Goal: Task Accomplishment & Management: Complete application form

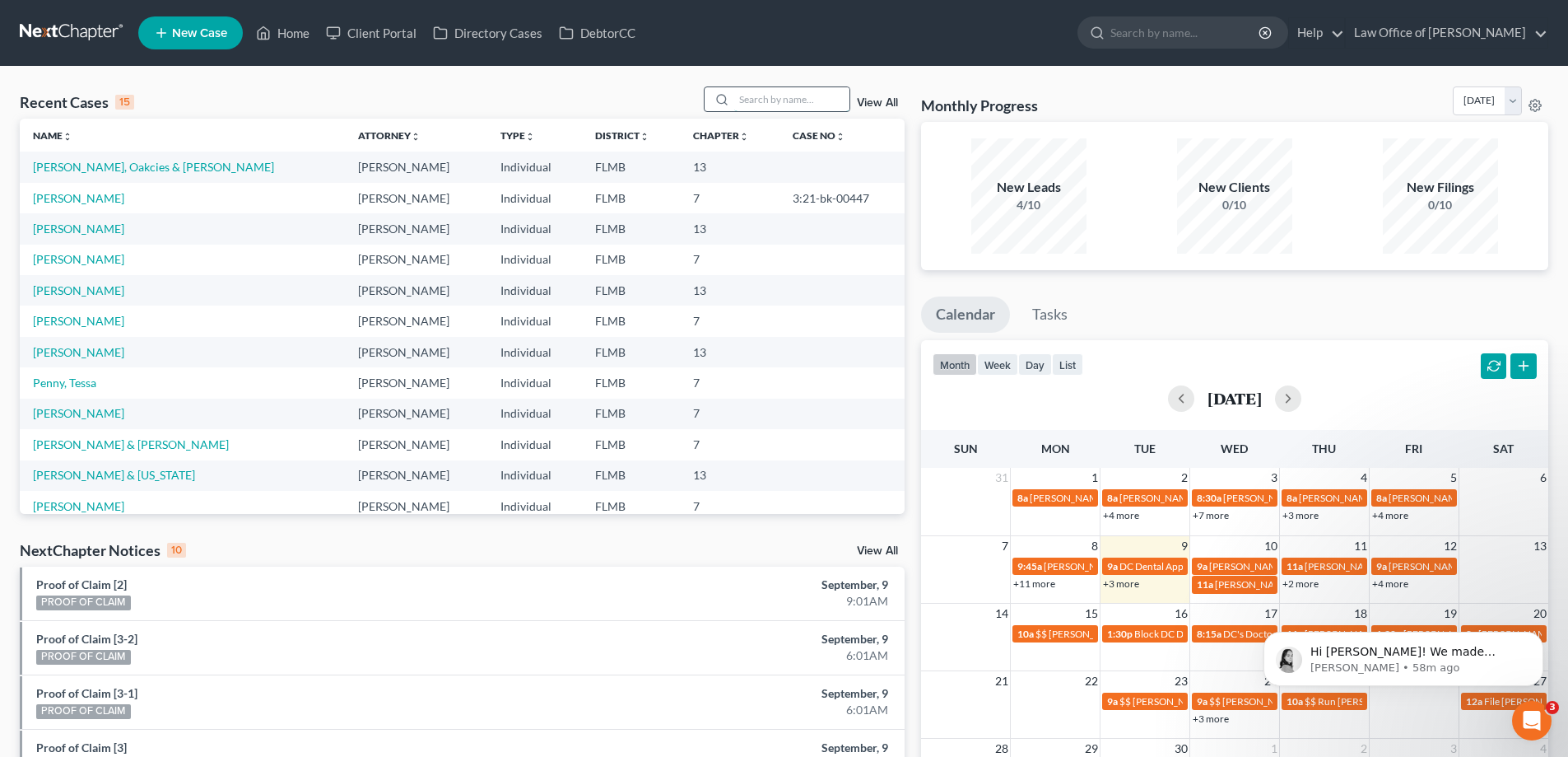
click at [790, 92] on input "search" at bounding box center [792, 99] width 116 height 24
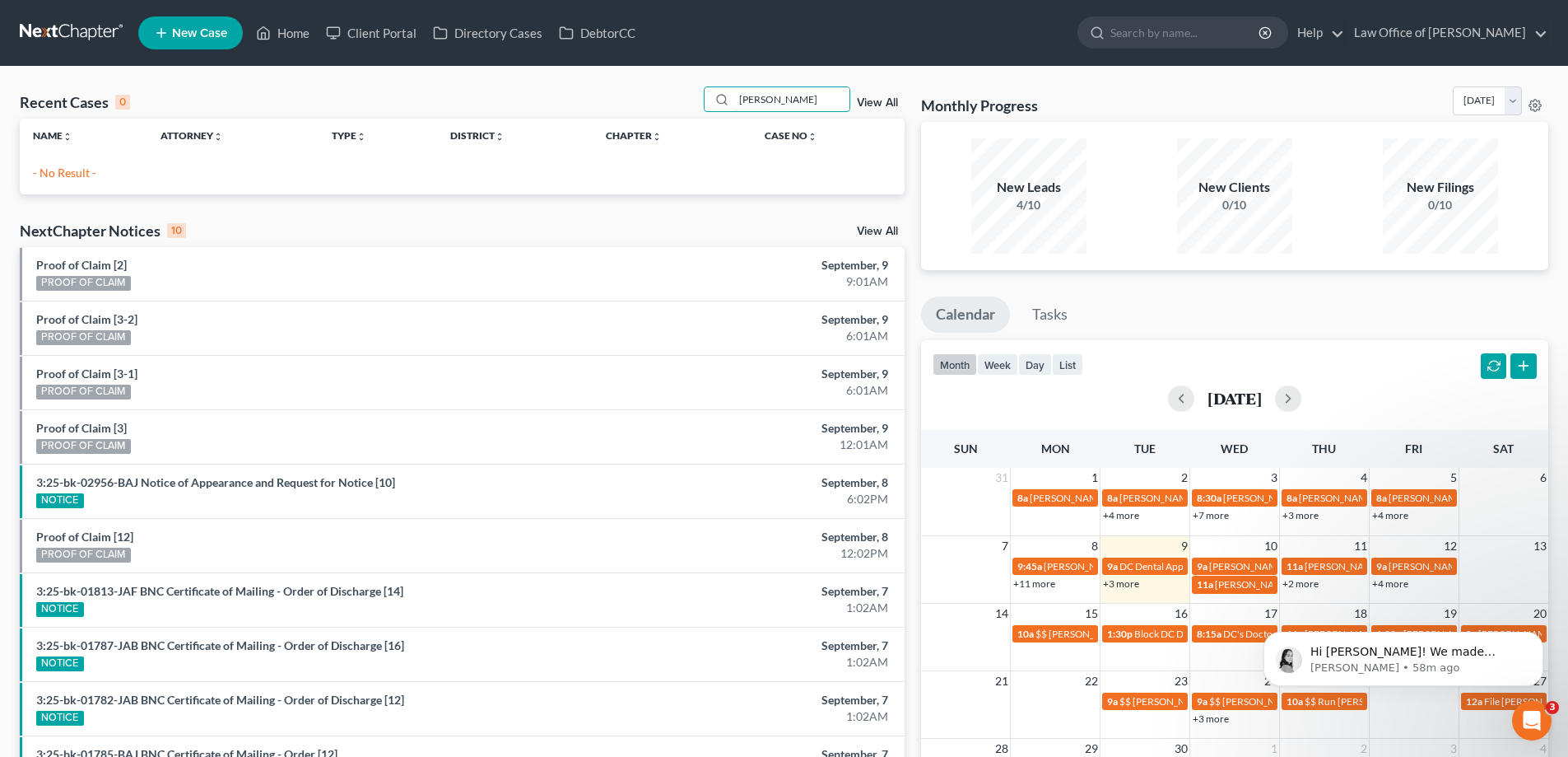
drag, startPoint x: 787, startPoint y: 95, endPoint x: 448, endPoint y: 117, distance: 339.7
click at [448, 117] on div "Recent Cases 0 bates View All" at bounding box center [462, 102] width 885 height 32
type input "jacob"
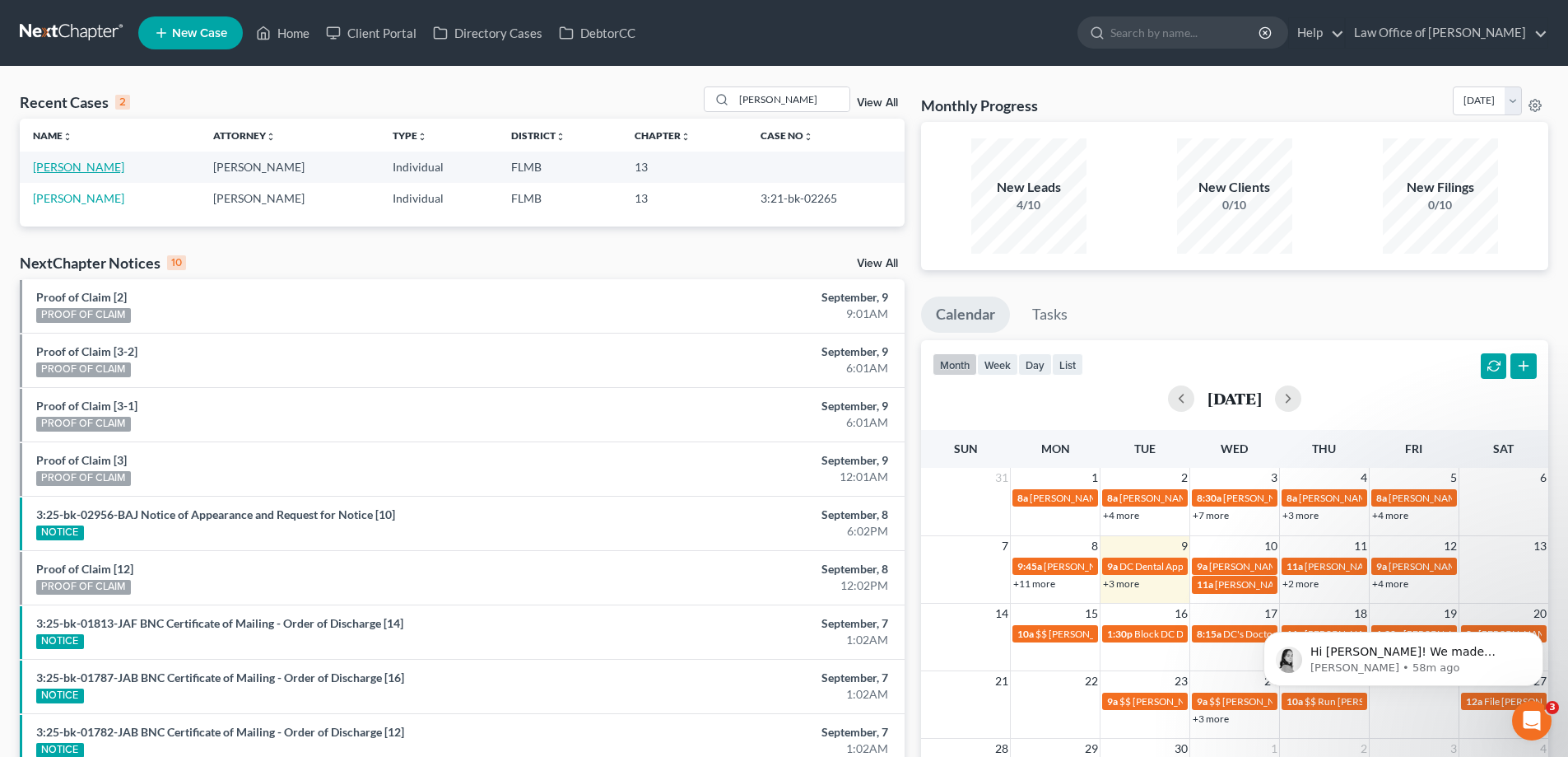
click at [57, 170] on link "[PERSON_NAME]" at bounding box center [78, 167] width 91 height 14
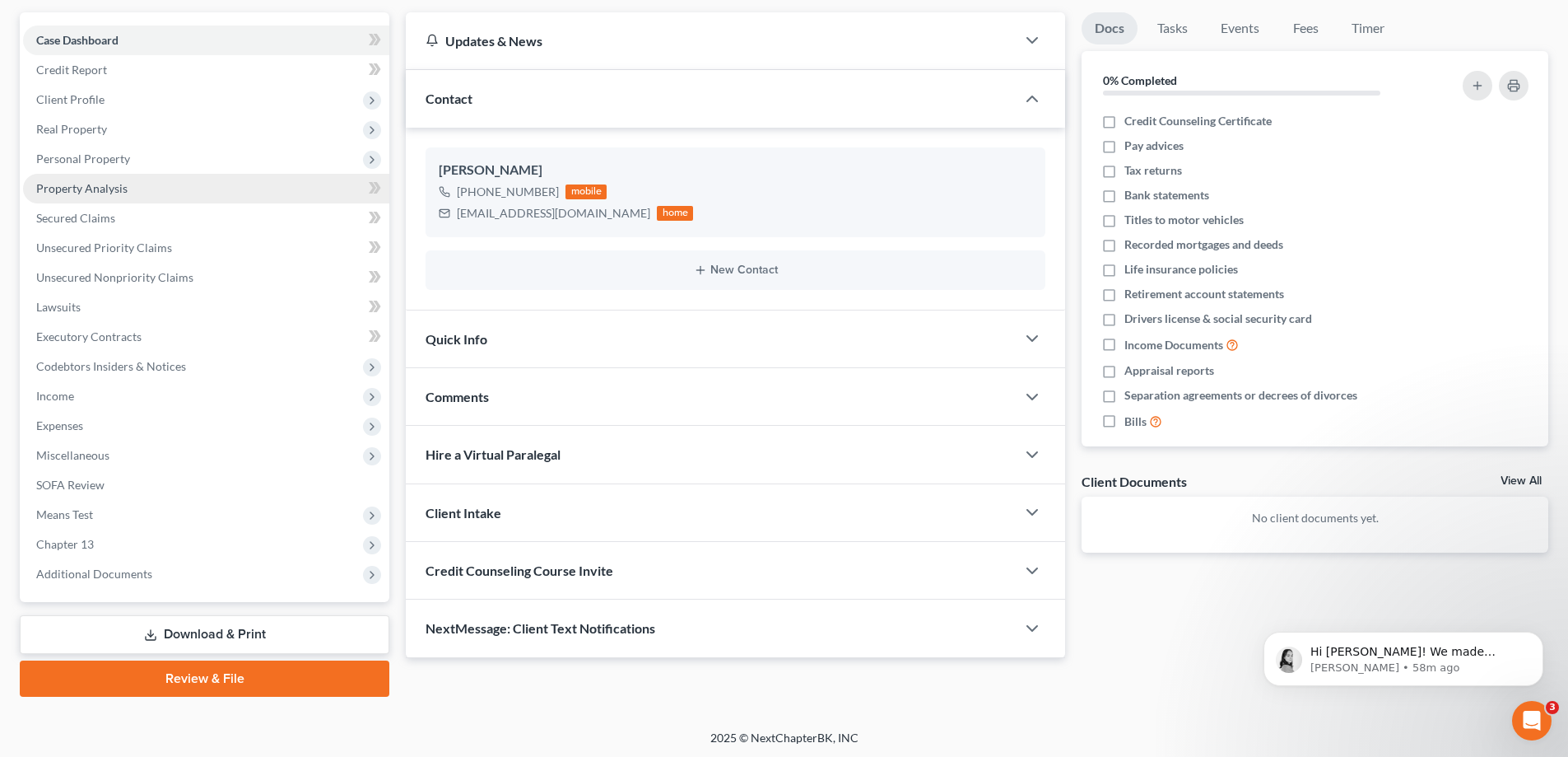
scroll to position [148, 0]
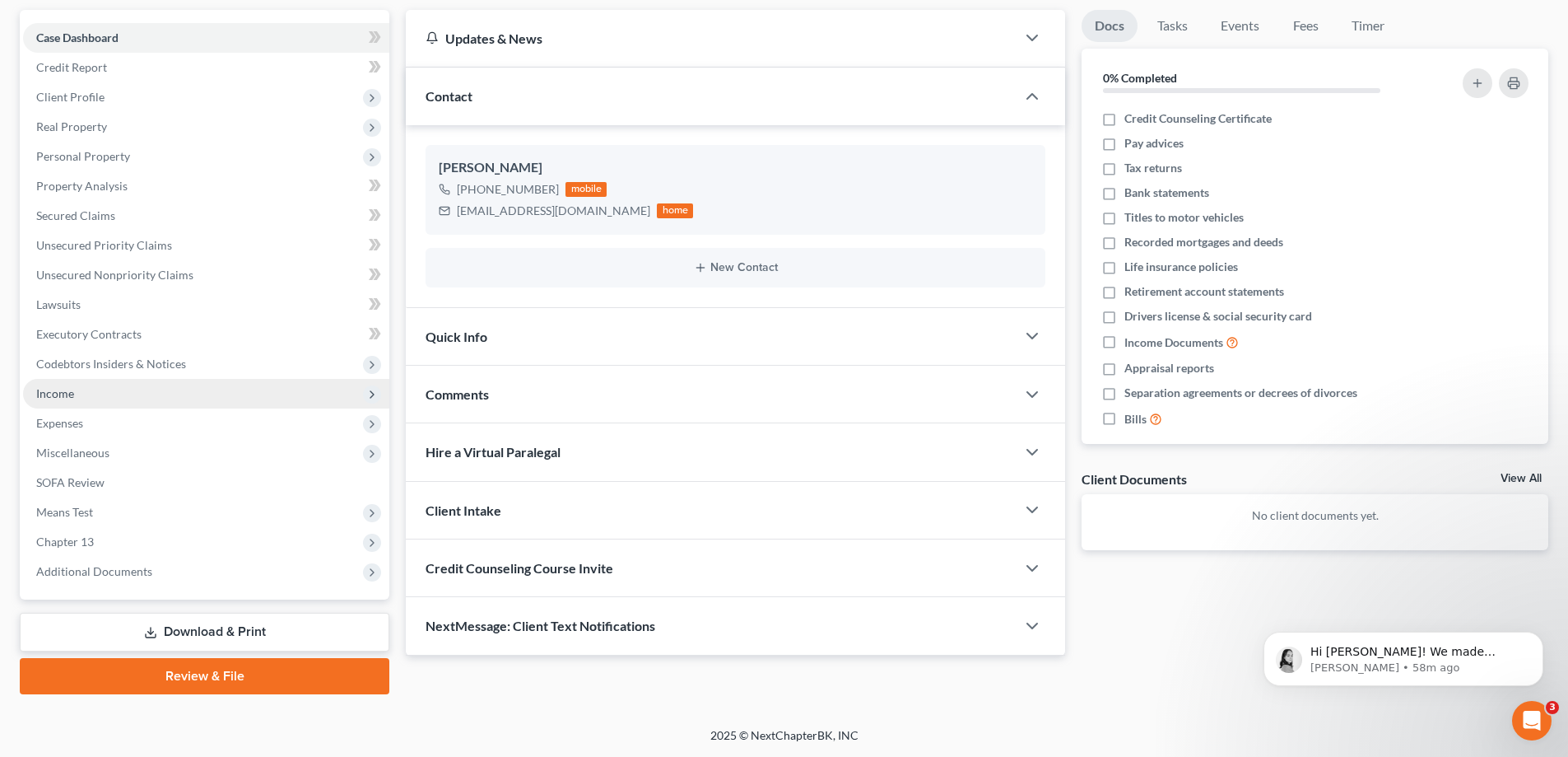
click at [49, 395] on span "Income" at bounding box center [55, 393] width 38 height 14
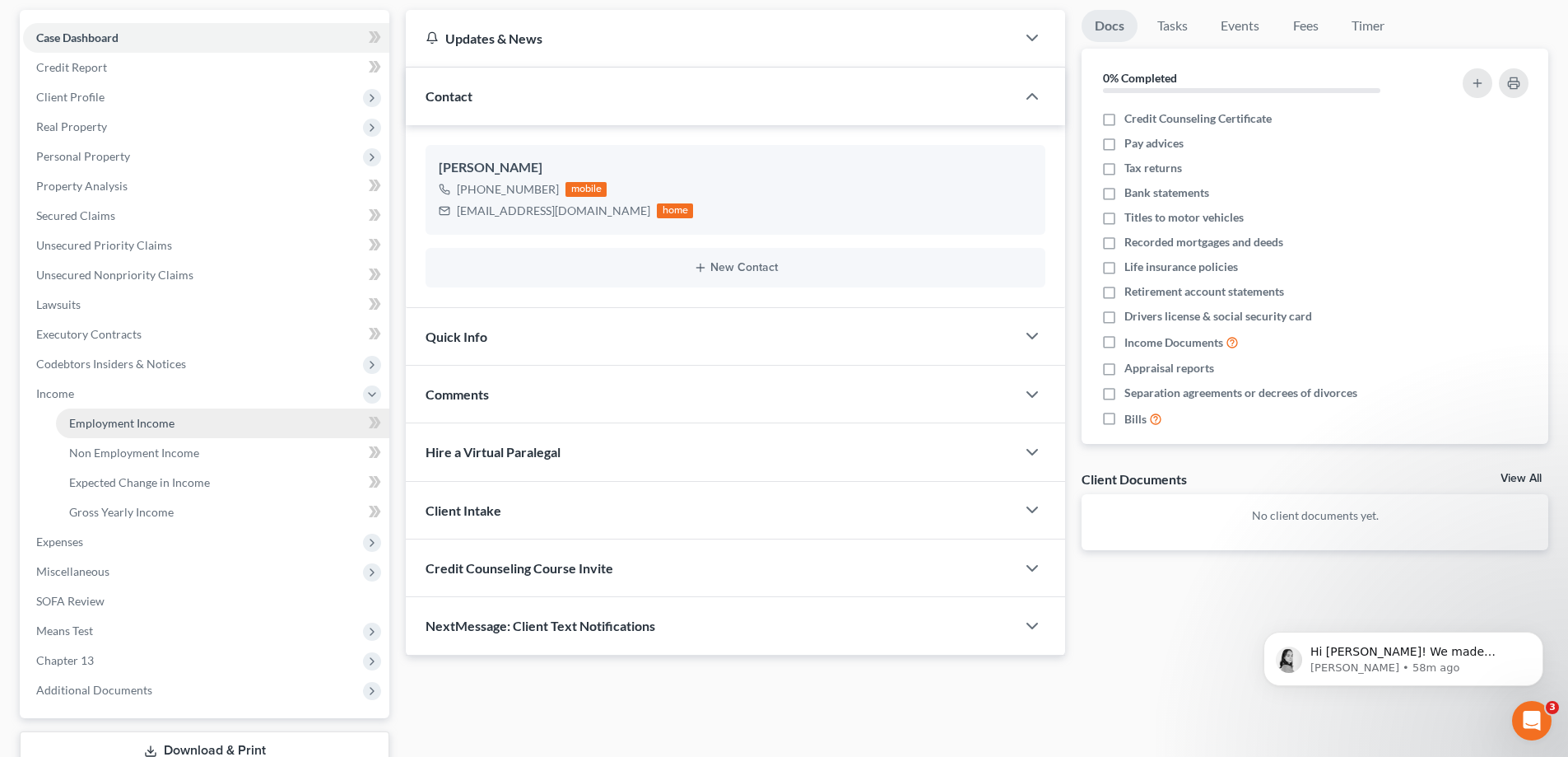
click at [78, 417] on span "Employment Income" at bounding box center [121, 423] width 105 height 14
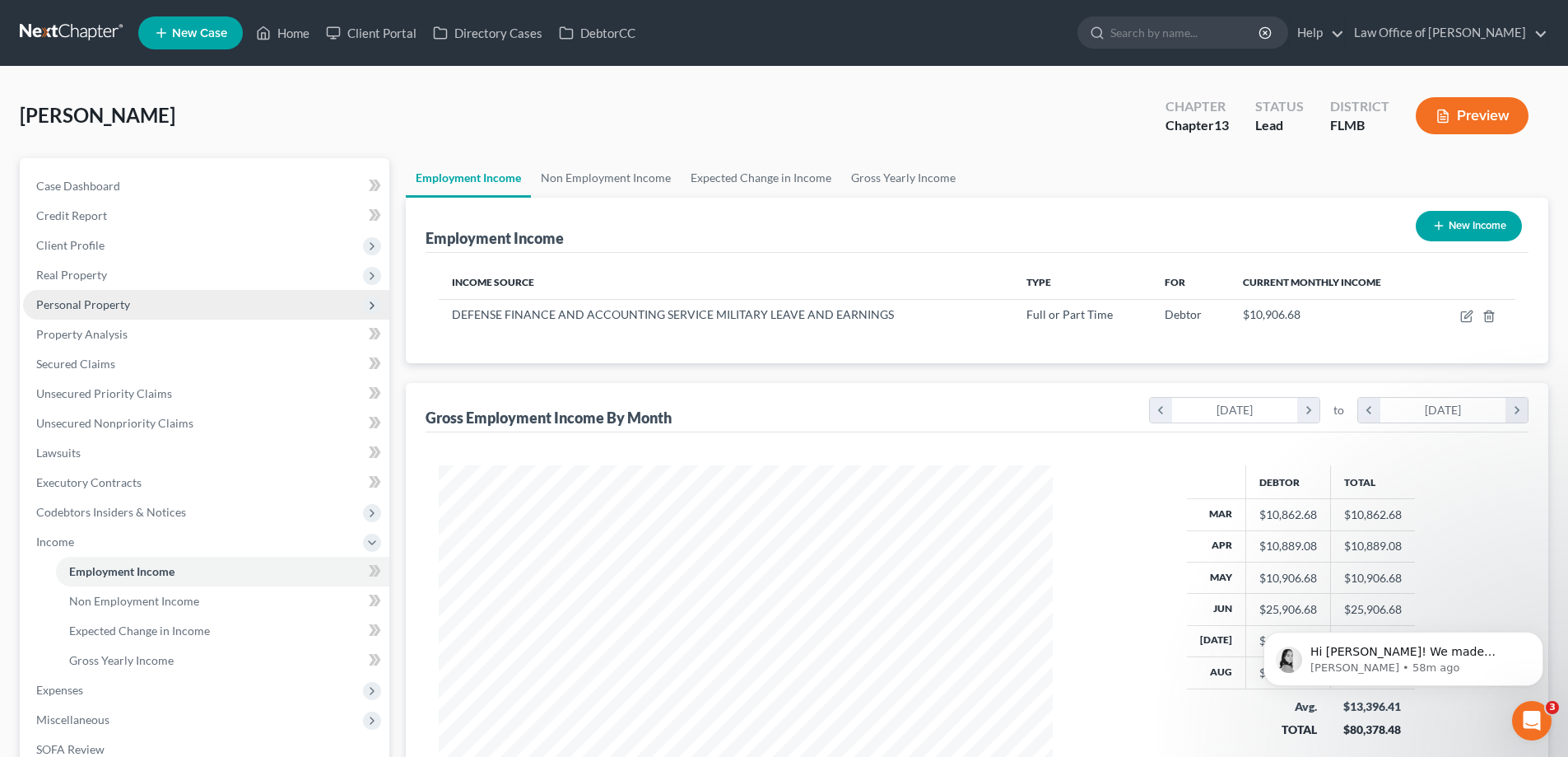
click at [121, 305] on span "Personal Property" at bounding box center [83, 305] width 94 height 14
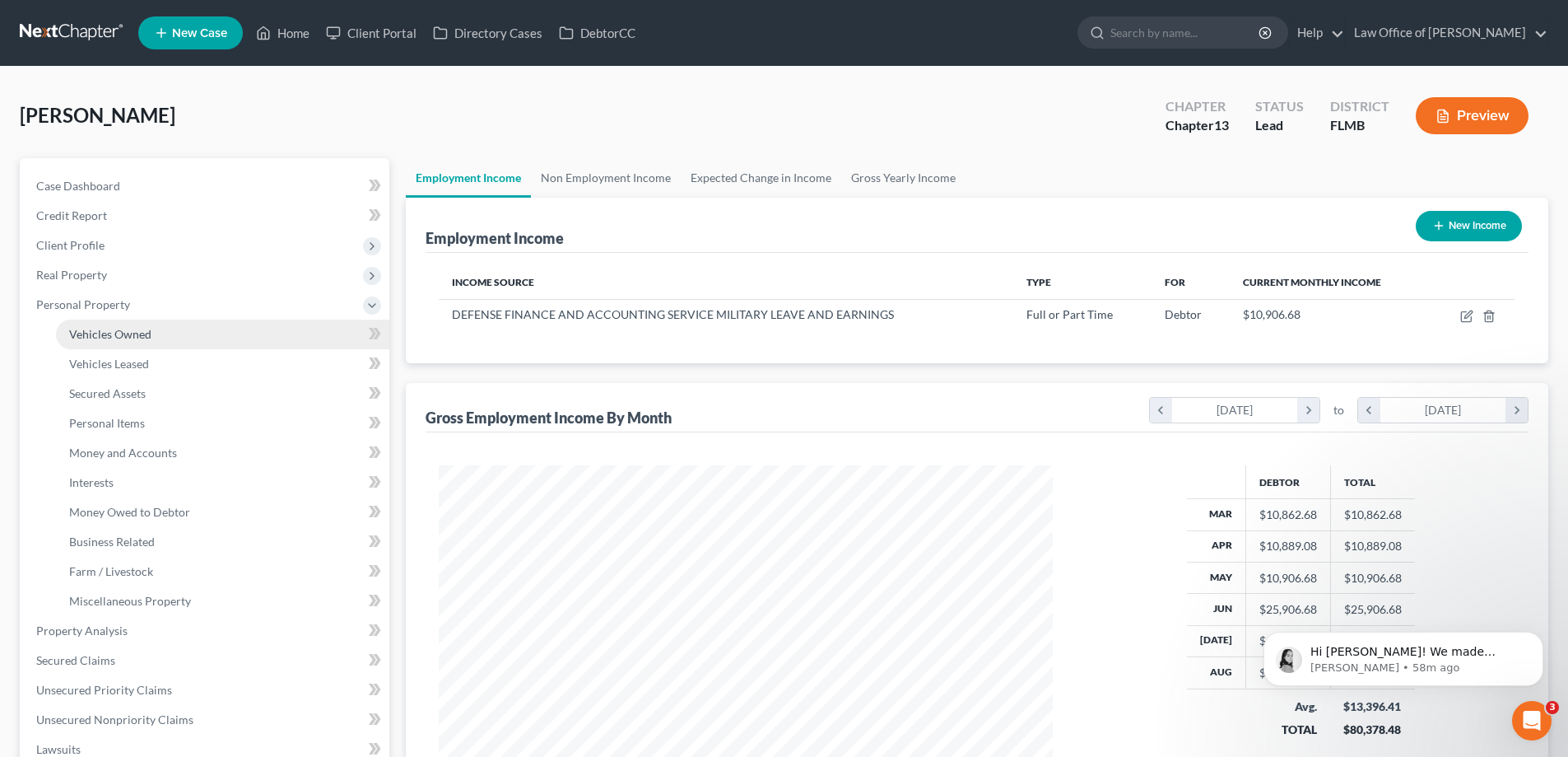
click at [116, 335] on span "Vehicles Owned" at bounding box center [109, 334] width 82 height 14
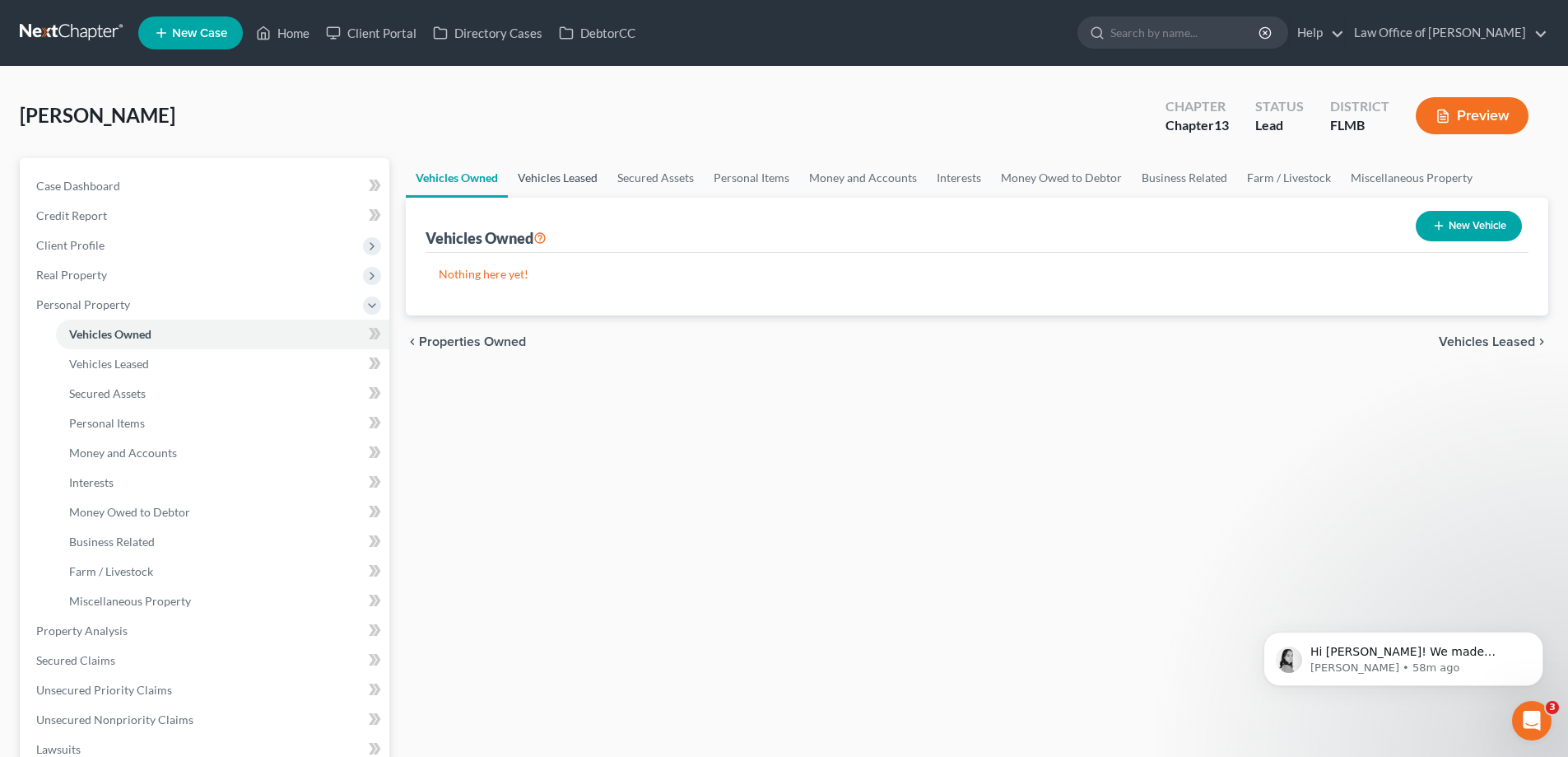
click at [569, 176] on link "Vehicles Leased" at bounding box center [557, 178] width 100 height 40
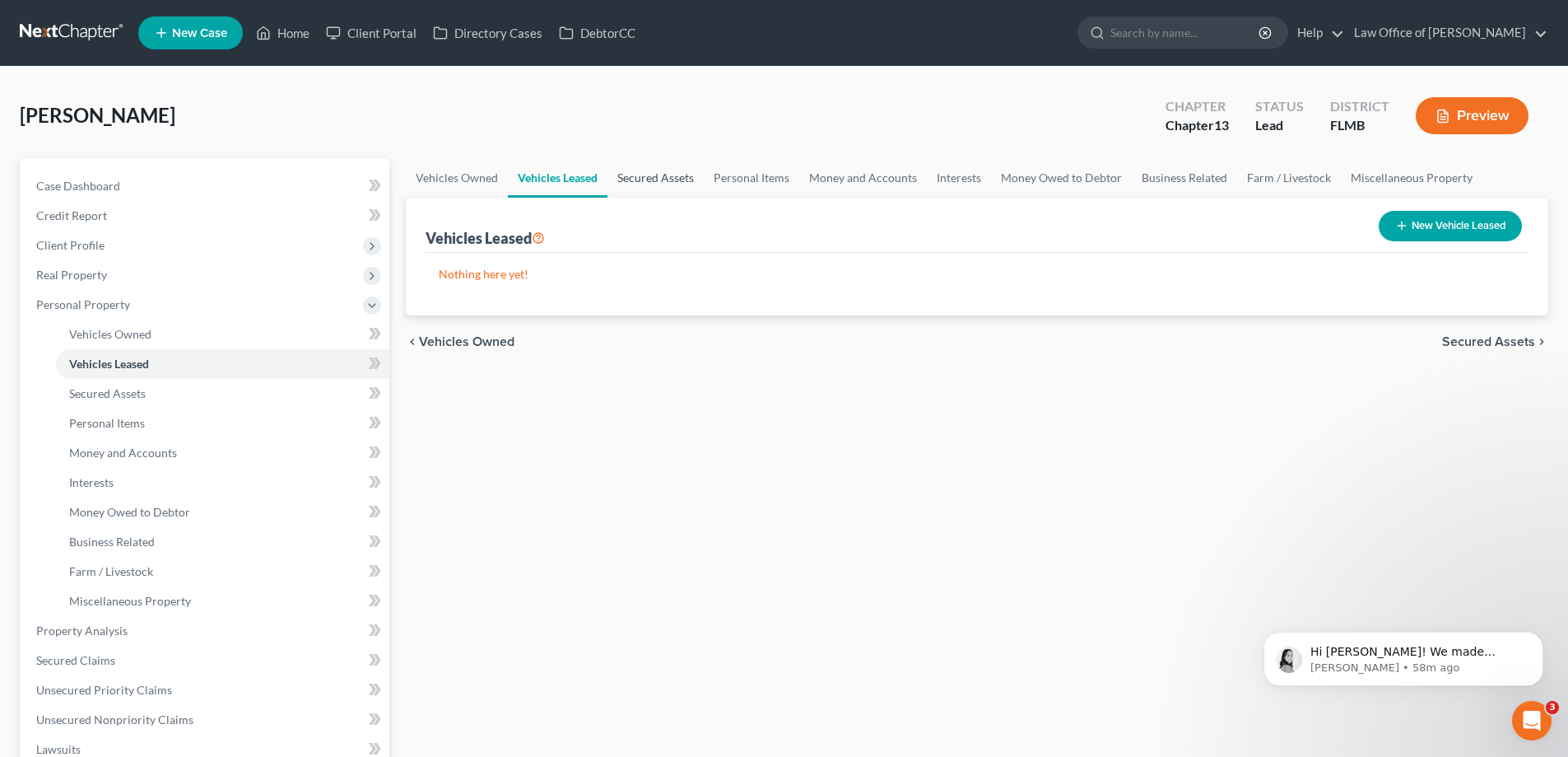
click at [645, 181] on link "Secured Assets" at bounding box center [655, 178] width 96 height 40
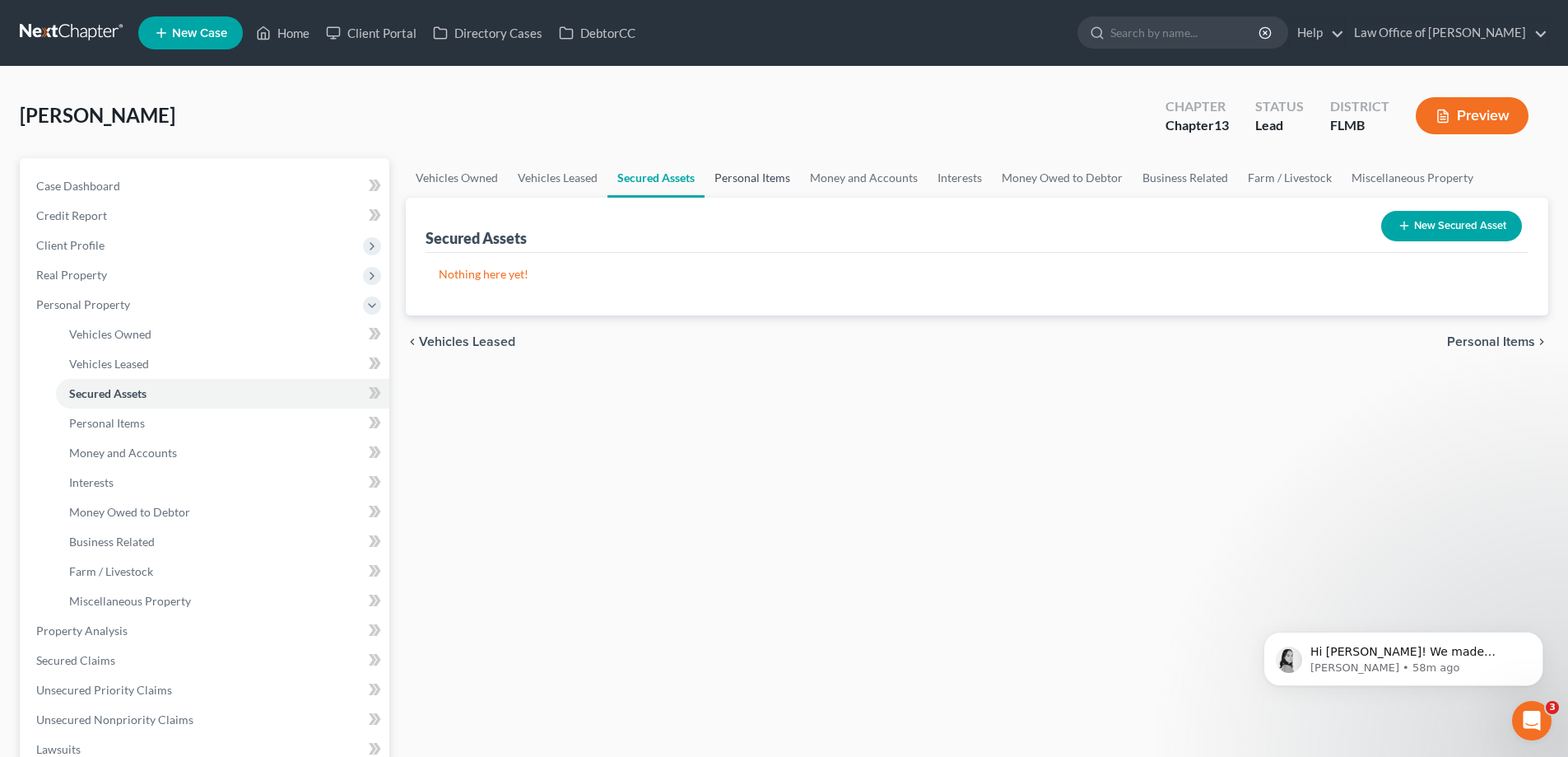
click at [757, 184] on link "Personal Items" at bounding box center [752, 178] width 95 height 40
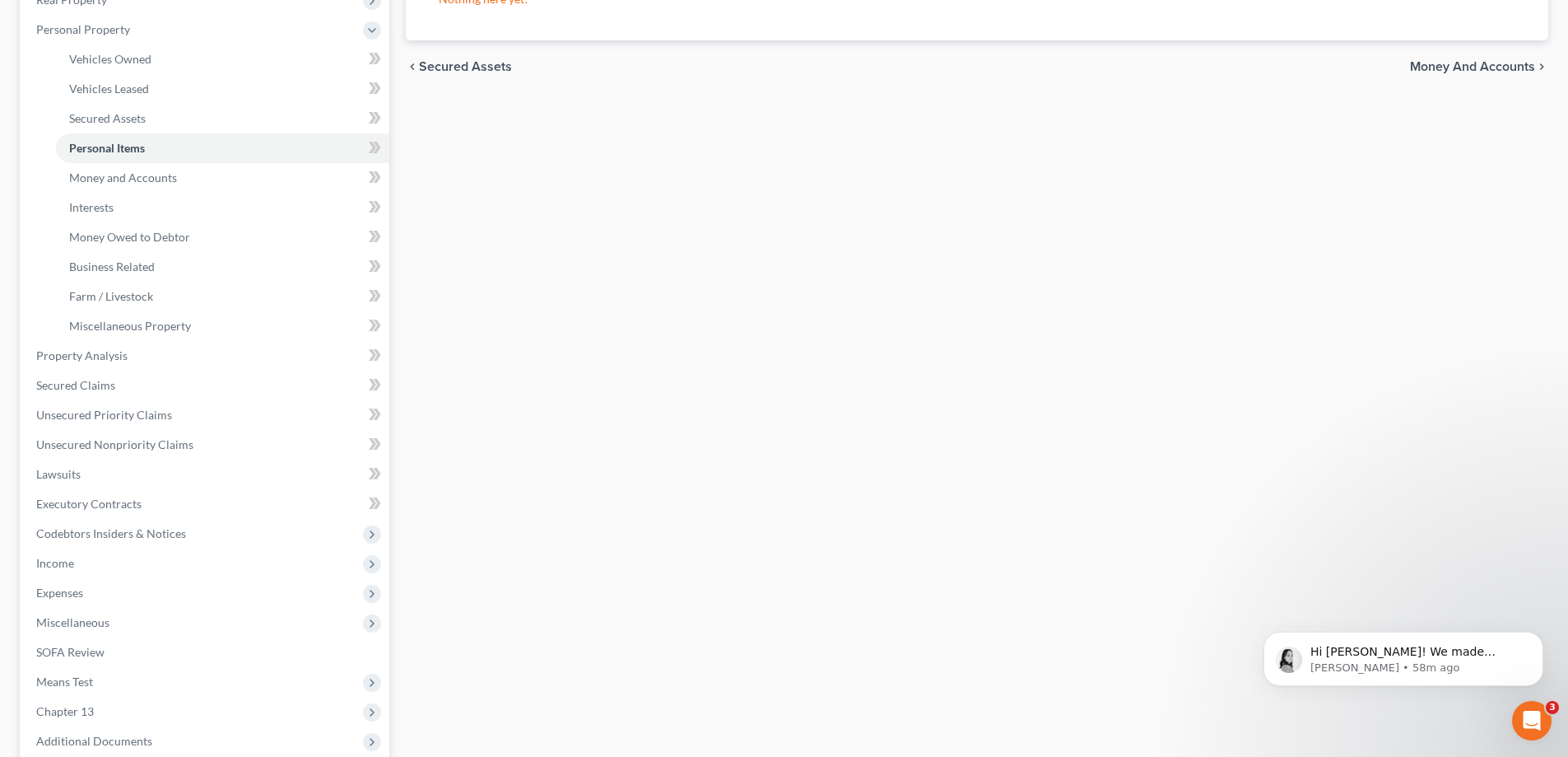
scroll to position [444, 0]
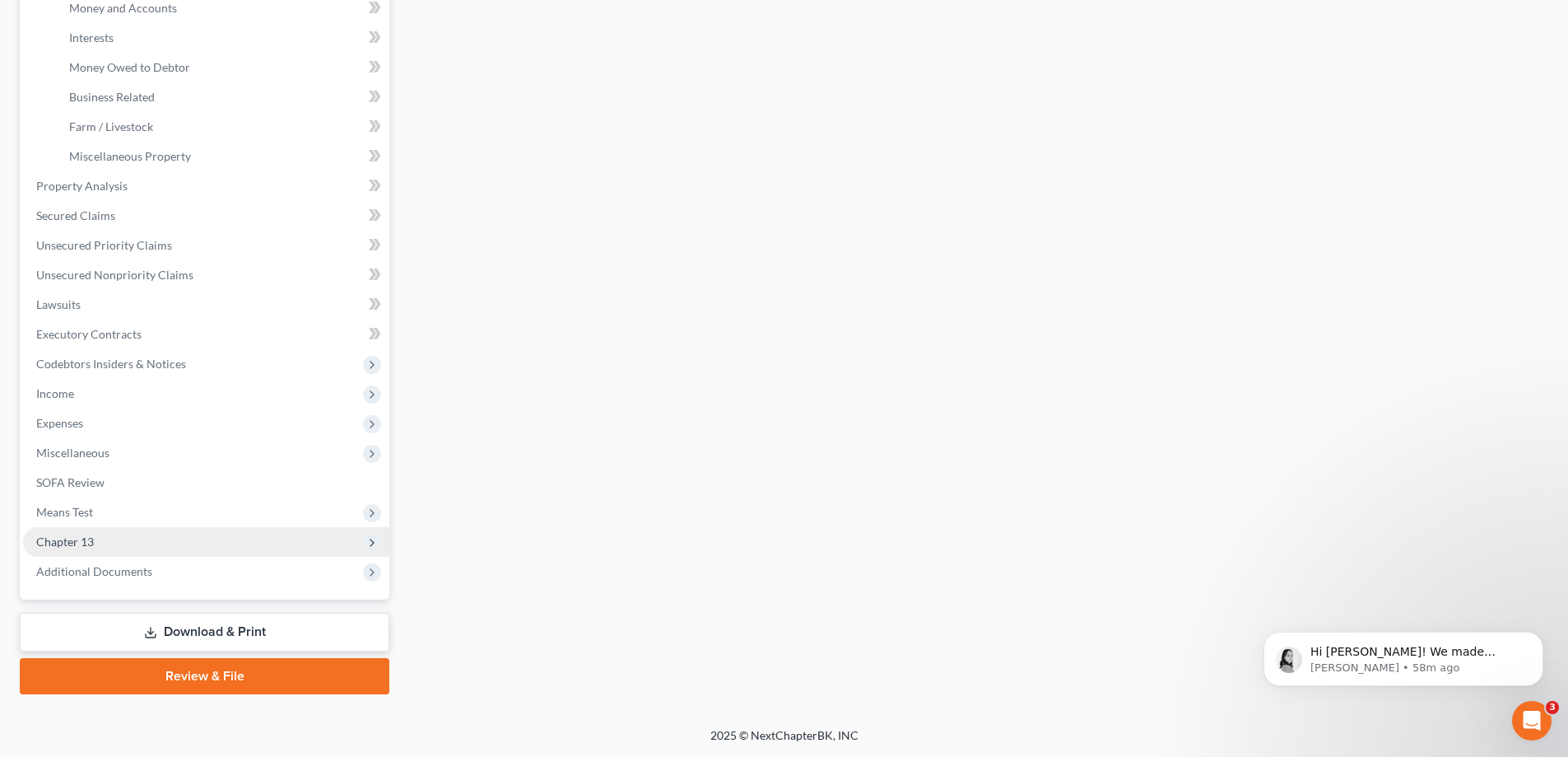
click at [248, 541] on span "Chapter 13" at bounding box center [206, 542] width 366 height 30
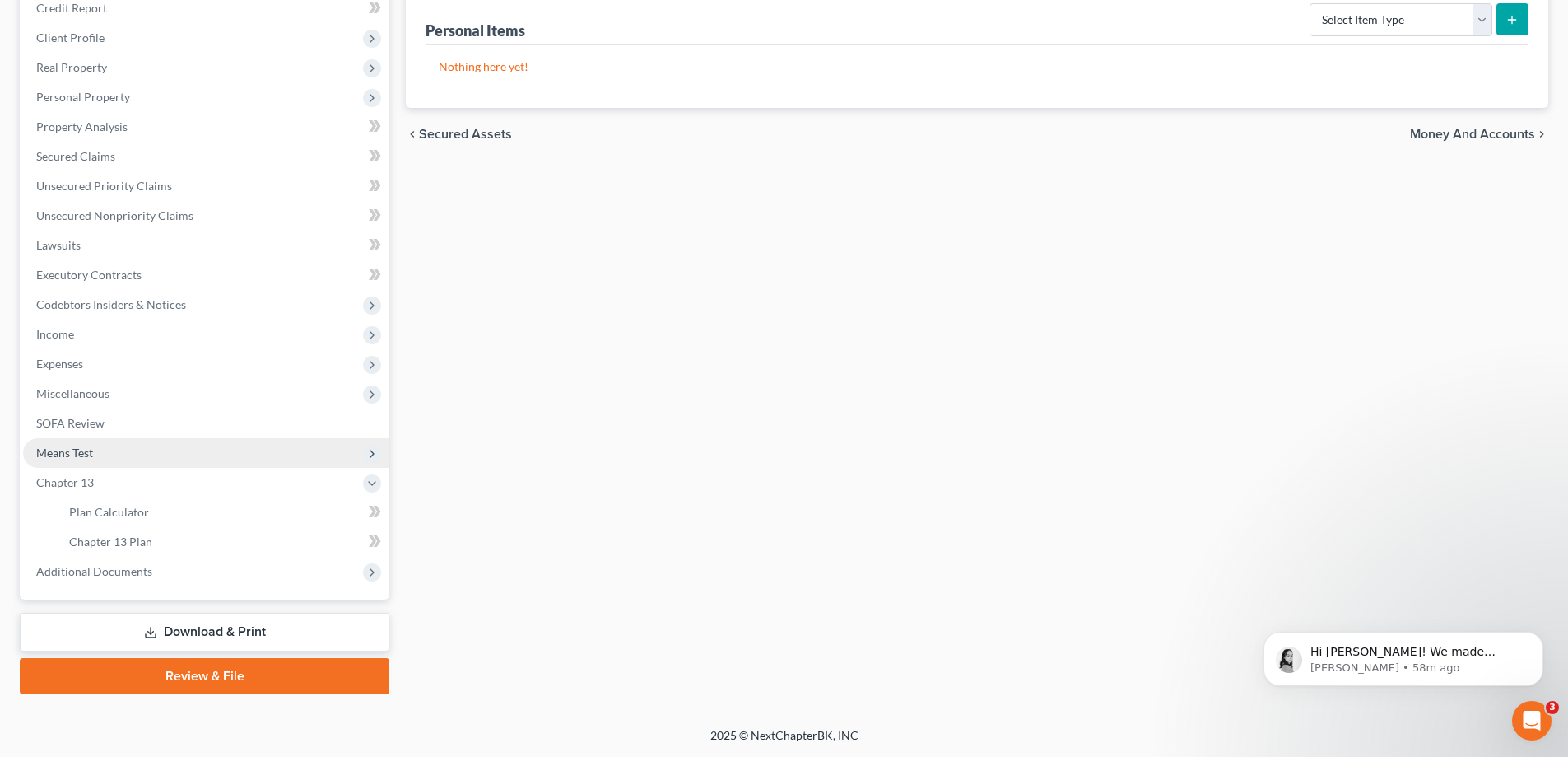
click at [162, 448] on span "Means Test" at bounding box center [206, 453] width 366 height 30
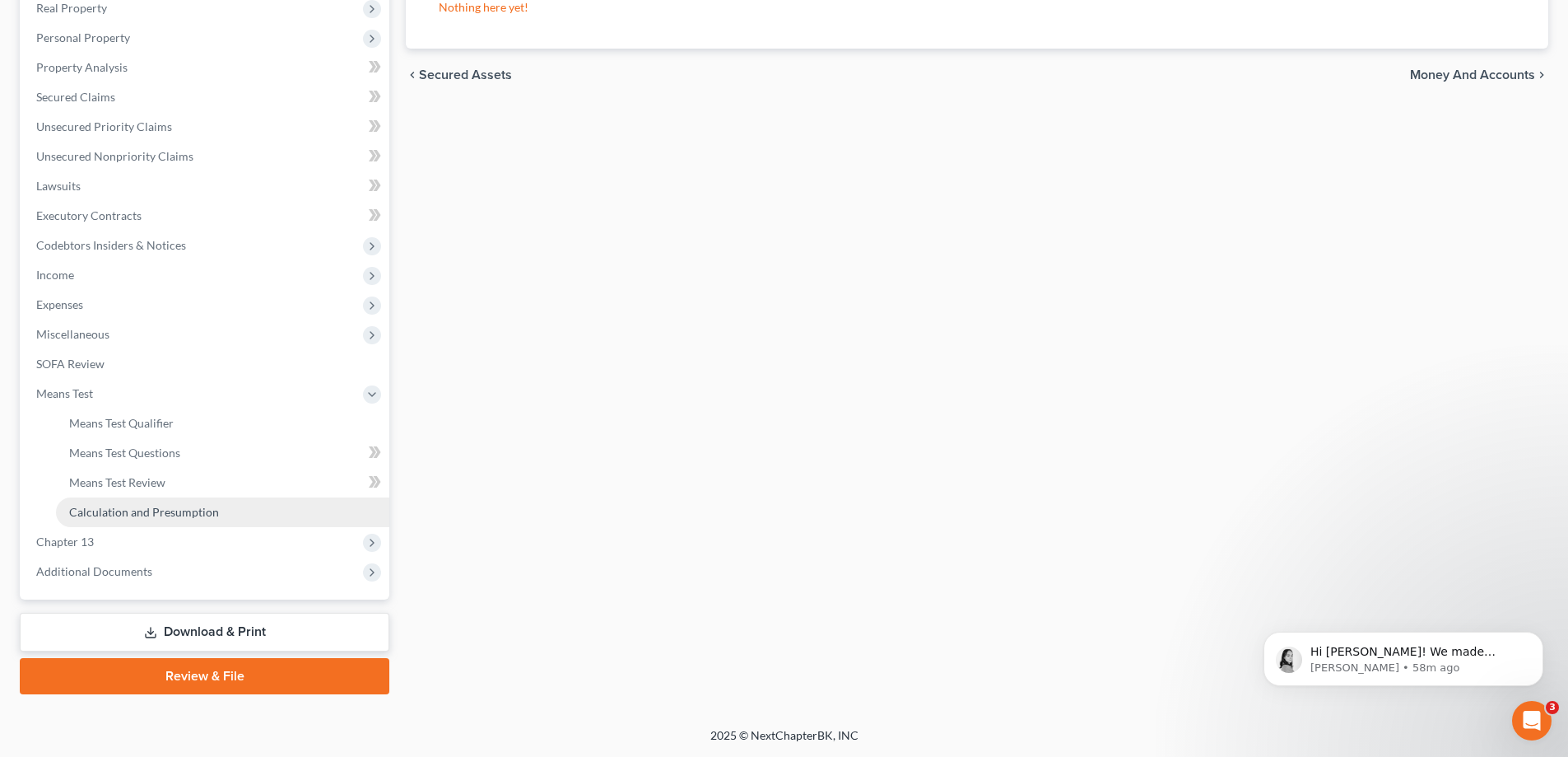
click at [184, 516] on span "Calculation and Presumption" at bounding box center [144, 511] width 150 height 14
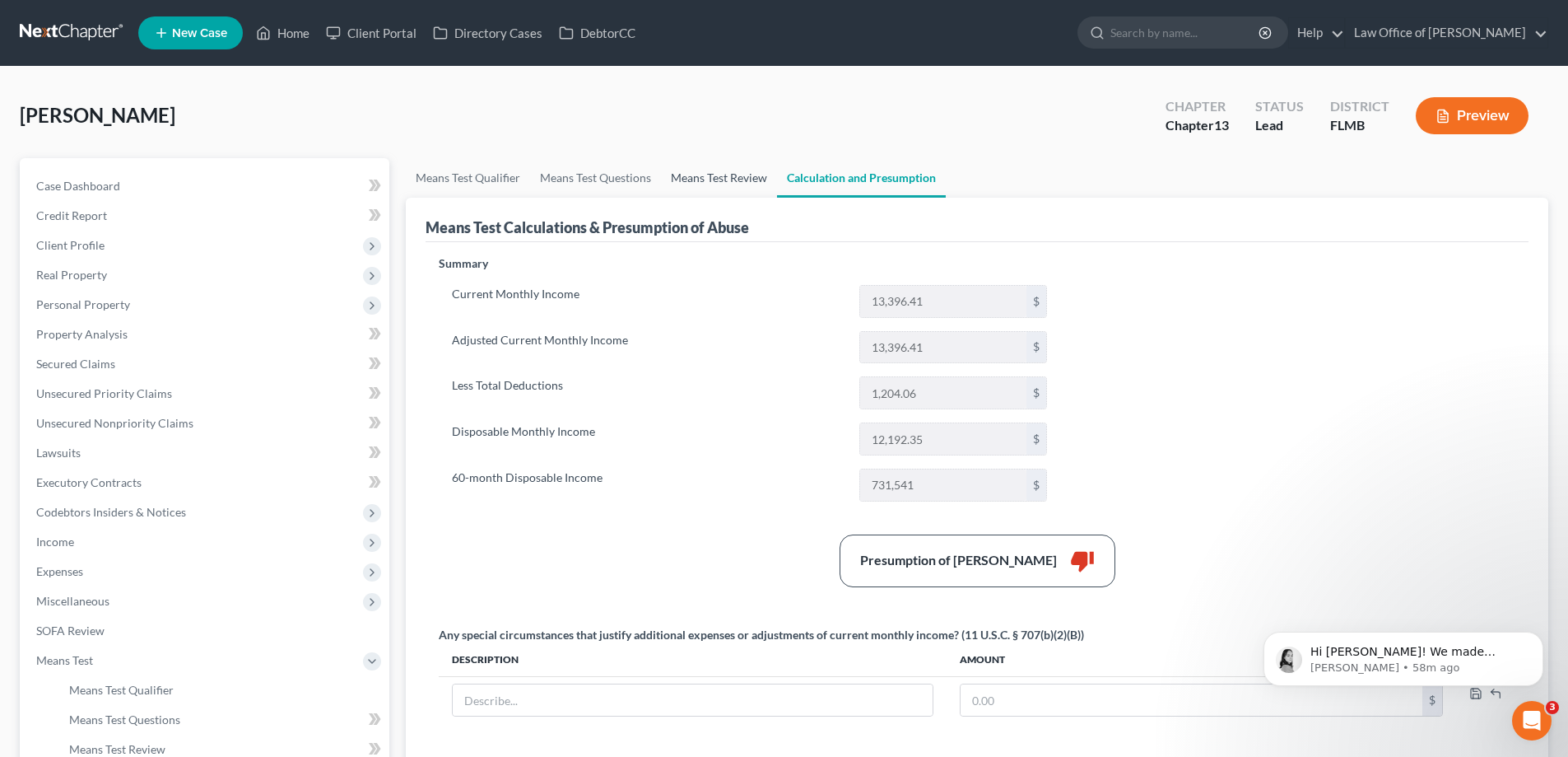
click at [715, 178] on link "Means Test Review" at bounding box center [719, 178] width 116 height 40
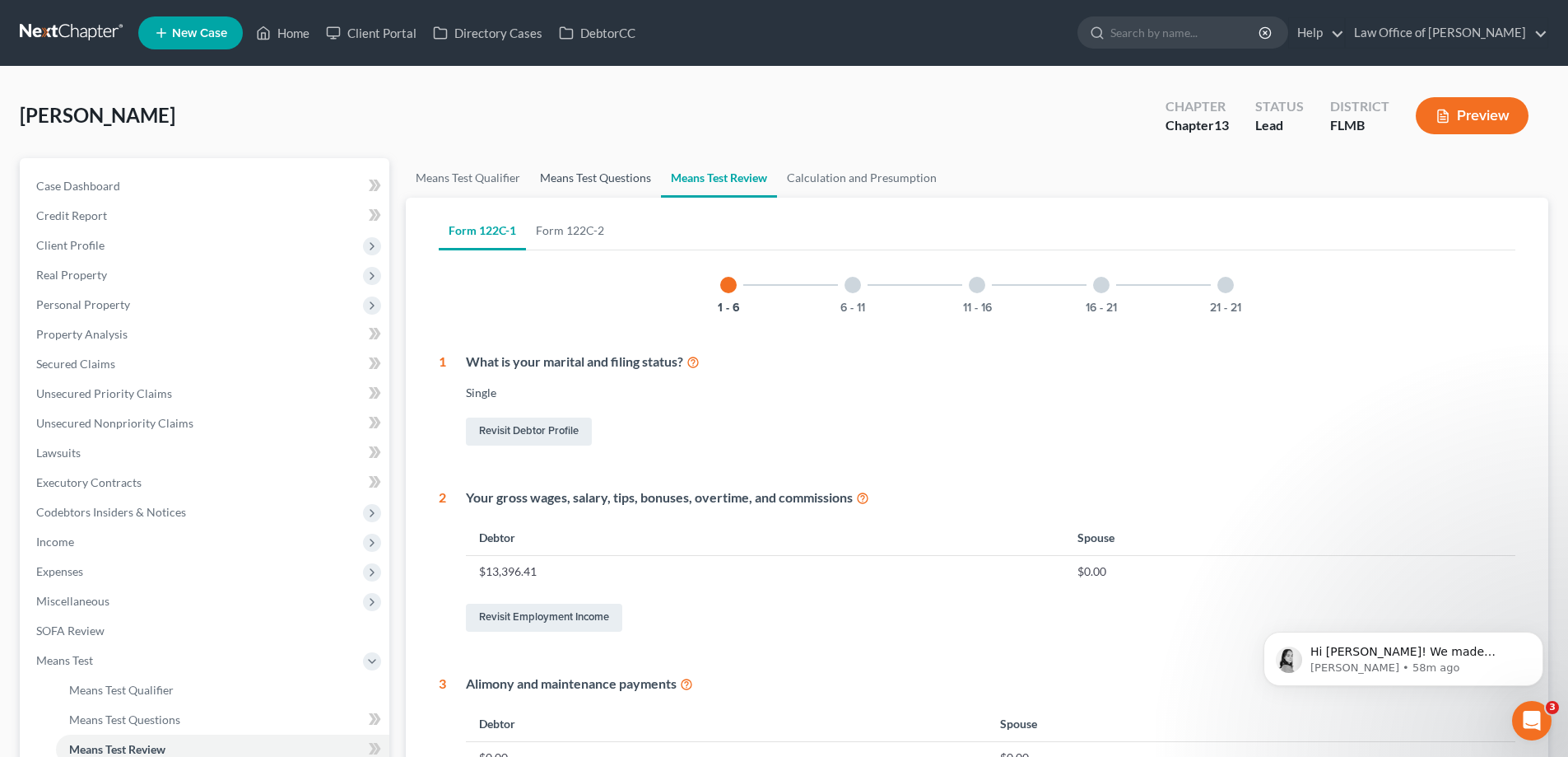
click at [613, 178] on link "Means Test Questions" at bounding box center [595, 178] width 131 height 40
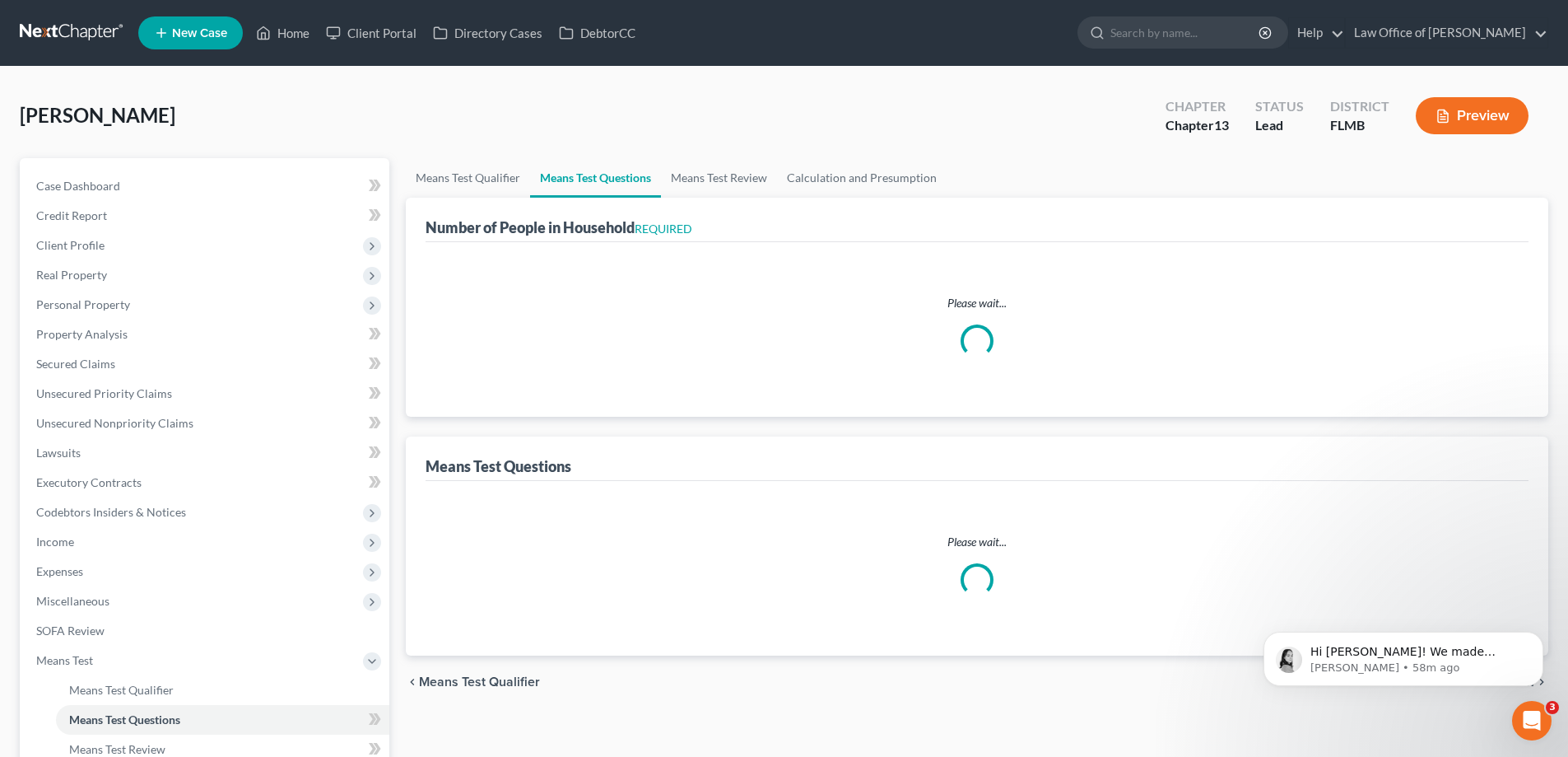
select select "0"
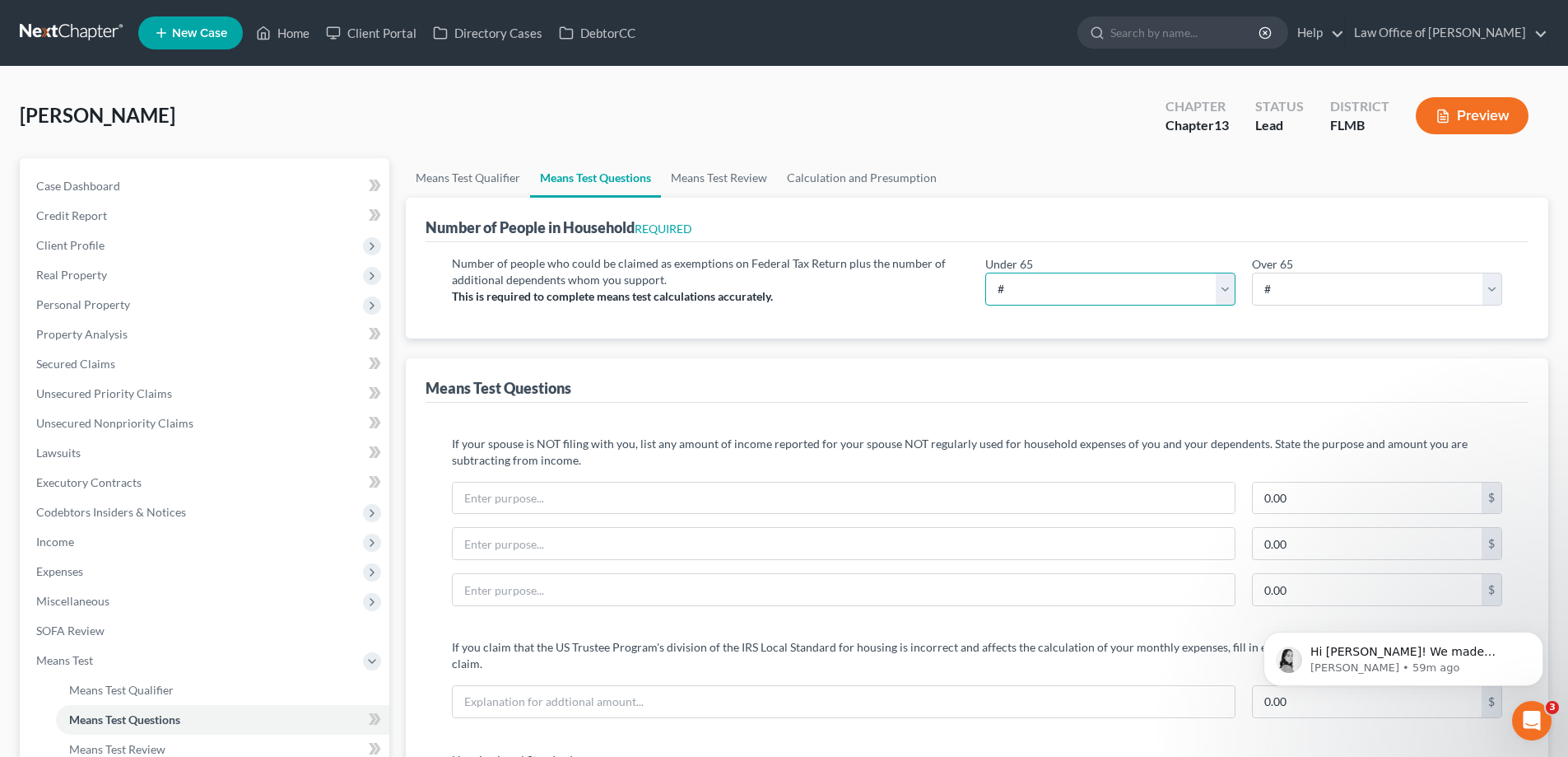
click at [1187, 298] on select "# 0 1 2 3 4 5 6 7 8 9 10" at bounding box center [1110, 289] width 250 height 33
select select "4"
click at [985, 273] on select "# 0 1 2 3 4 5 6 7 8 9 10" at bounding box center [1110, 289] width 250 height 33
click at [823, 169] on link "Calculation and Presumption" at bounding box center [862, 178] width 170 height 40
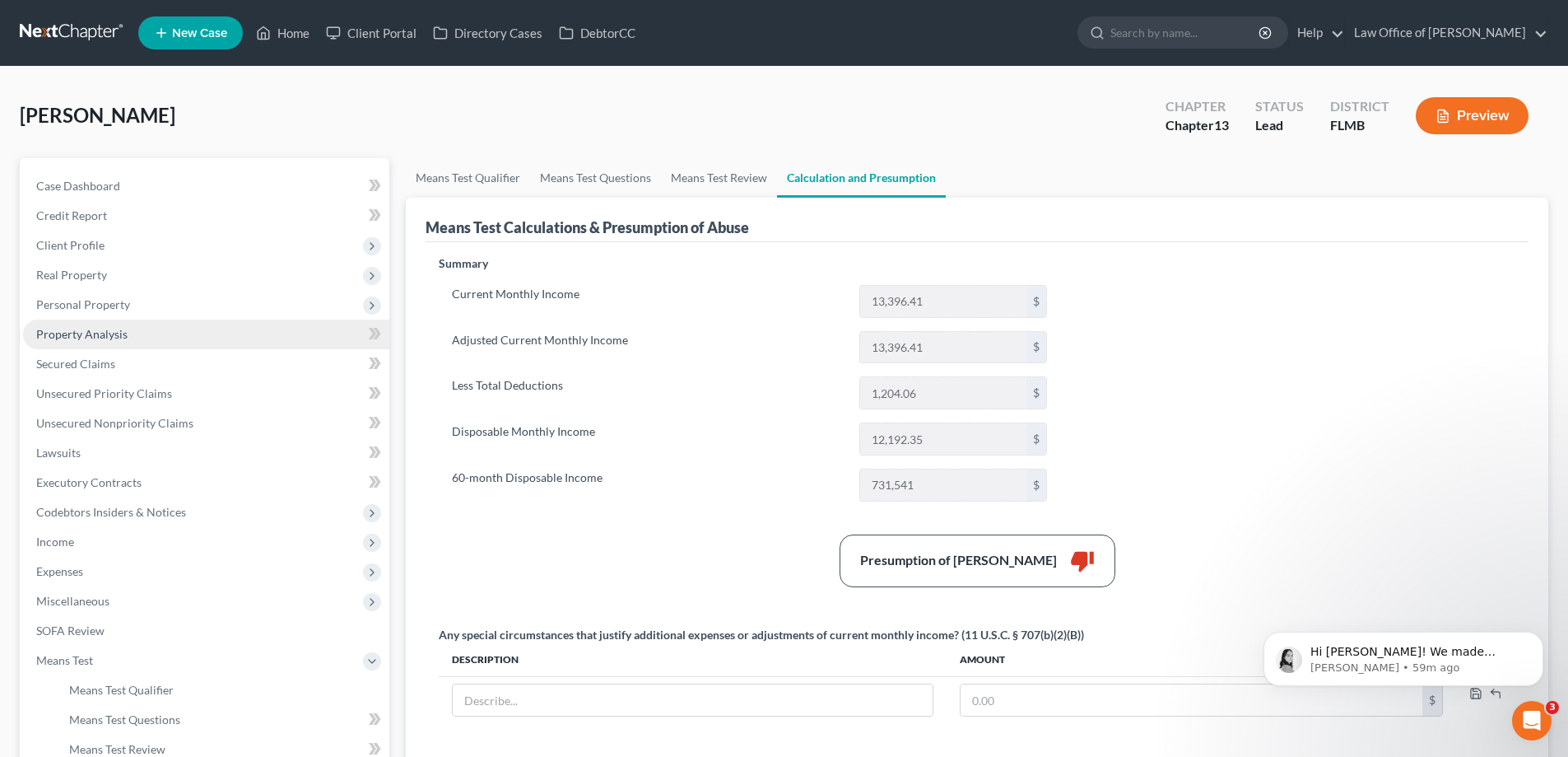
click at [182, 329] on link "Property Analysis" at bounding box center [206, 335] width 366 height 30
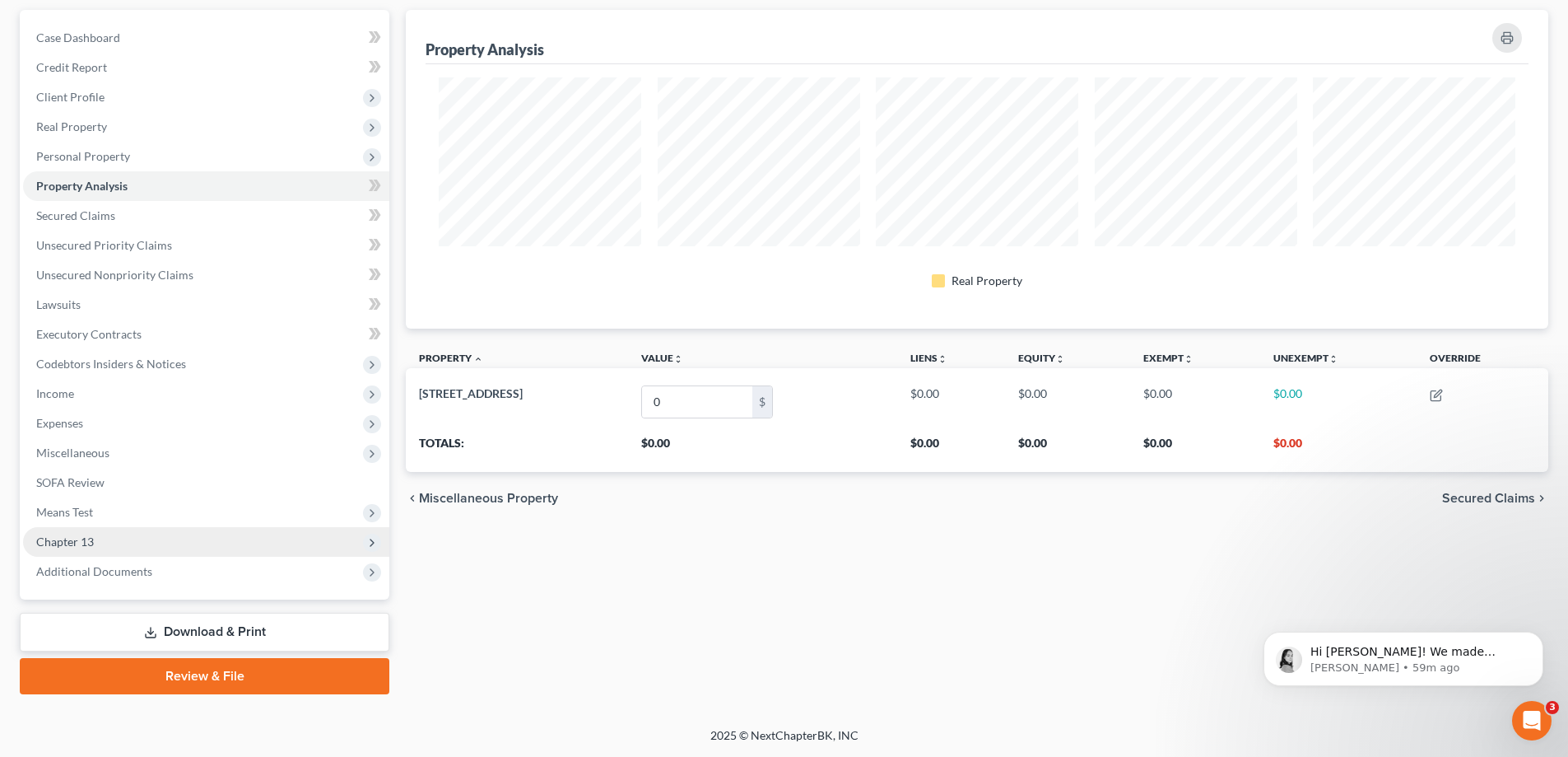
click at [171, 535] on span "Chapter 13" at bounding box center [206, 542] width 366 height 30
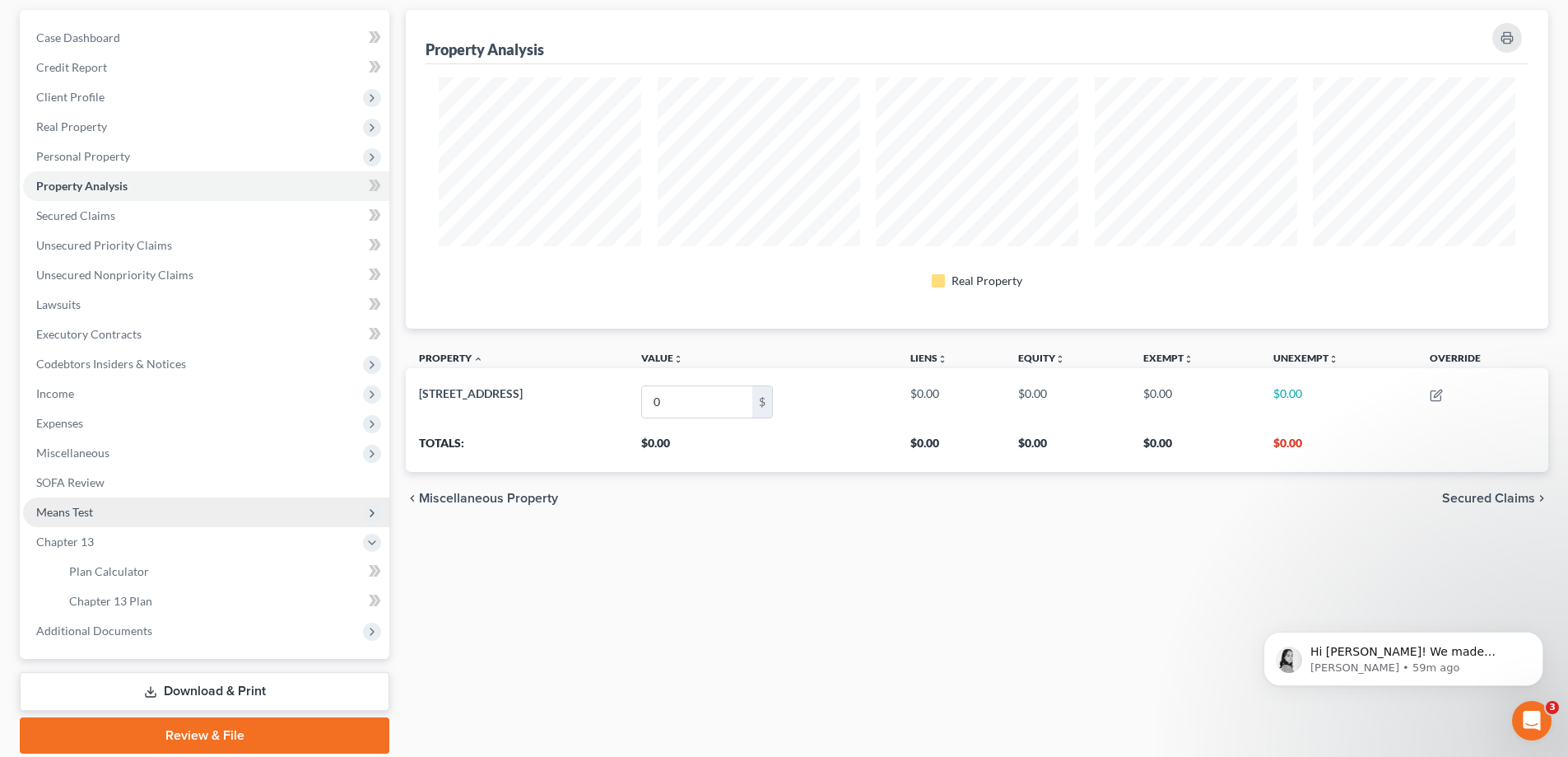
click at [143, 506] on span "Means Test" at bounding box center [206, 512] width 366 height 30
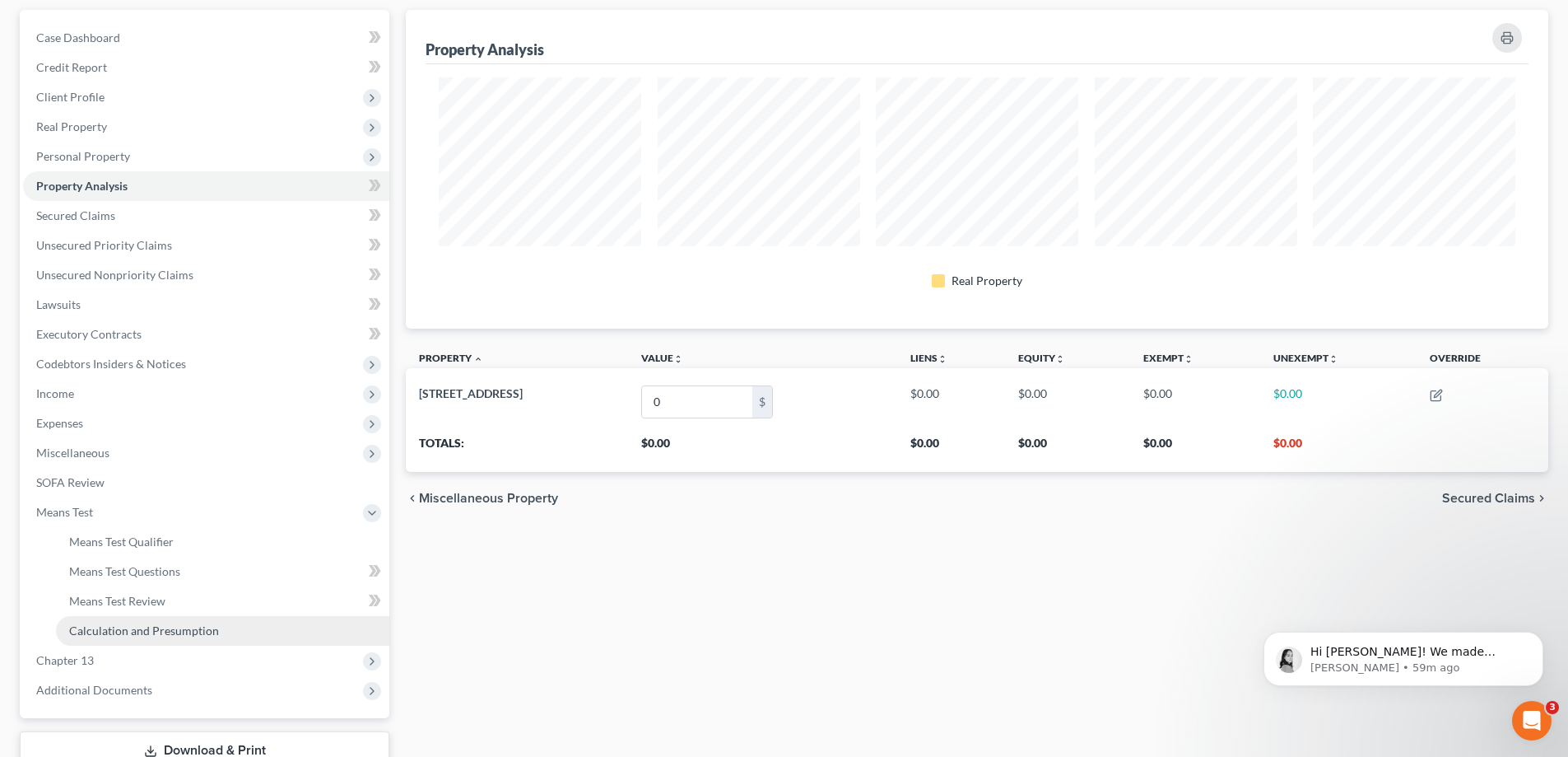
click at [140, 635] on span "Calculation and Presumption" at bounding box center [144, 631] width 150 height 14
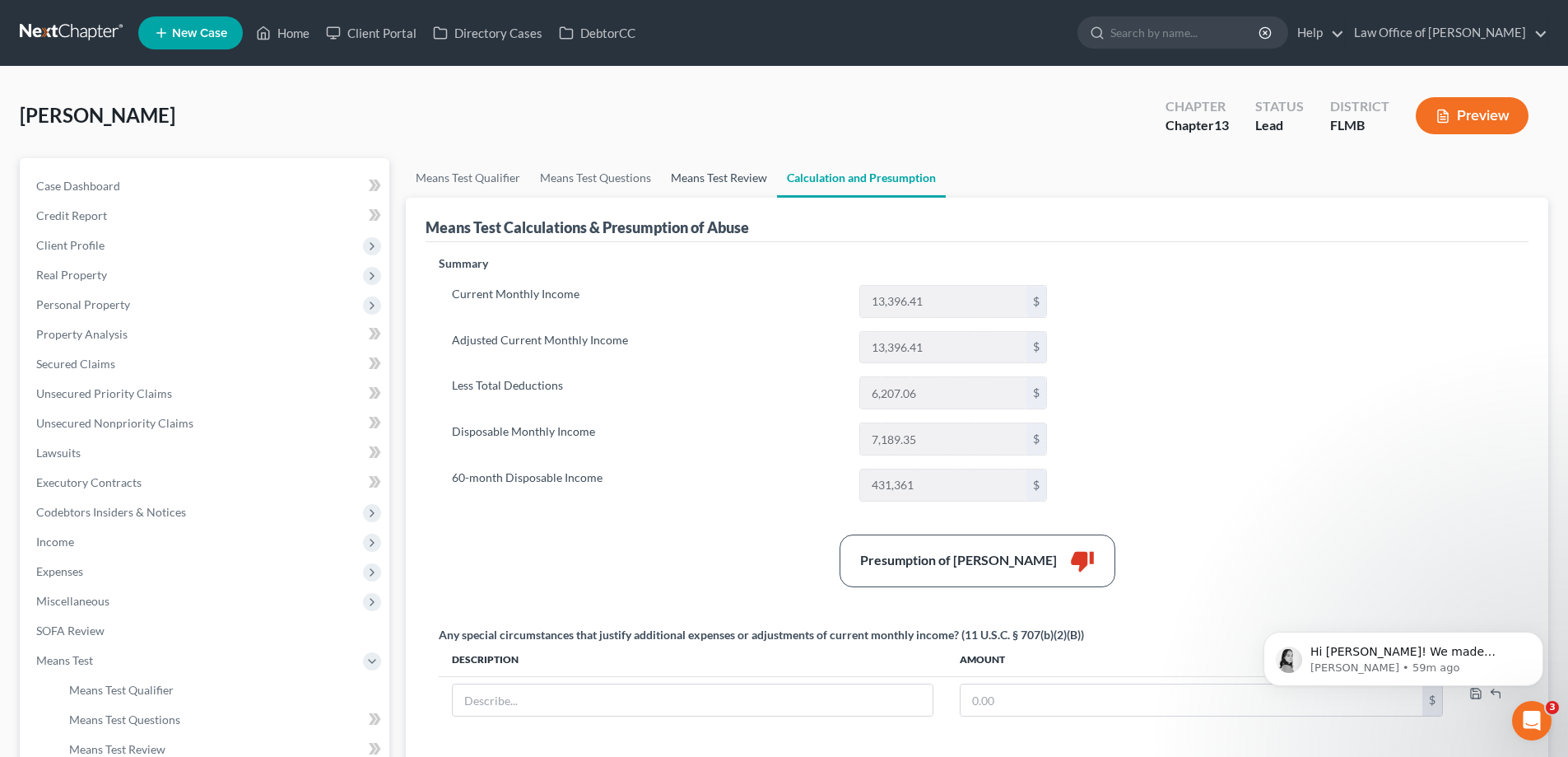
click at [697, 179] on link "Means Test Review" at bounding box center [719, 178] width 116 height 40
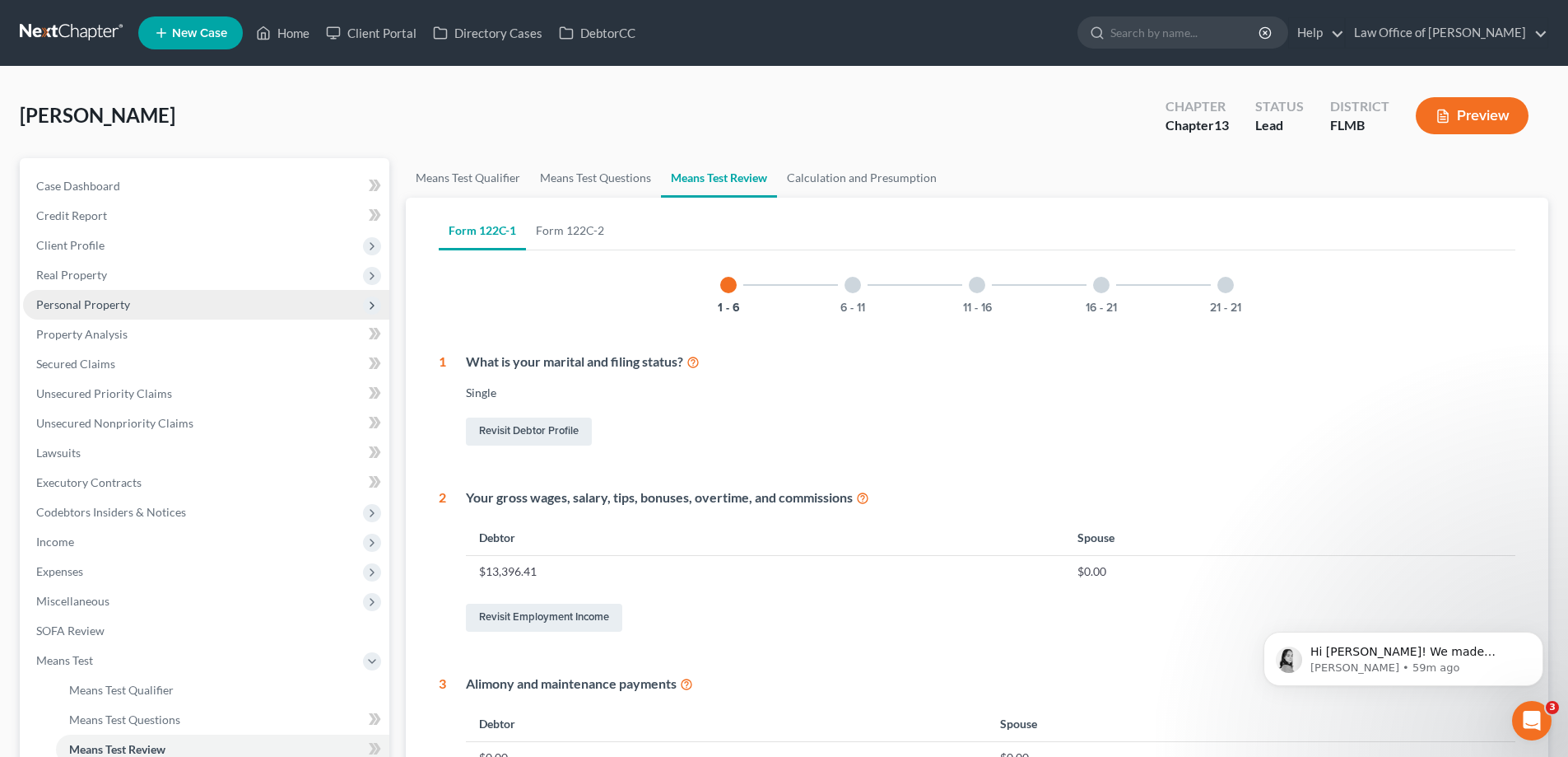
click at [129, 305] on span "Personal Property" at bounding box center [206, 305] width 366 height 30
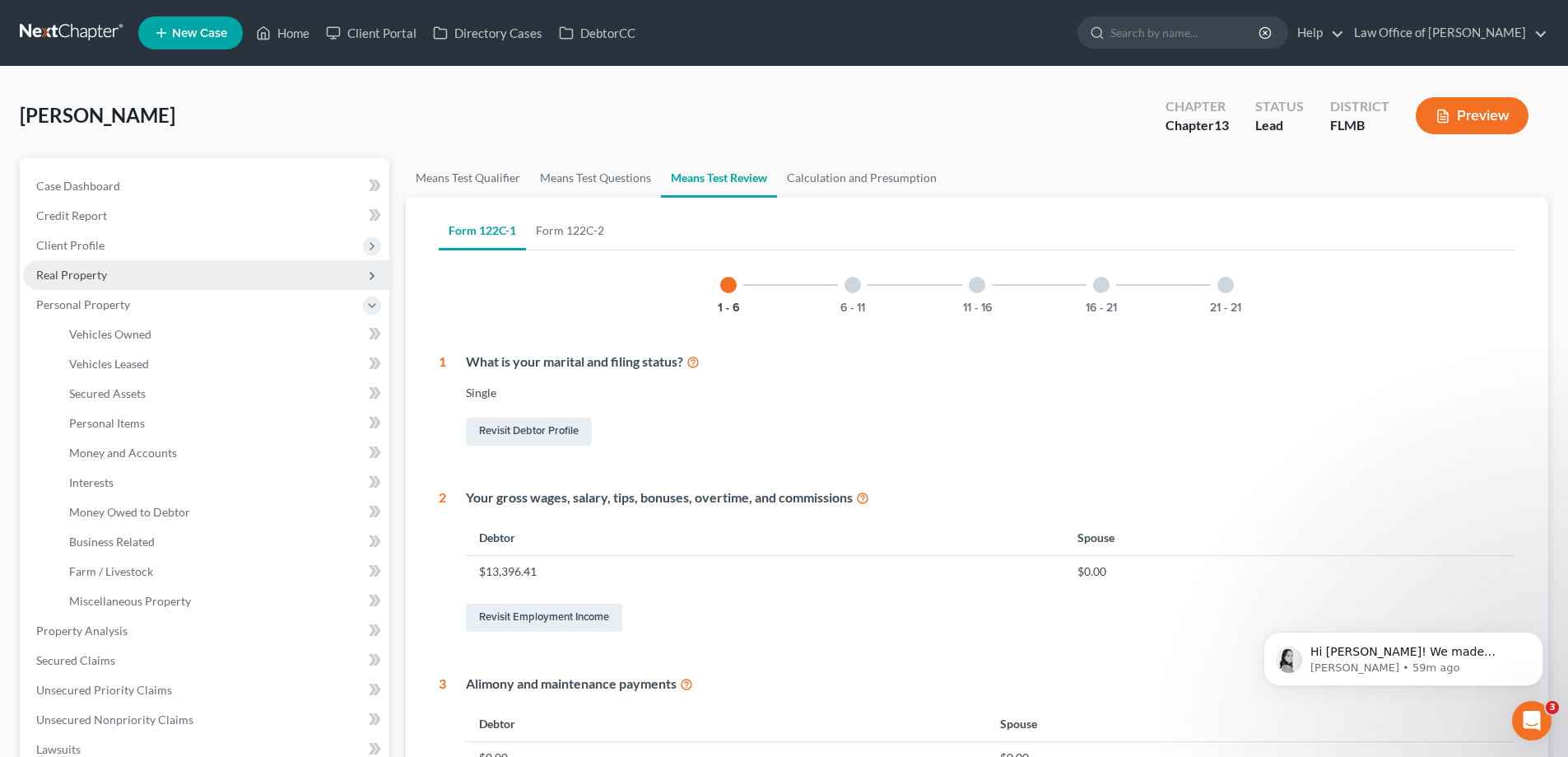
click at [114, 285] on span "Real Property" at bounding box center [206, 276] width 366 height 30
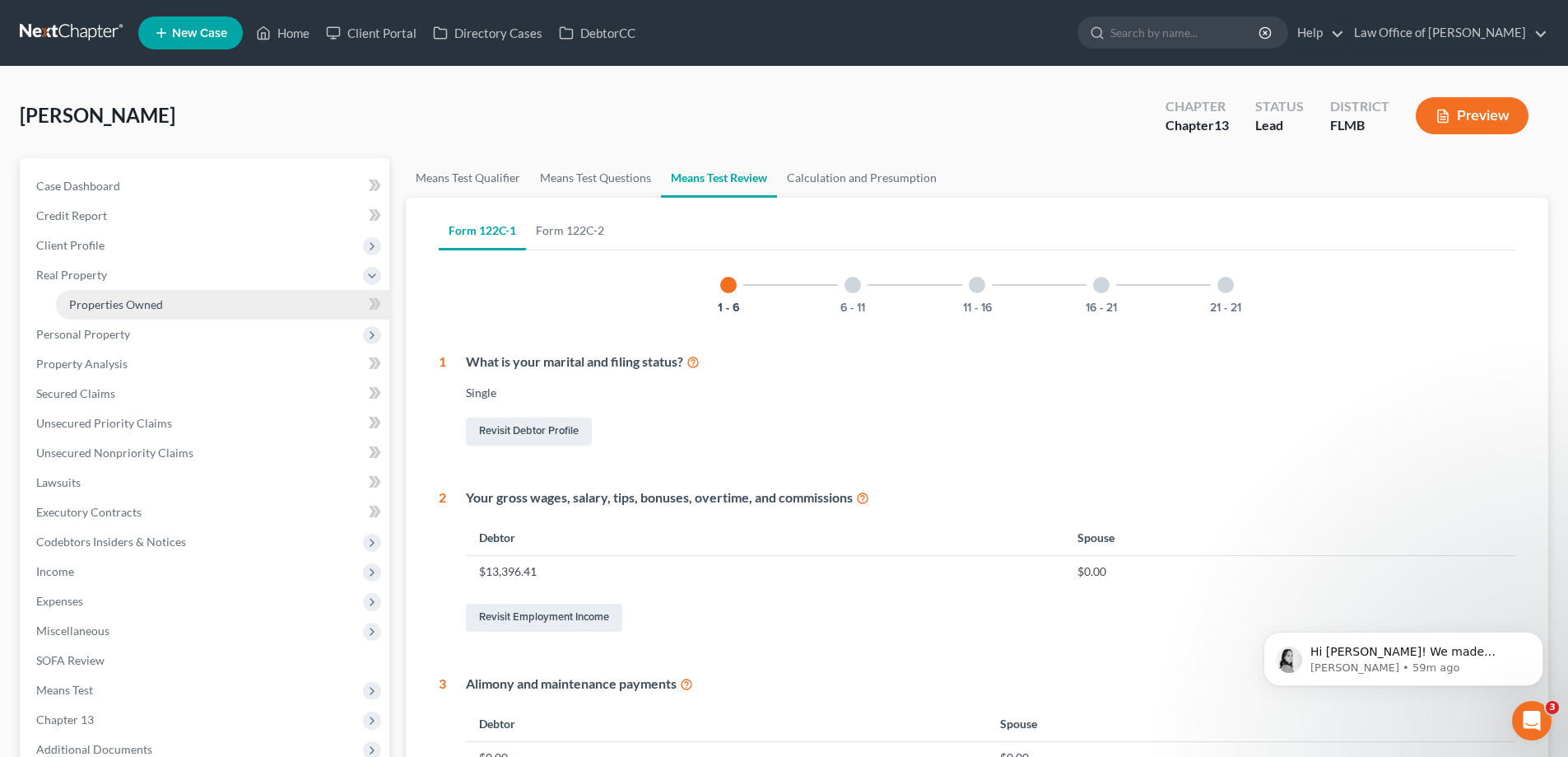
click at [112, 302] on span "Properties Owned" at bounding box center [116, 305] width 94 height 14
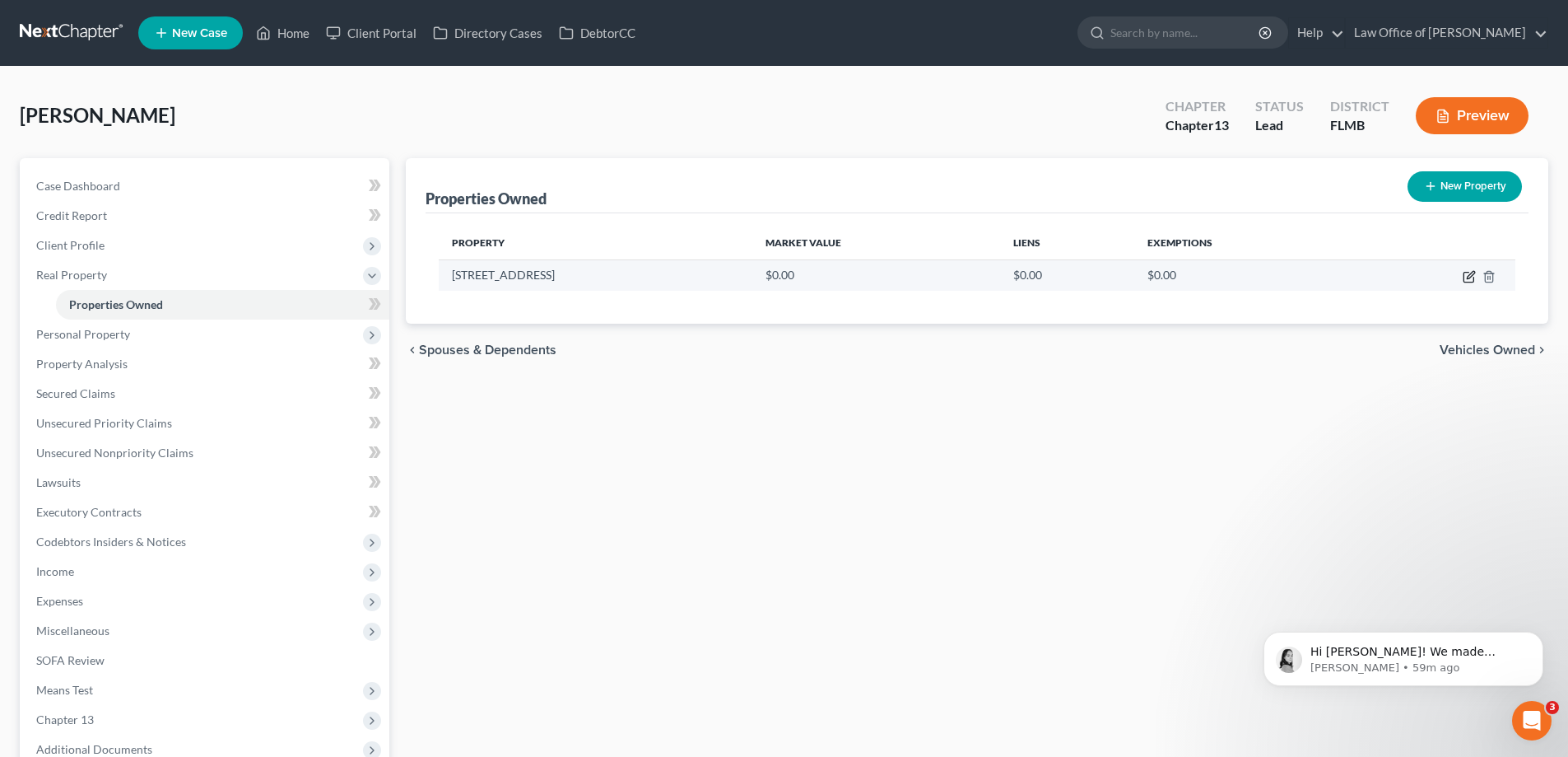
click at [1467, 280] on icon "button" at bounding box center [1468, 276] width 13 height 13
select select "9"
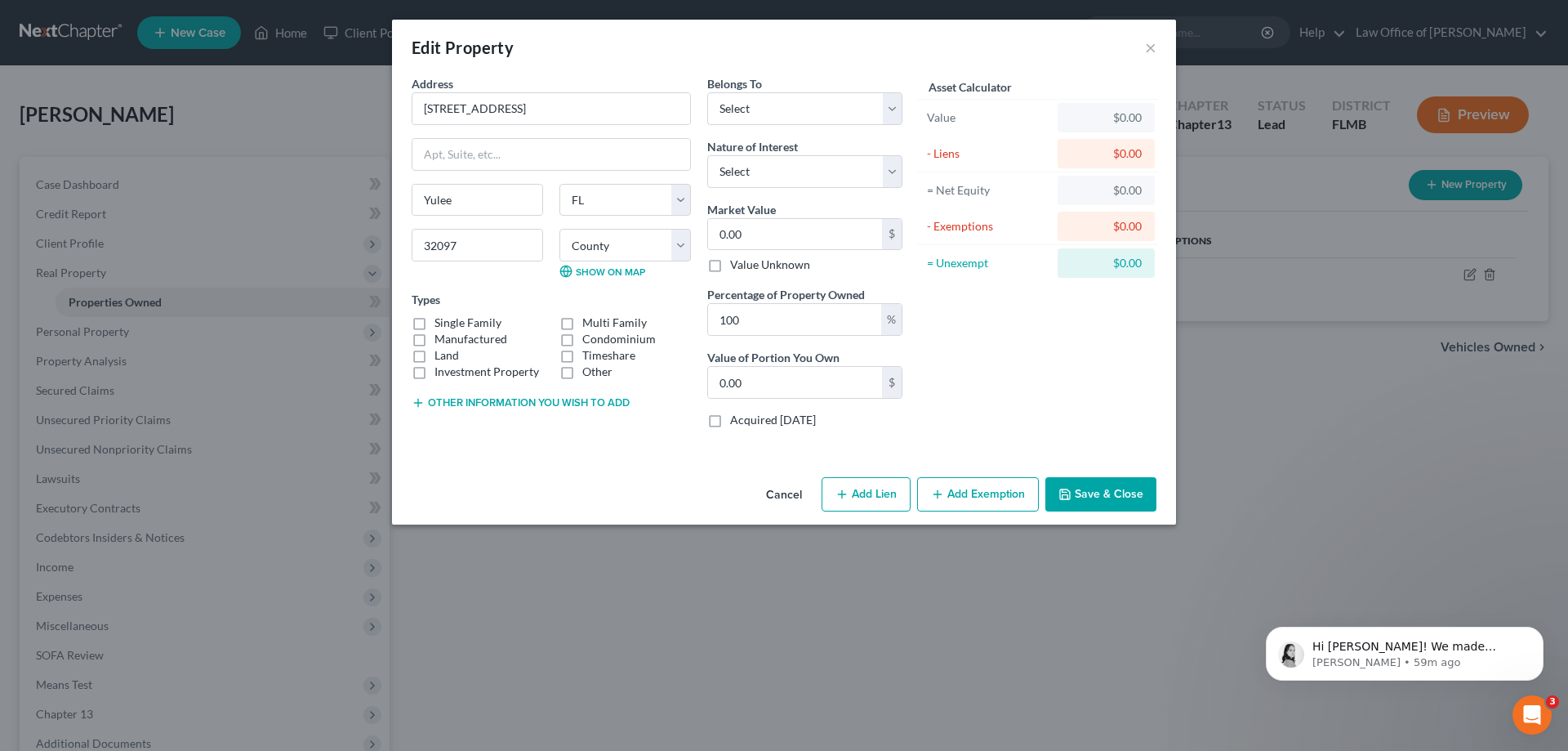
click at [897, 498] on button "Add Lien" at bounding box center [866, 493] width 89 height 34
select select "0"
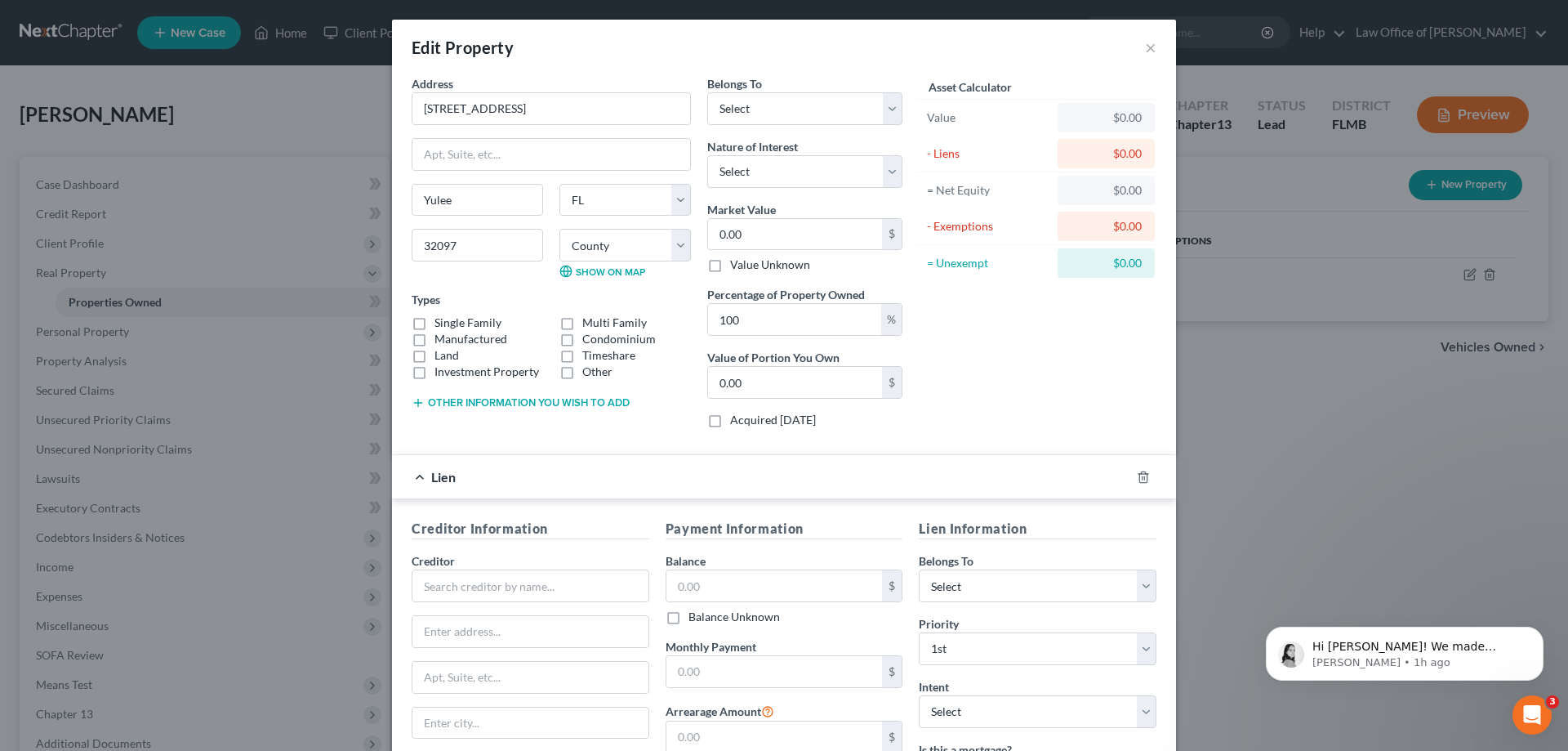
click at [536, 567] on div "Creditor *" at bounding box center [530, 577] width 237 height 50
click at [536, 574] on input "text" at bounding box center [530, 585] width 237 height 32
type input "Mtg"
click at [732, 691] on div "Payment Information Balance $ Balance Unknown Balance Undetermined $ Balance Un…" at bounding box center [784, 683] width 254 height 328
click at [731, 677] on input "text" at bounding box center [774, 671] width 216 height 31
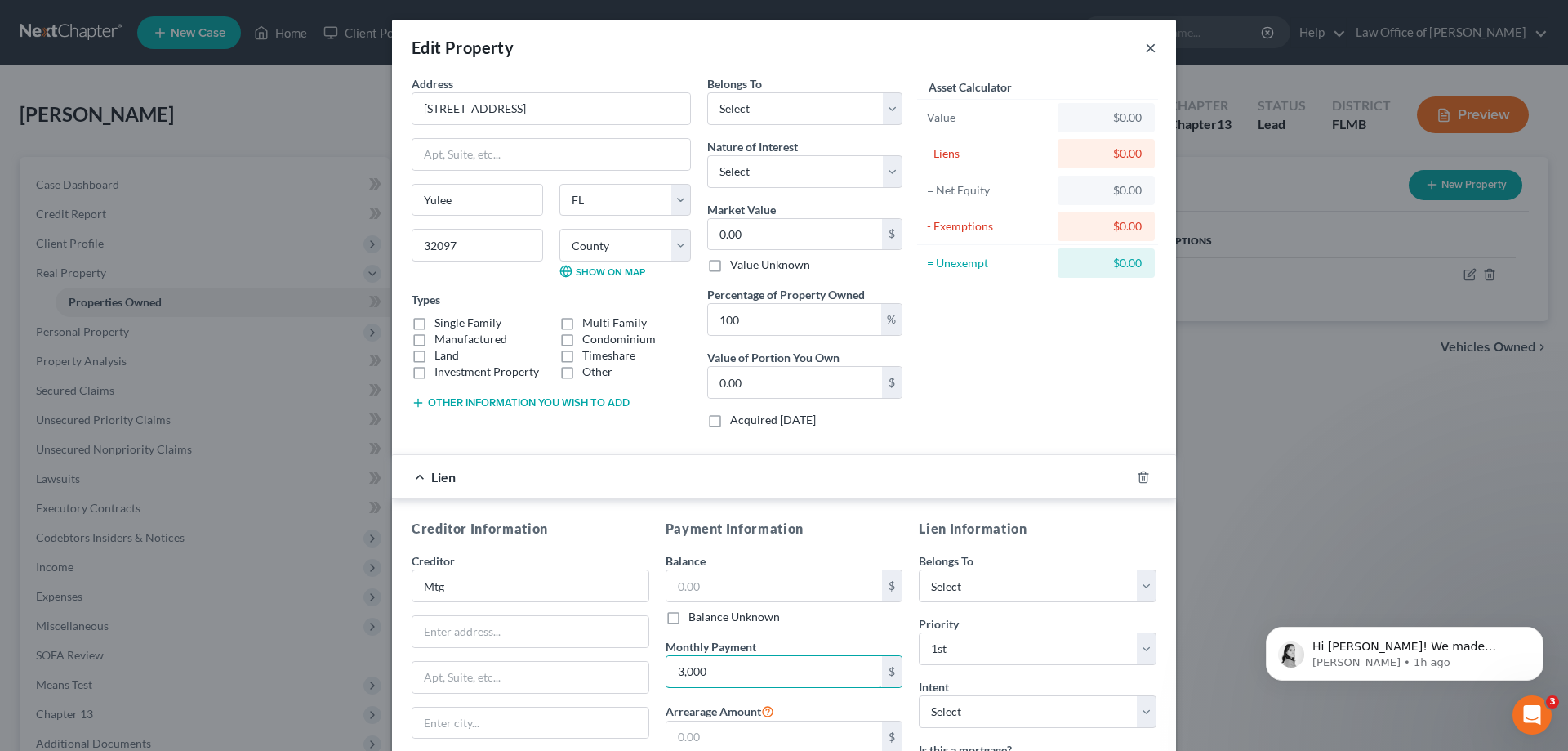
type input "3,000"
click at [1149, 47] on button "×" at bounding box center [1150, 47] width 11 height 19
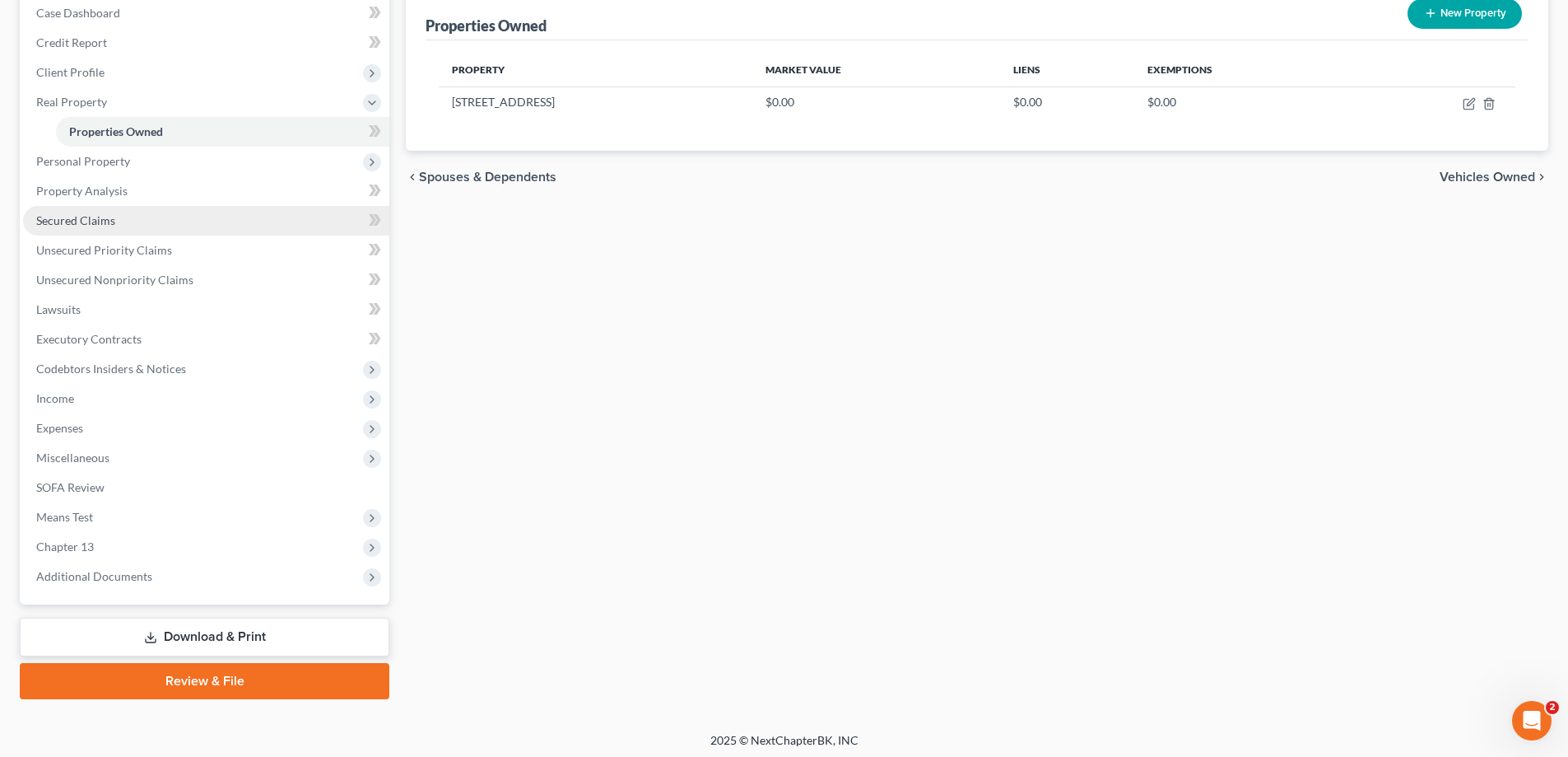
scroll to position [178, 0]
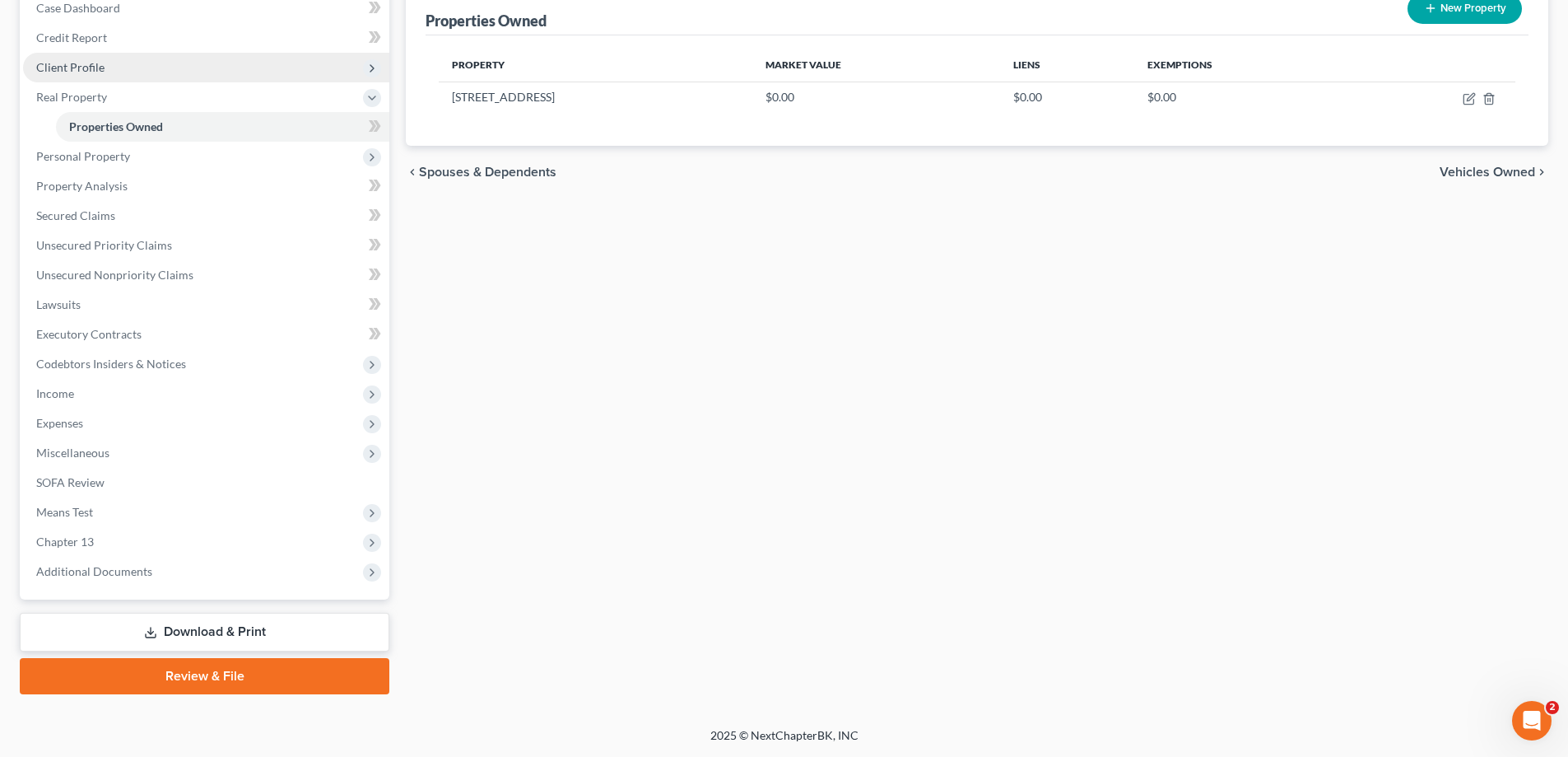
click at [123, 70] on span "Client Profile" at bounding box center [206, 68] width 366 height 30
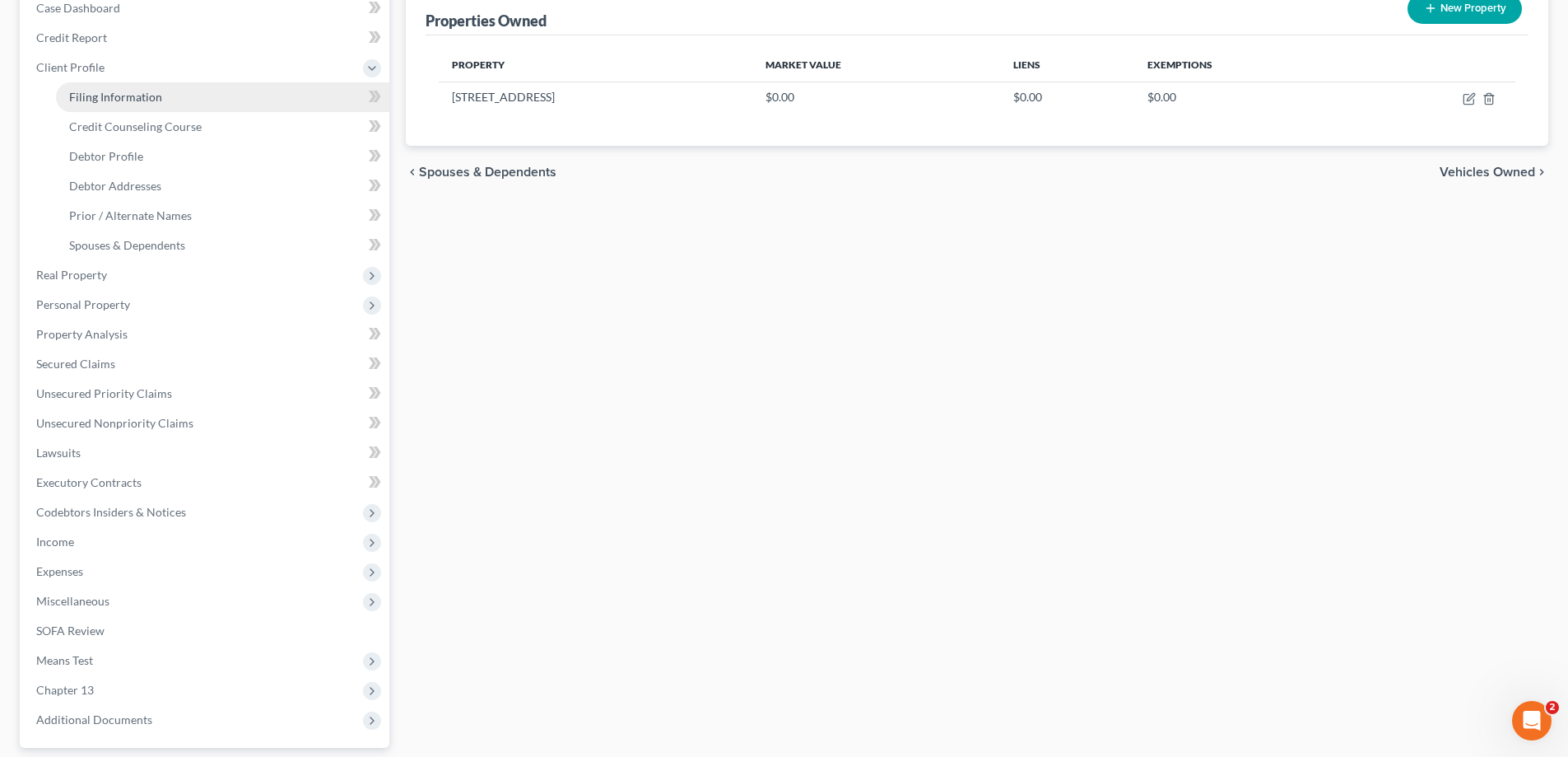
click at [129, 97] on span "Filing Information" at bounding box center [115, 97] width 93 height 14
select select "1"
select select "0"
select select "3"
select select "15"
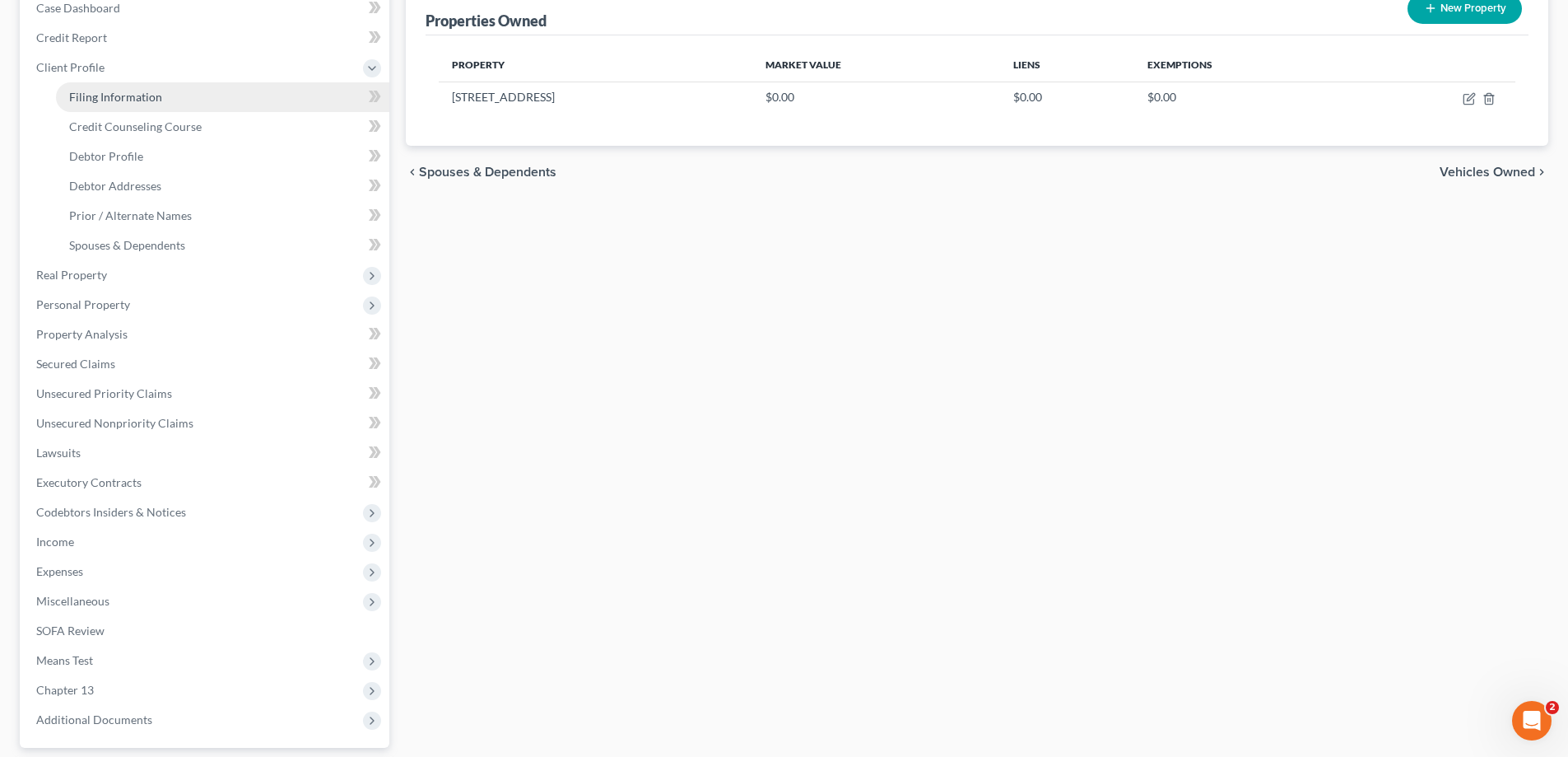
select select "9"
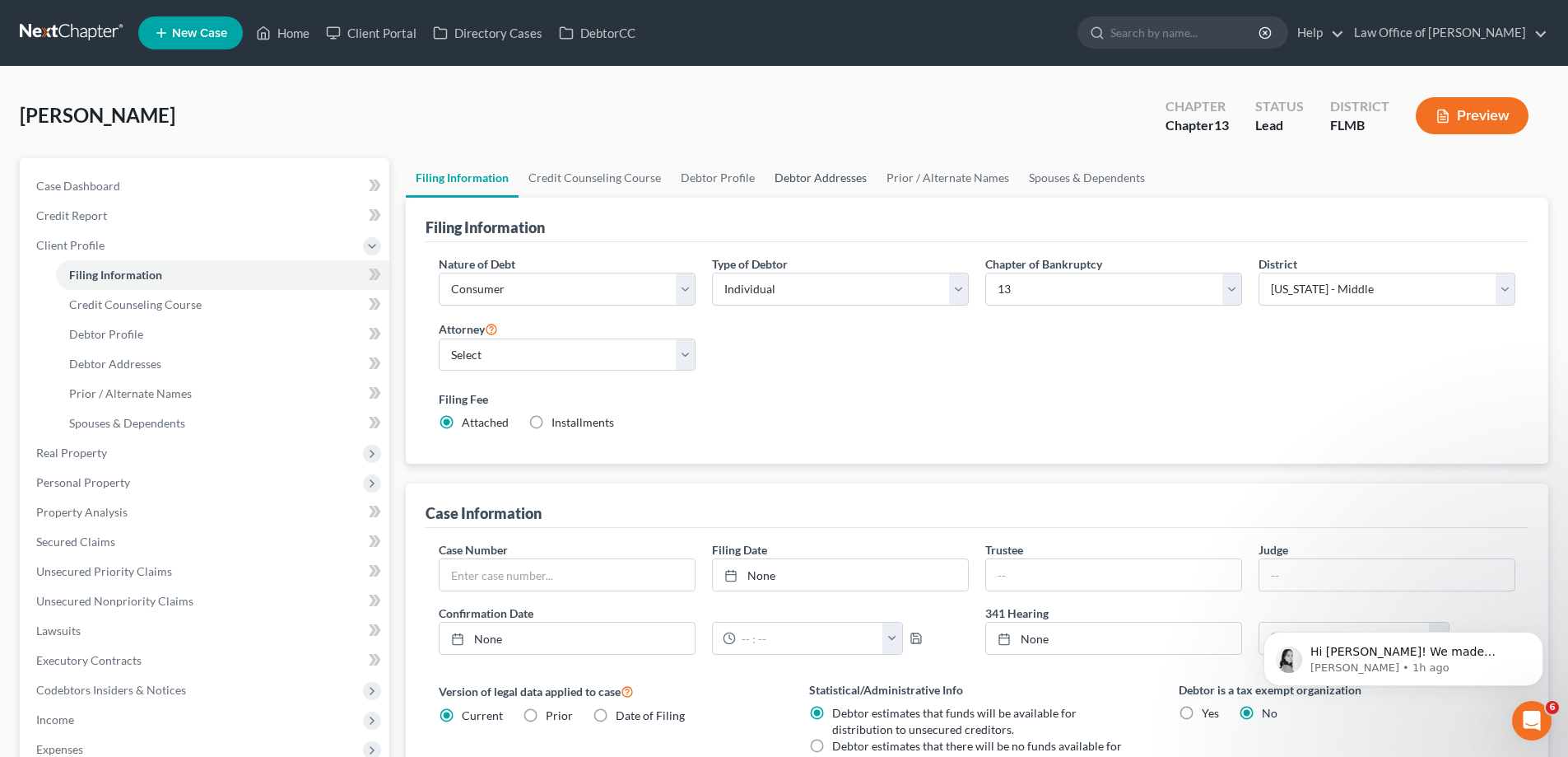
click at [832, 179] on link "Debtor Addresses" at bounding box center [820, 178] width 112 height 40
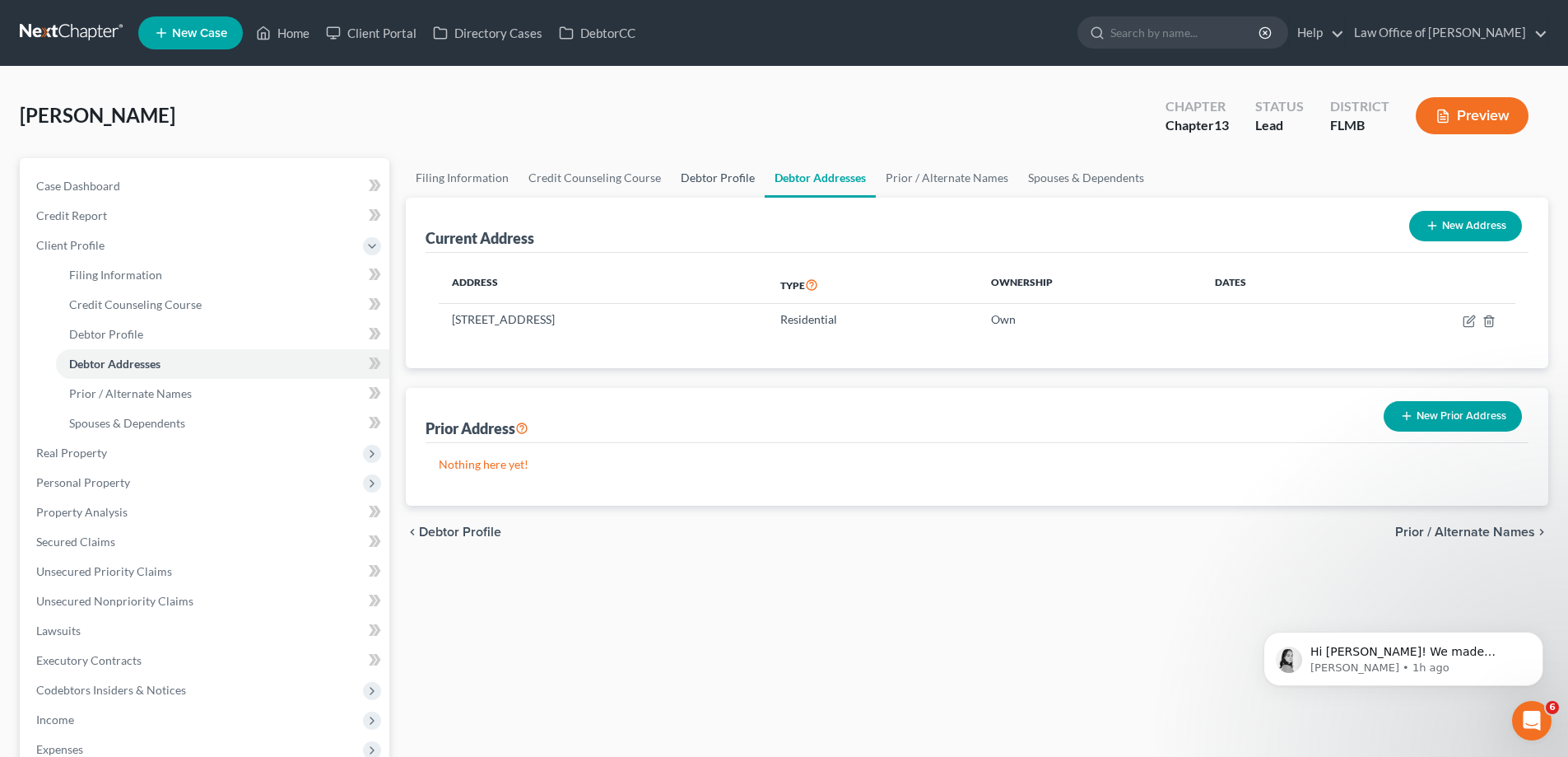
click at [727, 176] on link "Debtor Profile" at bounding box center [718, 178] width 94 height 40
select select "0"
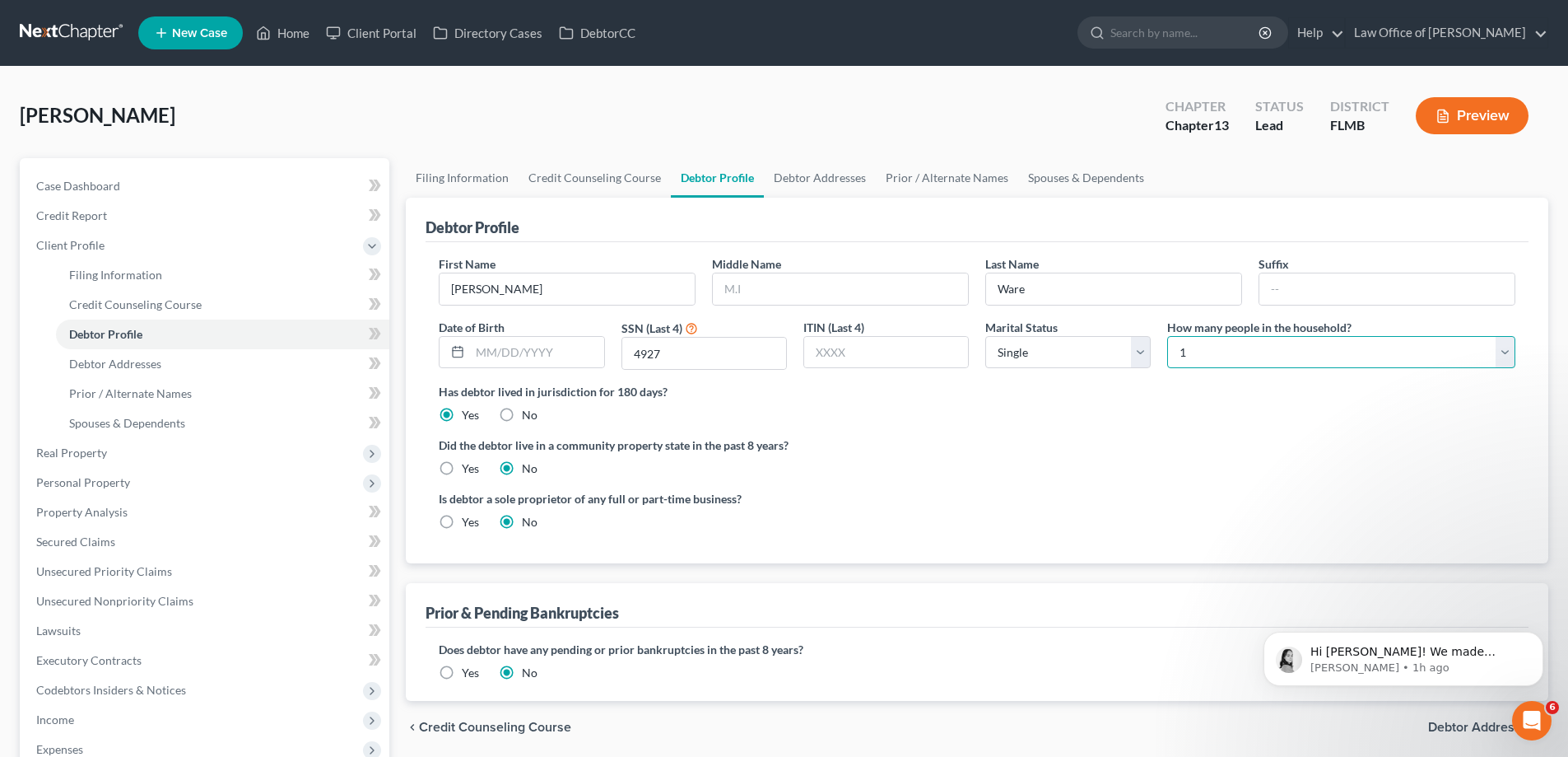
click at [1352, 342] on select "Select 1 2 3 4 5 6 7 8 9 10 11 12 13 14 15 16 17 18 19 20" at bounding box center [1341, 352] width 348 height 33
select select "3"
click at [1167, 336] on select "Select 1 2 3 4 5 6 7 8 9 10 11 12 13 14 15 16 17 18 19 20" at bounding box center [1341, 352] width 348 height 33
click at [1109, 347] on select "Select Single Married Separated Divorced Widowed" at bounding box center [1067, 352] width 165 height 33
select select "1"
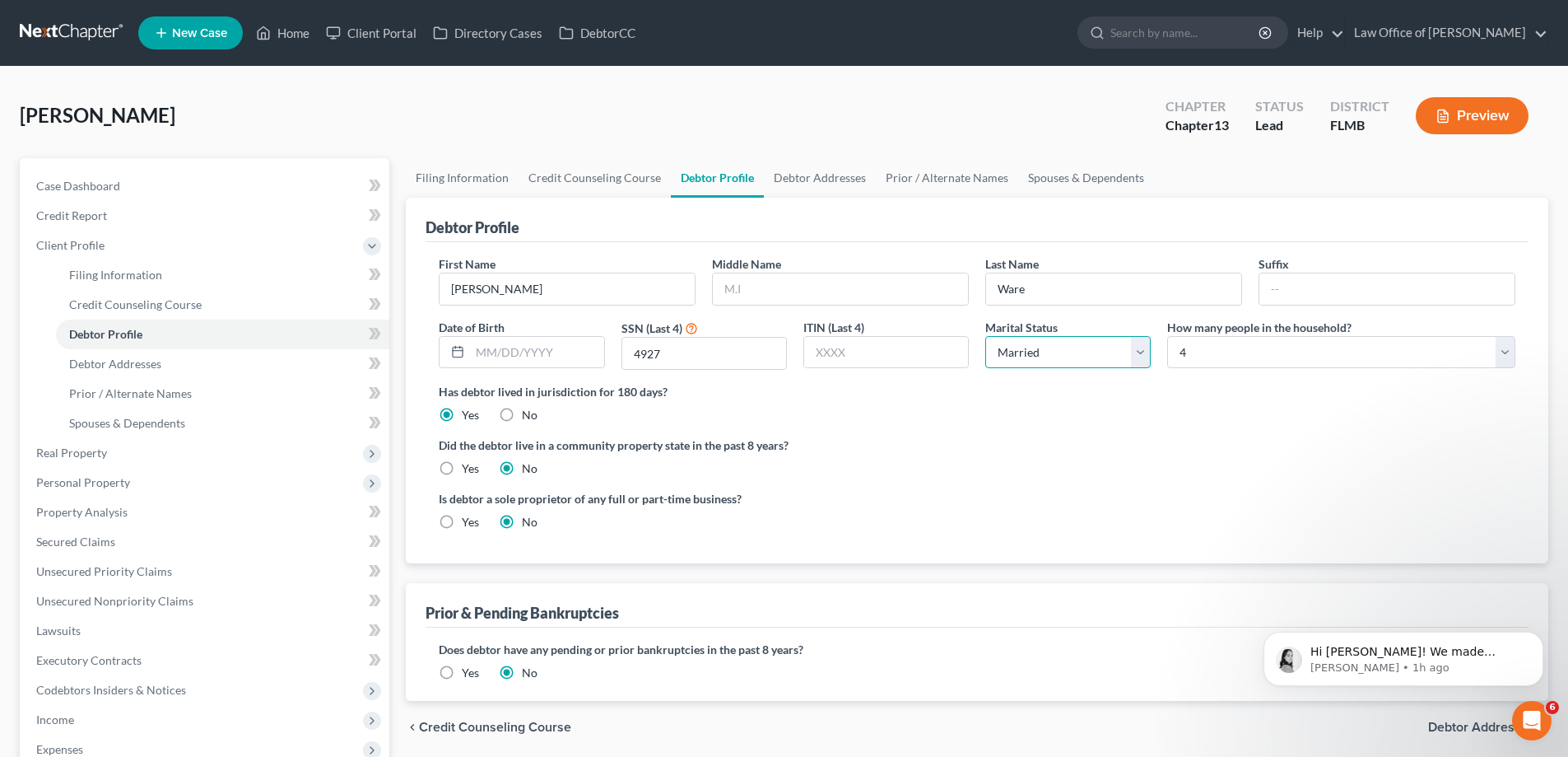
click at [985, 336] on select "Select Single Married Separated Divorced Widowed" at bounding box center [1067, 352] width 165 height 33
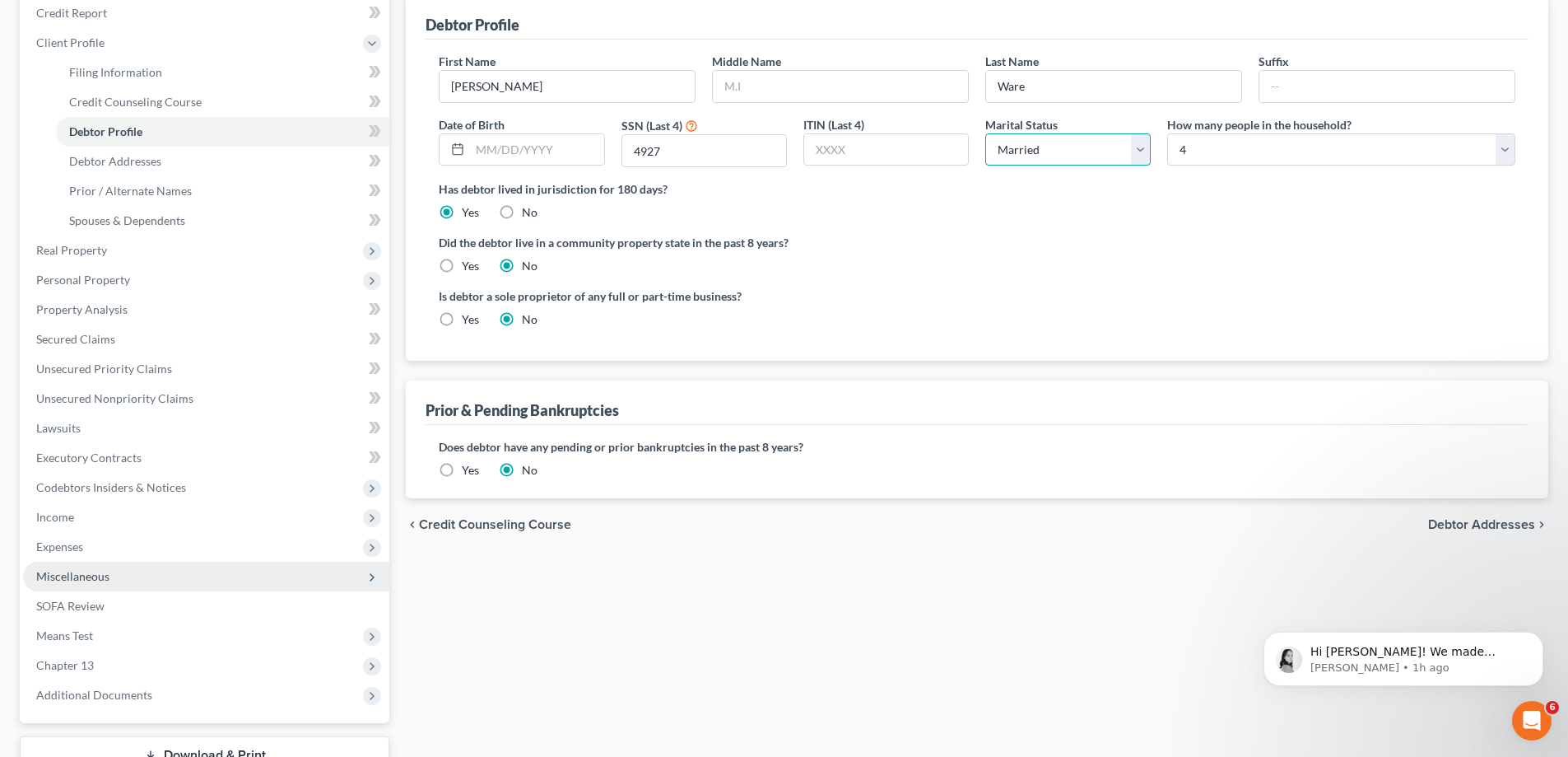
scroll to position [326, 0]
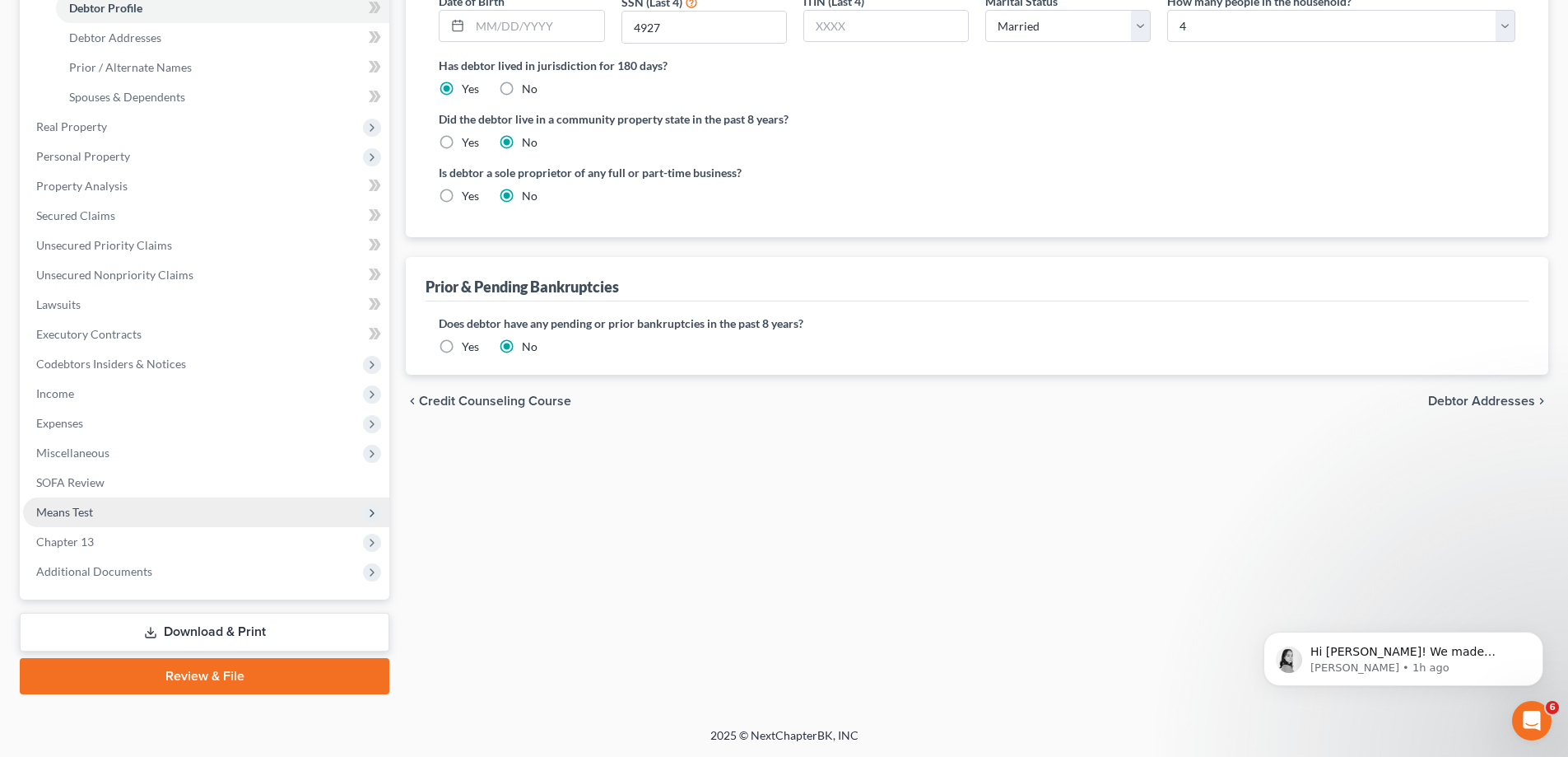
click at [127, 503] on span "Means Test" at bounding box center [206, 512] width 366 height 30
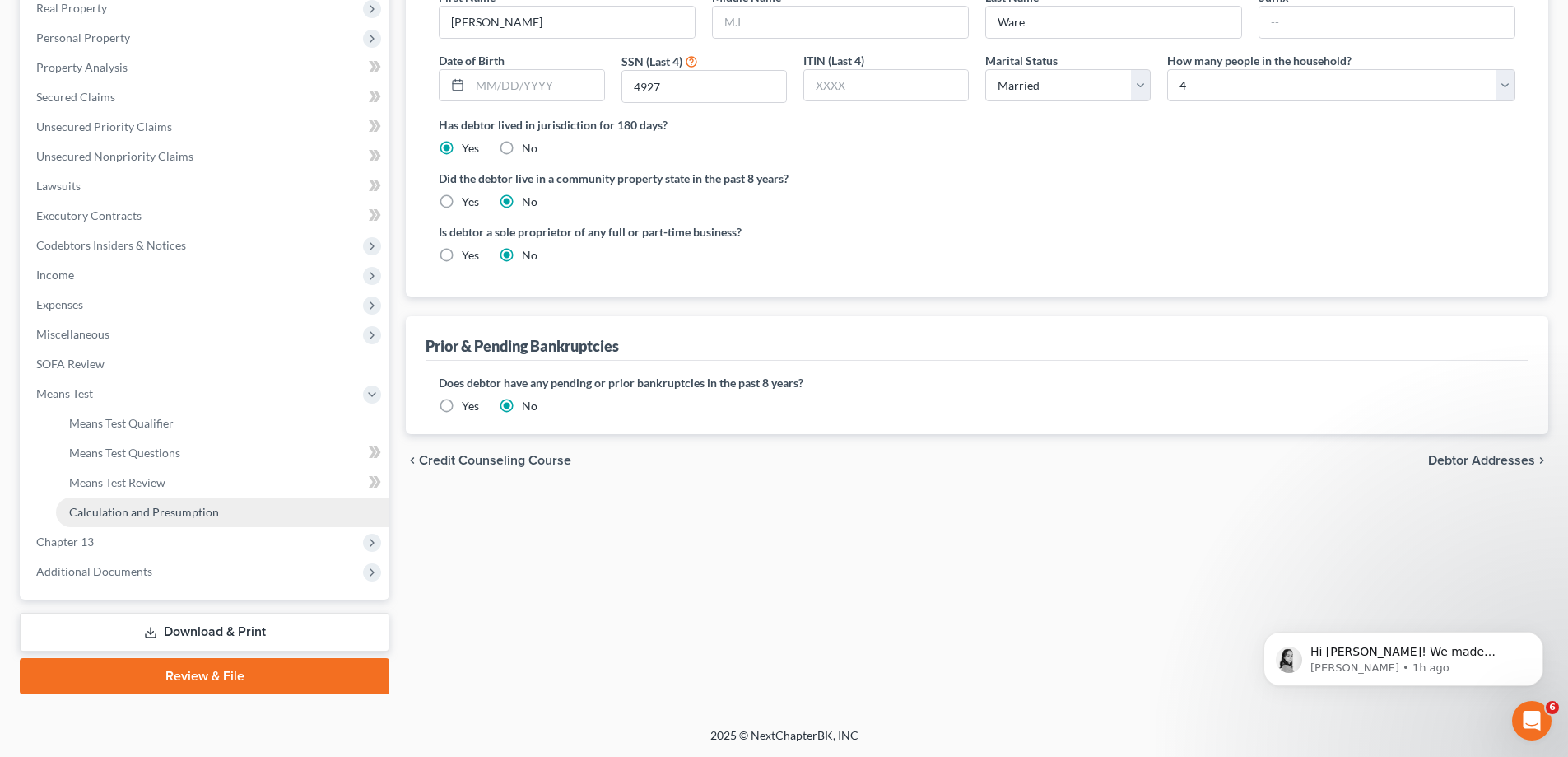
click at [166, 499] on link "Calculation and Presumption" at bounding box center [222, 512] width 334 height 30
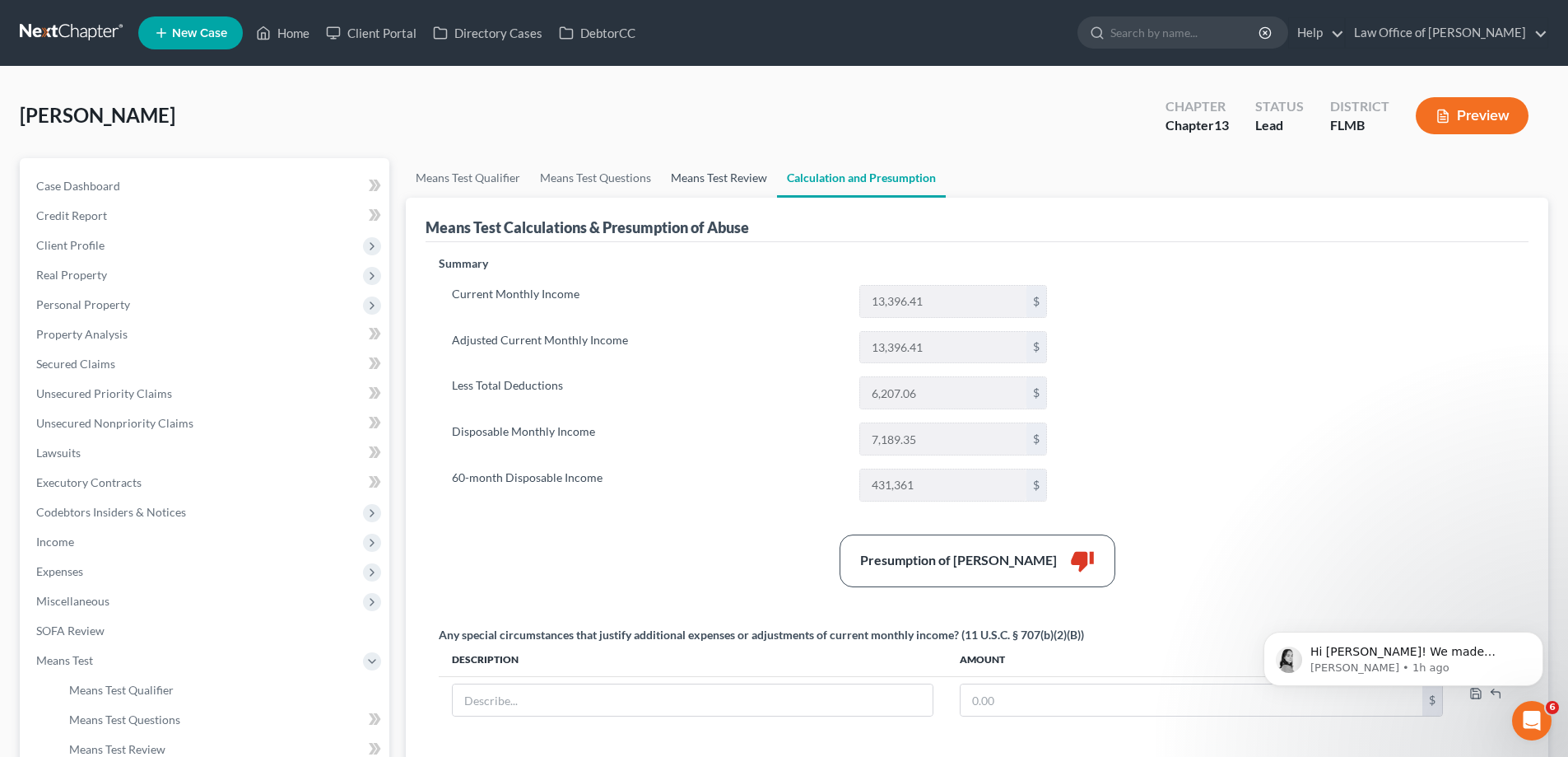
click at [712, 176] on link "Means Test Review" at bounding box center [719, 178] width 116 height 40
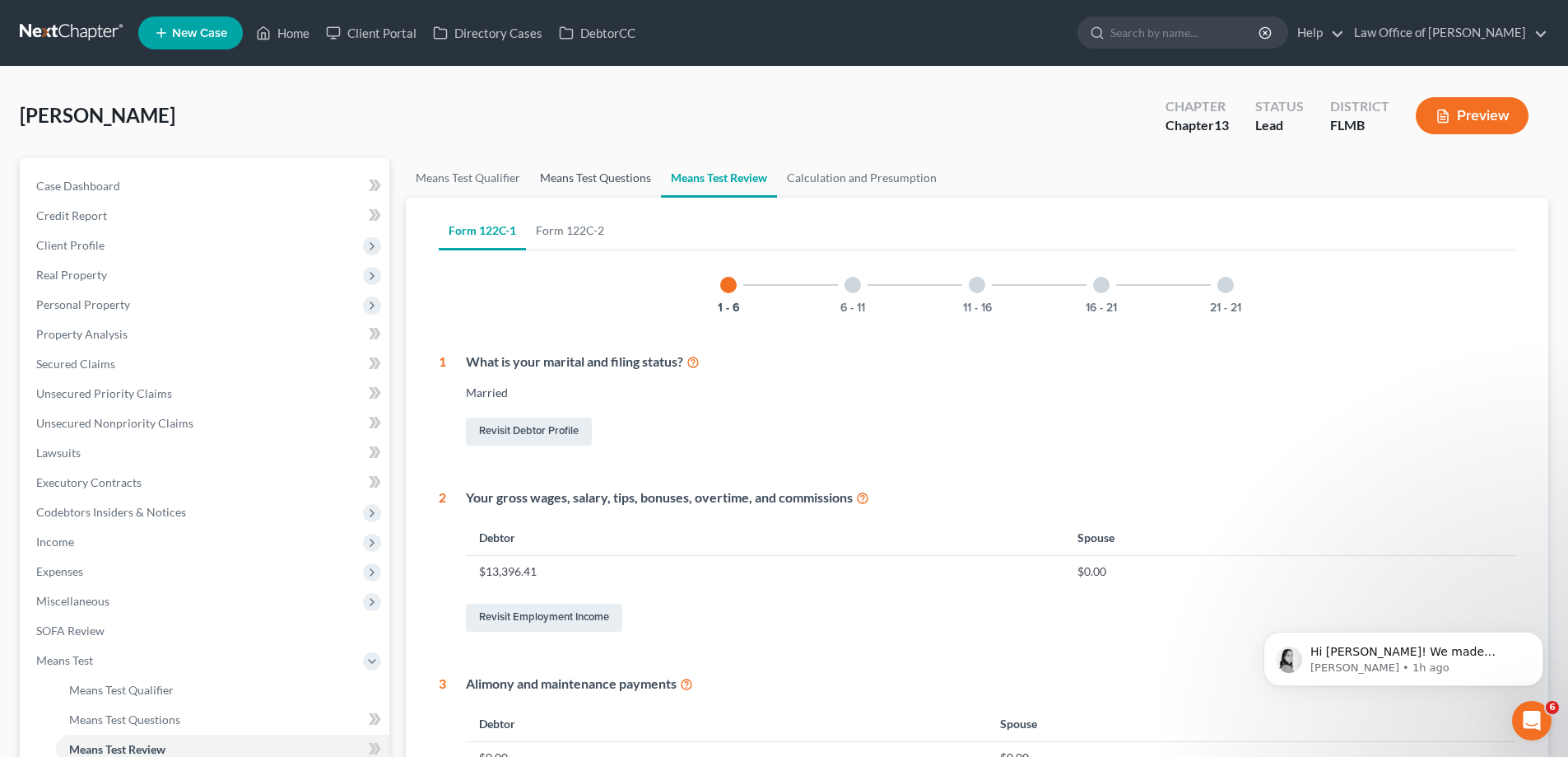
click at [608, 176] on link "Means Test Questions" at bounding box center [595, 178] width 131 height 40
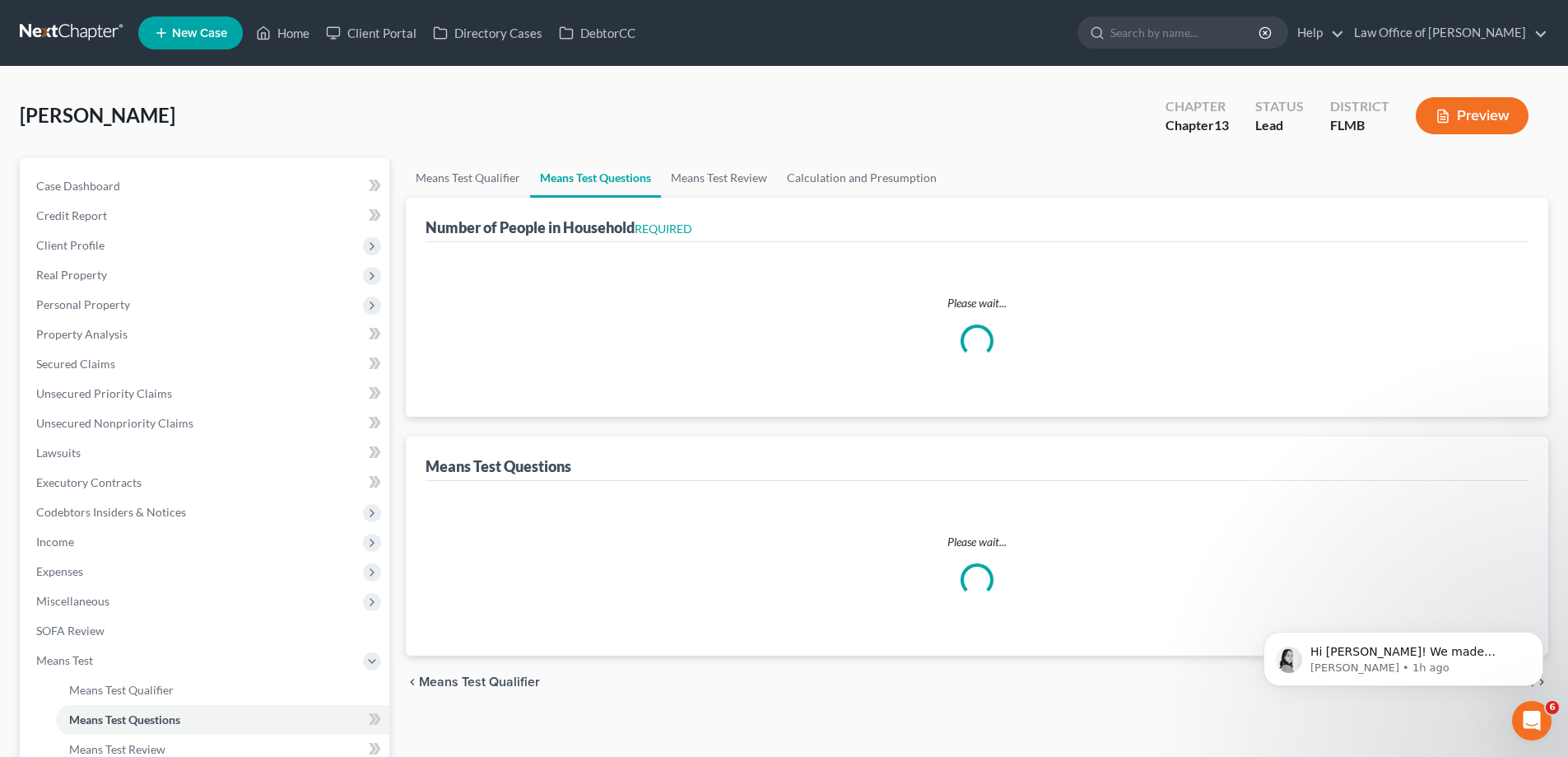
select select "4"
select select "0"
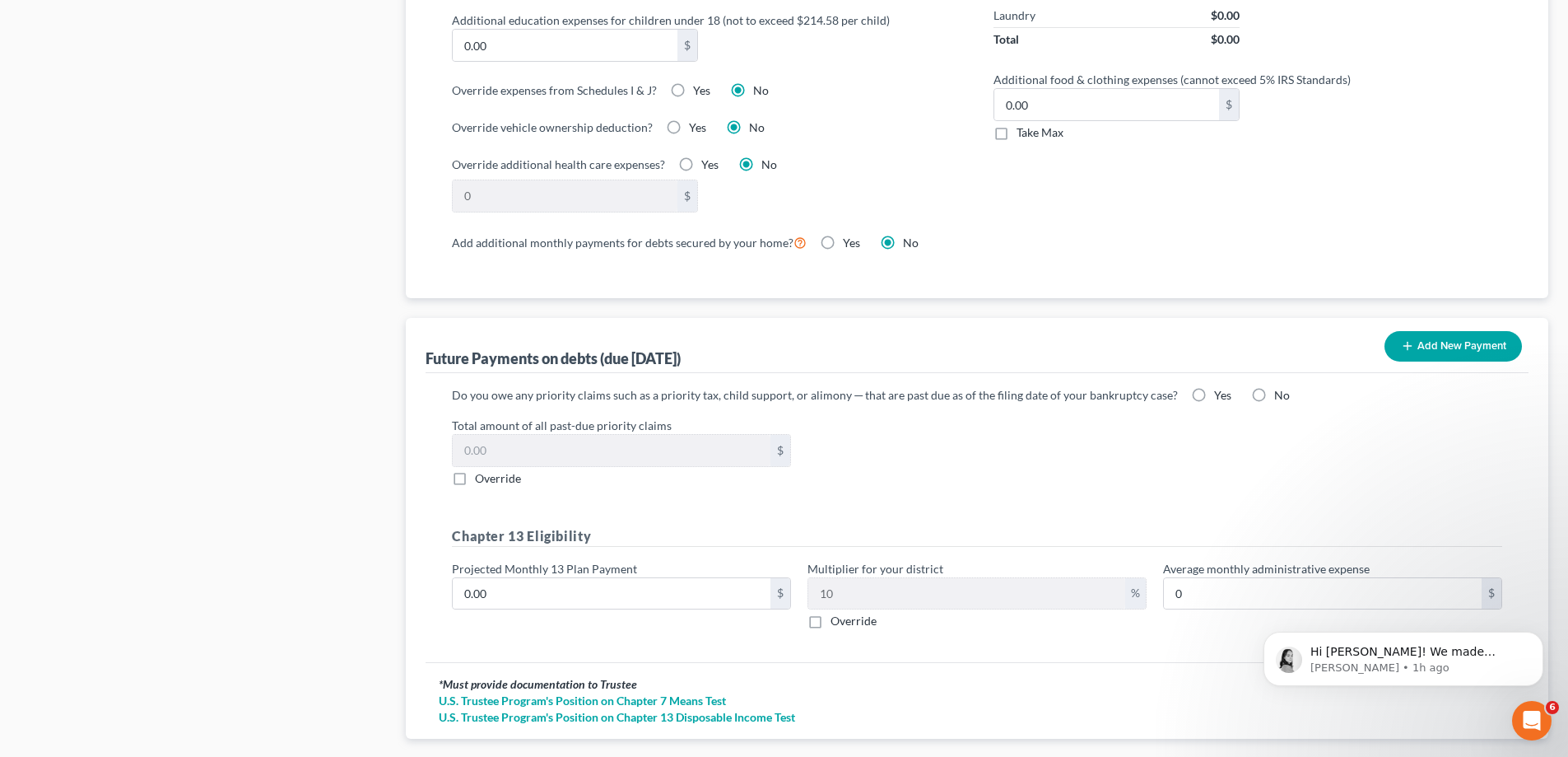
scroll to position [1419, 0]
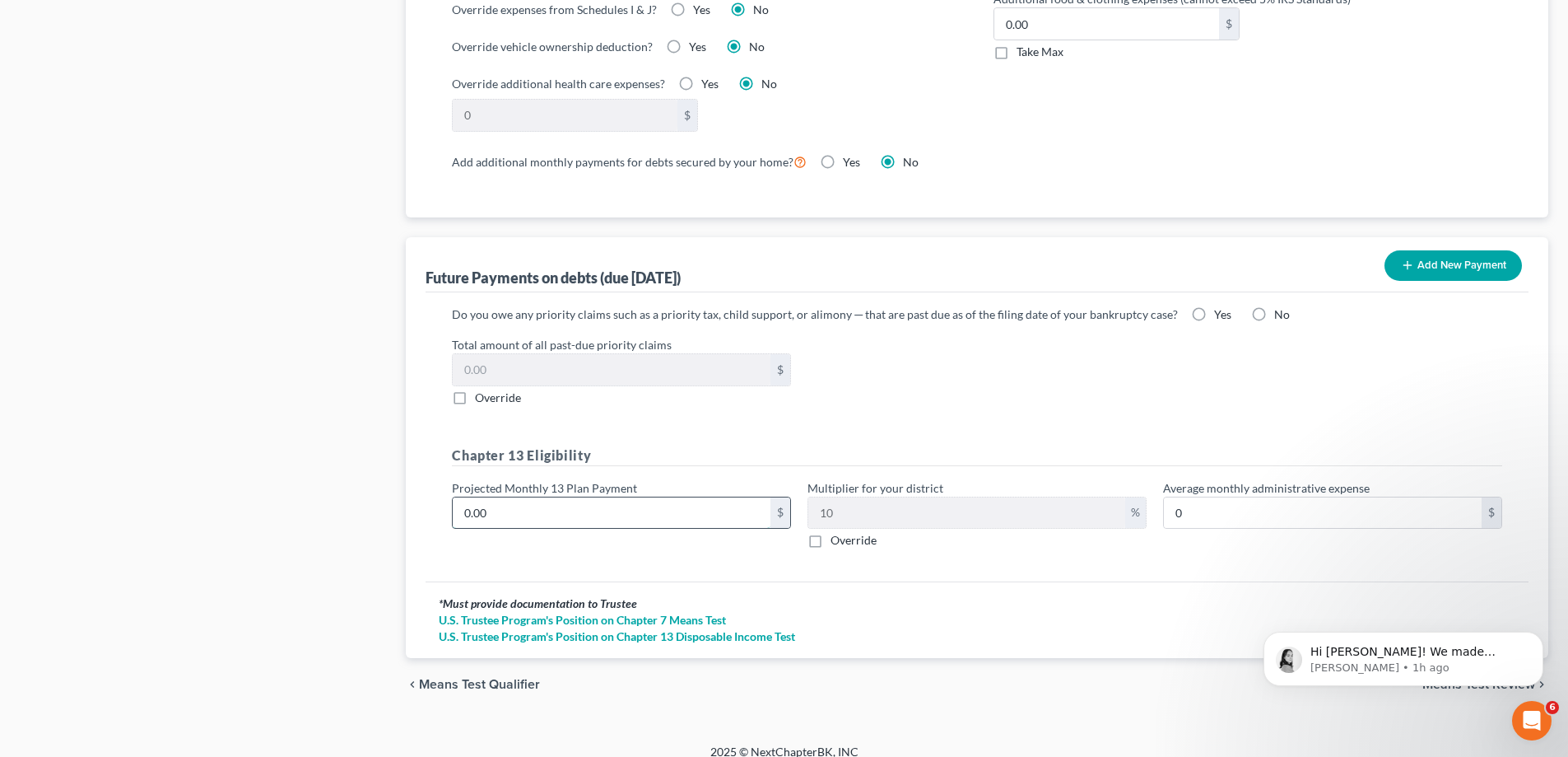
click at [710, 497] on input "0.00" at bounding box center [612, 512] width 318 height 31
type input "2"
type input "0.20"
type input "20"
type input "2.00"
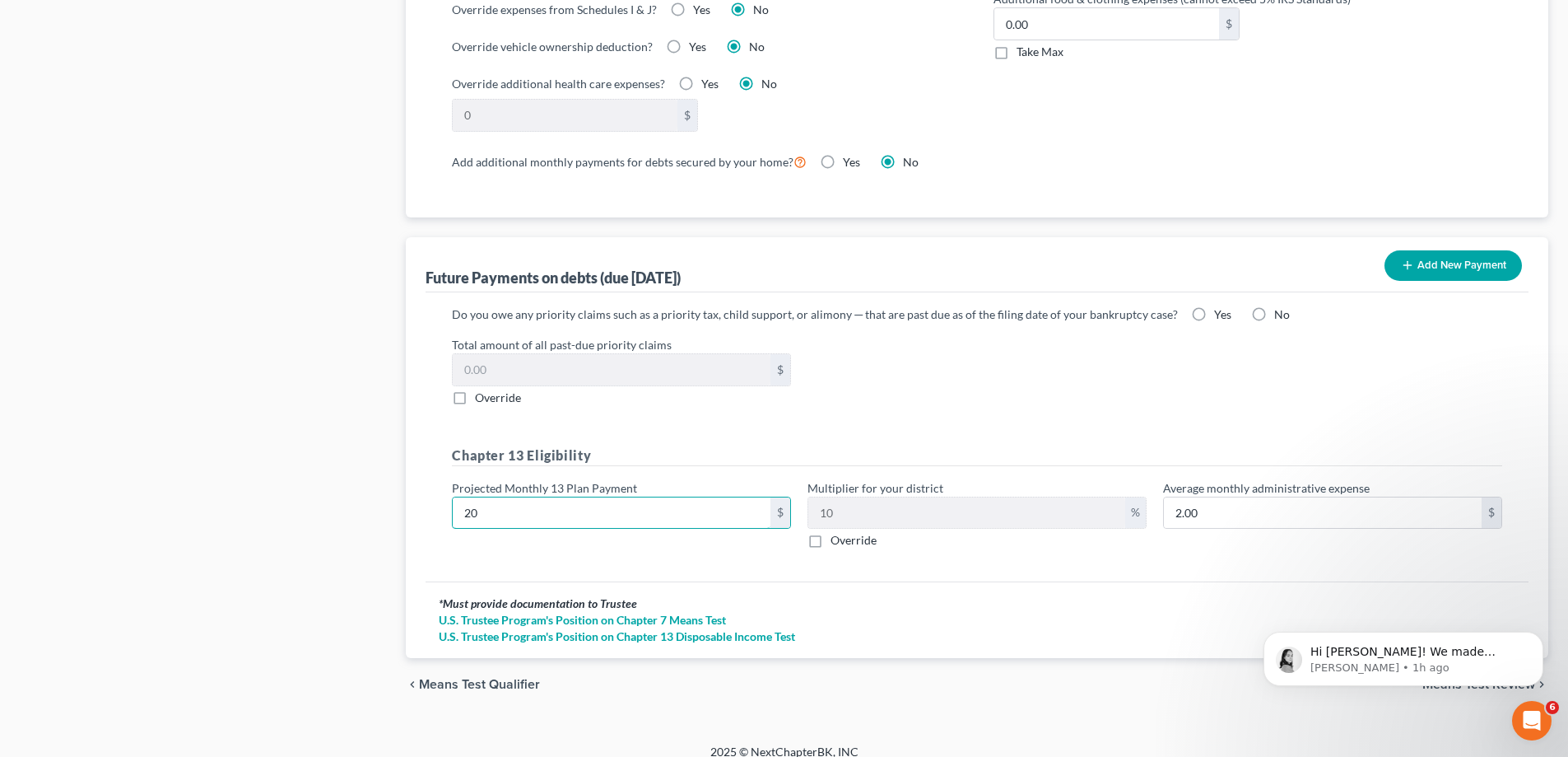
type input "200"
type input "20.00"
type input "2000"
type input "200.00"
type input "2,000"
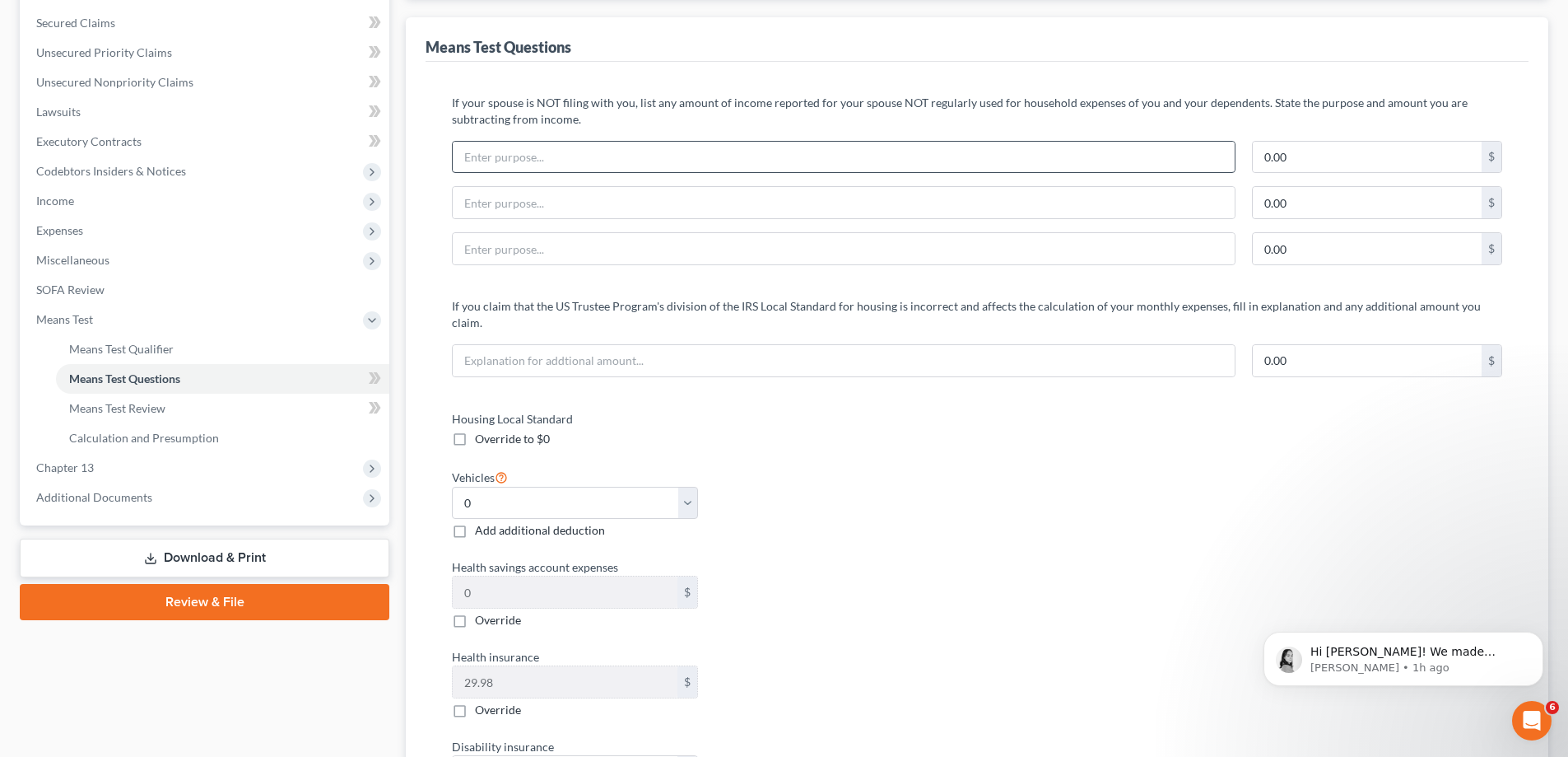
scroll to position [102, 0]
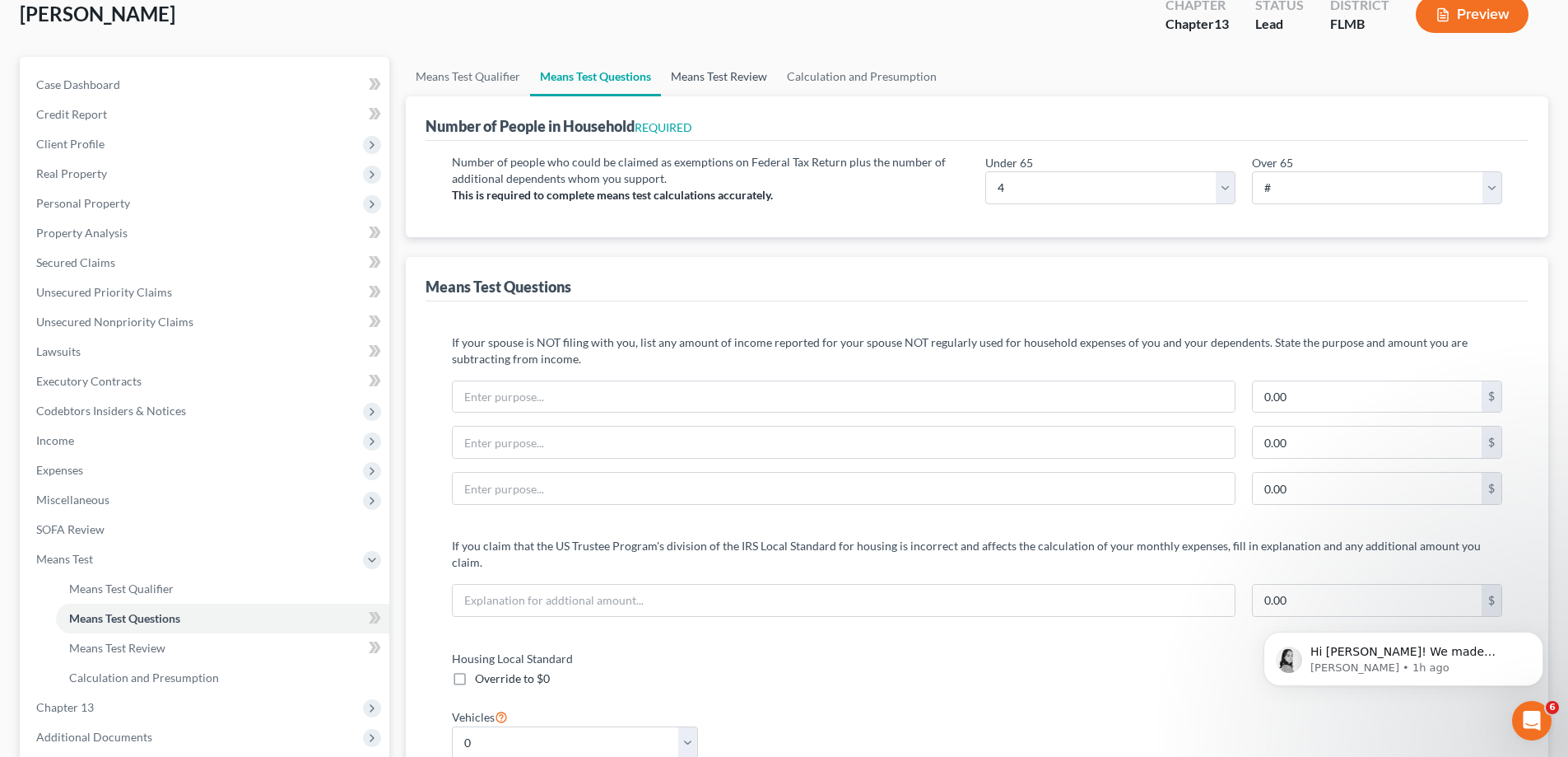
click at [757, 76] on link "Means Test Review" at bounding box center [719, 76] width 116 height 40
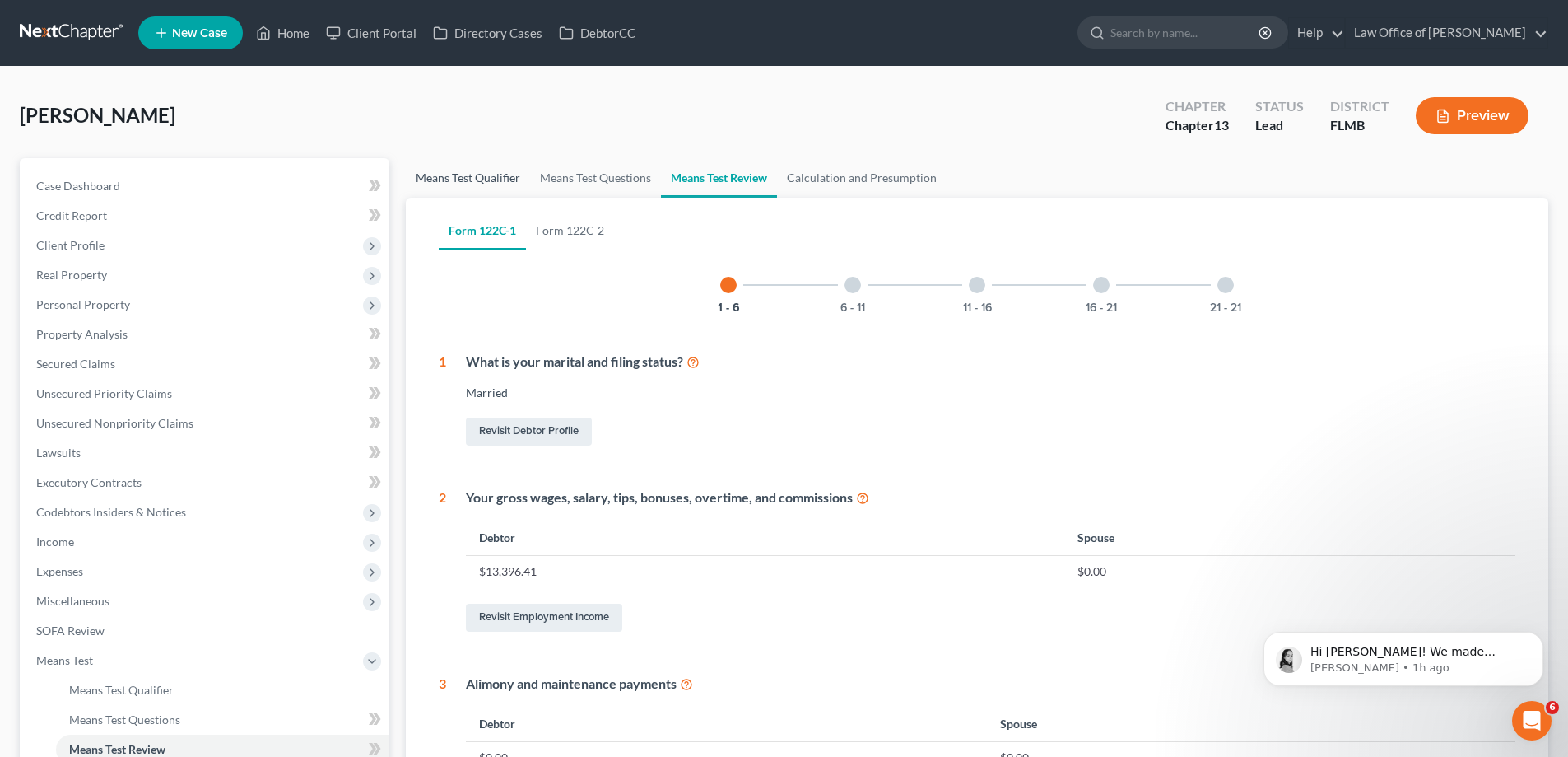
click at [475, 170] on link "Means Test Qualifier" at bounding box center [468, 178] width 124 height 40
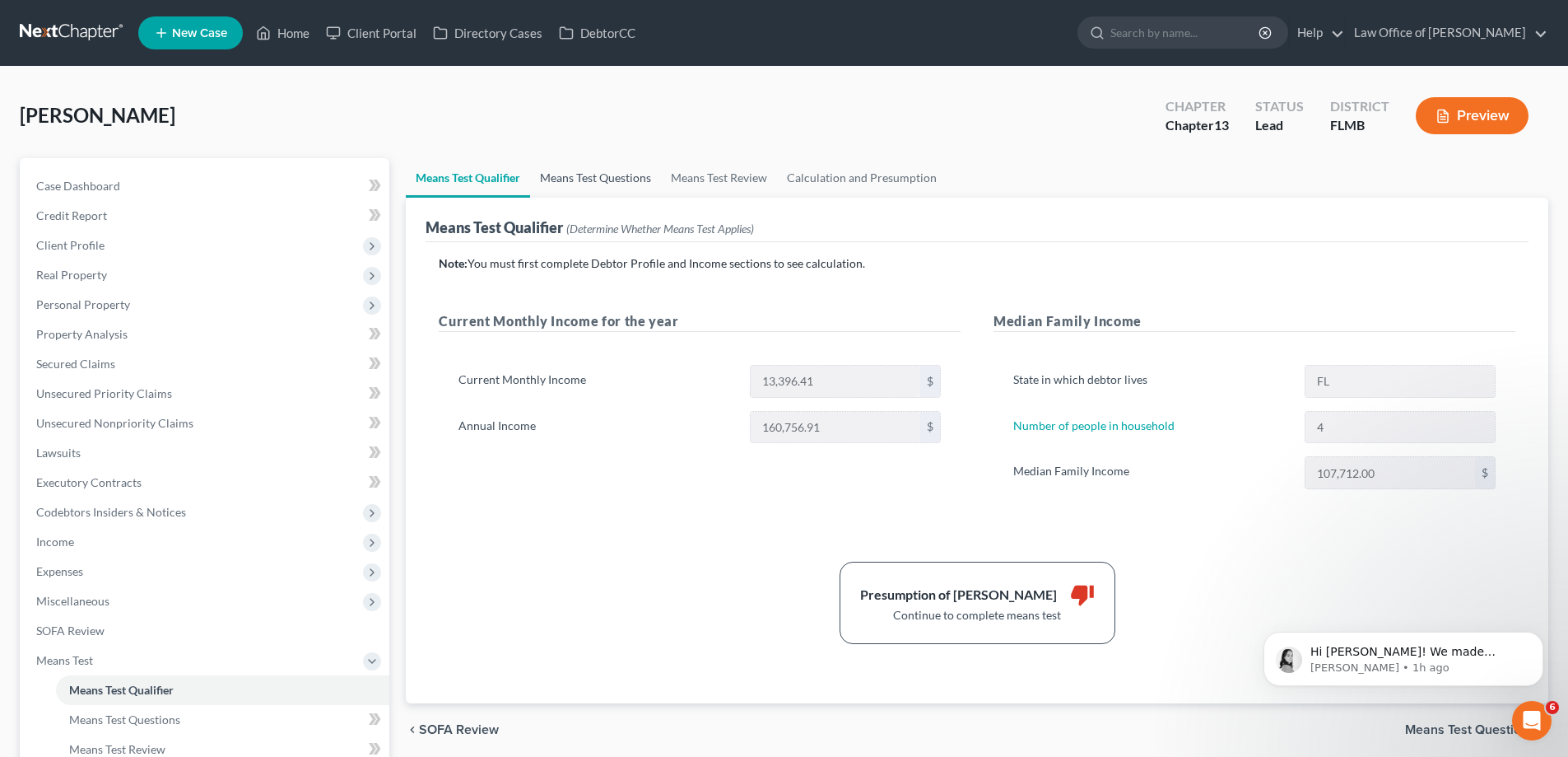
click at [624, 178] on link "Means Test Questions" at bounding box center [595, 178] width 131 height 40
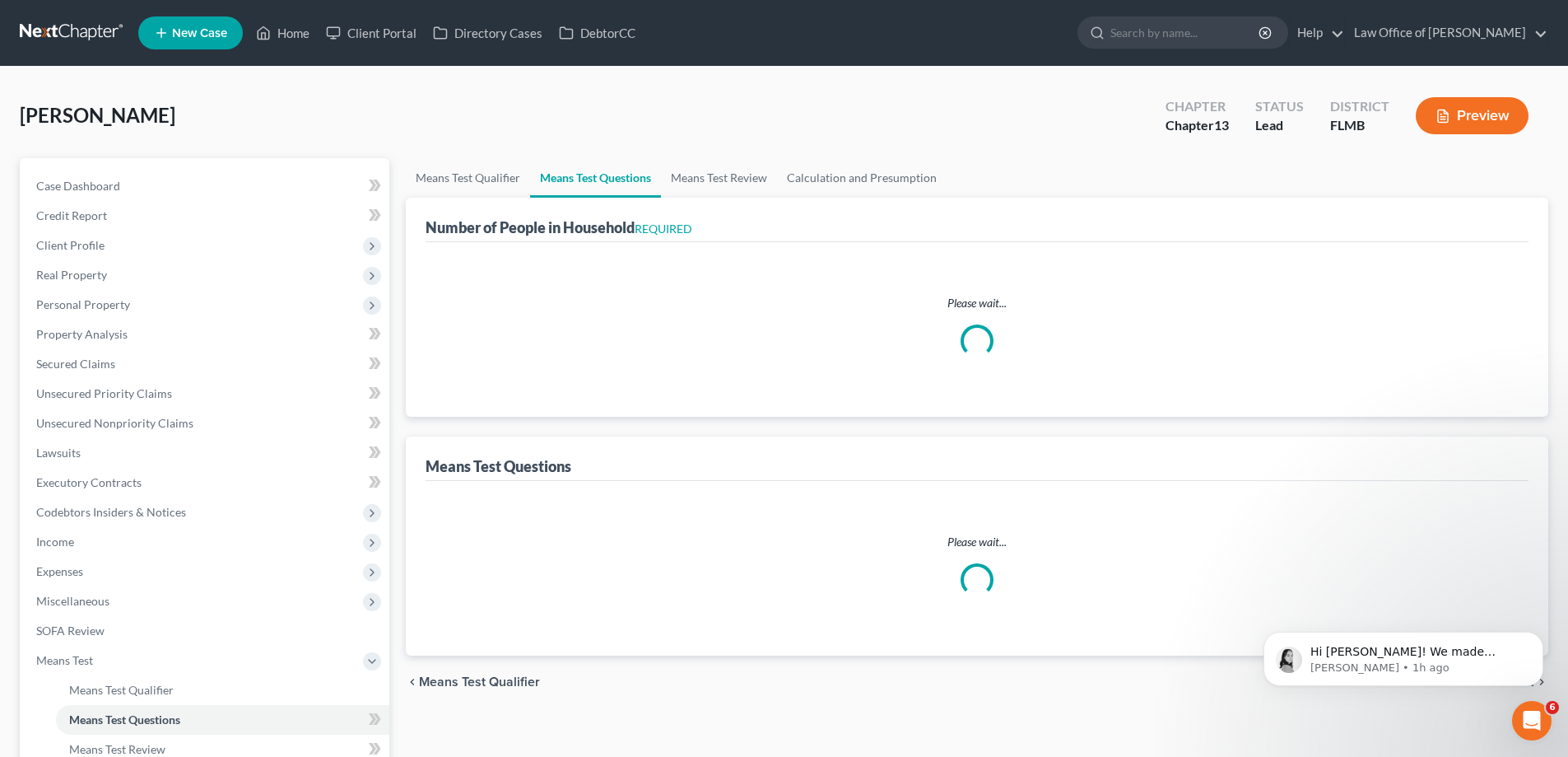
select select "4"
select select "0"
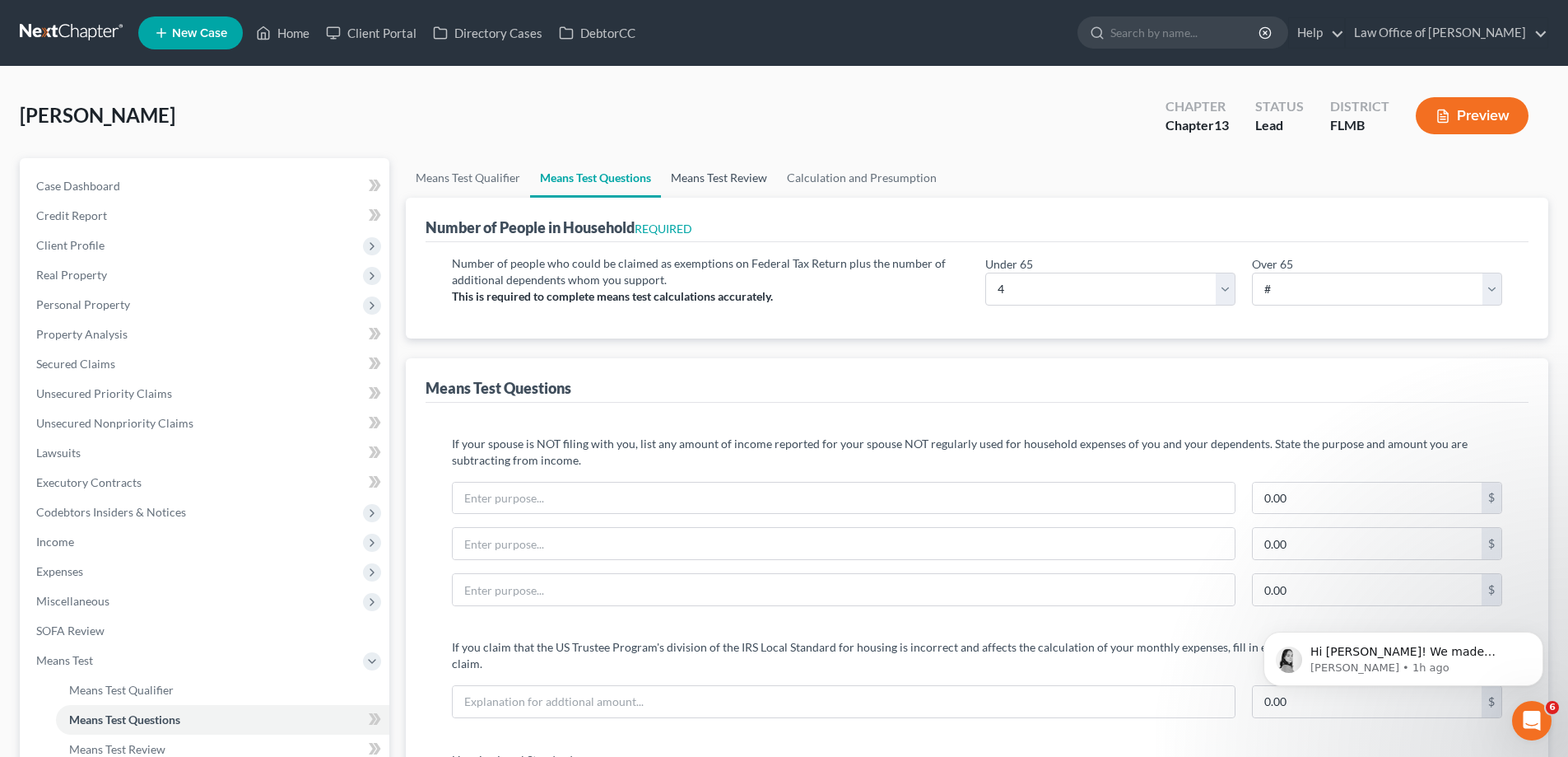
click at [706, 181] on link "Means Test Review" at bounding box center [719, 178] width 116 height 40
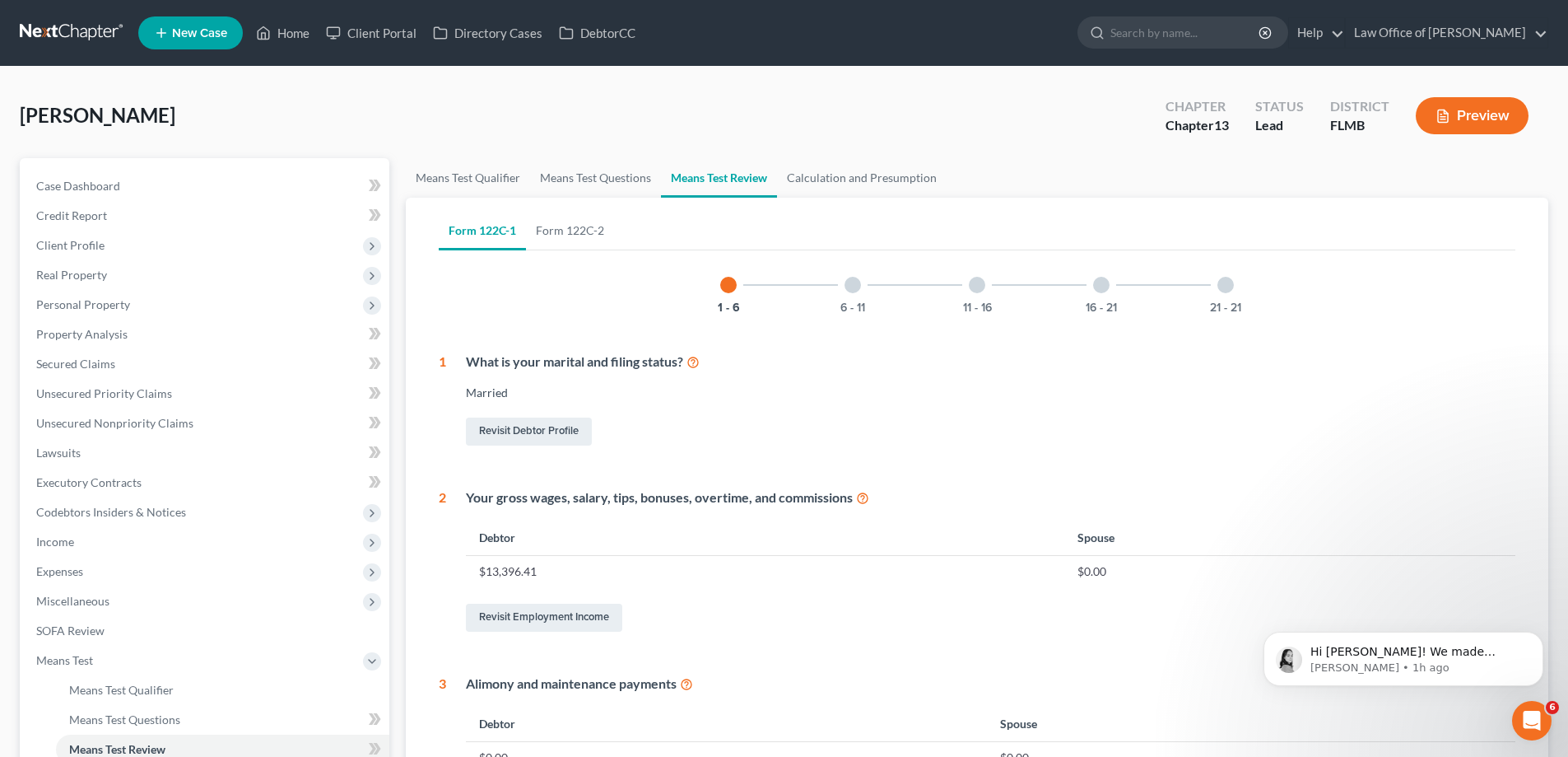
click at [83, 28] on link at bounding box center [72, 34] width 105 height 30
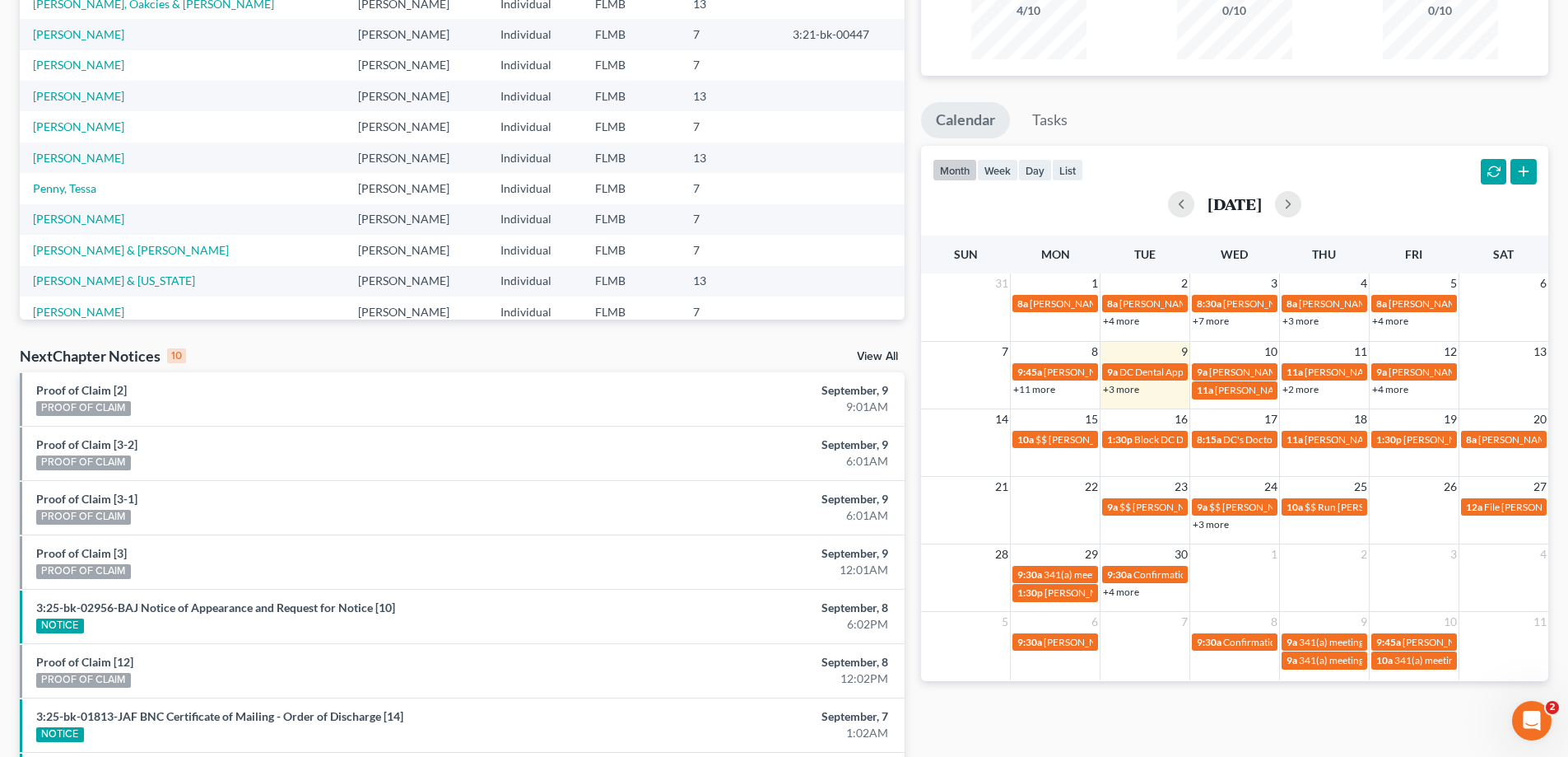
click at [1119, 389] on link "+3 more" at bounding box center [1120, 389] width 36 height 12
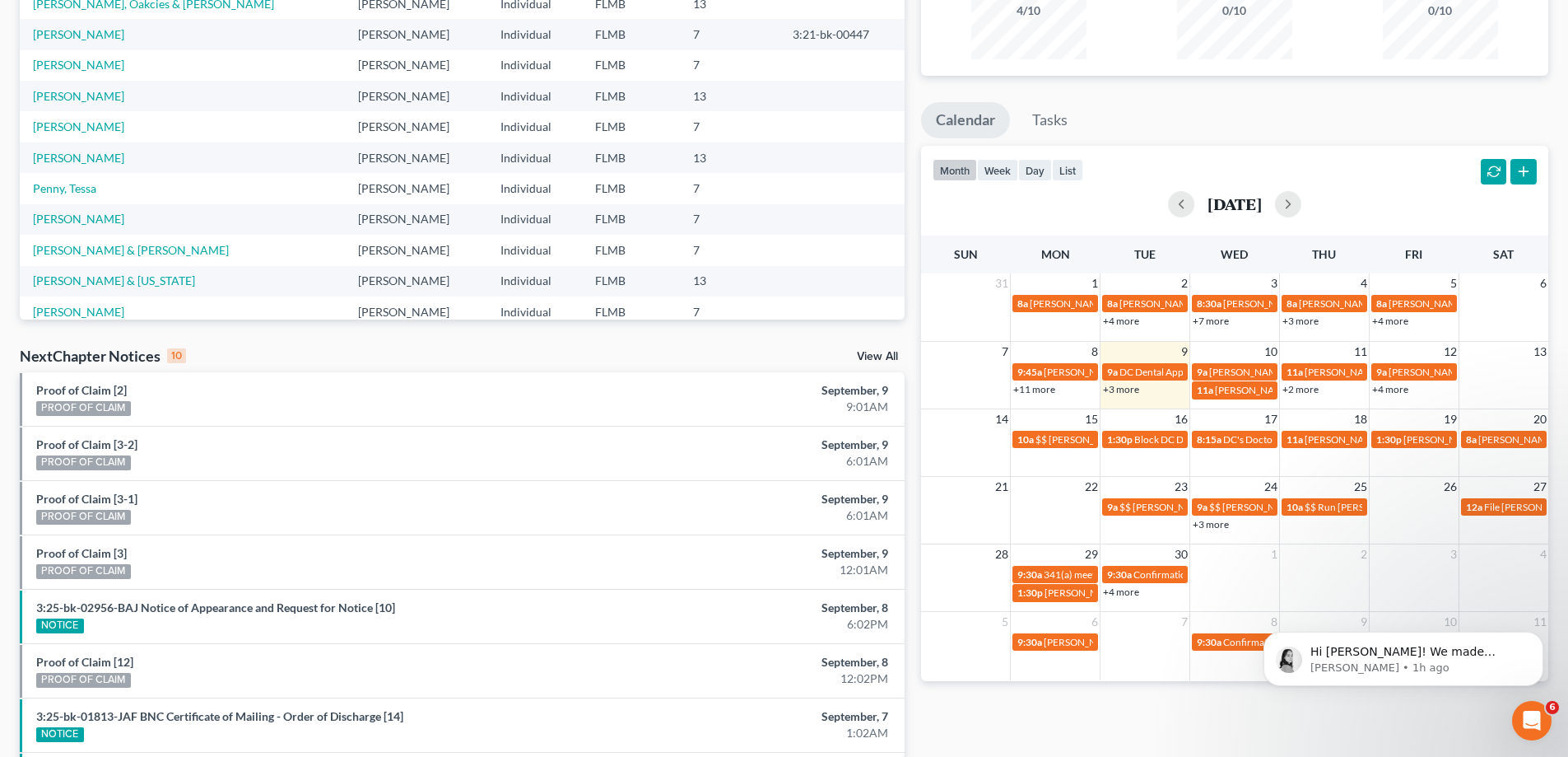
click at [1208, 123] on ul "Calendar Tasks" at bounding box center [1234, 124] width 627 height 43
click at [1135, 390] on link "+3 more" at bounding box center [1120, 389] width 36 height 12
click at [1293, 108] on ul "Calendar Tasks" at bounding box center [1234, 124] width 627 height 43
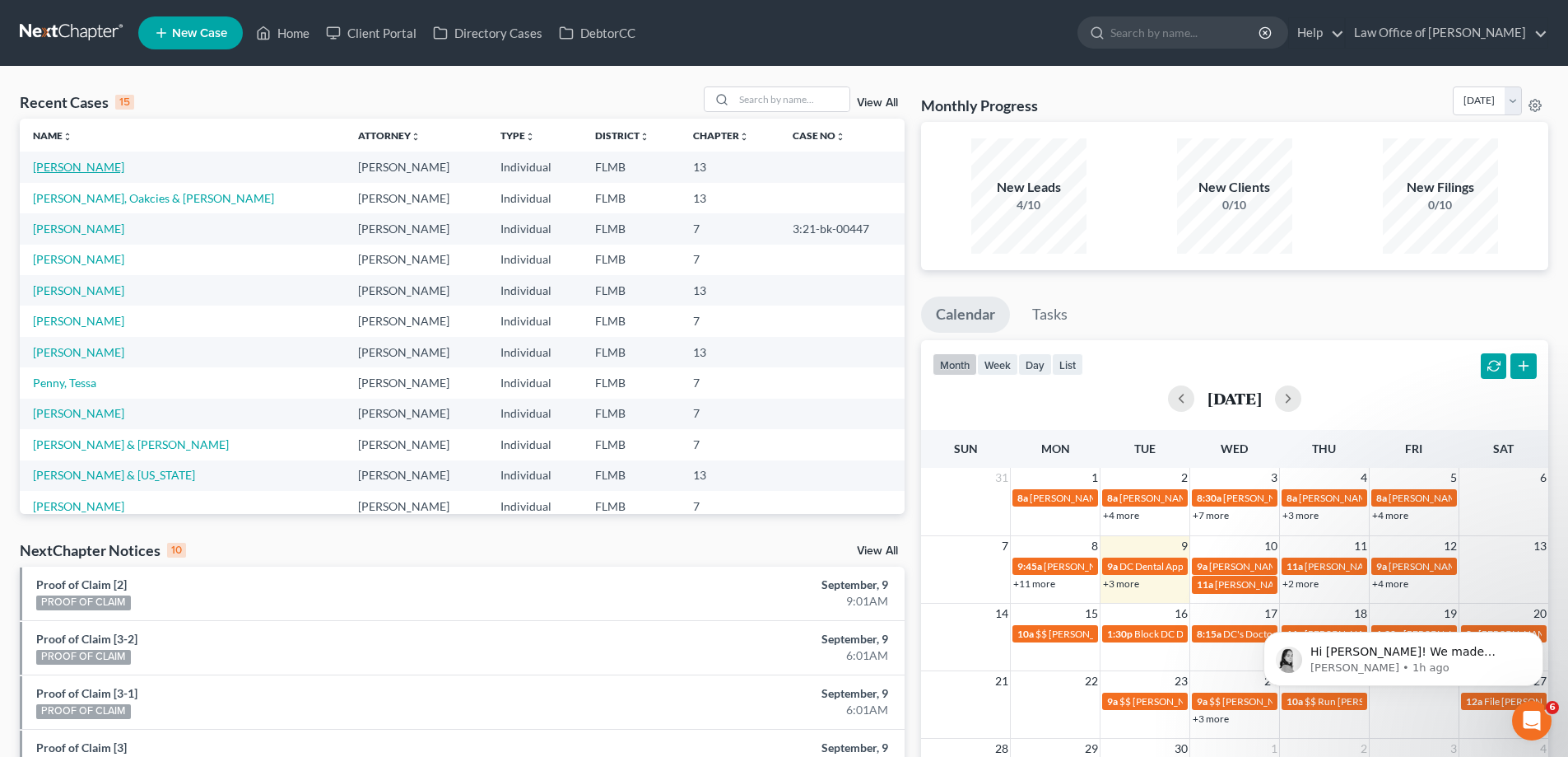
click at [66, 166] on link "[PERSON_NAME]" at bounding box center [78, 167] width 91 height 14
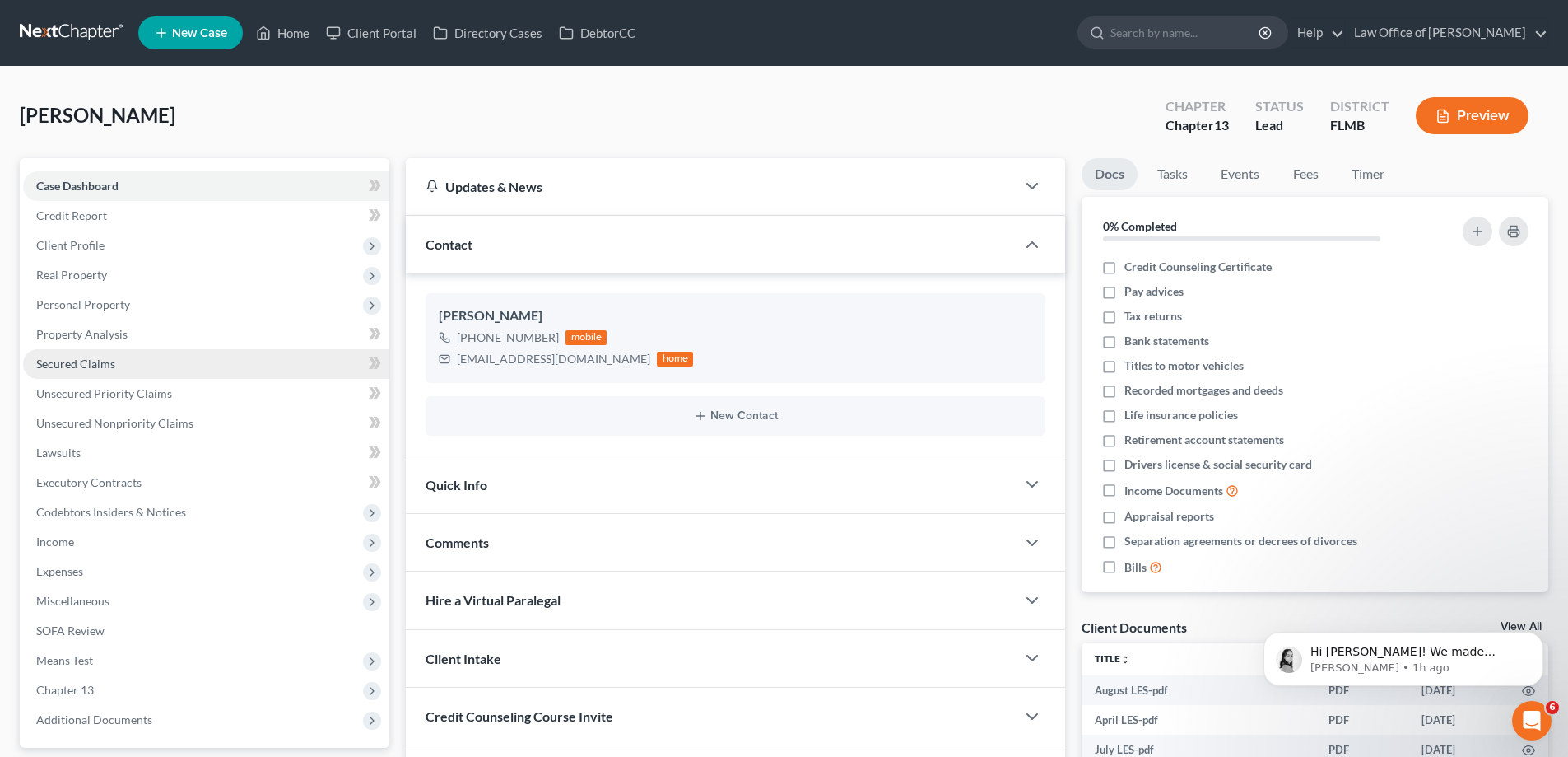
click at [96, 373] on link "Secured Claims" at bounding box center [206, 364] width 366 height 30
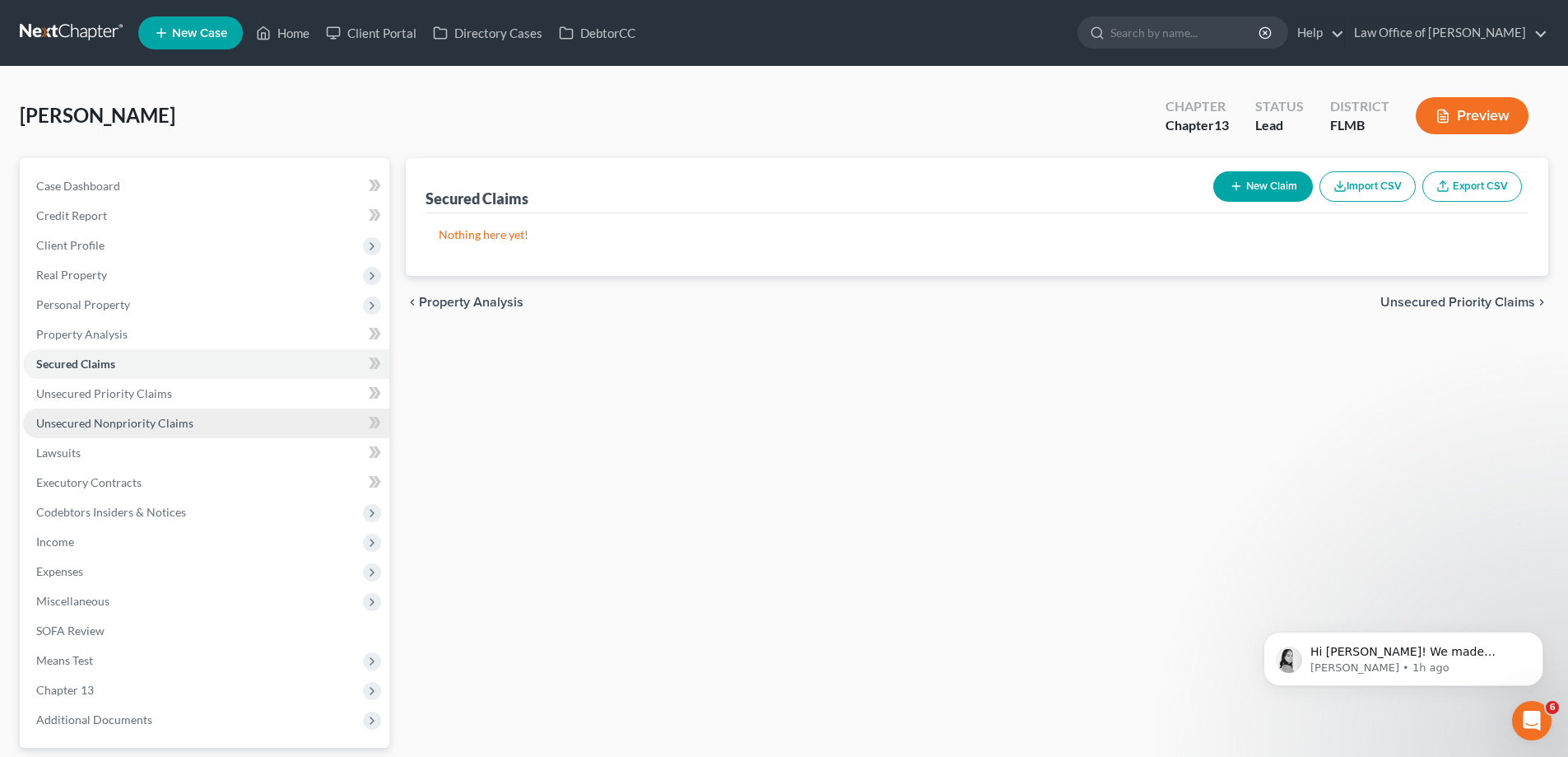
click at [136, 414] on link "Unsecured Nonpriority Claims" at bounding box center [206, 423] width 366 height 30
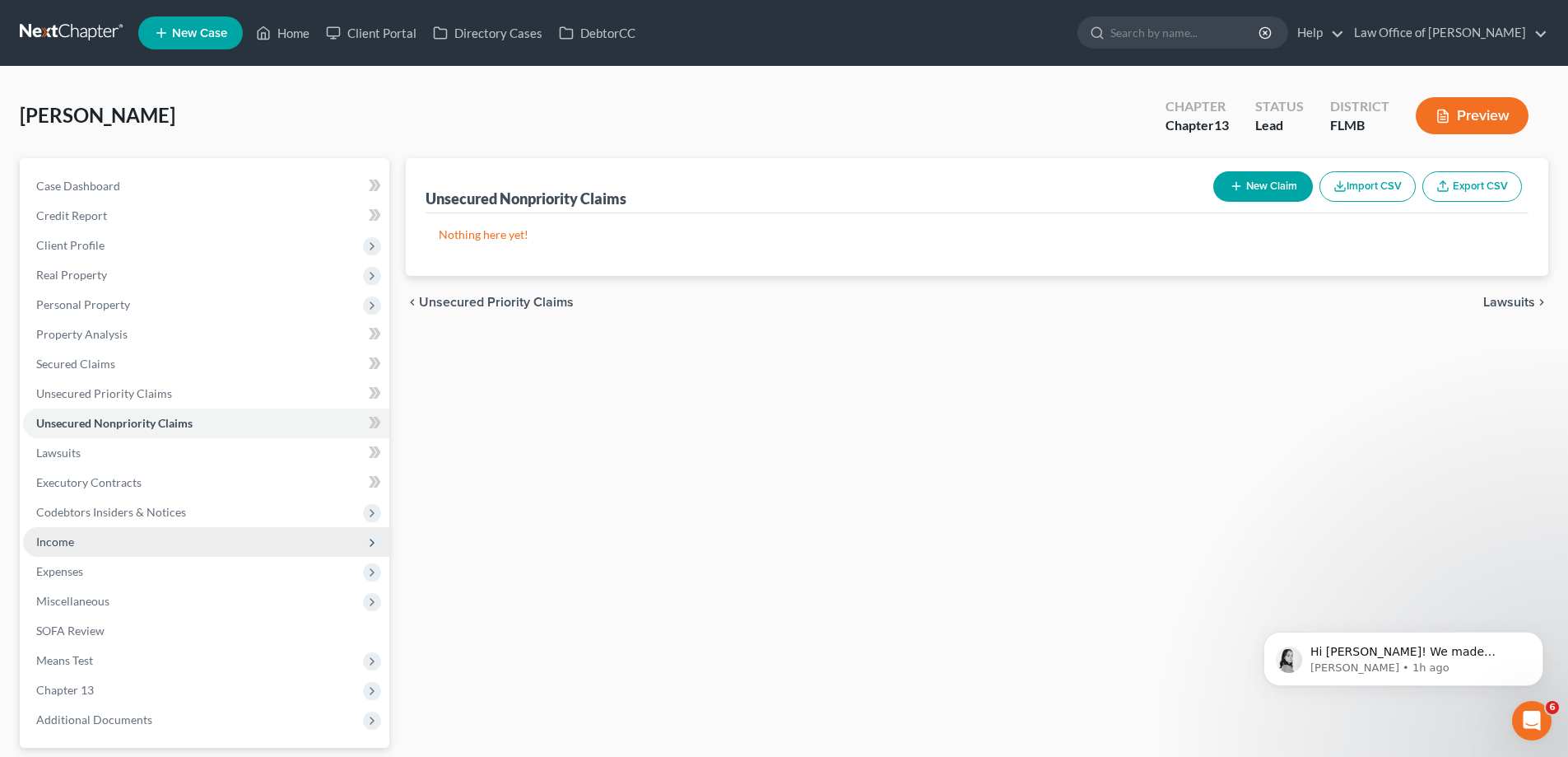
click at [131, 538] on span "Income" at bounding box center [206, 542] width 366 height 30
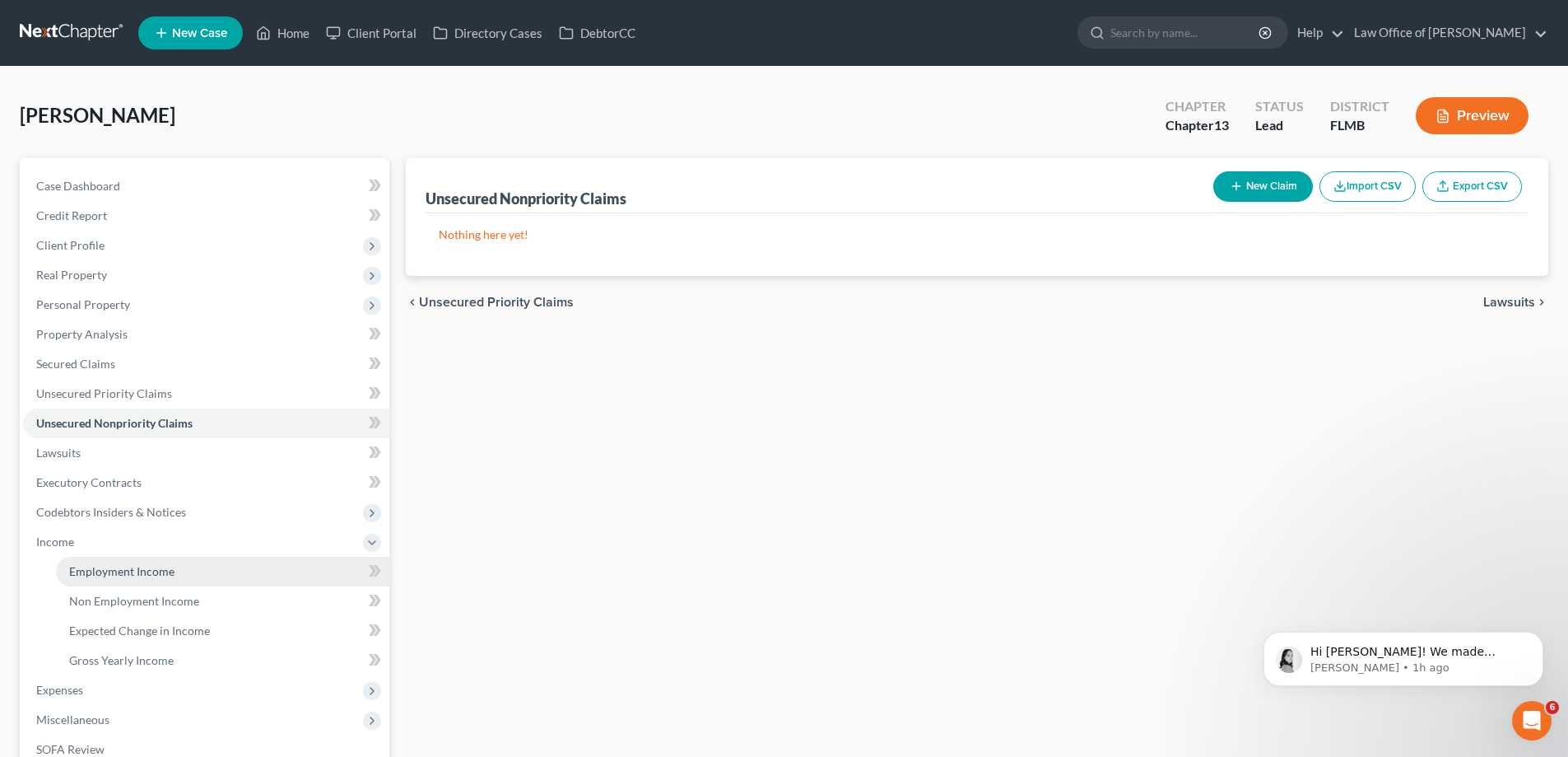
click at [102, 559] on link "Employment Income" at bounding box center [222, 572] width 334 height 30
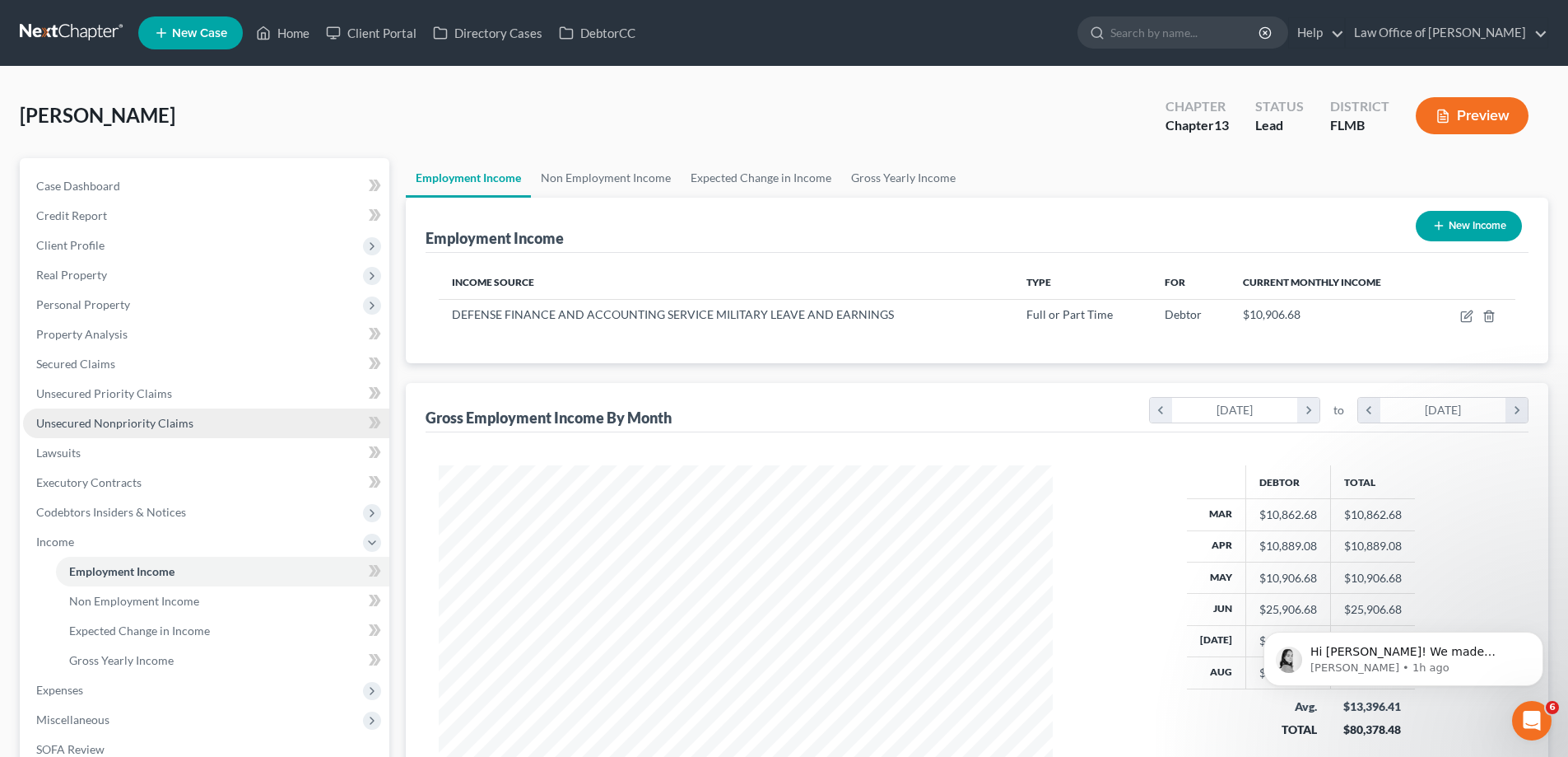
click at [86, 419] on span "Unsecured Nonpriority Claims" at bounding box center [115, 423] width 157 height 14
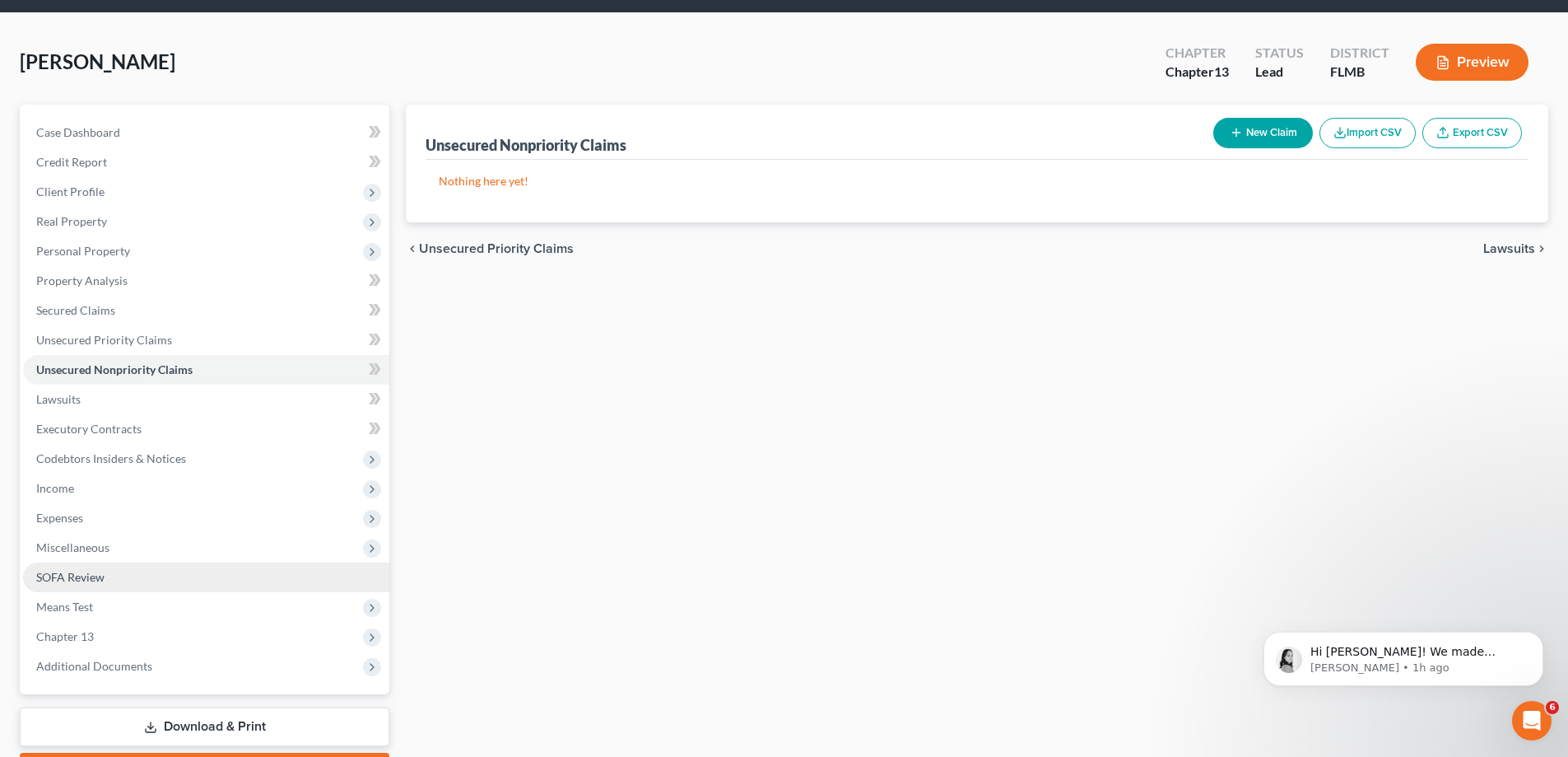
scroll to position [82, 0]
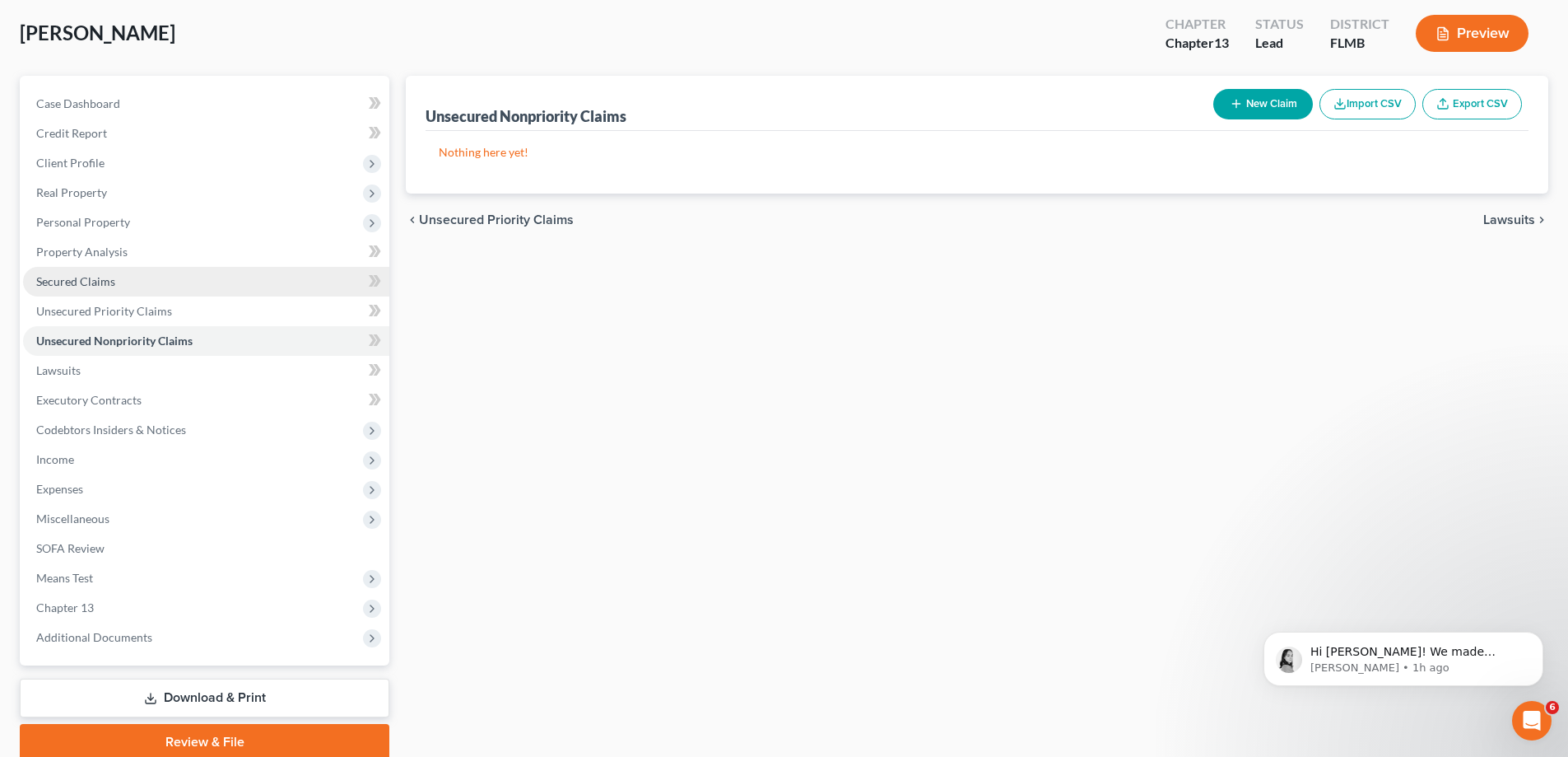
click at [103, 284] on span "Secured Claims" at bounding box center [75, 281] width 79 height 14
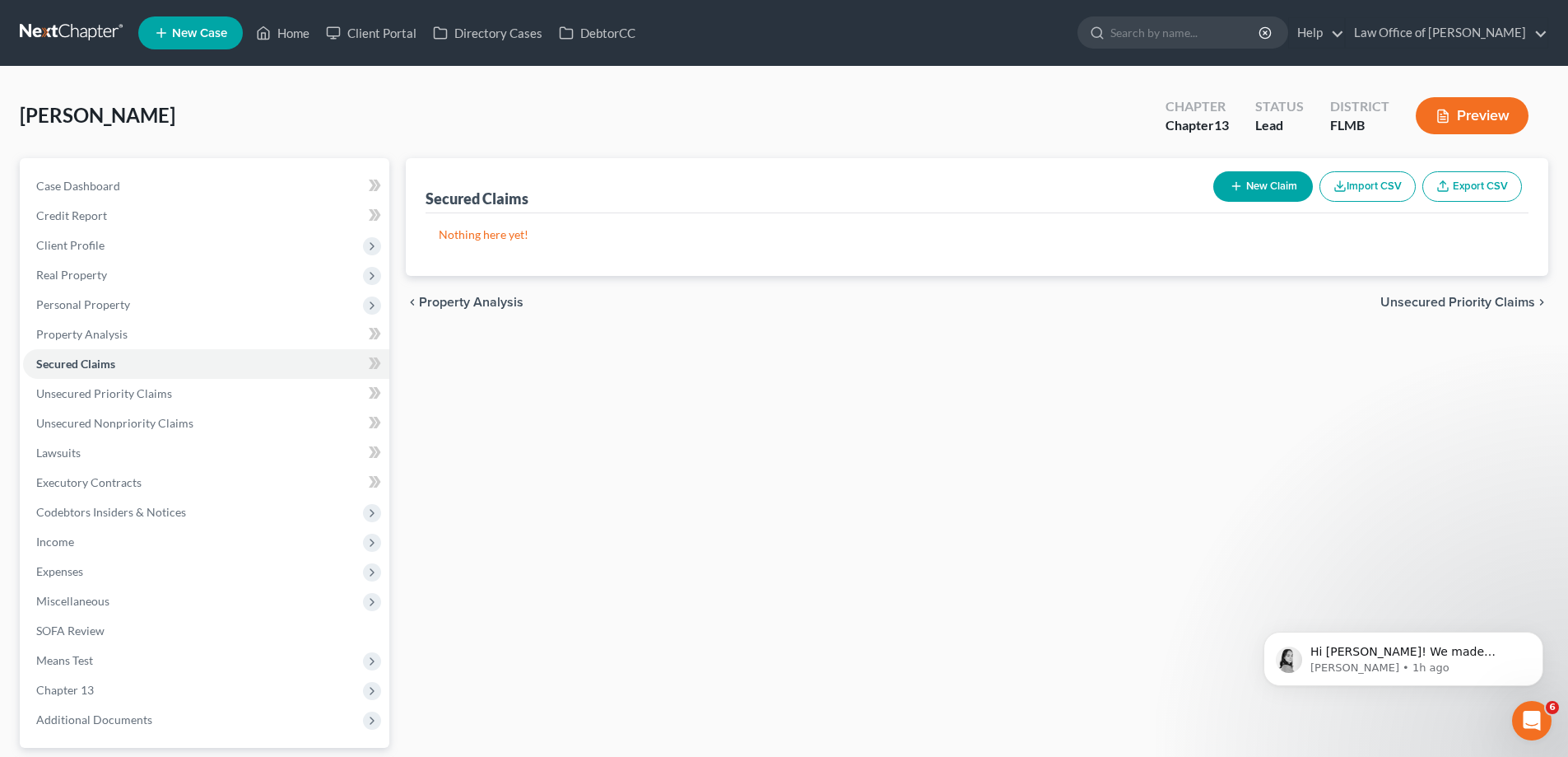
click at [1225, 180] on button "New Claim" at bounding box center [1263, 186] width 100 height 30
select select "0"
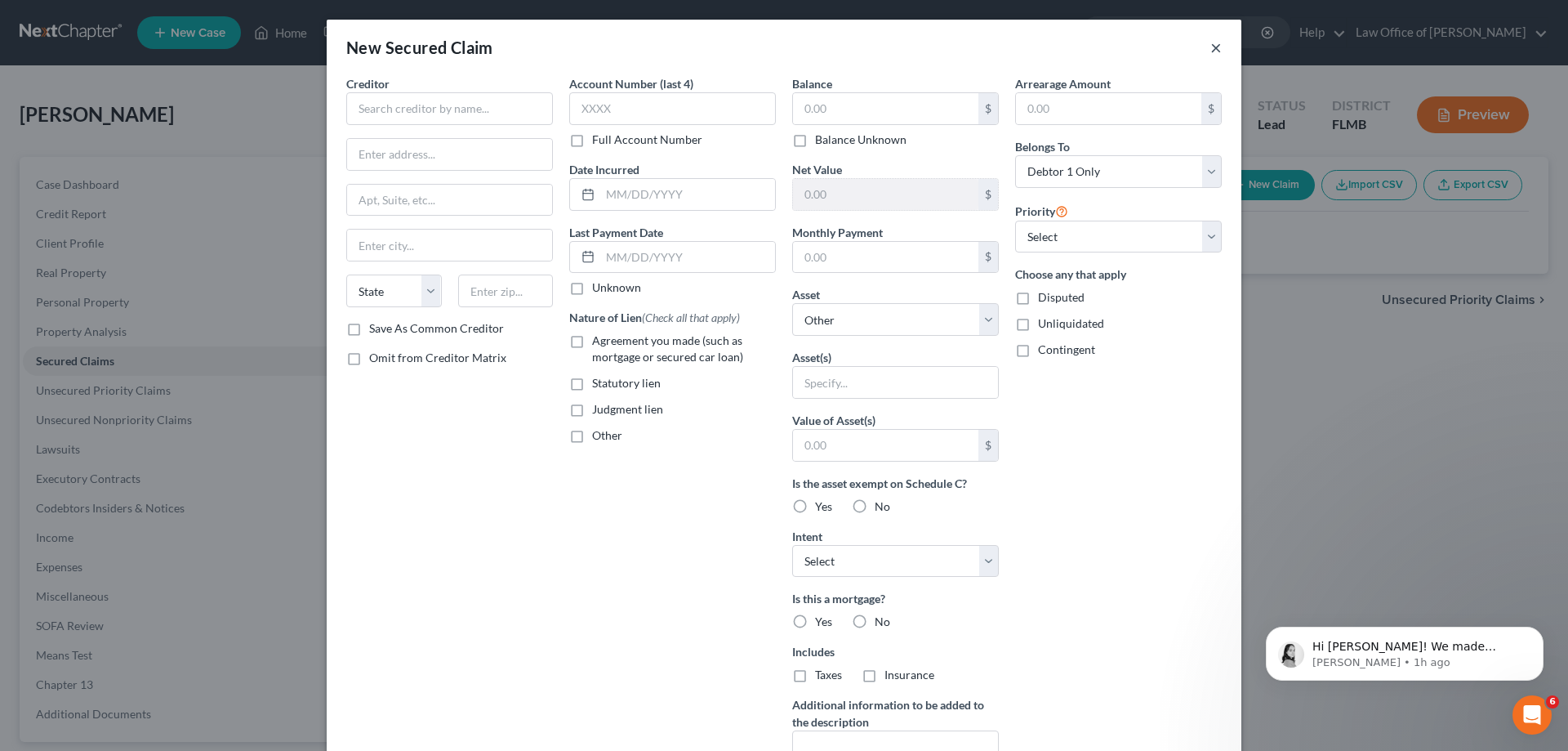
click at [1210, 45] on button "×" at bounding box center [1215, 47] width 11 height 19
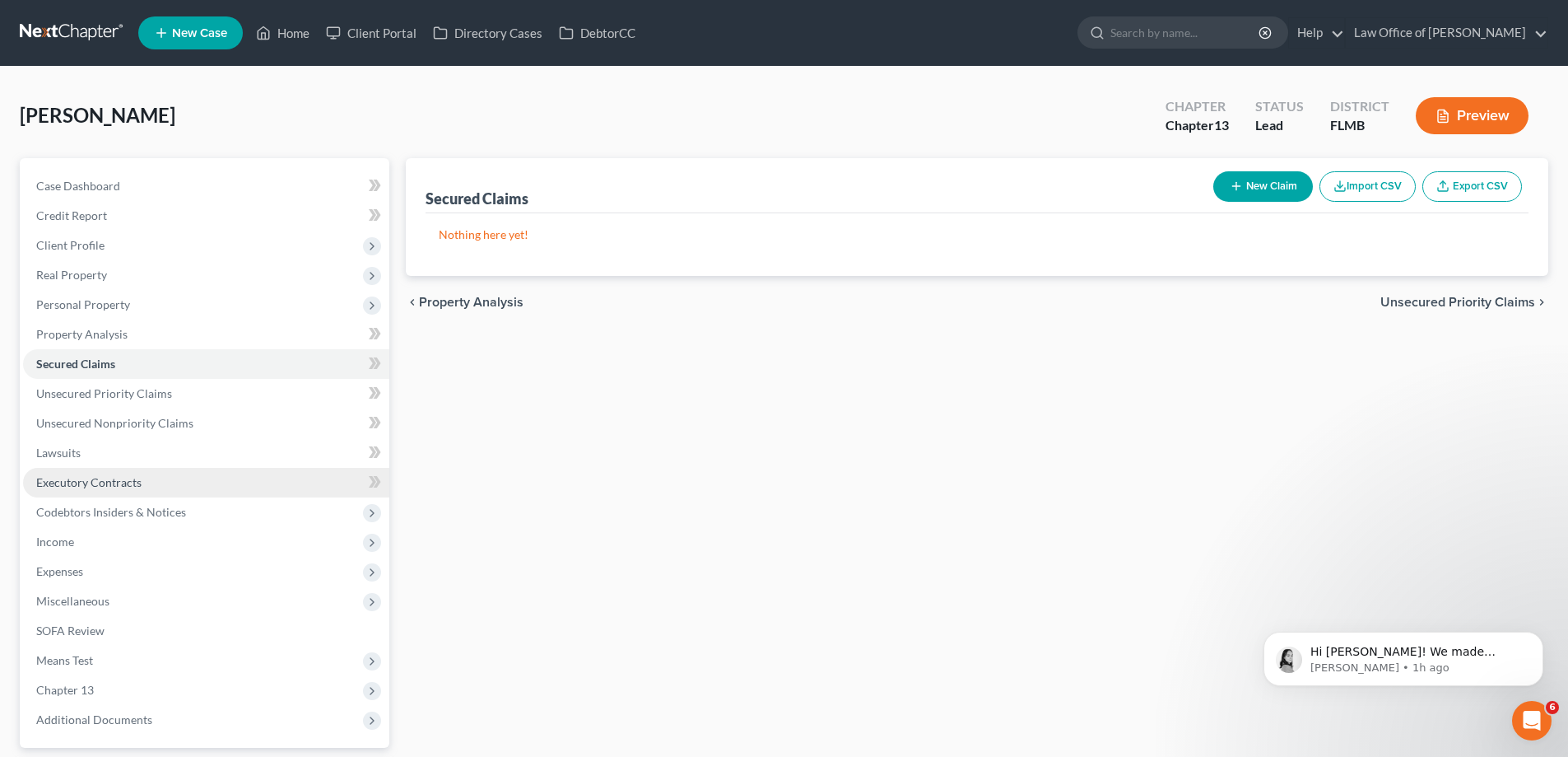
click at [131, 488] on span "Executory Contracts" at bounding box center [88, 482] width 105 height 14
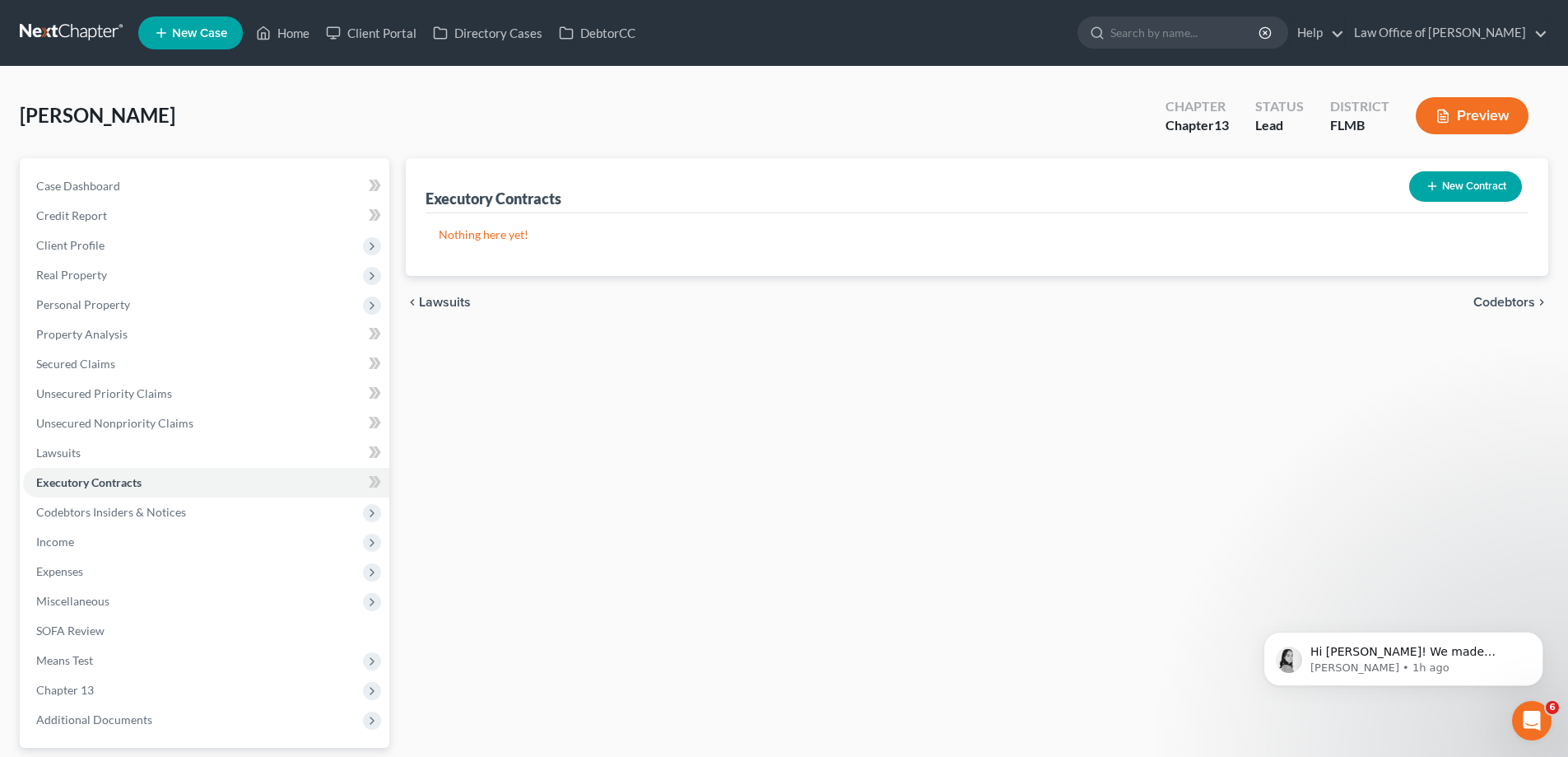
click at [1466, 189] on button "New Contract" at bounding box center [1466, 186] width 113 height 30
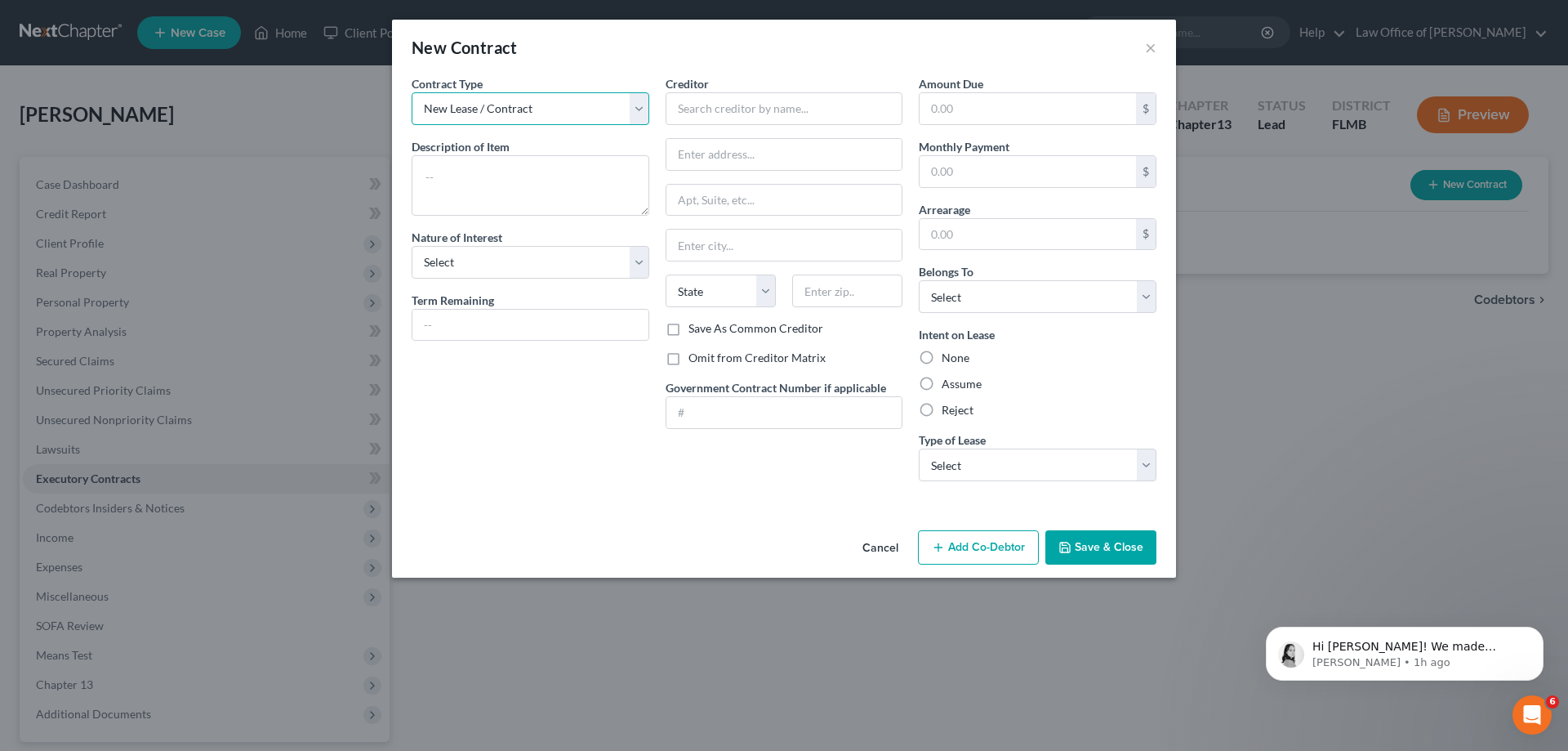
click at [602, 103] on select "New Lease / Contract New Timeshare" at bounding box center [530, 108] width 237 height 32
click at [412, 92] on select "New Lease / Contract New Timeshare" at bounding box center [530, 108] width 237 height 32
click at [548, 175] on textarea at bounding box center [530, 185] width 237 height 60
click at [530, 182] on textarea "2024" at bounding box center [530, 185] width 237 height 60
type textarea "2024 VW Atlas"
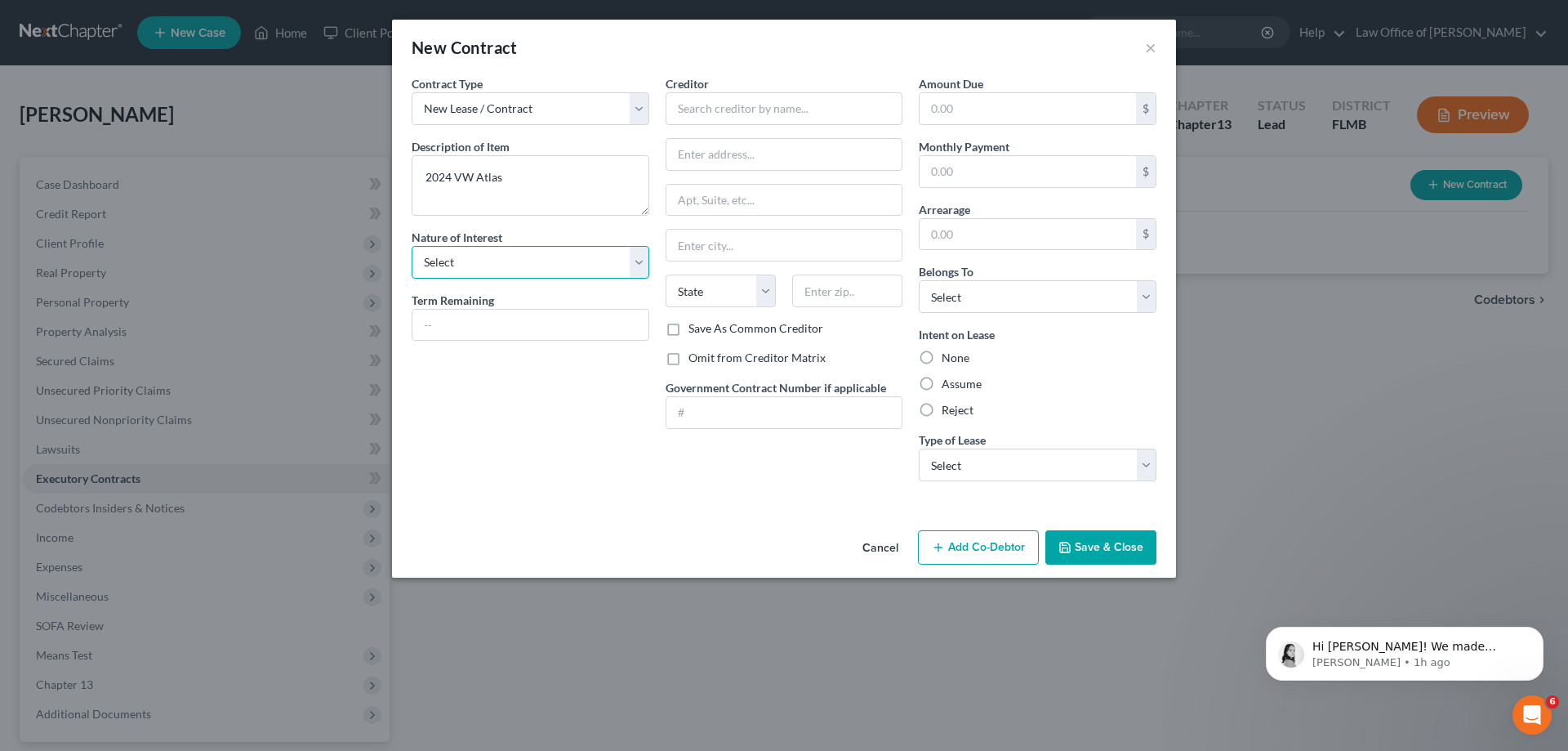
click at [547, 261] on select "Select Purchaser Agent Lessor Lessee" at bounding box center [530, 262] width 237 height 32
click at [780, 102] on input "text" at bounding box center [784, 108] width 237 height 32
type input "Lease"
click at [1090, 174] on input "text" at bounding box center [1028, 171] width 216 height 31
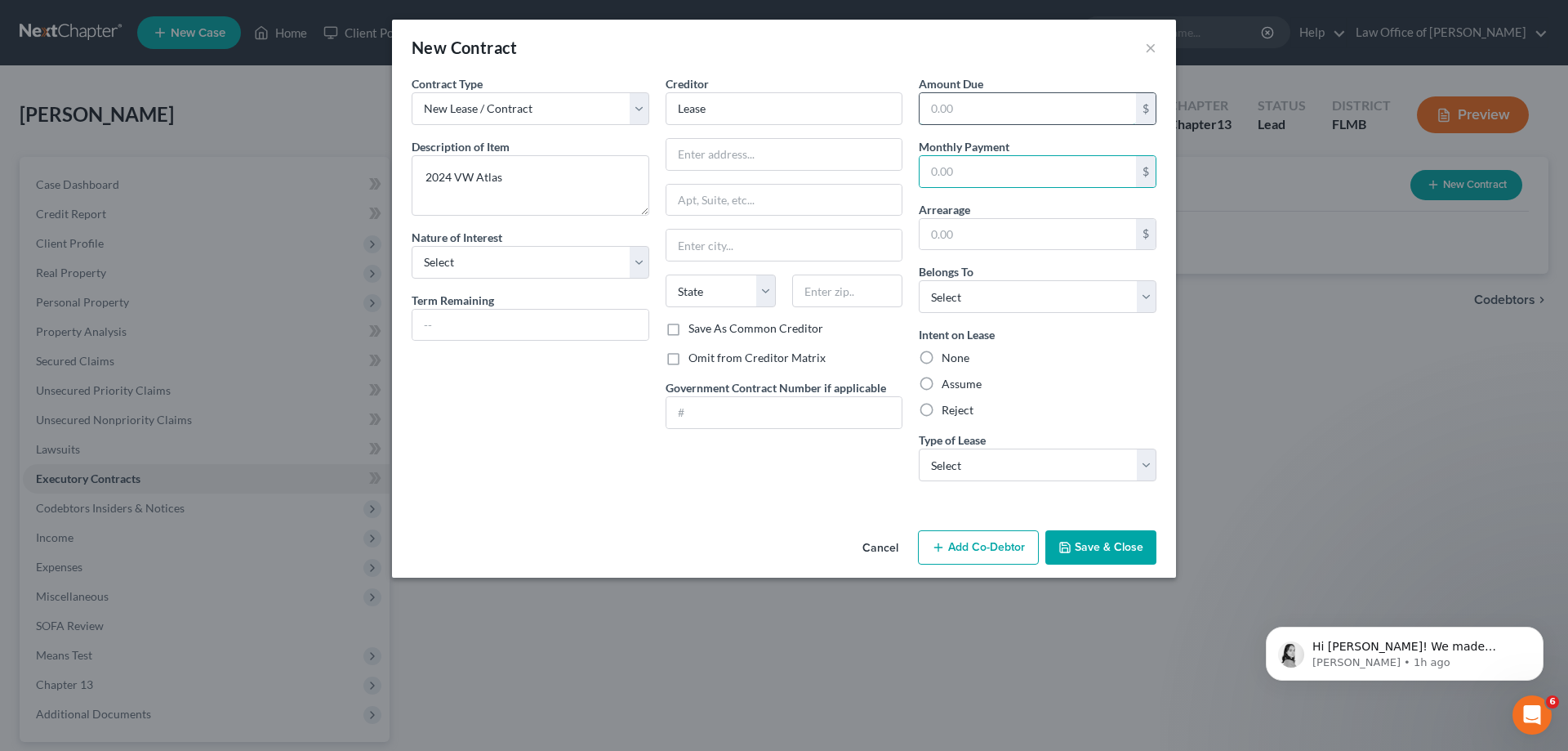
click at [1054, 118] on input "text" at bounding box center [1028, 108] width 216 height 31
click at [947, 174] on input "text" at bounding box center [1028, 171] width 216 height 31
type input "978"
click at [708, 478] on div "Creditor * Lease State AL AK AR AZ CA CO CT DE DC FL GA GU HI ID IL IN IA KS KY…" at bounding box center [784, 285] width 254 height 419
click at [1091, 553] on button "Save & Close" at bounding box center [1100, 547] width 111 height 34
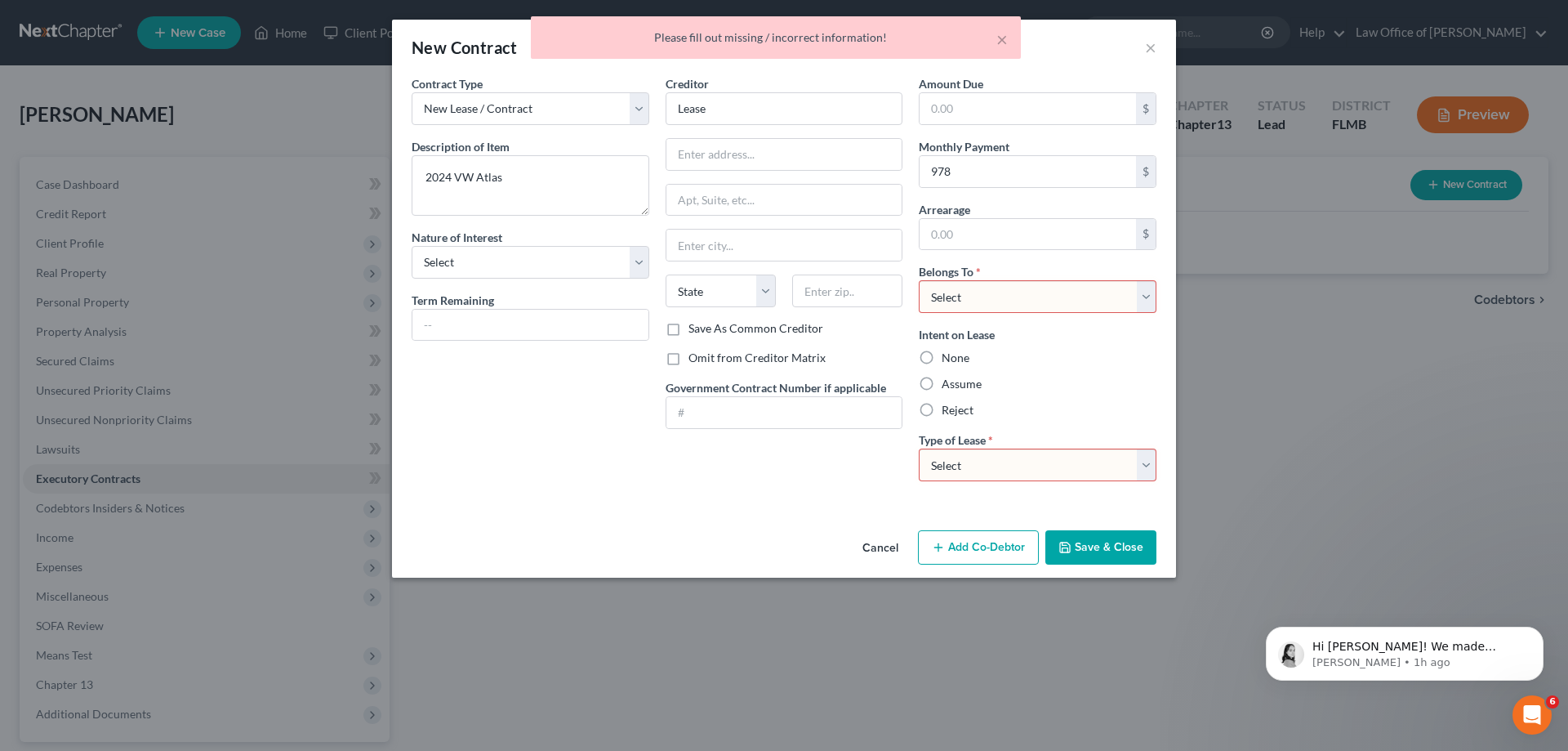
click at [998, 287] on select "Select Debtor 1 Only Debtor 2 Only Debtor 1 And Debtor 2 Only At Least One Of T…" at bounding box center [1037, 296] width 237 height 32
select select "0"
click at [919, 280] on select "Select Debtor 1 Only Debtor 2 Only Debtor 1 And Debtor 2 Only At Least One Of T…" at bounding box center [1037, 296] width 237 height 32
click at [1070, 465] on select "Select Real Estate Car Other" at bounding box center [1037, 464] width 237 height 32
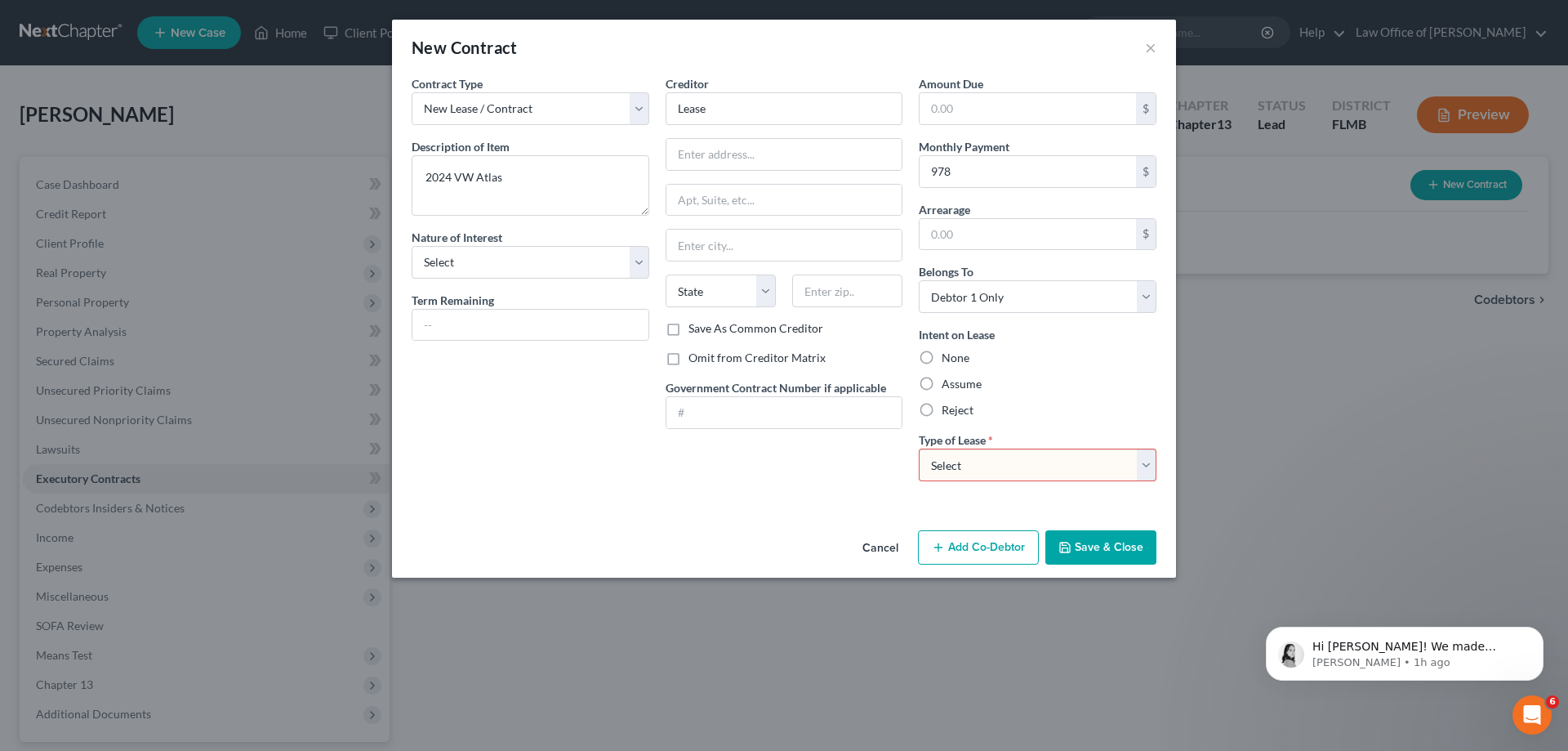
select select "1"
click at [919, 449] on select "Select Real Estate Car Other" at bounding box center [1037, 464] width 237 height 32
click at [1102, 549] on button "Save & Close" at bounding box center [1100, 547] width 111 height 34
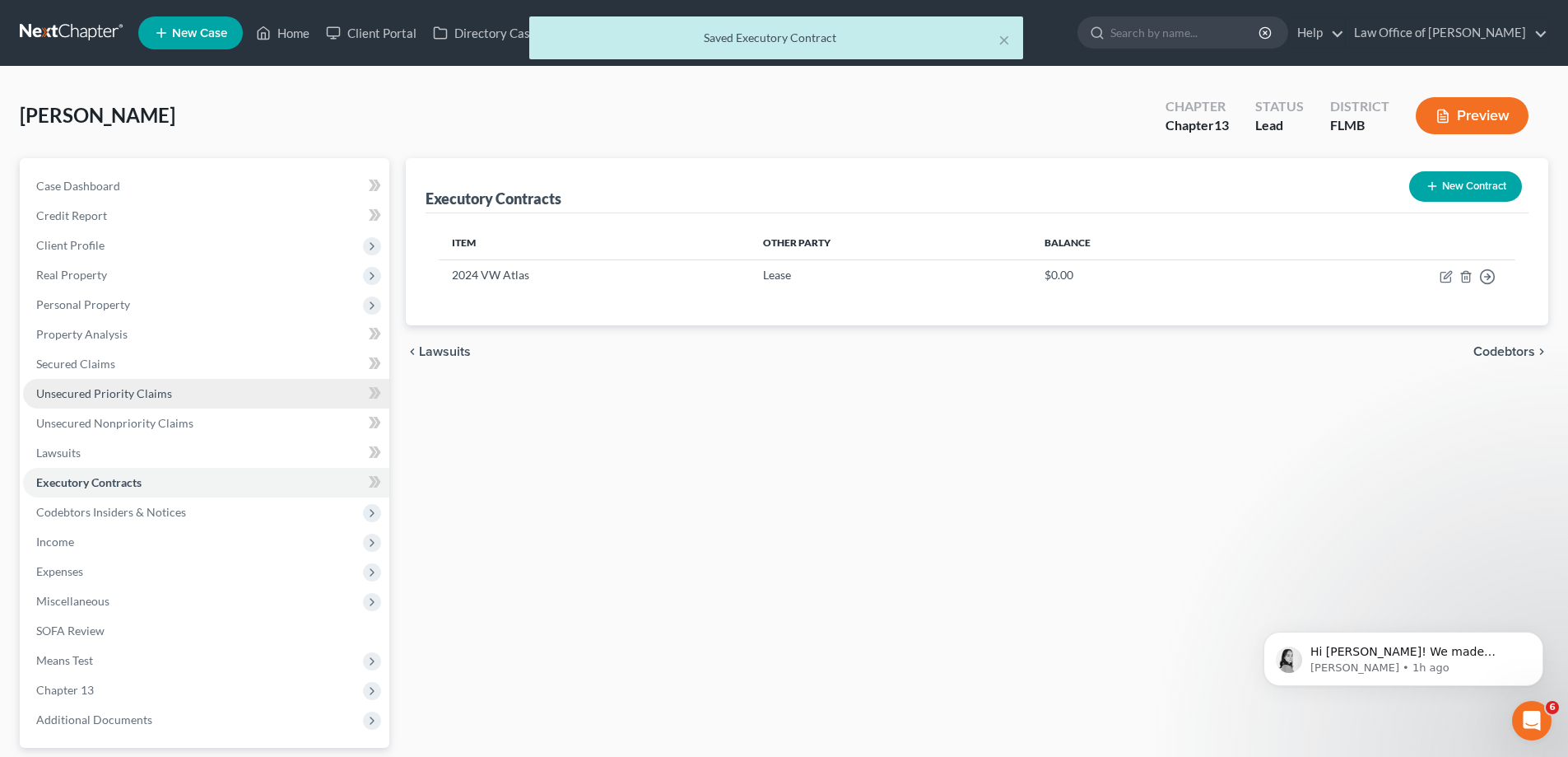
click at [140, 391] on span "Unsecured Priority Claims" at bounding box center [104, 393] width 136 height 14
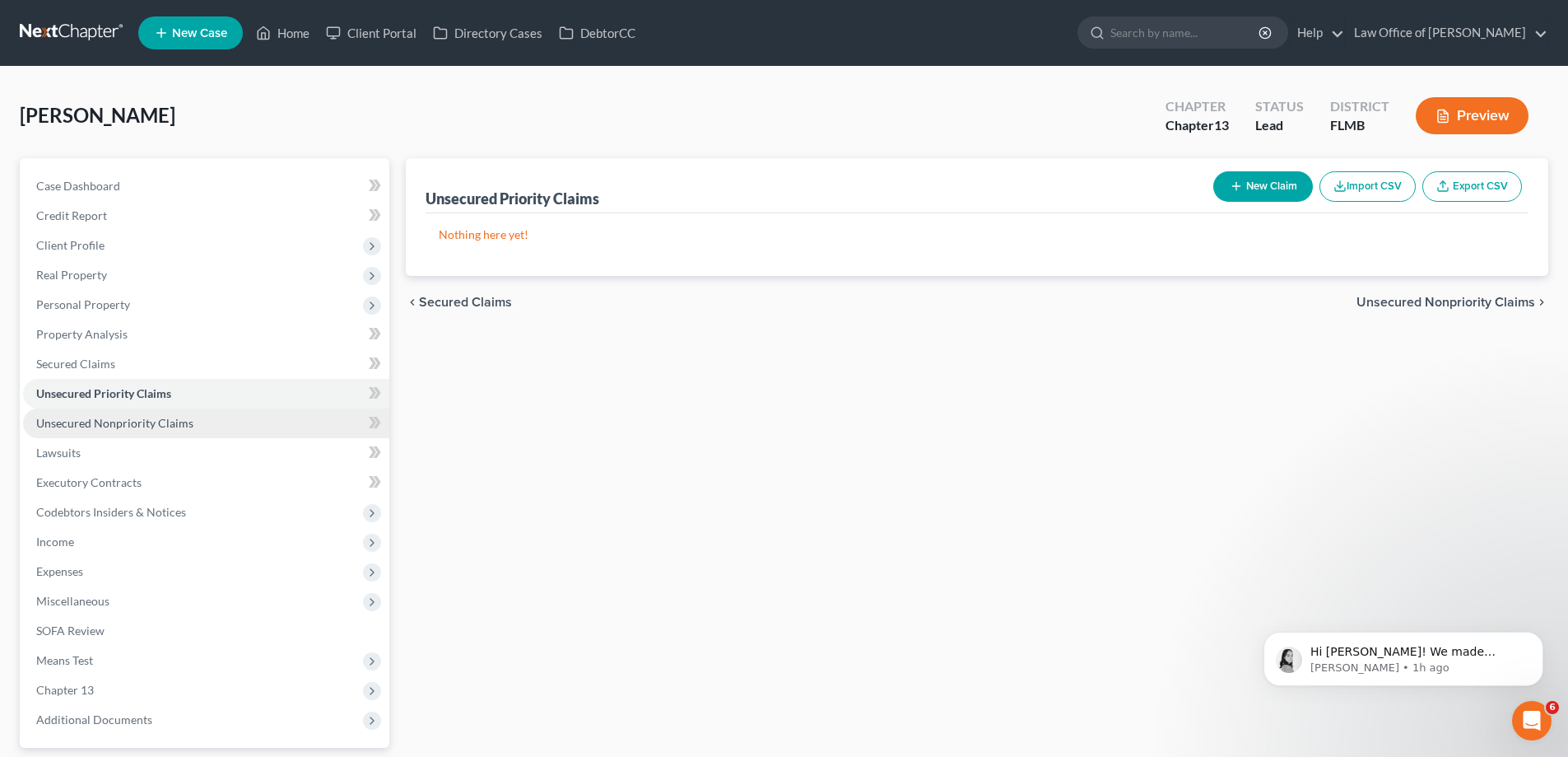
click at [161, 418] on span "Unsecured Nonpriority Claims" at bounding box center [115, 423] width 157 height 14
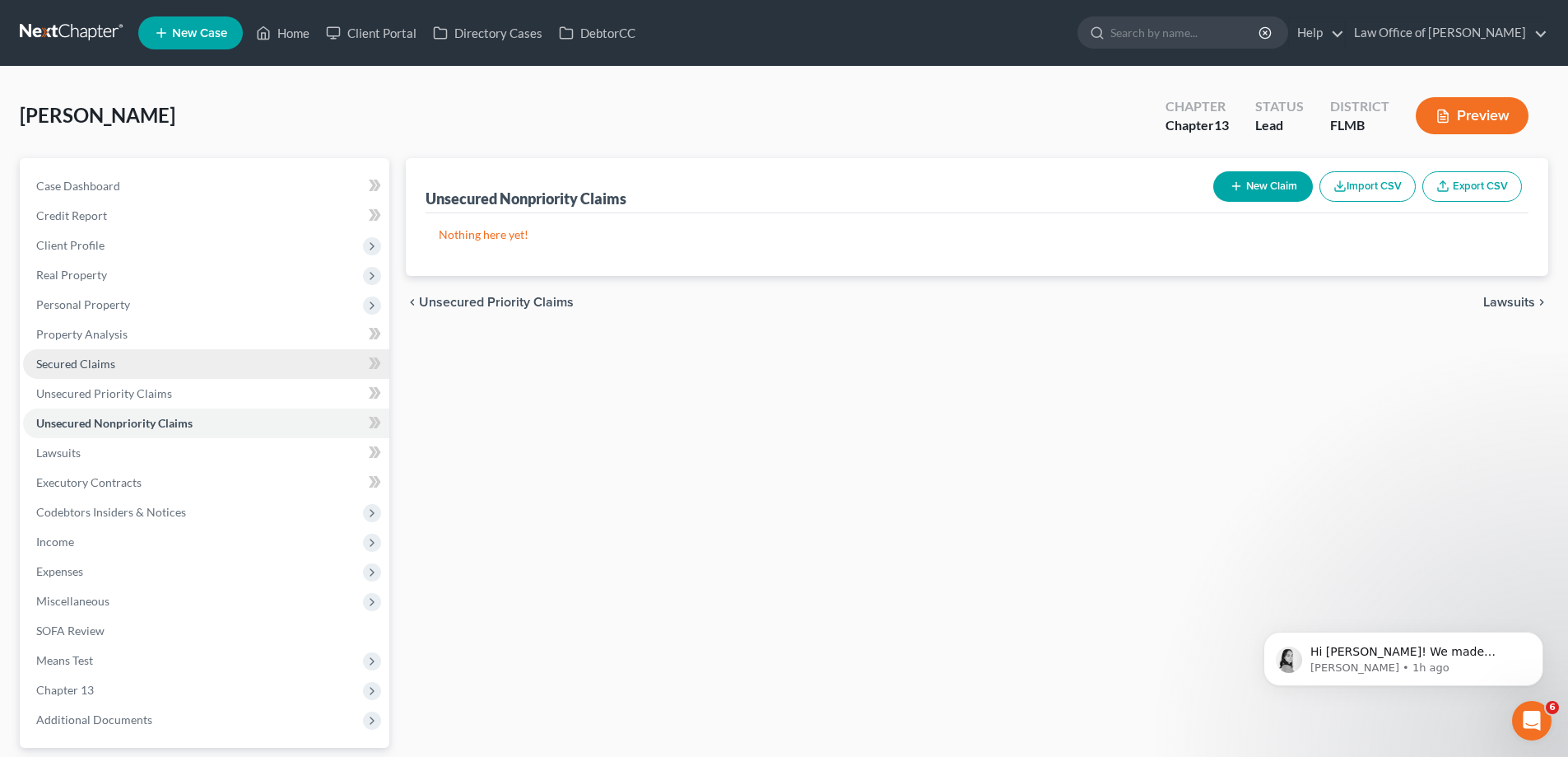
click at [148, 364] on link "Secured Claims" at bounding box center [206, 364] width 366 height 30
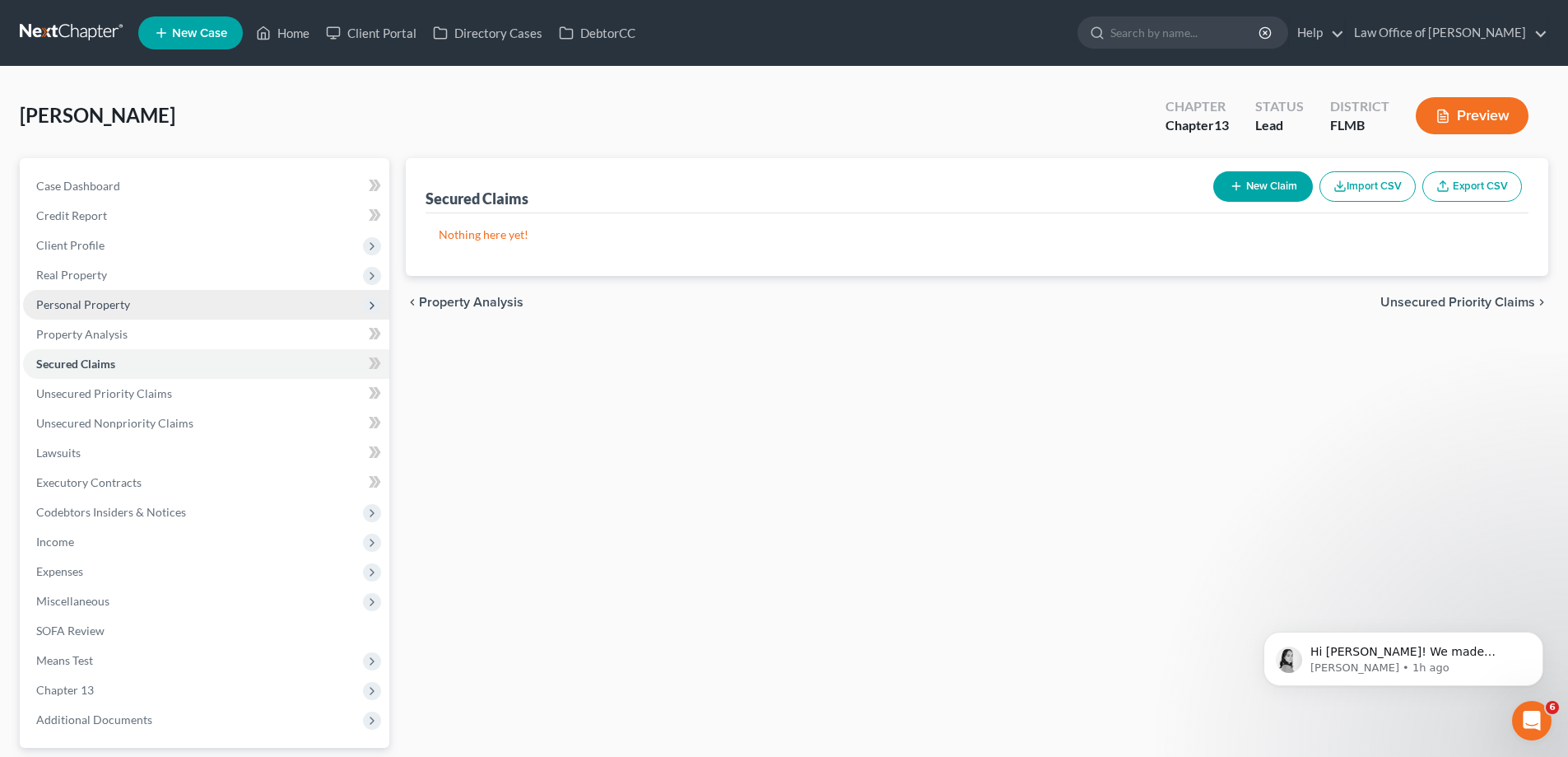
click at [116, 299] on span "Personal Property" at bounding box center [83, 305] width 94 height 14
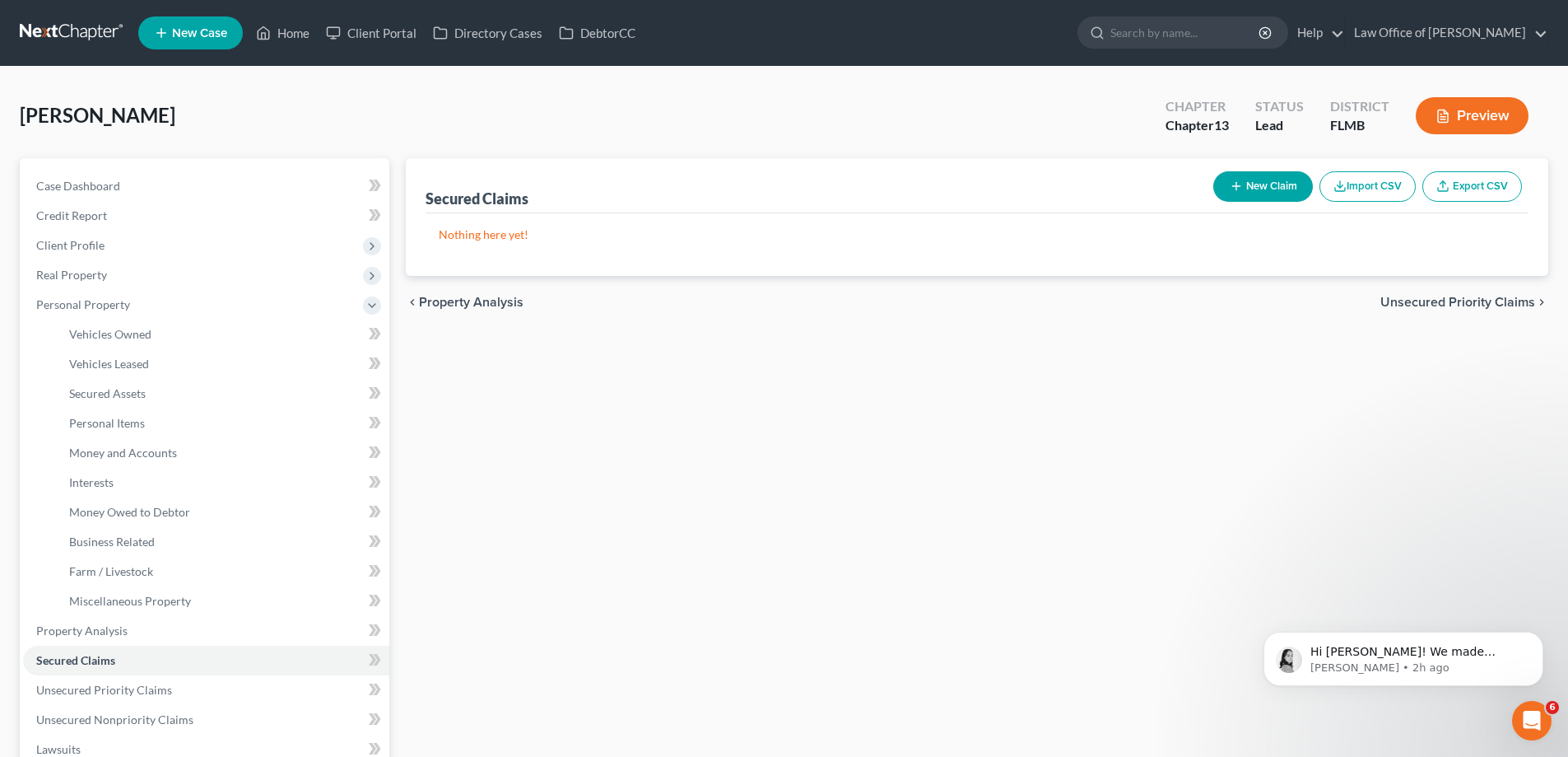
click at [64, 22] on link at bounding box center [72, 34] width 105 height 30
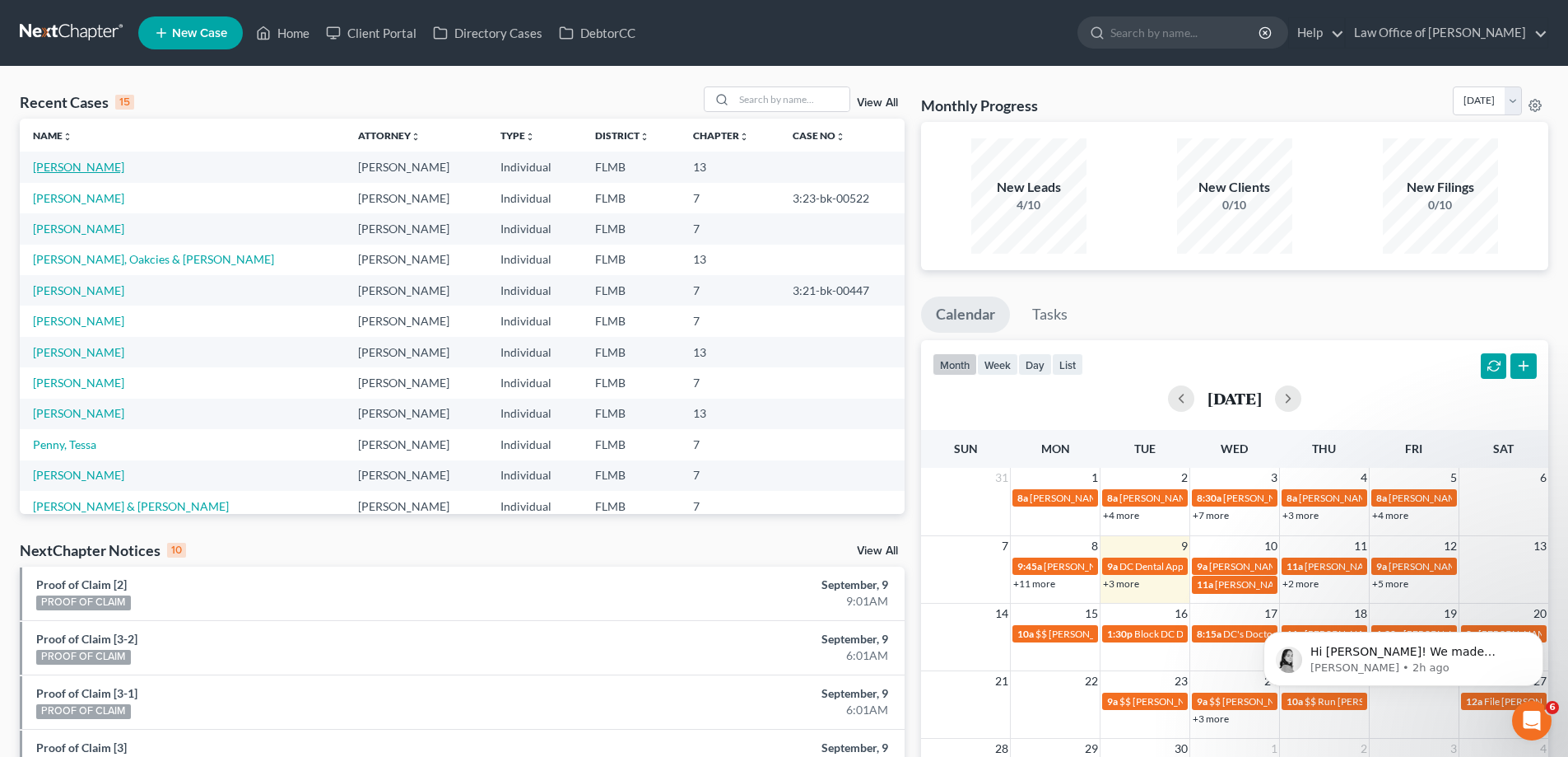
click at [79, 170] on link "[PERSON_NAME]" at bounding box center [78, 167] width 91 height 14
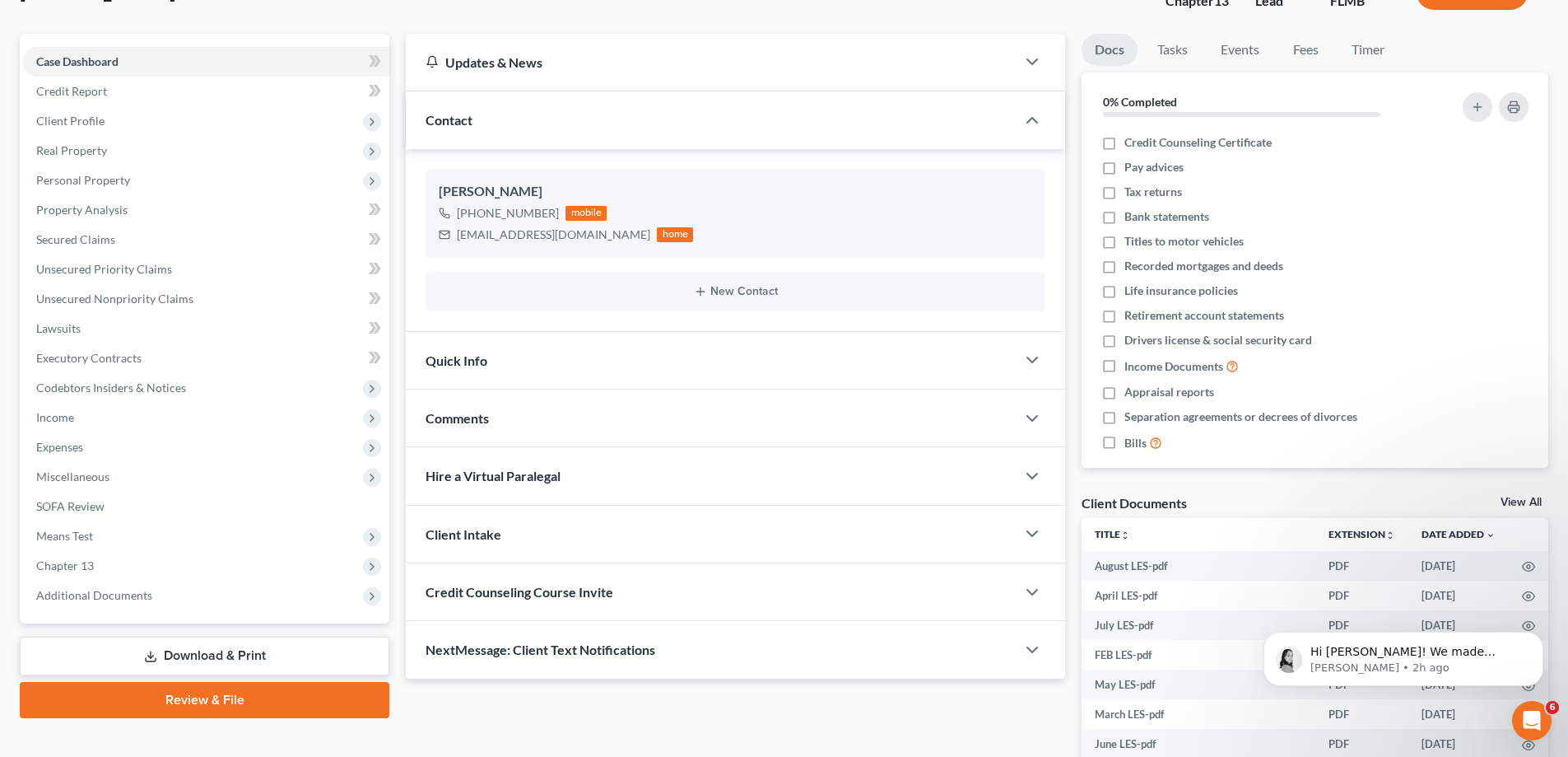
scroll to position [304, 0]
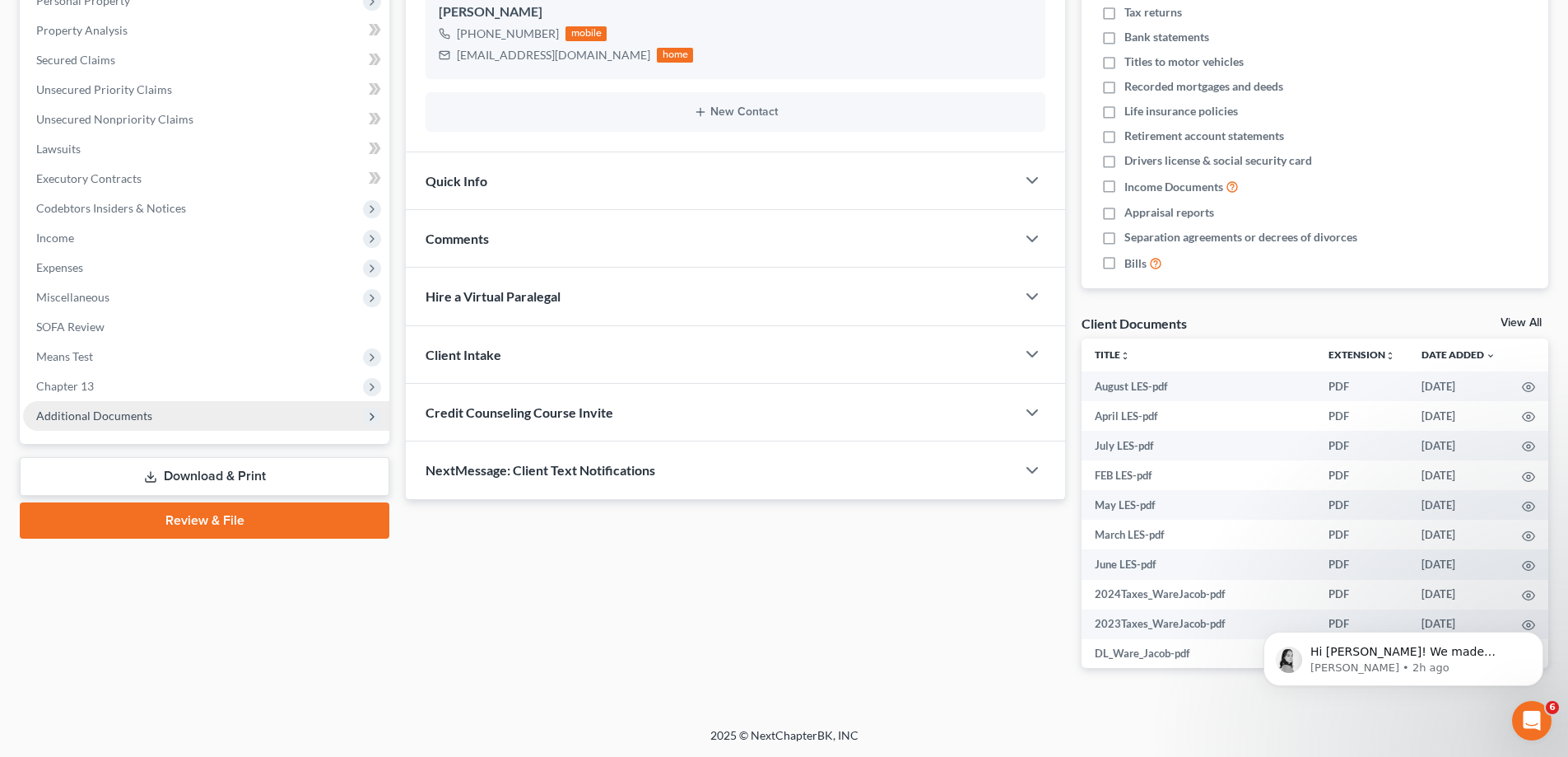
click at [194, 419] on span "Additional Documents" at bounding box center [206, 416] width 366 height 30
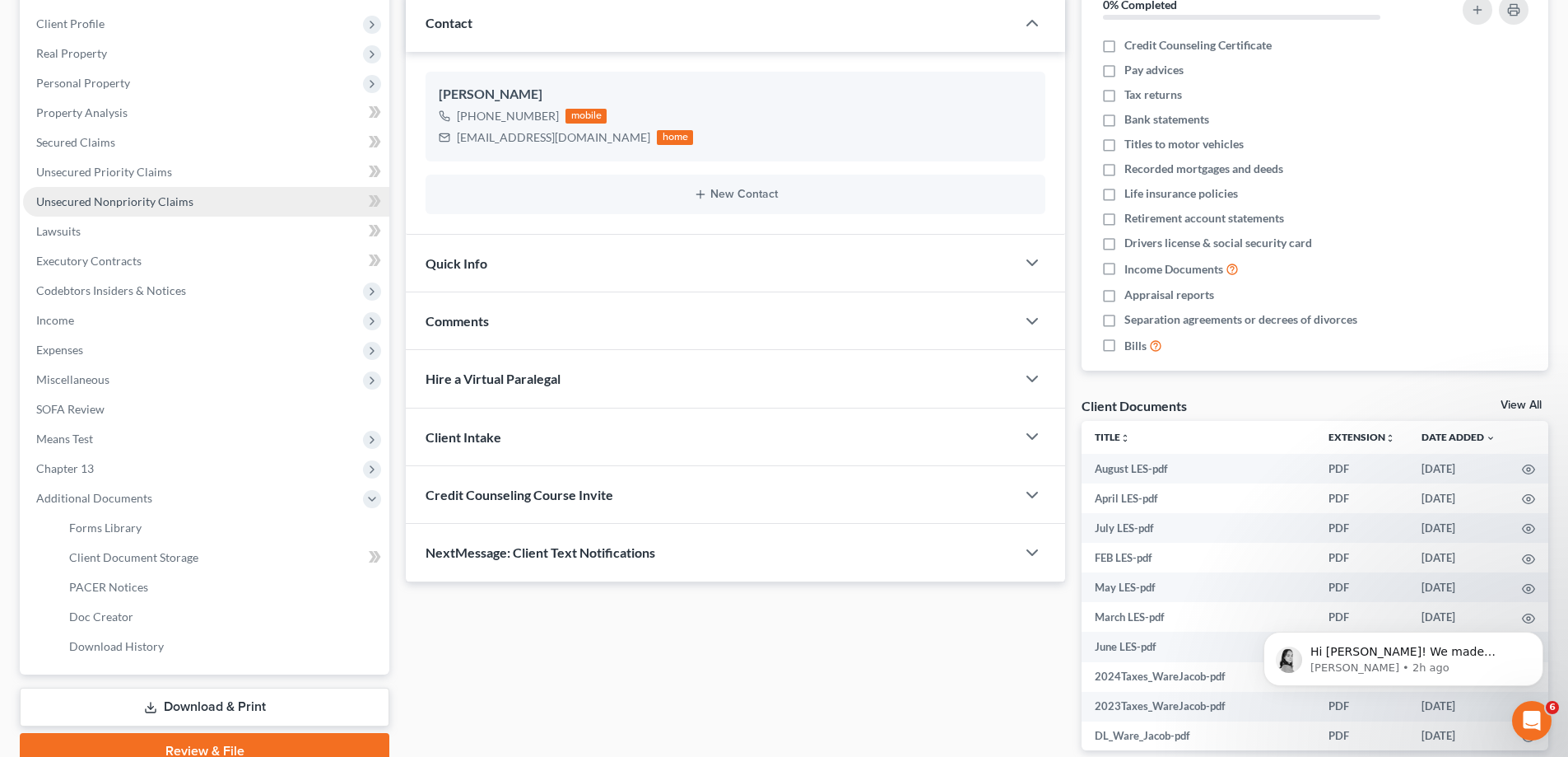
click at [181, 201] on span "Unsecured Nonpriority Claims" at bounding box center [115, 201] width 157 height 14
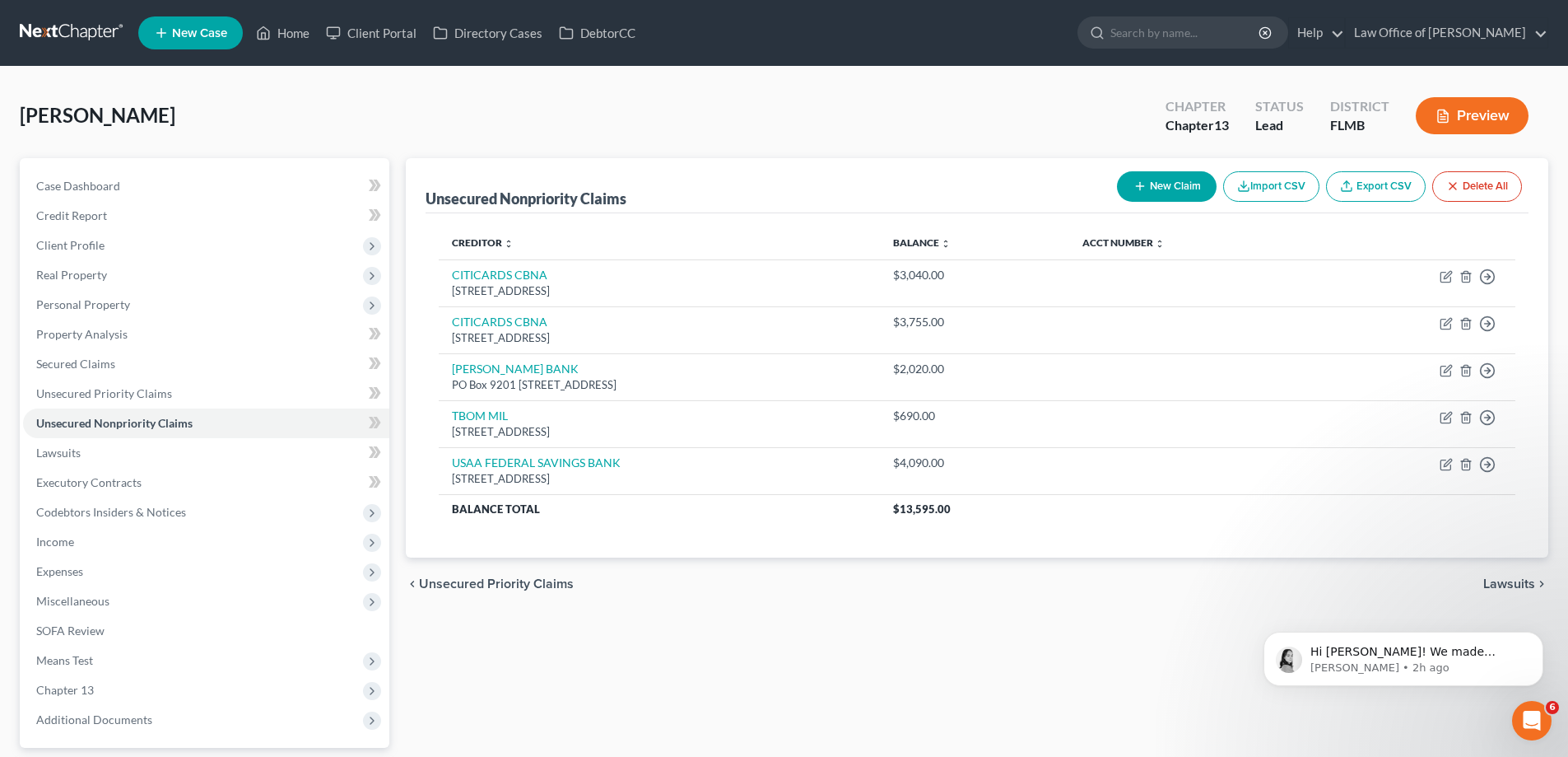
click at [863, 99] on div "Ware, Jacob Upgraded Chapter Chapter 13 Status Lead District FLMB Preview" at bounding box center [783, 122] width 1528 height 72
click at [637, 119] on div "Ware, Jacob Upgraded Chapter Chapter 13 Status Lead District FLMB Preview" at bounding box center [783, 122] width 1528 height 72
click at [117, 394] on span "Unsecured Priority Claims" at bounding box center [104, 393] width 136 height 14
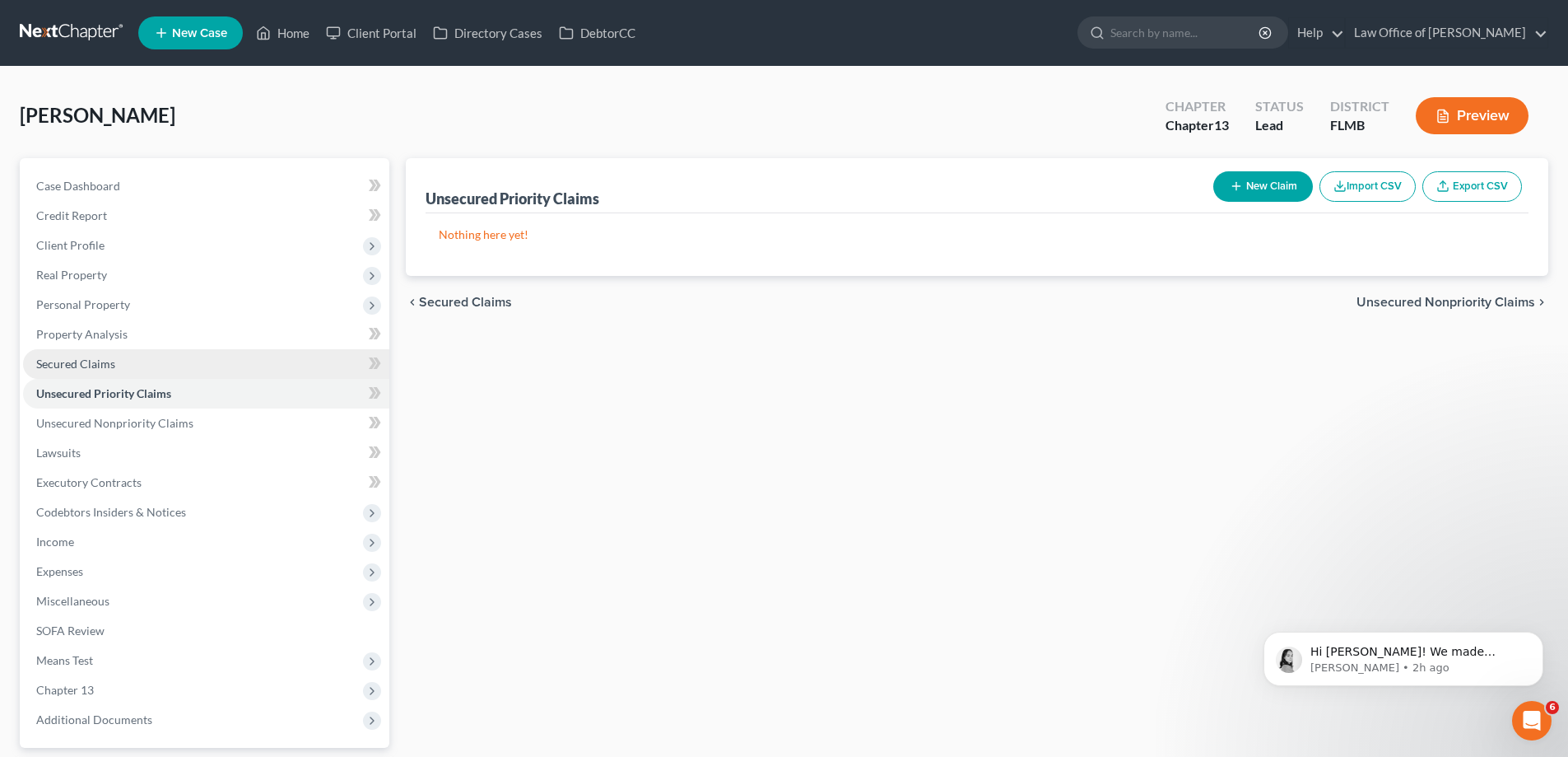
click at [116, 360] on link "Secured Claims" at bounding box center [206, 364] width 366 height 30
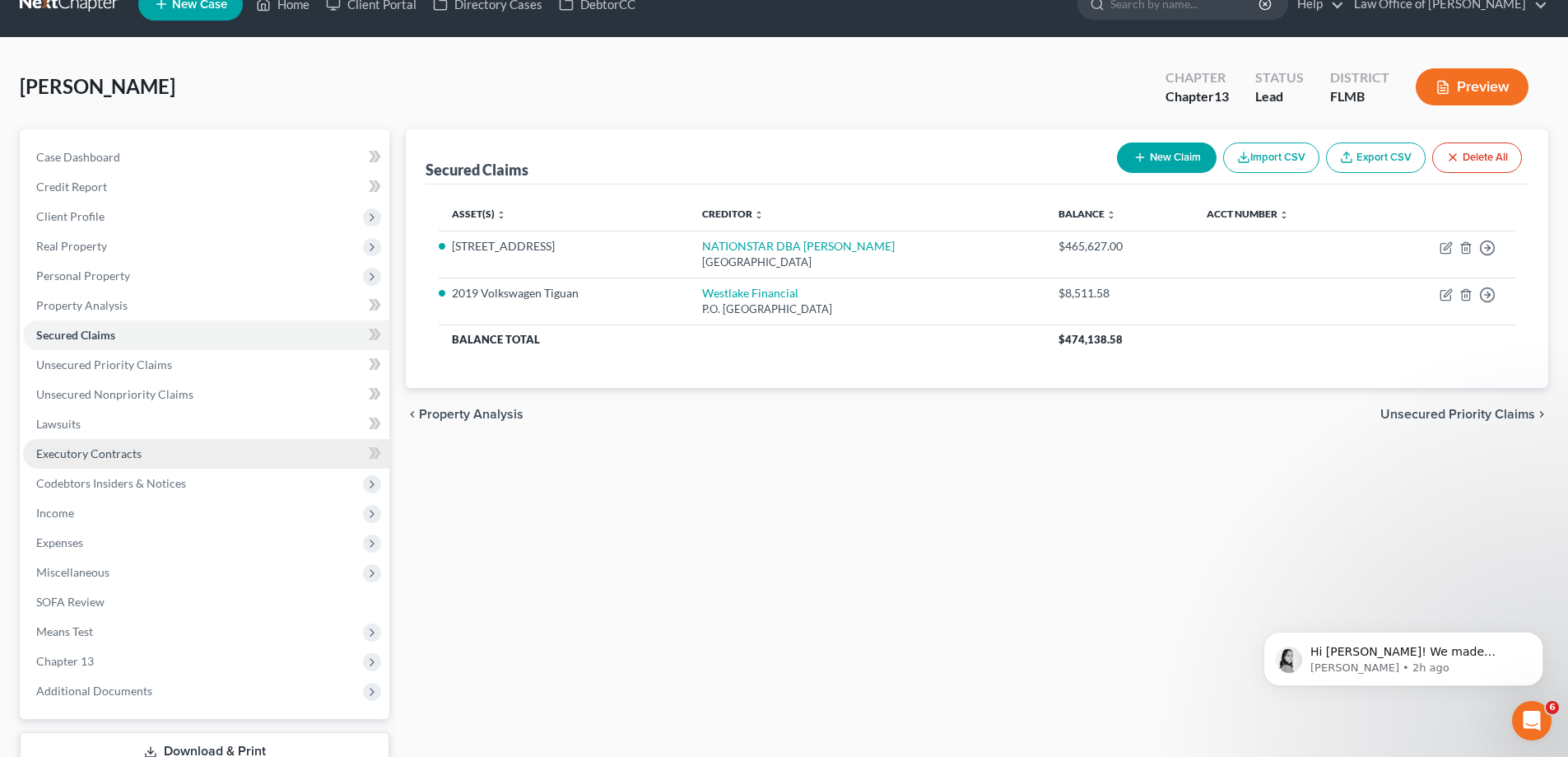
scroll to position [148, 0]
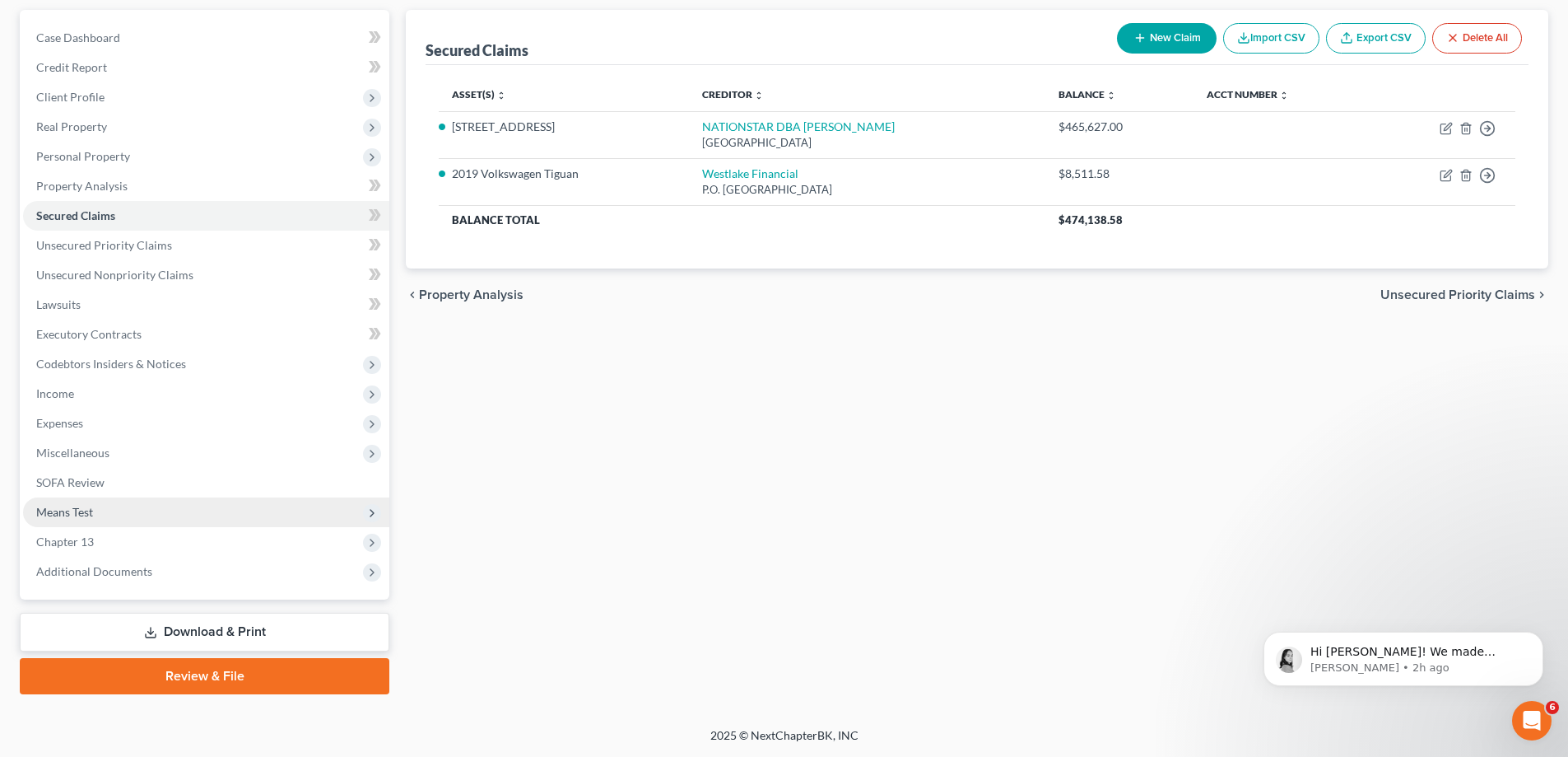
click at [99, 519] on span "Means Test" at bounding box center [206, 512] width 366 height 30
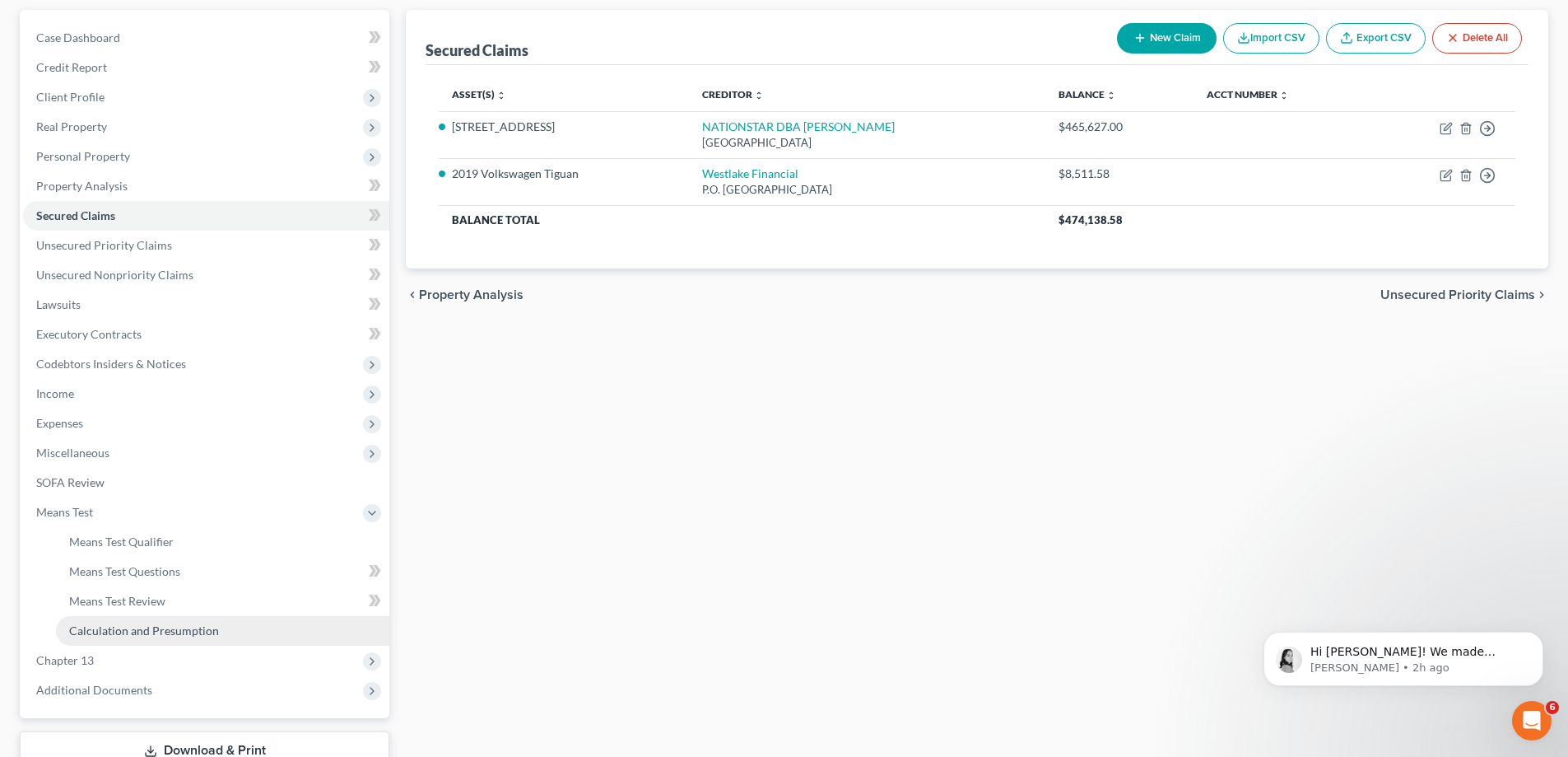
click at [128, 632] on span "Calculation and Presumption" at bounding box center [144, 631] width 150 height 14
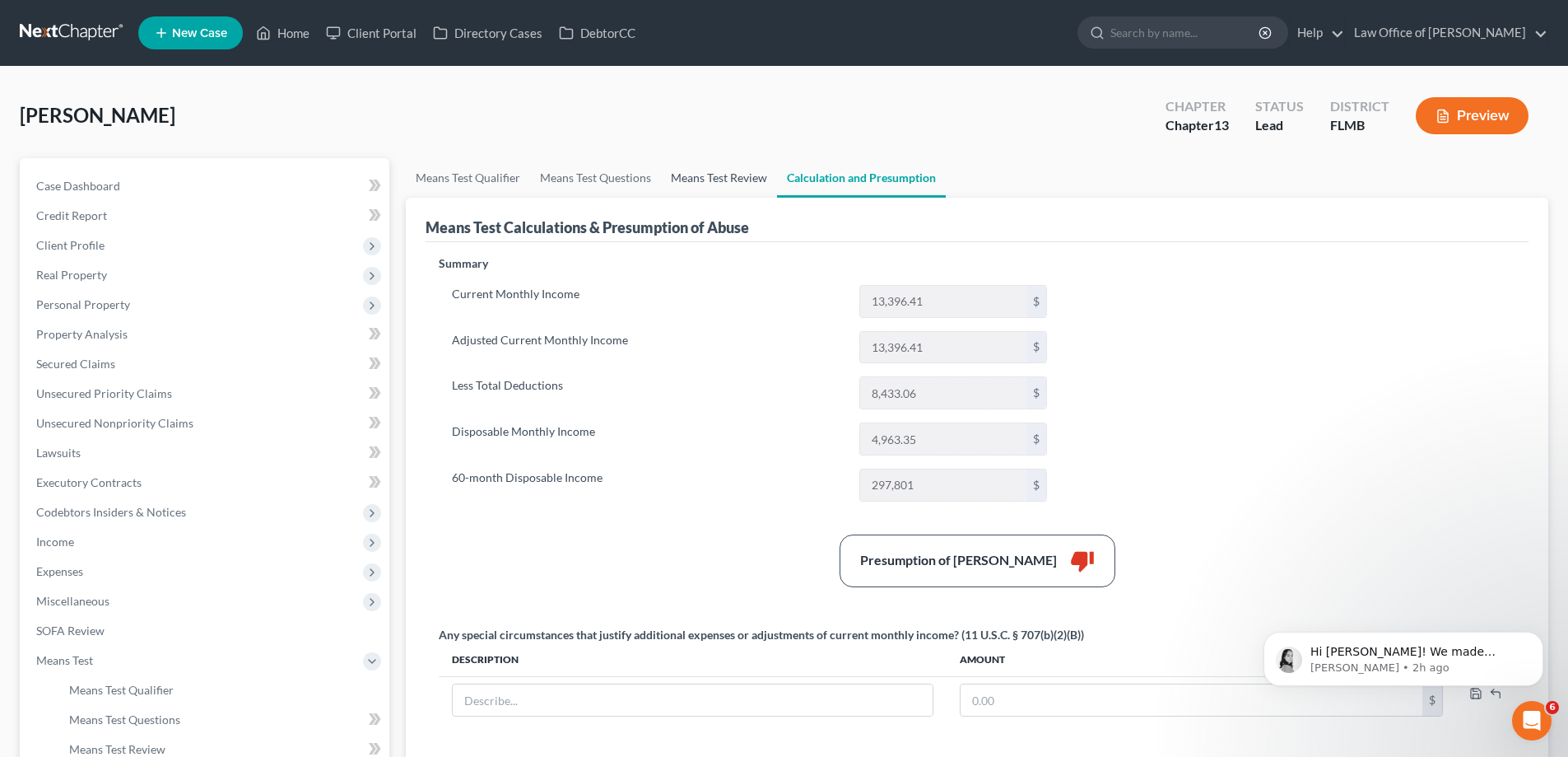
click at [741, 178] on link "Means Test Review" at bounding box center [719, 178] width 116 height 40
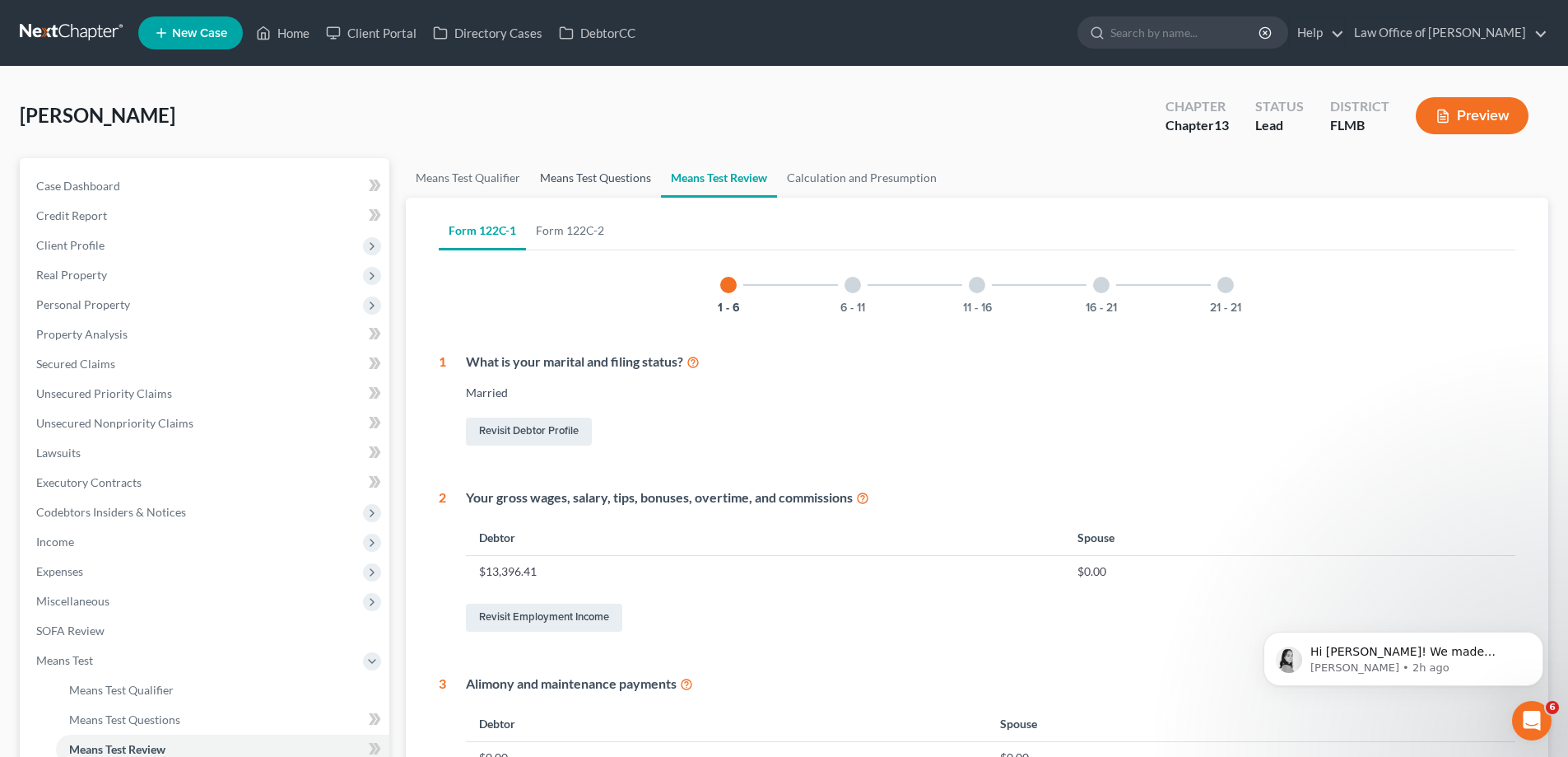
click at [640, 179] on link "Means Test Questions" at bounding box center [595, 178] width 131 height 40
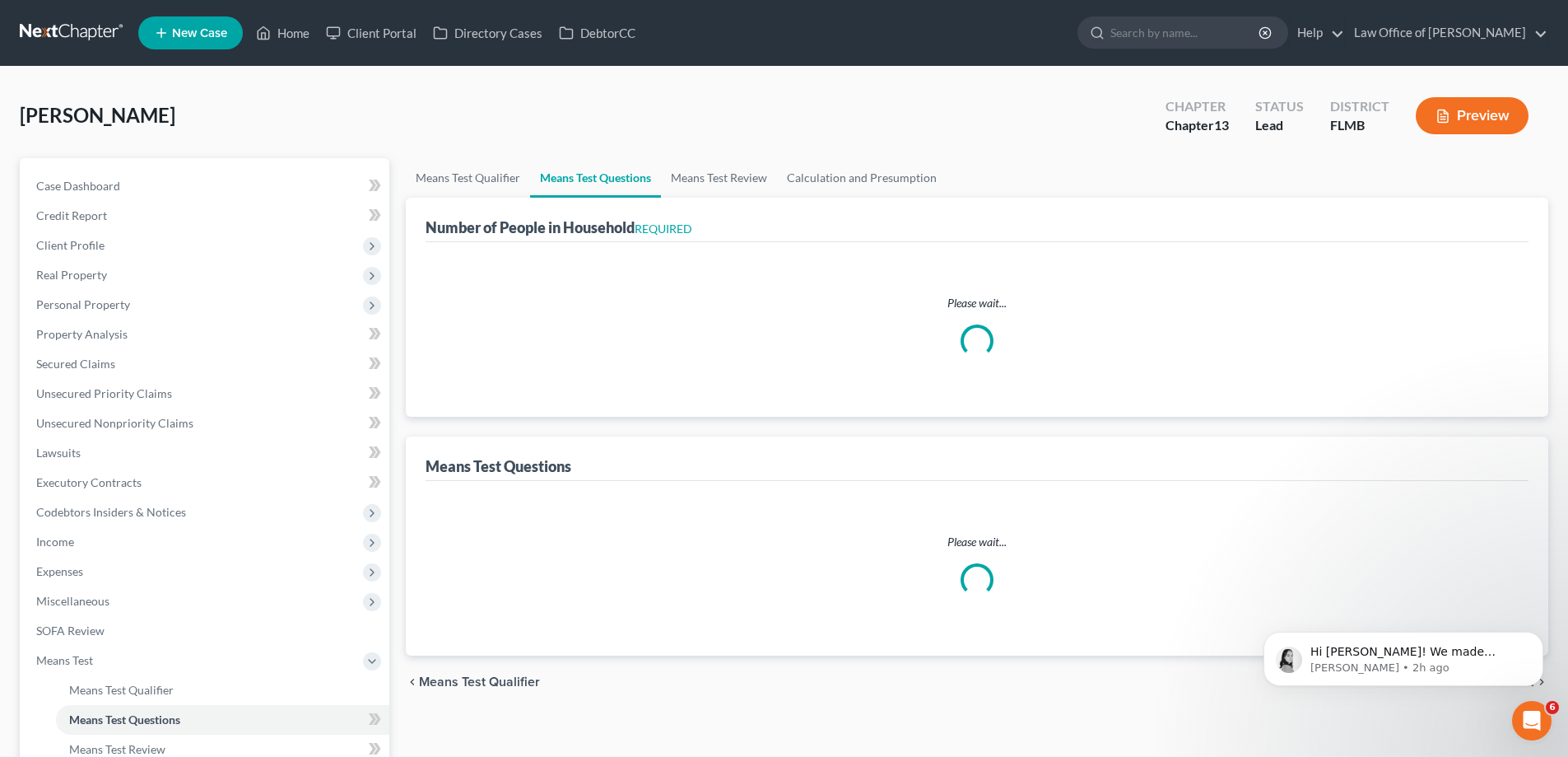
select select "0"
select select "60"
select select "4"
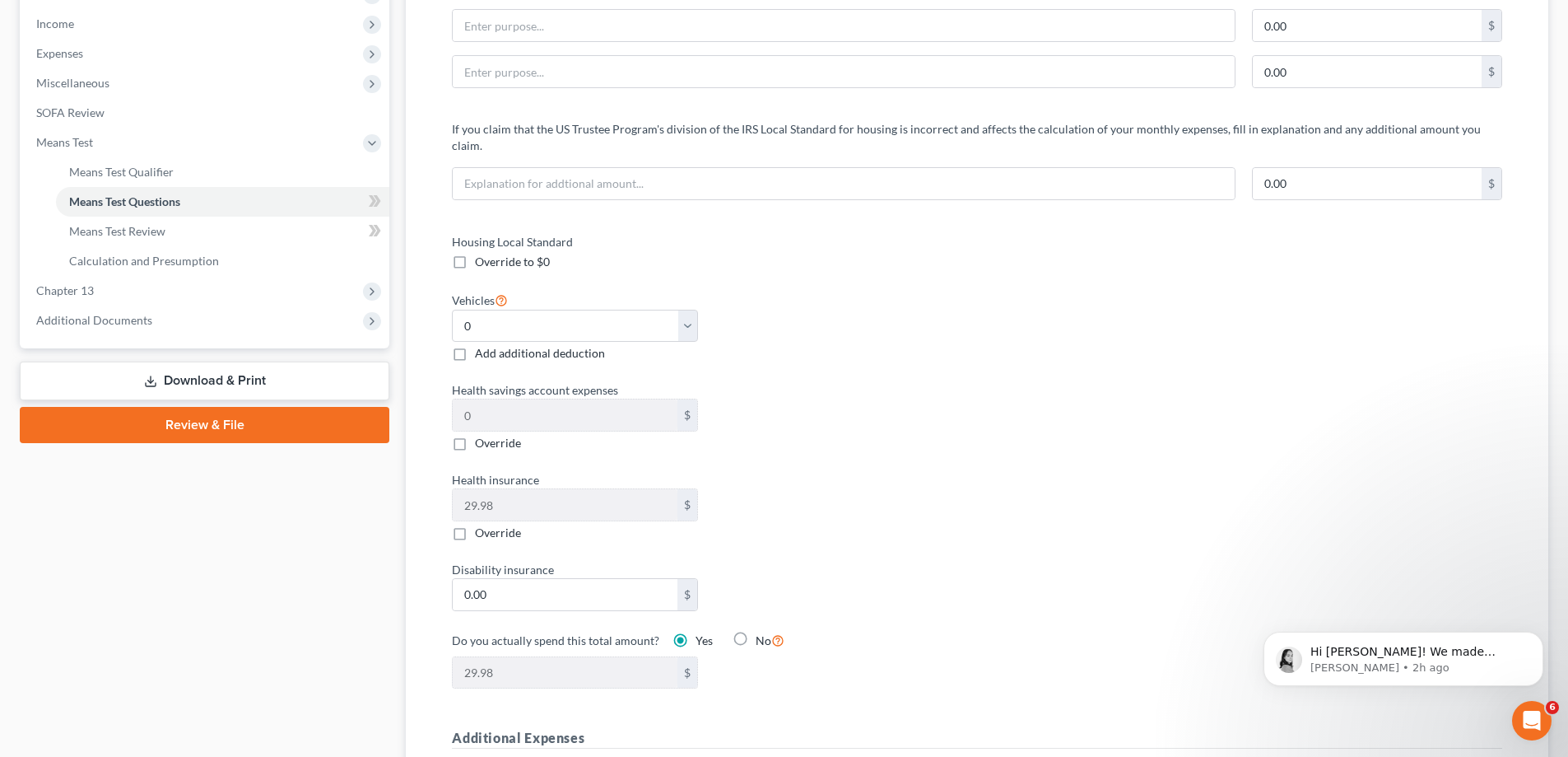
scroll to position [494, 0]
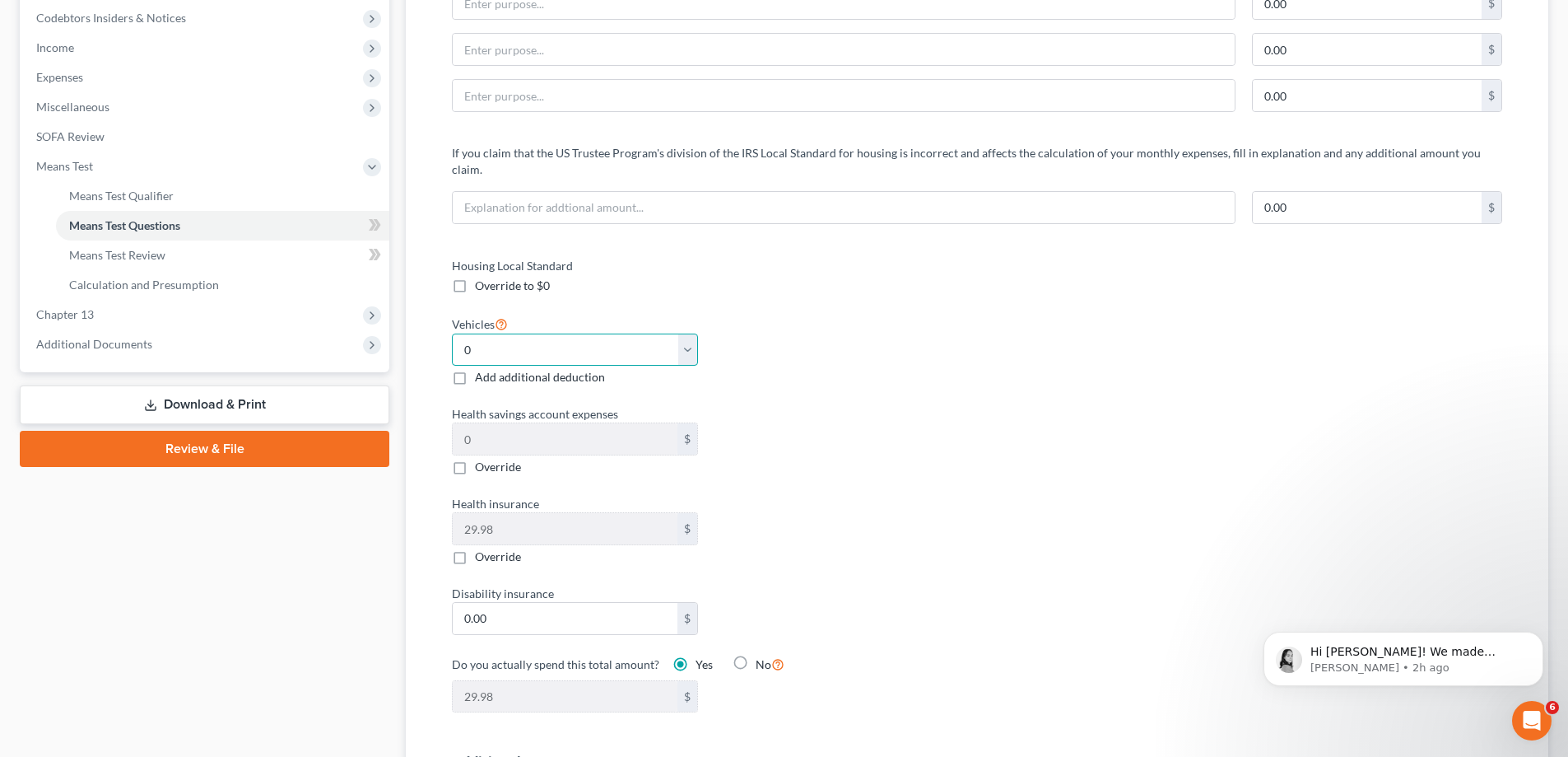
click at [572, 334] on select "Select 0 1 2 3 4 5" at bounding box center [575, 350] width 246 height 33
select select "2"
click at [452, 334] on select "Select 0 1 2 3 4 5" at bounding box center [575, 350] width 246 height 33
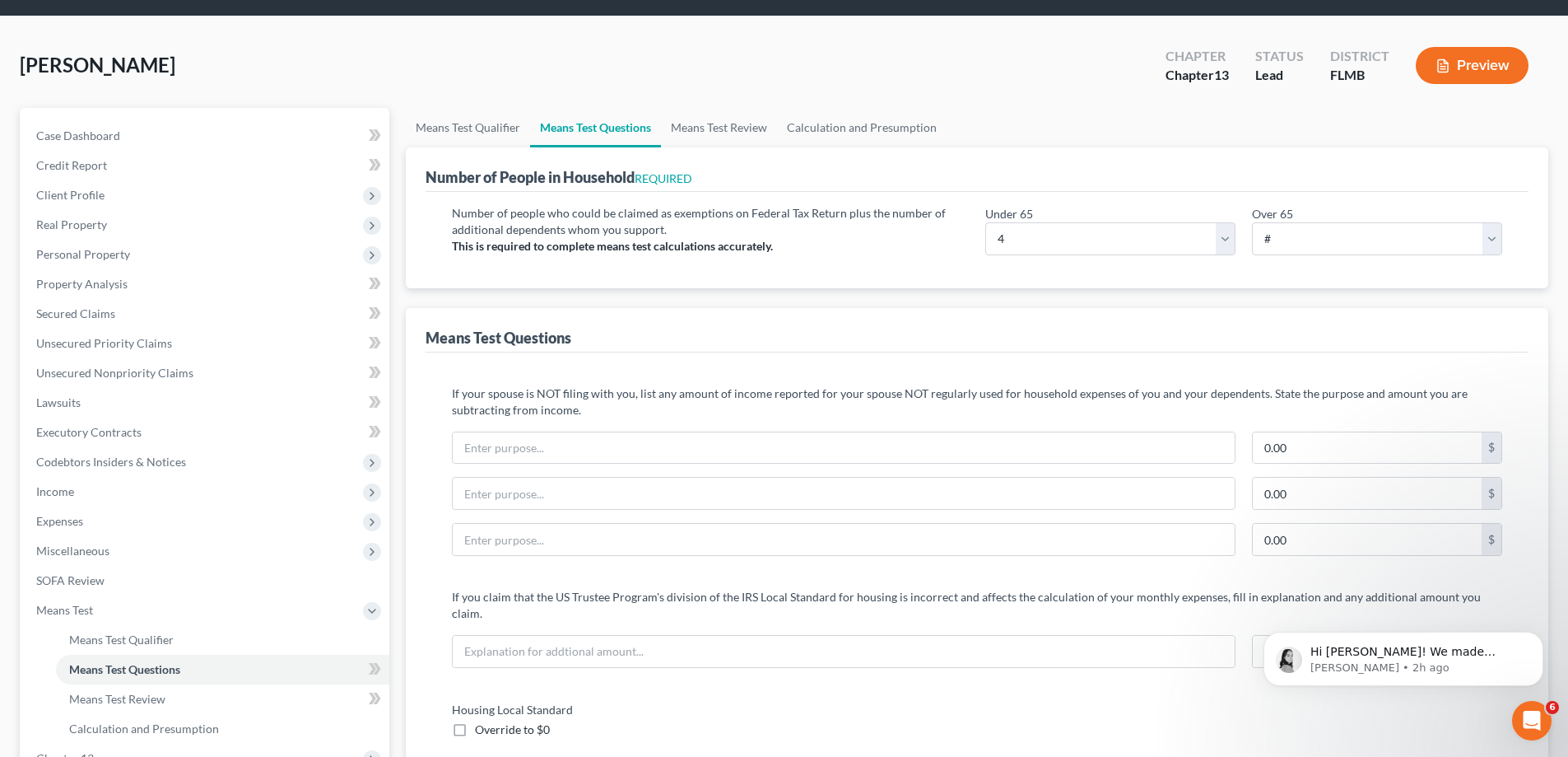
scroll to position [0, 0]
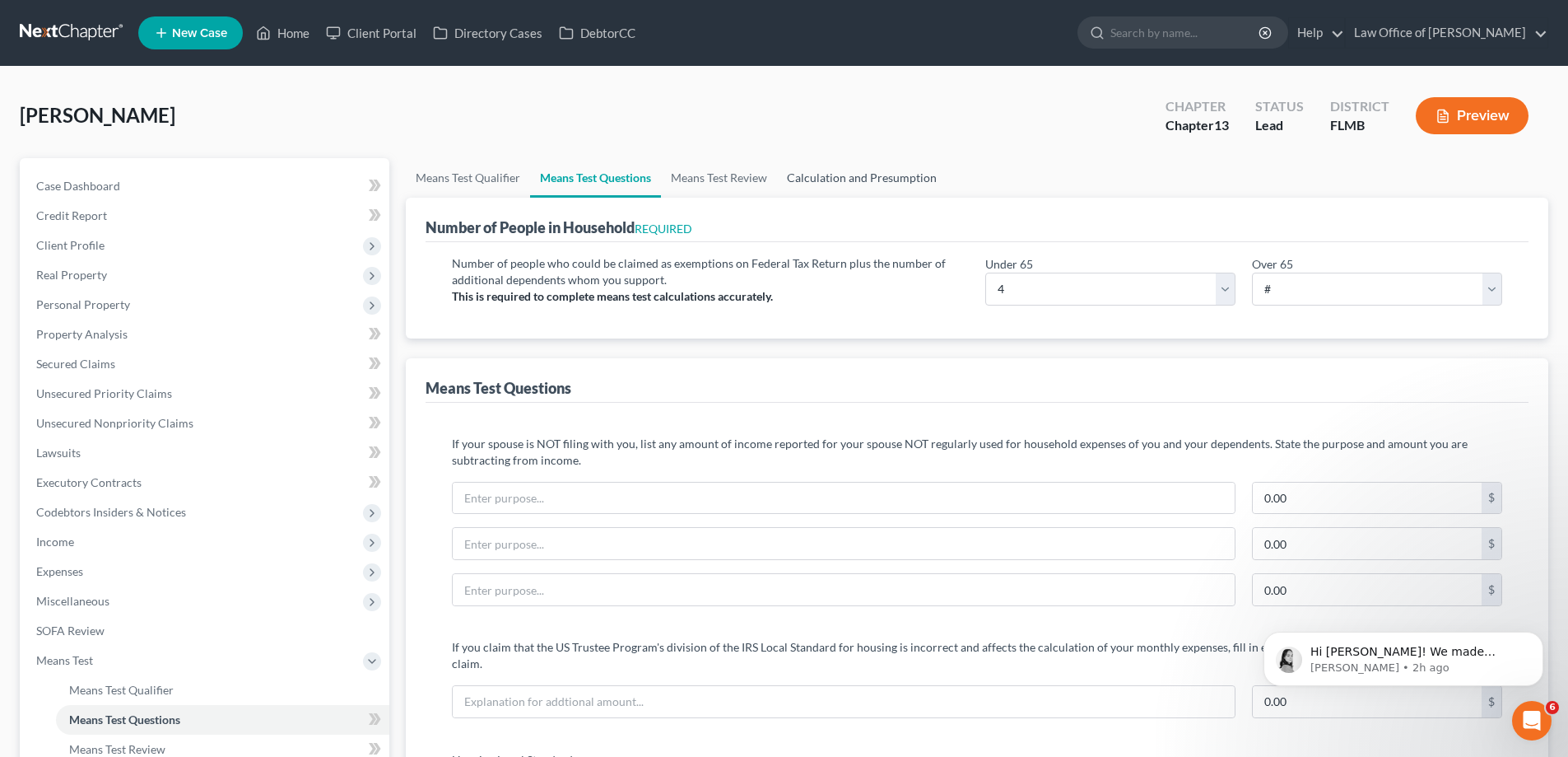
click at [880, 176] on link "Calculation and Presumption" at bounding box center [862, 178] width 170 height 40
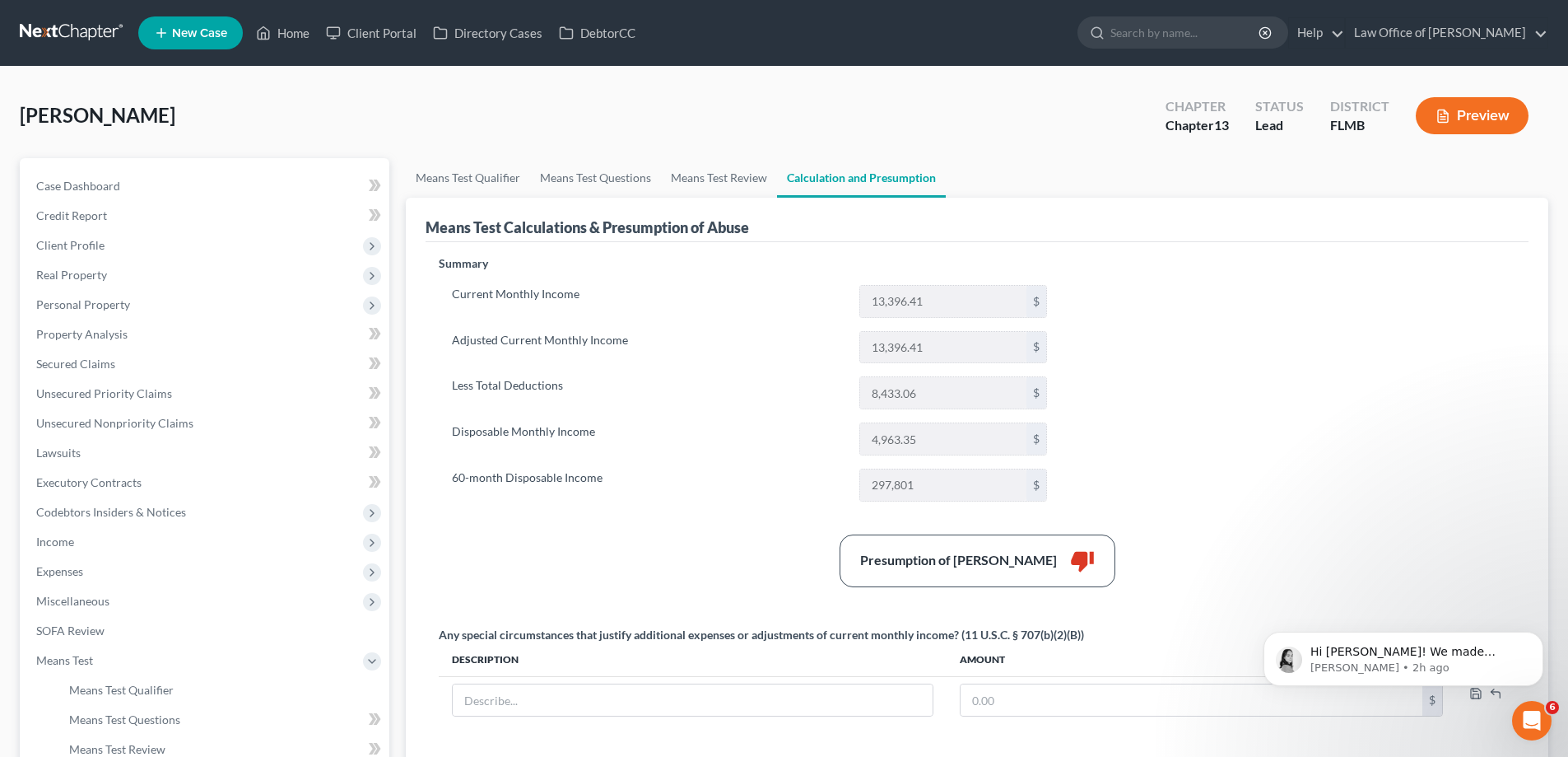
click at [10, 347] on div "Ware, Jacob Upgraded Chapter Chapter 13 Status Lead District FLMB Preview Petit…" at bounding box center [784, 551] width 1568 height 968
click at [61, 334] on span "Property Analysis" at bounding box center [81, 334] width 91 height 14
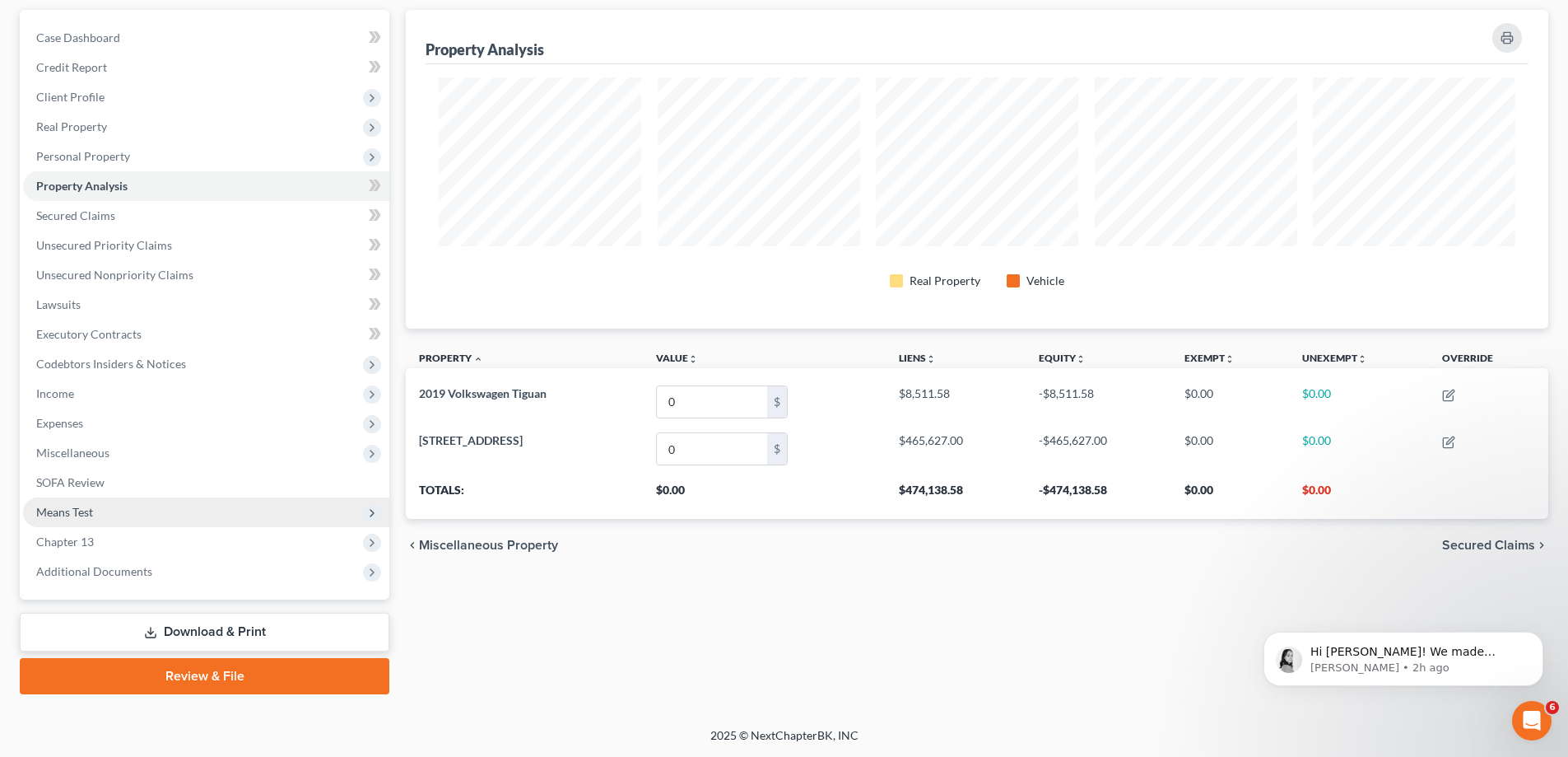
click at [127, 514] on span "Means Test" at bounding box center [206, 512] width 366 height 30
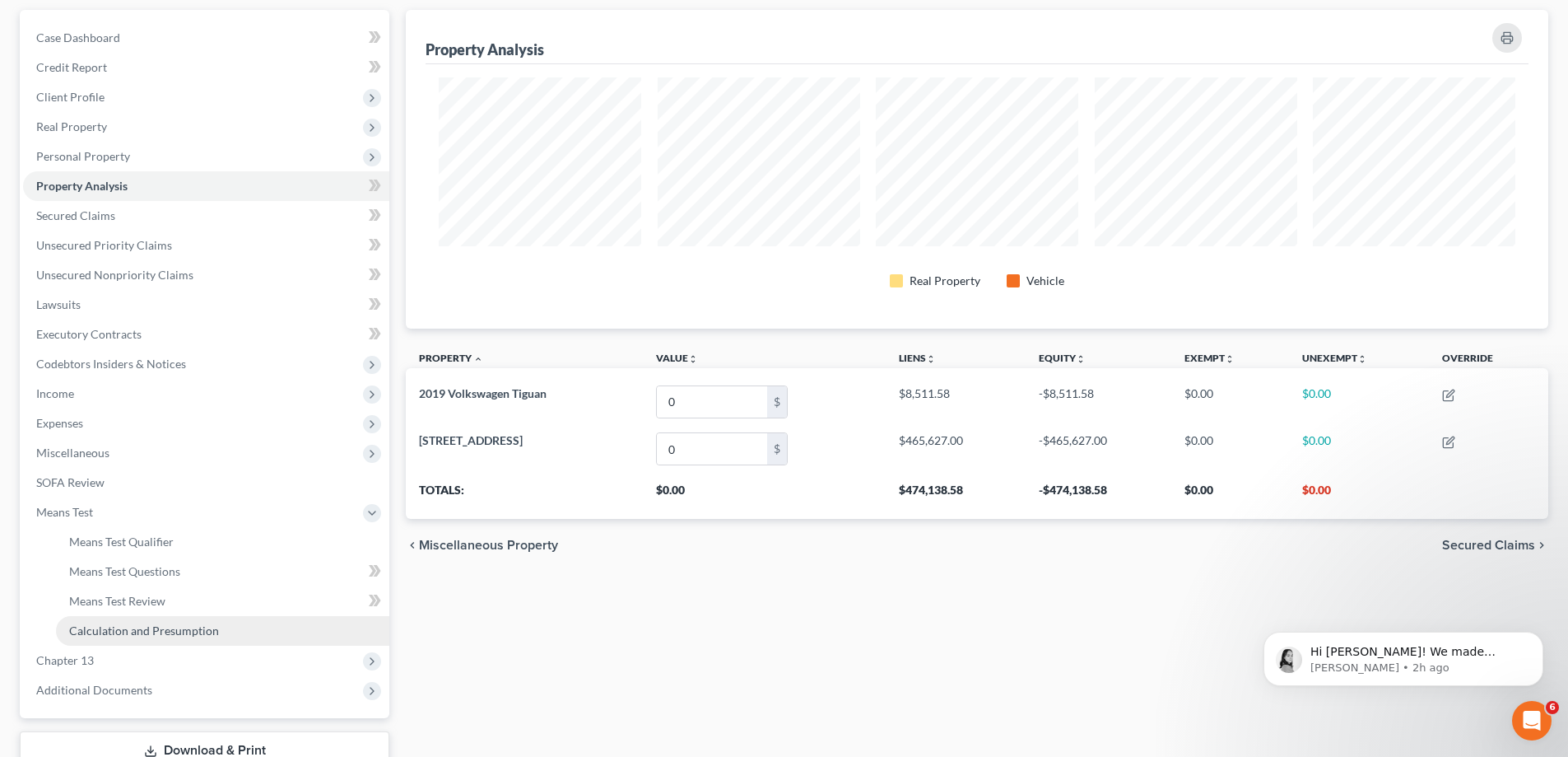
click at [161, 622] on link "Calculation and Presumption" at bounding box center [222, 631] width 334 height 30
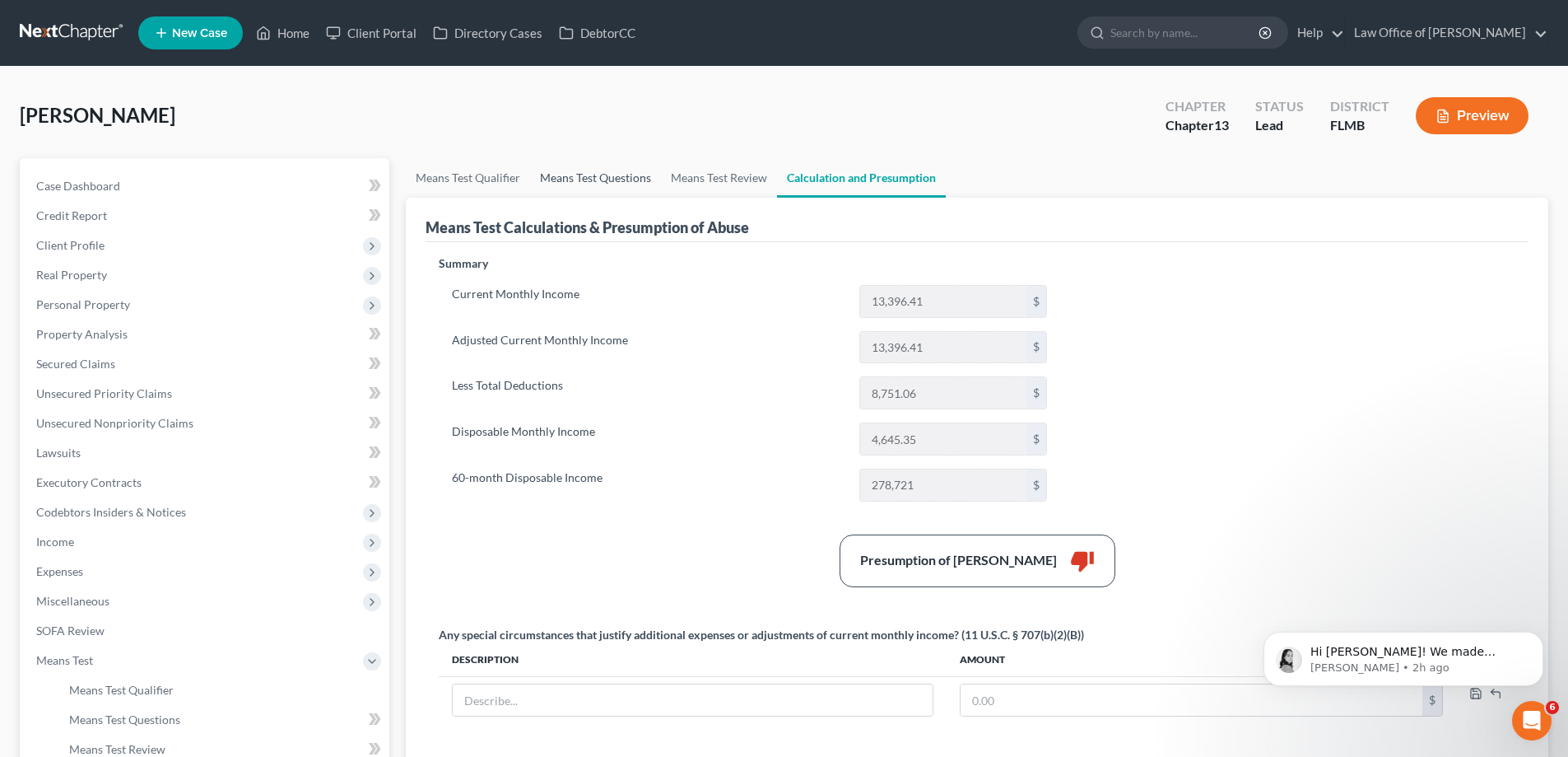
click at [626, 177] on link "Means Test Questions" at bounding box center [595, 178] width 131 height 40
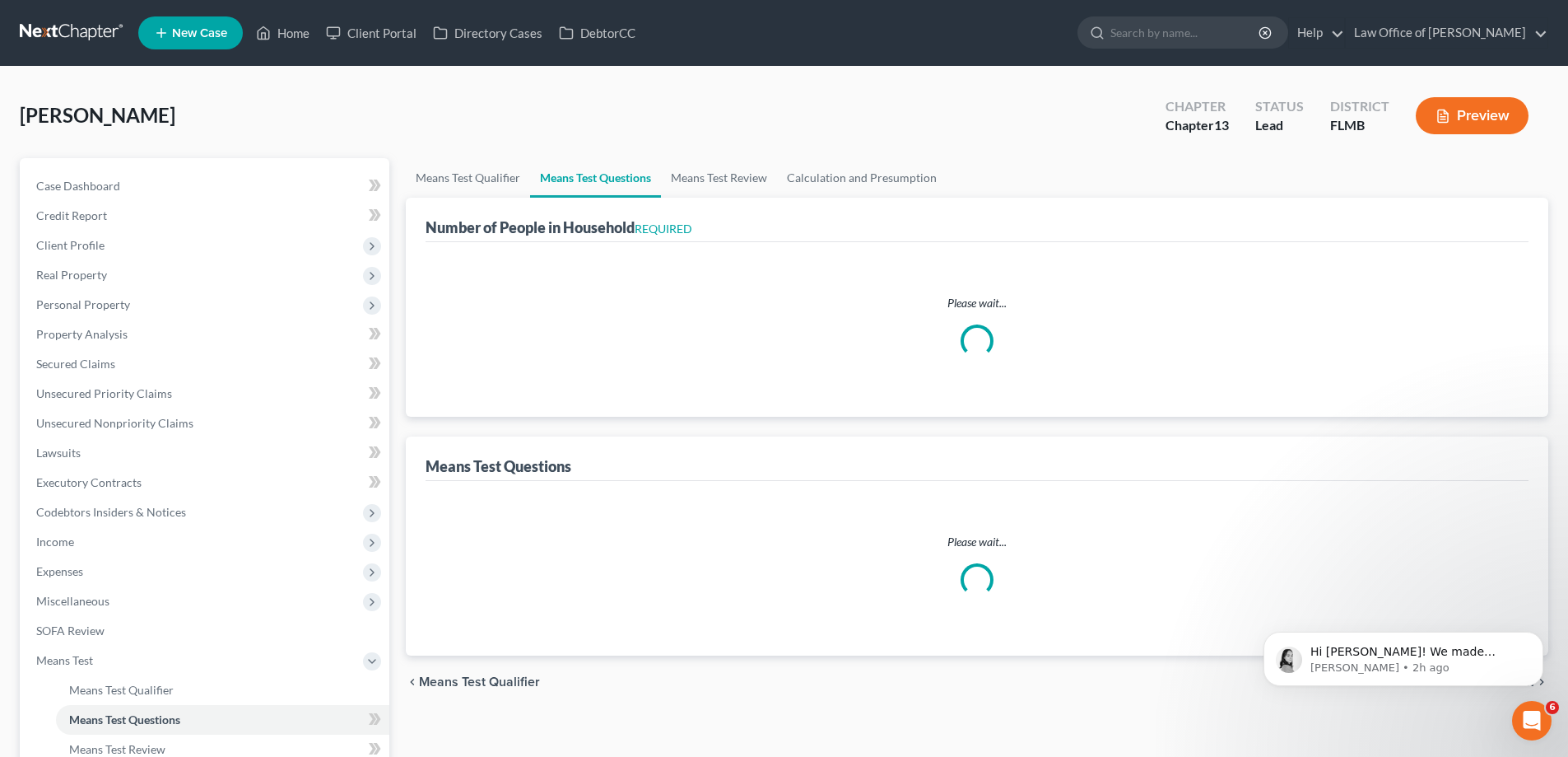
select select "0"
select select "60"
select select "4"
select select "2"
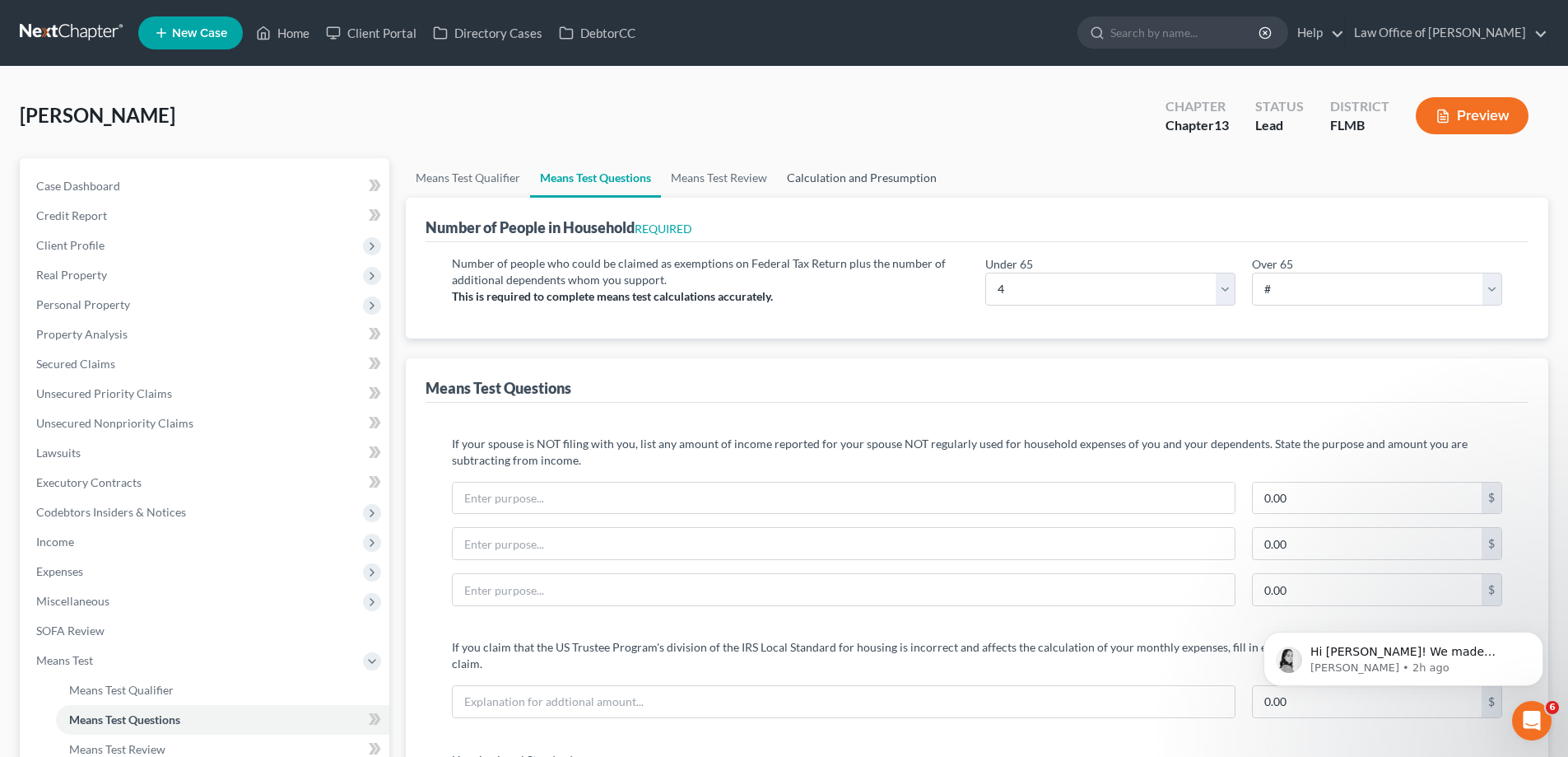
click at [826, 165] on link "Calculation and Presumption" at bounding box center [862, 178] width 170 height 40
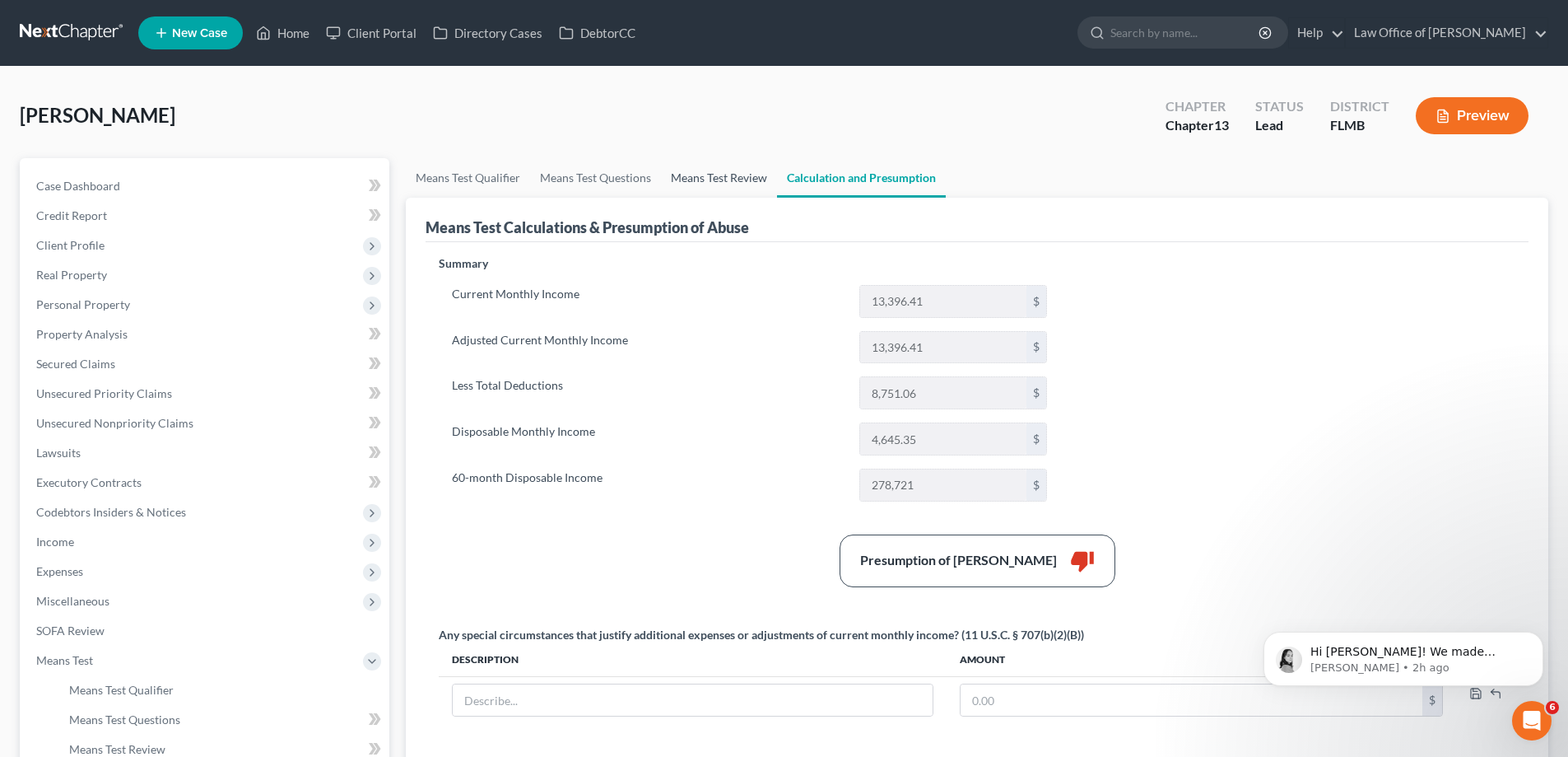
click at [720, 178] on link "Means Test Review" at bounding box center [719, 178] width 116 height 40
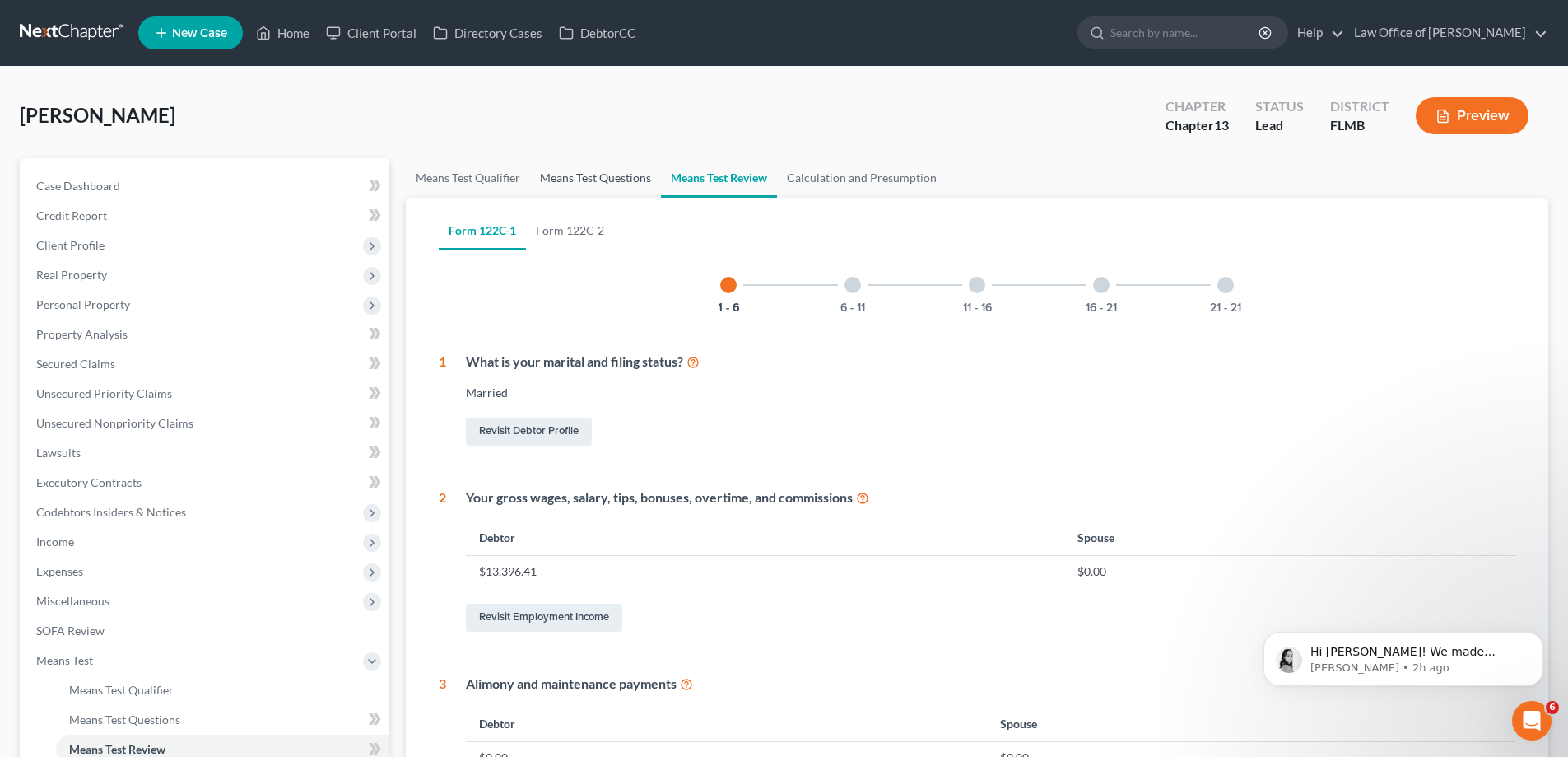
click at [587, 181] on link "Means Test Questions" at bounding box center [595, 178] width 131 height 40
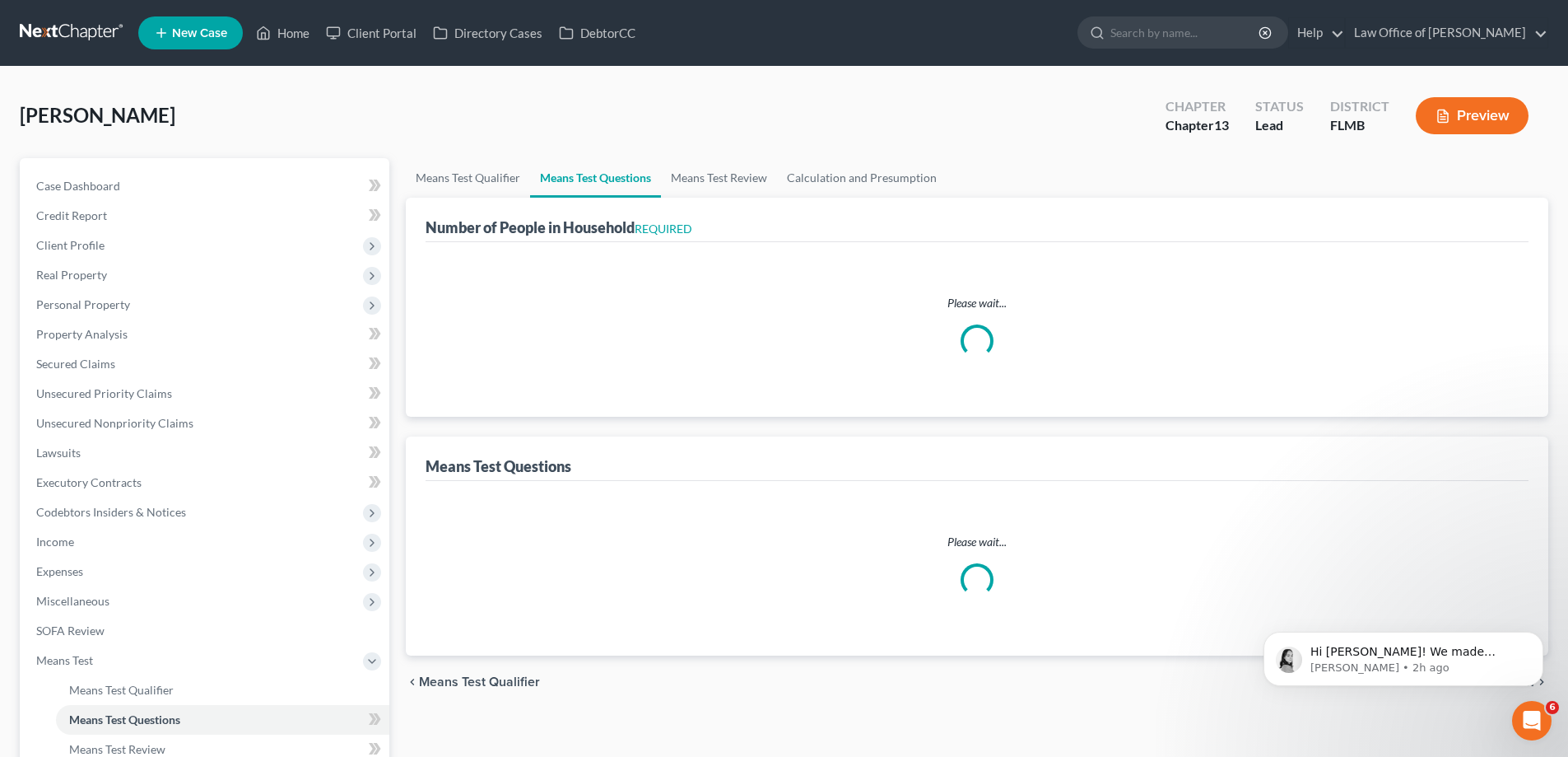
select select "0"
select select "60"
select select "4"
select select "2"
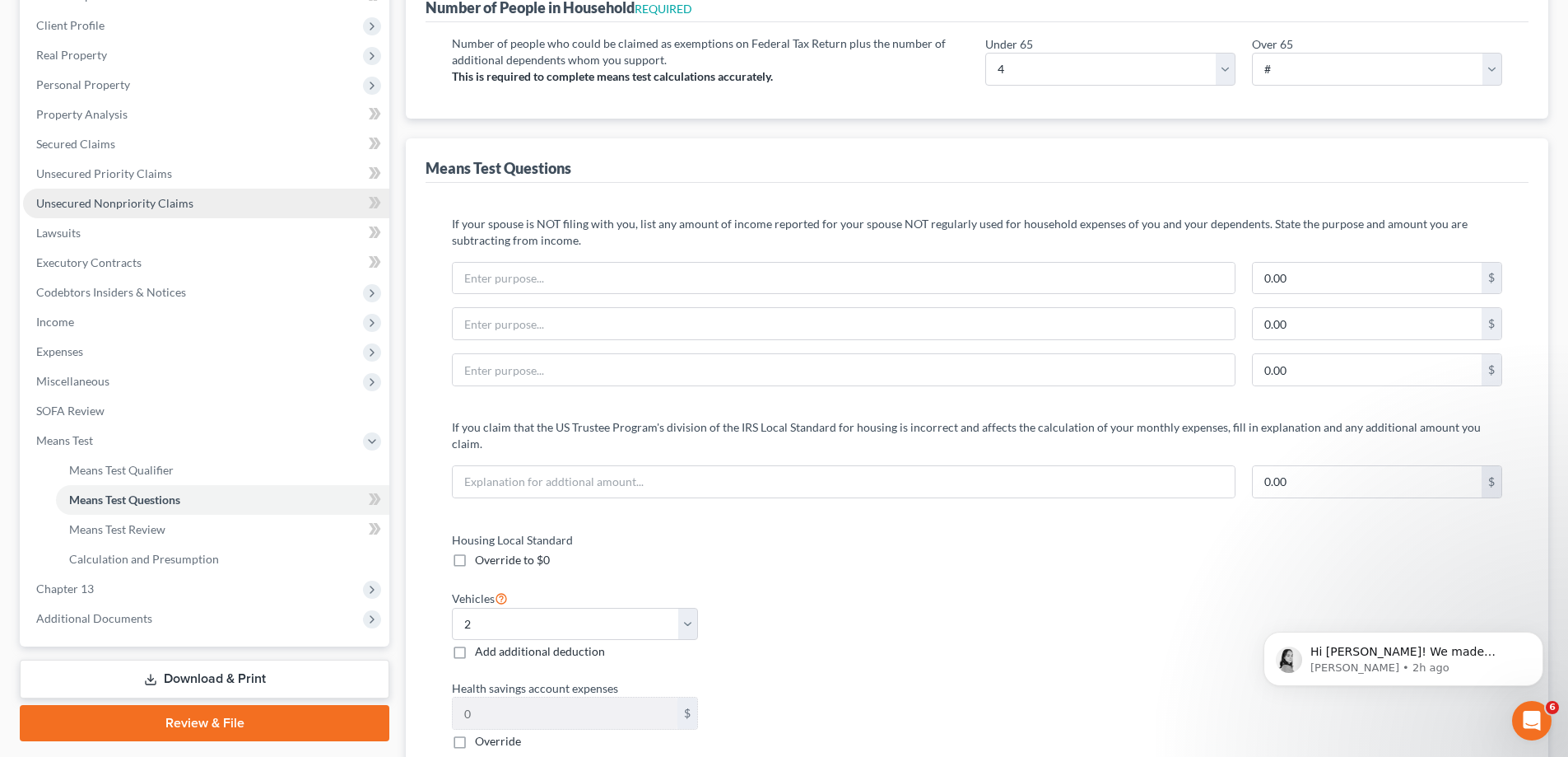
scroll to position [215, 0]
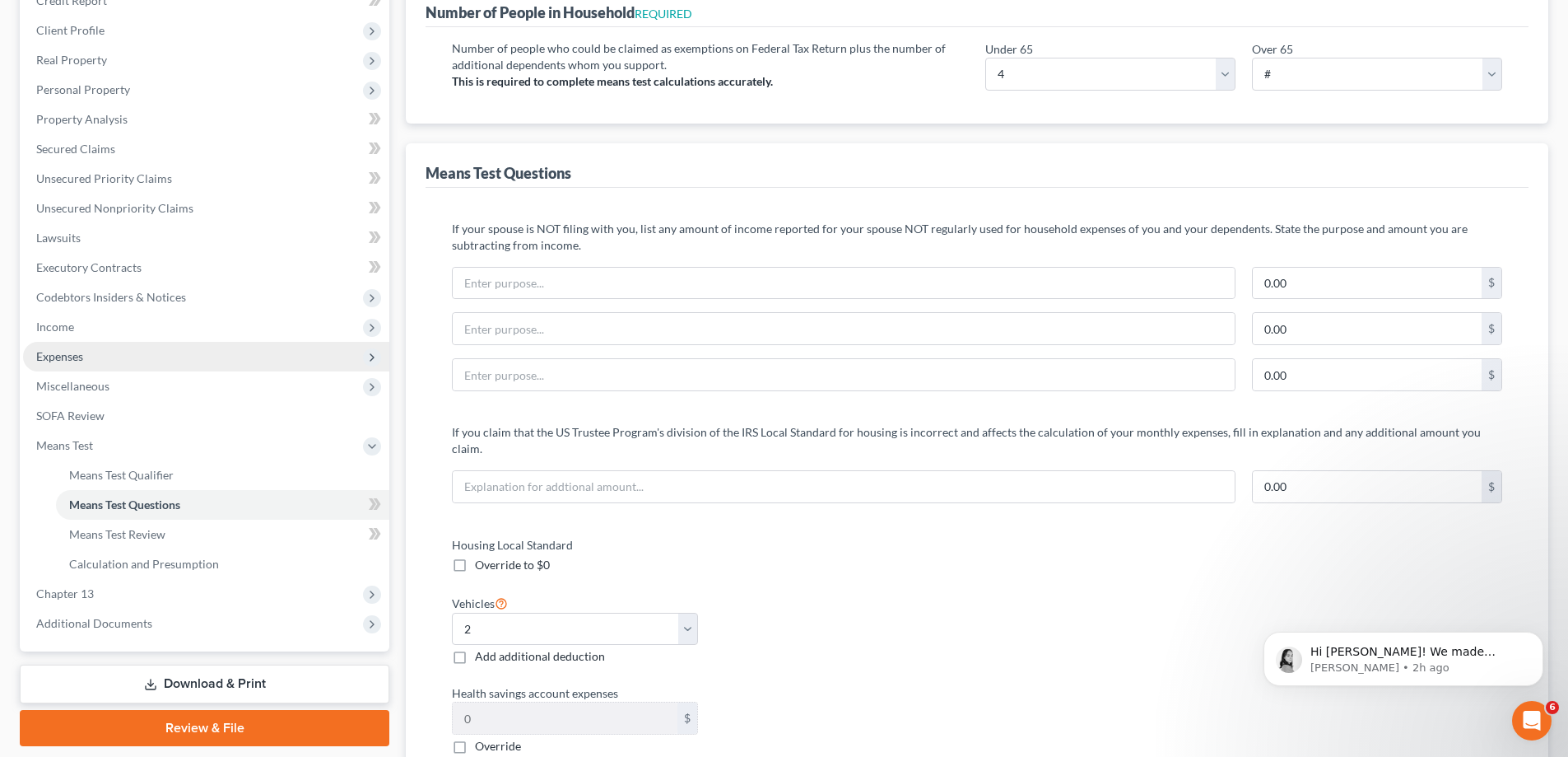
click at [64, 361] on span "Expenses" at bounding box center [59, 356] width 47 height 14
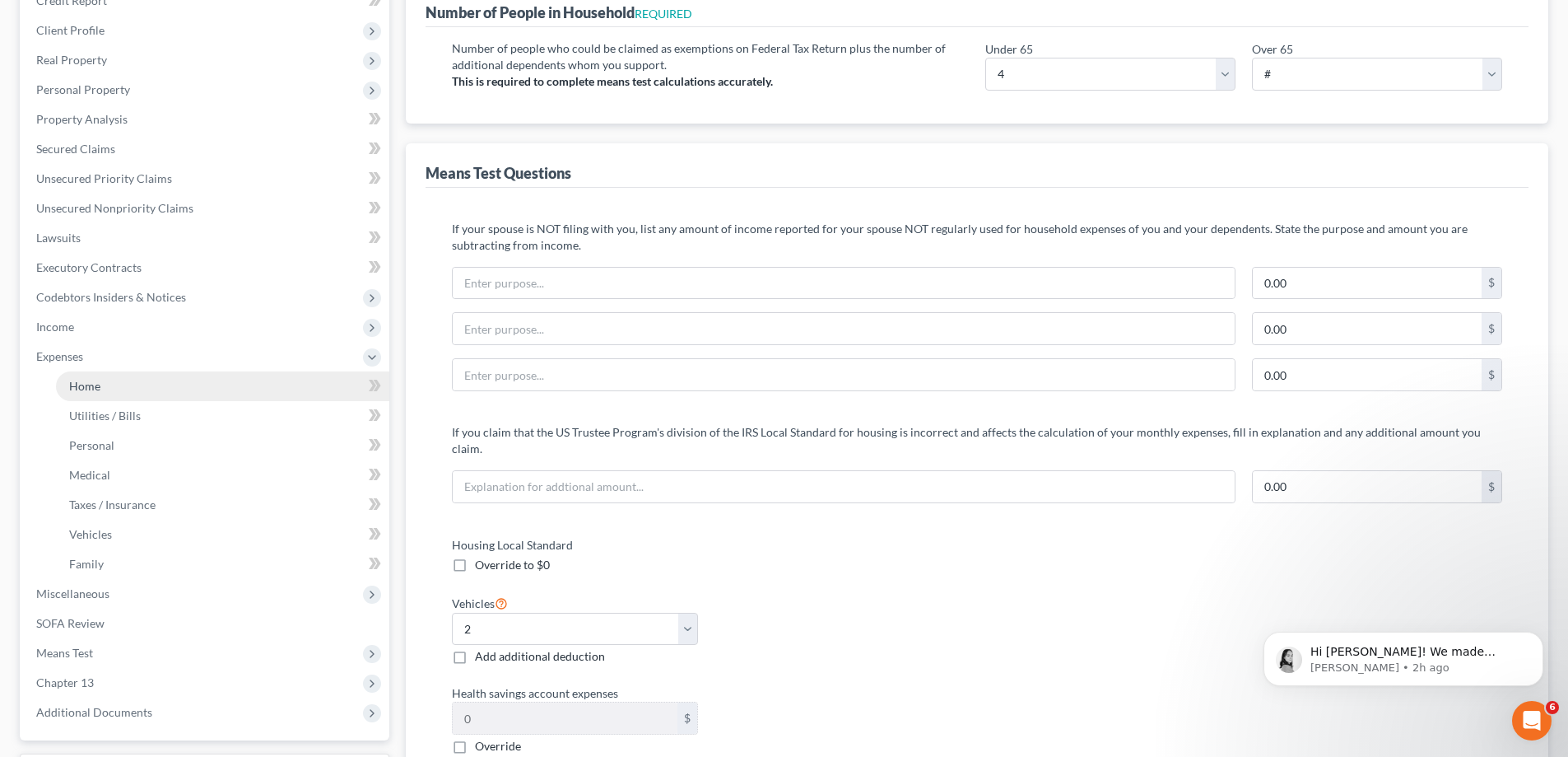
click at [79, 393] on link "Home" at bounding box center [222, 386] width 334 height 30
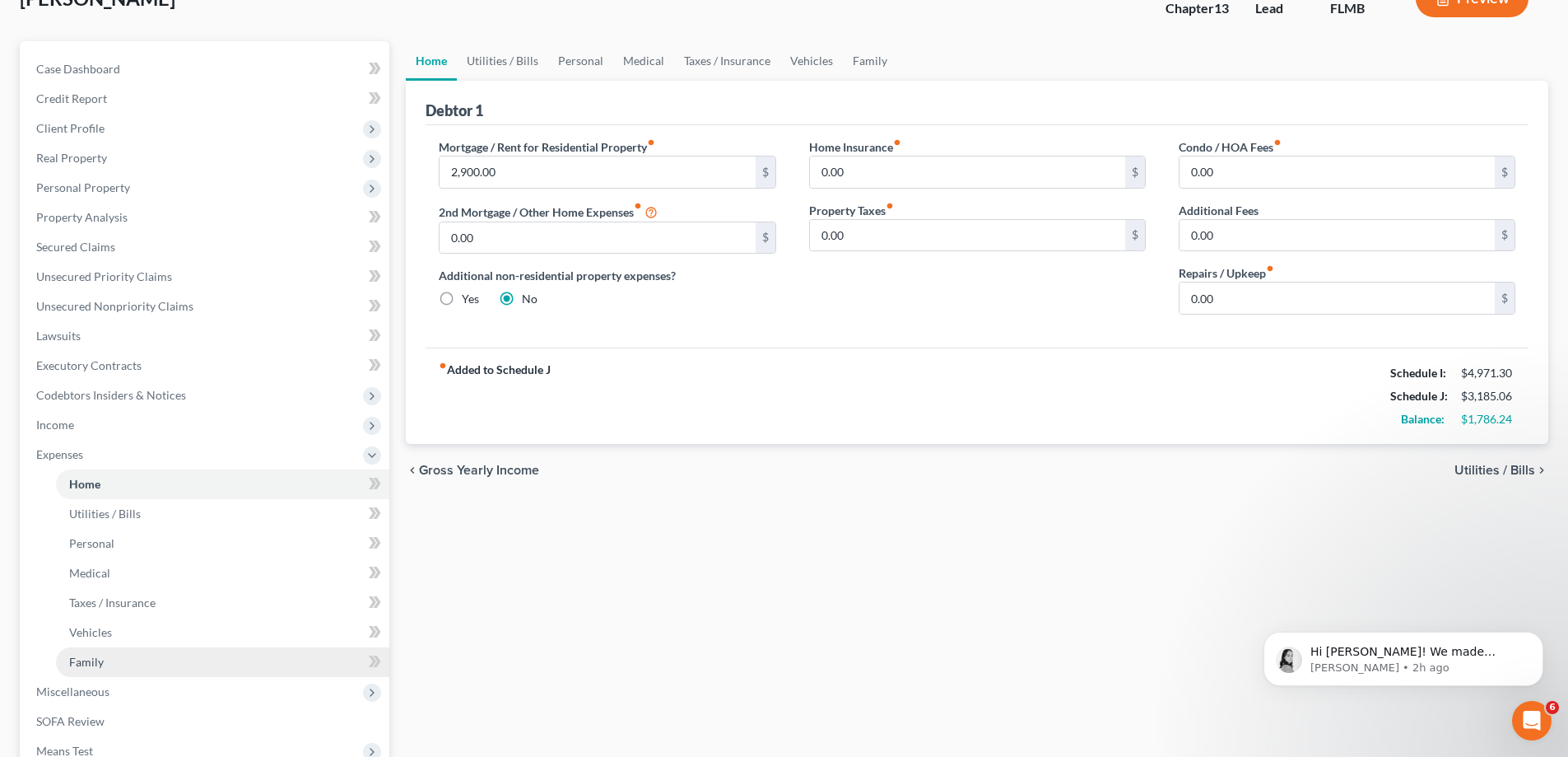
scroll to position [356, 0]
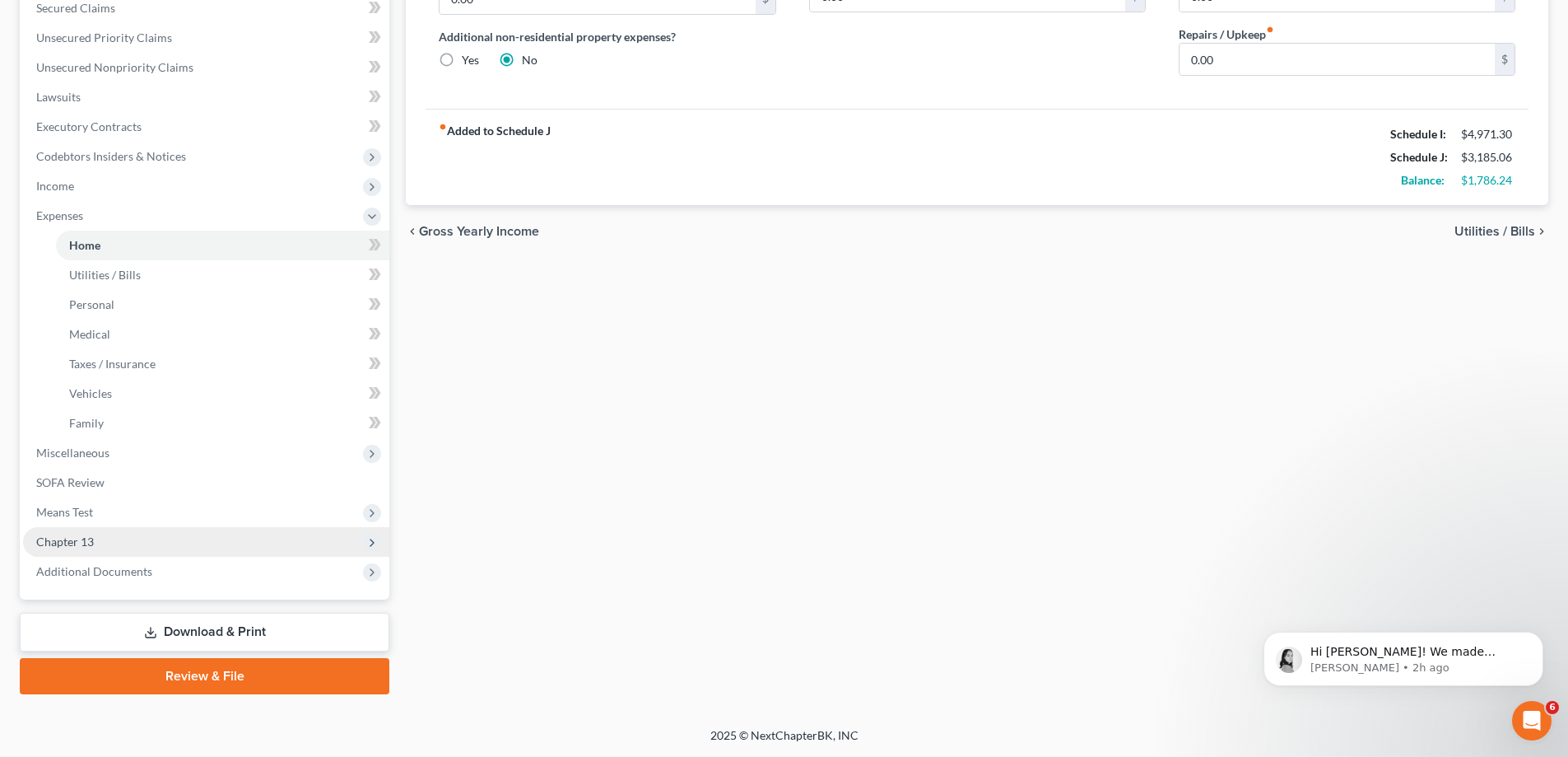
click at [135, 541] on span "Chapter 13" at bounding box center [206, 542] width 366 height 30
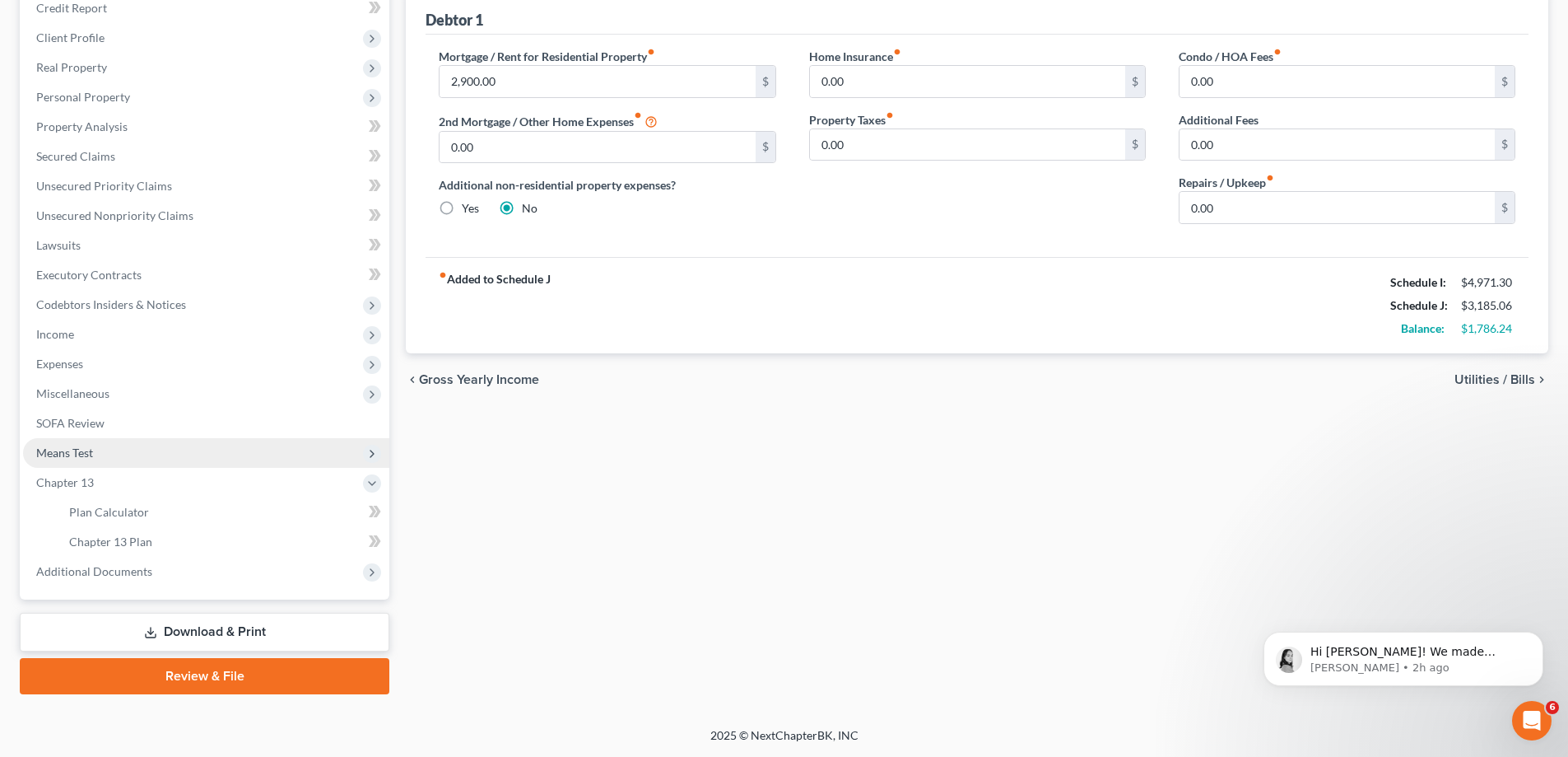
click at [107, 450] on span "Means Test" at bounding box center [206, 453] width 366 height 30
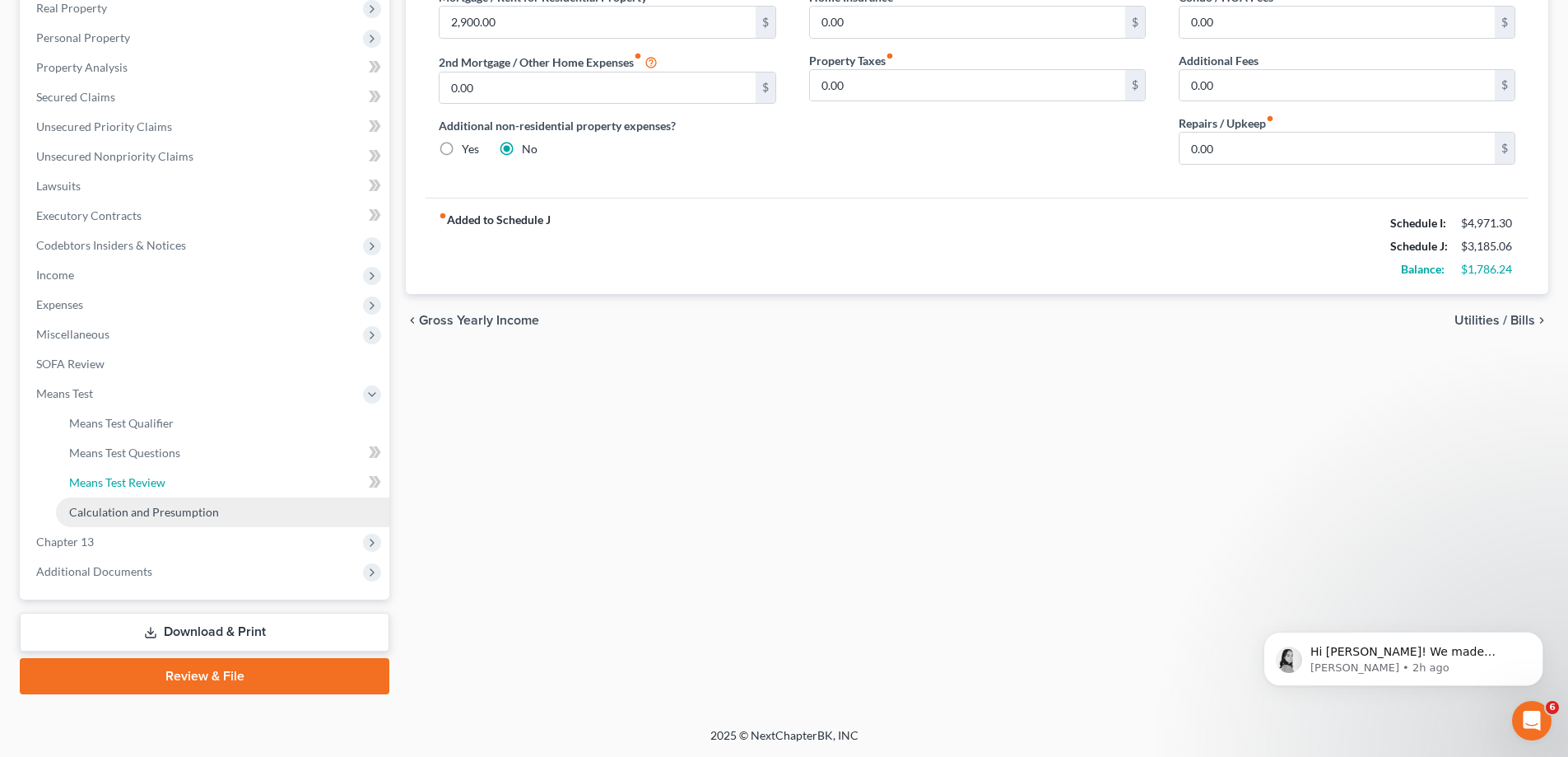
click at [127, 495] on link "Means Test Review" at bounding box center [222, 482] width 334 height 30
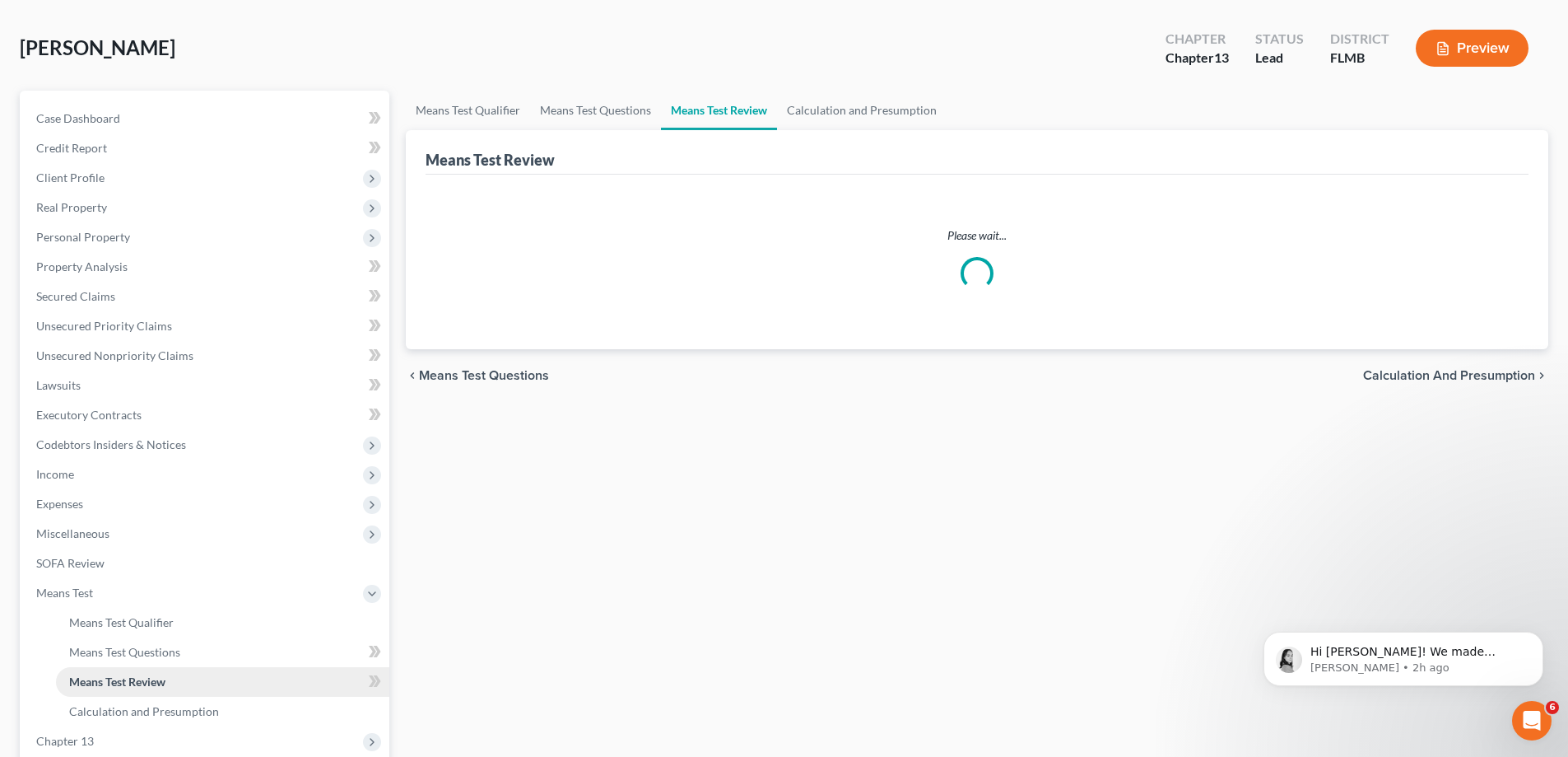
scroll to position [5, 0]
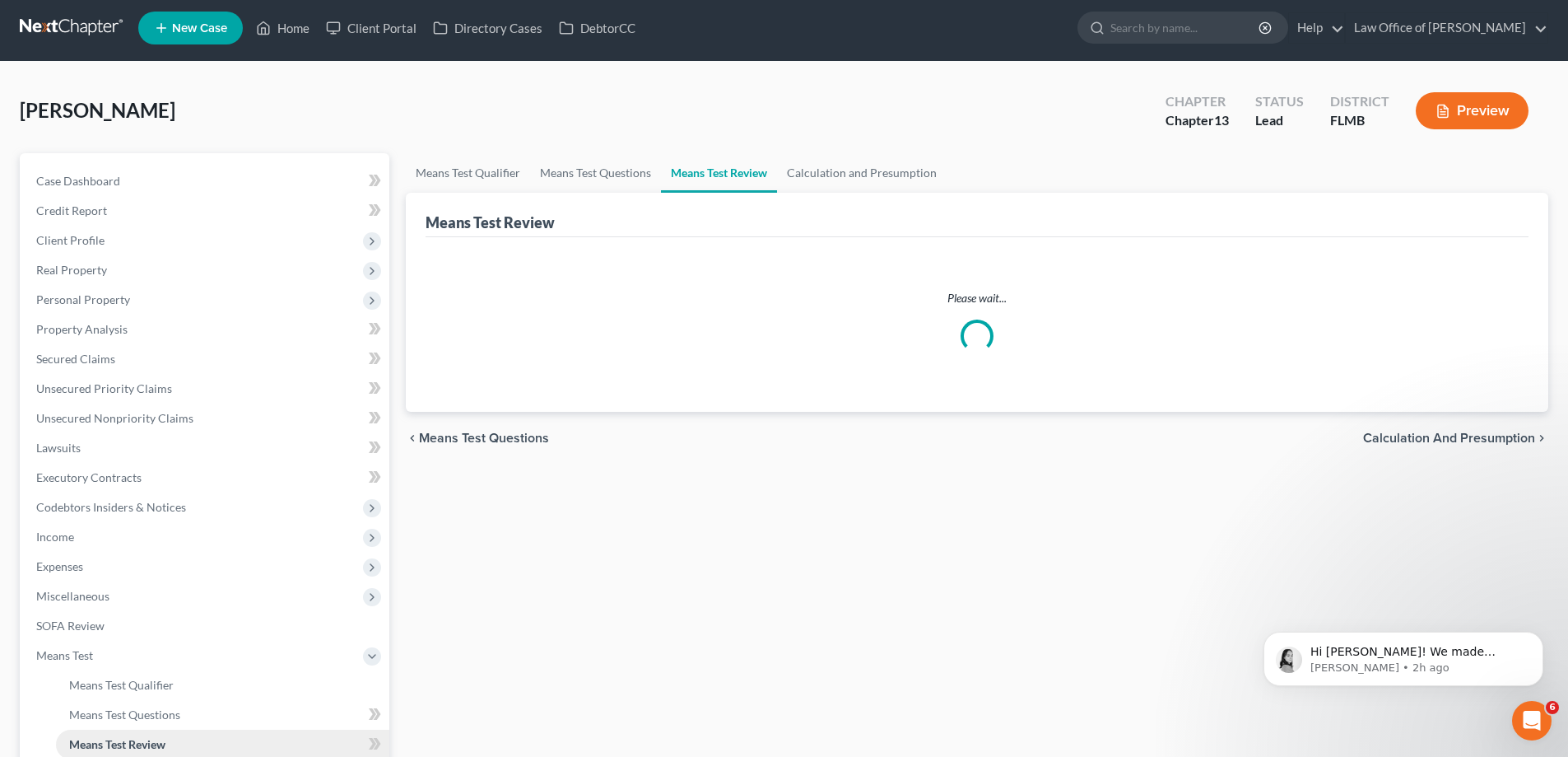
click at [131, 516] on ul "Case Dashboard Payments Invoices Payments Payments Credit Report Client Profile" at bounding box center [206, 507] width 366 height 682
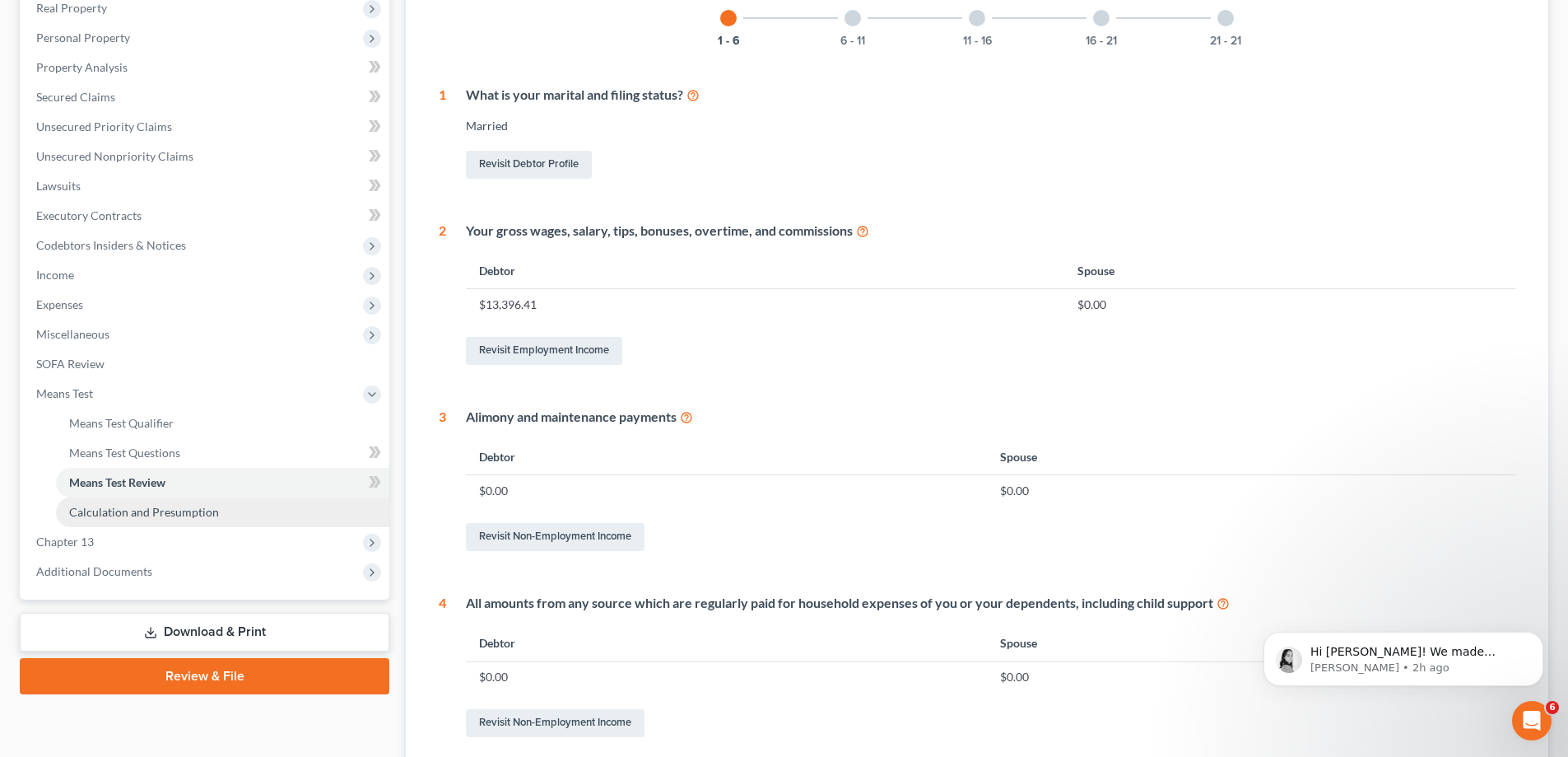
click at [134, 521] on link "Calculation and Presumption" at bounding box center [222, 512] width 334 height 30
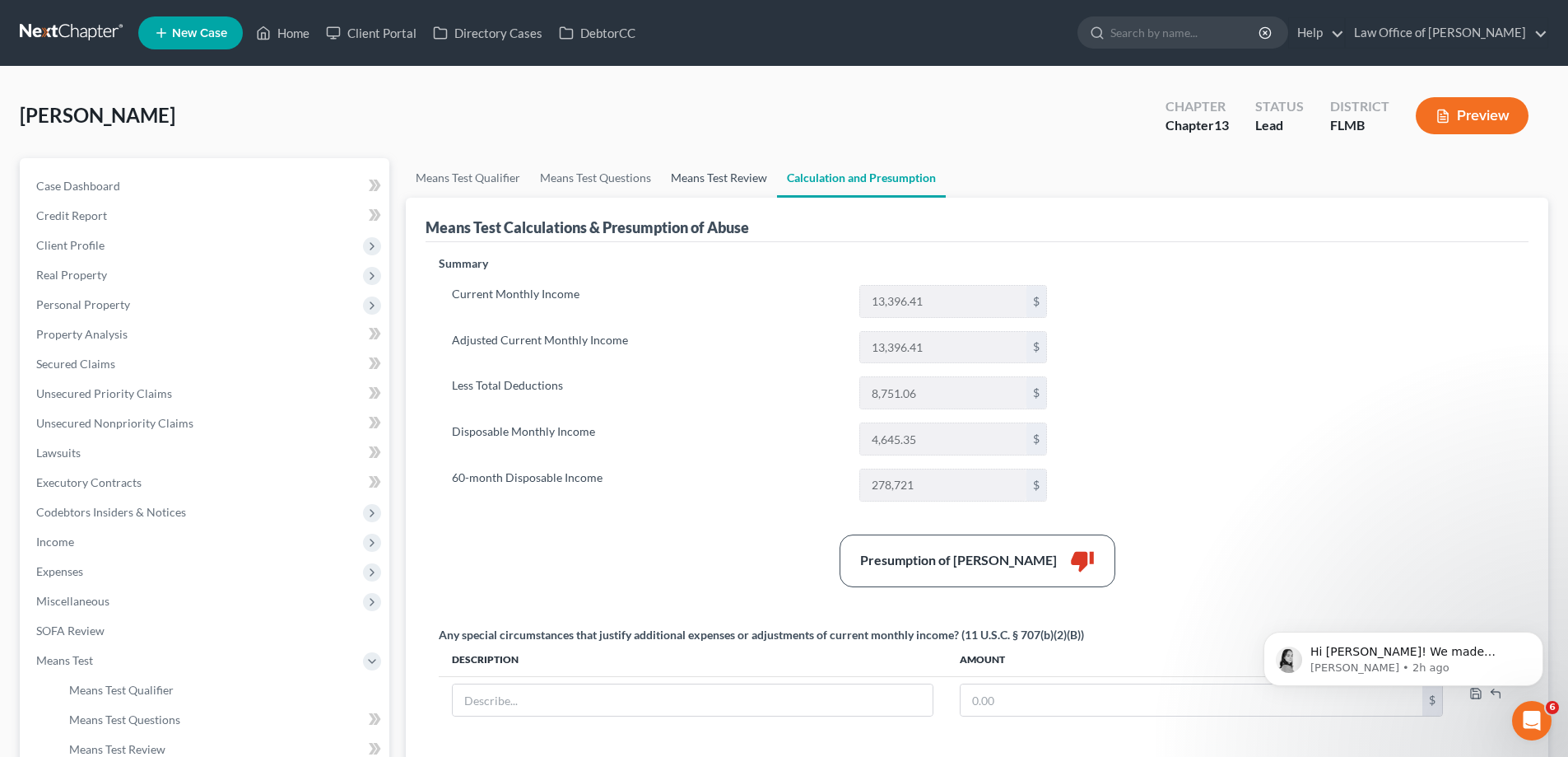
click at [697, 158] on link "Means Test Review" at bounding box center [719, 178] width 116 height 40
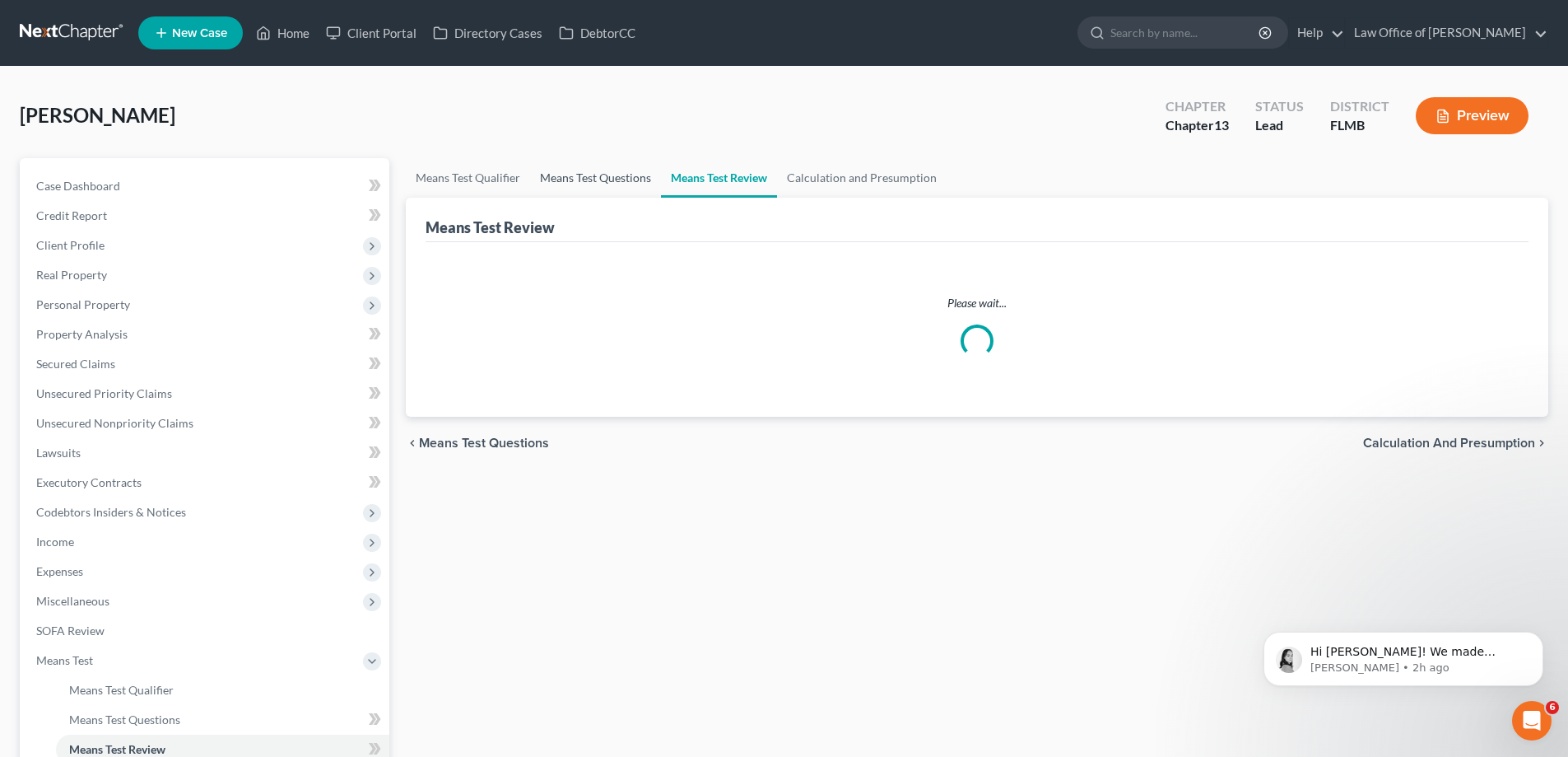
click at [587, 178] on link "Means Test Questions" at bounding box center [595, 178] width 131 height 40
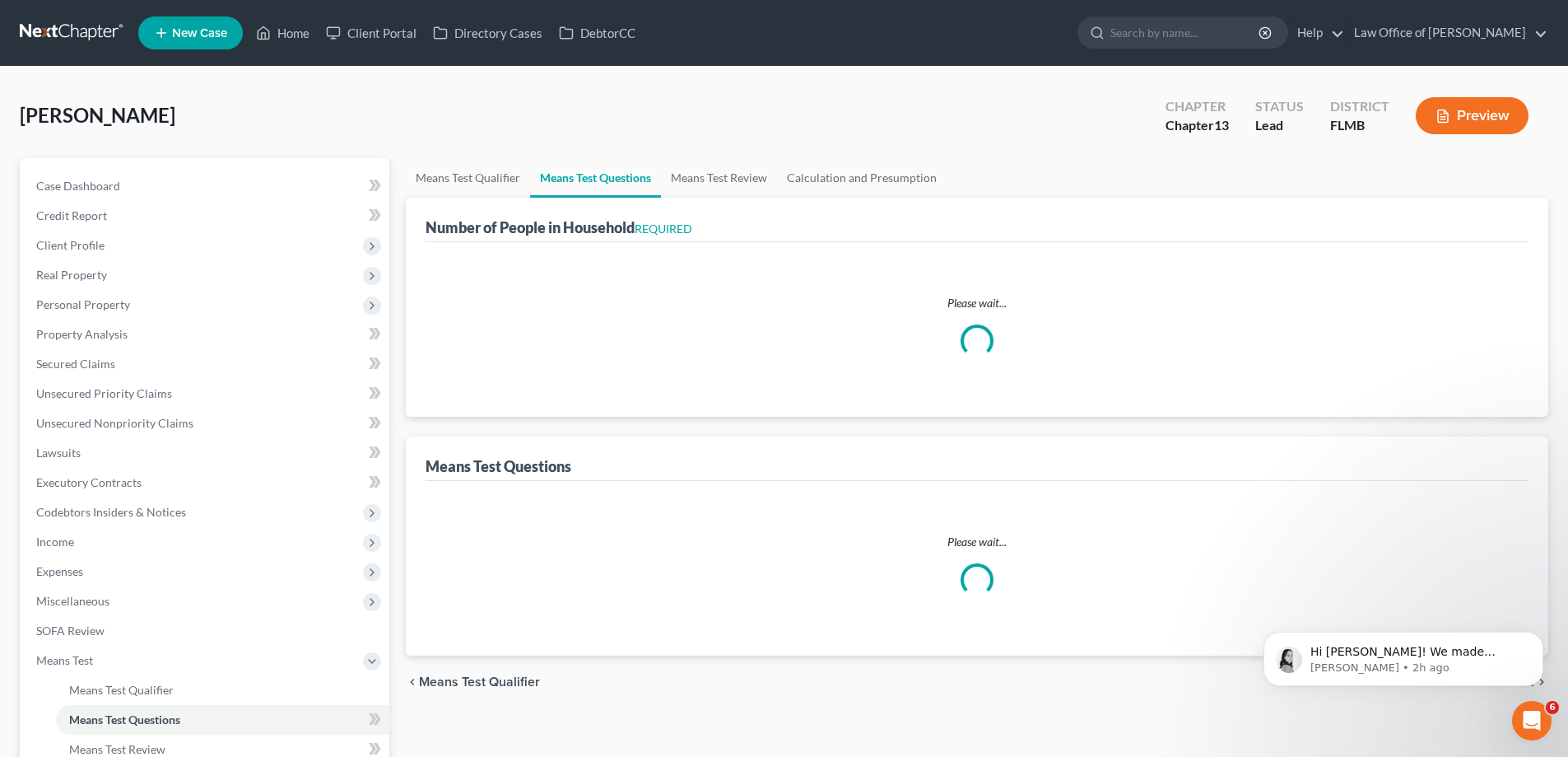
select select "0"
select select "60"
select select "4"
select select "2"
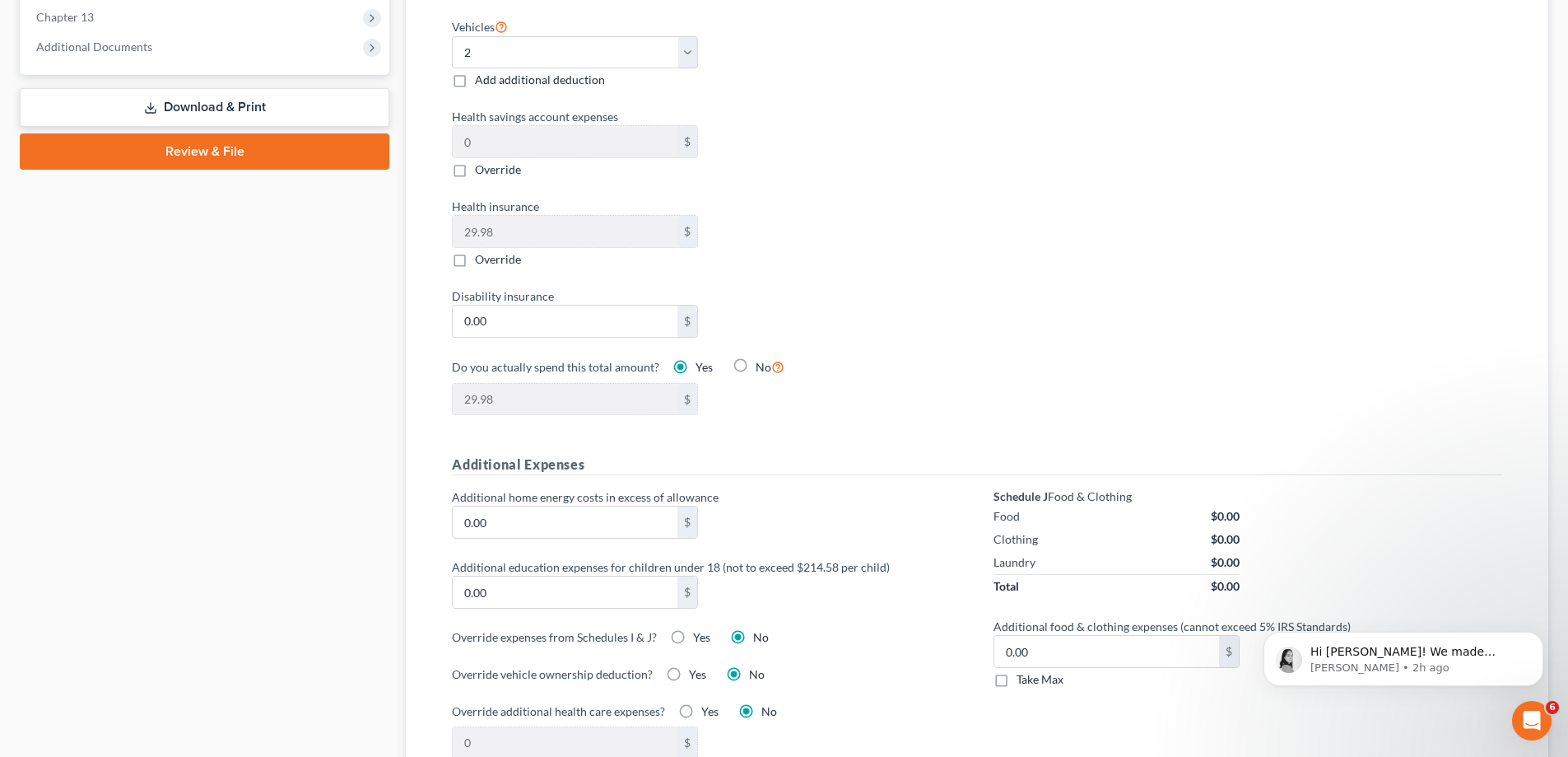
scroll to position [1450, 0]
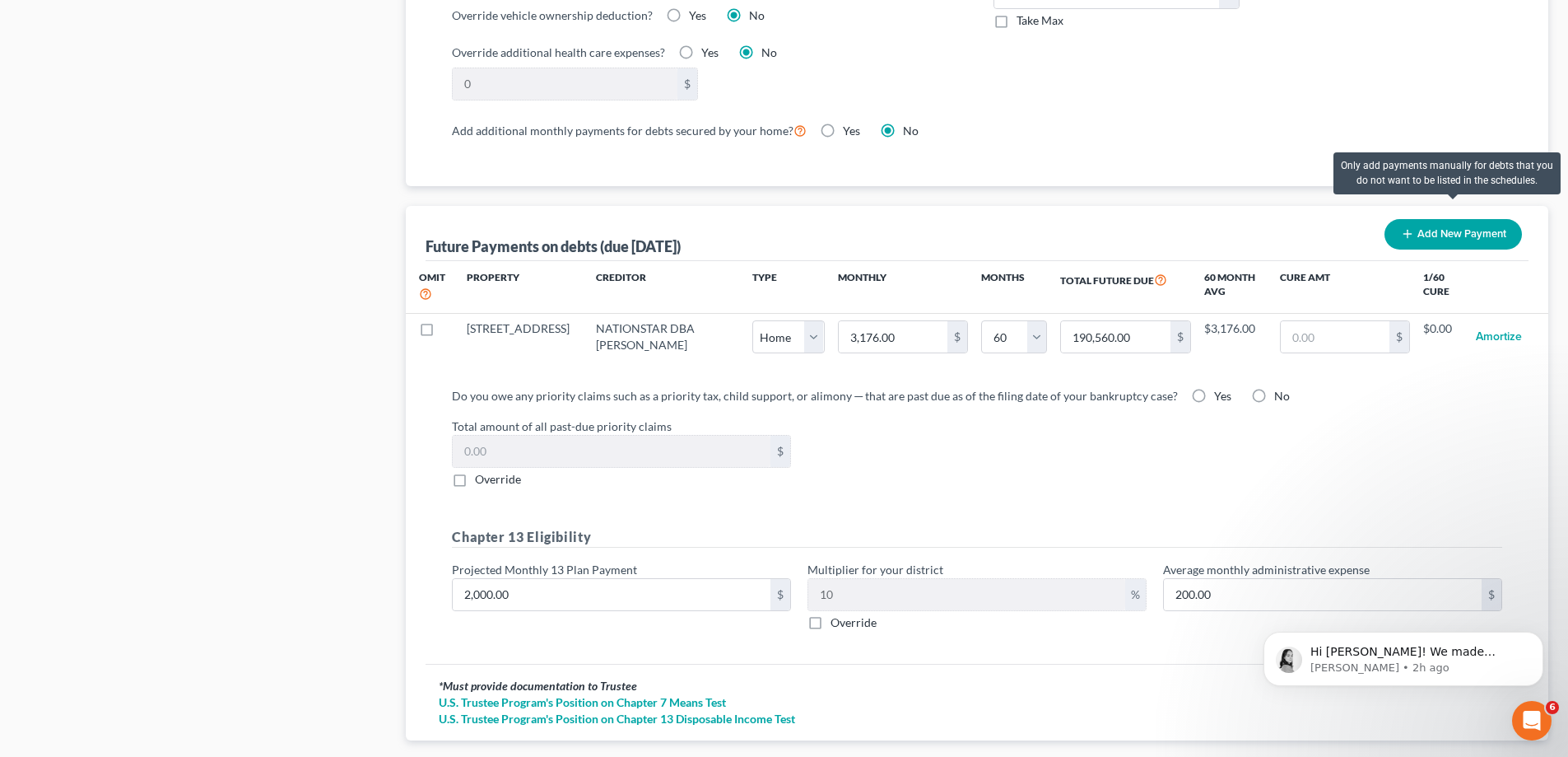
click at [1474, 219] on button "Add New Payment" at bounding box center [1453, 234] width 138 height 30
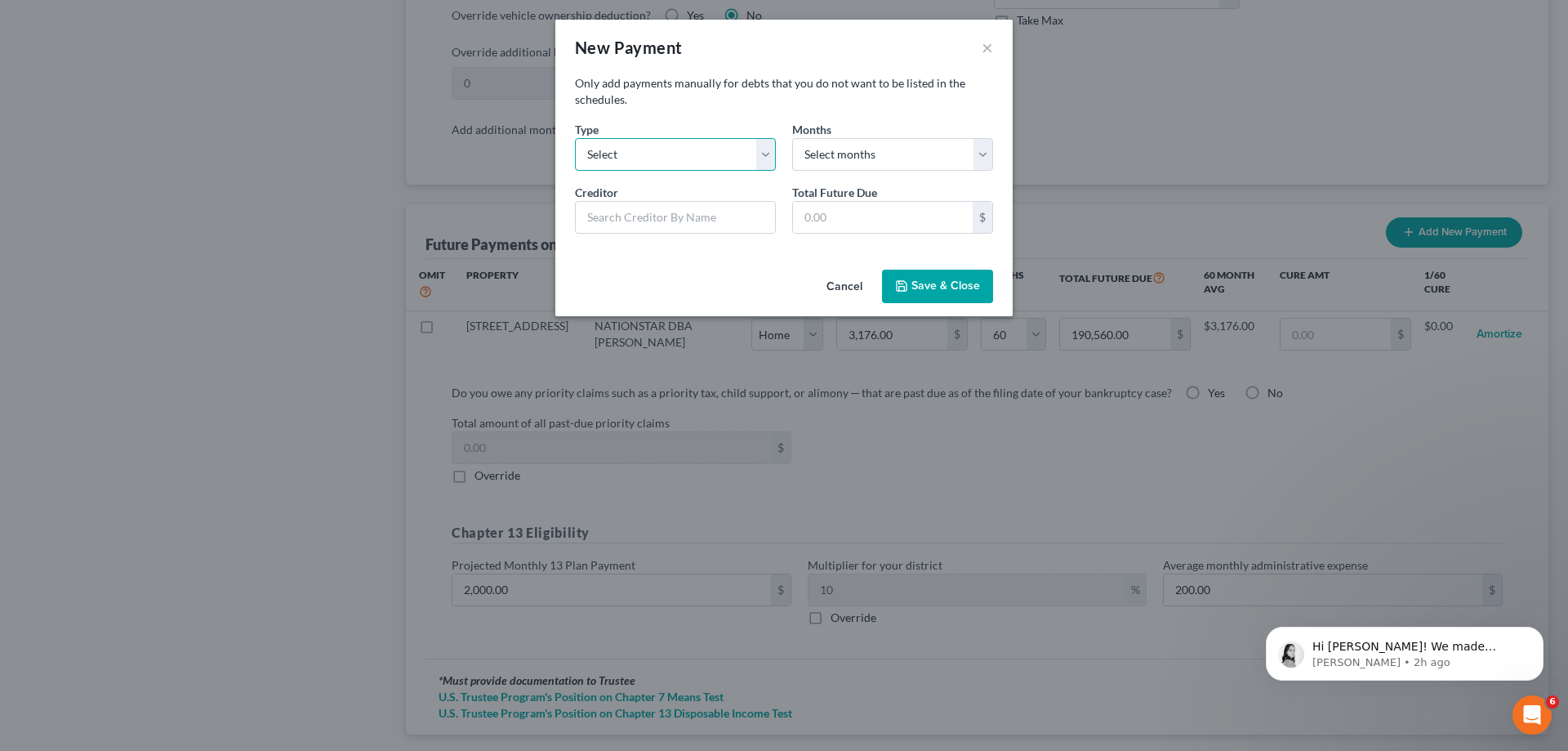
click at [688, 152] on select "Select Home Vehicle Other" at bounding box center [675, 154] width 201 height 32
select select "1"
click at [575, 138] on select "Select Home Vehicle Other" at bounding box center [675, 154] width 201 height 32
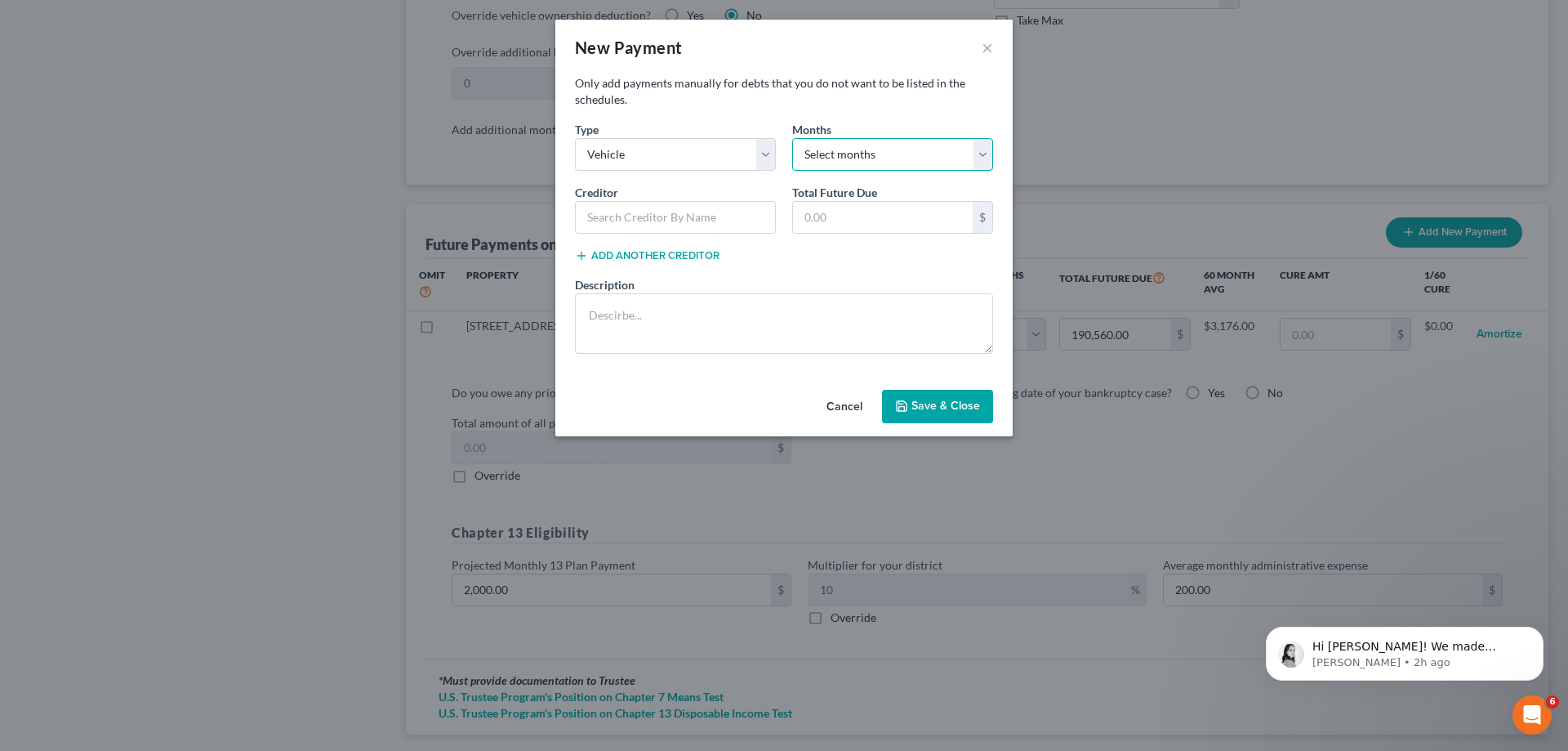
click at [825, 159] on select "Select months 0 1 2 3 4 5 6 7 8 9 10 11 12 13 14 15 16 17 18 19 20 21 22 23 24 …" at bounding box center [892, 154] width 201 height 32
click at [879, 159] on select "Select months 0 1 2 3 4 5 6 7 8 9 10 11 12 13 14 15 16 17 18 19 20 21 22 23 24 …" at bounding box center [892, 154] width 201 height 32
select select "24"
click at [792, 138] on select "Select months 0 1 2 3 4 5 6 7 8 9 10 11 12 13 14 15 16 17 18 19 20 21 22 23 24 …" at bounding box center [892, 154] width 201 height 32
click at [879, 207] on input "text" at bounding box center [882, 216] width 180 height 31
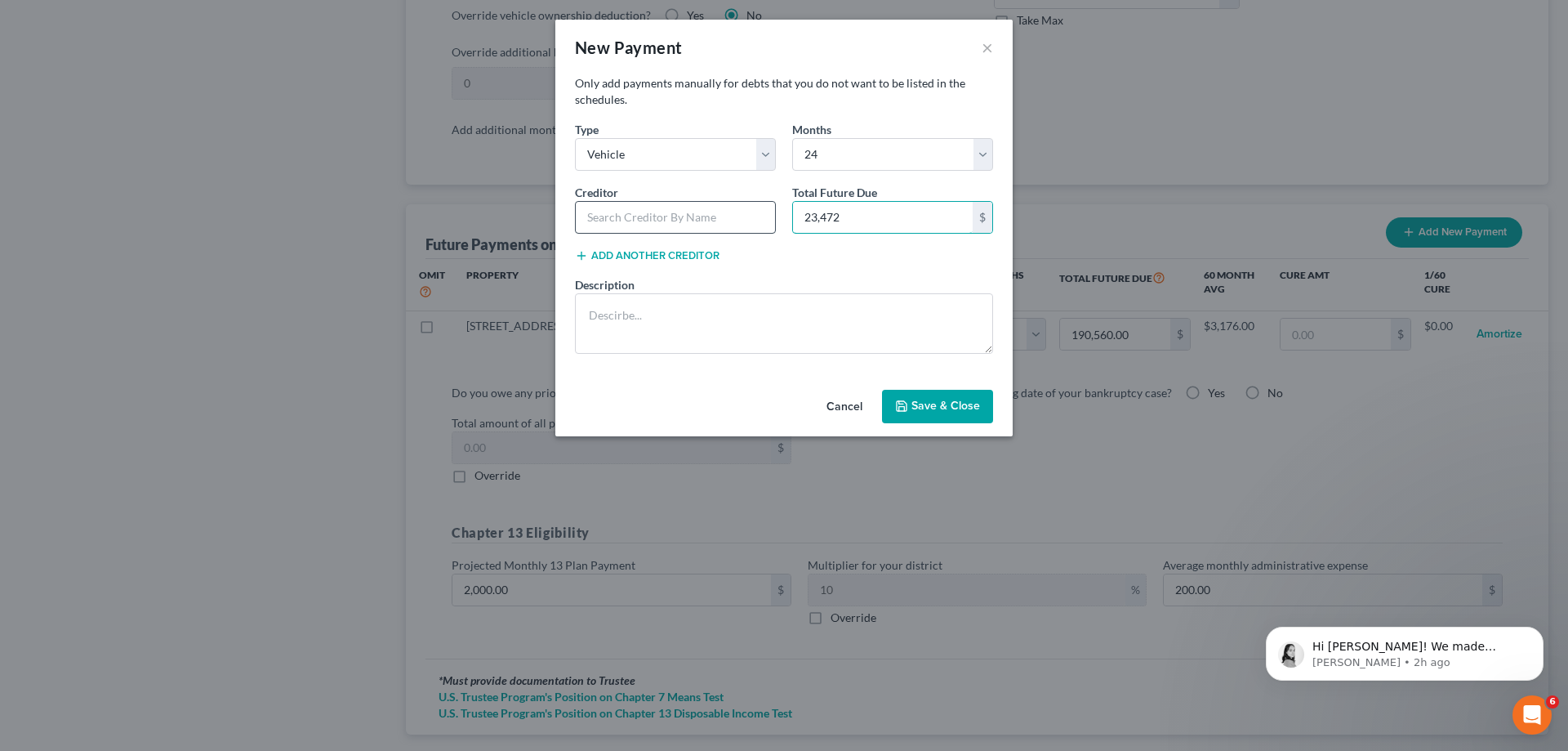
type input "23,472"
click at [677, 223] on input "text" at bounding box center [675, 216] width 201 height 32
type input "VW Lease"
click at [934, 415] on button "Save & Close" at bounding box center [937, 407] width 111 height 34
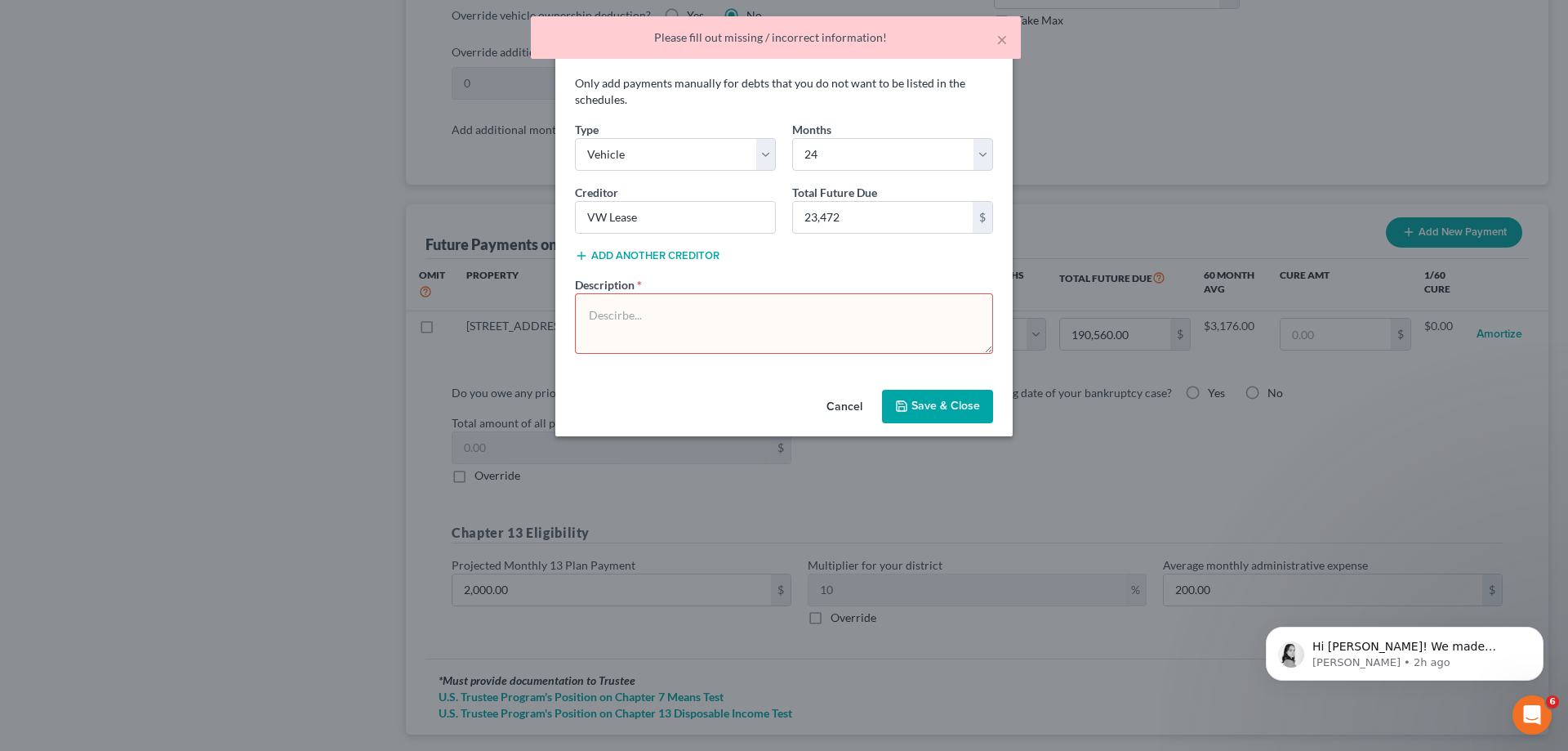
click at [795, 308] on textarea at bounding box center [783, 323] width 418 height 60
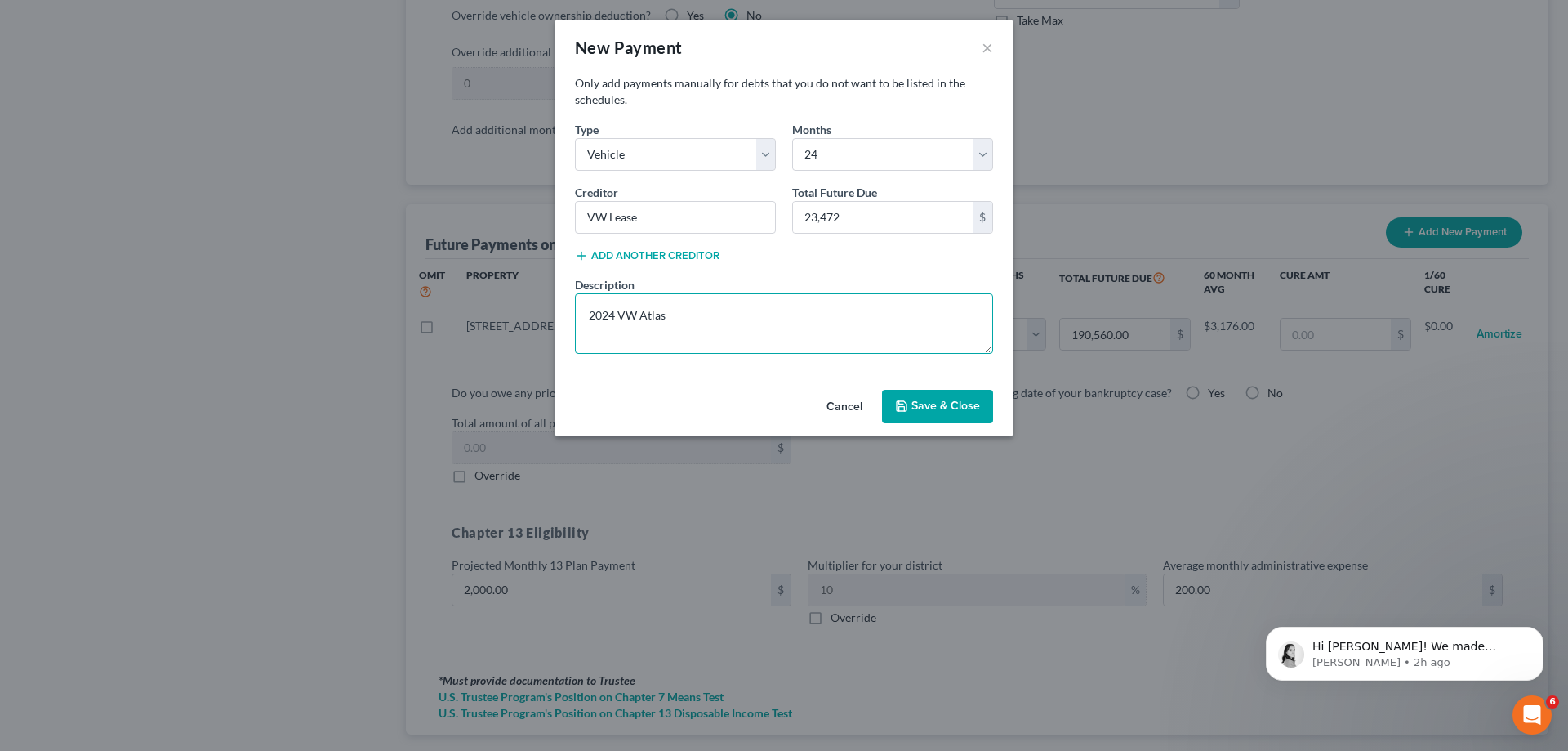
type textarea "2024 VW Atlas"
click at [961, 410] on button "Save & Close" at bounding box center [937, 407] width 111 height 34
select select "1"
select select "24"
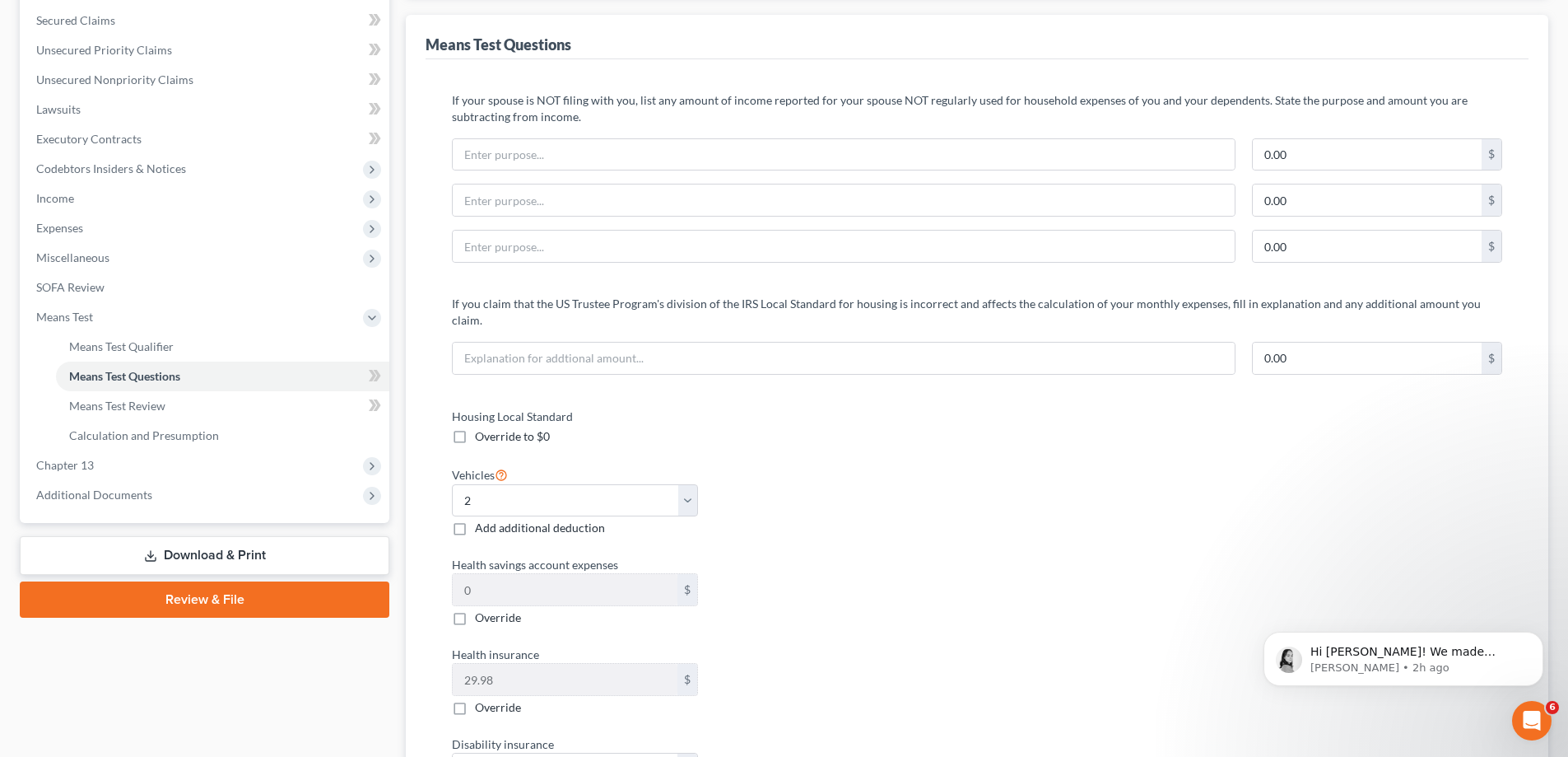
scroll to position [0, 0]
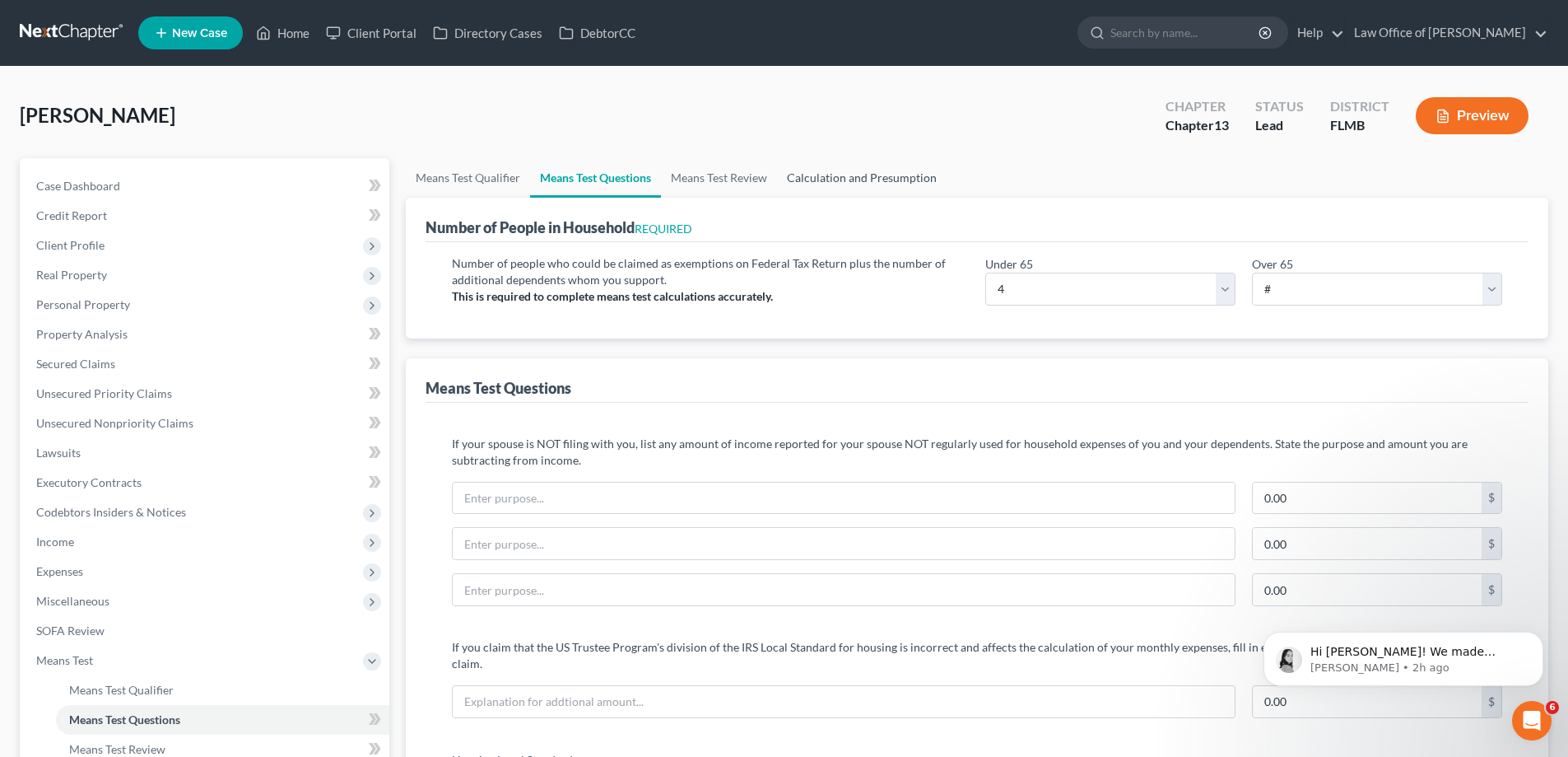
click at [888, 186] on link "Calculation and Presumption" at bounding box center [862, 178] width 170 height 40
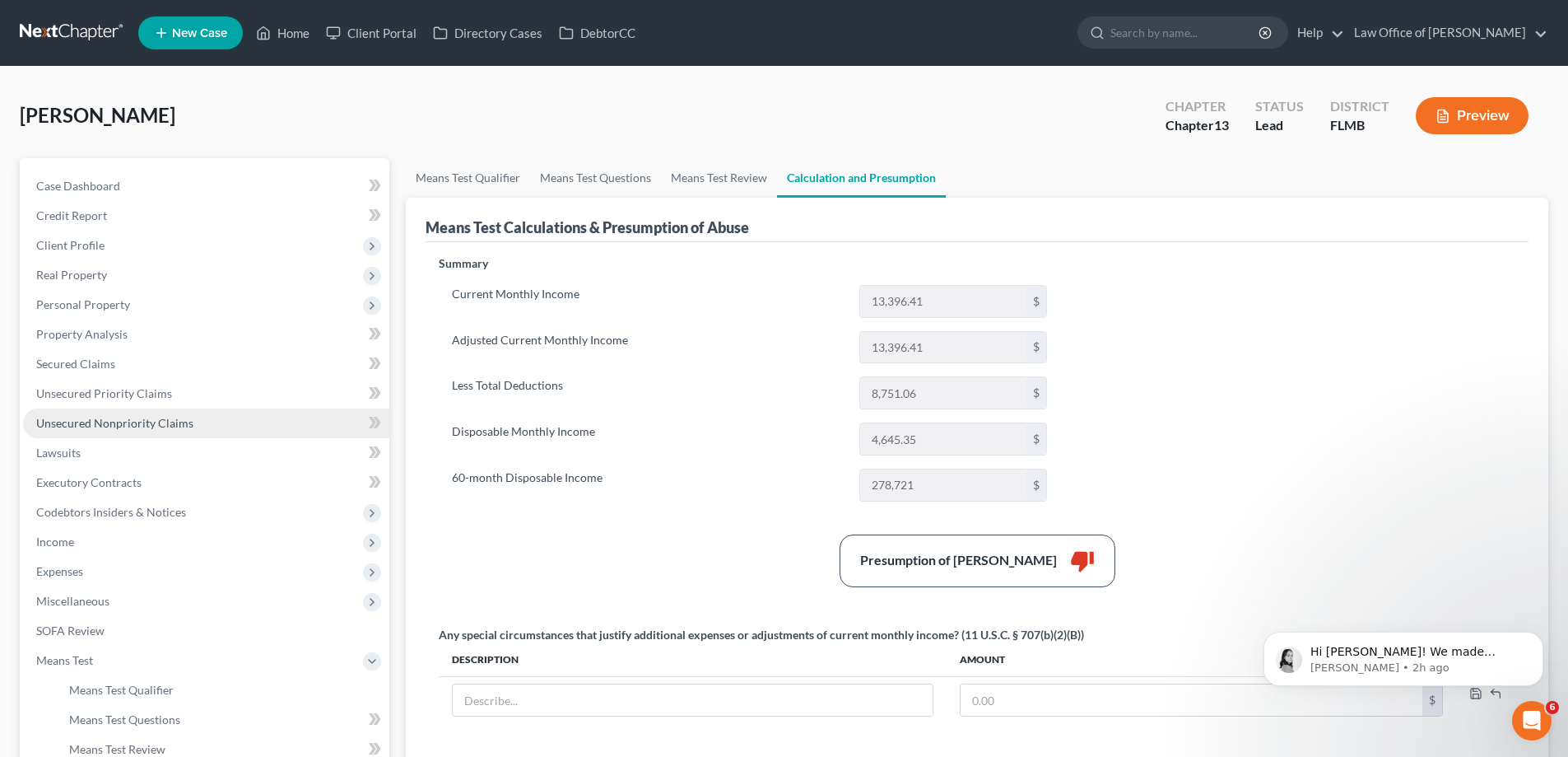
click at [95, 433] on link "Unsecured Nonpriority Claims" at bounding box center [206, 423] width 366 height 30
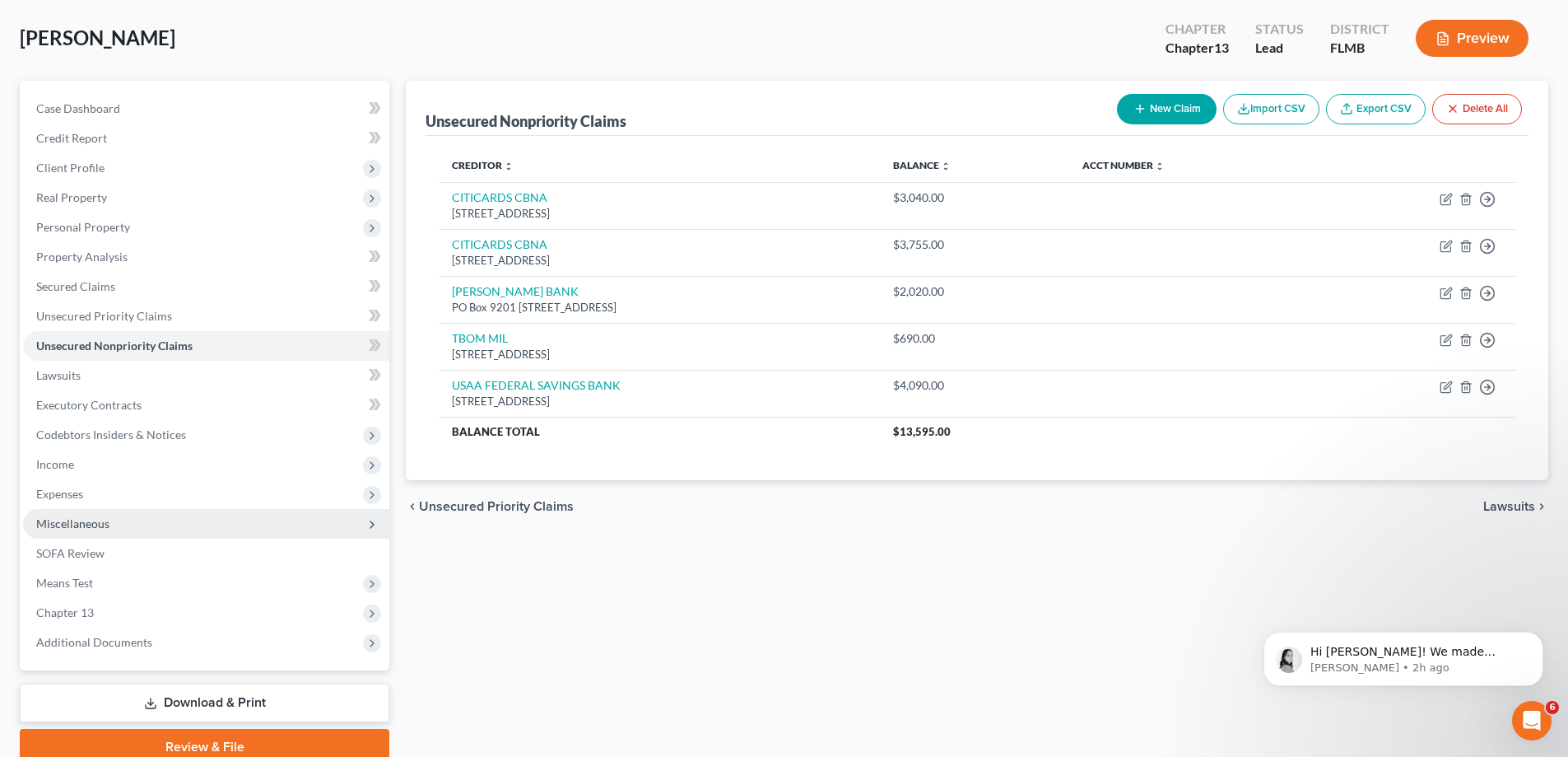
scroll to position [148, 0]
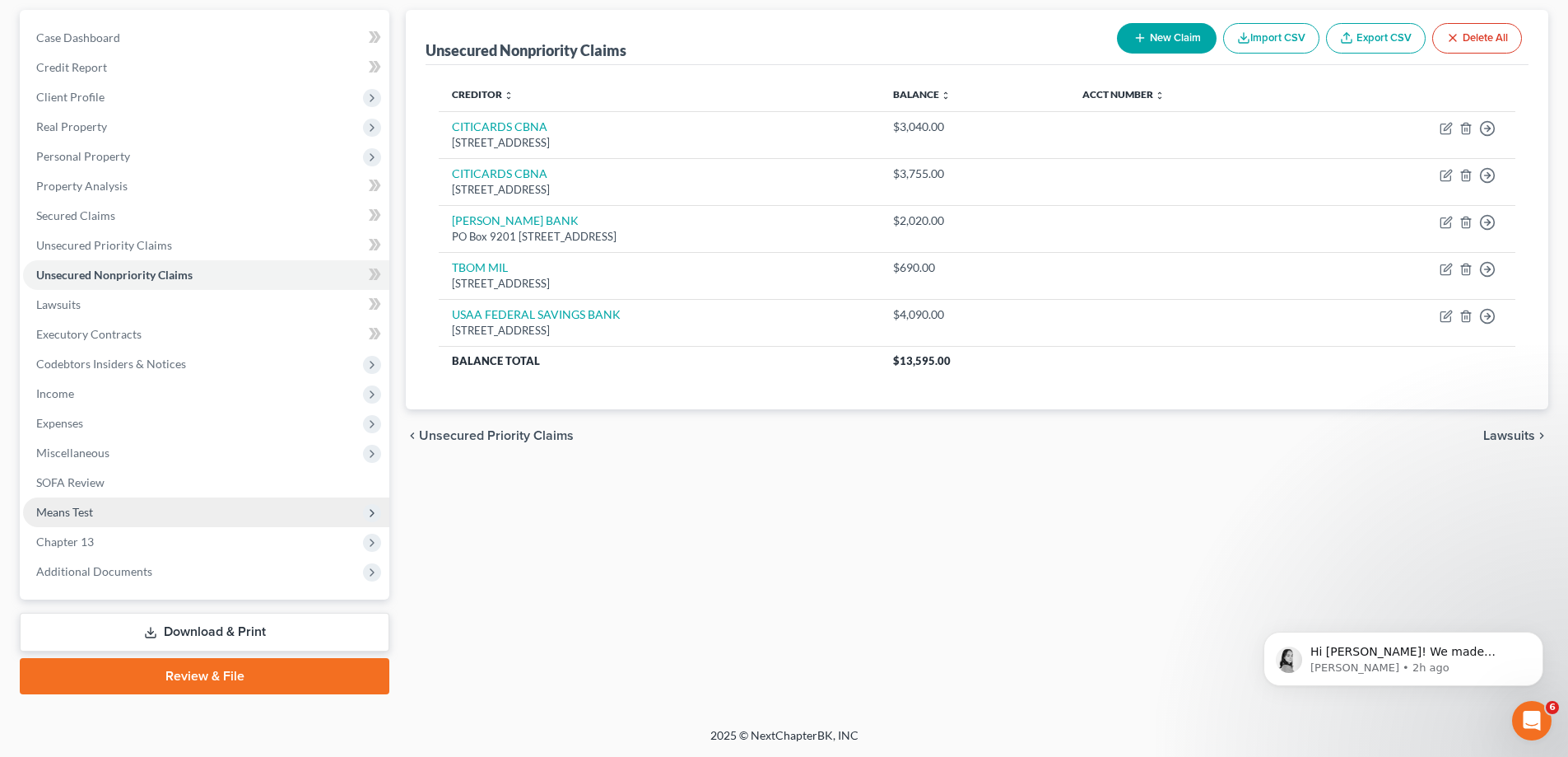
click at [74, 516] on span "Means Test" at bounding box center [64, 511] width 57 height 14
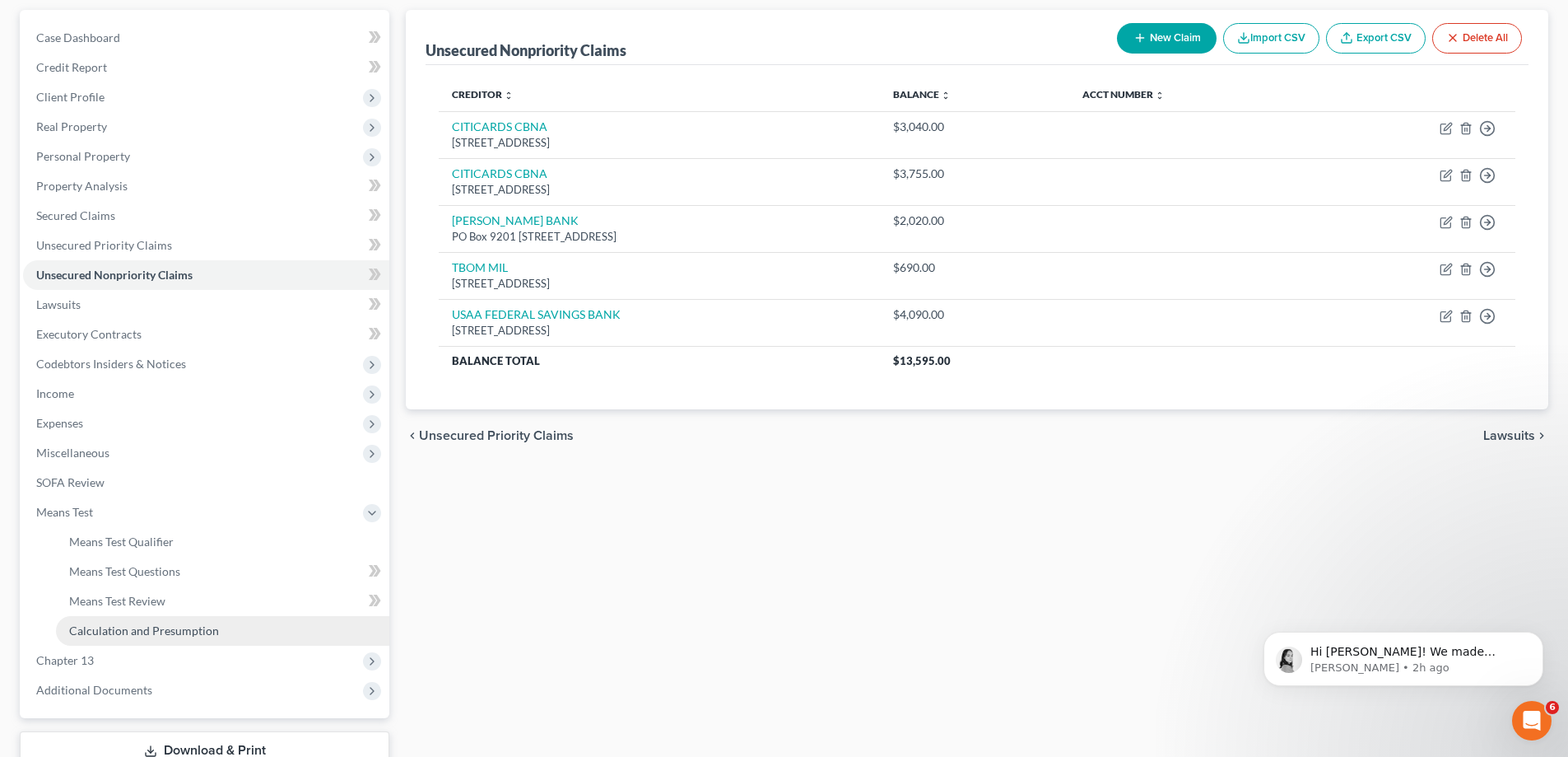
click at [184, 632] on span "Calculation and Presumption" at bounding box center [144, 631] width 150 height 14
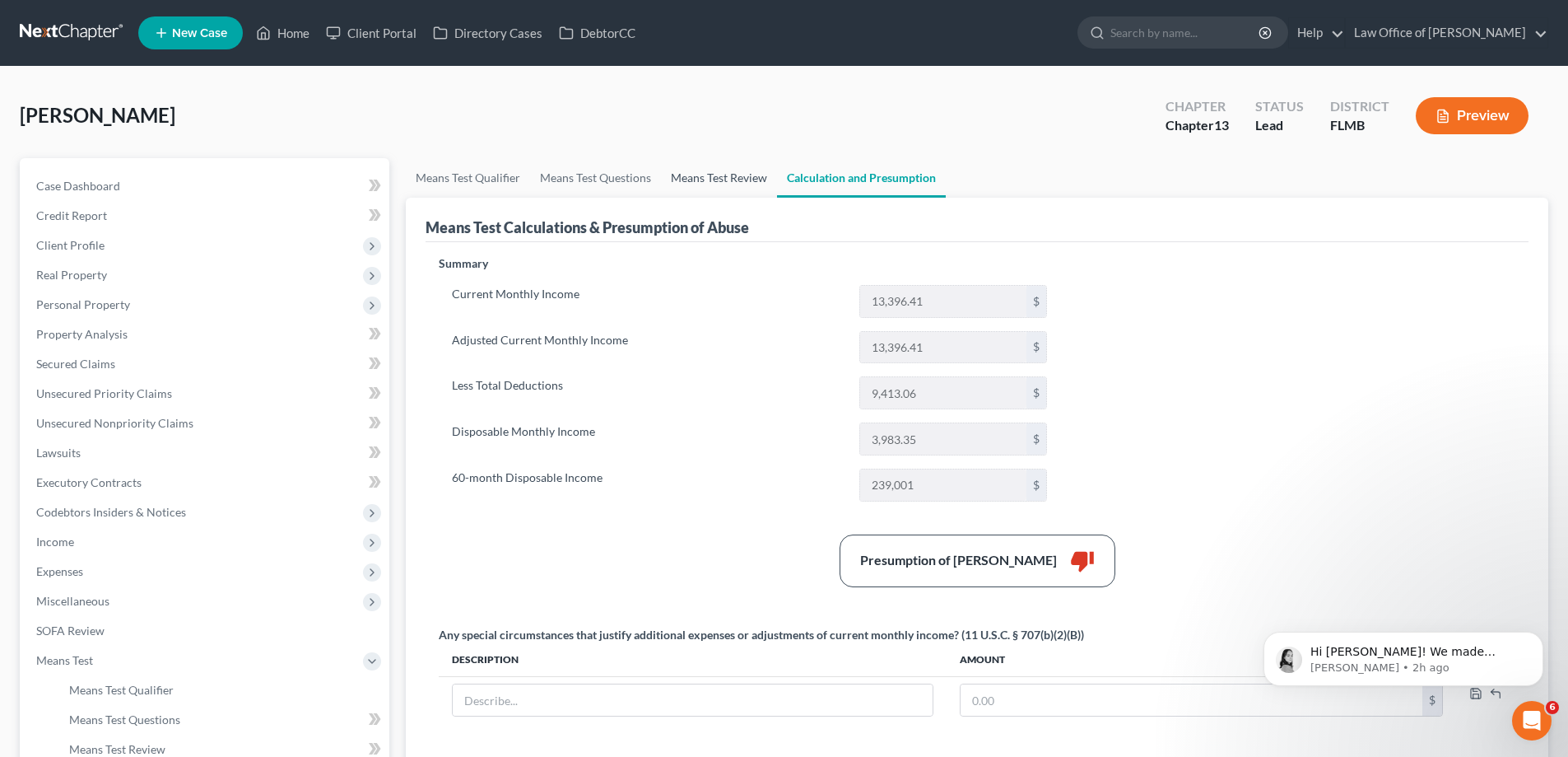
click at [710, 170] on link "Means Test Review" at bounding box center [719, 178] width 116 height 40
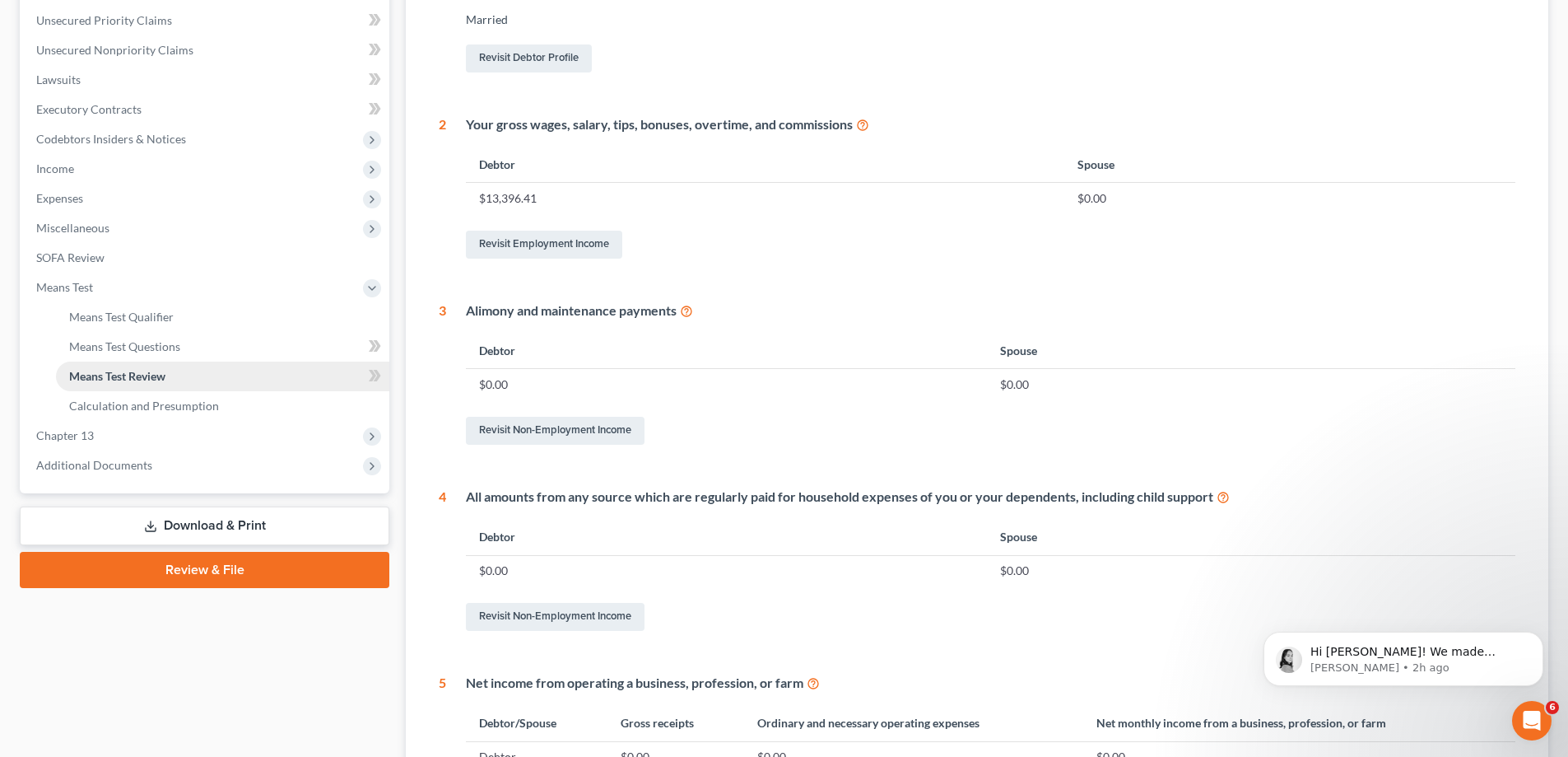
scroll to position [412, 0]
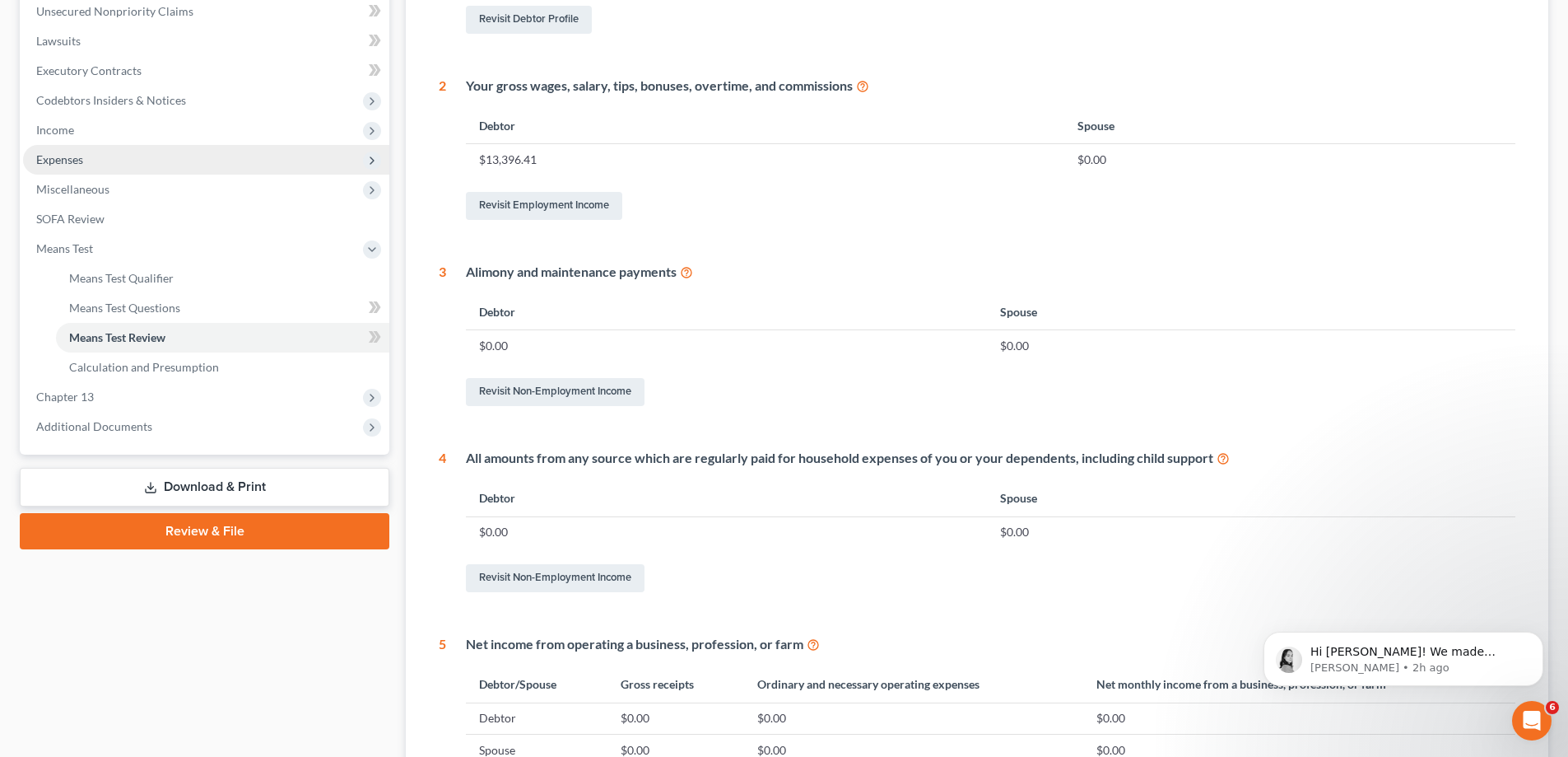
click at [101, 159] on span "Expenses" at bounding box center [206, 160] width 366 height 30
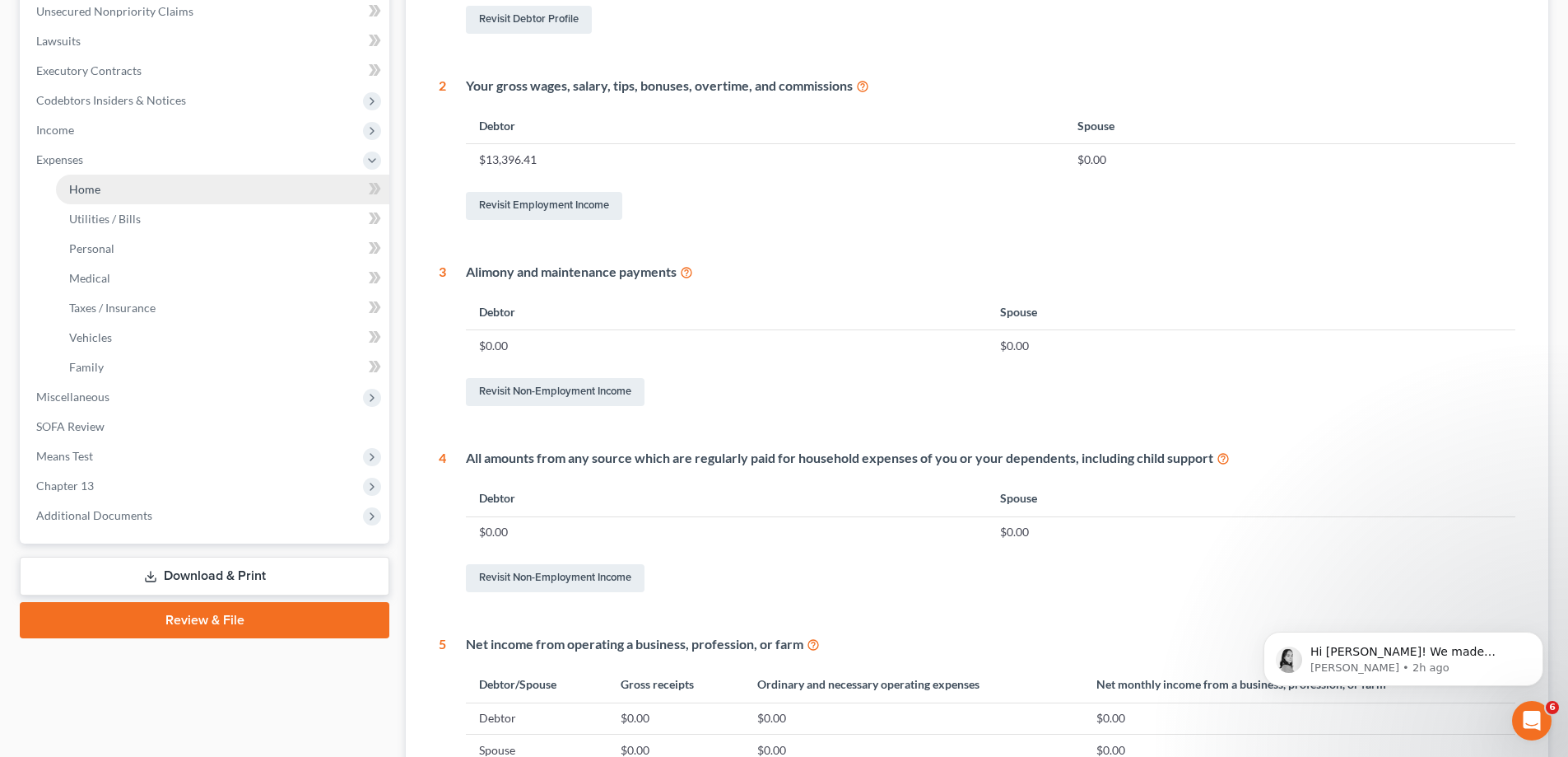
click at [114, 185] on link "Home" at bounding box center [222, 190] width 334 height 30
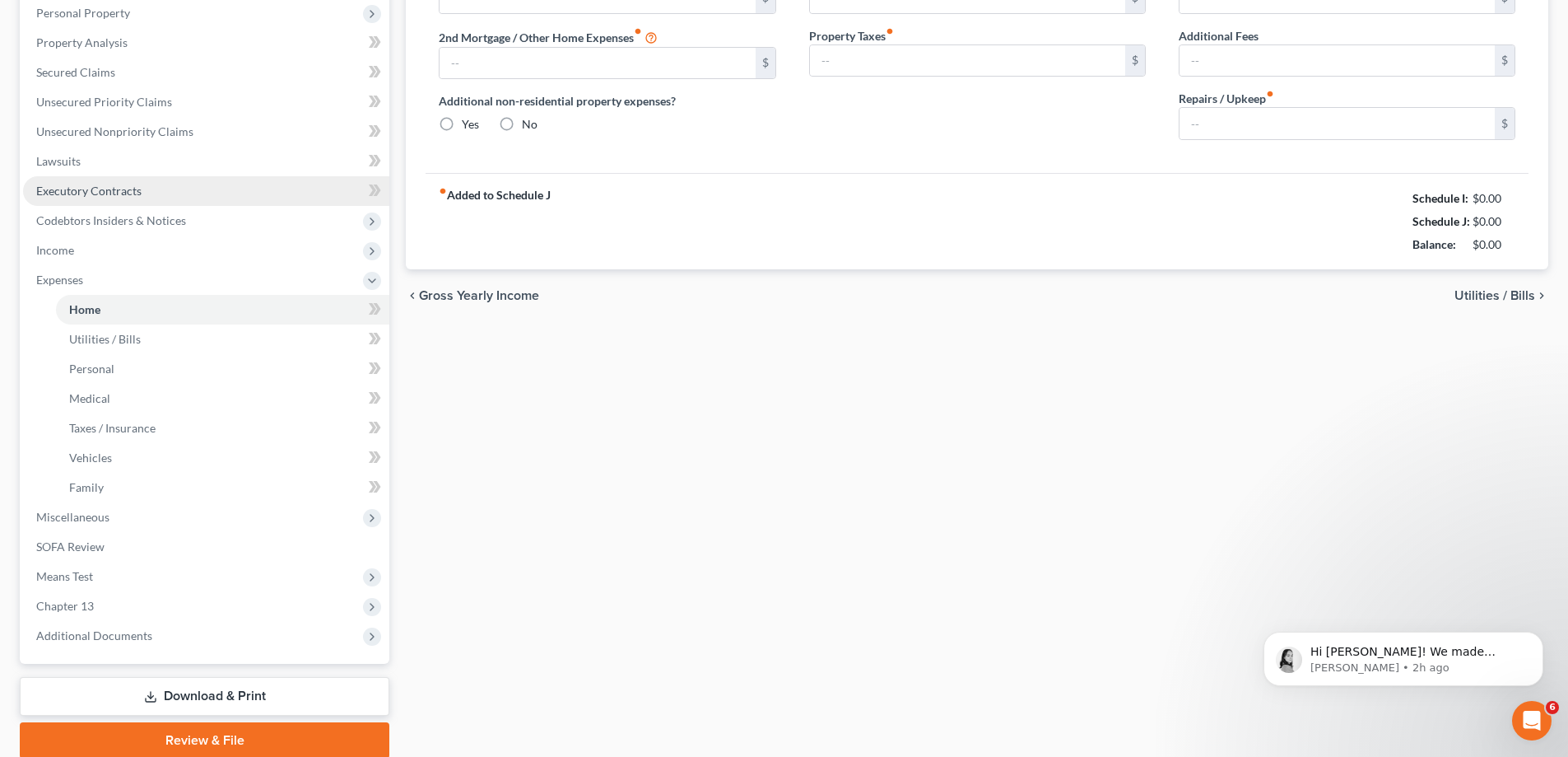
type input "2,900.00"
type input "0.00"
radio input "true"
type input "0.00"
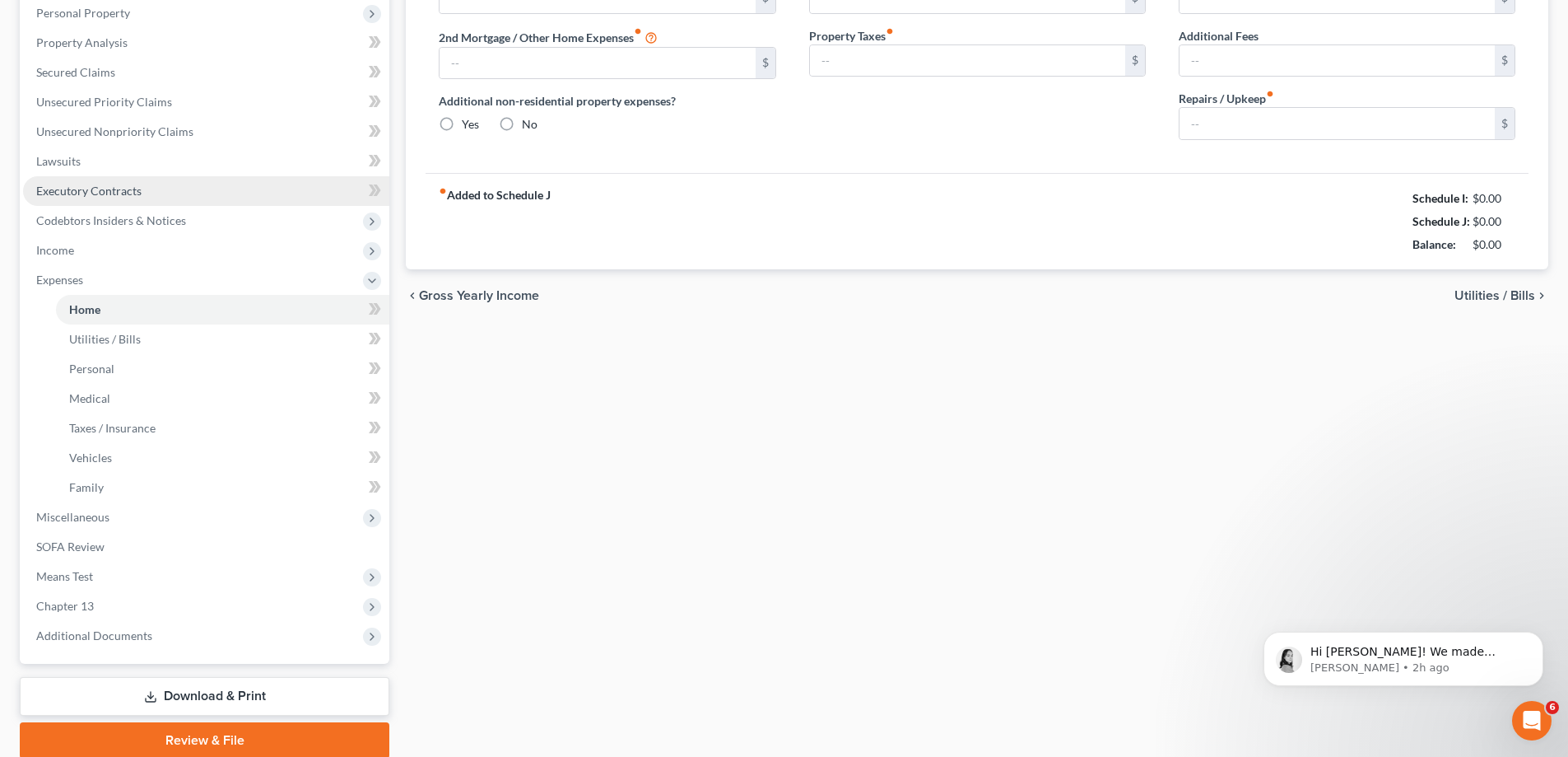
type input "0.00"
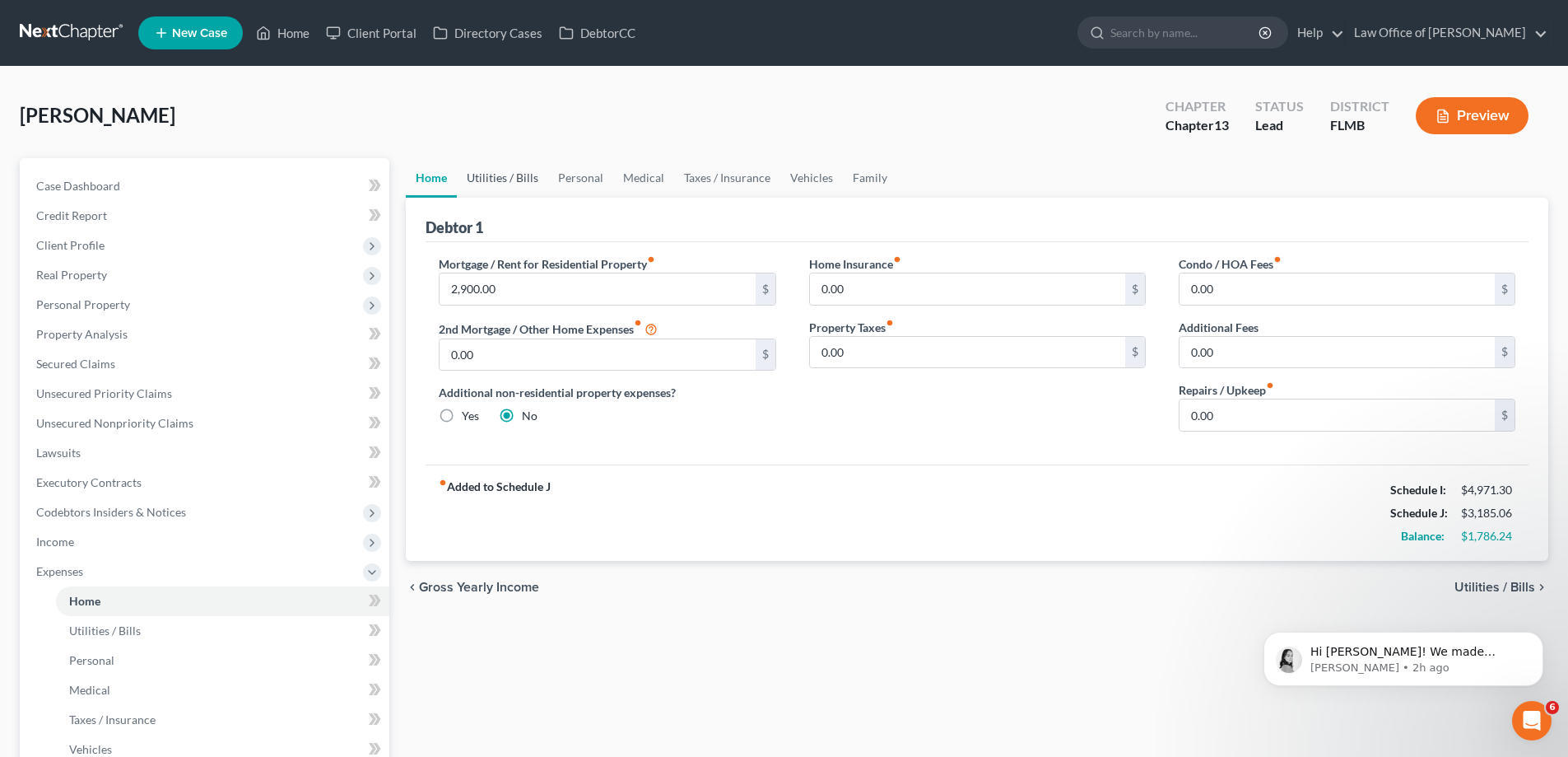
click at [497, 173] on link "Utilities / Bills" at bounding box center [501, 178] width 91 height 40
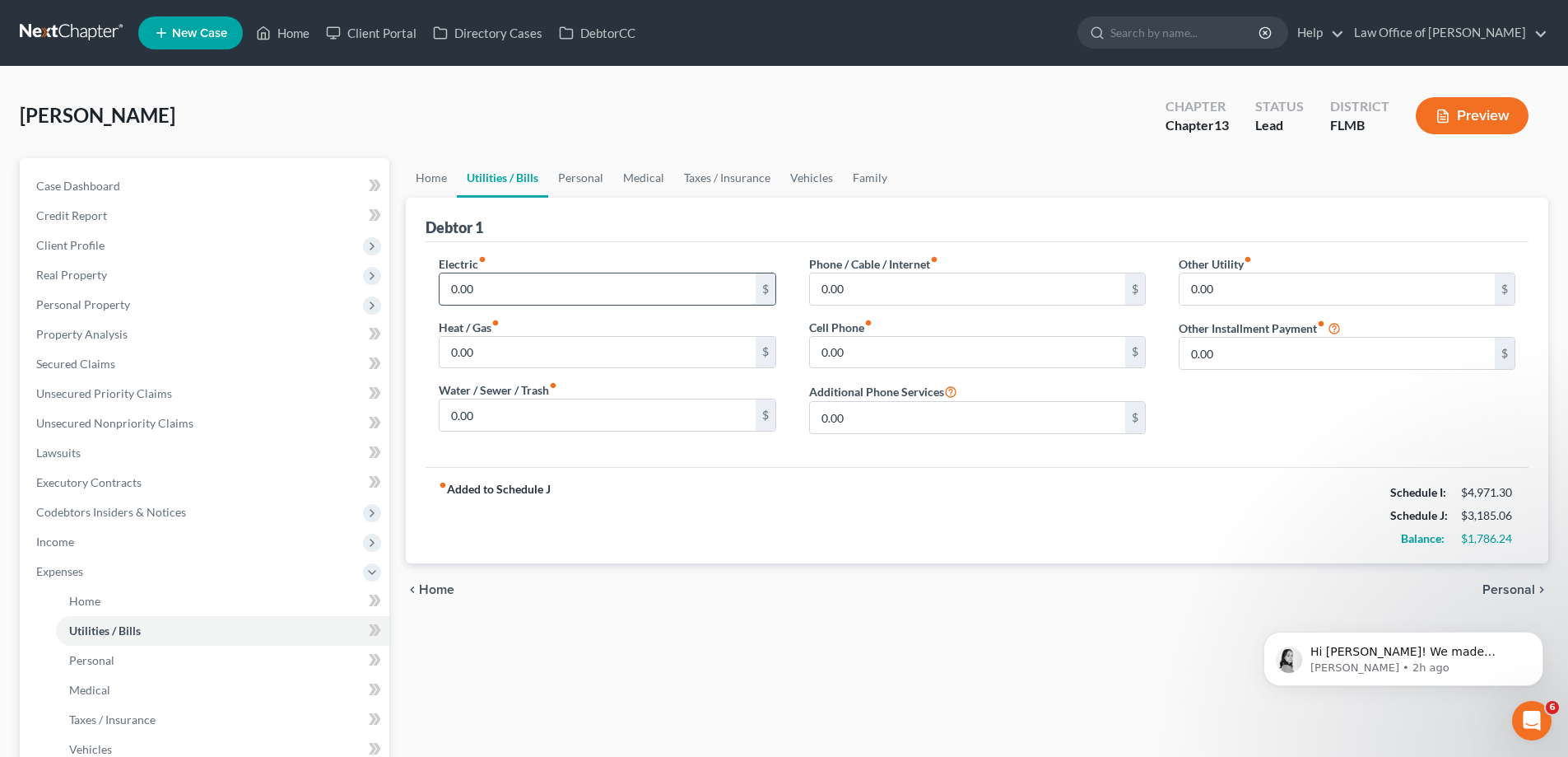
click at [551, 299] on input "0.00" at bounding box center [597, 288] width 315 height 31
type input "250"
click at [583, 501] on div "fiber_manual_record Added to Schedule J Schedule I: $4,971.30 Schedule J: $3,43…" at bounding box center [976, 515] width 1103 height 96
click at [893, 284] on input "0.00" at bounding box center [967, 288] width 315 height 31
type input "250"
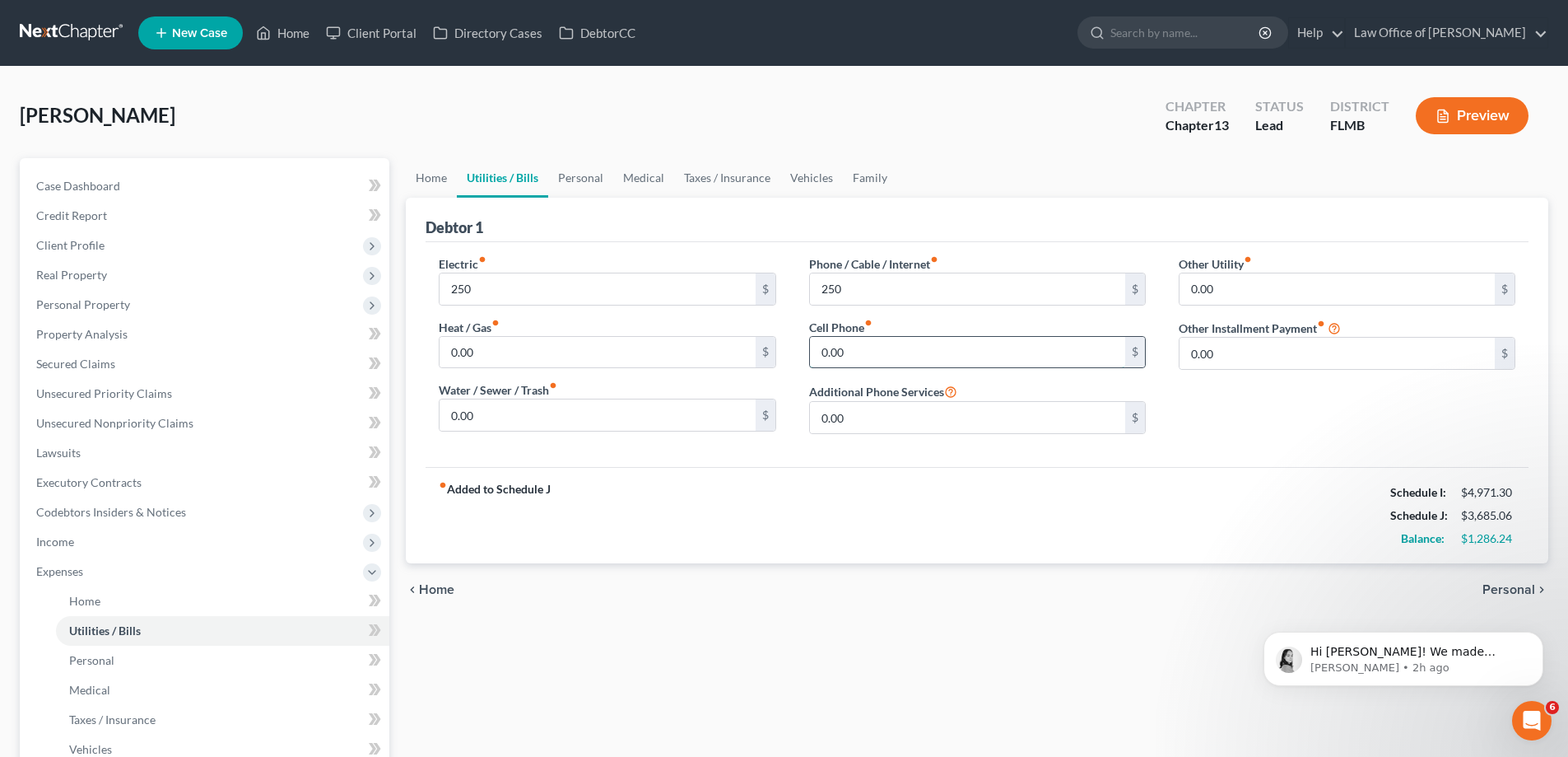
click at [879, 352] on input "0.00" at bounding box center [967, 352] width 315 height 31
type input "300"
drag, startPoint x: 813, startPoint y: 518, endPoint x: 819, endPoint y: 501, distance: 18.0
click at [814, 516] on div "fiber_manual_record Added to Schedule J Schedule I: $4,971.30 Schedule J: $3,98…" at bounding box center [976, 515] width 1103 height 96
click at [563, 177] on link "Personal" at bounding box center [581, 178] width 65 height 40
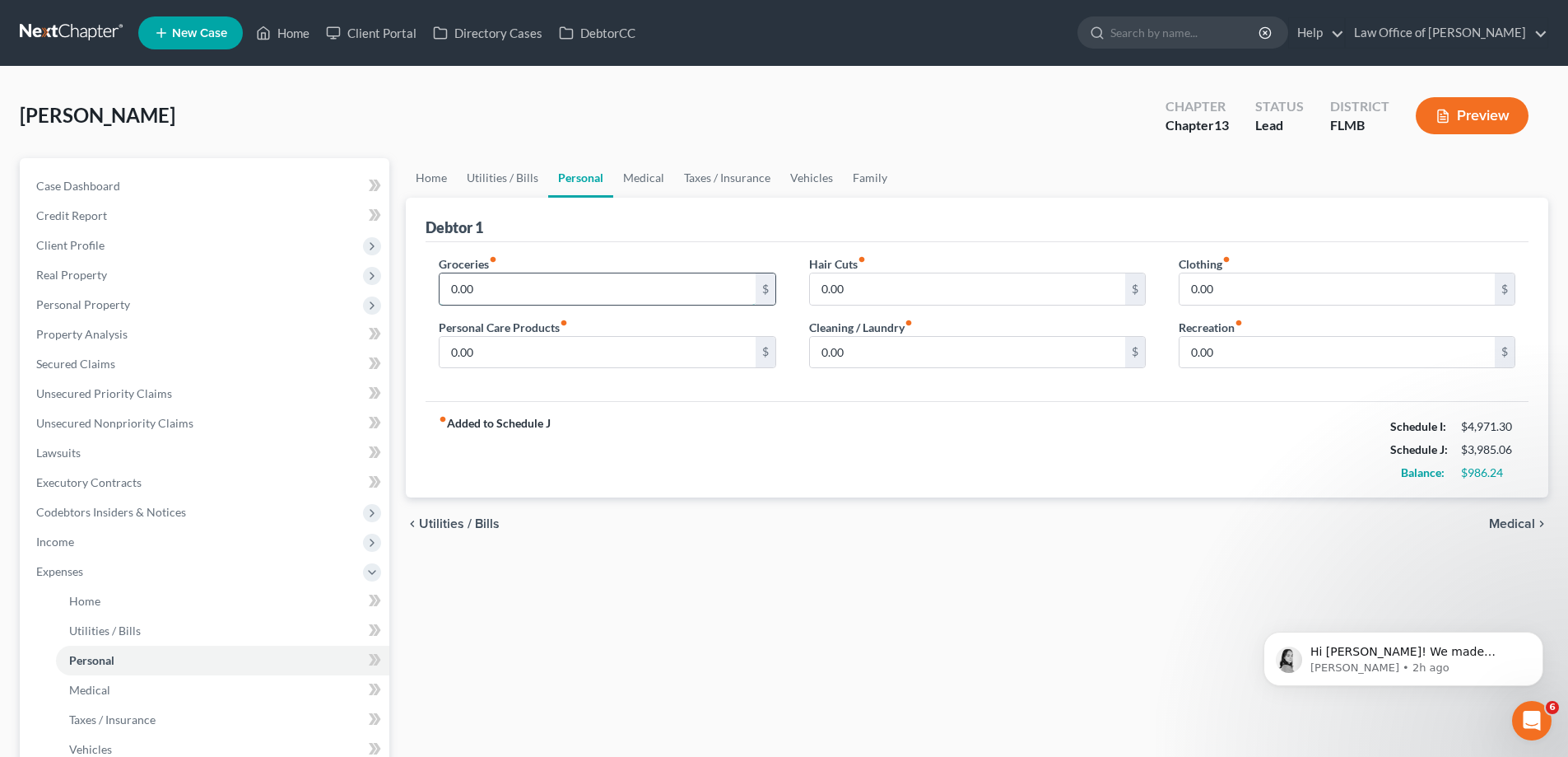
click at [531, 286] on input "0.00" at bounding box center [597, 288] width 315 height 31
type input "1,200"
click at [620, 449] on div "fiber_manual_record Added to Schedule J Schedule I: $4,971.30 Schedule J: $5,18…" at bounding box center [976, 449] width 1103 height 96
click at [613, 346] on input "0.00" at bounding box center [597, 352] width 315 height 31
type input "75"
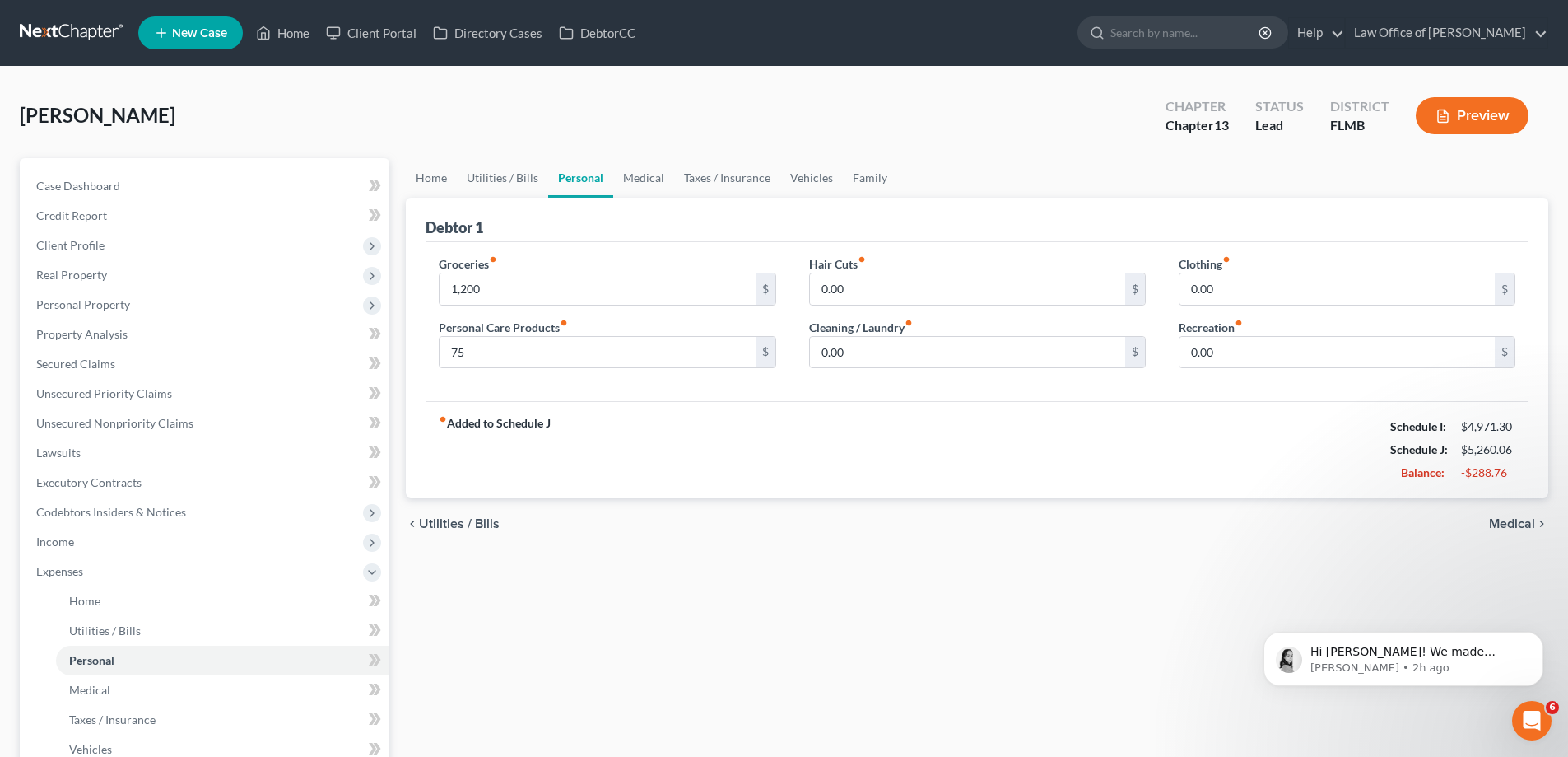
click at [795, 492] on div "fiber_manual_record Added to Schedule J Schedule I: $4,971.30 Schedule J: $5,26…" at bounding box center [976, 449] width 1103 height 96
click at [887, 358] on input "0.00" at bounding box center [967, 352] width 315 height 31
type input "45"
drag, startPoint x: 831, startPoint y: 455, endPoint x: 849, endPoint y: 381, distance: 76.2
click at [831, 449] on div "fiber_manual_record Added to Schedule J Schedule I: $4,971.30 Schedule J: $5,30…" at bounding box center [976, 449] width 1103 height 96
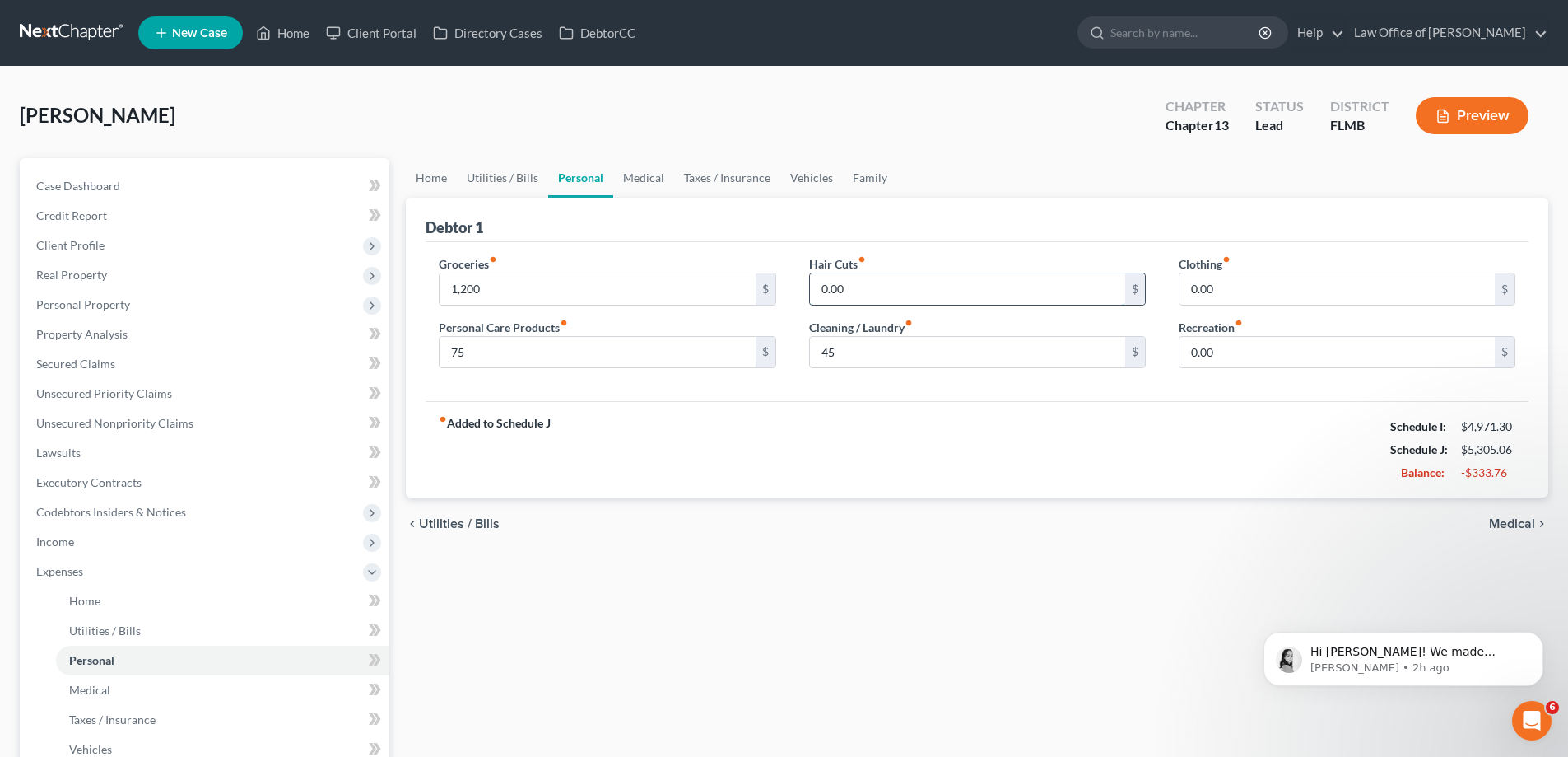
click at [879, 280] on input "0.00" at bounding box center [967, 288] width 315 height 31
type input "100"
click at [817, 478] on div "fiber_manual_record Added to Schedule J Schedule I: $4,971.30 Schedule J: $5,40…" at bounding box center [976, 449] width 1103 height 96
click at [1328, 292] on input "0.00" at bounding box center [1337, 288] width 315 height 31
type input "1"
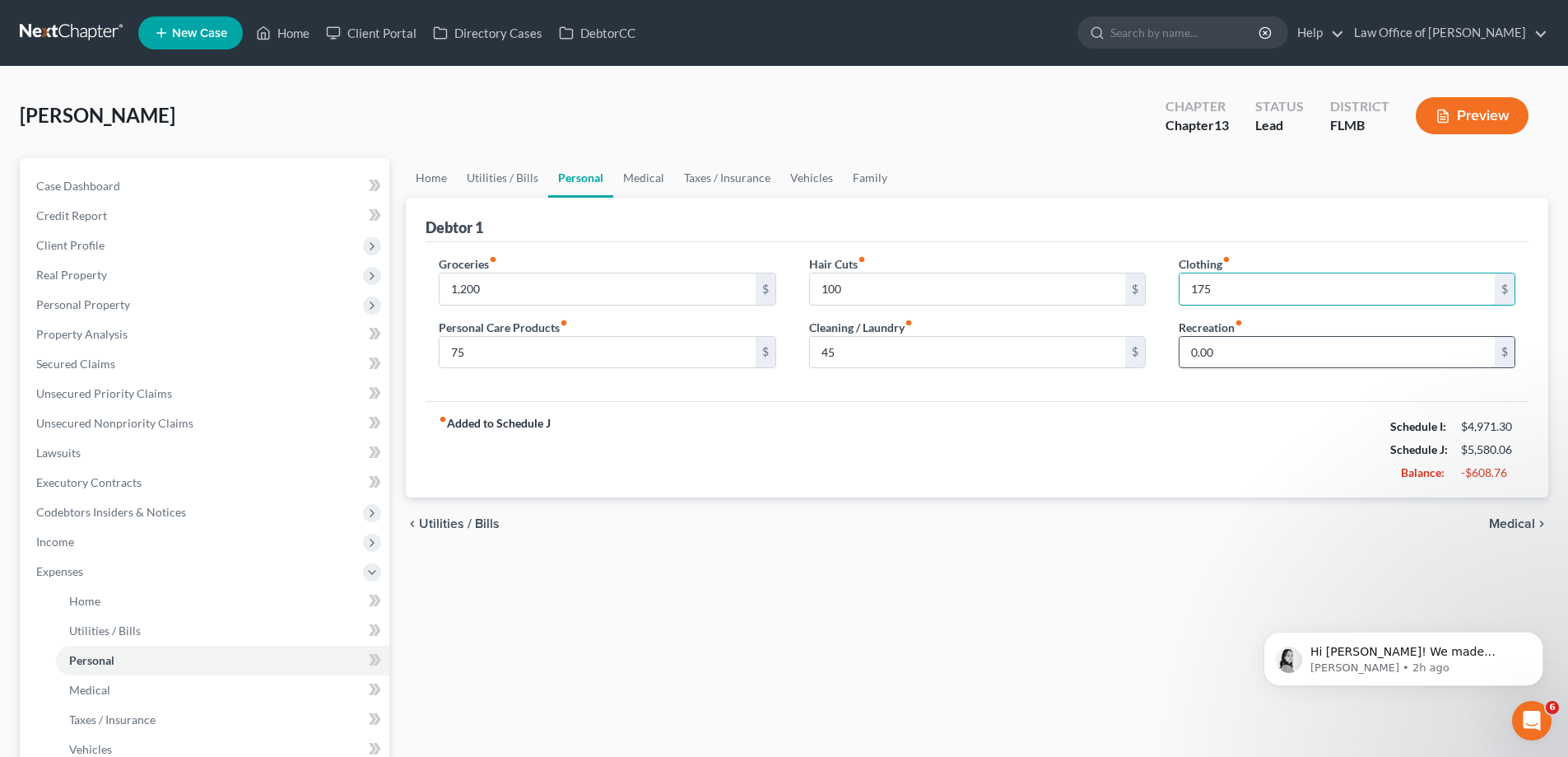
type input "175"
click at [1306, 344] on input "0.00" at bounding box center [1337, 352] width 315 height 31
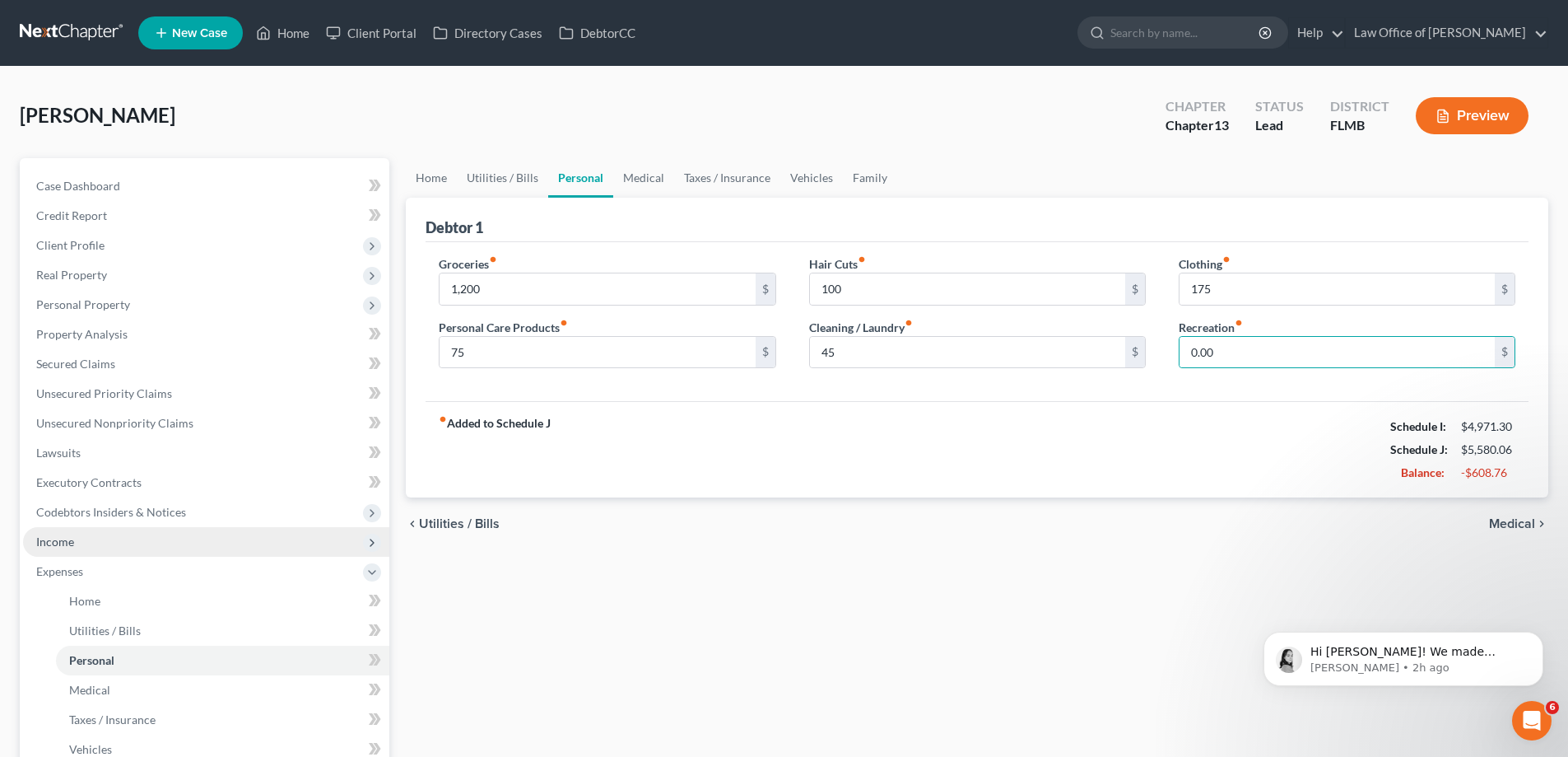
click at [152, 546] on span "Income" at bounding box center [206, 542] width 366 height 30
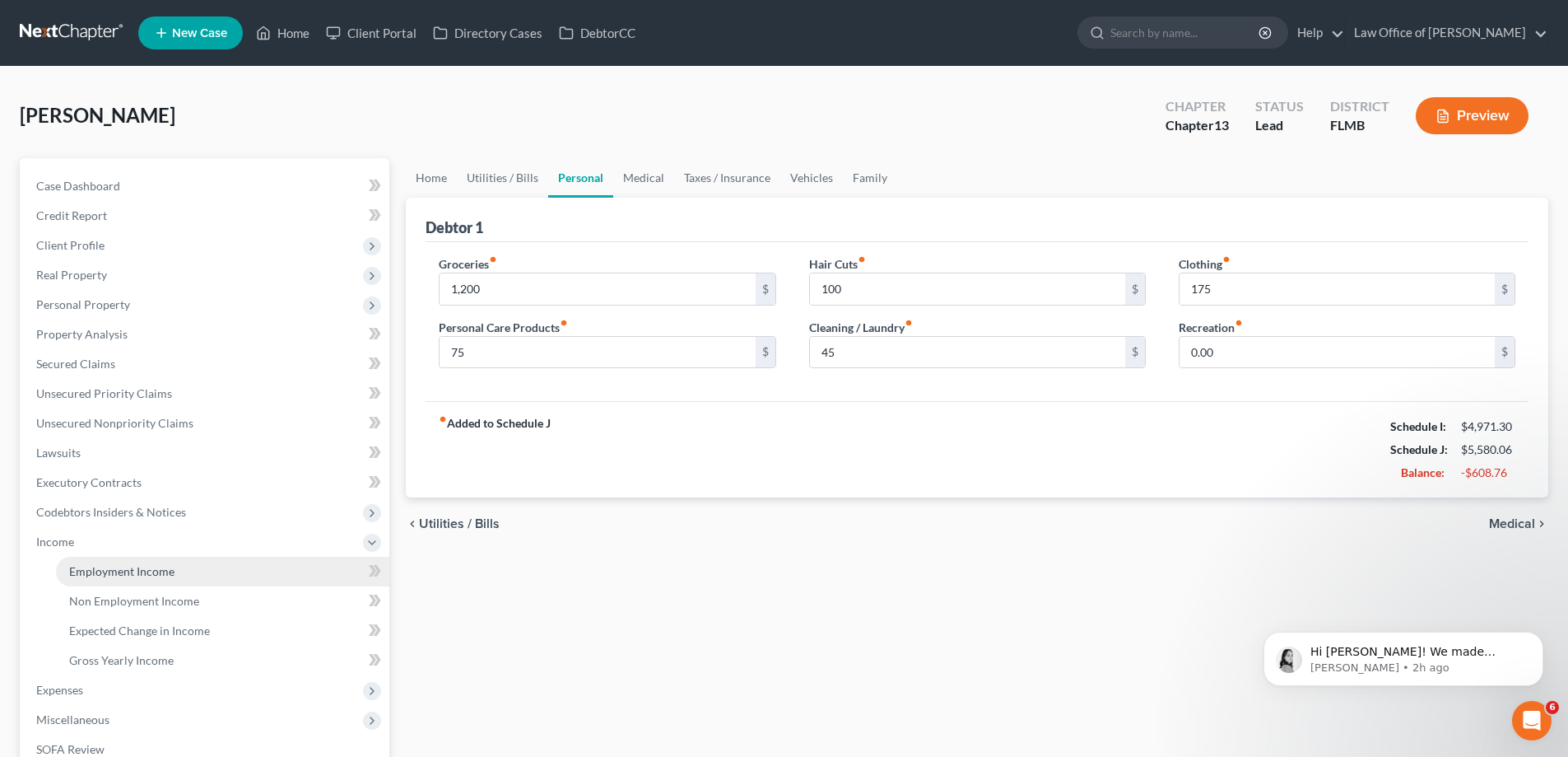
click at [163, 568] on span "Employment Income" at bounding box center [121, 572] width 105 height 14
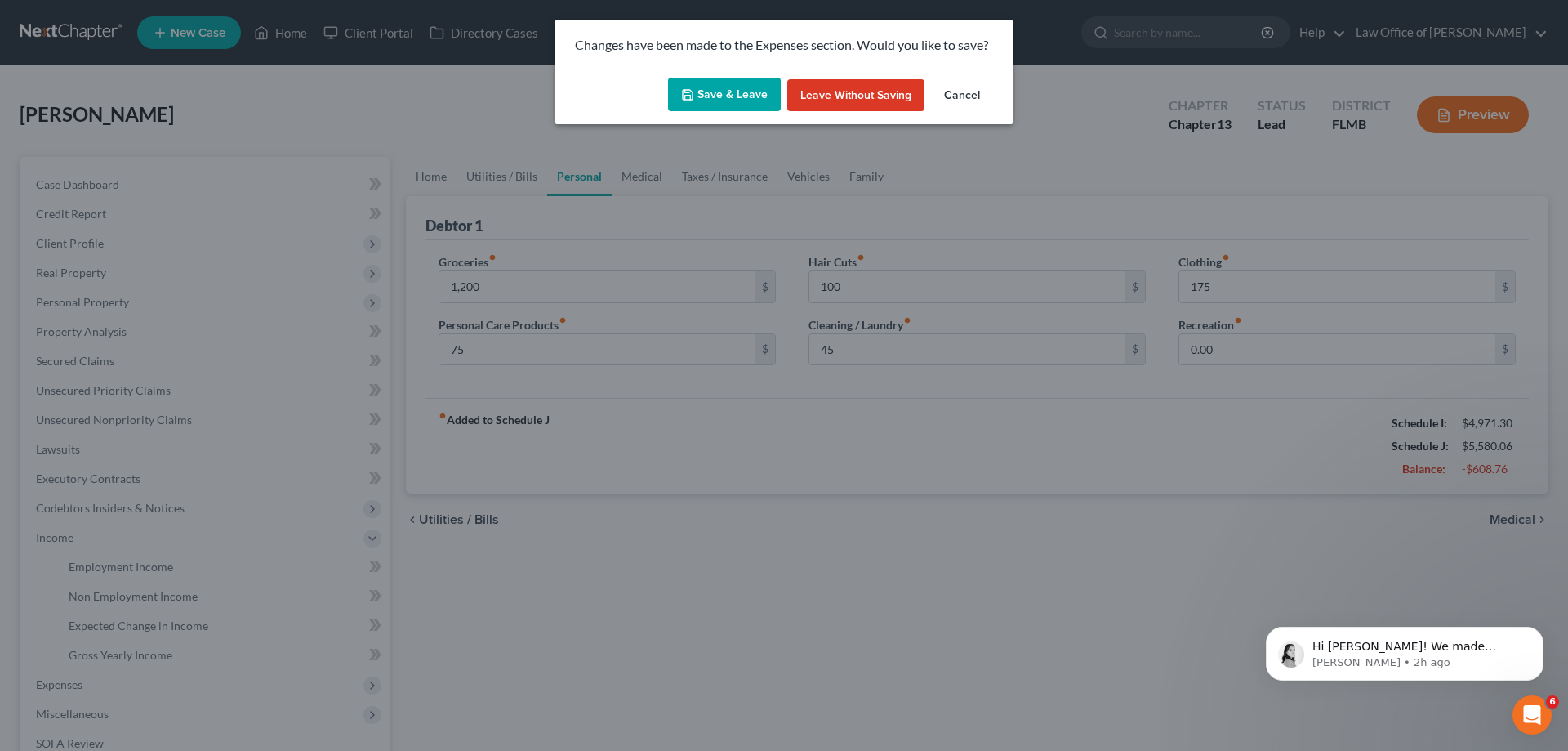
click at [726, 89] on button "Save & Leave" at bounding box center [724, 95] width 113 height 34
type input "1,200.00"
type input "75.00"
type input "100.00"
type input "45.00"
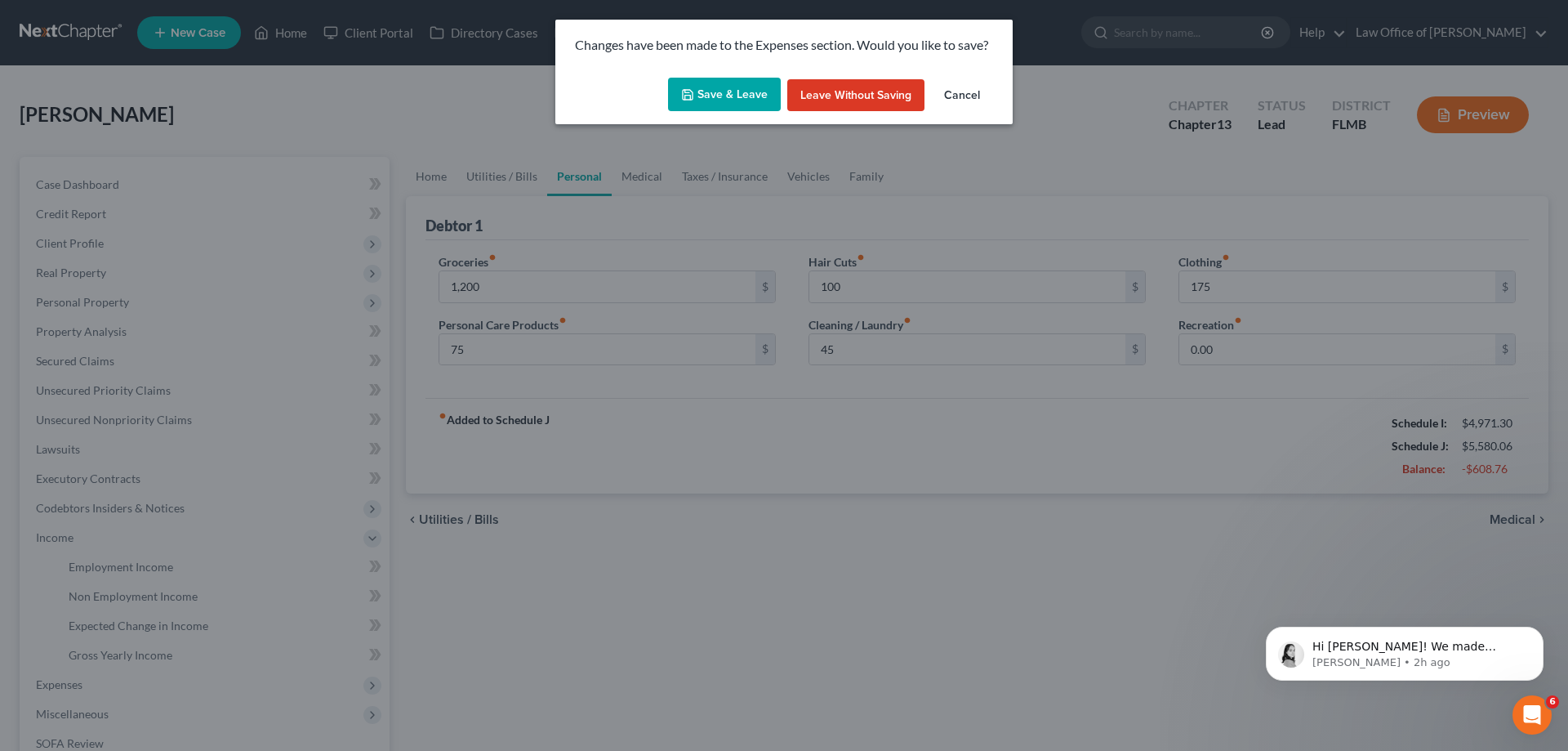
type input "175.00"
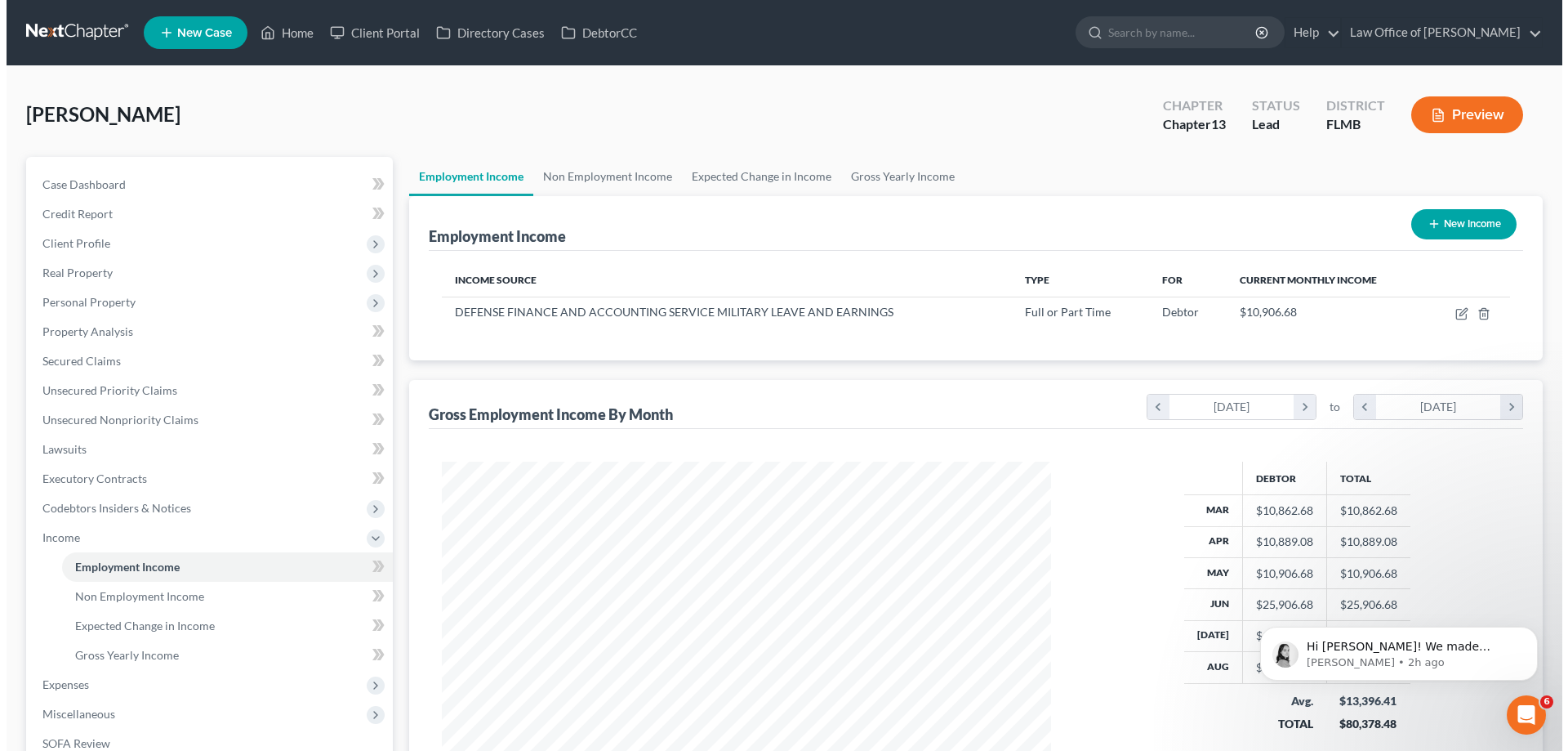
scroll to position [305, 642]
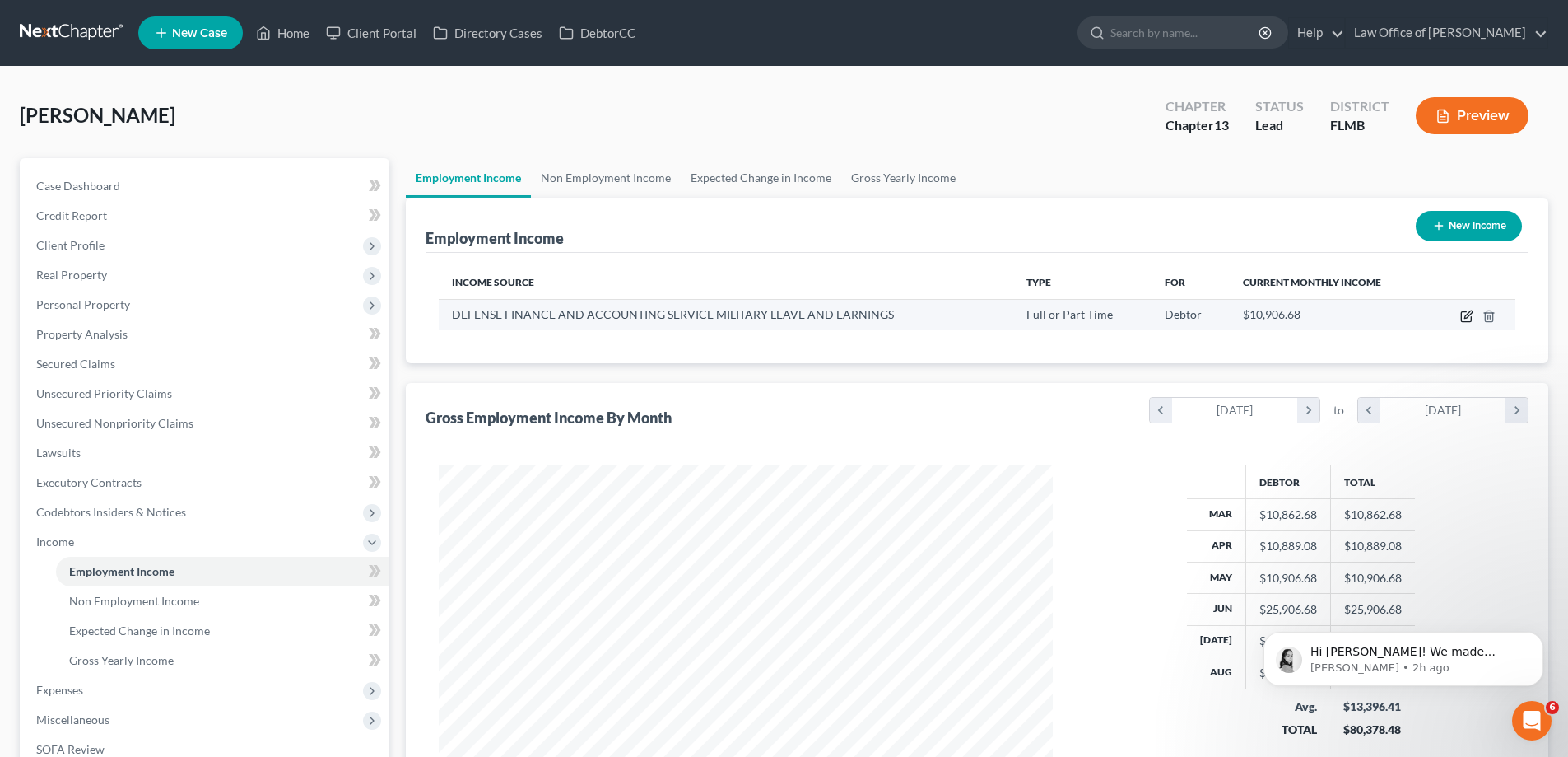
click at [1466, 317] on icon "button" at bounding box center [1466, 315] width 13 height 13
select select "0"
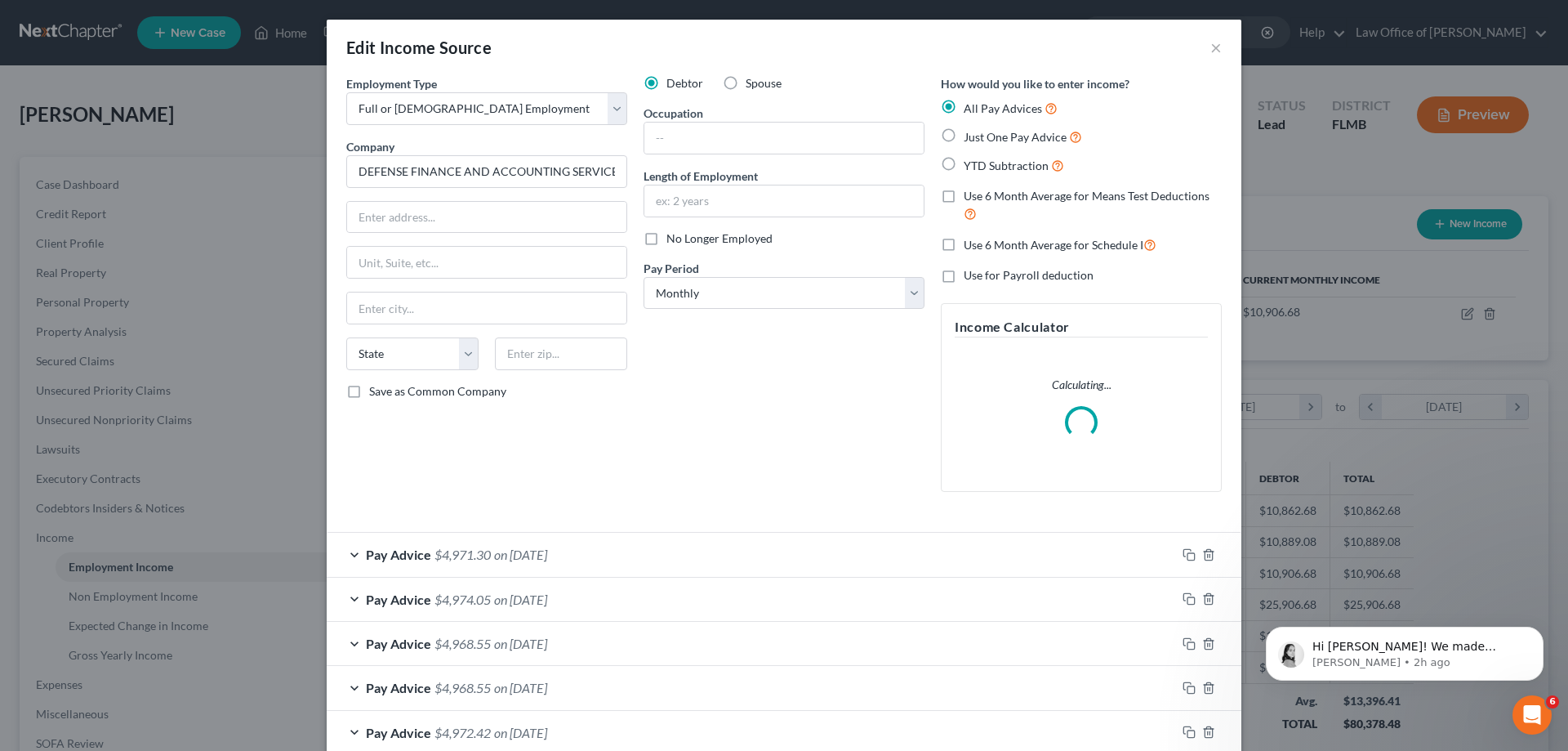
scroll to position [307, 647]
click at [825, 297] on select "Select Monthly Twice Monthly Every Other Week Weekly" at bounding box center [784, 293] width 281 height 32
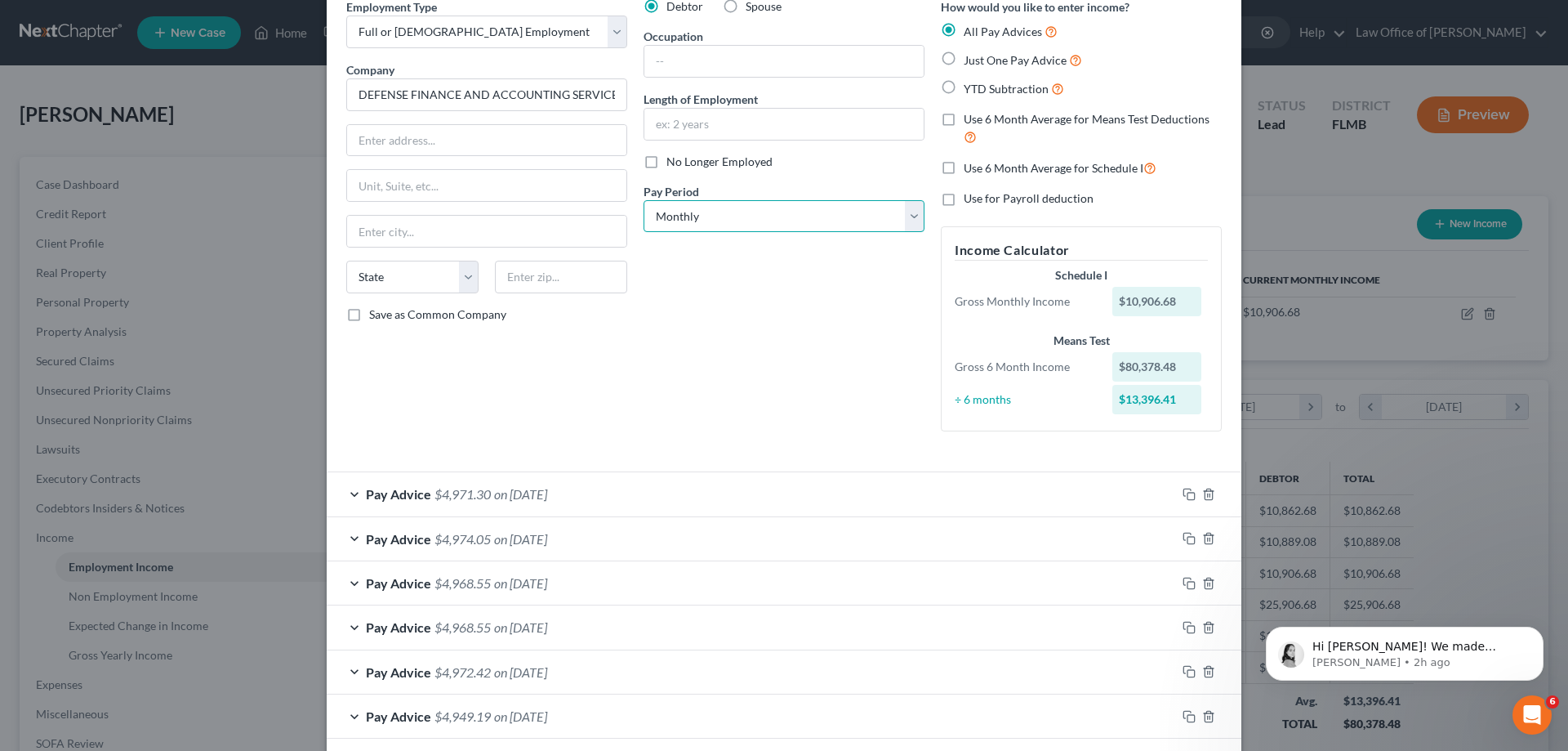
scroll to position [199, 0]
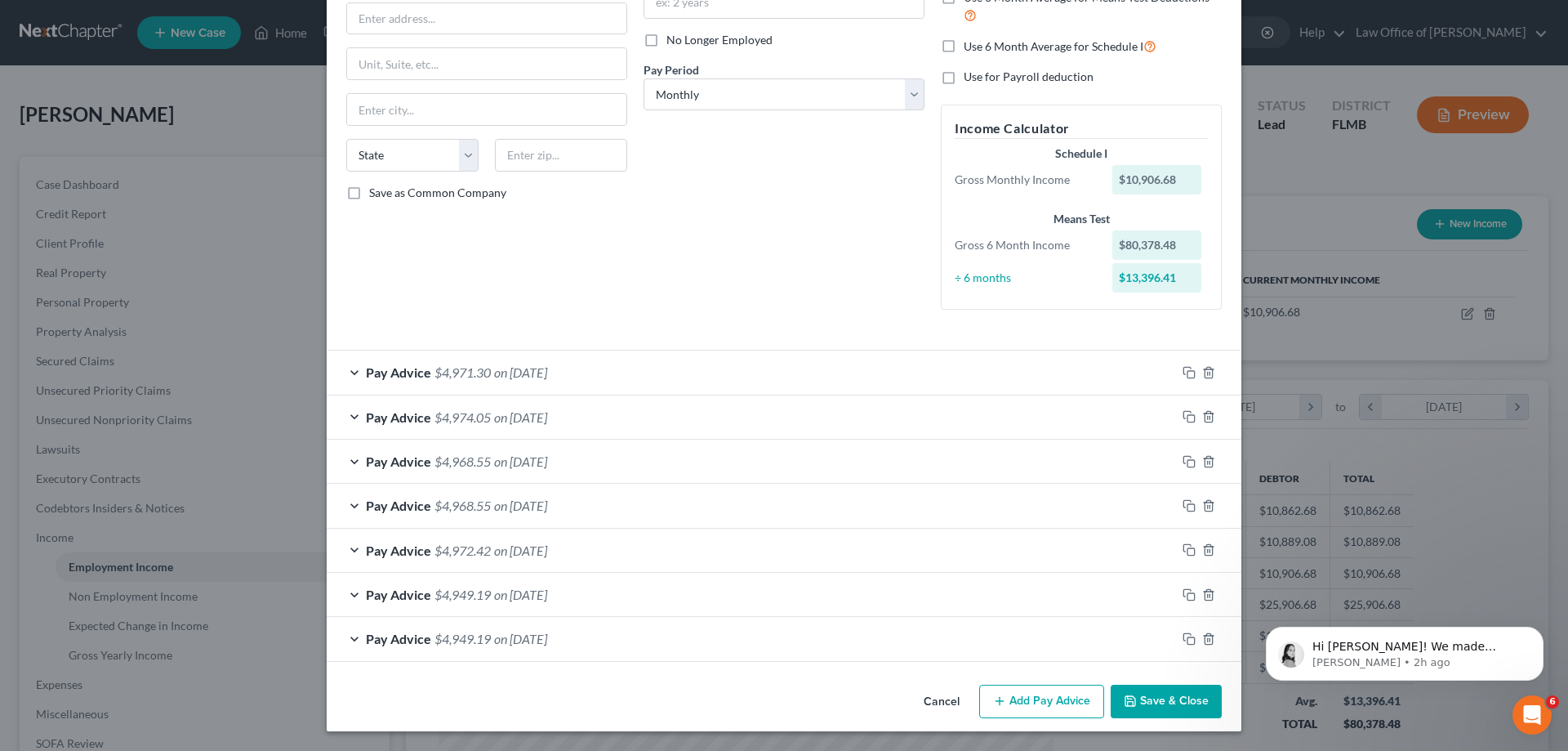
click at [789, 288] on div "Debtor Spouse Occupation Length of Employment No Longer Employed Pay Period * S…" at bounding box center [783, 99] width 297 height 446
click at [1176, 371] on div at bounding box center [1208, 372] width 66 height 26
click at [1187, 372] on icon "button" at bounding box center [1189, 372] width 13 height 13
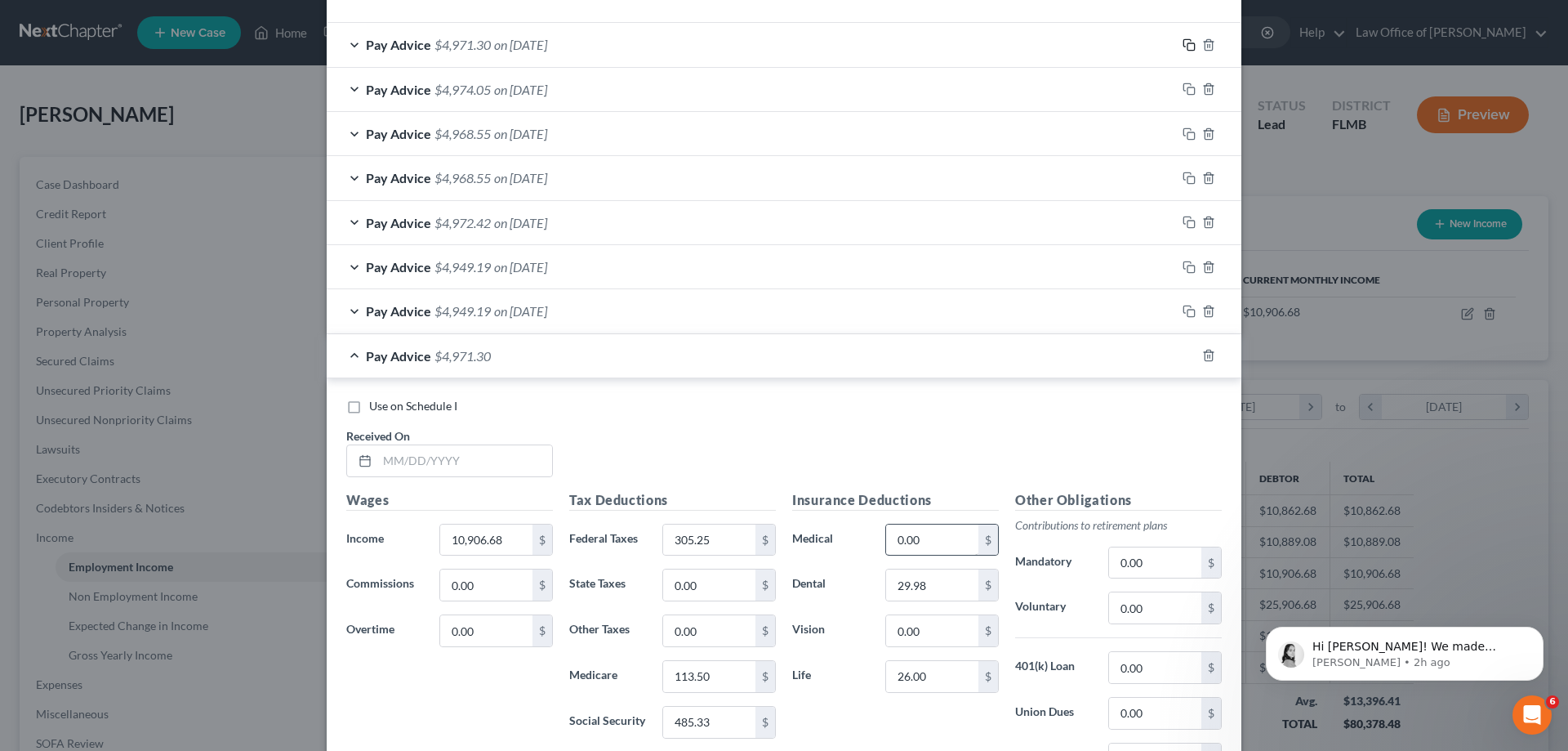
scroll to position [780, 0]
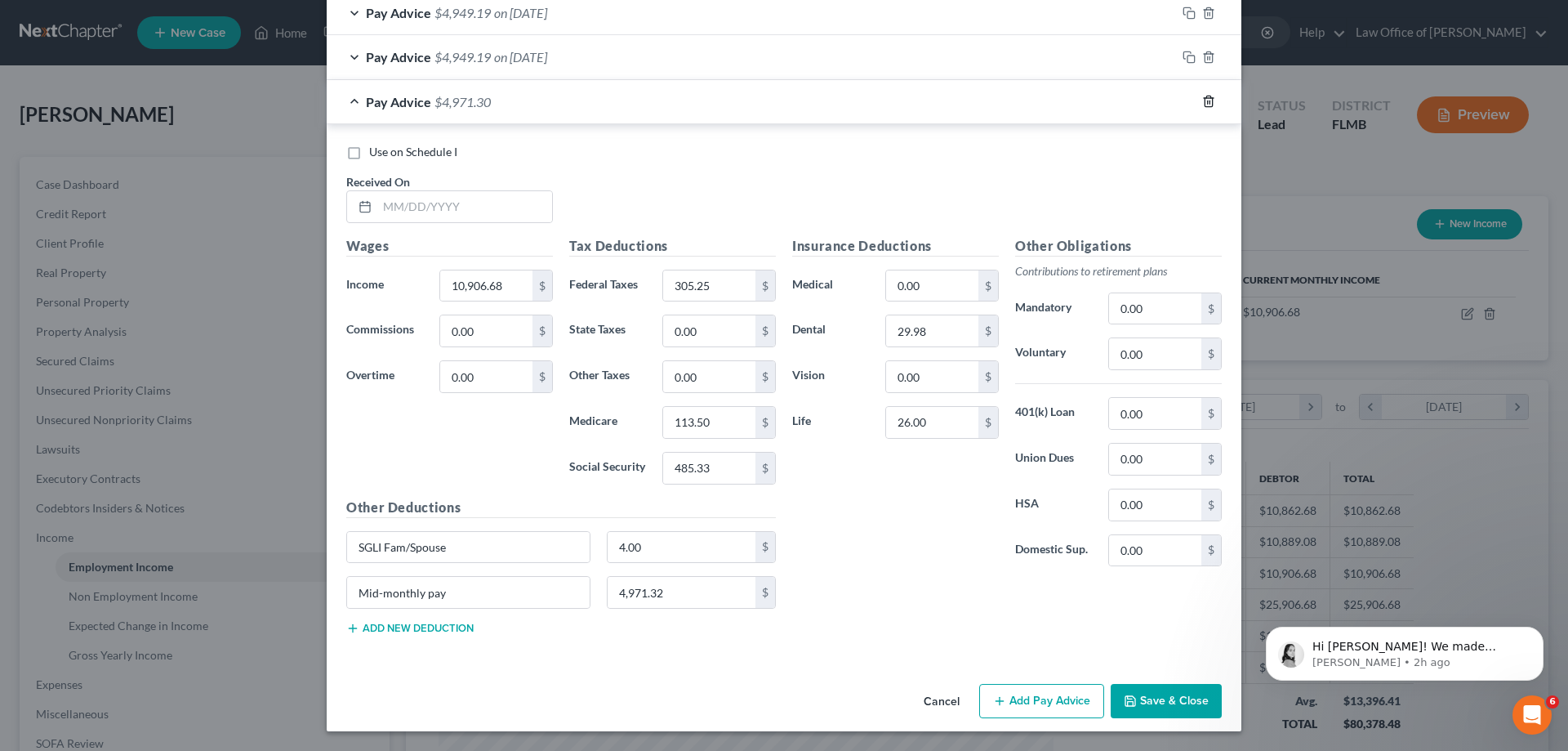
click at [1202, 105] on icon "button" at bounding box center [1208, 101] width 13 height 13
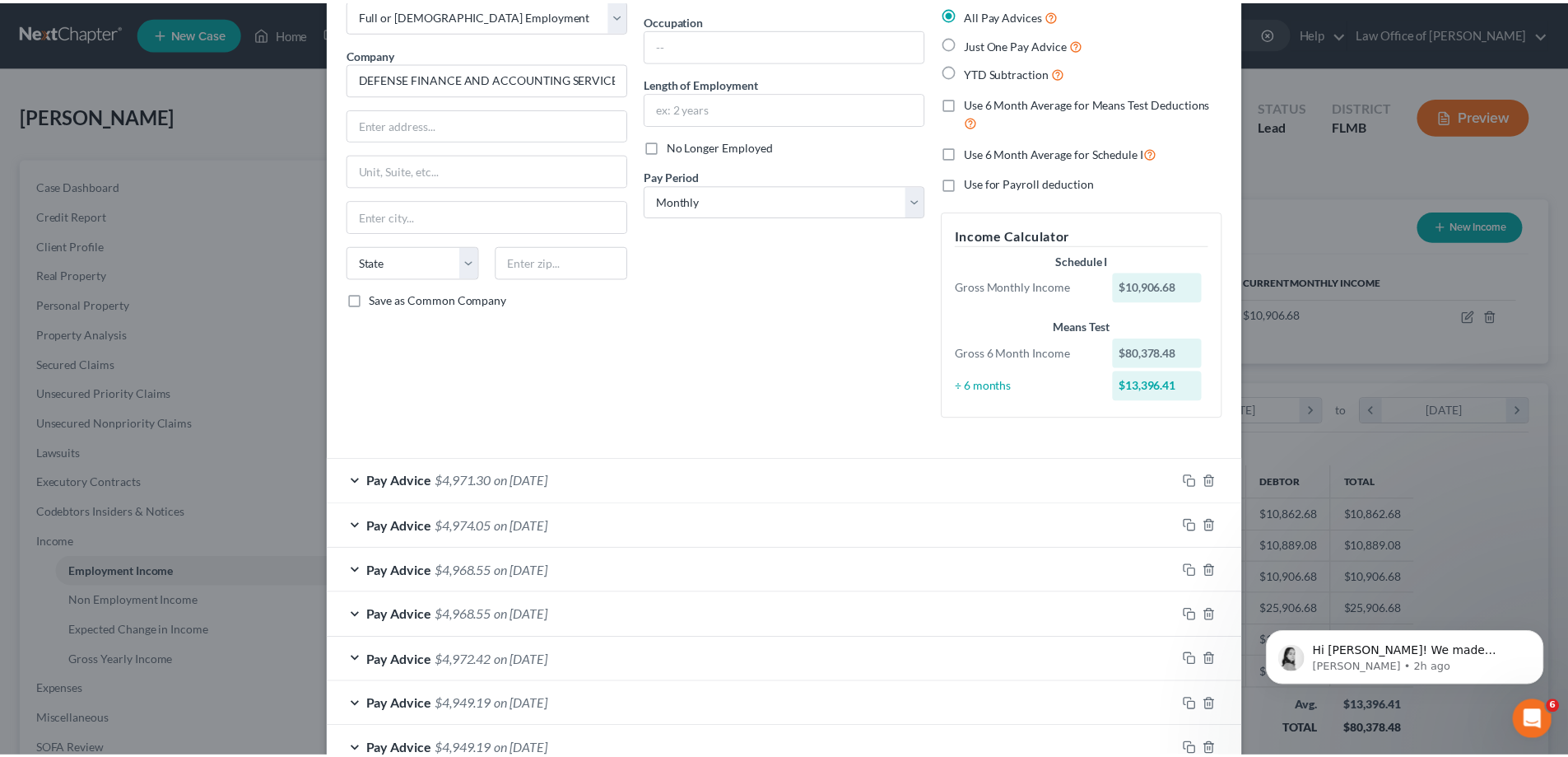
scroll to position [0, 0]
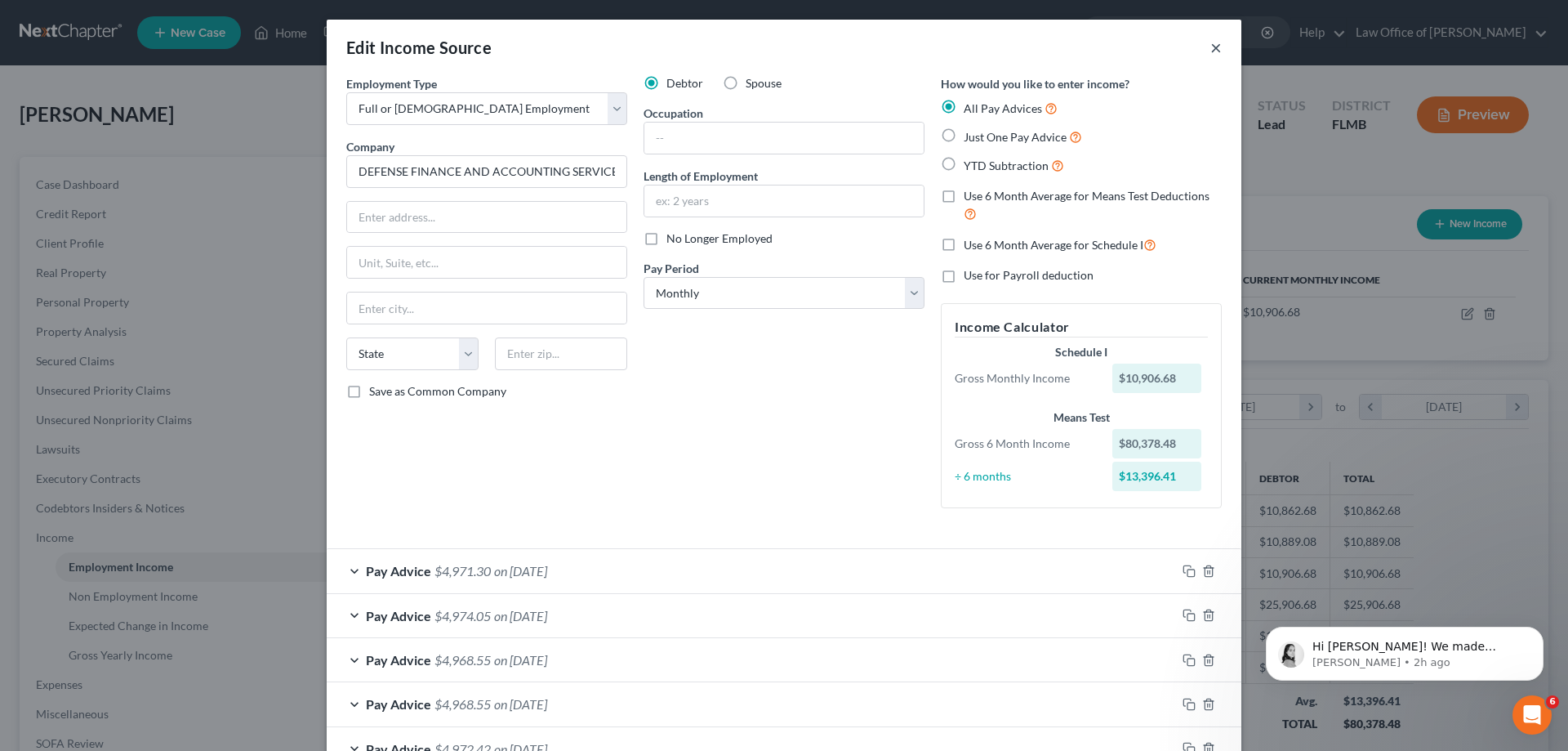
click at [1212, 38] on button "×" at bounding box center [1215, 47] width 11 height 19
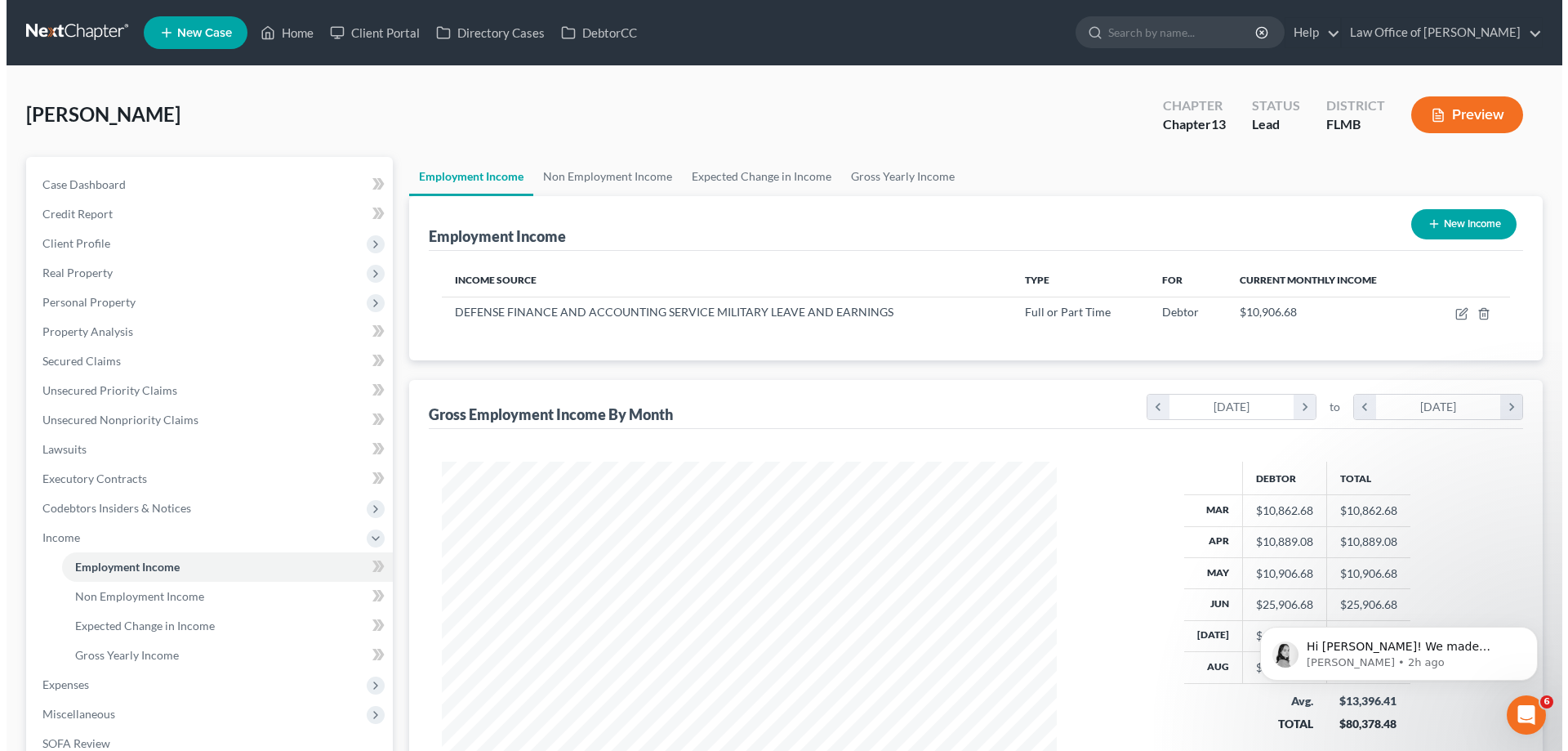
scroll to position [816577, 815928]
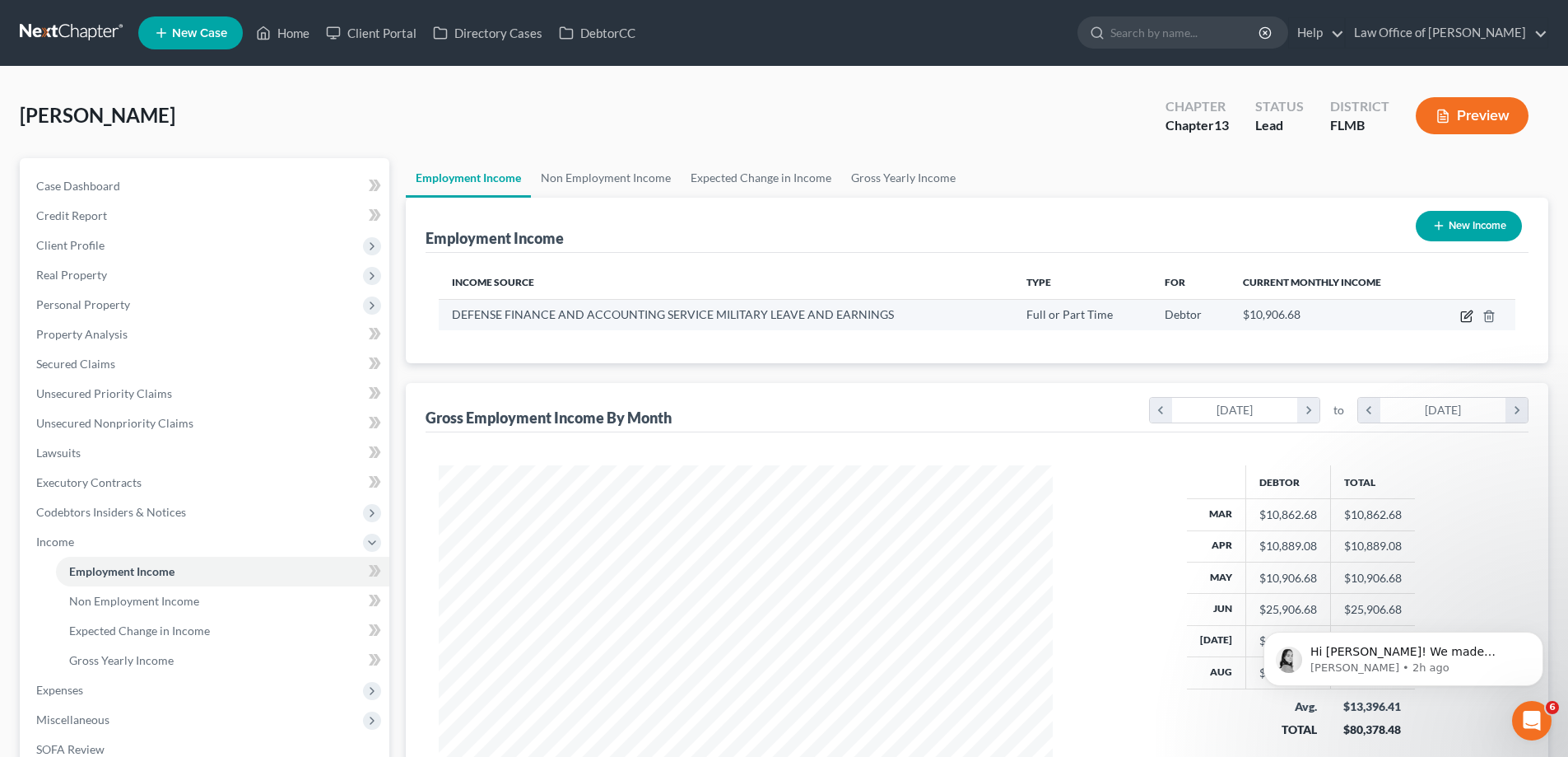
click at [1469, 319] on icon "button" at bounding box center [1466, 315] width 13 height 13
select select "0"
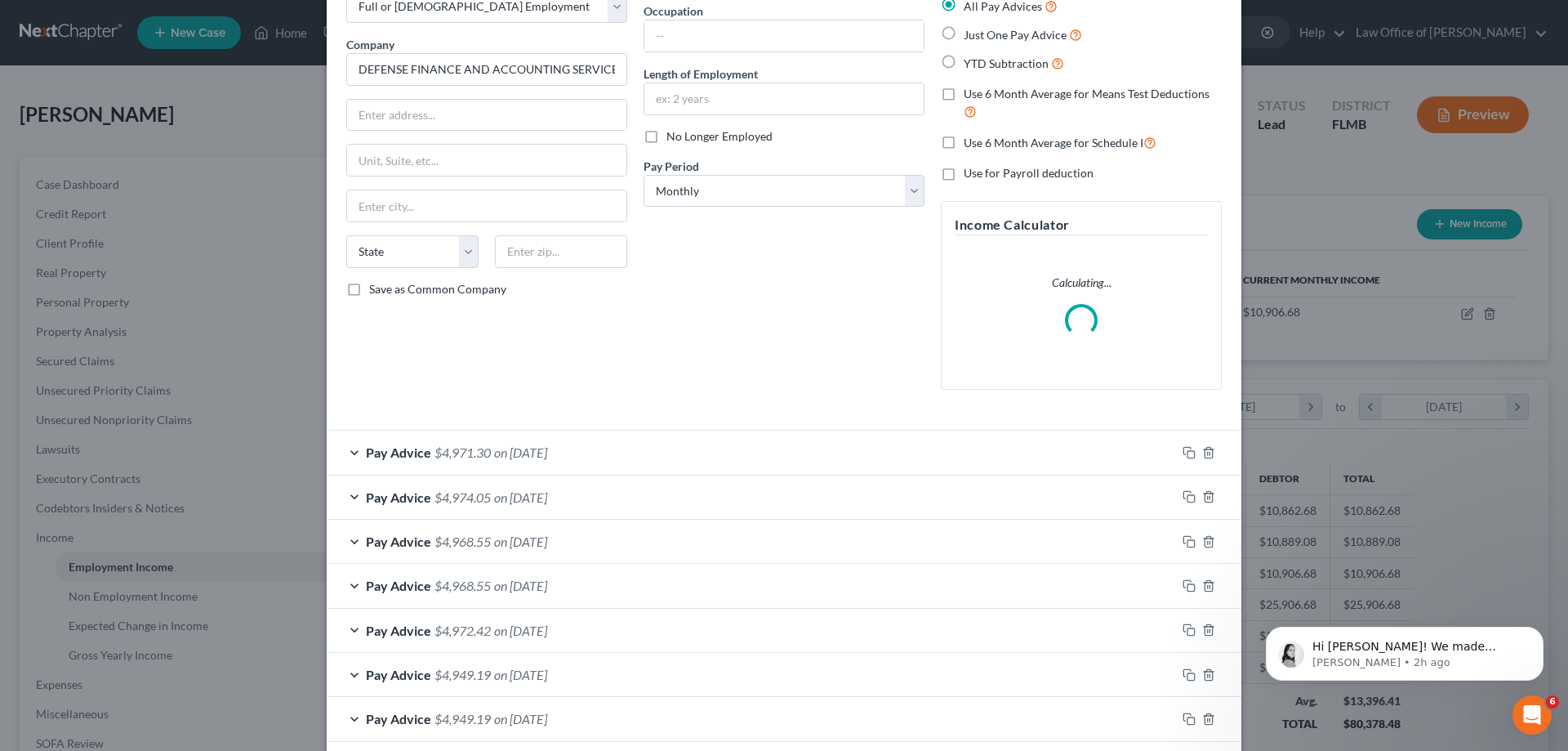
scroll to position [182, 0]
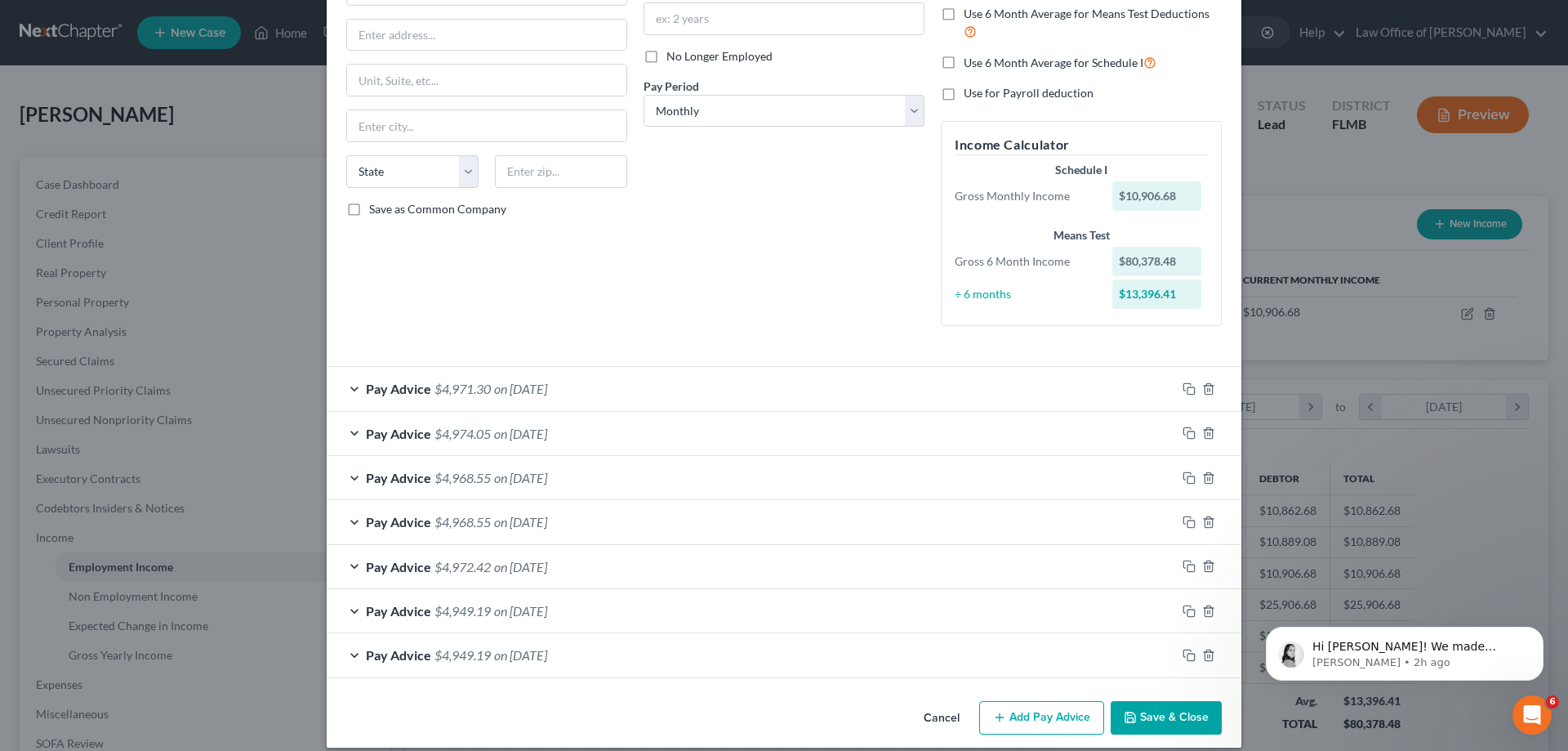
click at [793, 481] on div "Pay Advice $4,968.55 on 06/30/2025" at bounding box center [751, 477] width 849 height 43
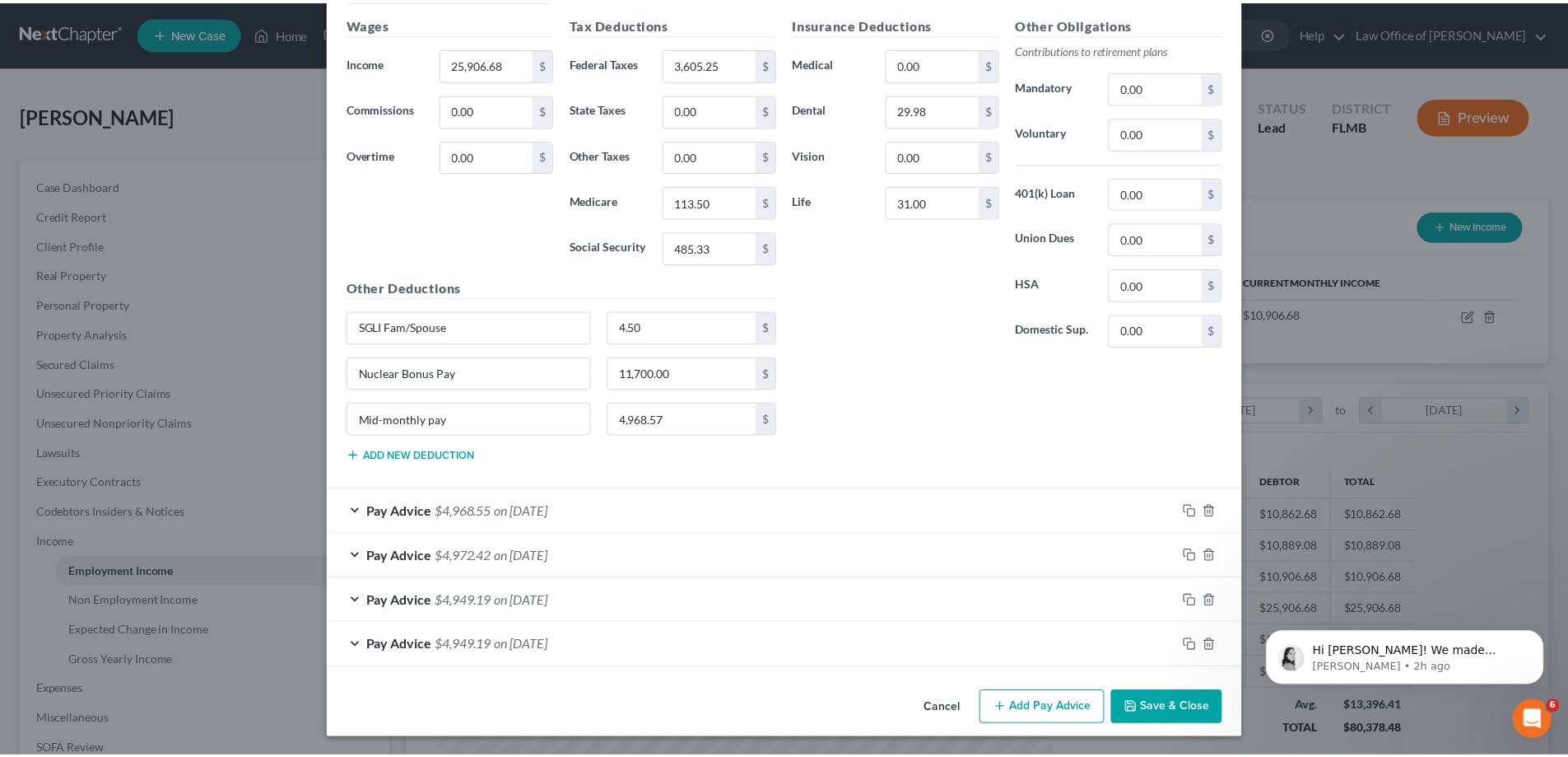
scroll to position [788, 0]
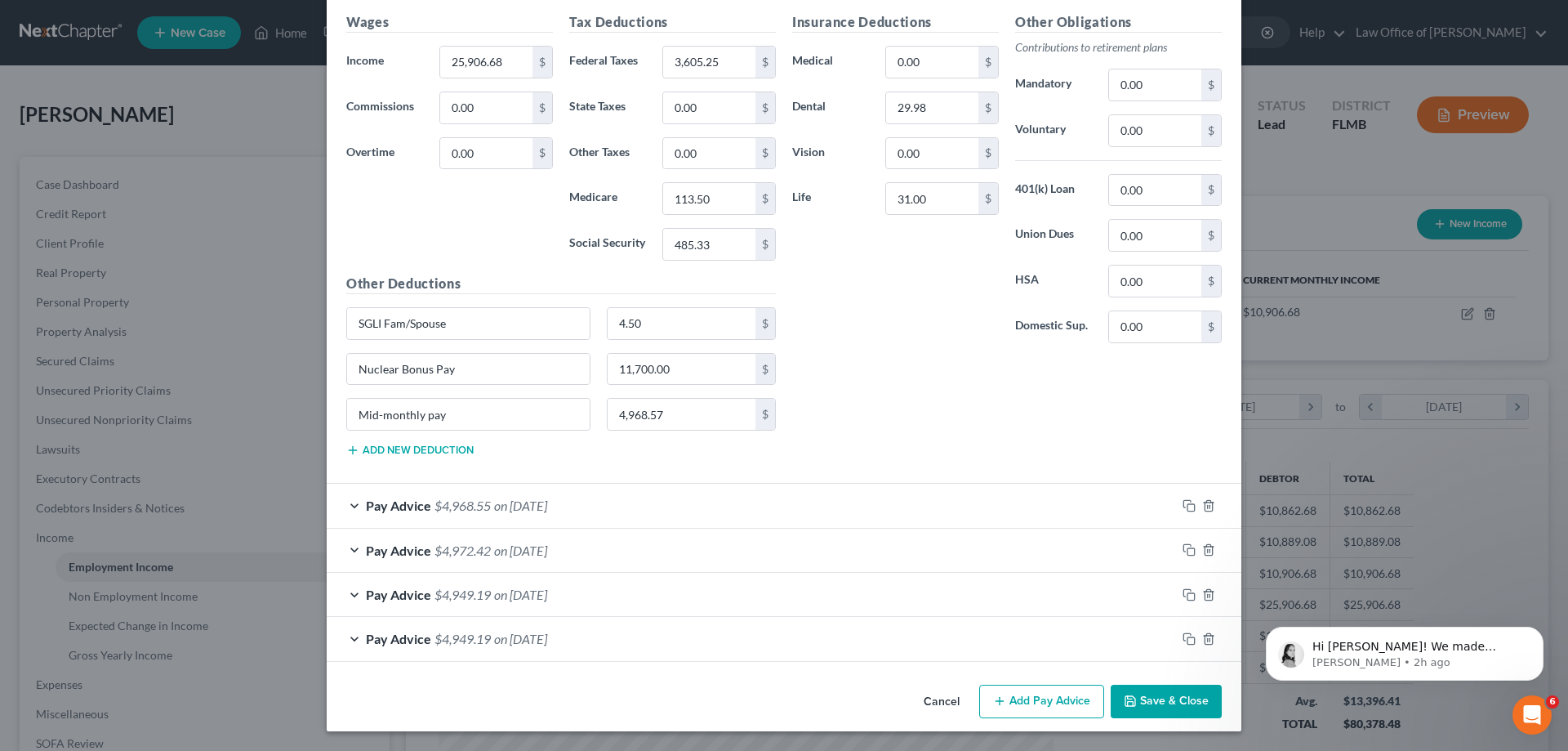
click at [1188, 698] on button "Save & Close" at bounding box center [1166, 701] width 111 height 34
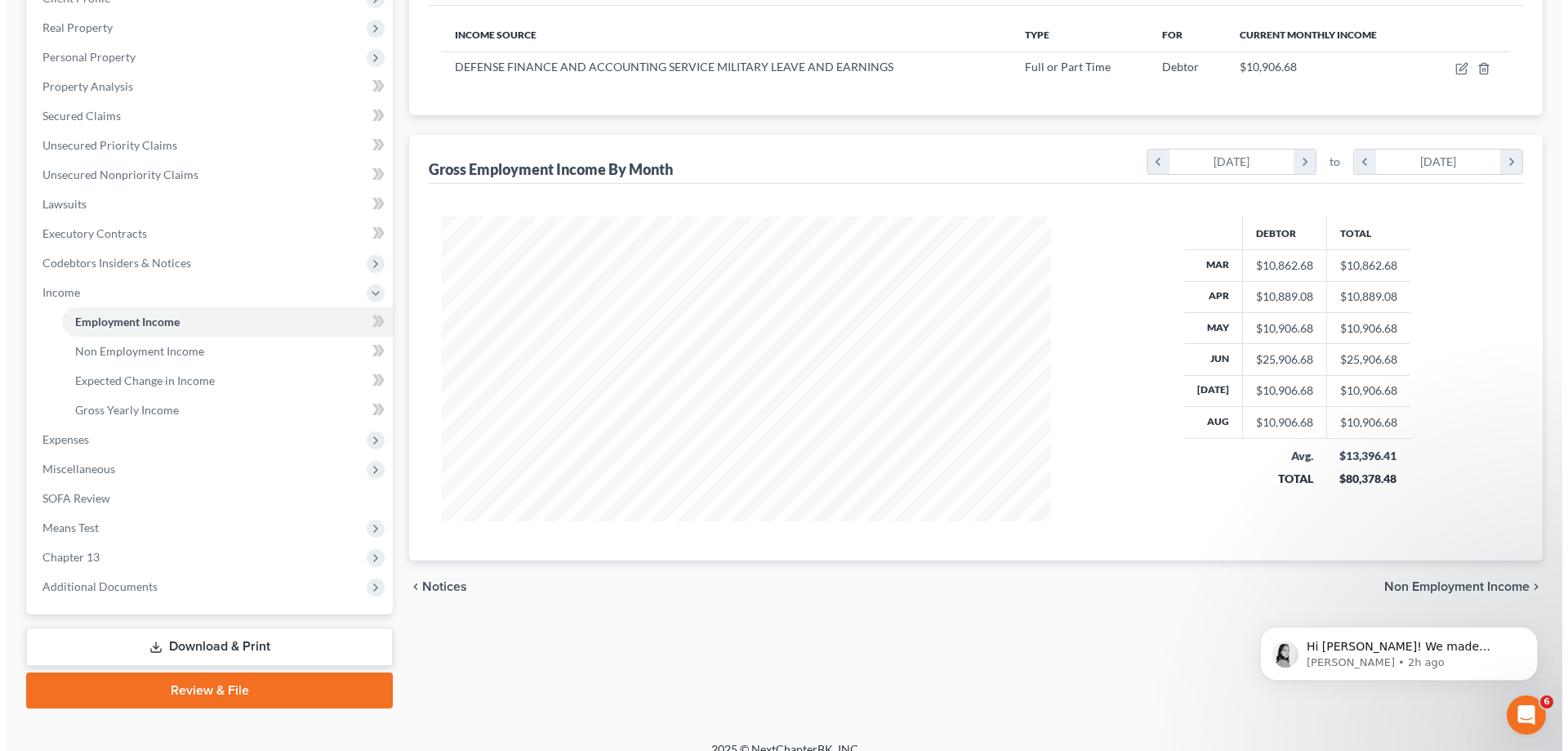
scroll to position [0, 0]
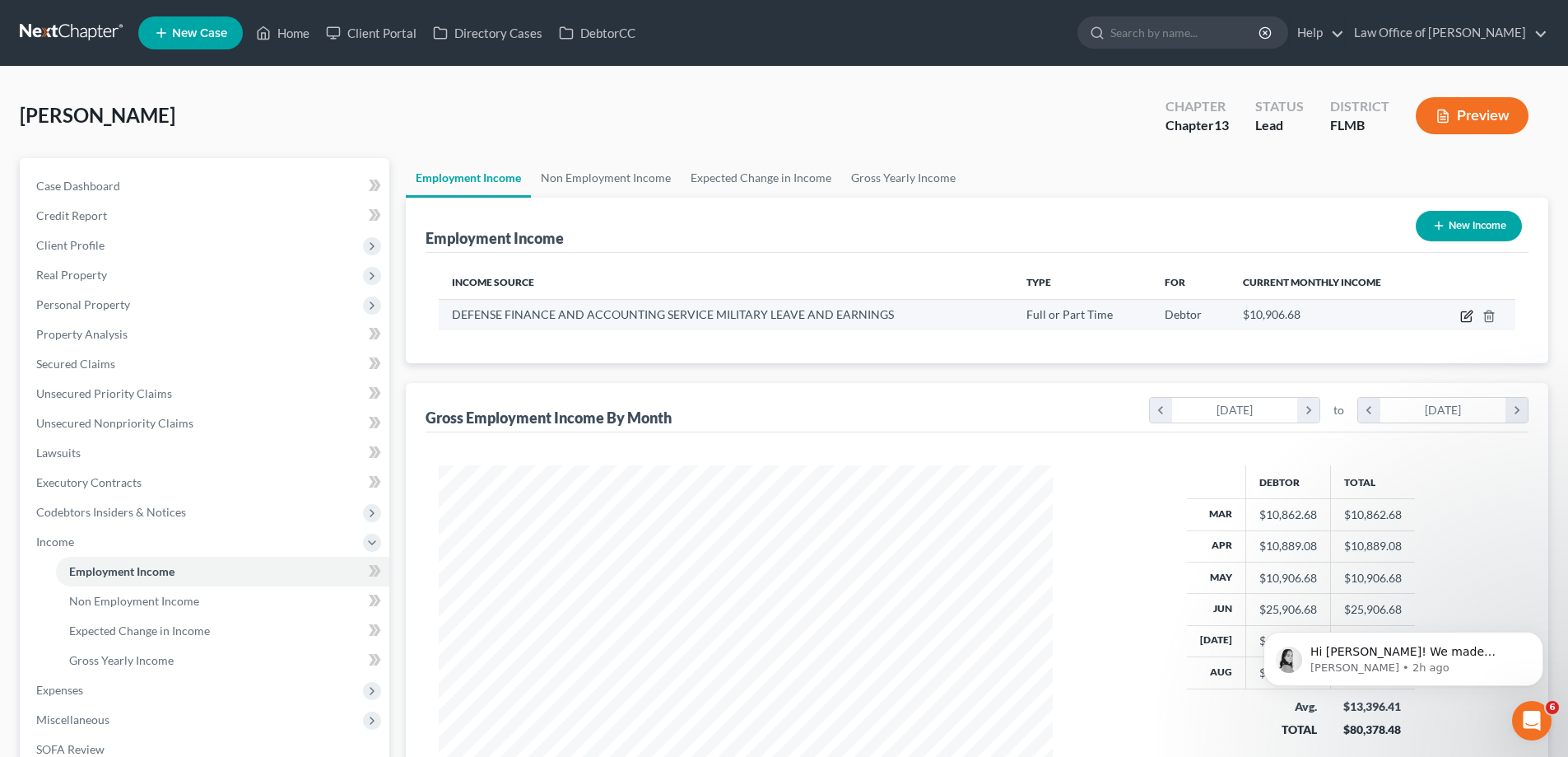
click at [1465, 312] on icon "button" at bounding box center [1466, 316] width 10 height 10
select select "0"
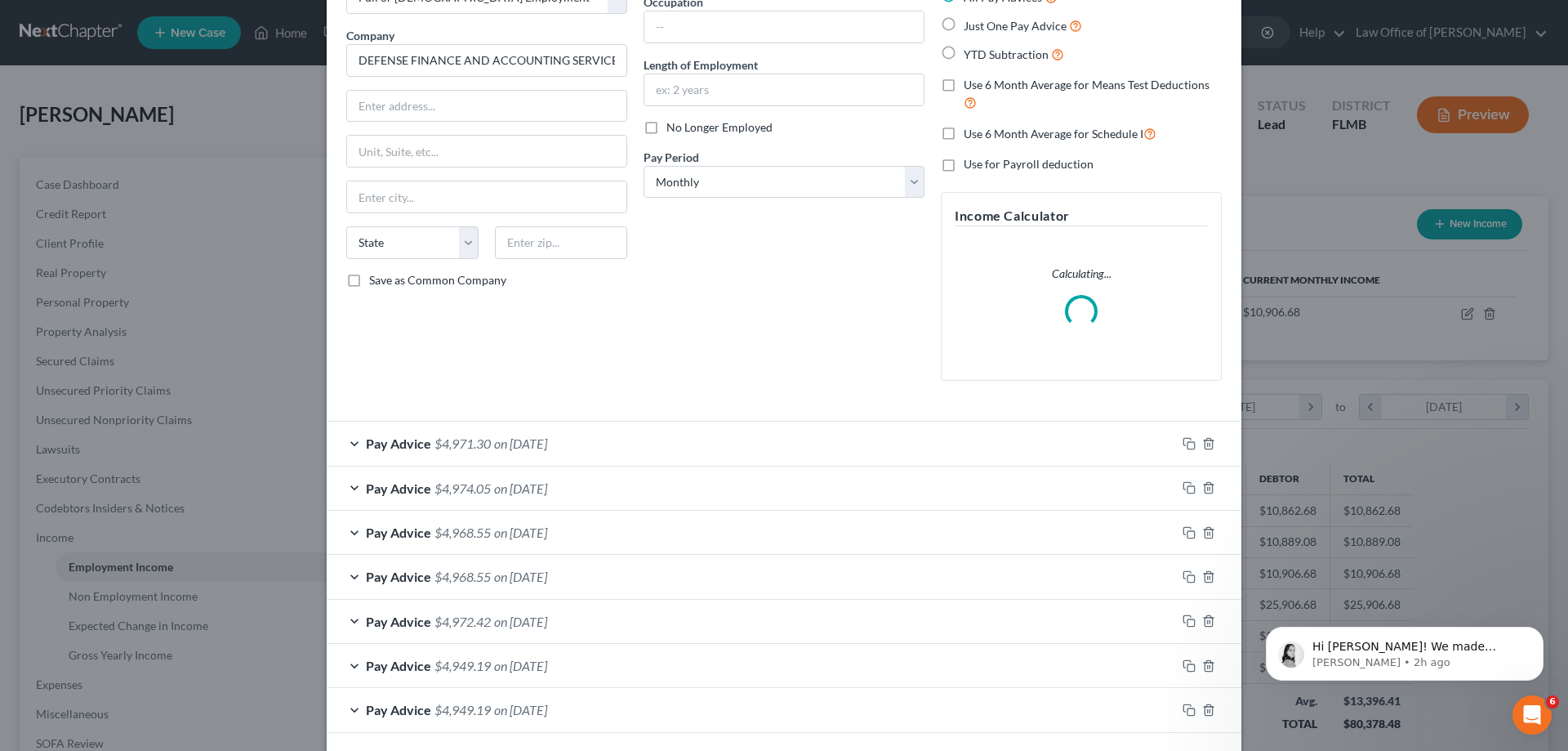
scroll to position [182, 0]
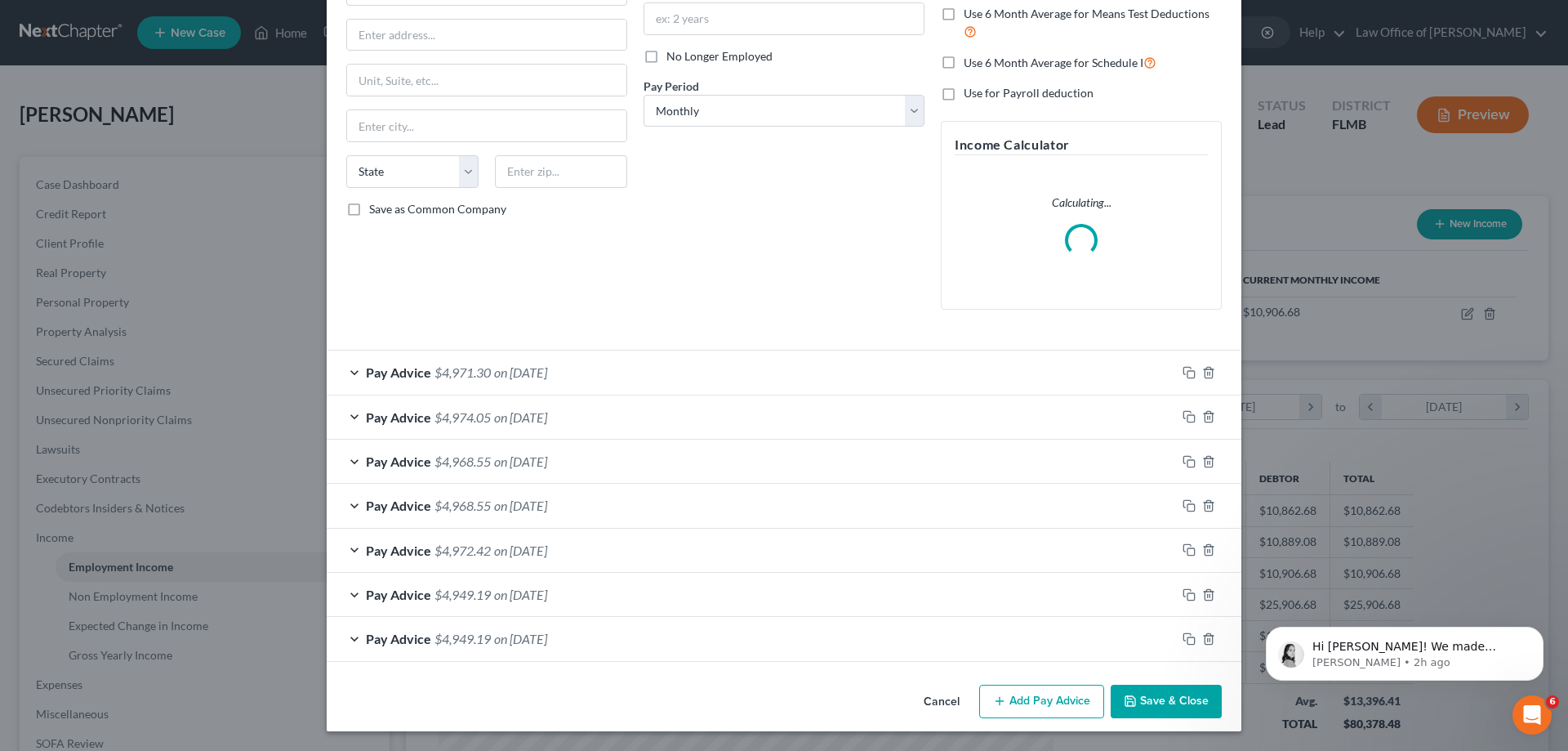
click at [576, 464] on div "Pay Advice $4,968.55 on 06/30/2025" at bounding box center [751, 461] width 849 height 43
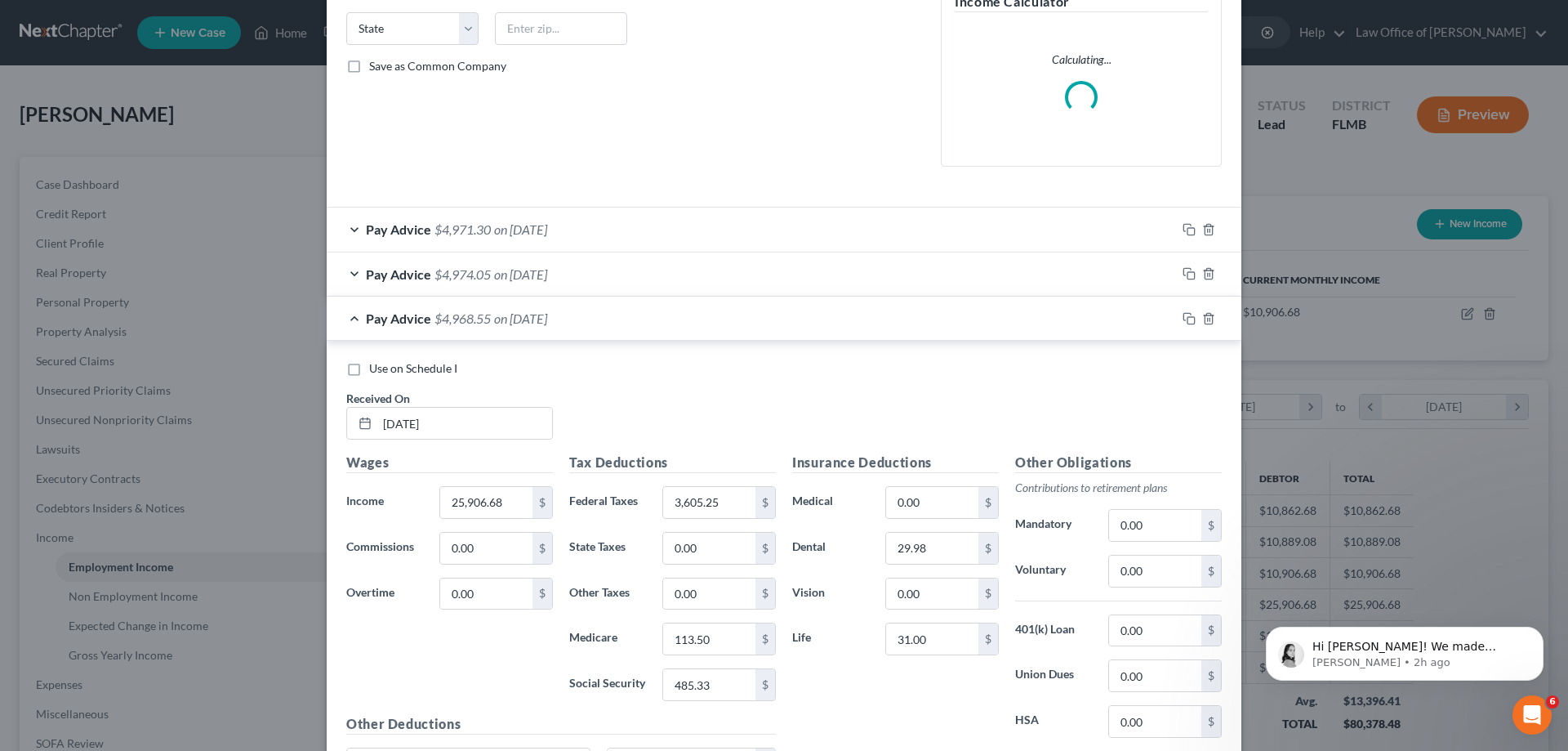
scroll to position [591, 0]
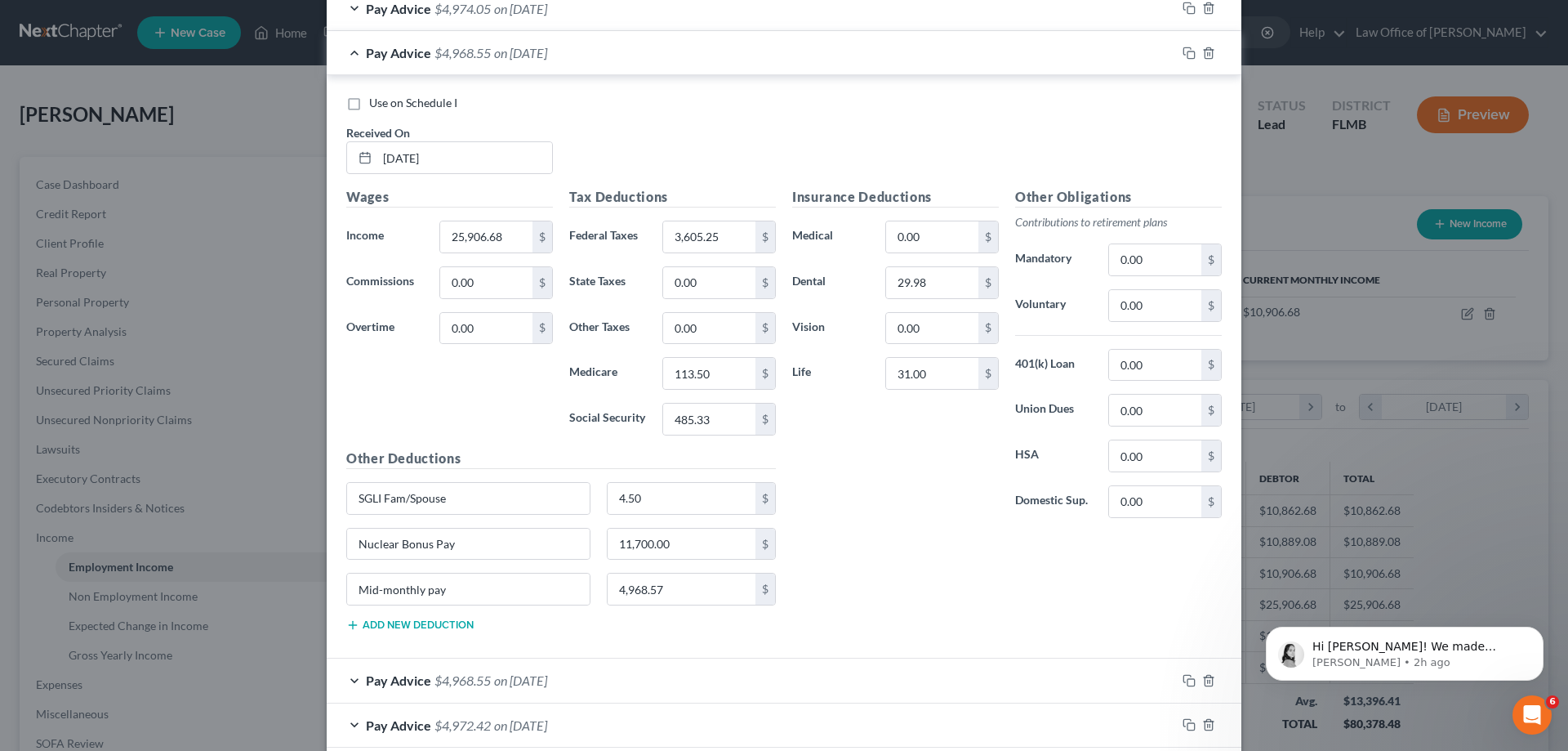
click at [954, 511] on div "Insurance Deductions Medical 0.00 $ Dental 29.98 $ Vision 0.00 $ Life 31.00 $" at bounding box center [895, 358] width 222 height 344
click at [717, 534] on input "11,700.00" at bounding box center [682, 543] width 149 height 31
click at [901, 501] on div "Insurance Deductions Medical 0.00 $ Dental 29.98 $ Vision 0.00 $ Life 31.00 $" at bounding box center [895, 358] width 222 height 344
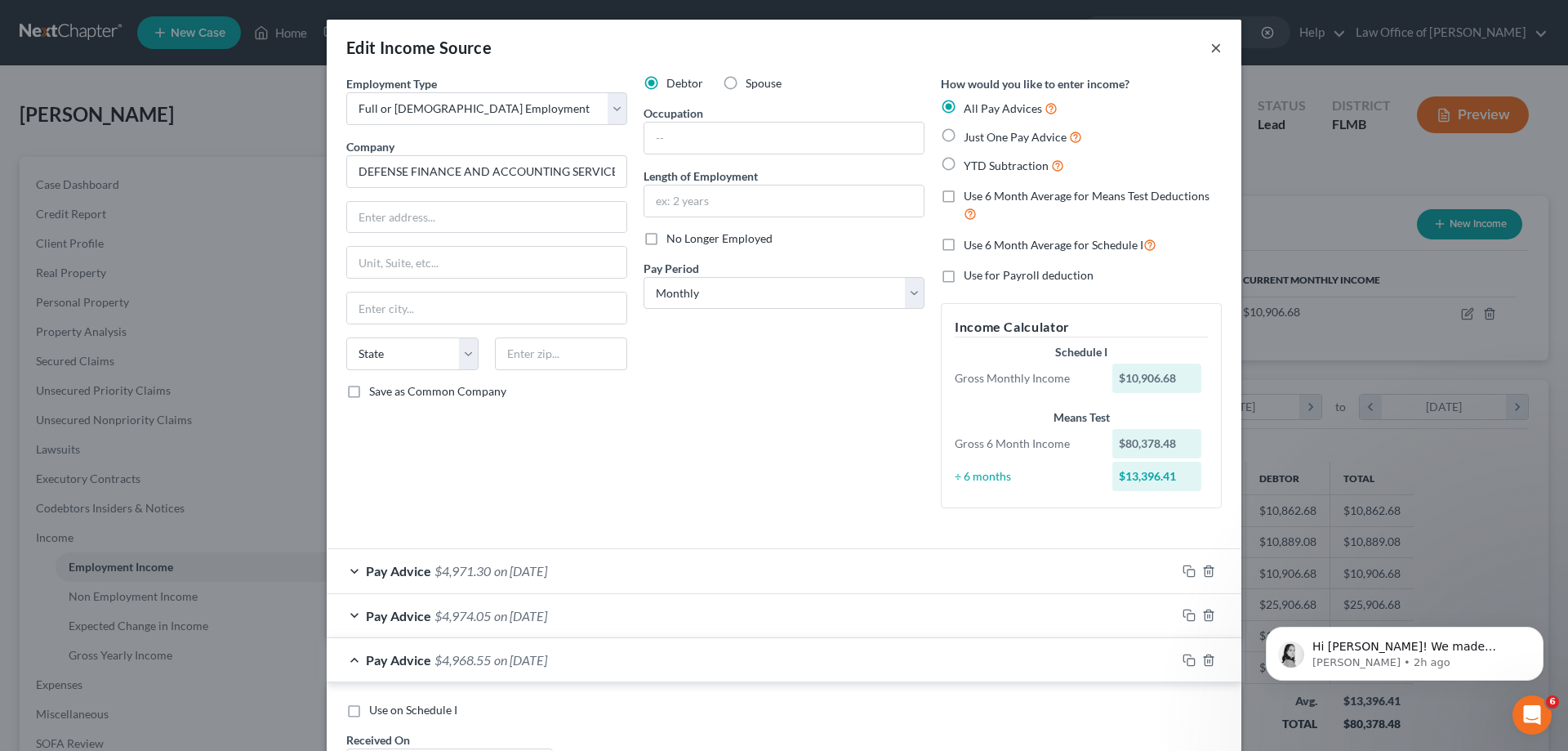
click at [1210, 42] on button "×" at bounding box center [1215, 47] width 11 height 19
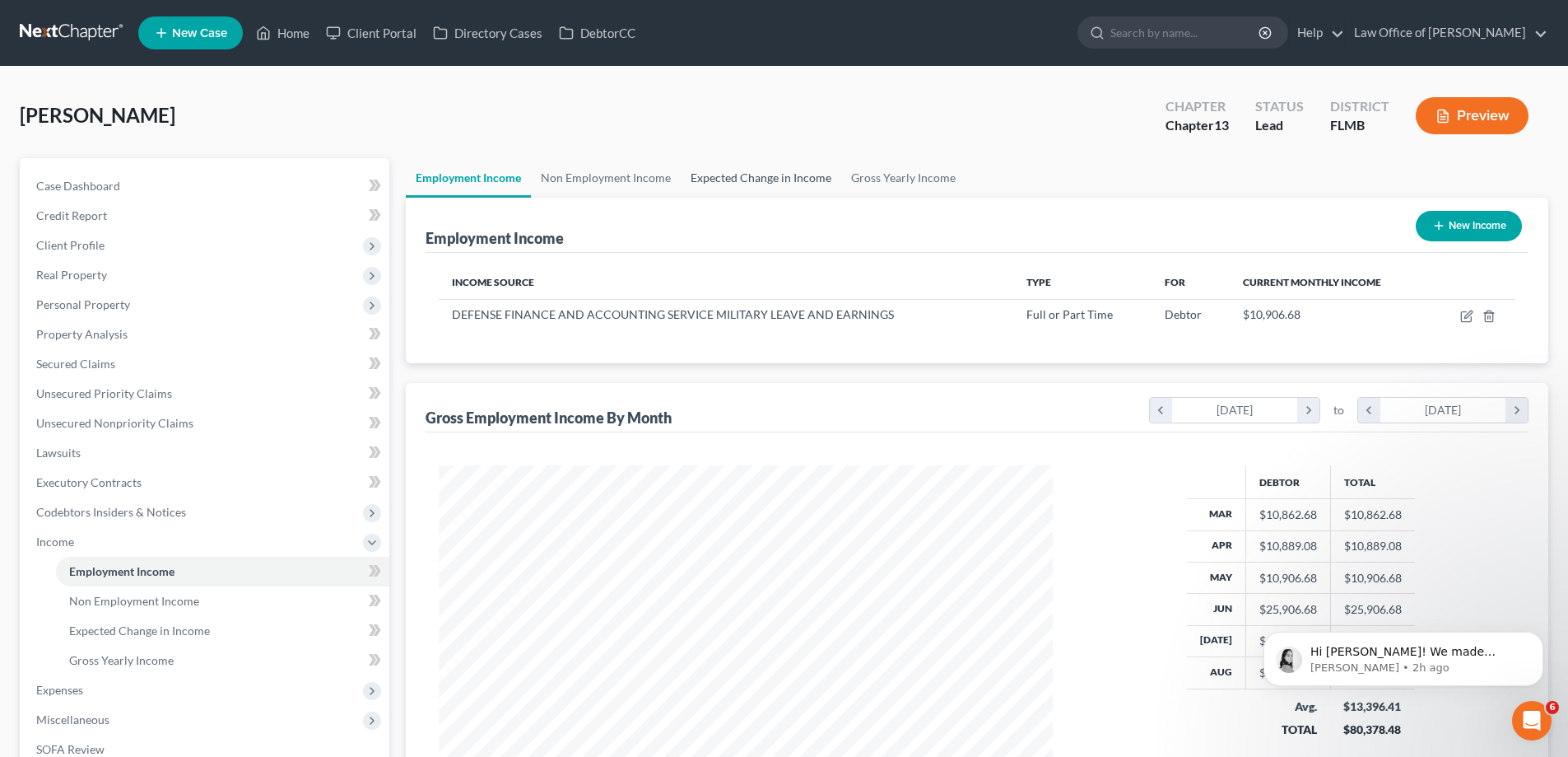
click at [743, 172] on link "Expected Change in Income" at bounding box center [761, 178] width 161 height 40
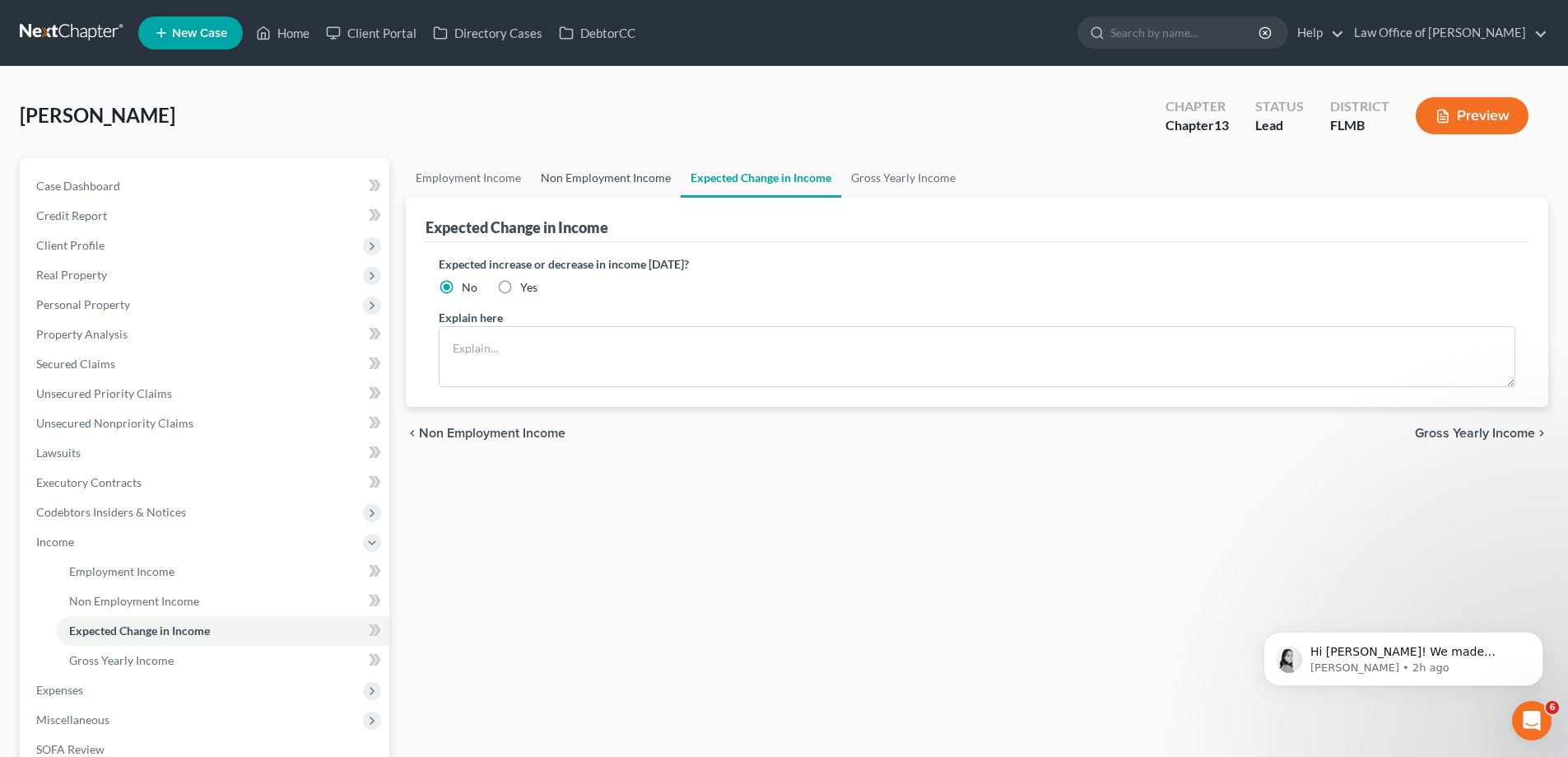
click at [629, 185] on link "Non Employment Income" at bounding box center [606, 178] width 150 height 40
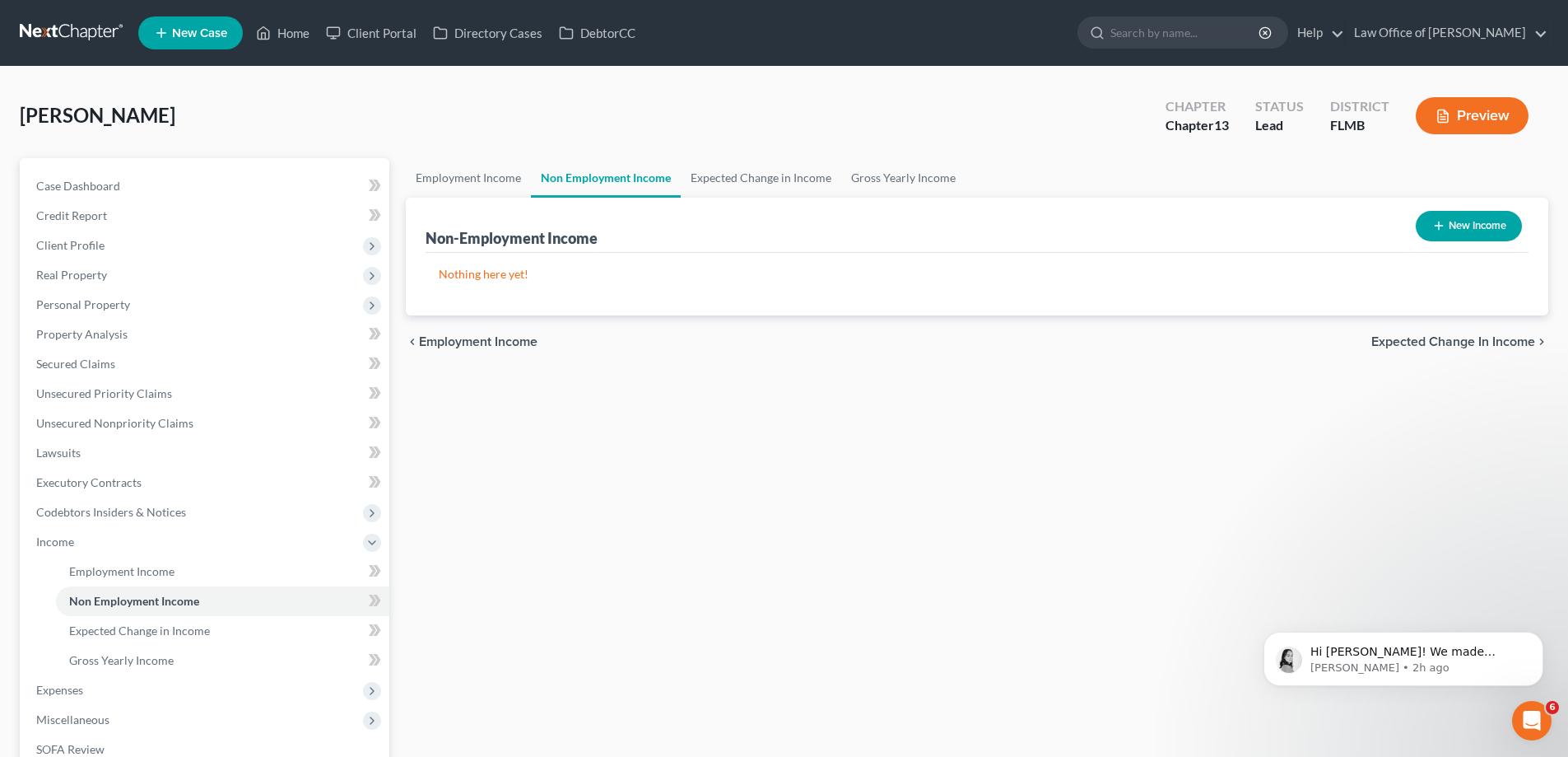
click at [74, 44] on link at bounding box center [72, 34] width 105 height 30
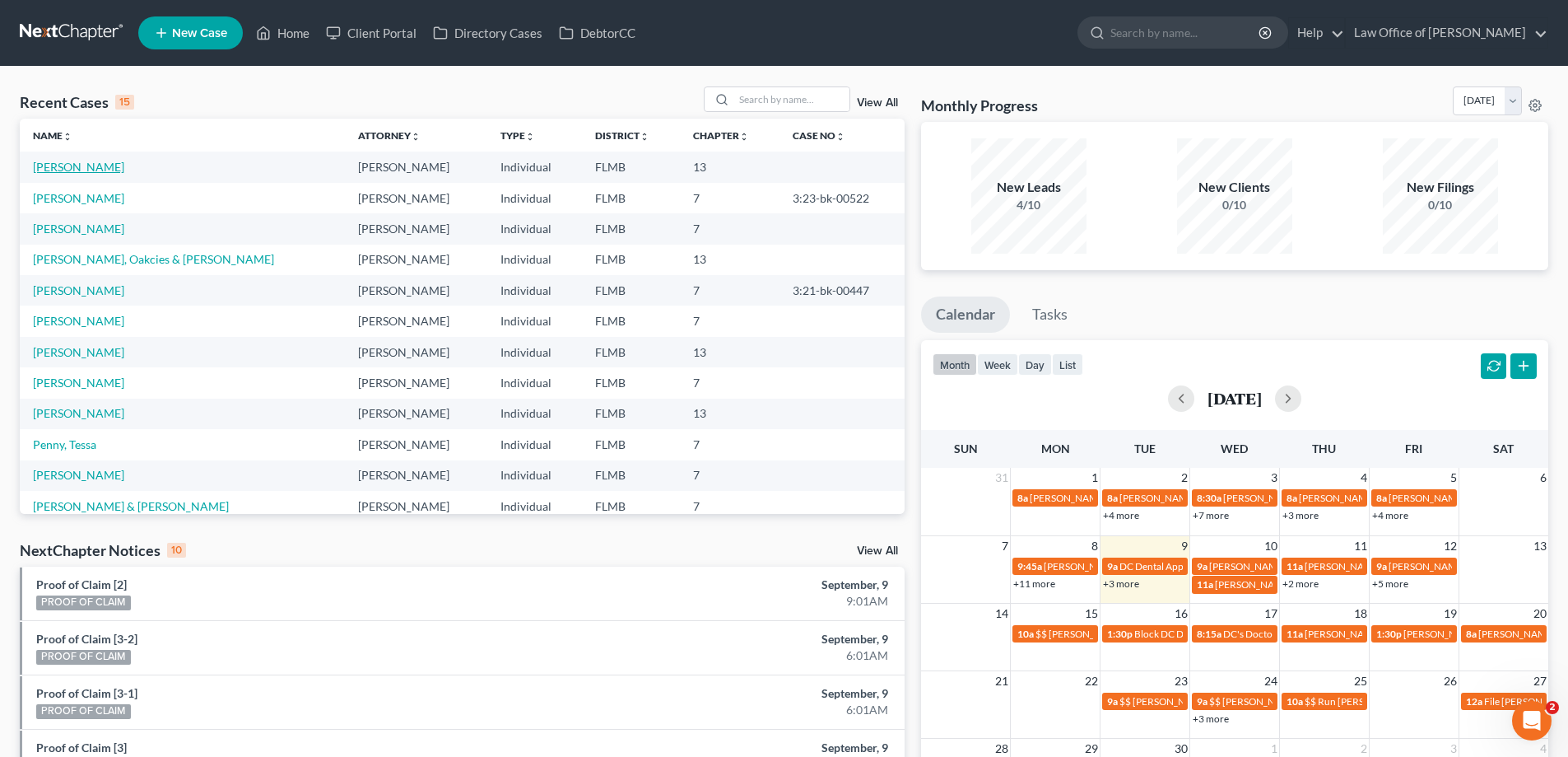
click at [55, 163] on link "[PERSON_NAME]" at bounding box center [78, 167] width 91 height 14
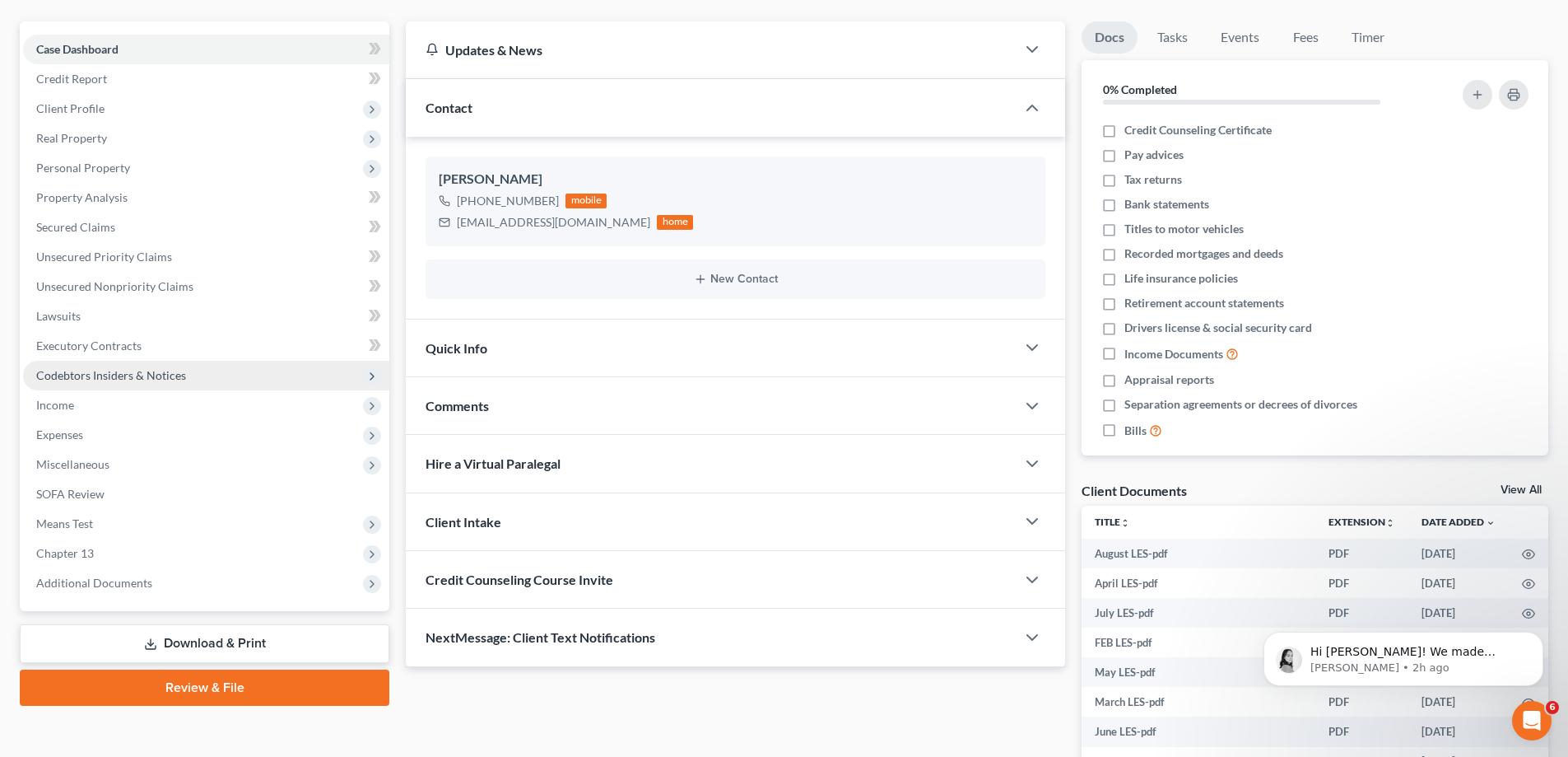
scroll to position [304, 0]
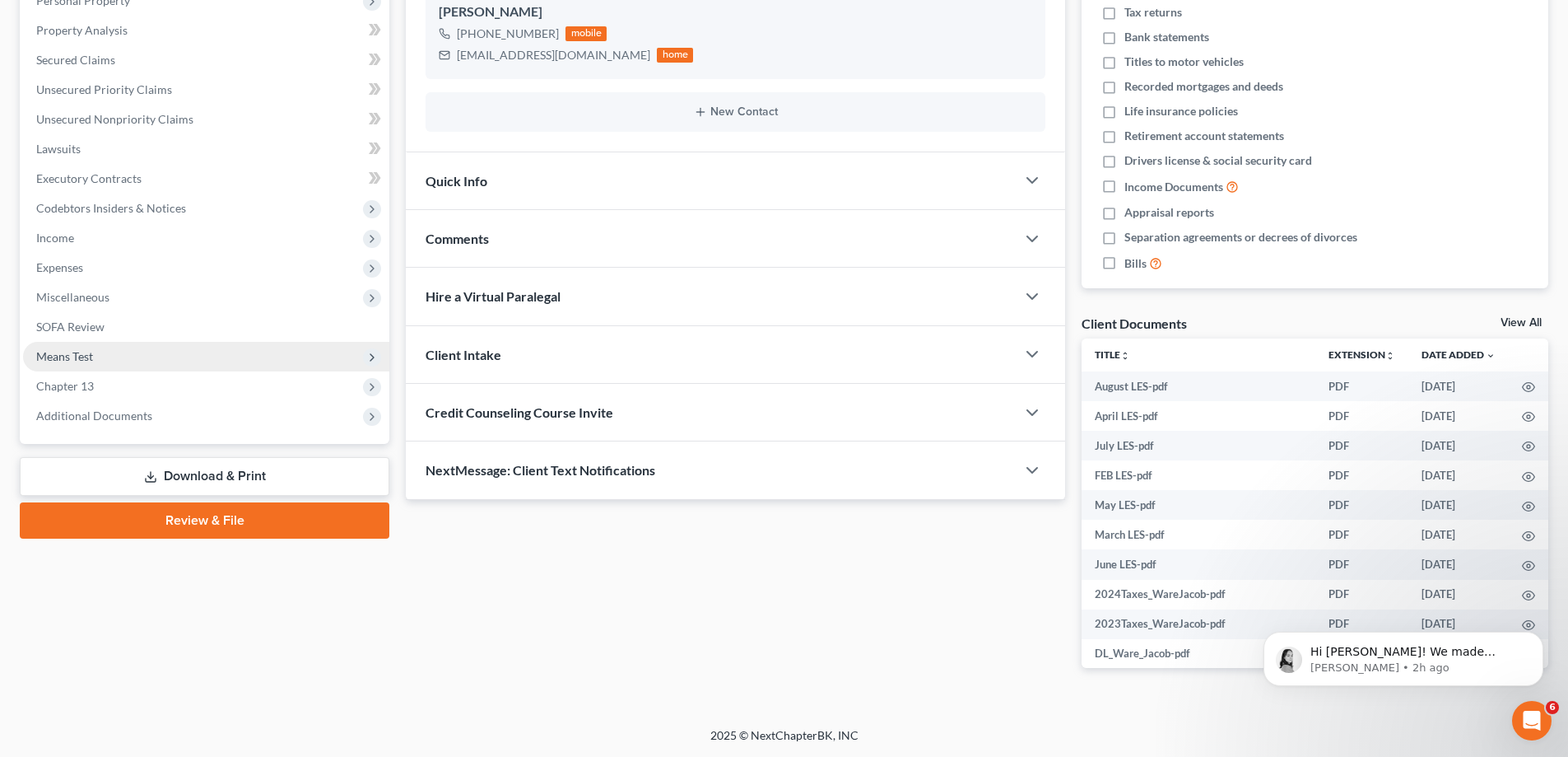
click at [259, 348] on span "Means Test" at bounding box center [206, 357] width 366 height 30
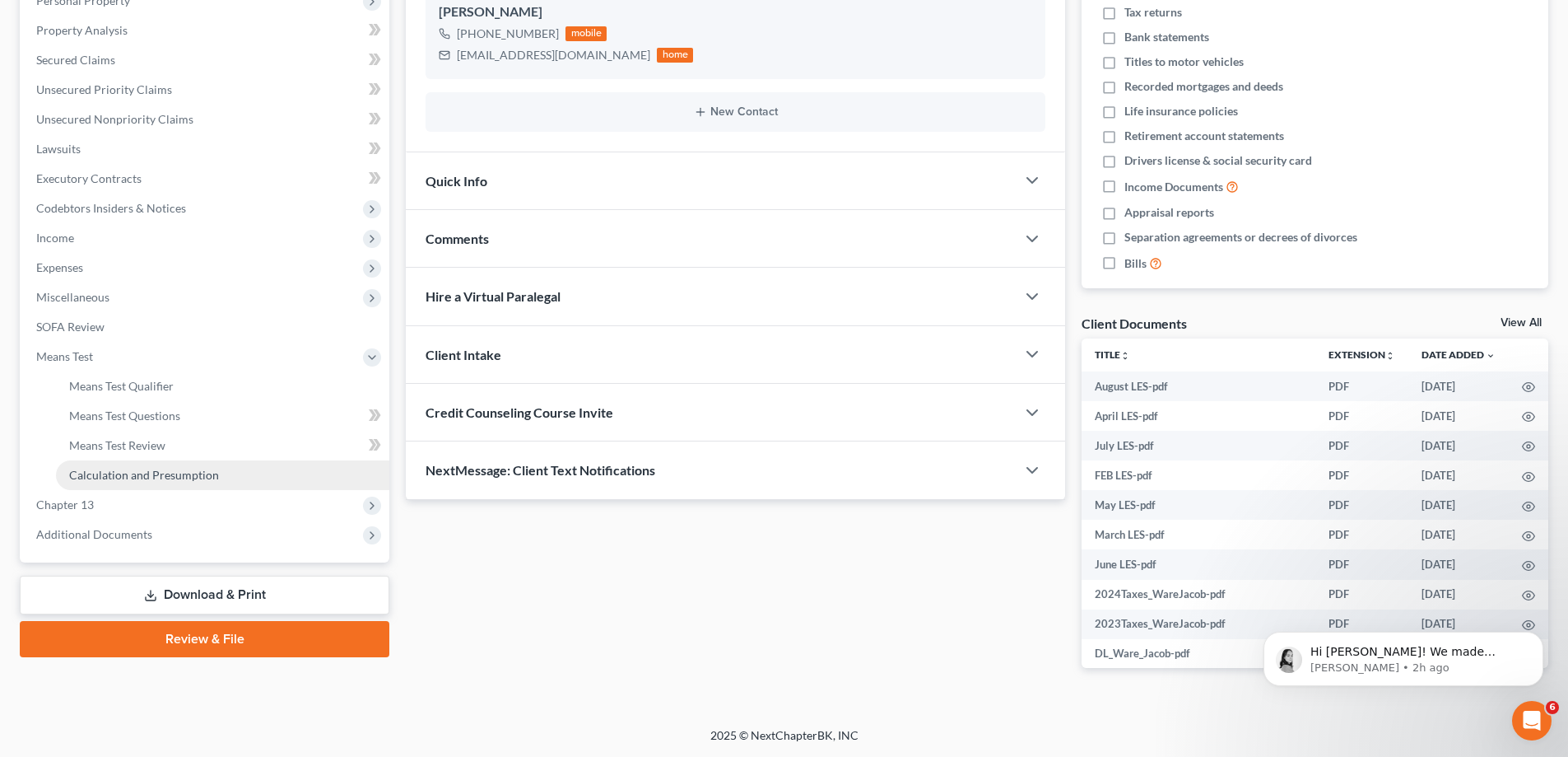
click at [252, 480] on link "Calculation and Presumption" at bounding box center [222, 475] width 334 height 30
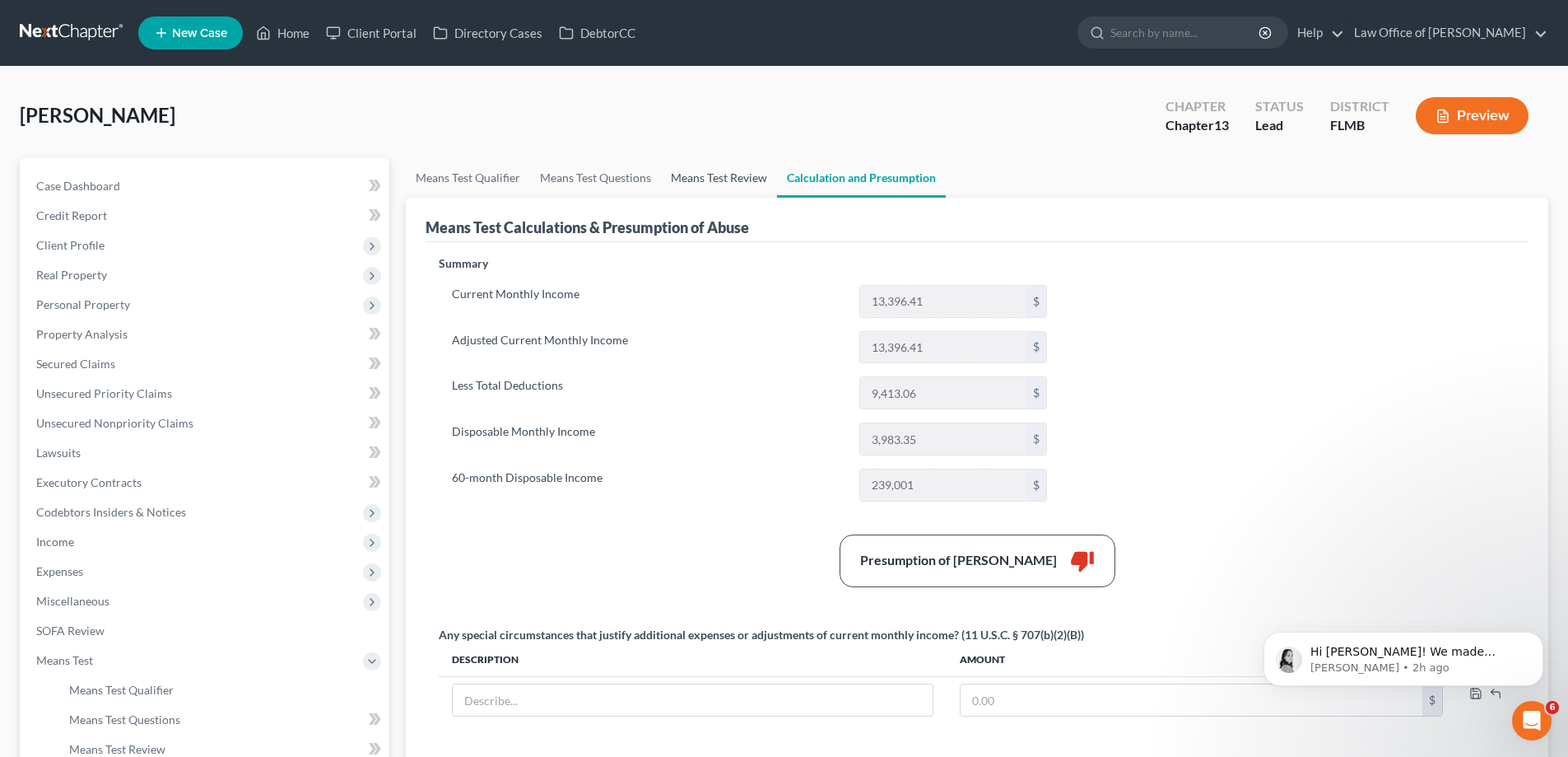
click at [695, 158] on link "Means Test Review" at bounding box center [719, 178] width 116 height 40
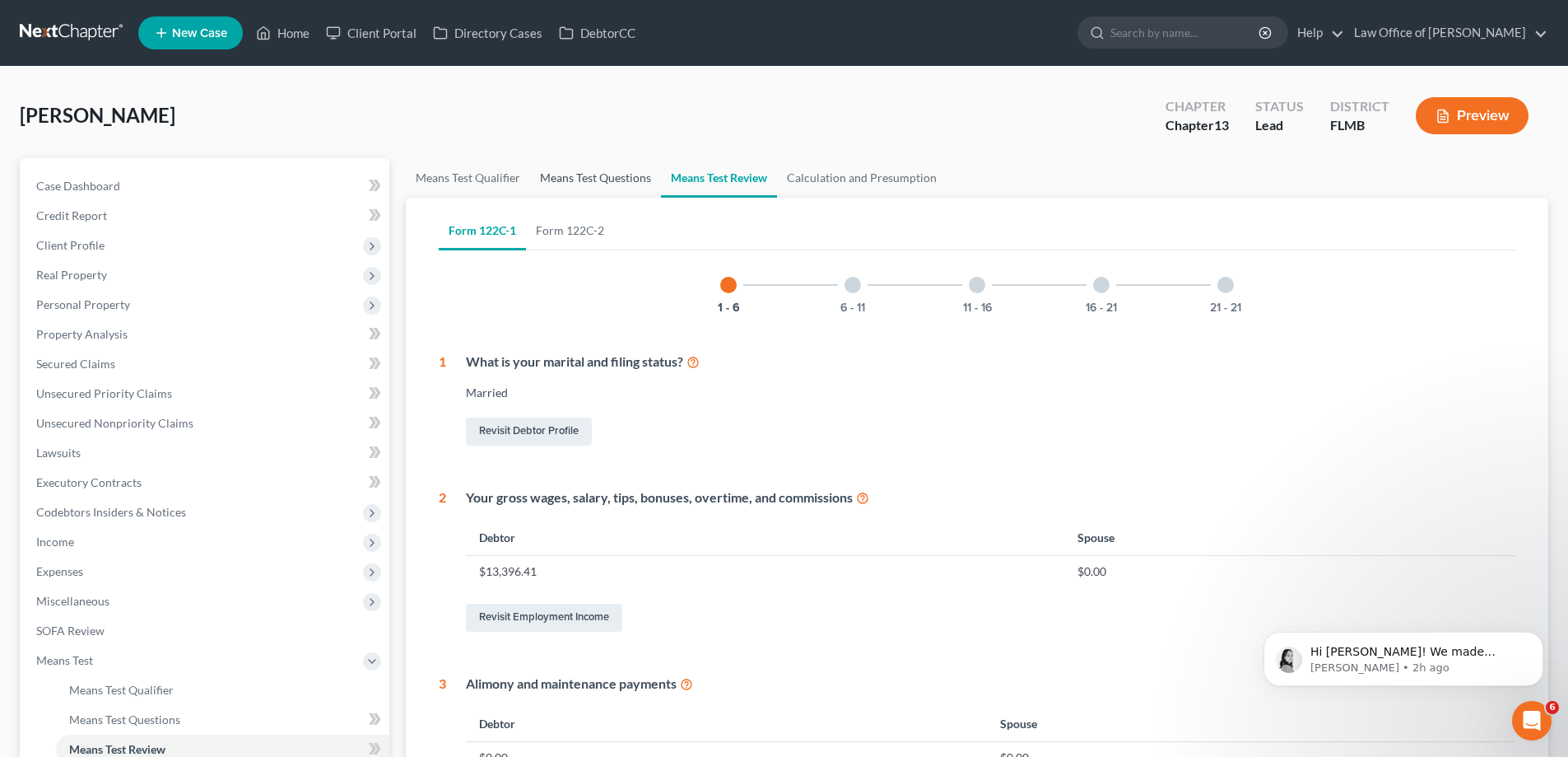
click at [600, 174] on link "Means Test Questions" at bounding box center [595, 178] width 131 height 40
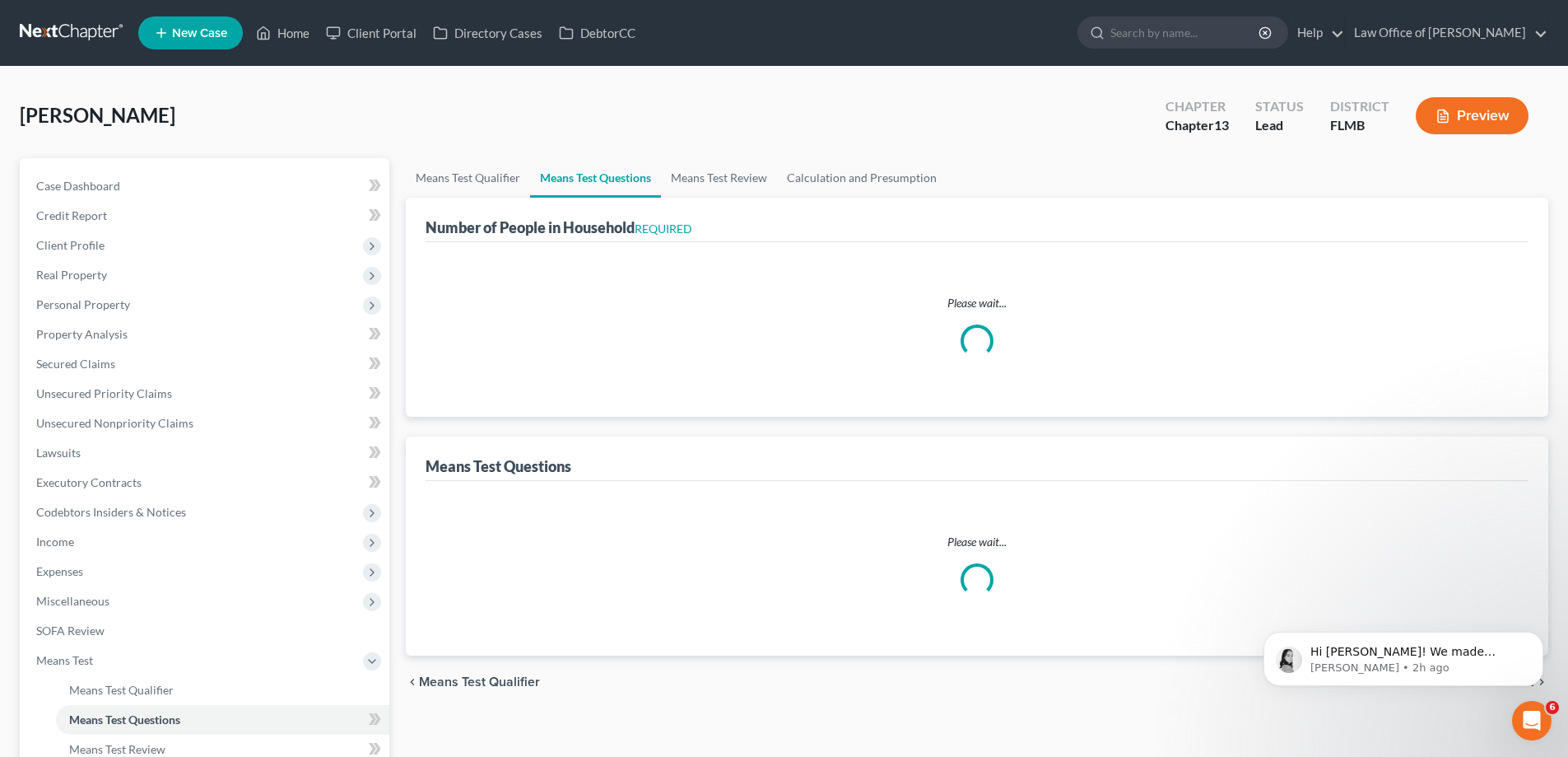
select select "0"
select select "60"
select select "1"
select select "24"
select select "4"
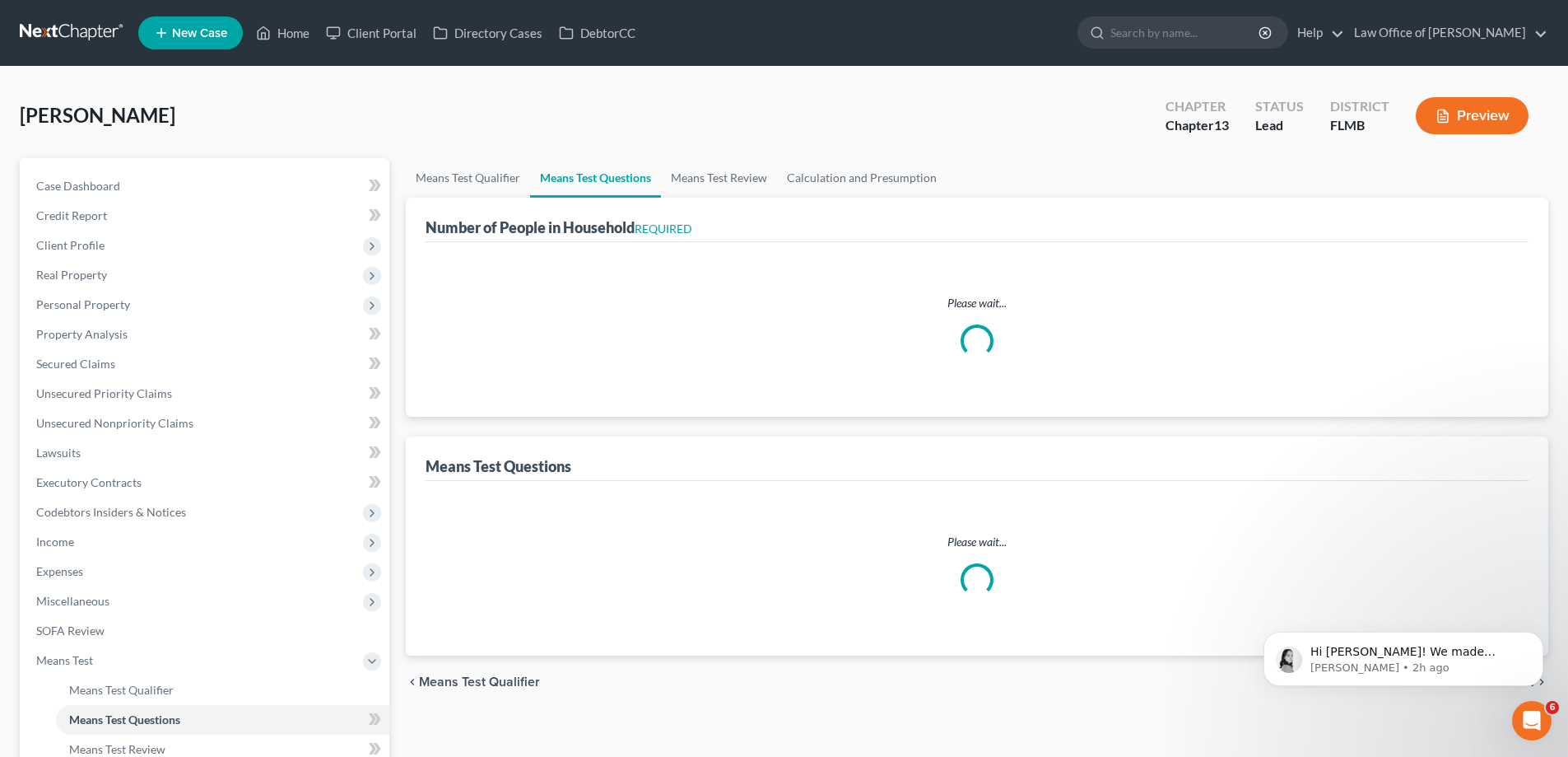
select select "2"
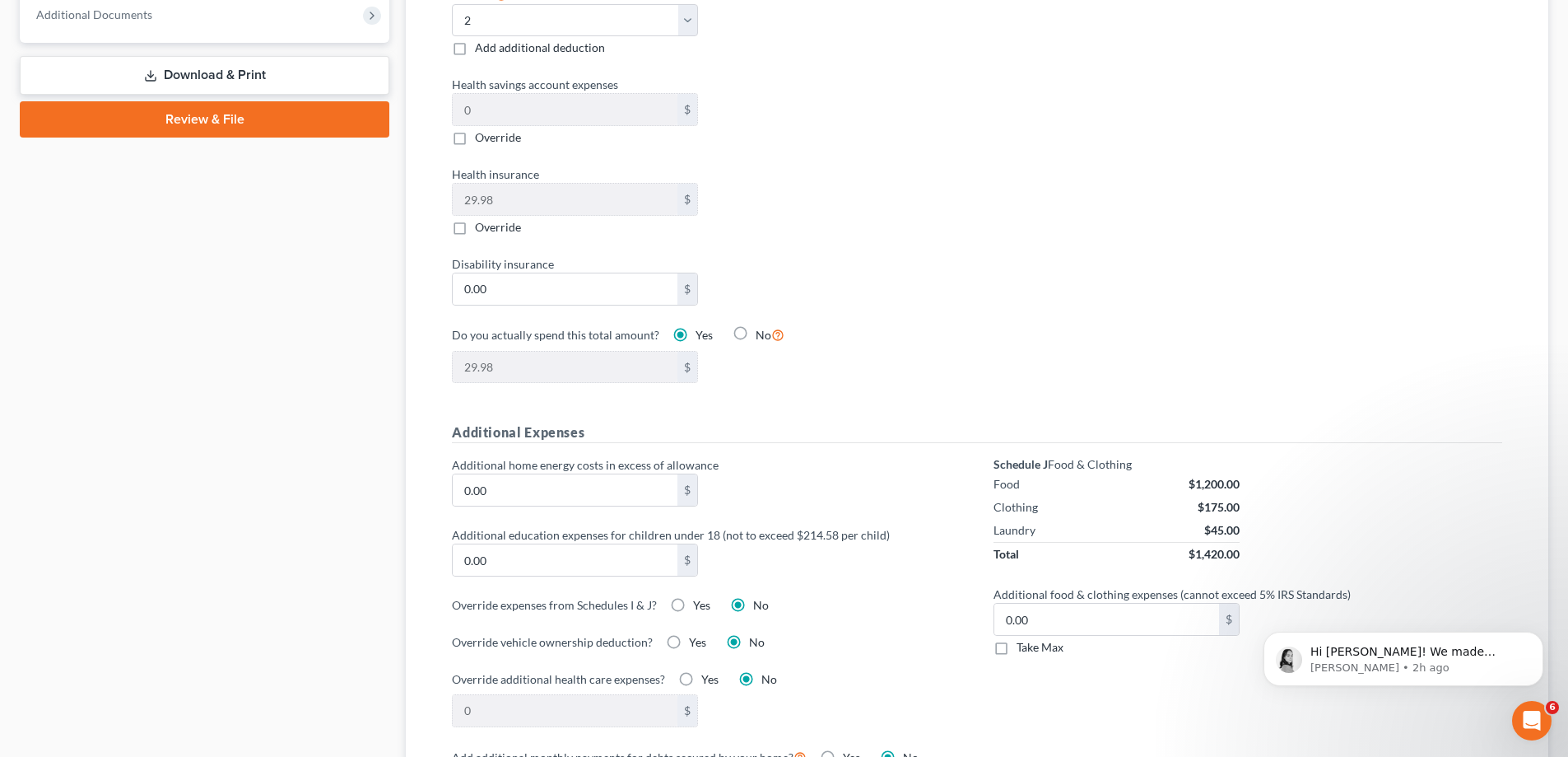
scroll to position [412, 0]
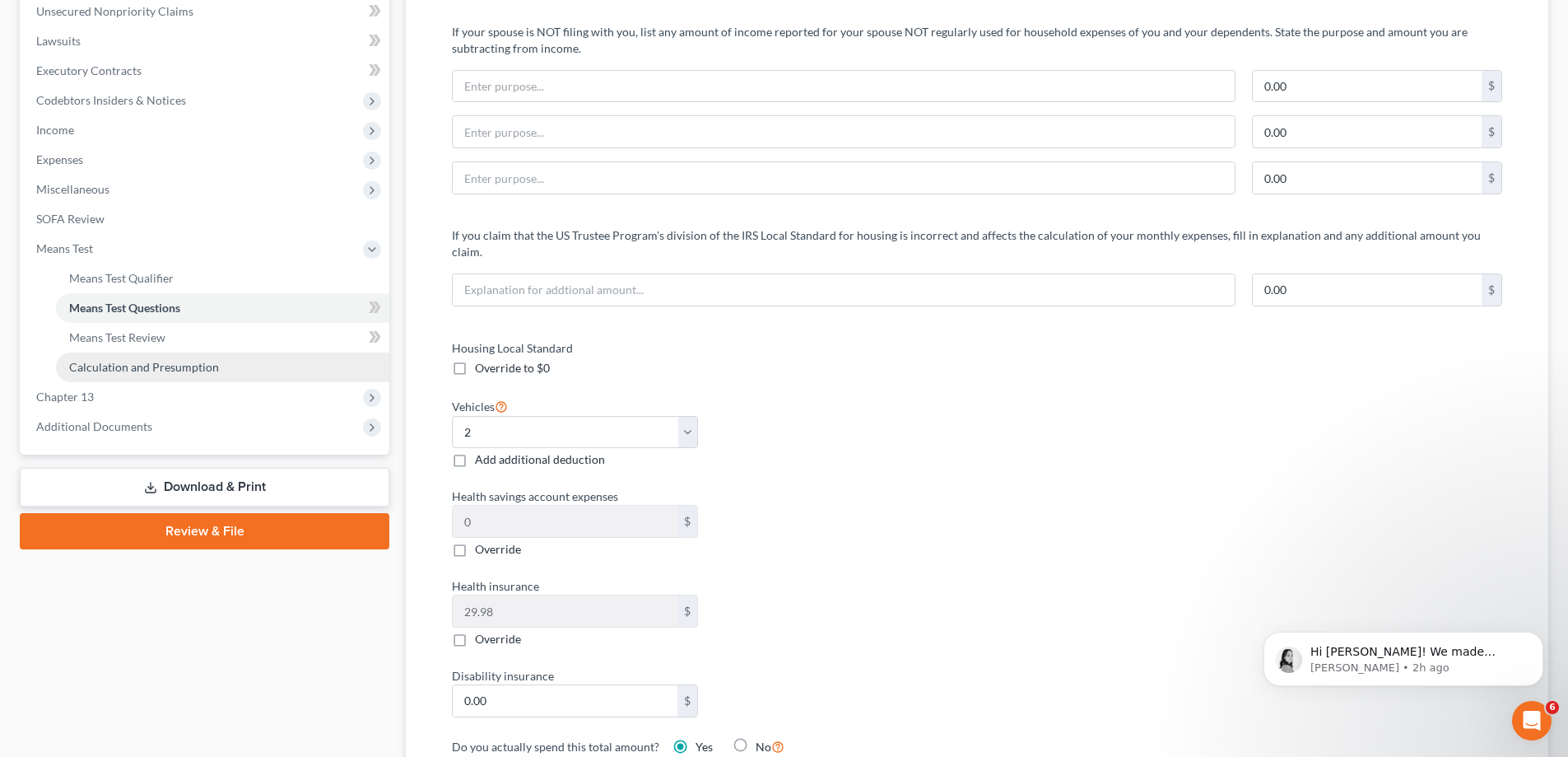
click at [138, 367] on span "Calculation and Presumption" at bounding box center [144, 367] width 150 height 14
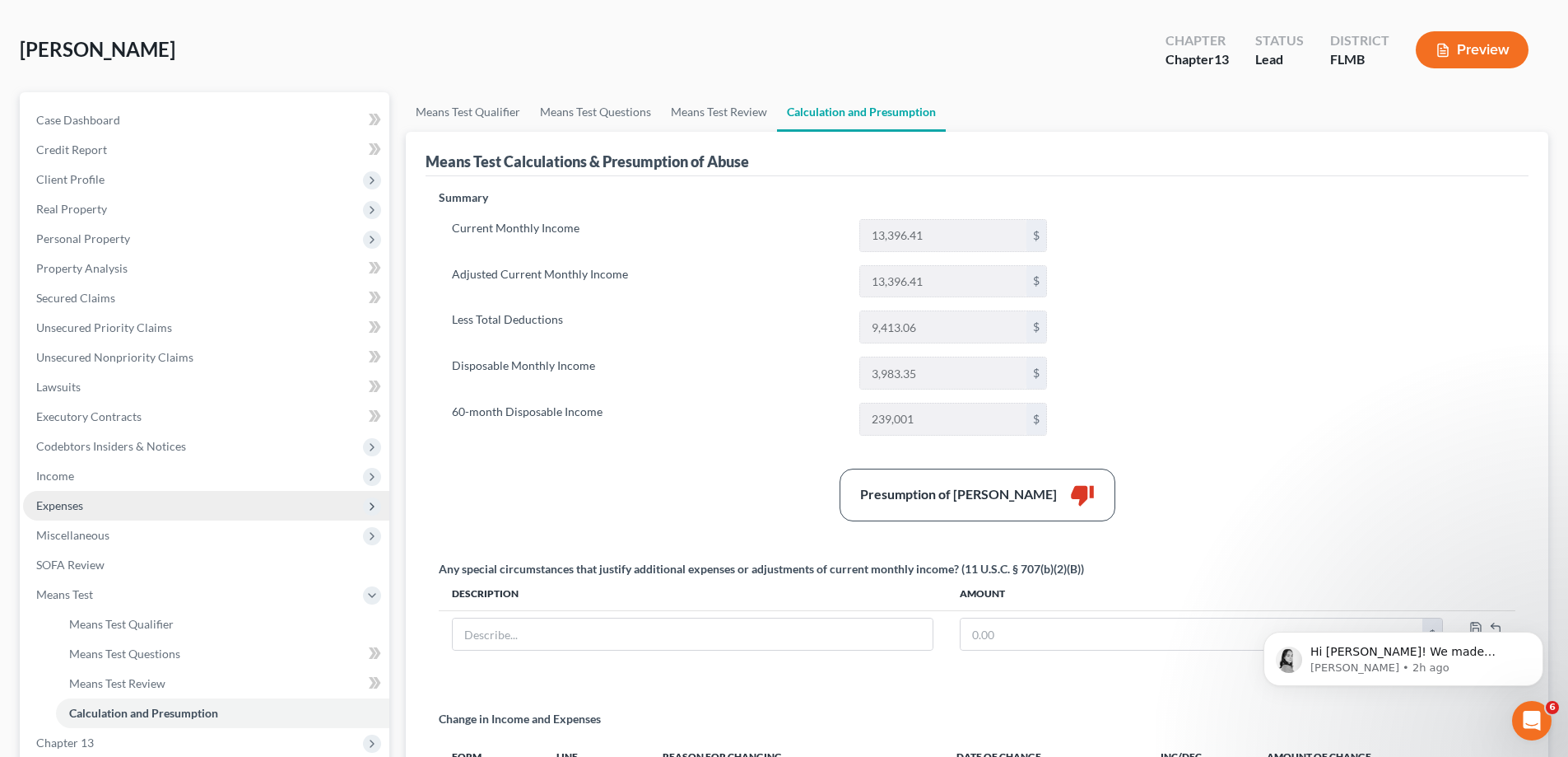
scroll to position [308, 0]
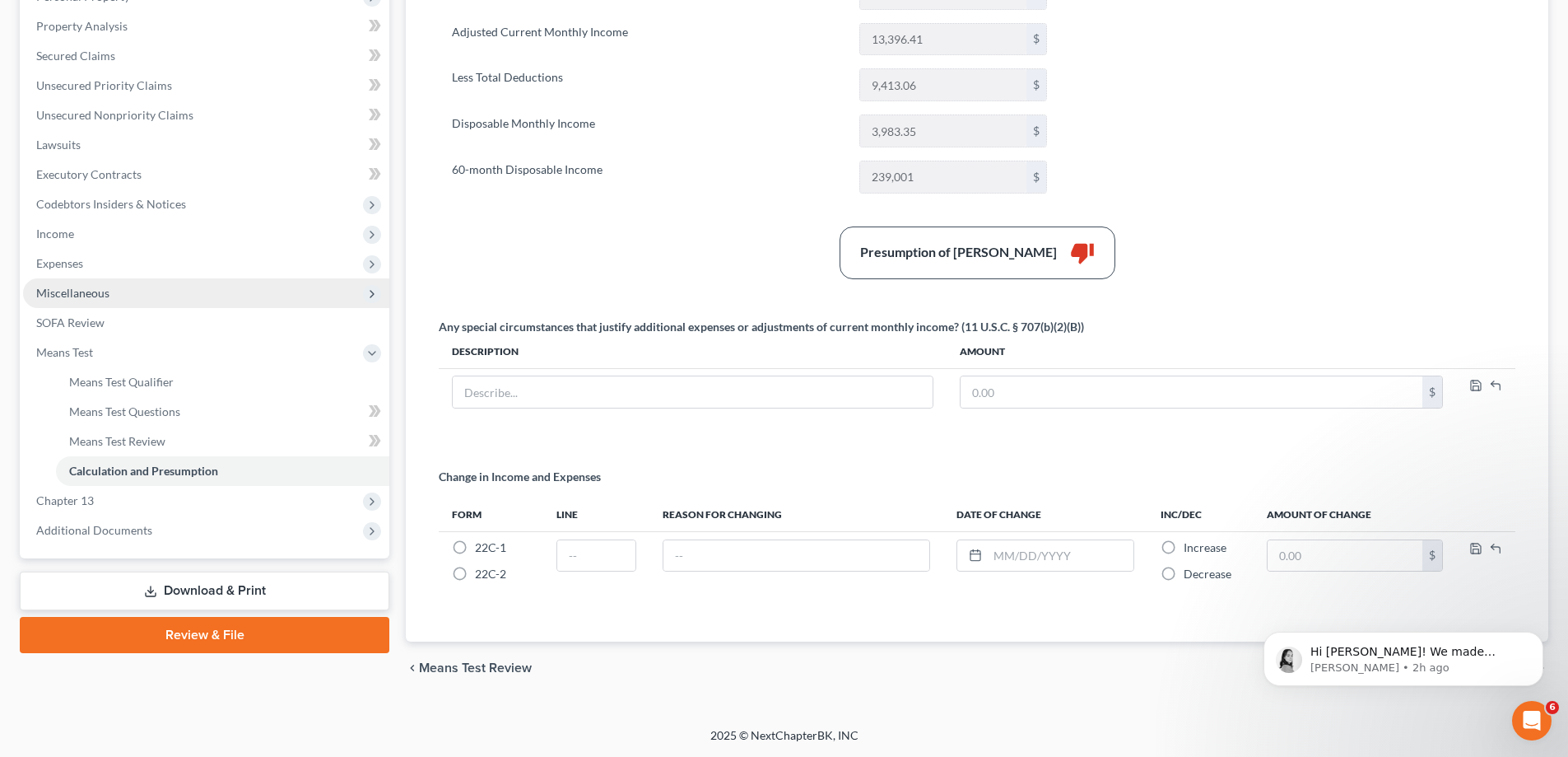
click at [122, 300] on span "Miscellaneous" at bounding box center [206, 293] width 366 height 30
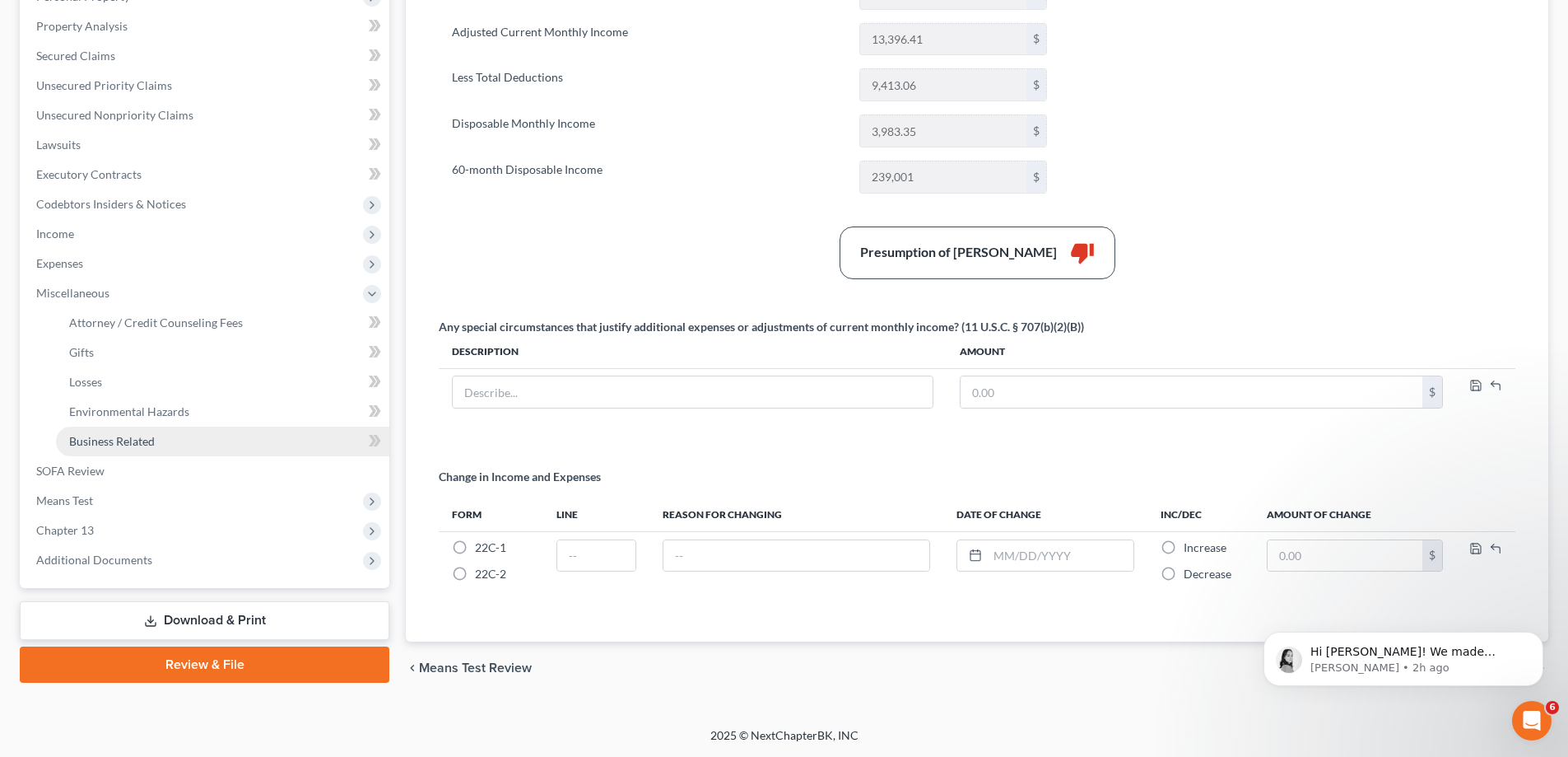
click at [155, 428] on link "Business Related" at bounding box center [222, 442] width 334 height 30
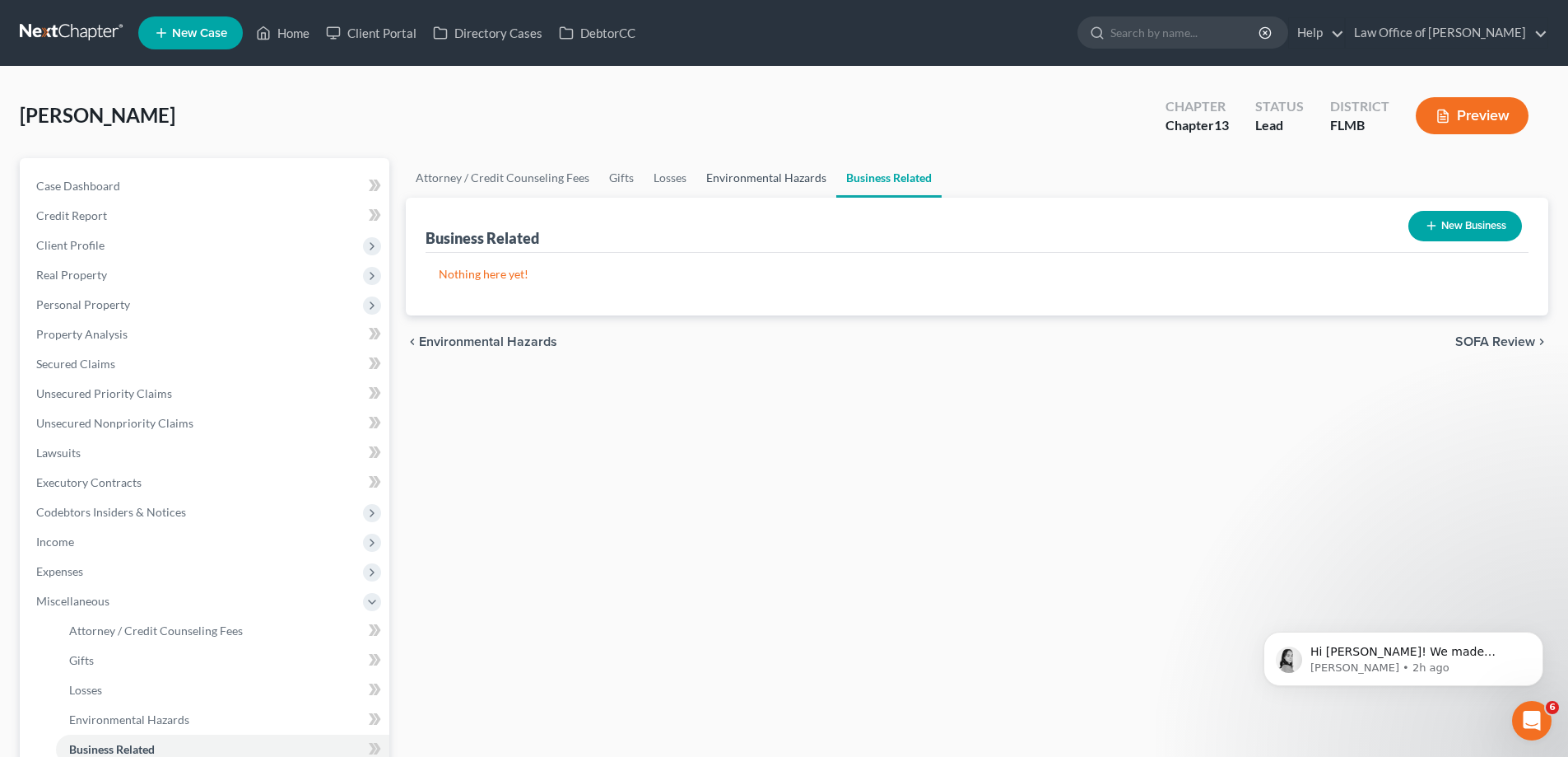
click at [758, 185] on link "Environmental Hazards" at bounding box center [766, 178] width 139 height 40
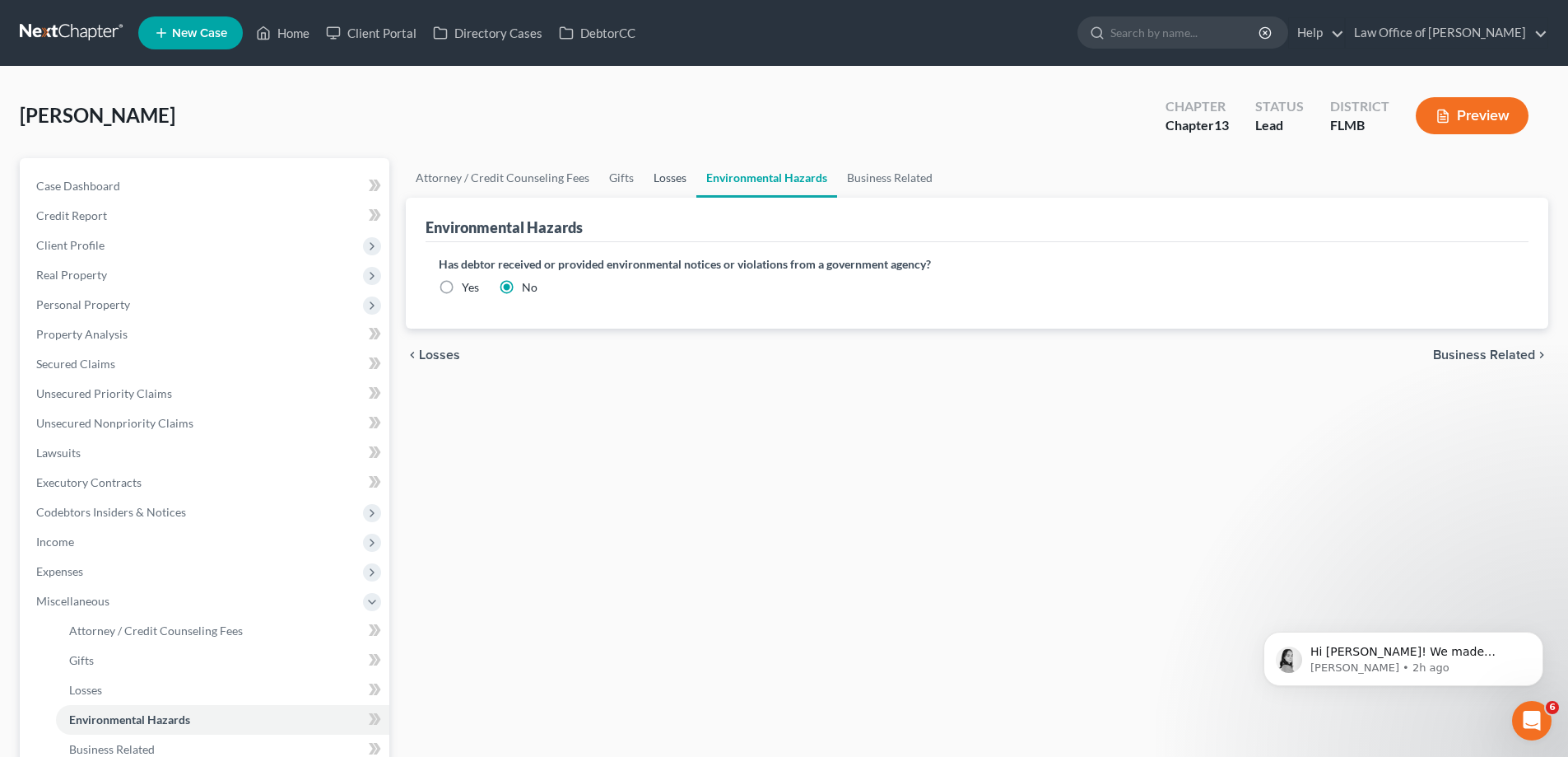
click at [675, 181] on link "Losses" at bounding box center [670, 178] width 53 height 40
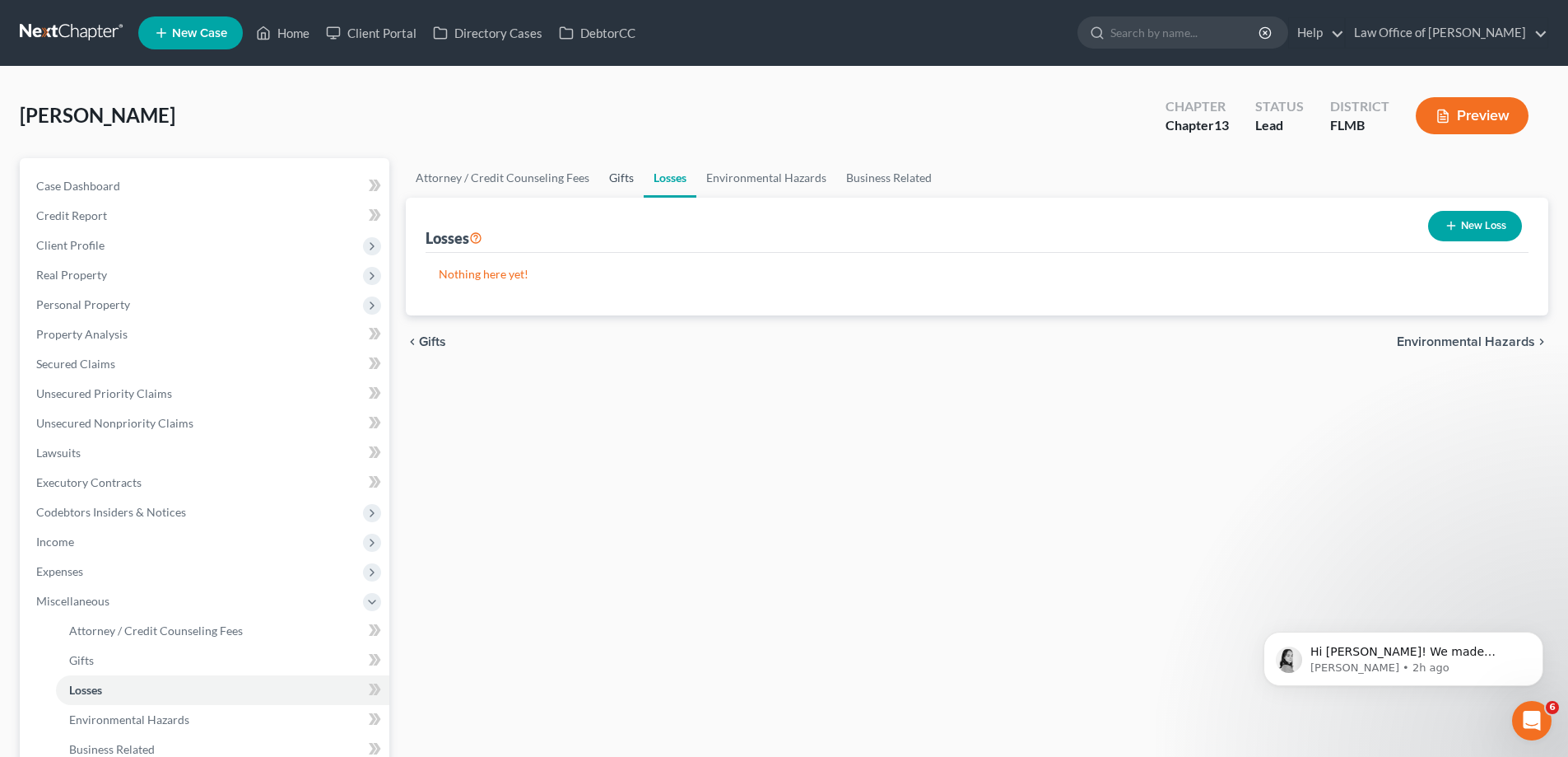
click at [622, 171] on link "Gifts" at bounding box center [622, 178] width 44 height 40
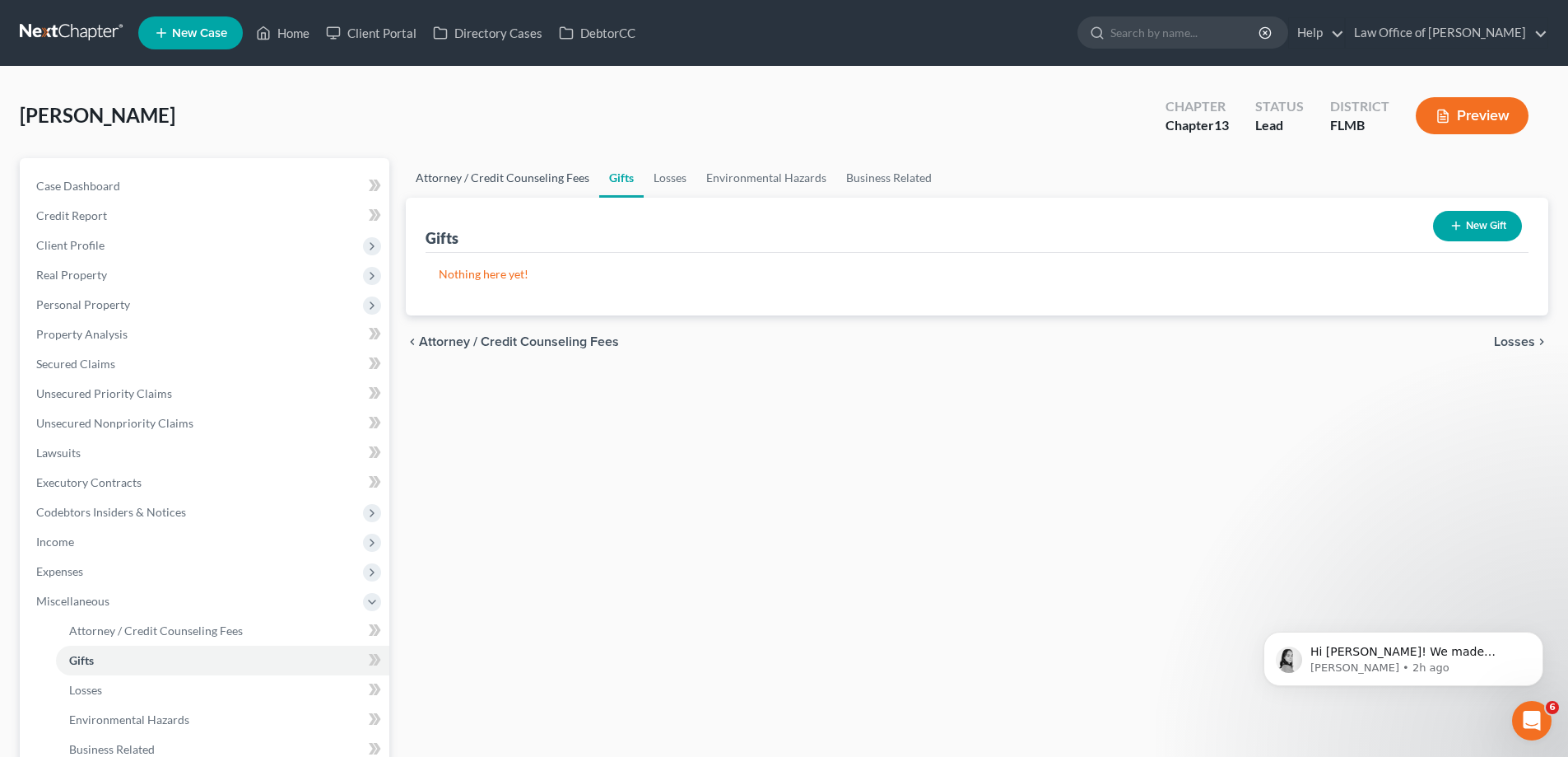
click at [529, 182] on link "Attorney / Credit Counseling Fees" at bounding box center [502, 178] width 193 height 40
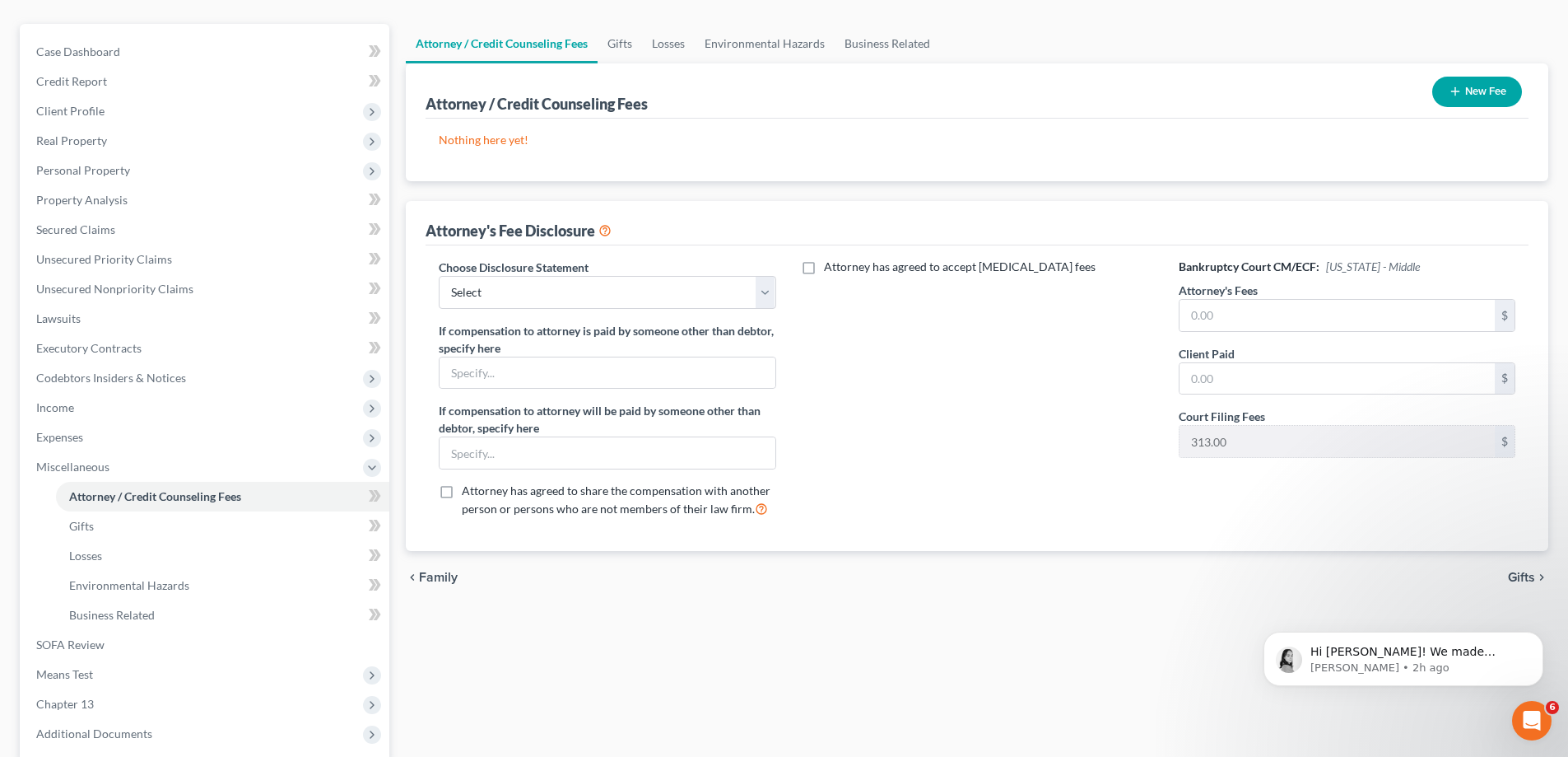
scroll to position [297, 0]
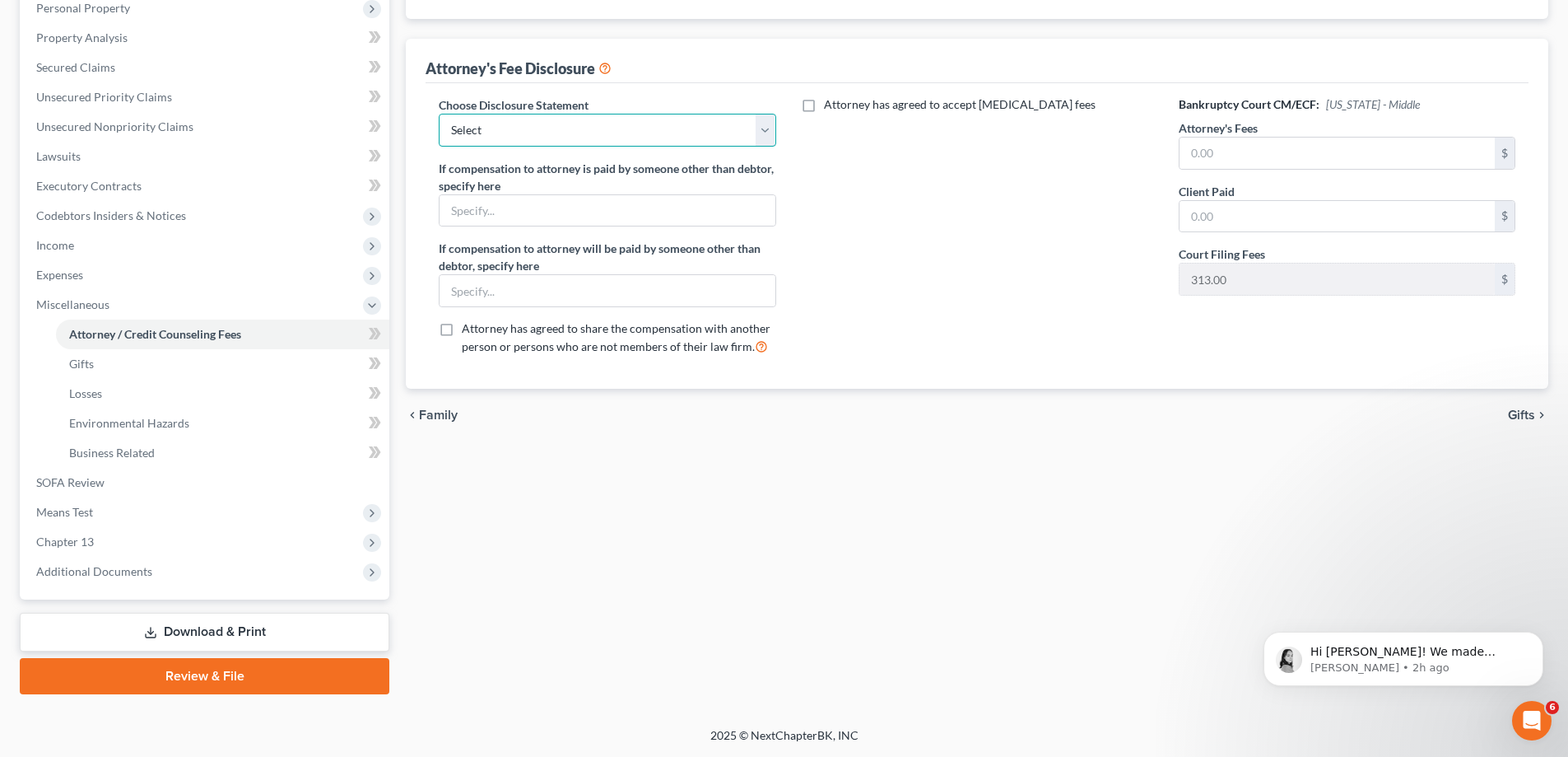
click at [637, 129] on select "Select Bankruptcy" at bounding box center [607, 130] width 336 height 33
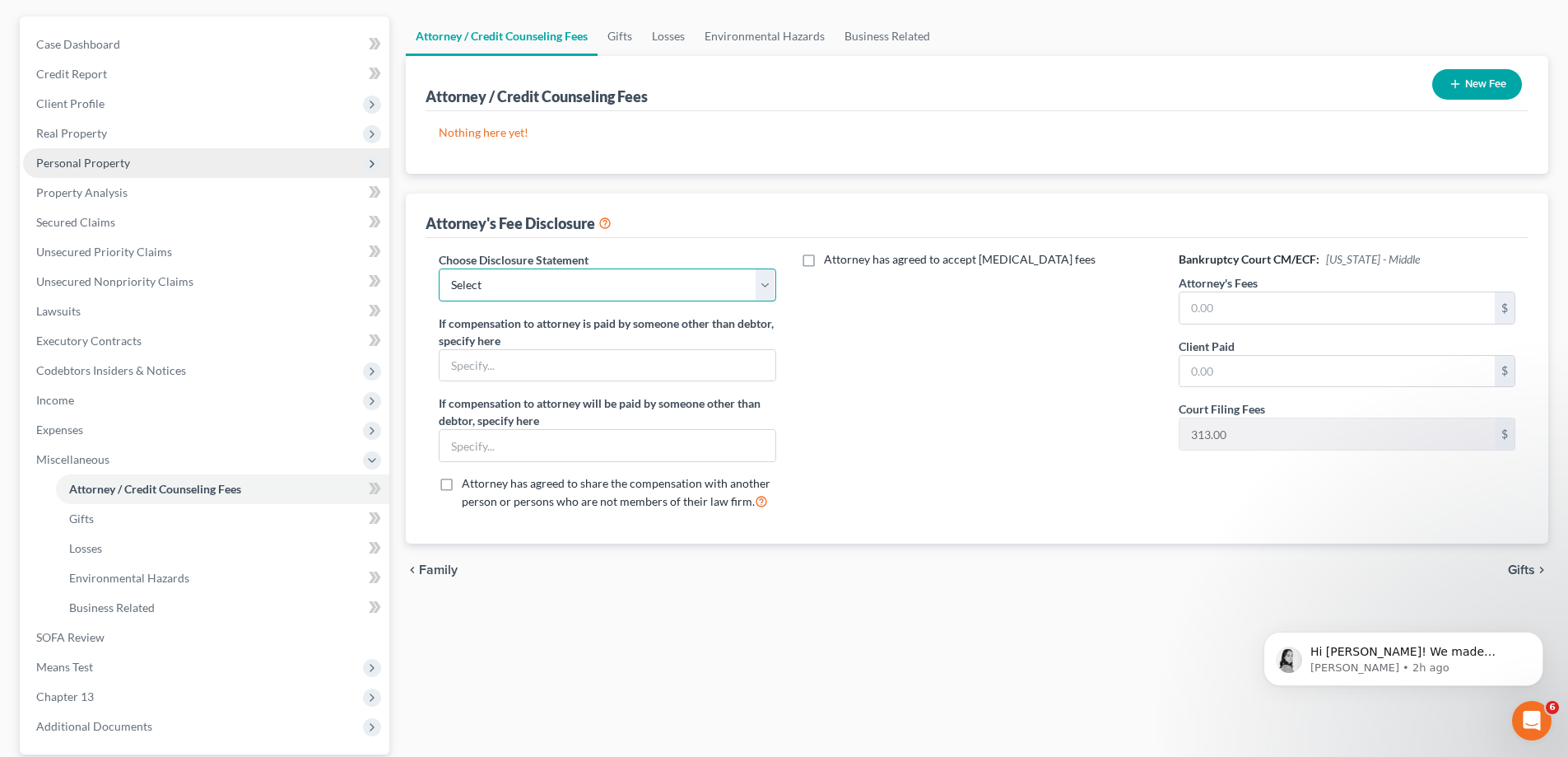
scroll to position [0, 0]
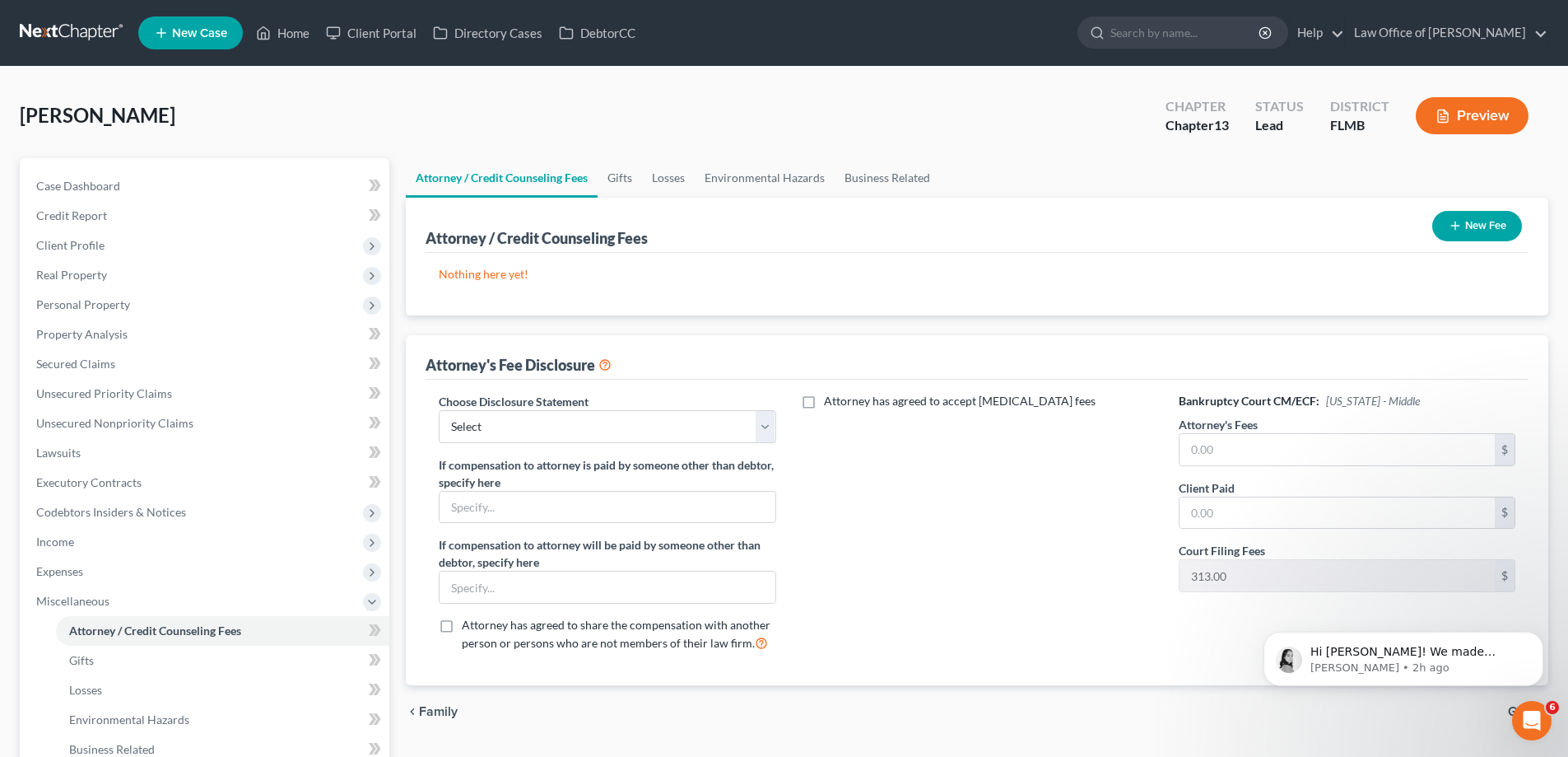
click at [188, 103] on div "[PERSON_NAME] Upgraded Chapter Chapter 13 Status Lead District FLMB Preview" at bounding box center [783, 122] width 1528 height 72
click at [262, 428] on link "Unsecured Nonpriority Claims" at bounding box center [206, 423] width 366 height 30
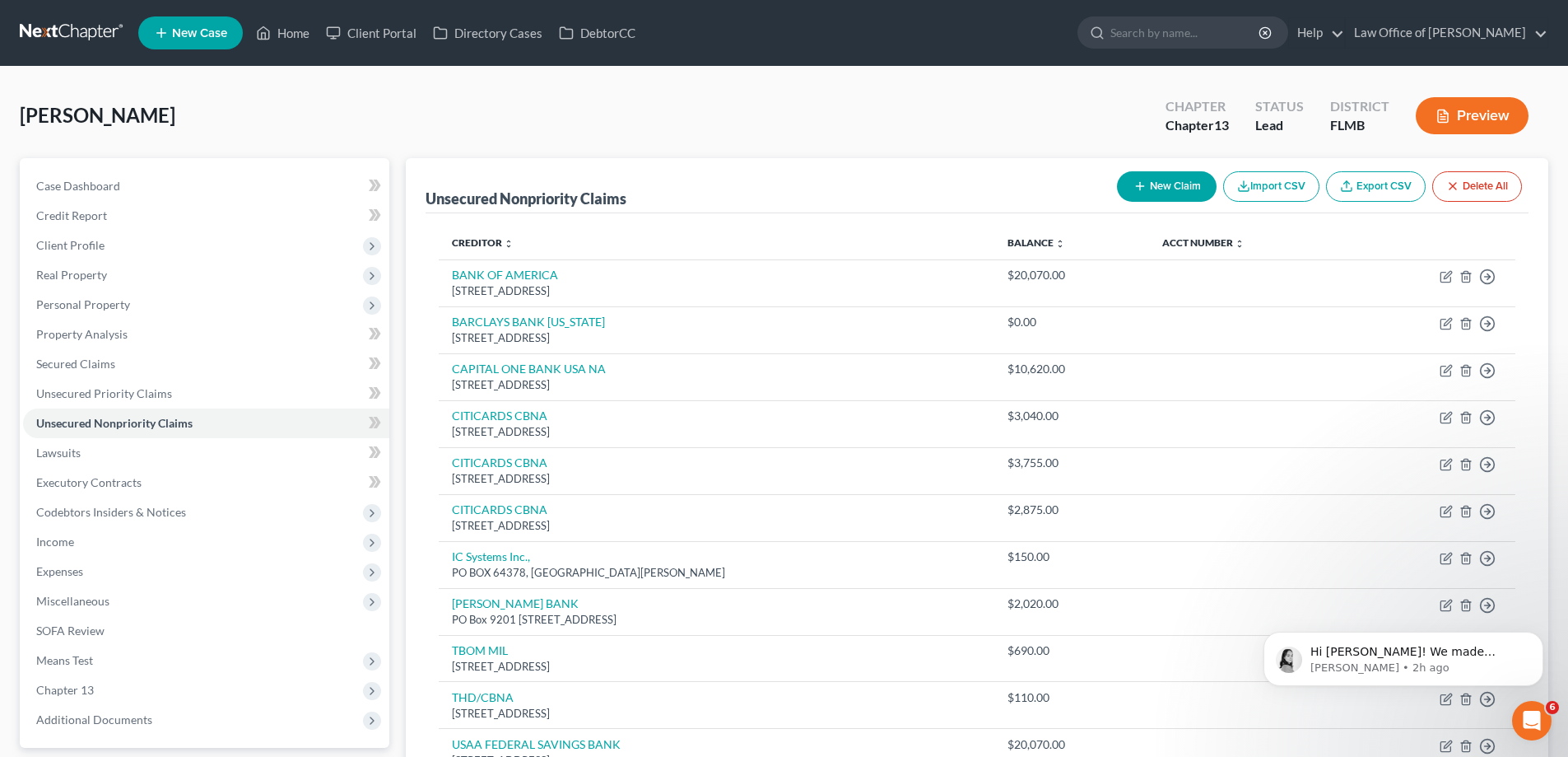
click at [892, 103] on div "Ware, Jacob Upgraded Chapter Chapter 13 Status Lead District FLMB Preview" at bounding box center [783, 122] width 1528 height 72
click at [467, 116] on div "Ware, Jacob Upgraded Chapter Chapter 13 Status Lead District FLMB Preview" at bounding box center [783, 122] width 1528 height 72
click at [123, 390] on span "Unsecured Priority Claims" at bounding box center [104, 393] width 136 height 14
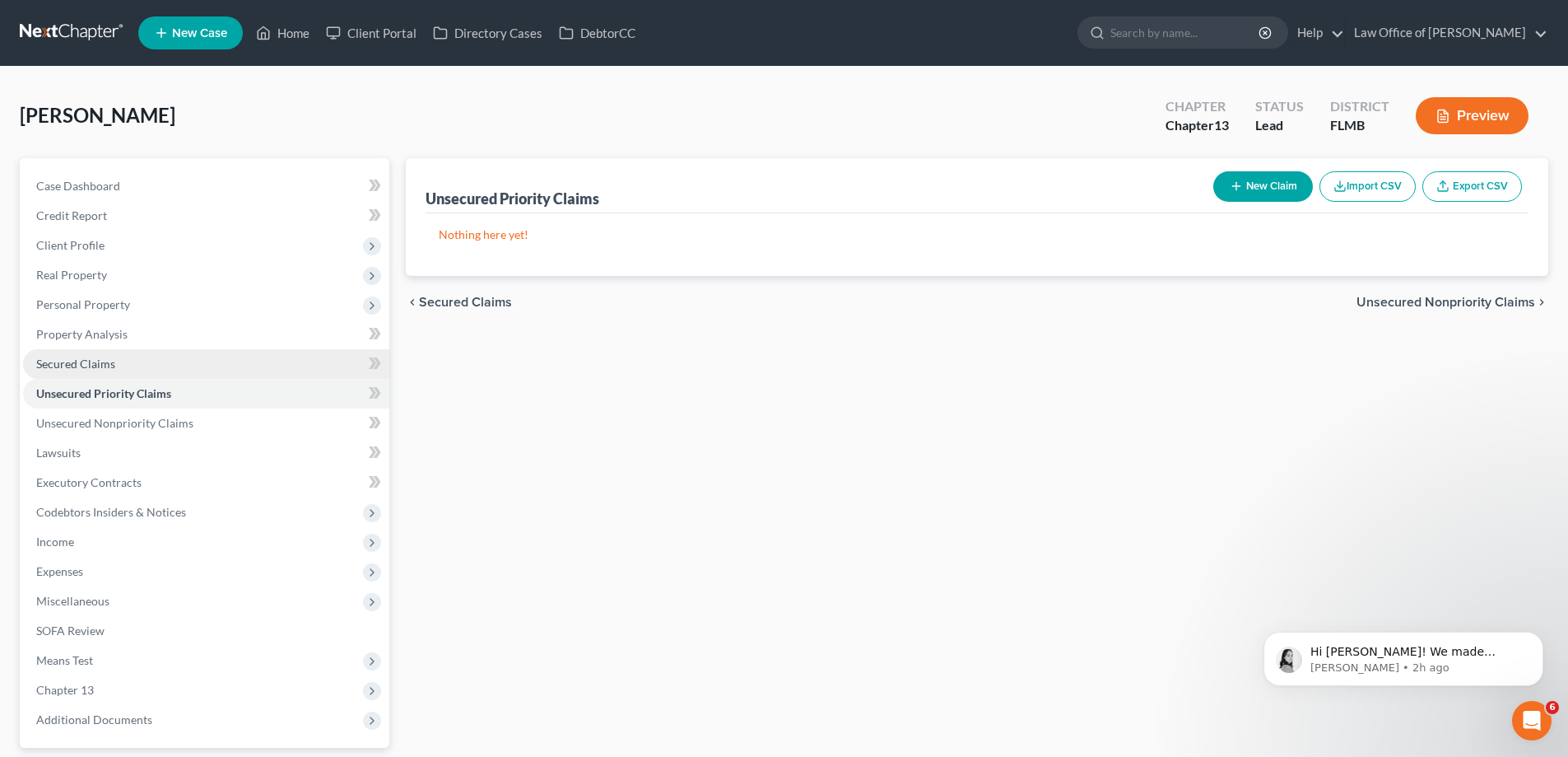
click at [109, 352] on link "Secured Claims" at bounding box center [206, 364] width 366 height 30
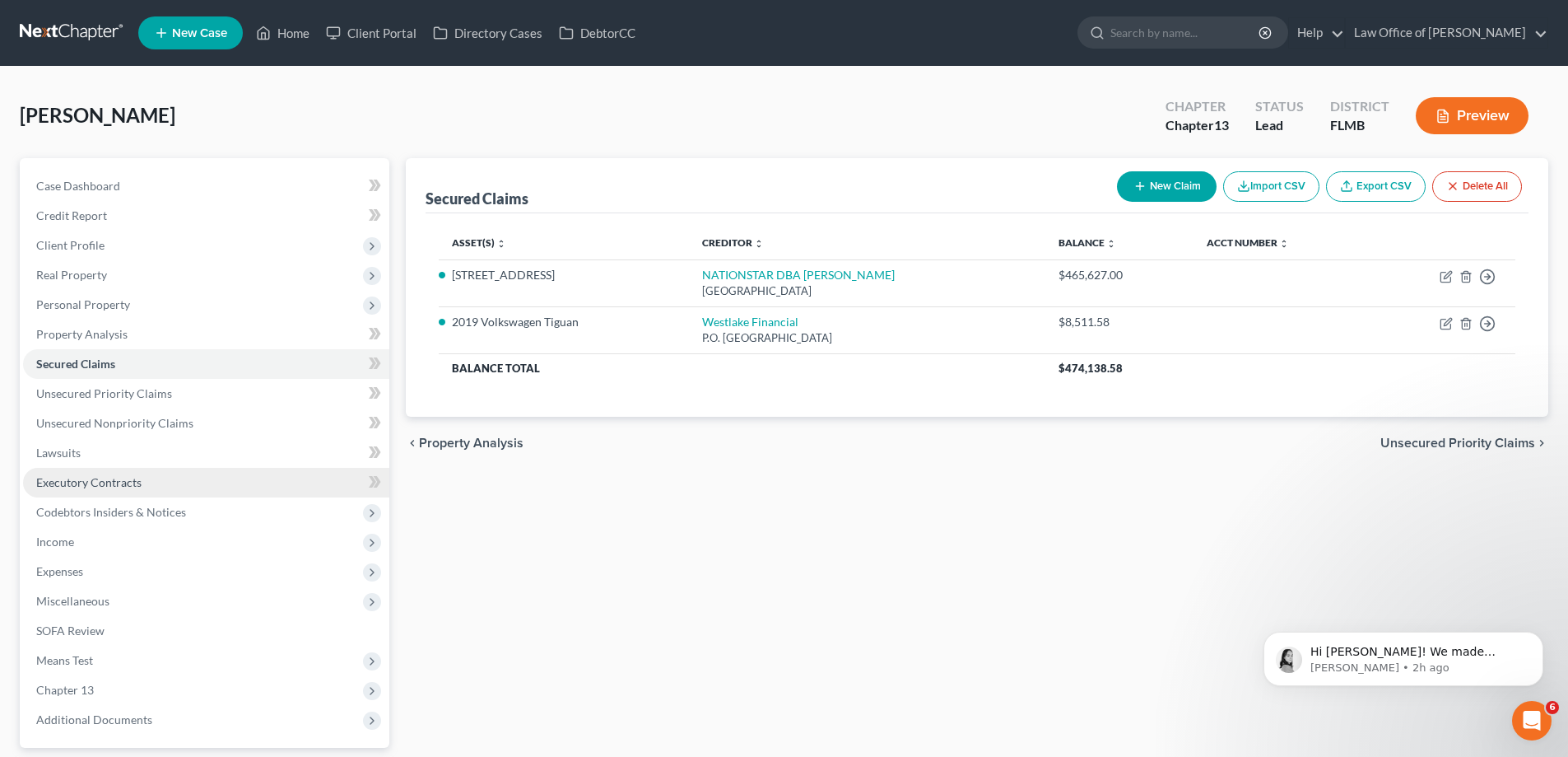
click at [124, 477] on span "Executory Contracts" at bounding box center [88, 482] width 105 height 14
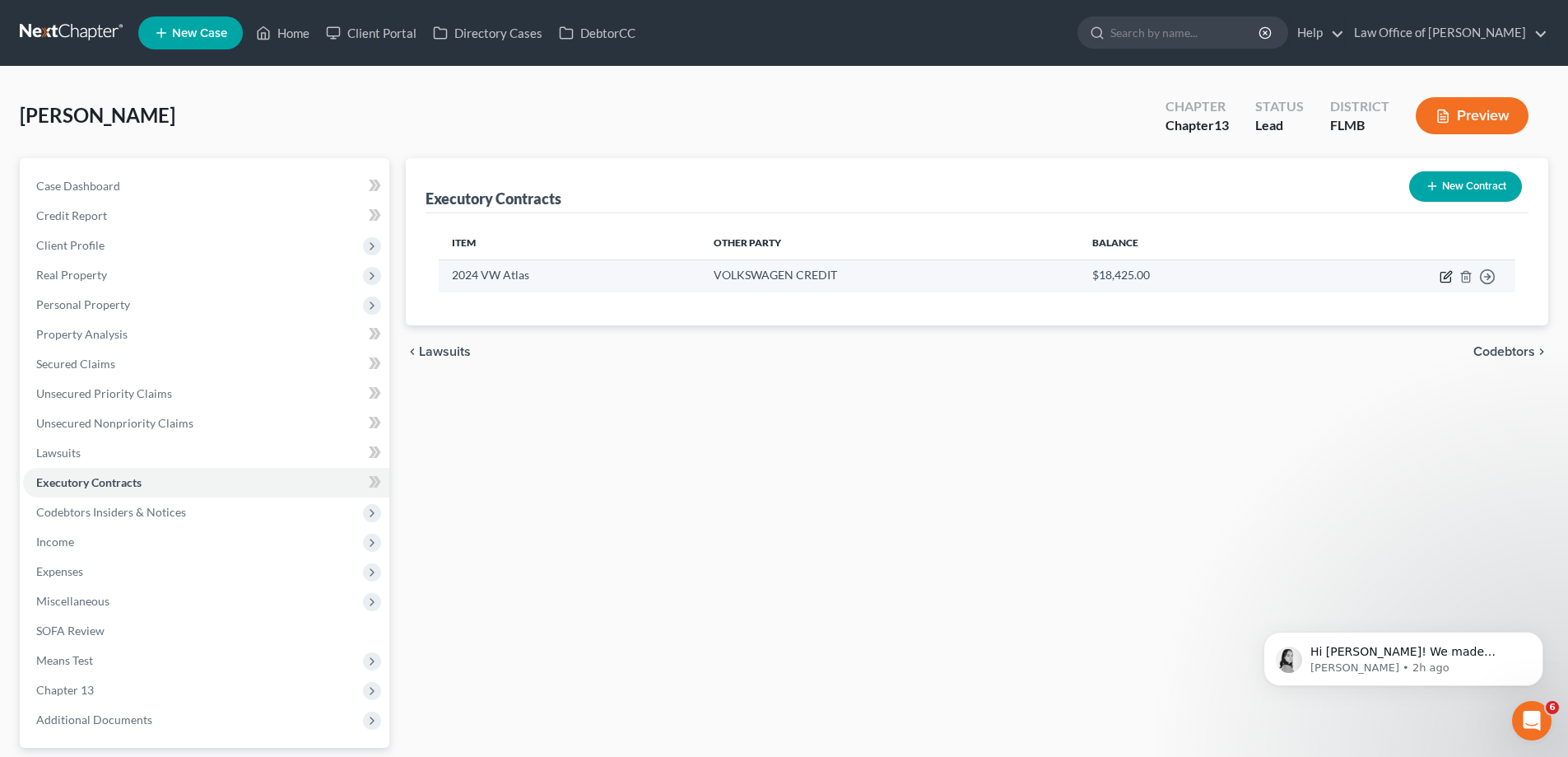
click at [1444, 275] on icon "button" at bounding box center [1445, 276] width 13 height 13
select select "14"
select select "0"
select select "1"
select select "0"
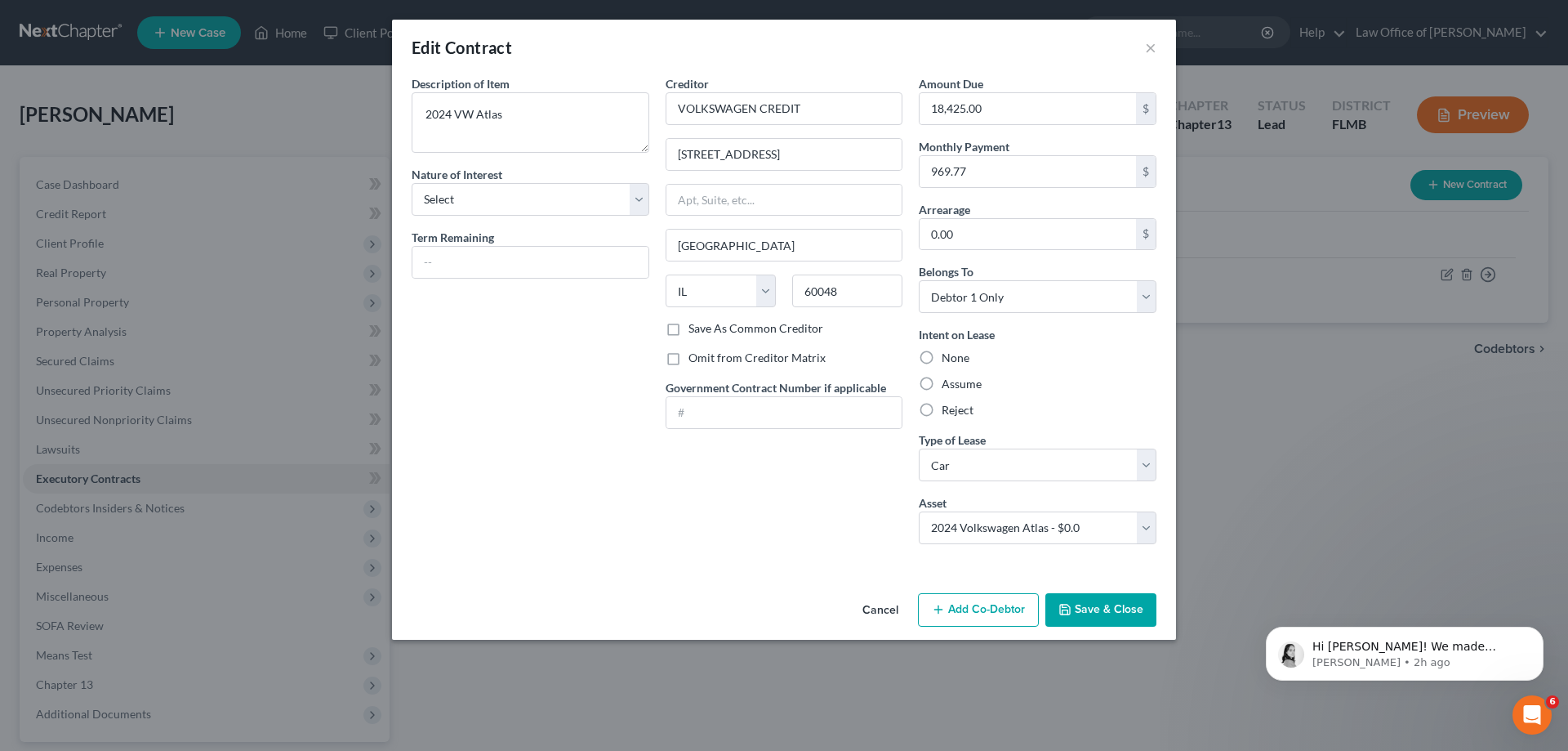
click at [1157, 44] on div "Edit Contract ×" at bounding box center [783, 46] width 784 height 55
click at [1146, 49] on button "×" at bounding box center [1150, 47] width 11 height 19
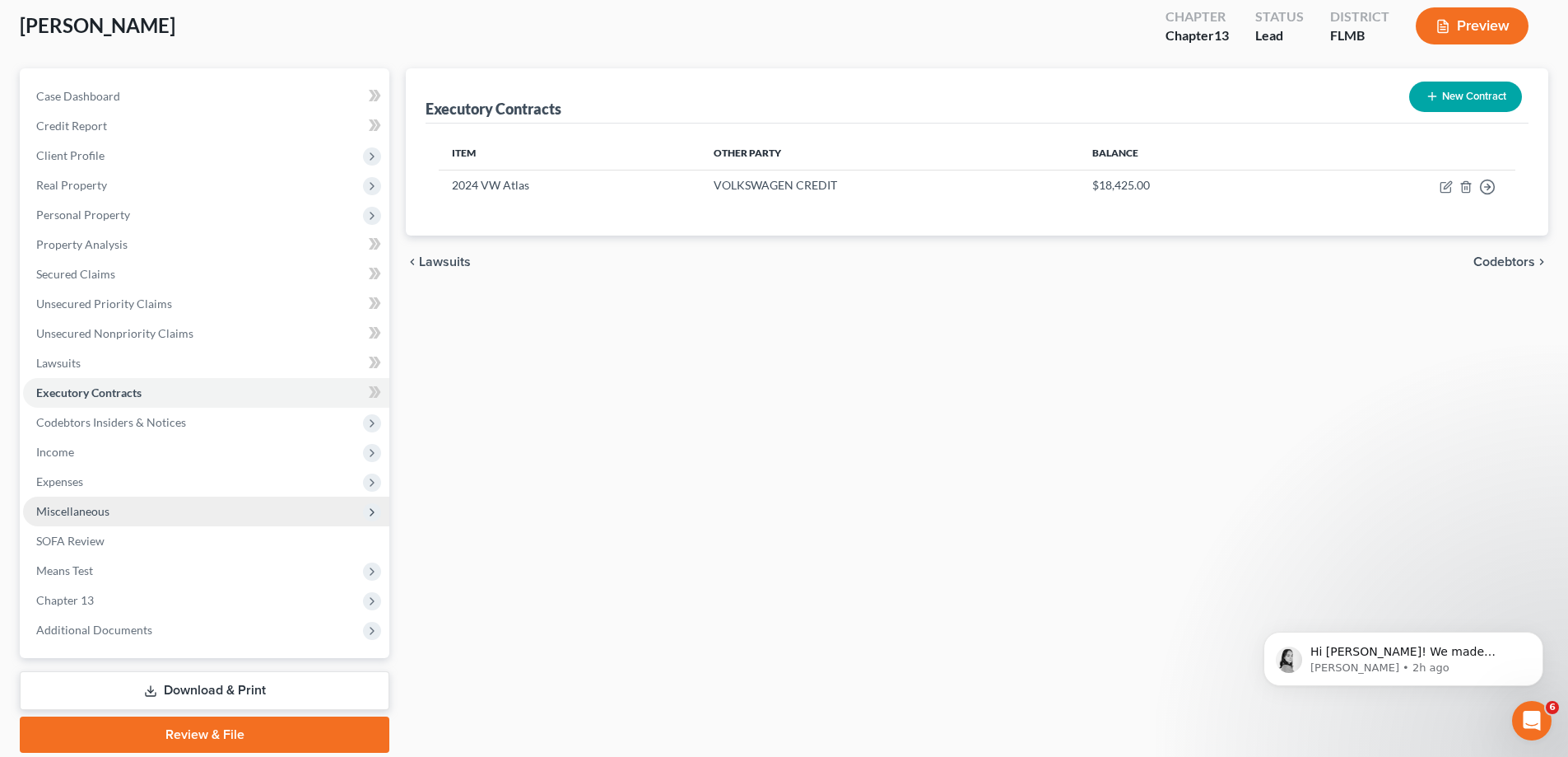
scroll to position [148, 0]
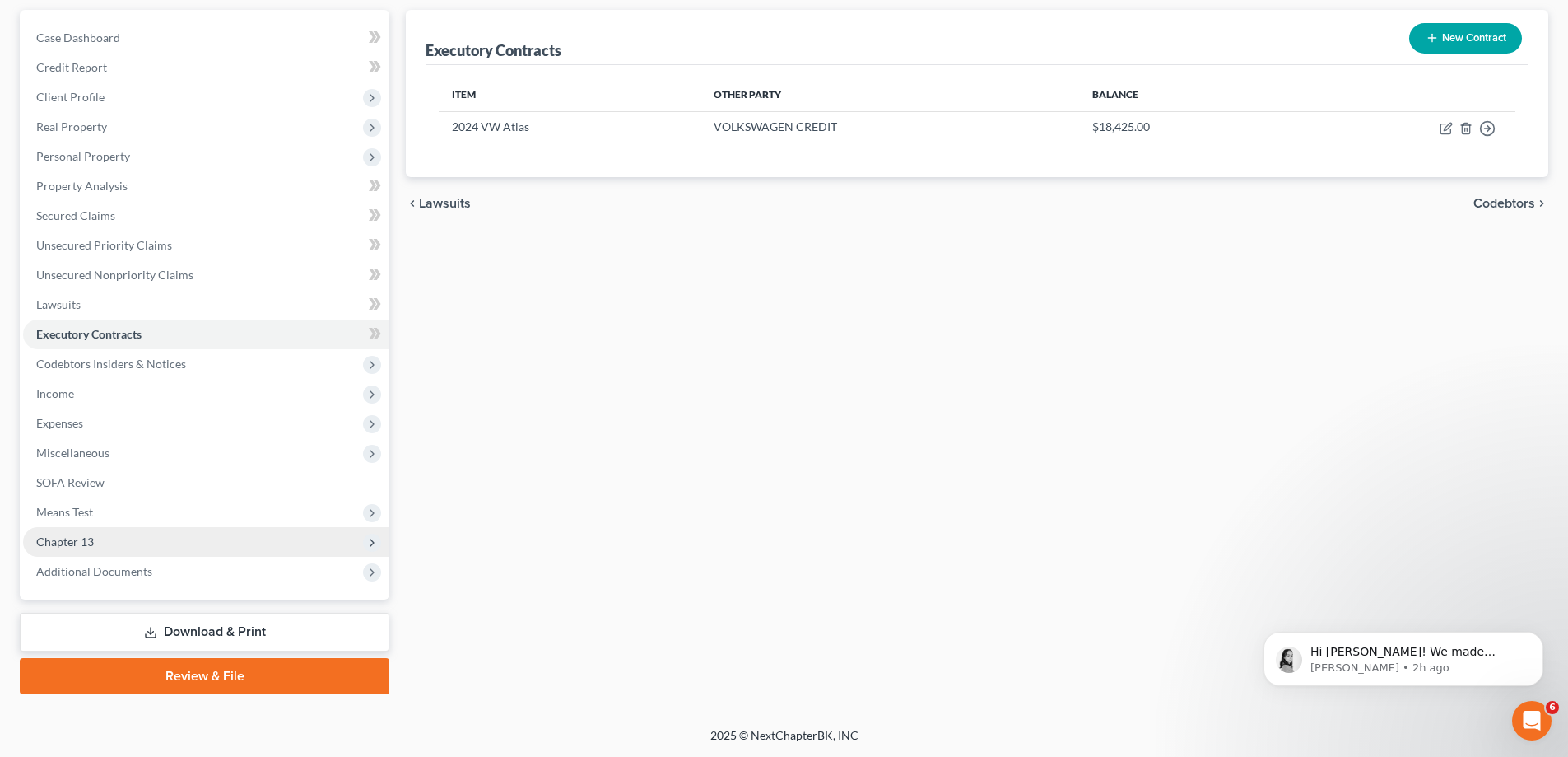
click at [92, 537] on span "Chapter 13" at bounding box center [64, 541] width 57 height 14
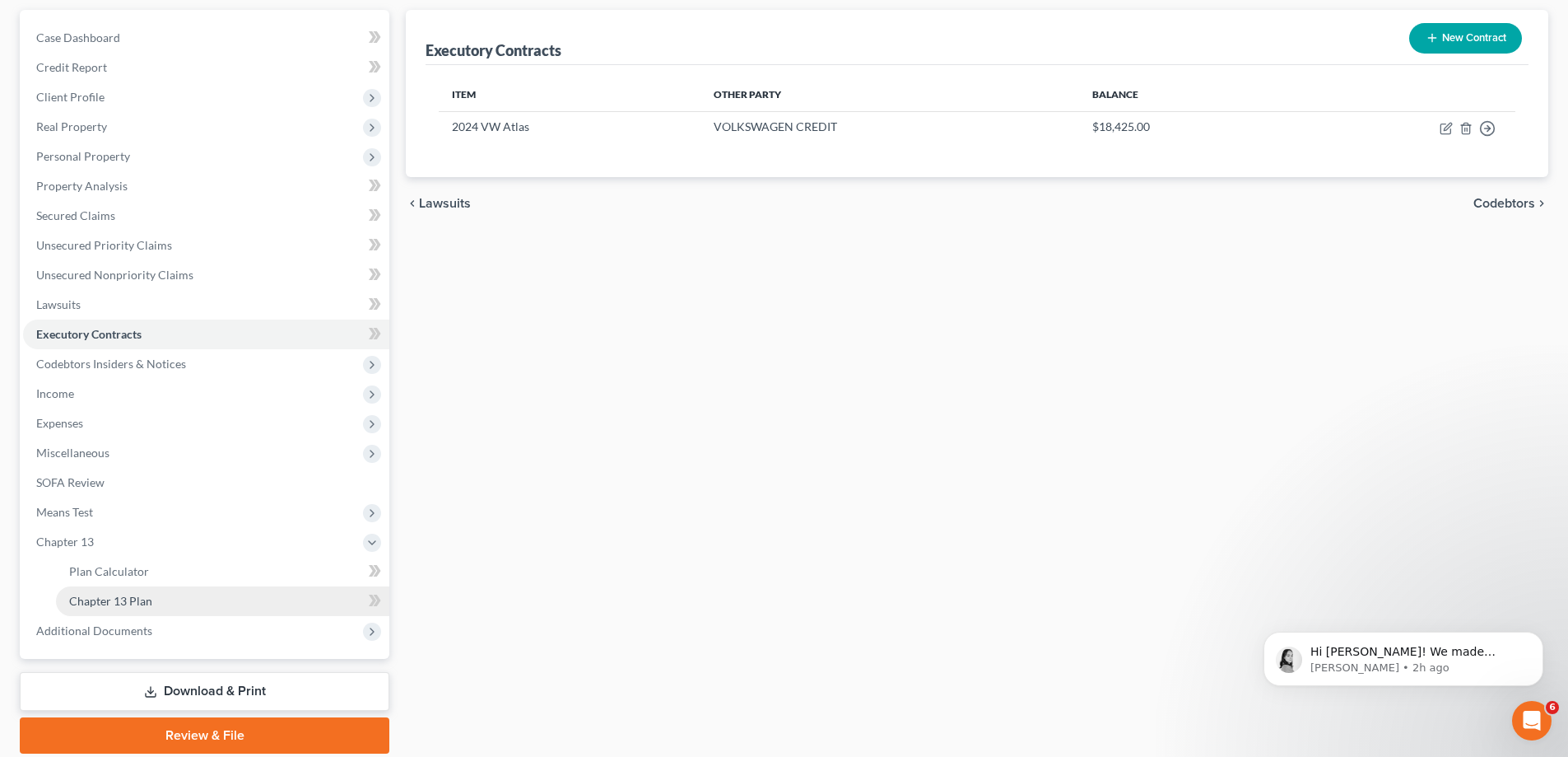
click at [190, 602] on link "Chapter 13 Plan" at bounding box center [222, 602] width 334 height 30
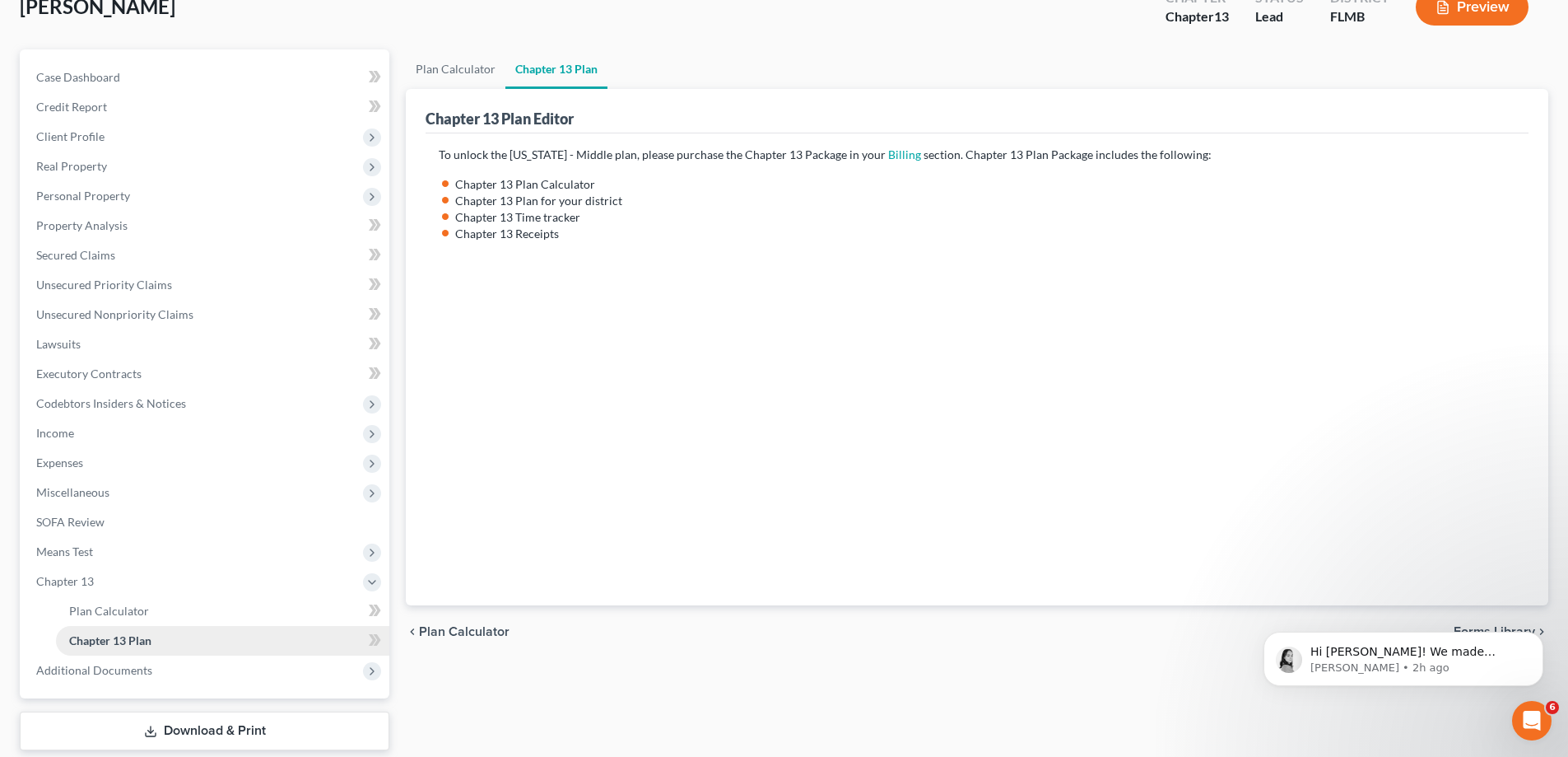
scroll to position [208, 0]
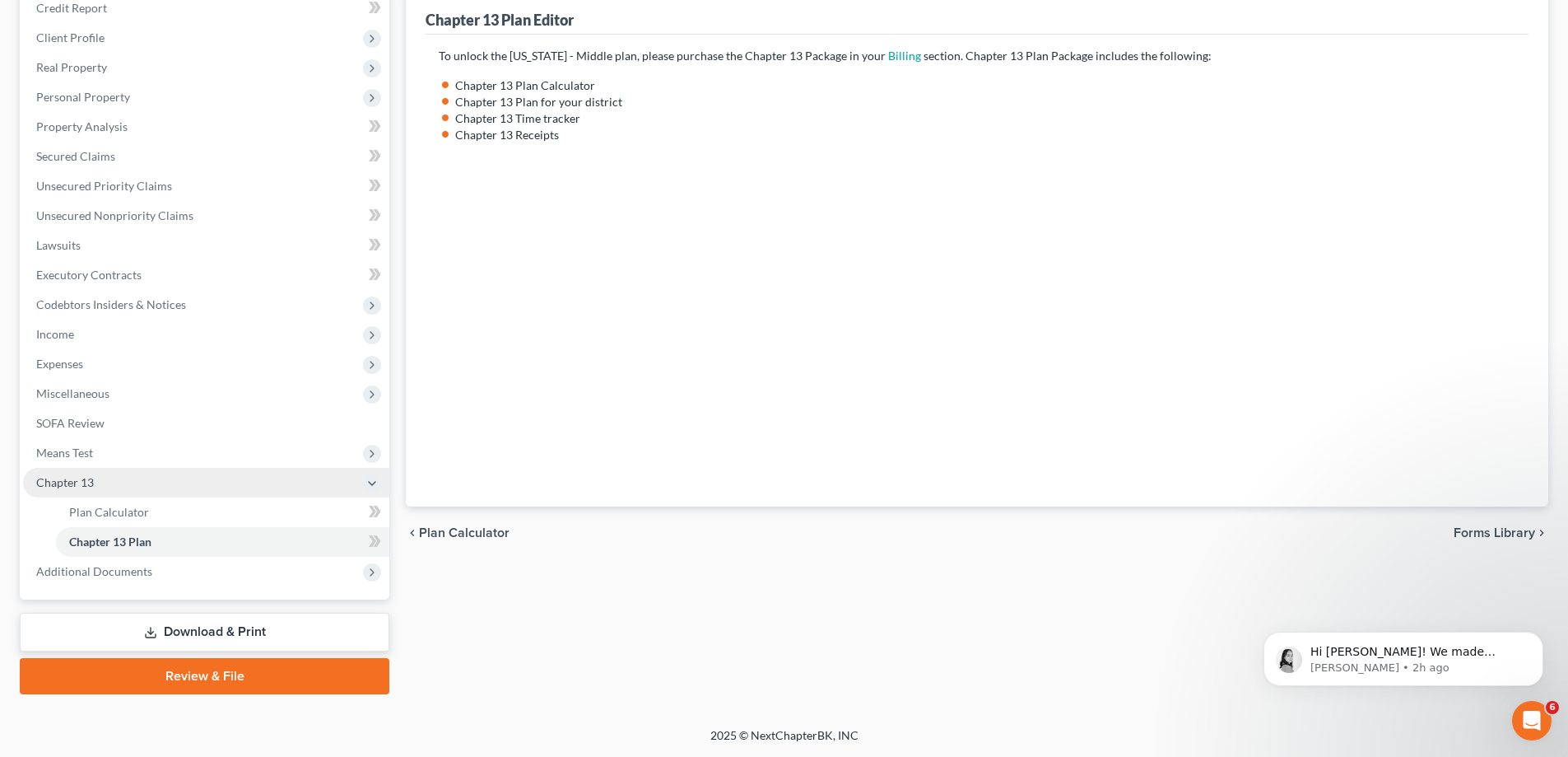
click at [83, 467] on span "Chapter 13" at bounding box center [206, 482] width 366 height 30
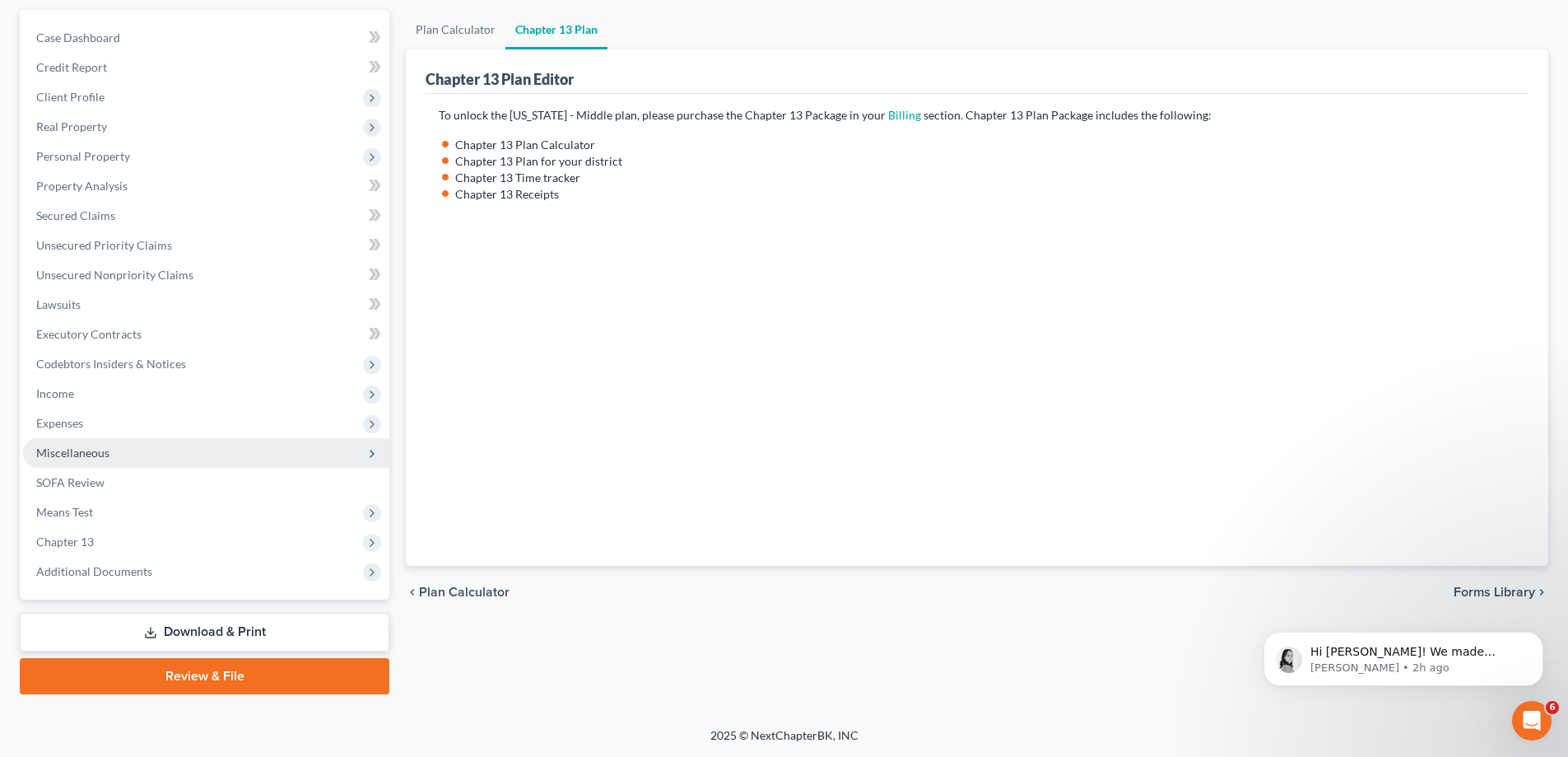
click at [83, 455] on span "Miscellaneous" at bounding box center [72, 452] width 73 height 14
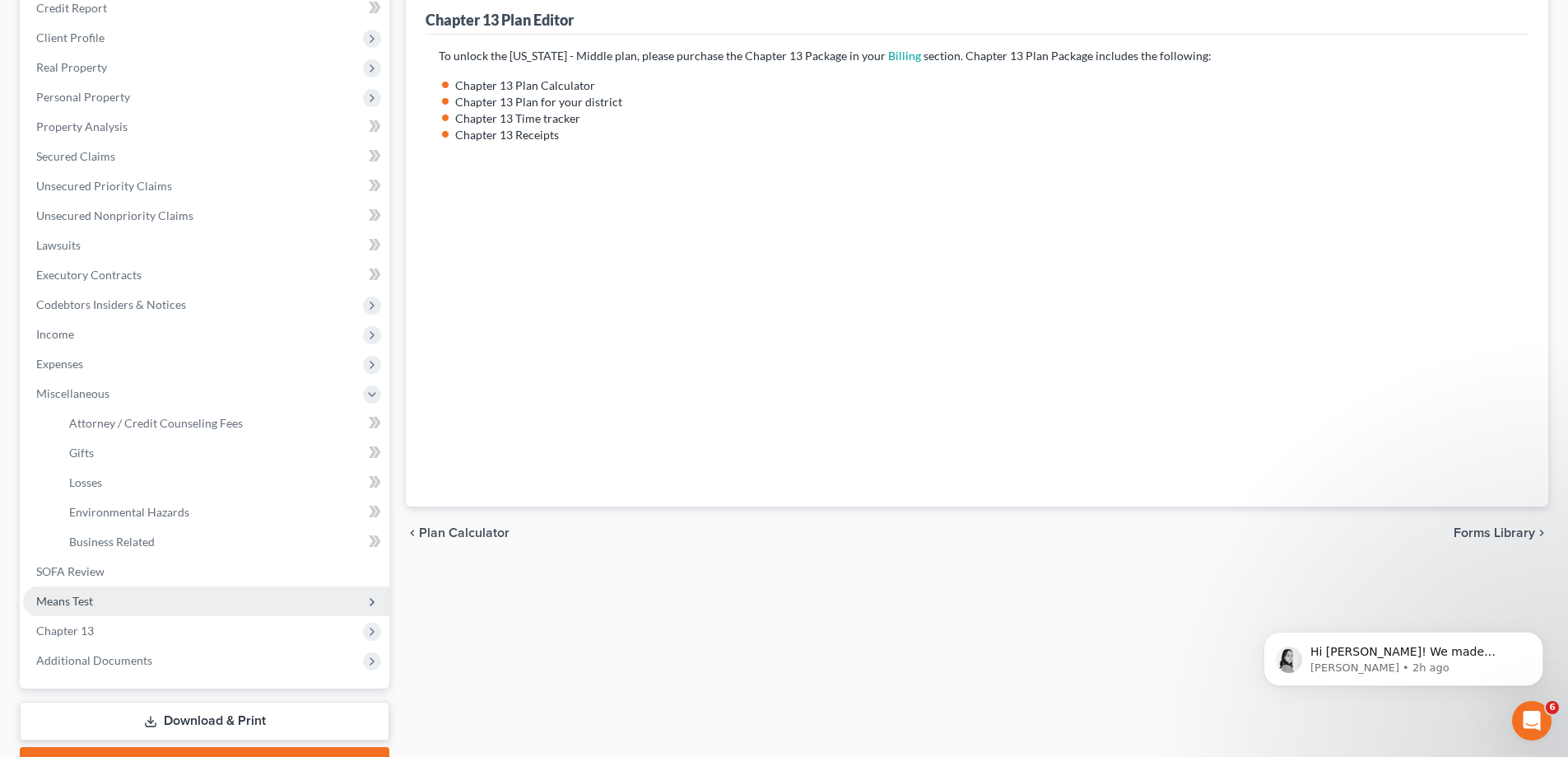
click at [74, 592] on span "Means Test" at bounding box center [206, 602] width 366 height 30
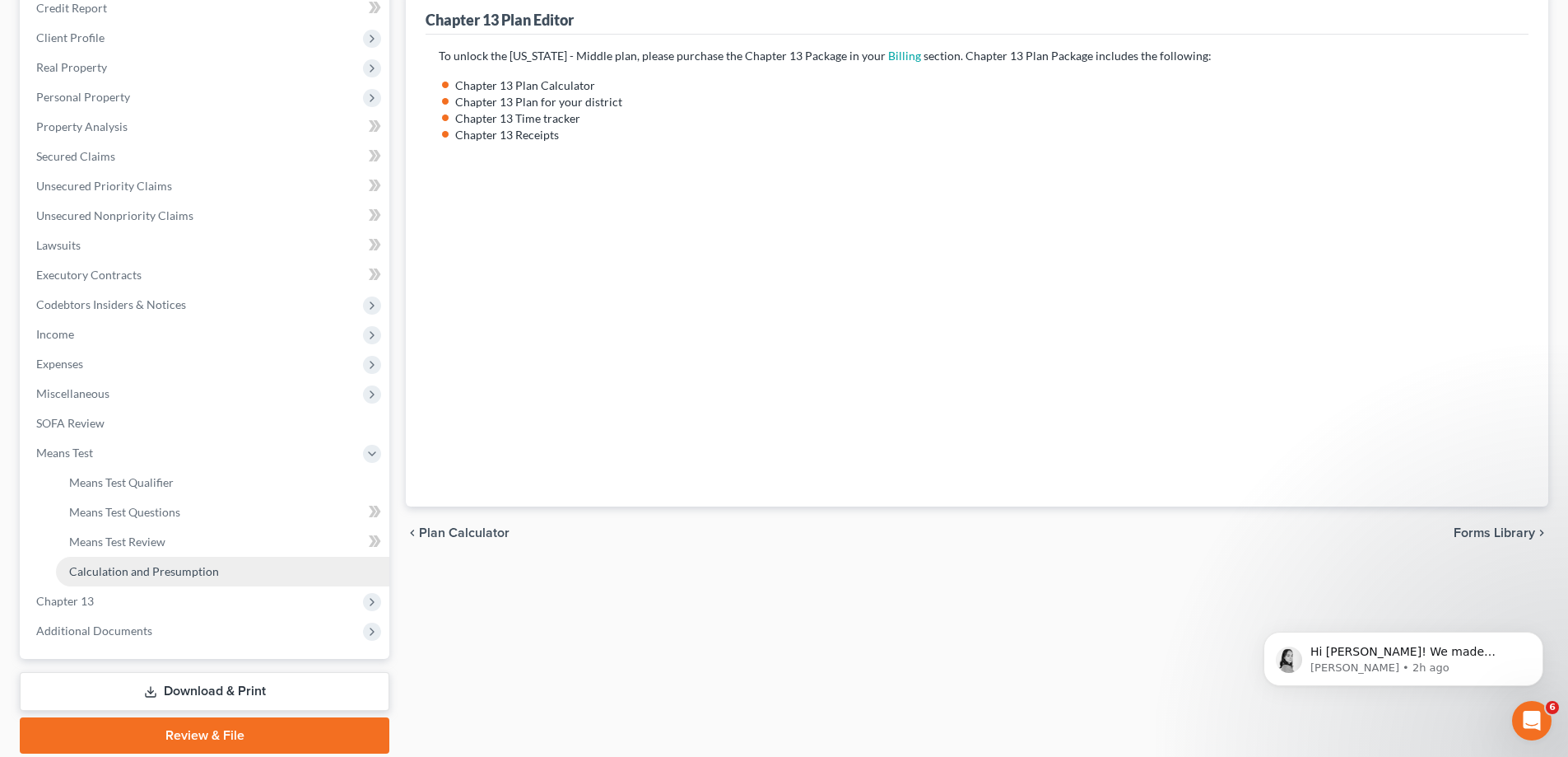
click at [177, 569] on span "Calculation and Presumption" at bounding box center [144, 572] width 150 height 14
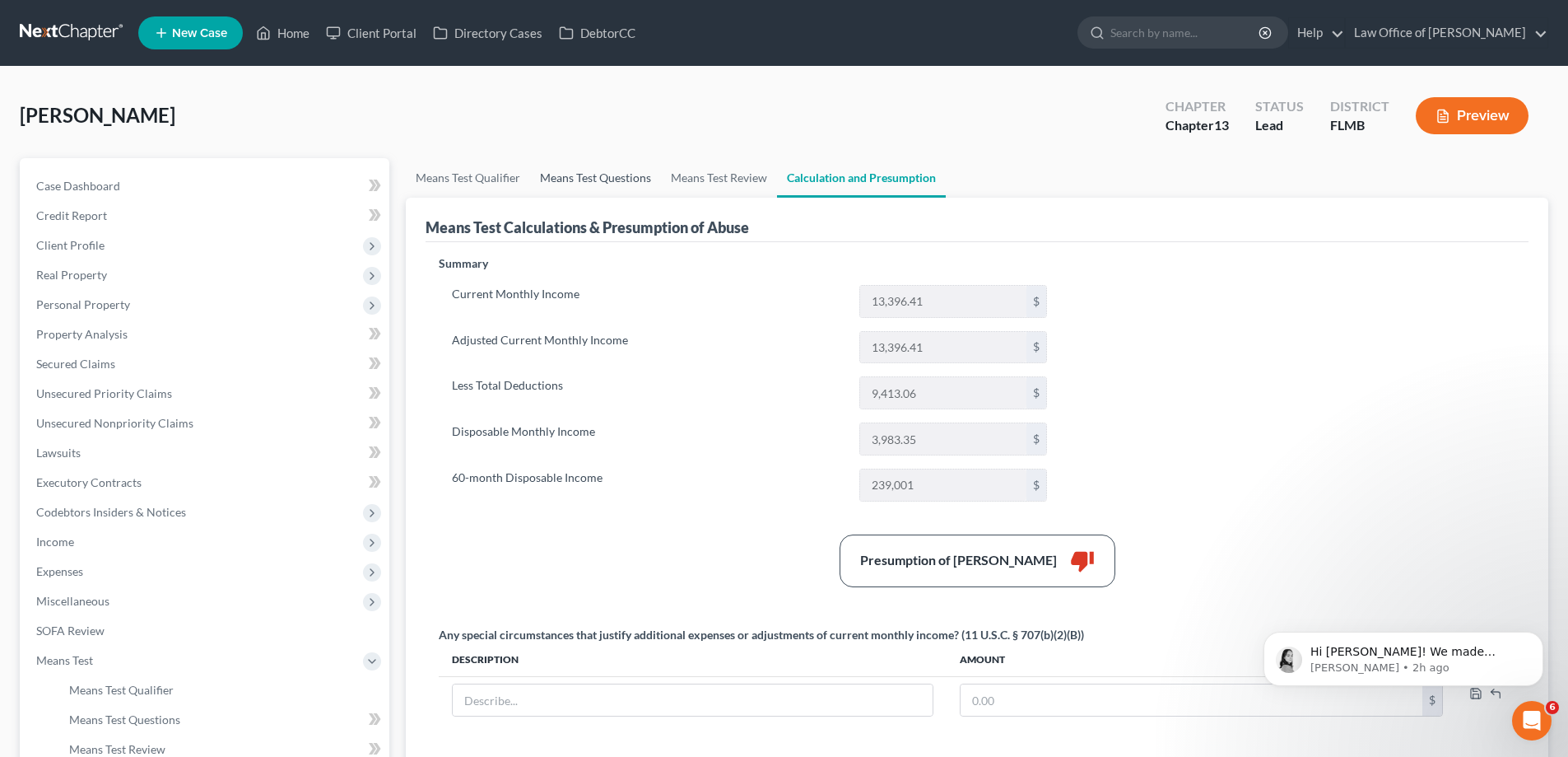
click at [594, 180] on link "Means Test Questions" at bounding box center [595, 178] width 131 height 40
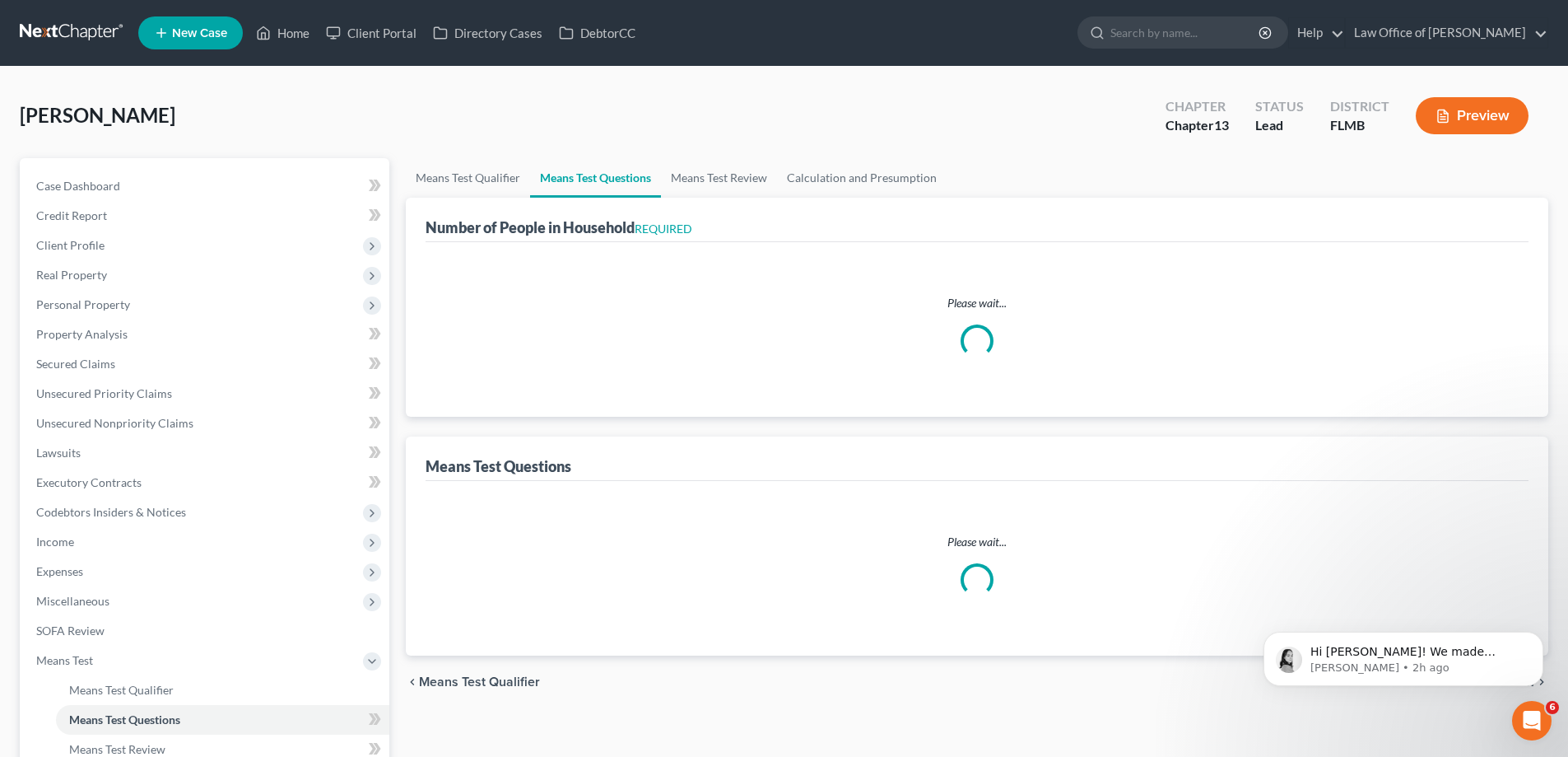
select select "0"
select select "60"
select select "1"
select select "24"
select select "4"
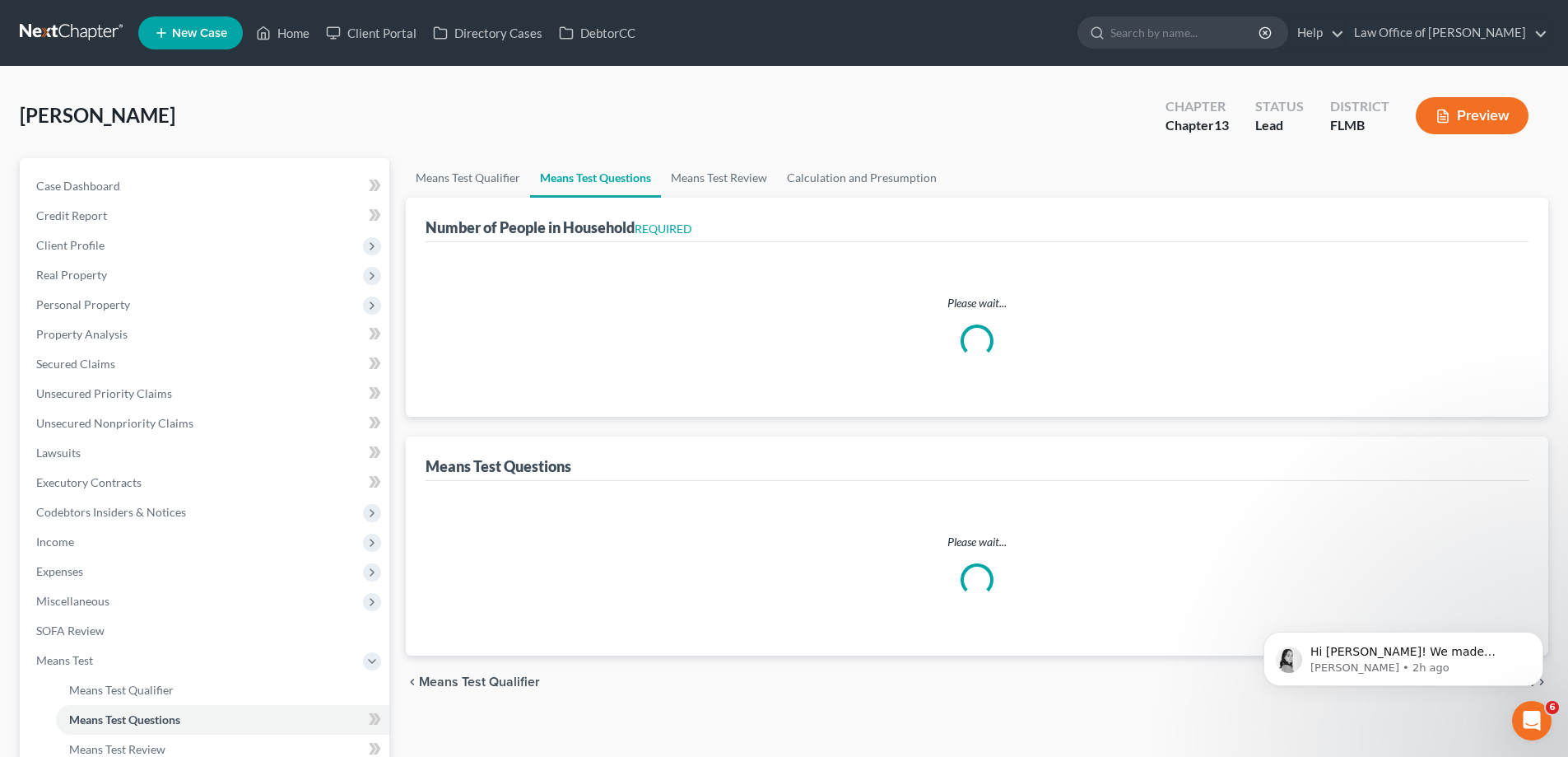
select select "2"
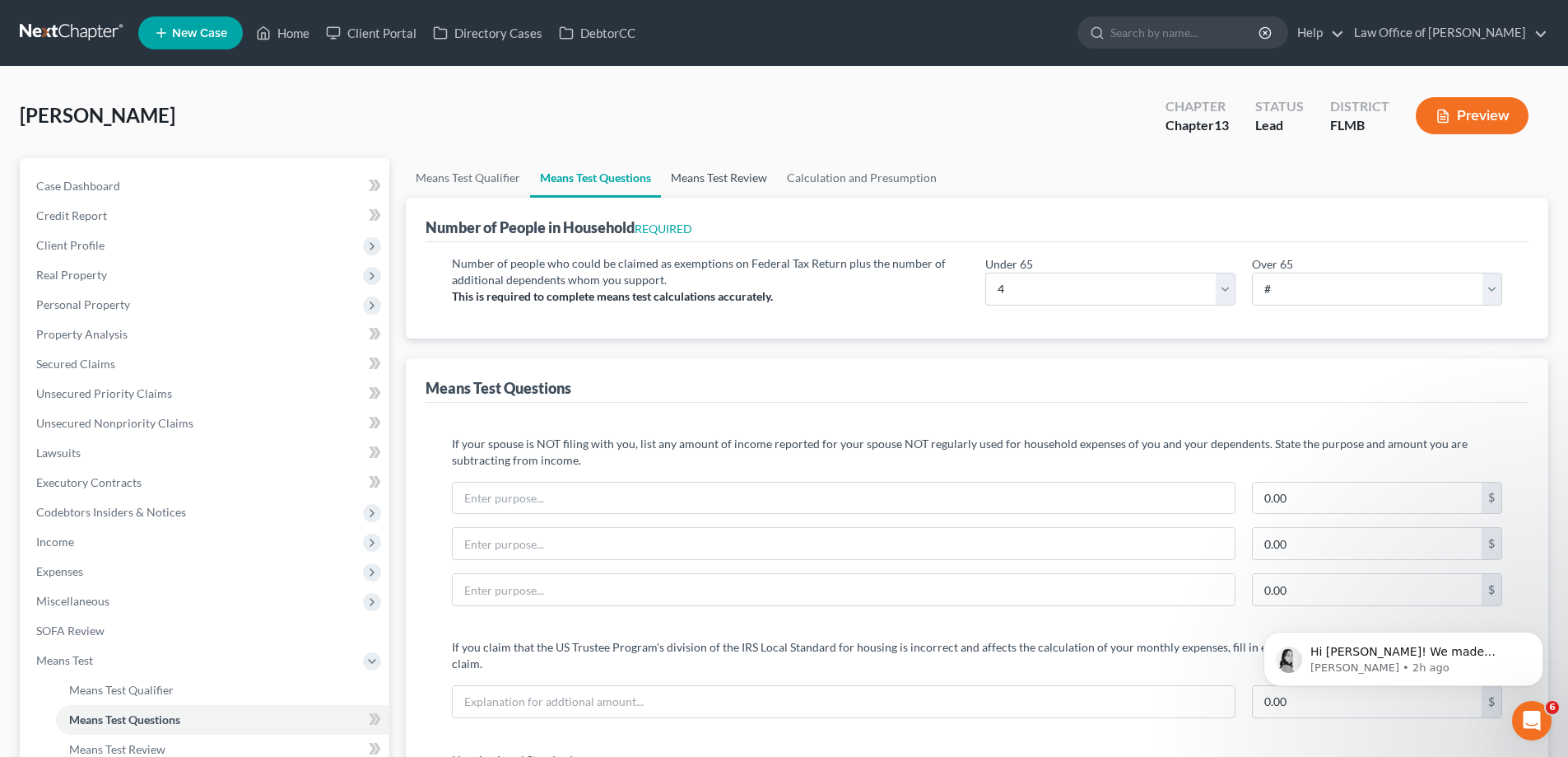
click at [719, 182] on link "Means Test Review" at bounding box center [719, 178] width 116 height 40
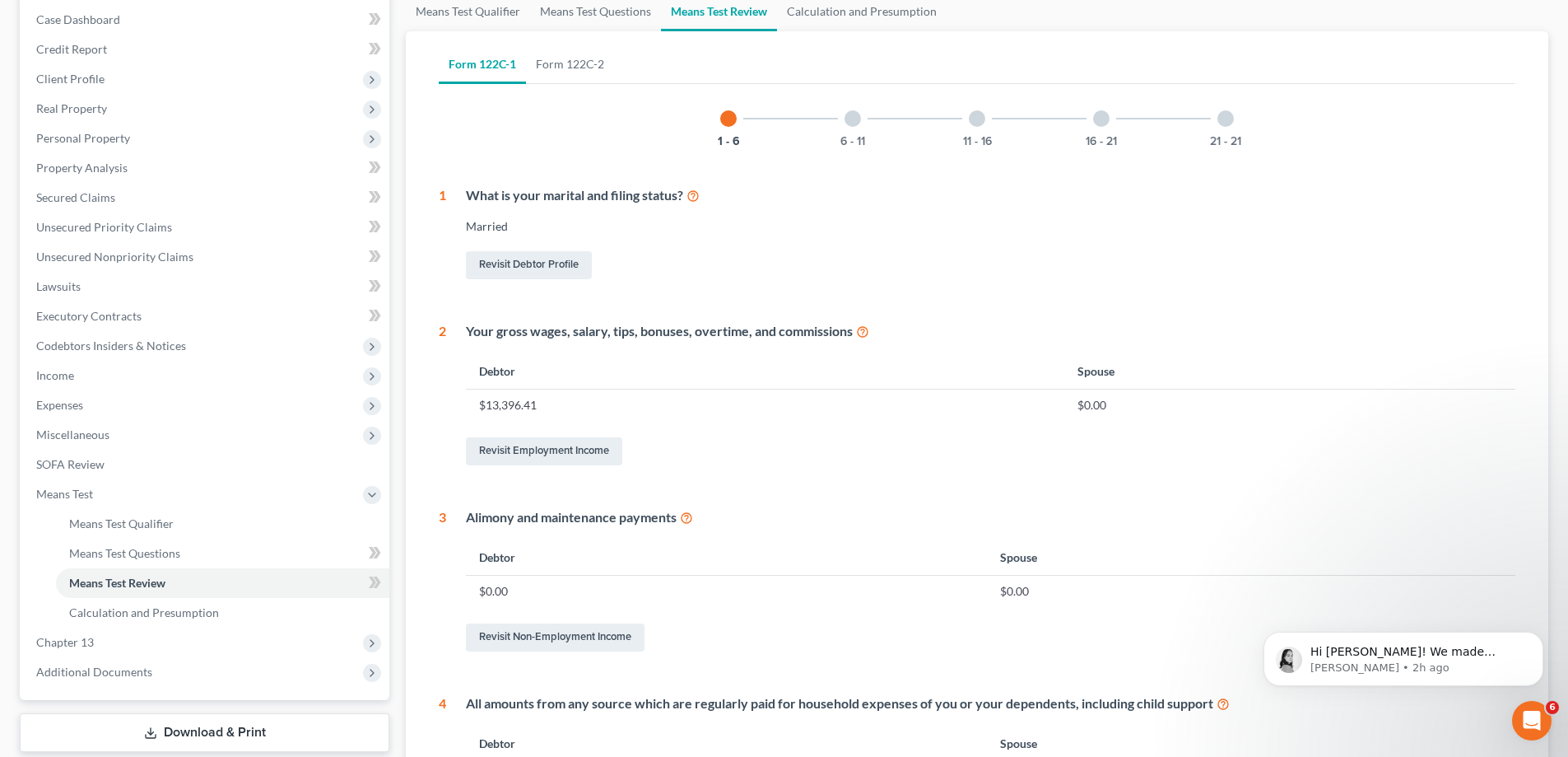
scroll to position [412, 0]
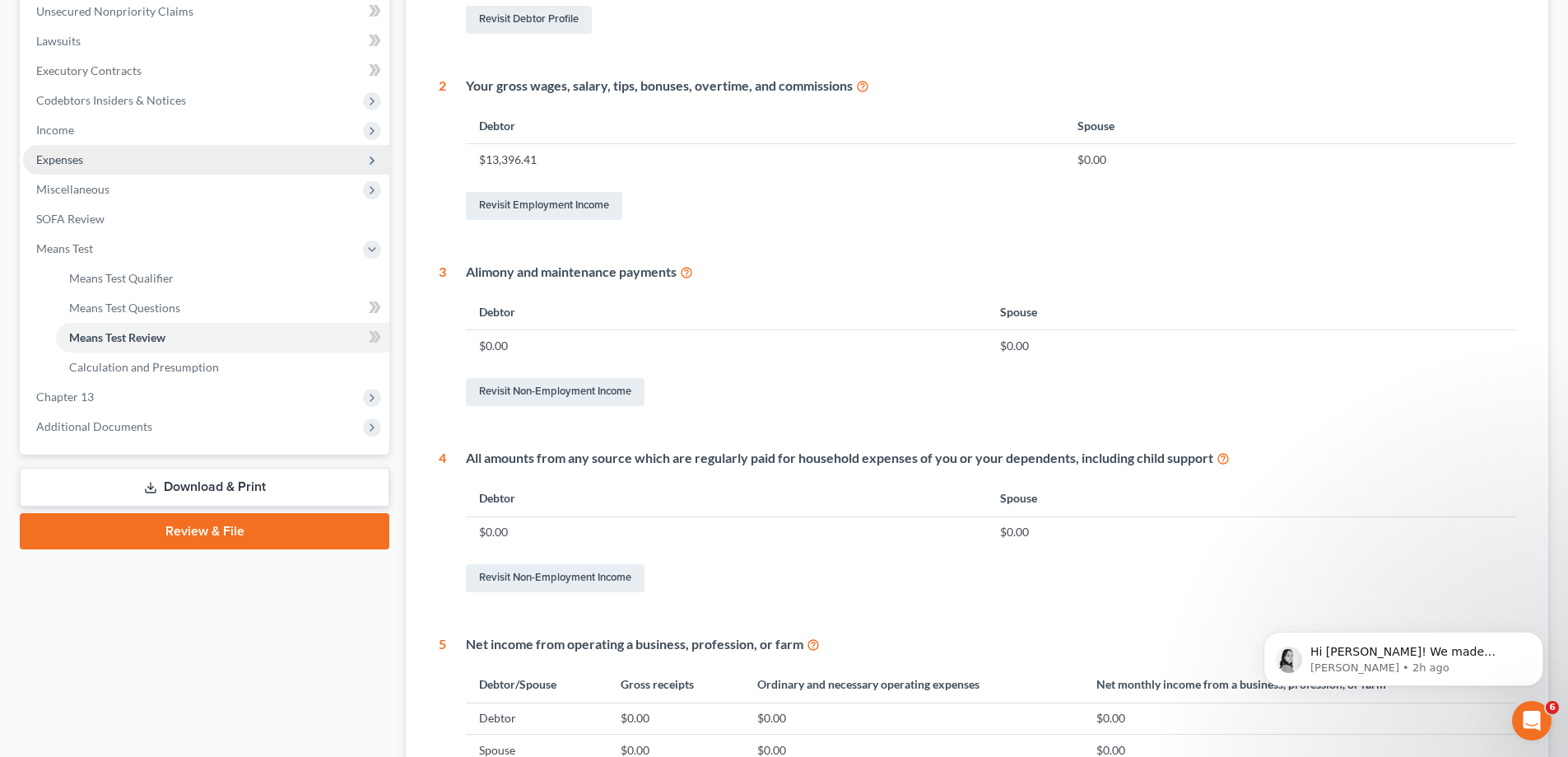
click at [103, 164] on span "Expenses" at bounding box center [206, 160] width 366 height 30
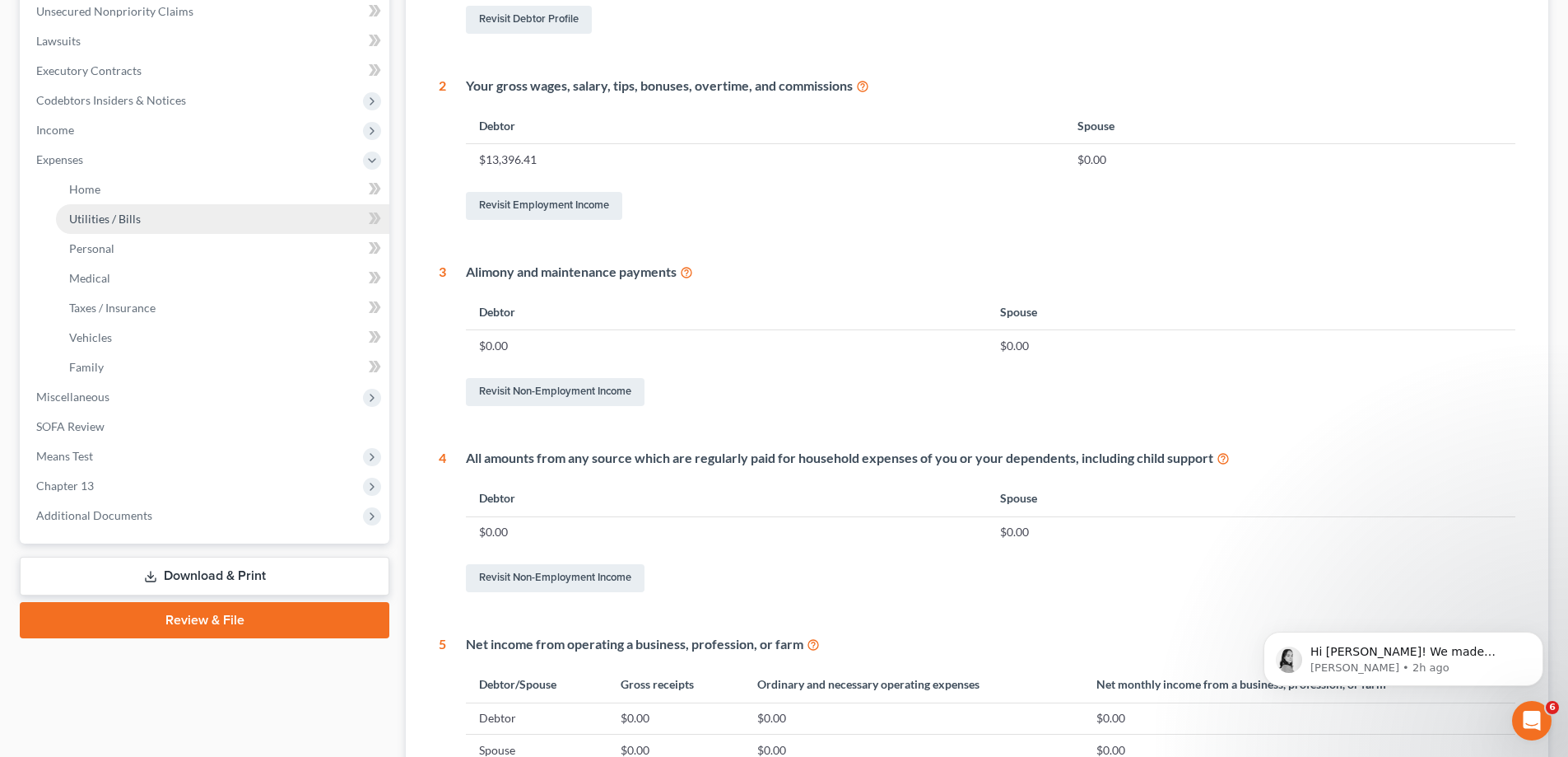
click at [110, 218] on span "Utilities / Bills" at bounding box center [104, 219] width 72 height 14
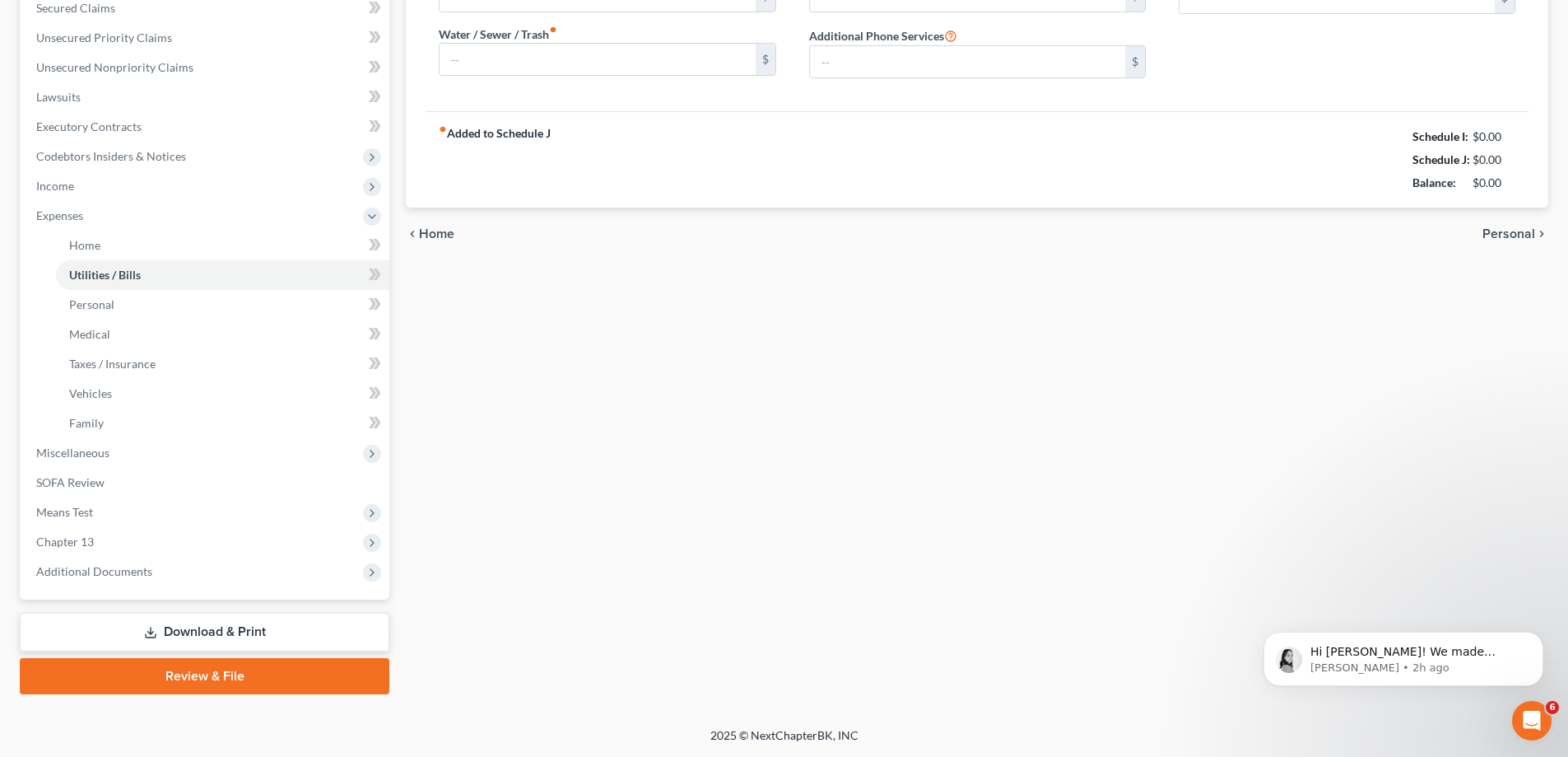
scroll to position [224, 0]
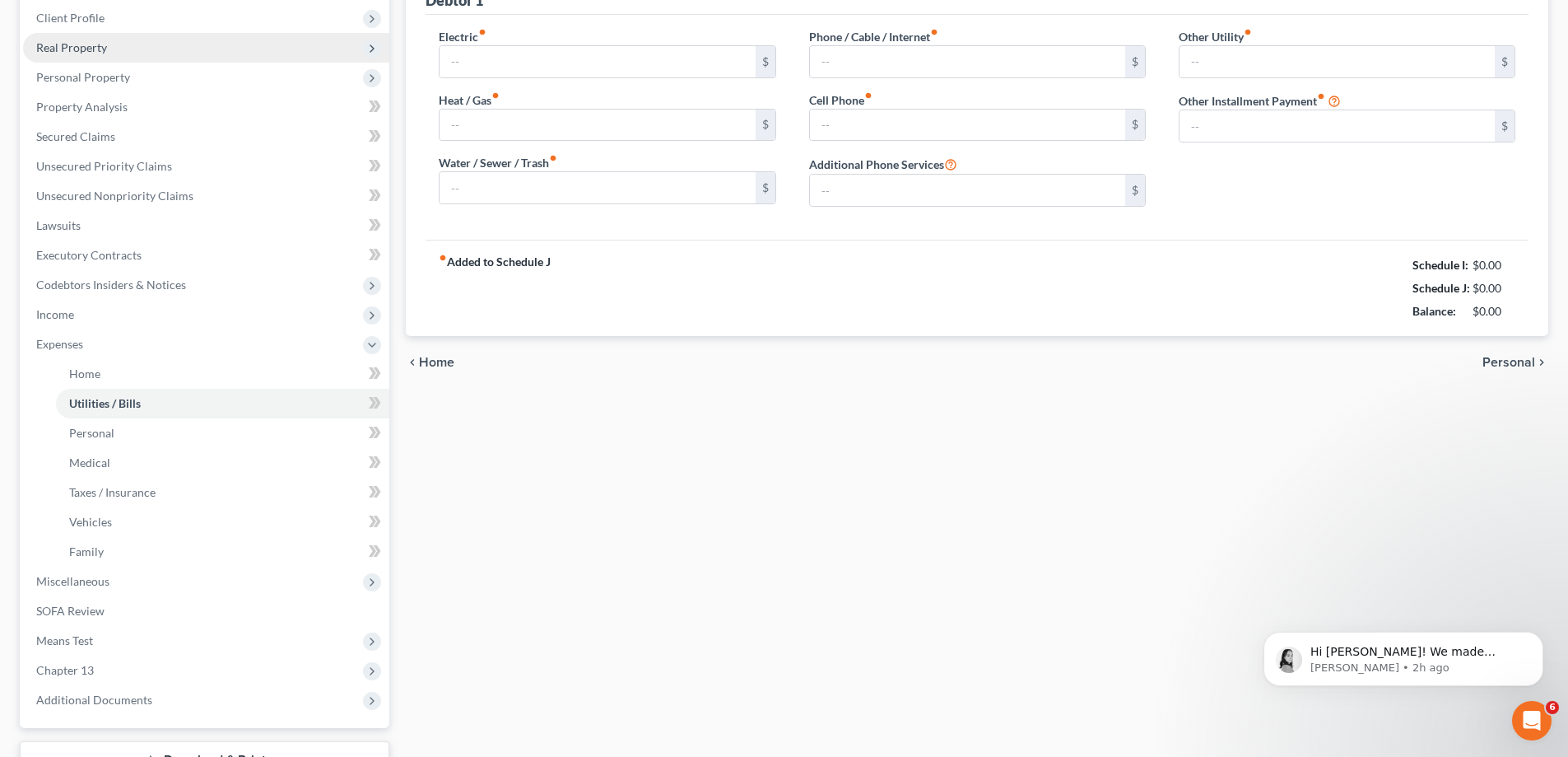
type input "250.00"
type input "0.00"
type input "250.00"
type input "300.00"
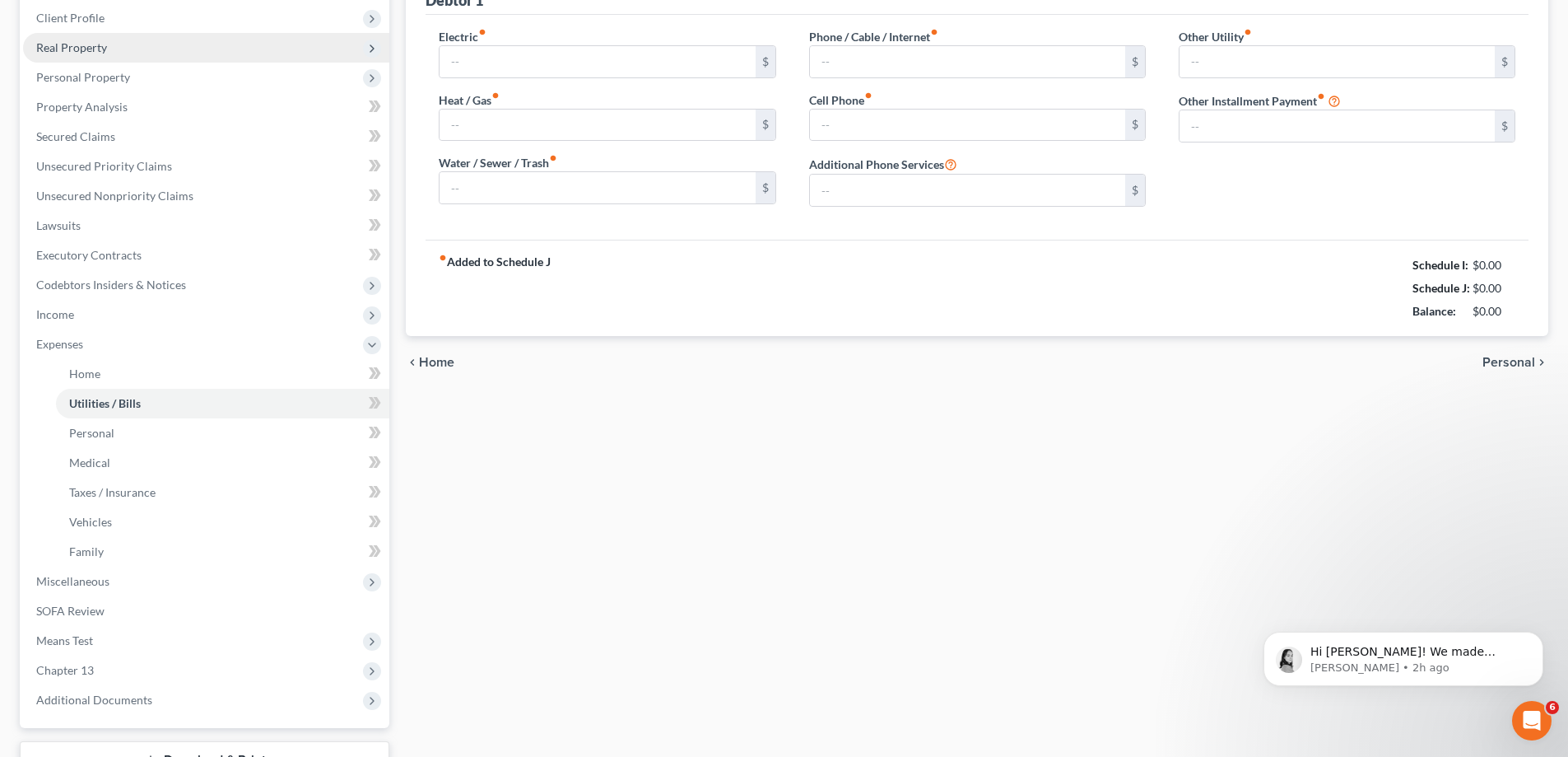
type input "0.00"
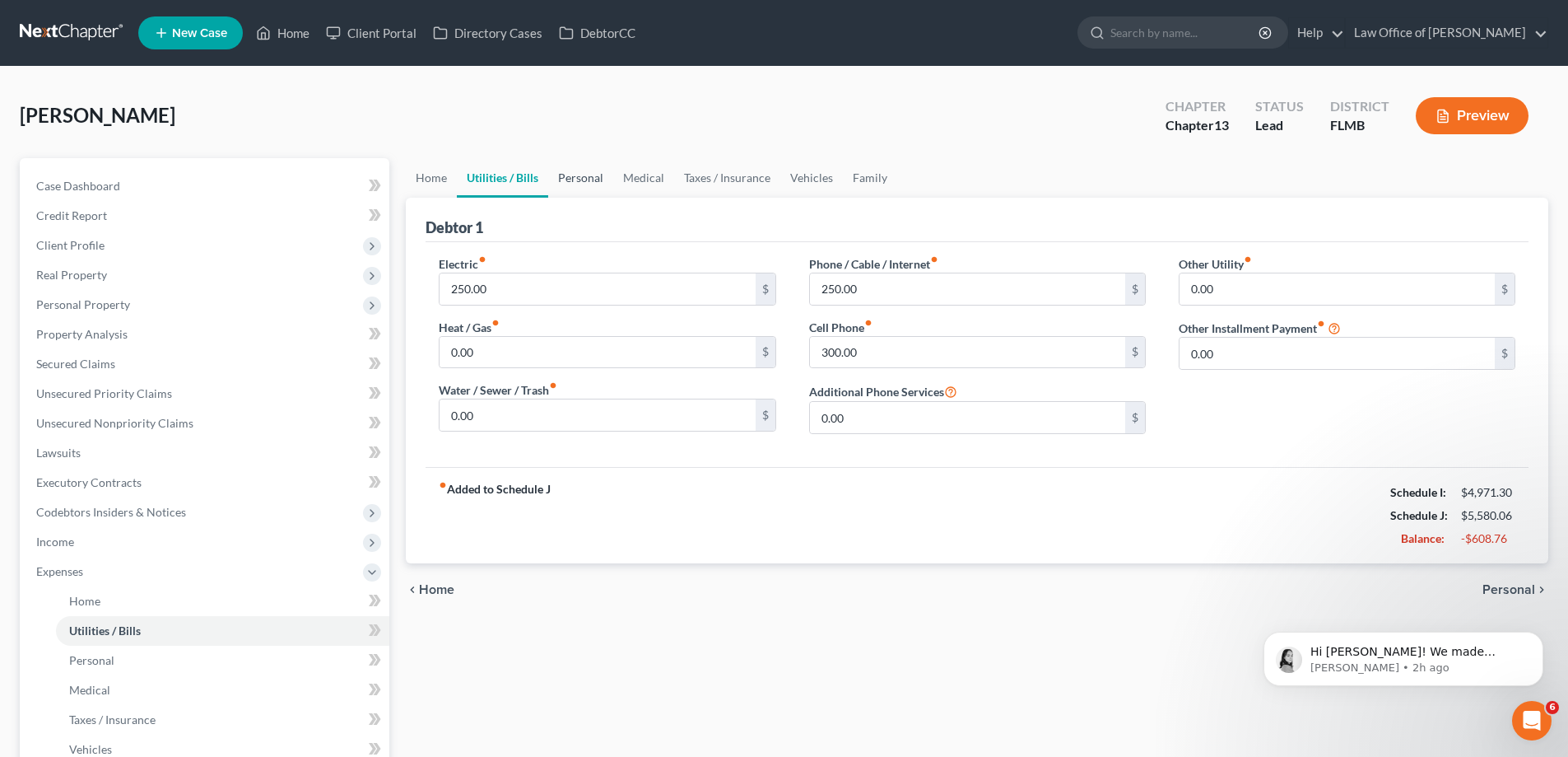
click at [564, 175] on link "Personal" at bounding box center [581, 178] width 65 height 40
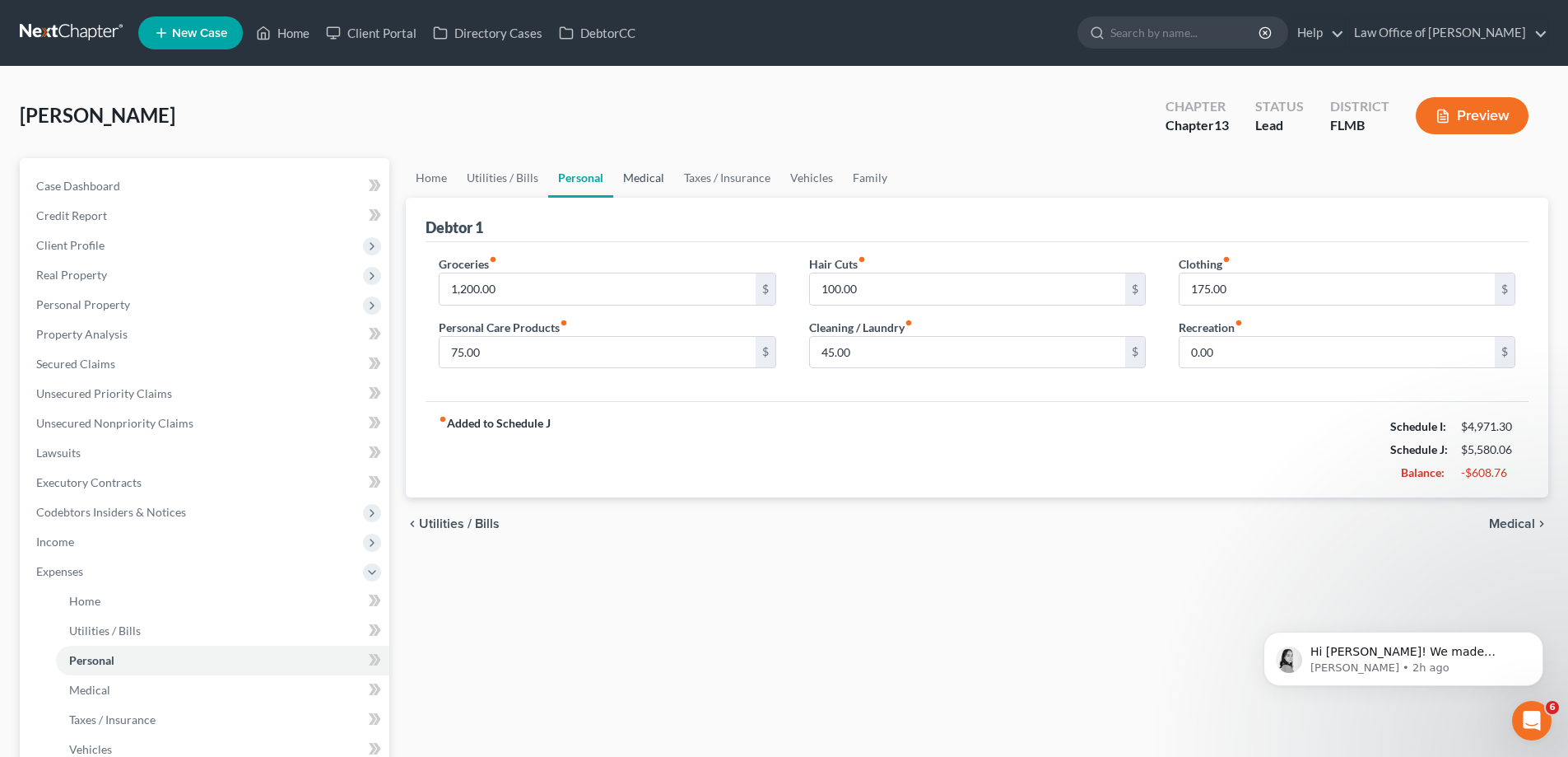
click at [640, 176] on link "Medical" at bounding box center [643, 178] width 61 height 40
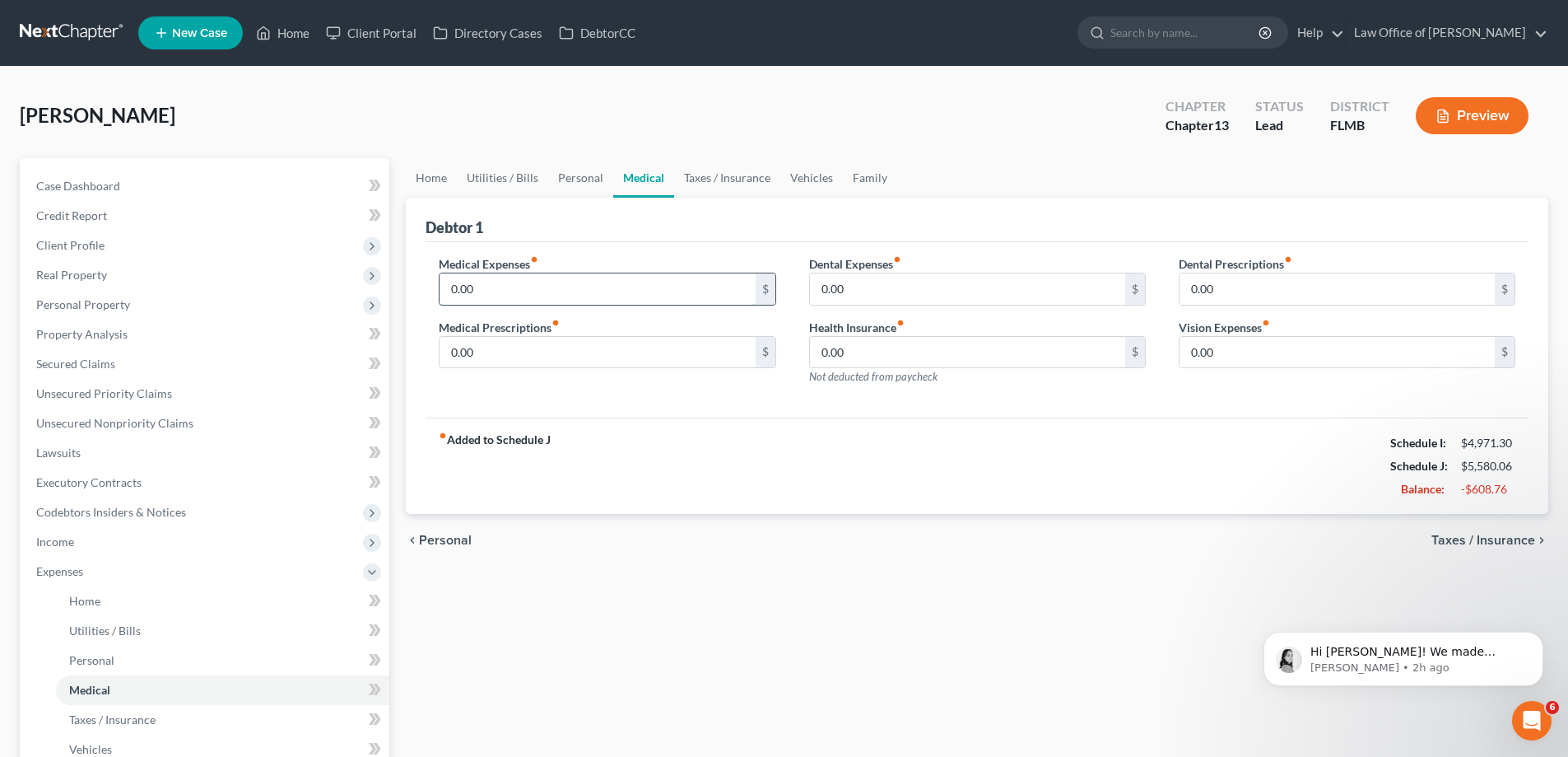
click at [601, 292] on input "0.00" at bounding box center [597, 288] width 315 height 31
type input "200"
click at [667, 448] on div "fiber_manual_record Added to Schedule J Schedule I: $4,971.30 Schedule J: $5,78…" at bounding box center [976, 466] width 1103 height 96
click at [629, 357] on input "0.00" at bounding box center [597, 352] width 315 height 31
type input "50"
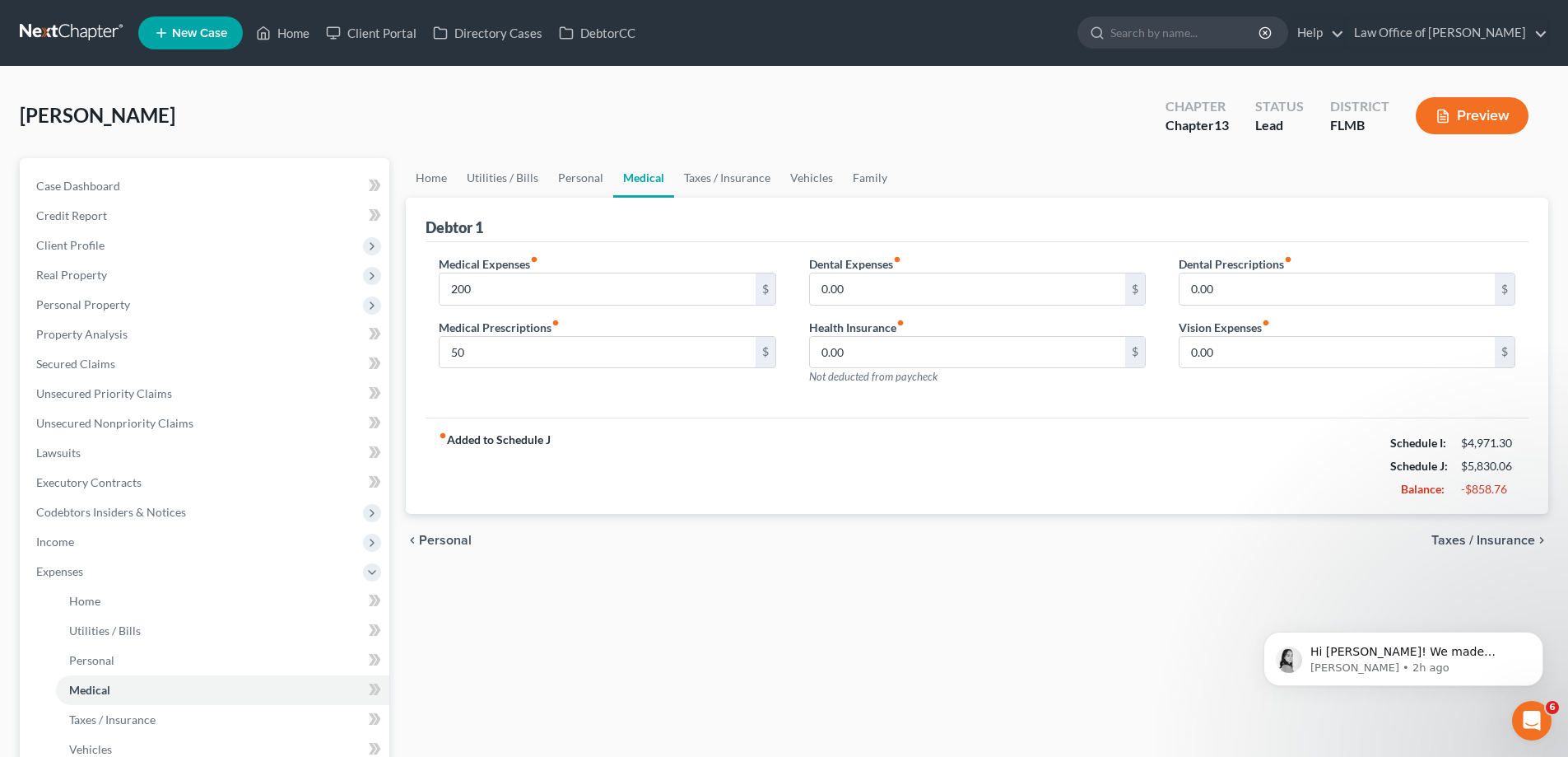
click at [900, 480] on div "fiber_manual_record Added to Schedule J Schedule I: $4,971.30 Schedule J: $5,83…" at bounding box center [976, 466] width 1103 height 96
click at [916, 282] on input "0.00" at bounding box center [967, 288] width 315 height 31
click at [1254, 348] on input "0.00" at bounding box center [1337, 352] width 315 height 31
type input "50"
click at [1185, 441] on div "fiber_manual_record Added to Schedule J Schedule I: $4,971.30 Schedule J: $5,88…" at bounding box center [976, 466] width 1103 height 96
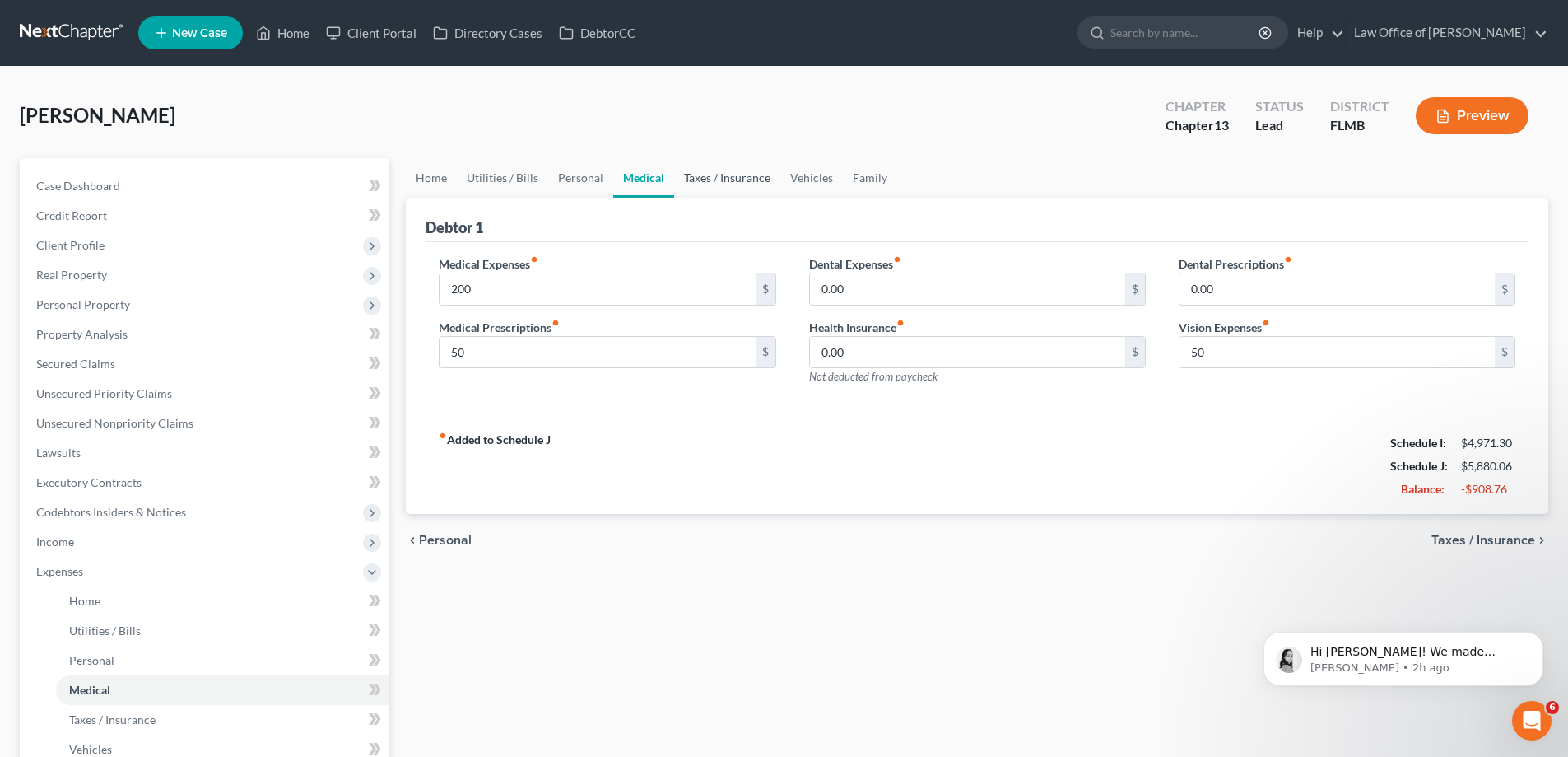
click at [720, 184] on link "Taxes / Insurance" at bounding box center [727, 178] width 106 height 40
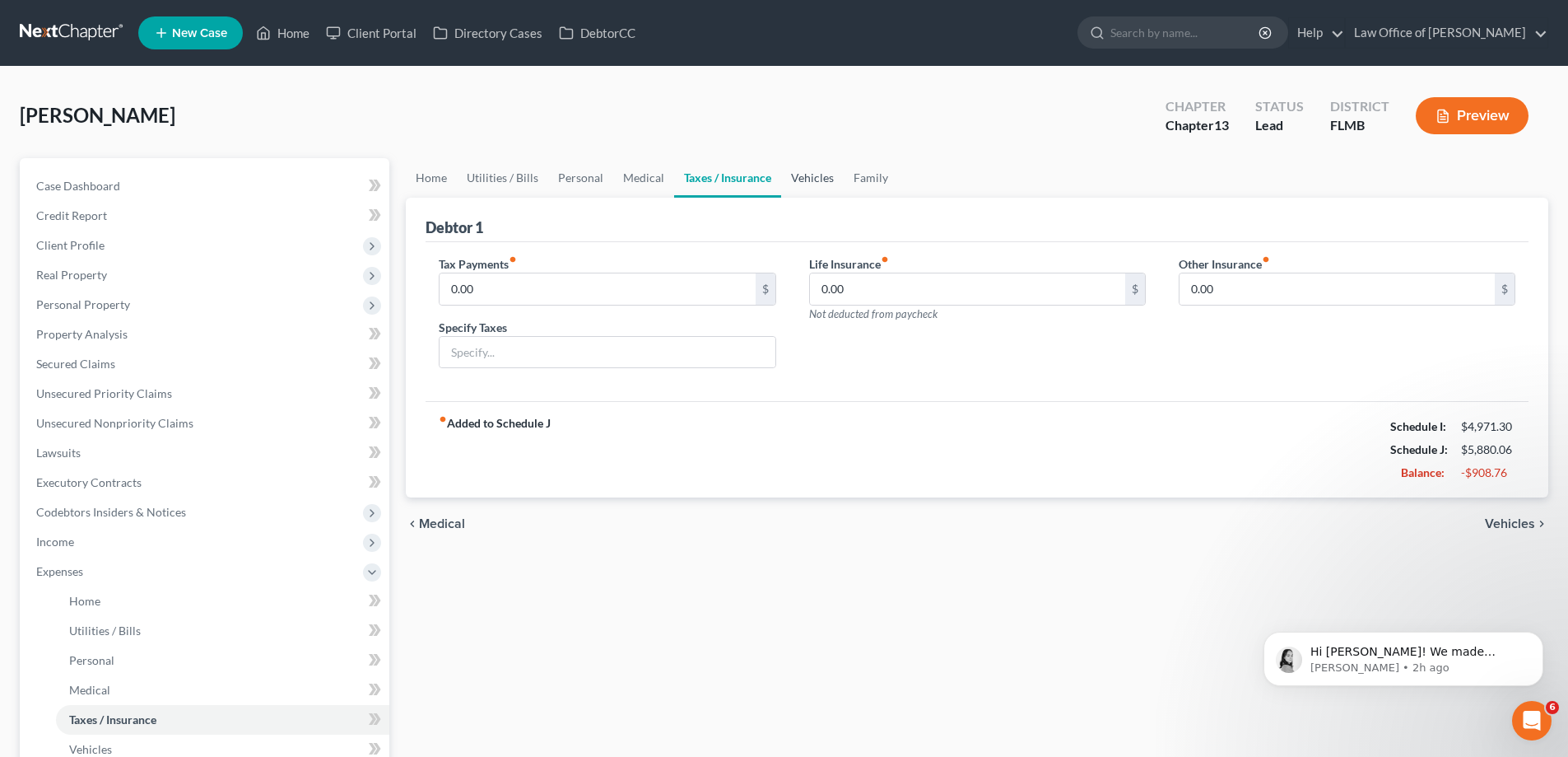
click at [804, 173] on link "Vehicles" at bounding box center [812, 178] width 63 height 40
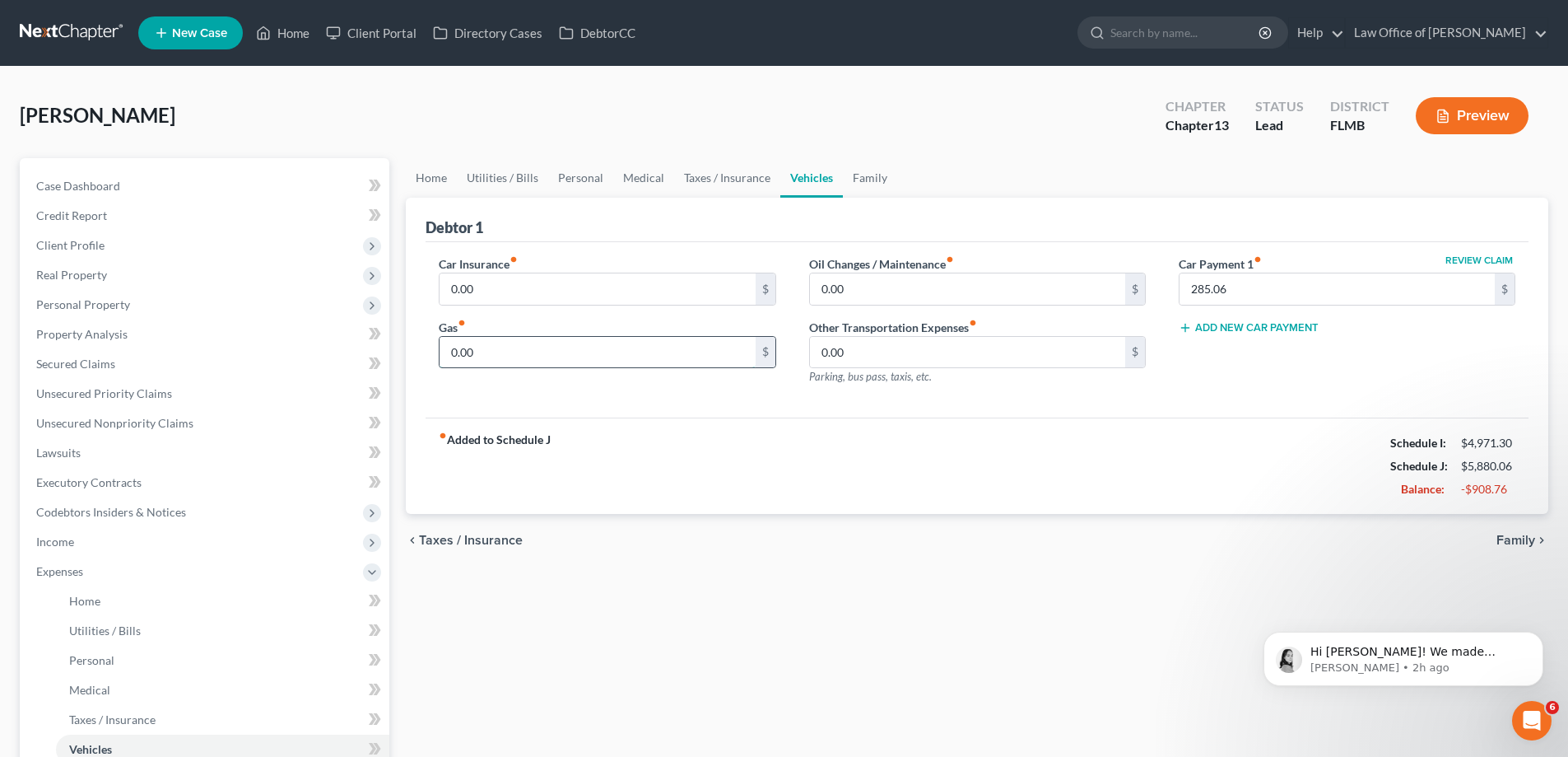
click at [644, 357] on input "0.00" at bounding box center [597, 352] width 315 height 31
type input "400"
click at [583, 282] on input "0.00" at bounding box center [597, 288] width 315 height 31
type input "350"
click at [885, 425] on div "fiber_manual_record Added to Schedule J Schedule I: $4,971.30 Schedule J: $6,63…" at bounding box center [976, 466] width 1103 height 96
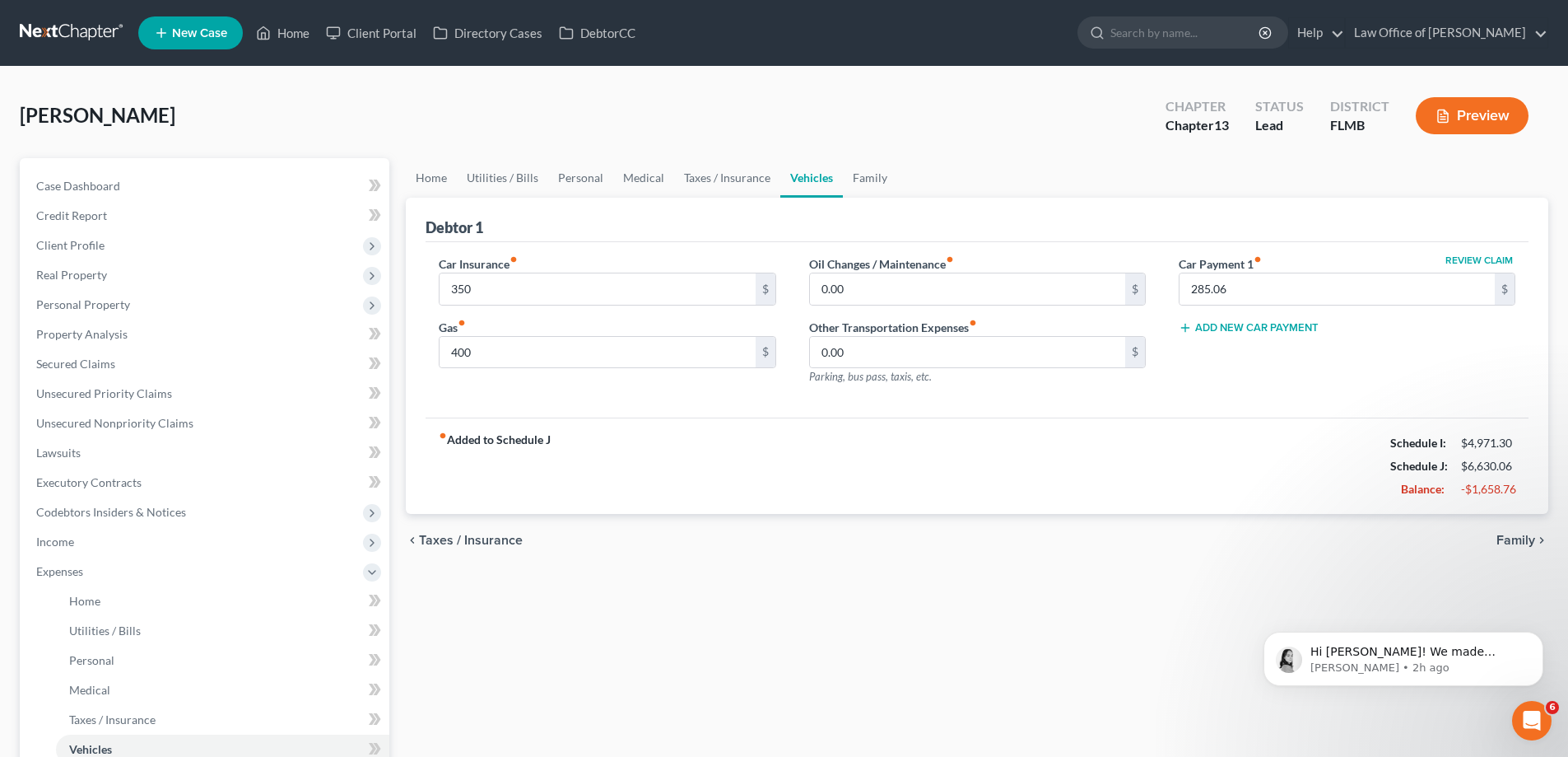
click at [925, 309] on div "Oil Changes / Maintenance fiber_manual_record 0.00 $ Other Transportation Expen…" at bounding box center [977, 327] width 370 height 143
click at [922, 290] on input "0.00" at bounding box center [967, 288] width 315 height 31
type input "200"
click at [789, 461] on div "fiber_manual_record Added to Schedule J Schedule I: $4,971.30 Schedule J: $6,83…" at bounding box center [976, 466] width 1103 height 96
click at [901, 344] on input "0.00" at bounding box center [967, 352] width 315 height 31
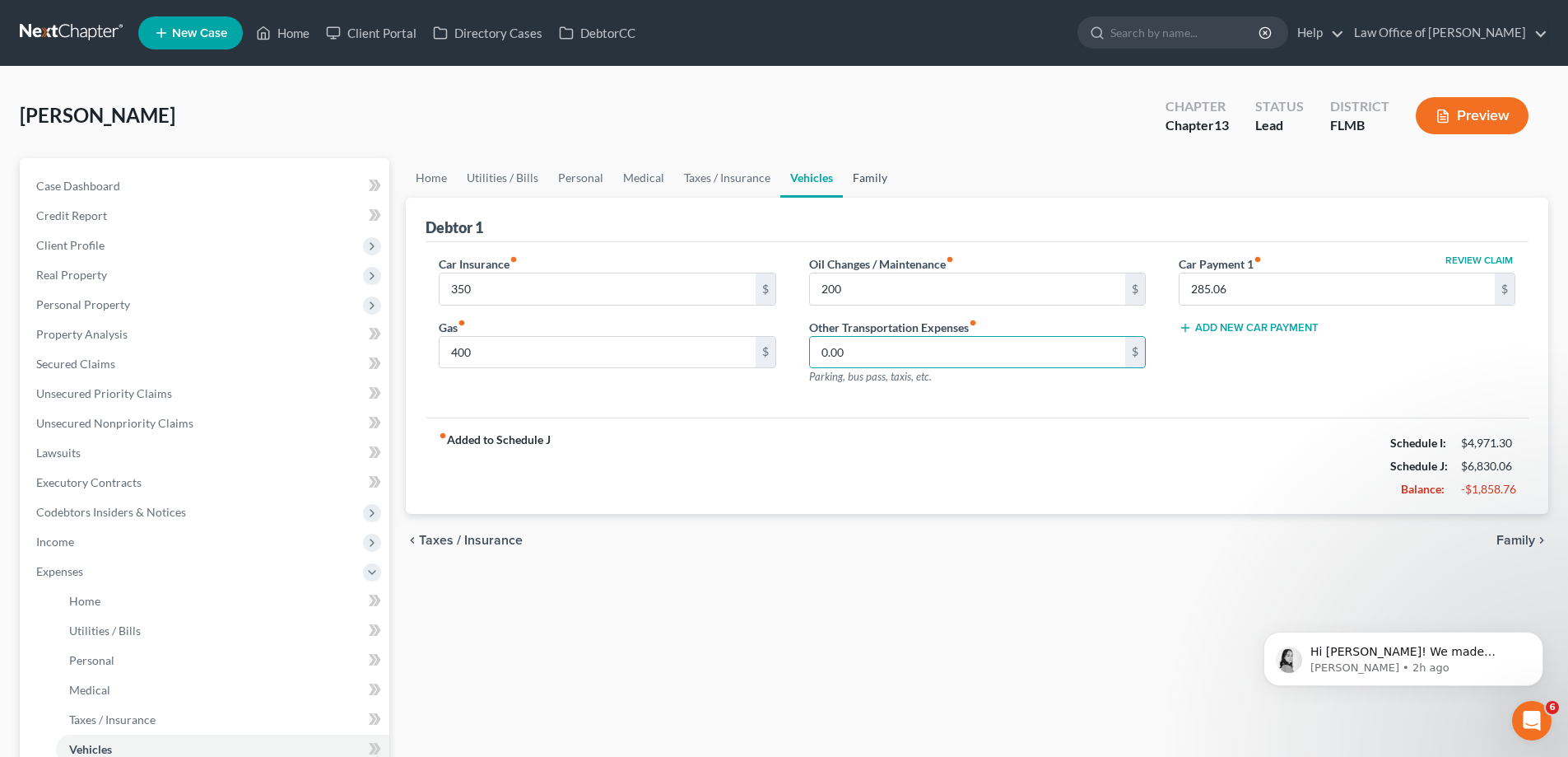
click at [867, 173] on link "Family" at bounding box center [871, 178] width 55 height 40
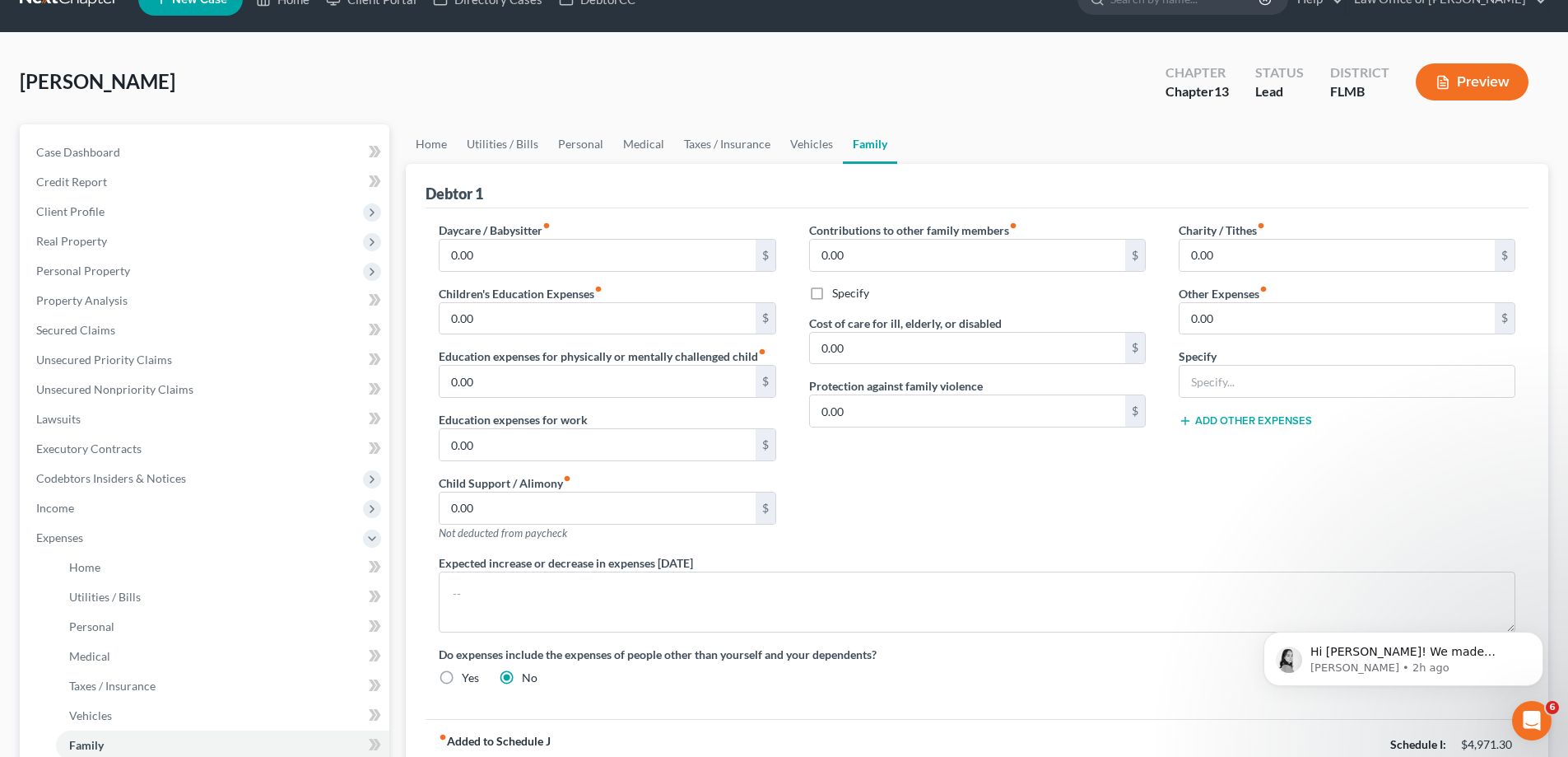
scroll to position [356, 0]
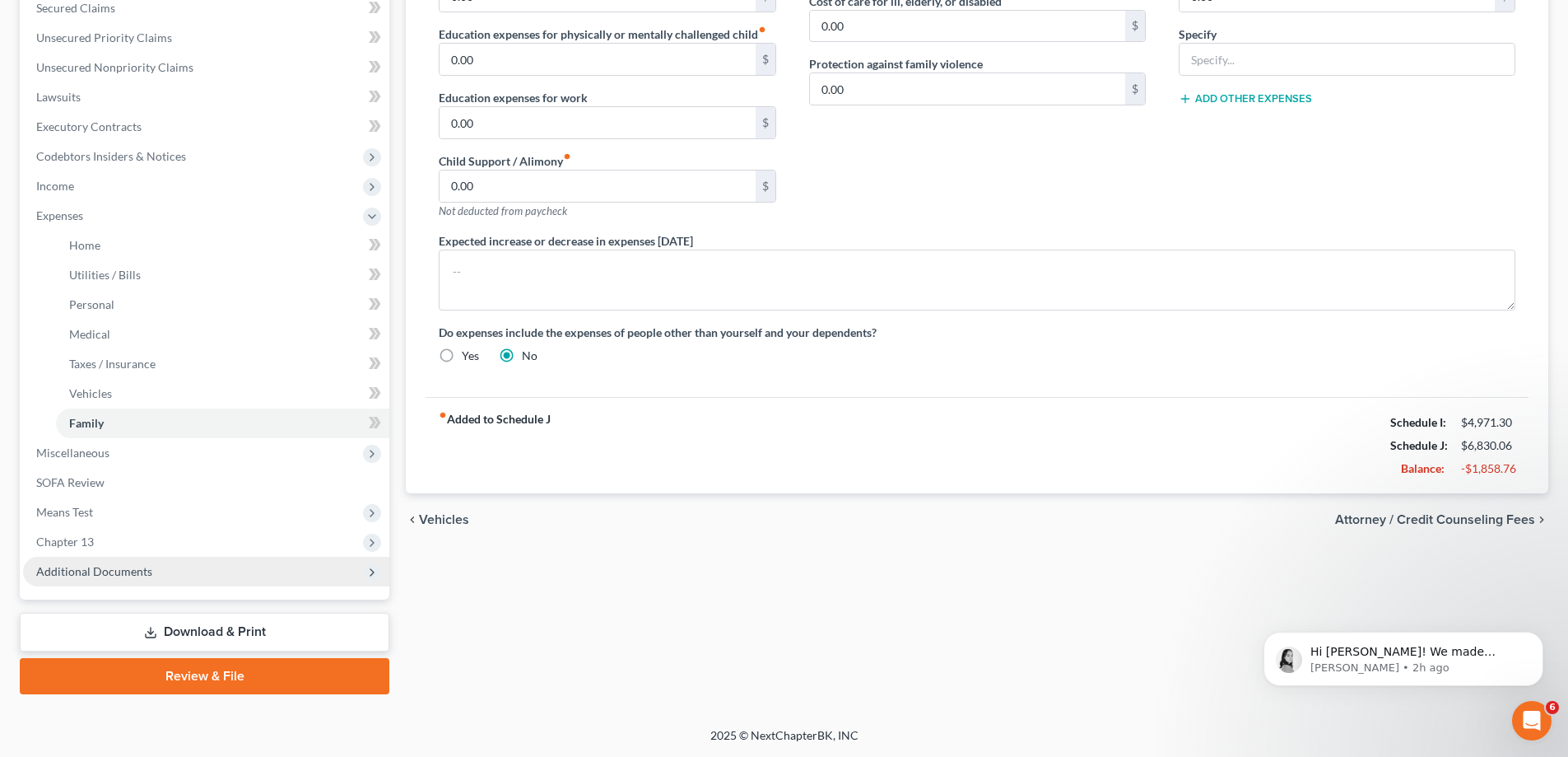
click at [179, 566] on span "Additional Documents" at bounding box center [206, 572] width 366 height 30
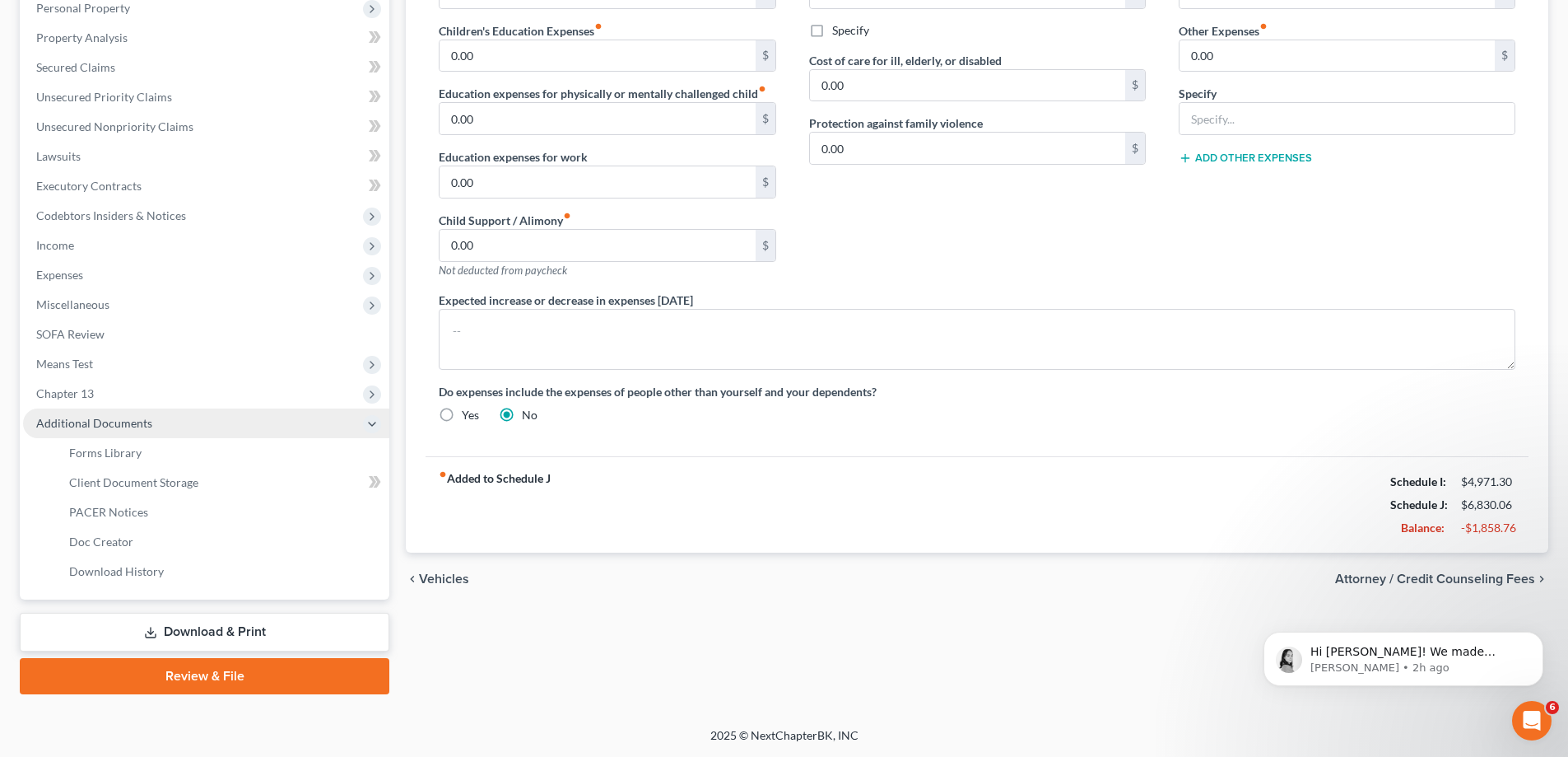
scroll to position [297, 0]
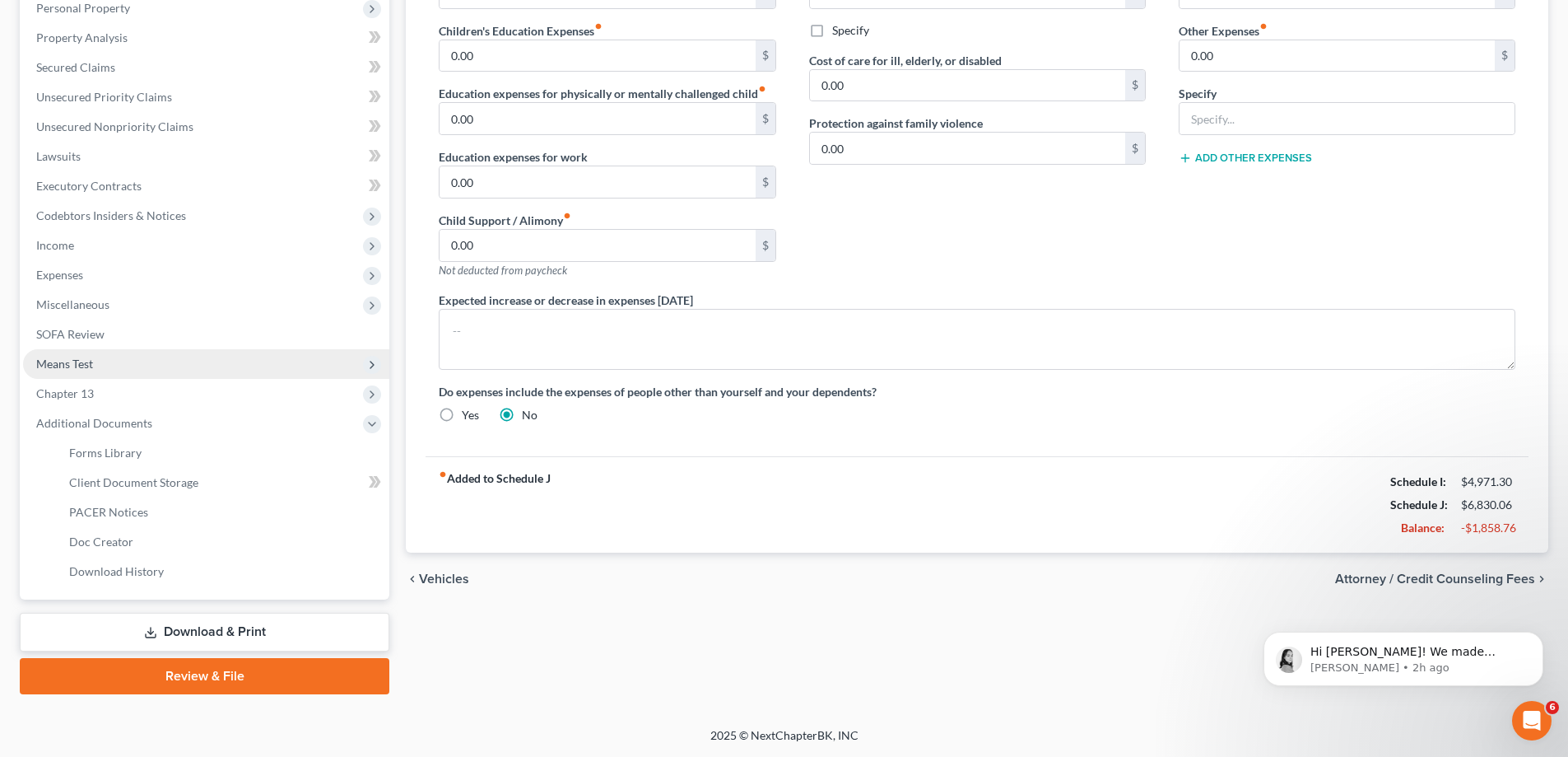
click at [96, 358] on span "Means Test" at bounding box center [206, 364] width 366 height 30
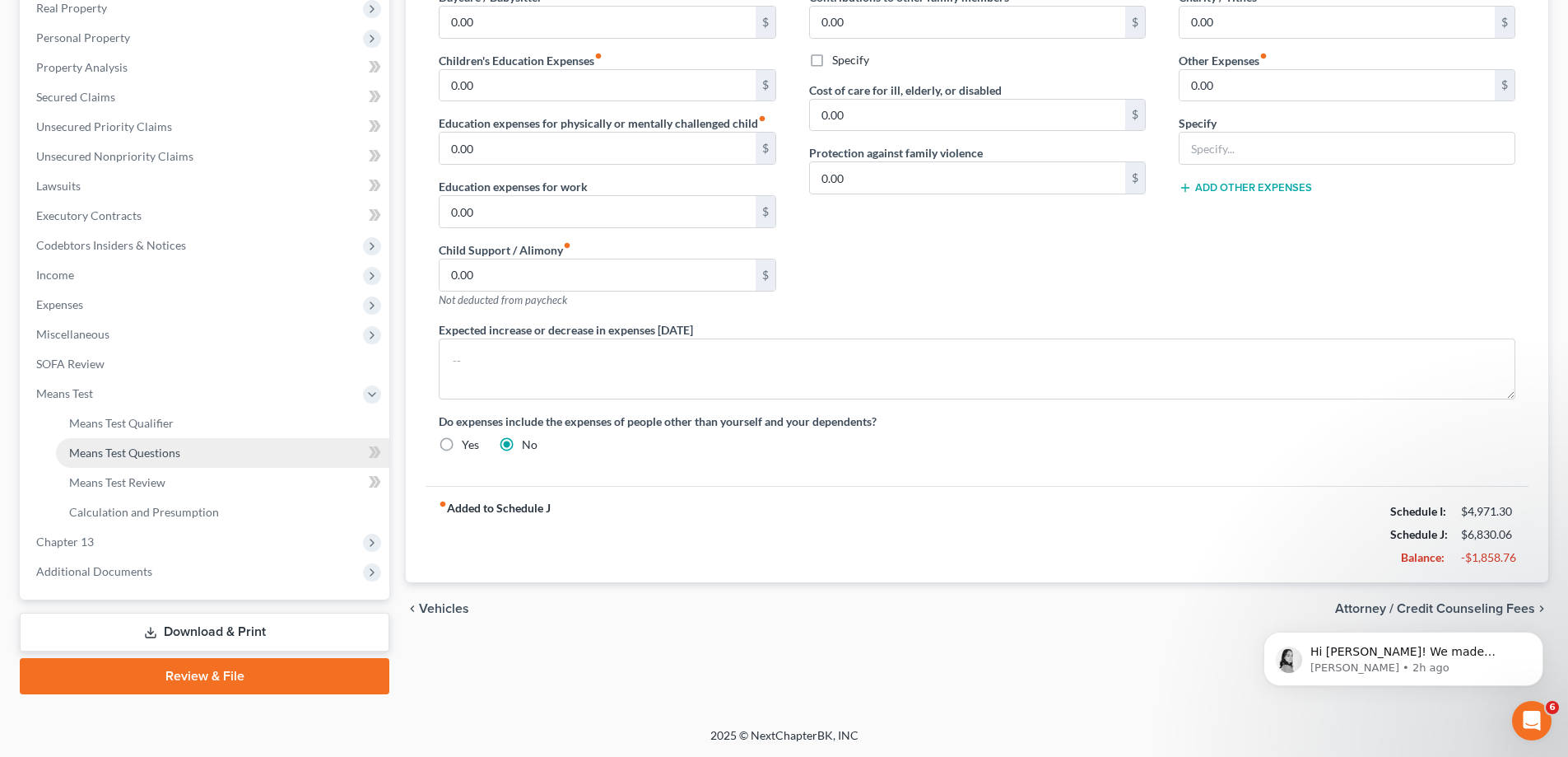
scroll to position [267, 0]
click at [155, 511] on span "Calculation and Presumption" at bounding box center [144, 511] width 150 height 14
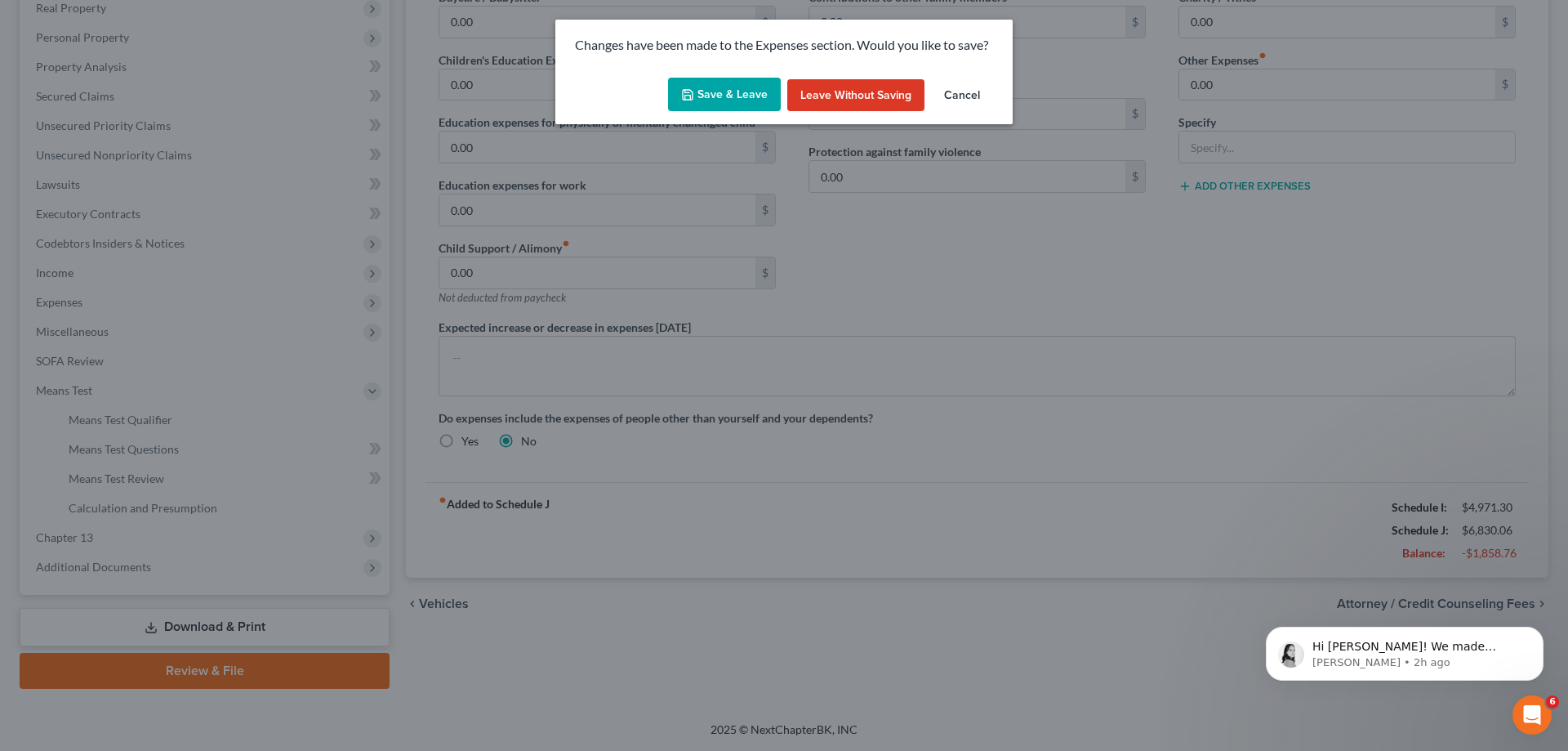
click at [737, 89] on button "Save & Leave" at bounding box center [724, 95] width 113 height 34
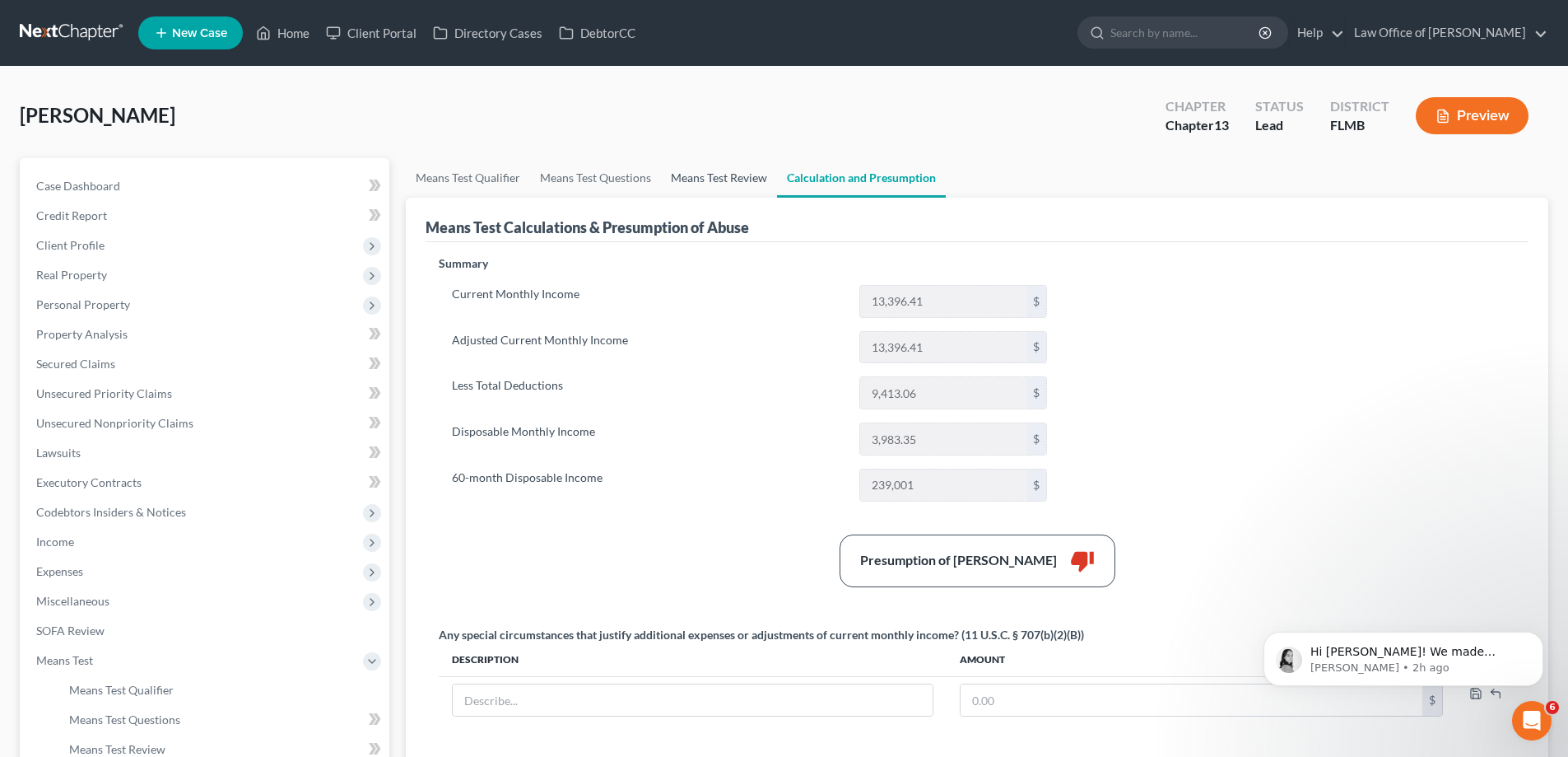
click at [722, 183] on link "Means Test Review" at bounding box center [719, 178] width 116 height 40
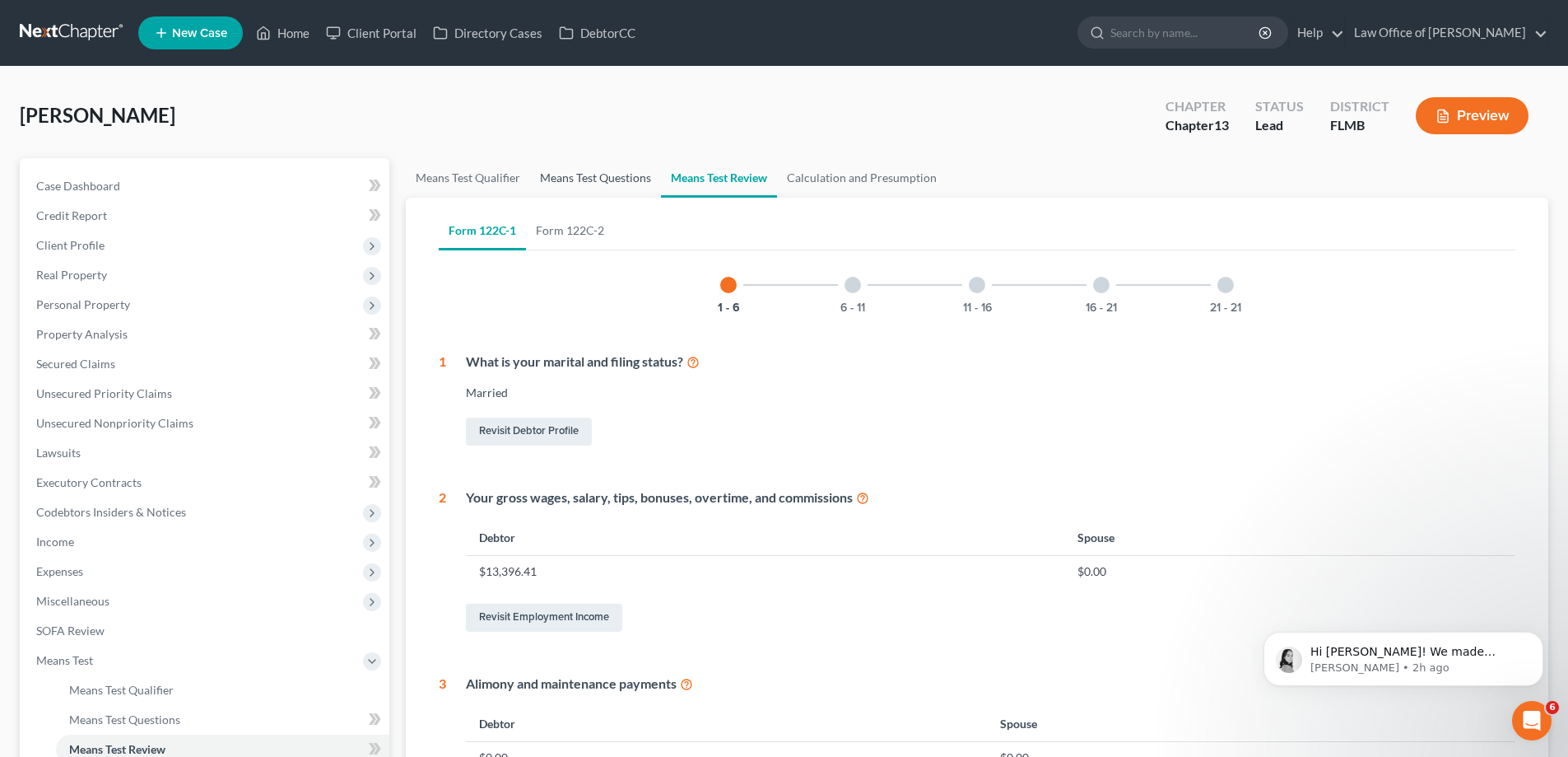
click at [580, 194] on link "Means Test Questions" at bounding box center [595, 178] width 131 height 40
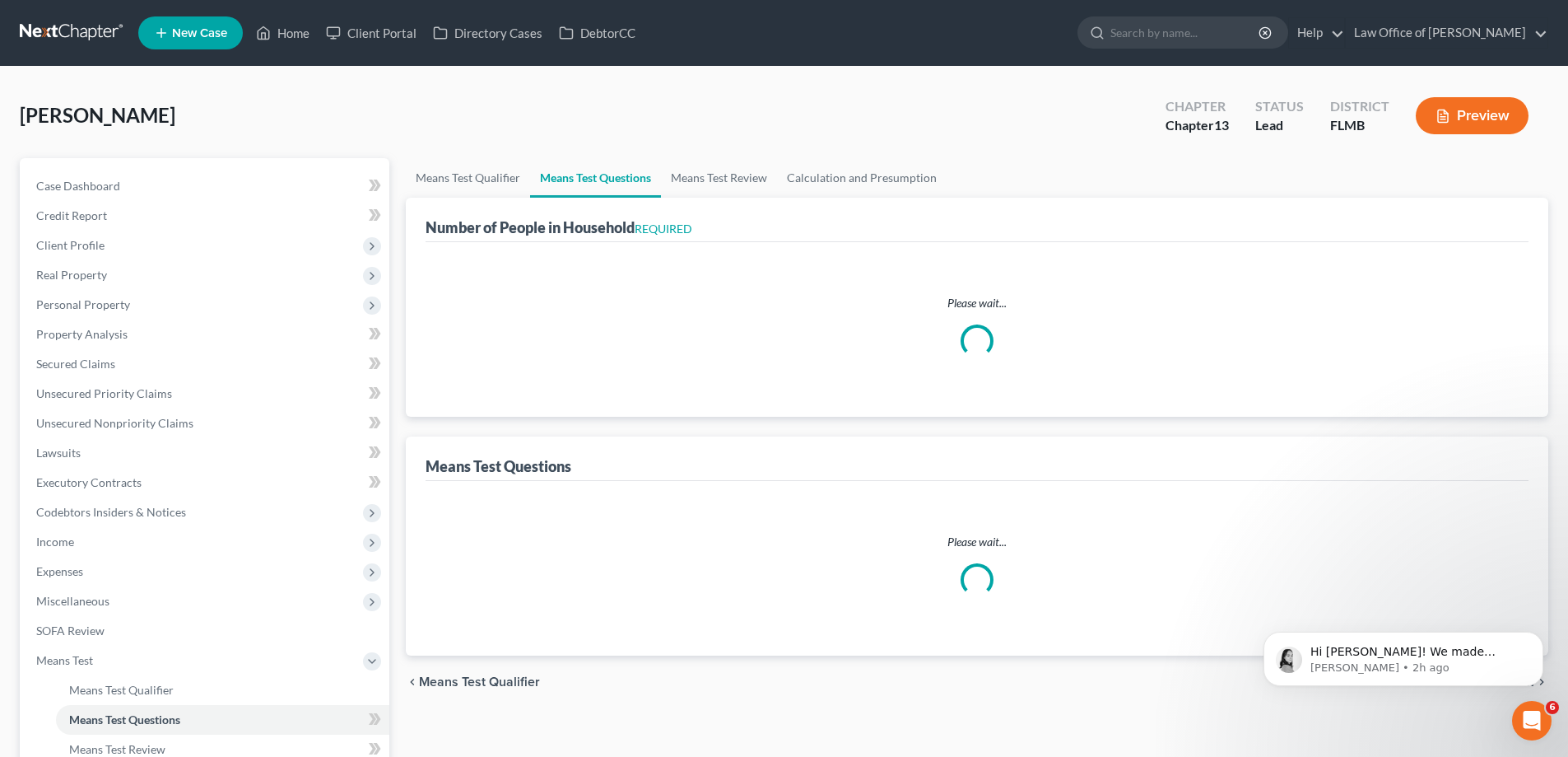
select select "0"
select select "60"
select select "1"
select select "24"
select select "4"
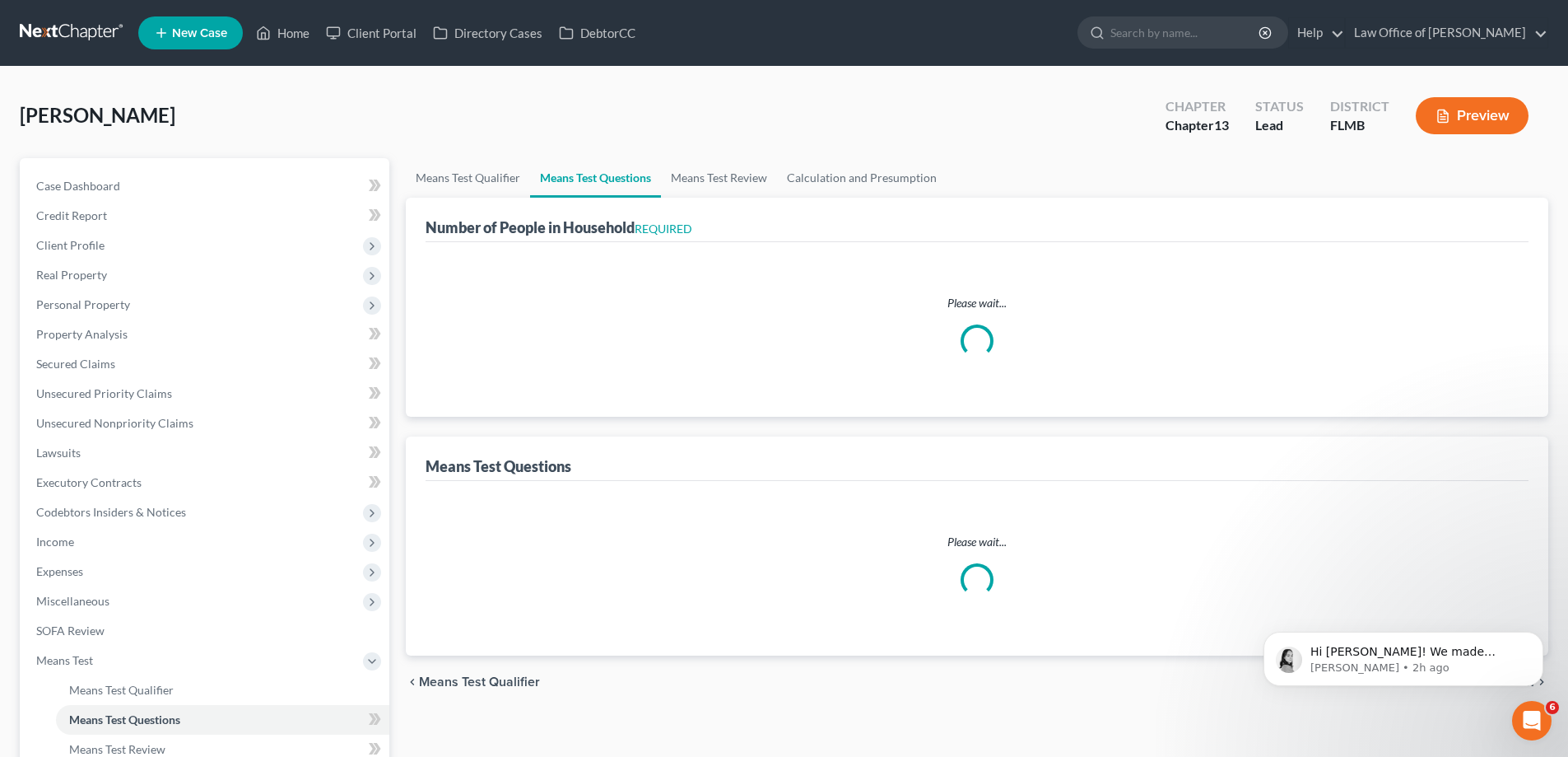
select select "2"
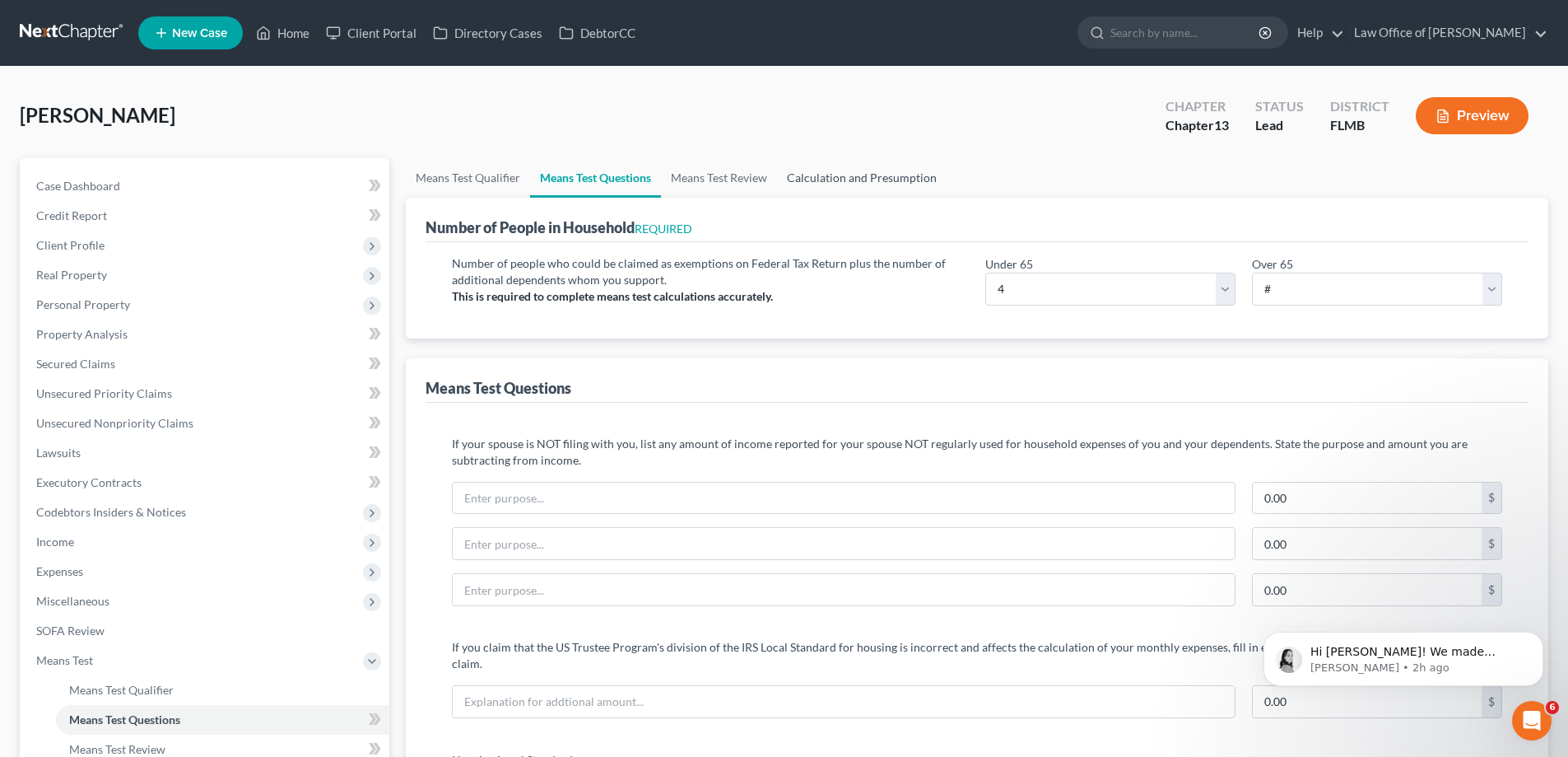
click at [806, 178] on link "Calculation and Presumption" at bounding box center [862, 178] width 170 height 40
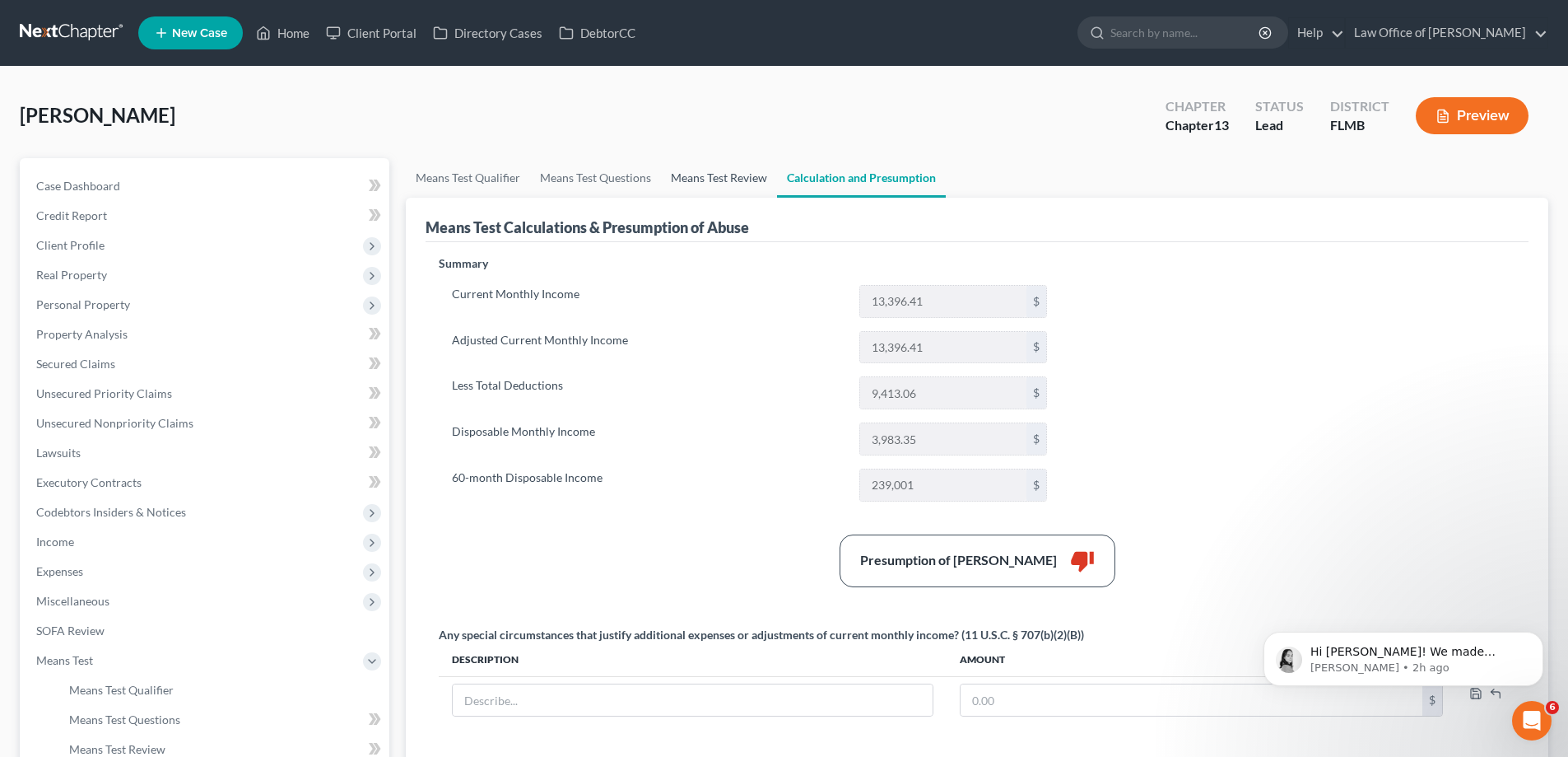
click at [737, 188] on link "Means Test Review" at bounding box center [719, 178] width 116 height 40
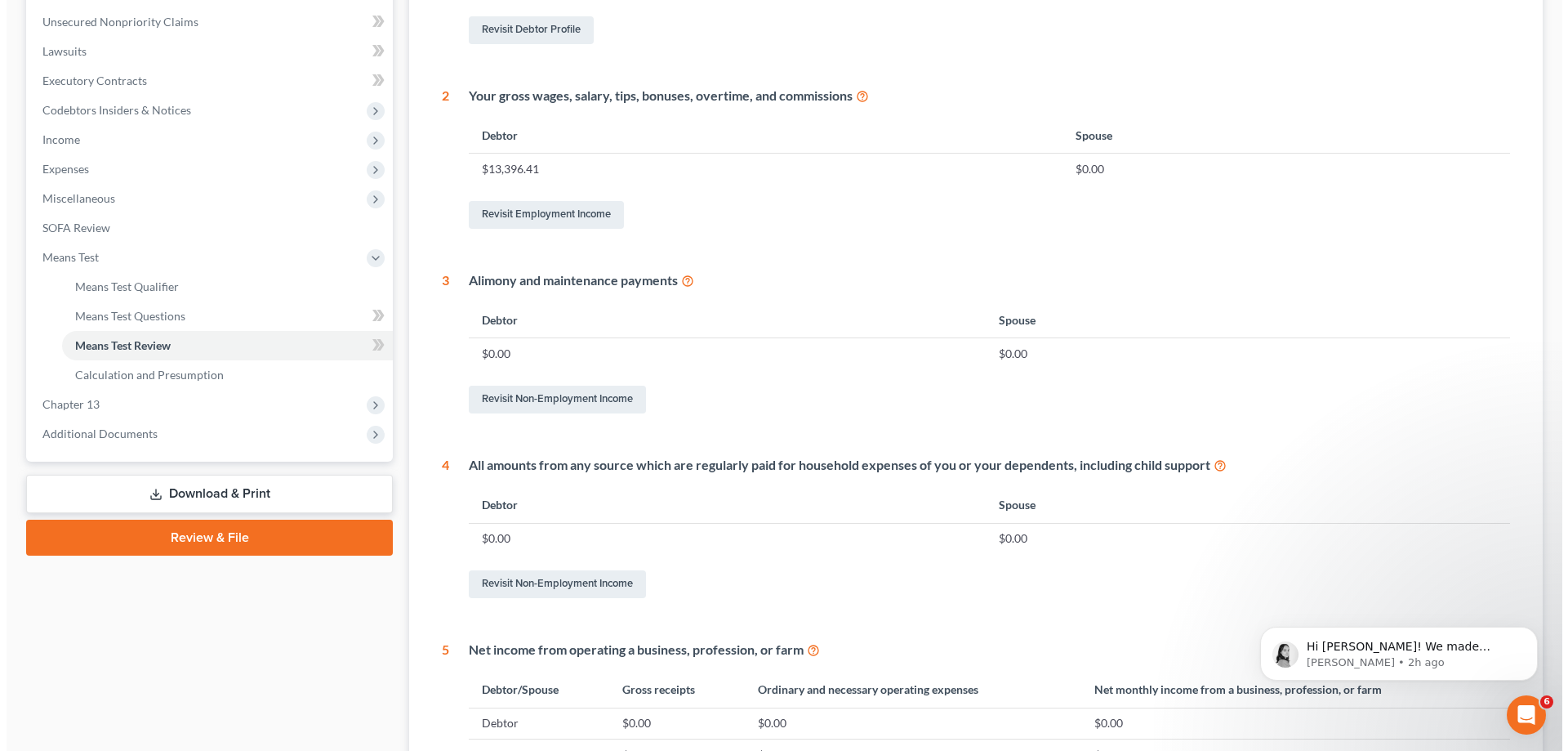
scroll to position [66, 0]
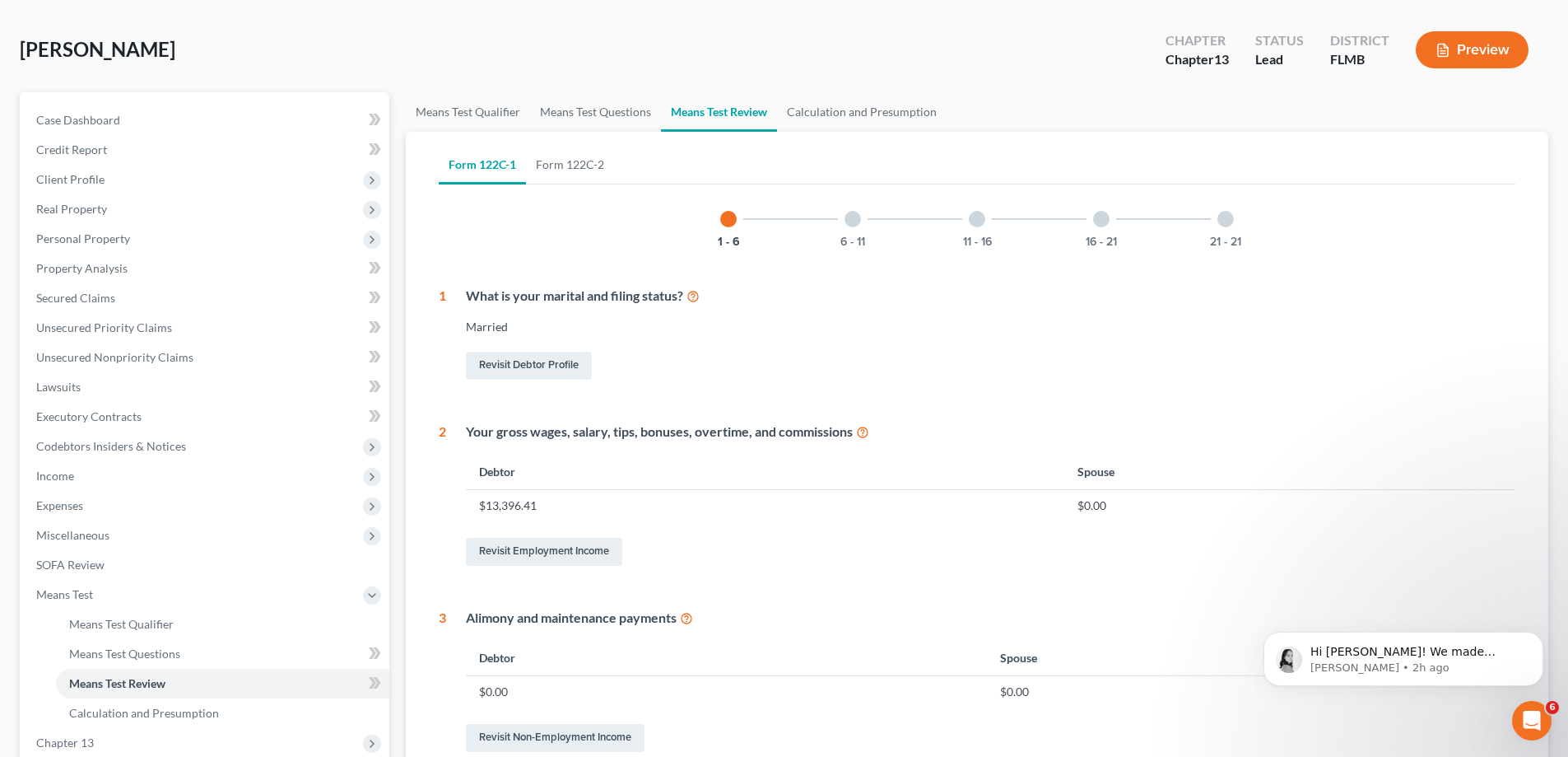
click at [1456, 37] on button "Preview" at bounding box center [1472, 49] width 113 height 37
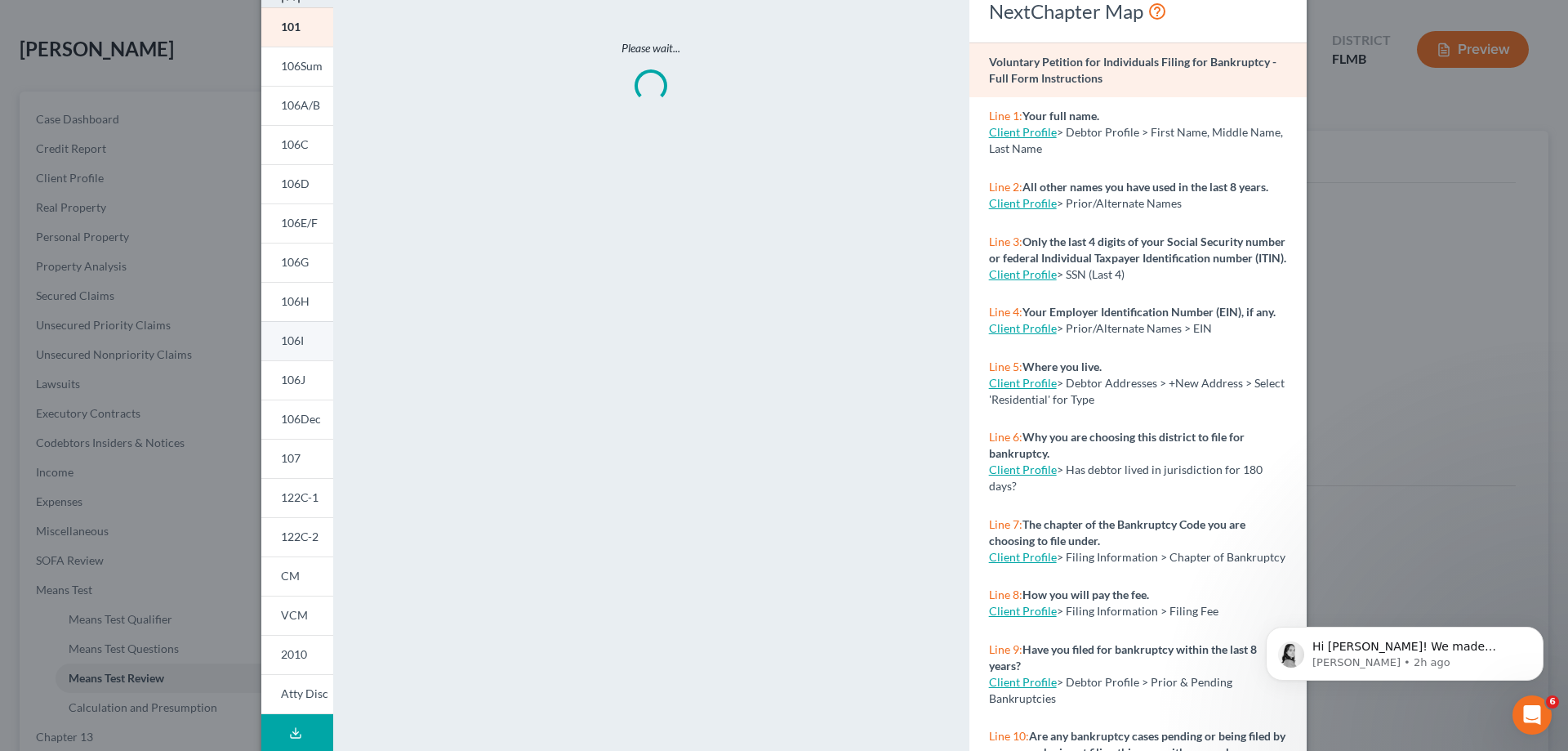
scroll to position [155, 0]
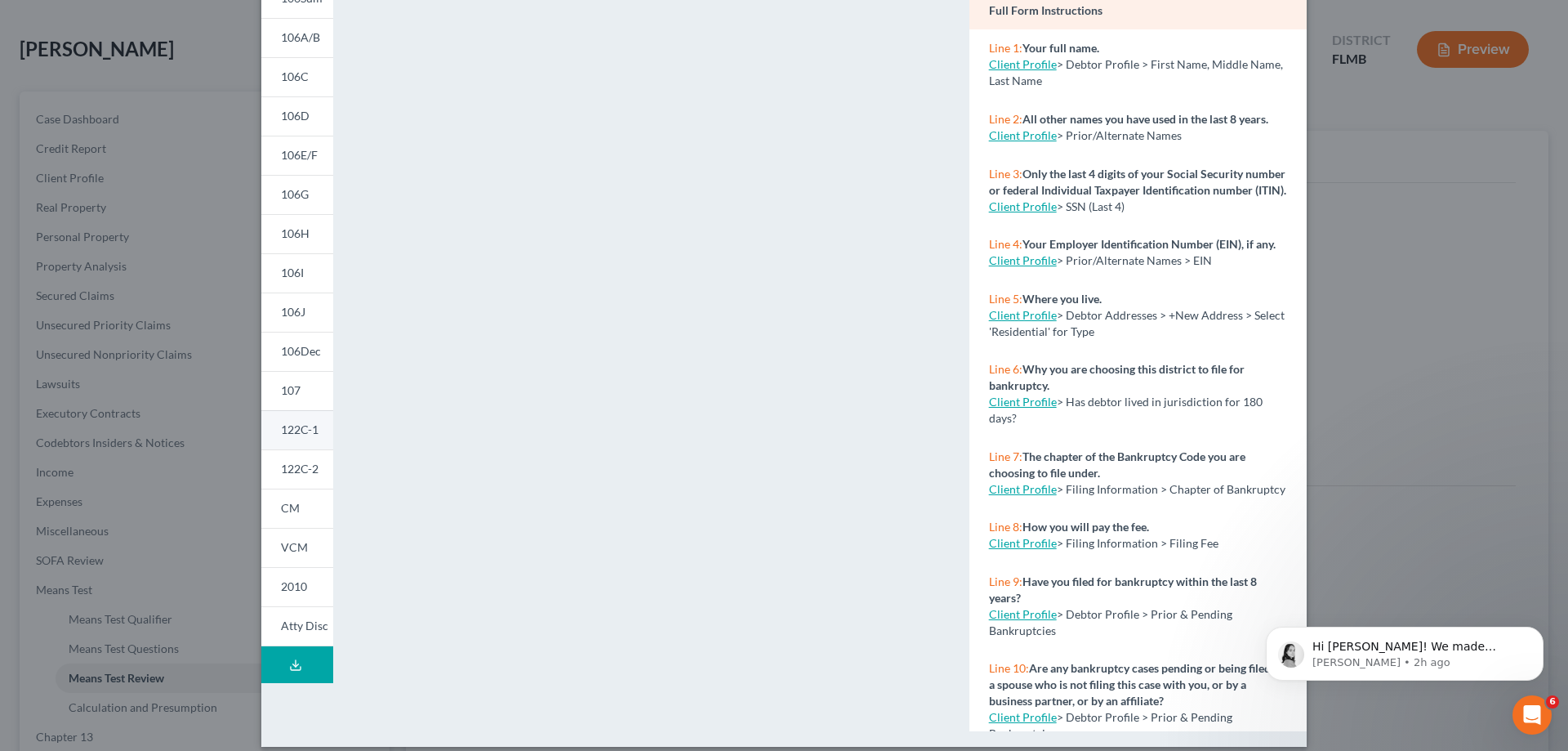
click at [293, 422] on span "122C-1" at bounding box center [300, 429] width 38 height 14
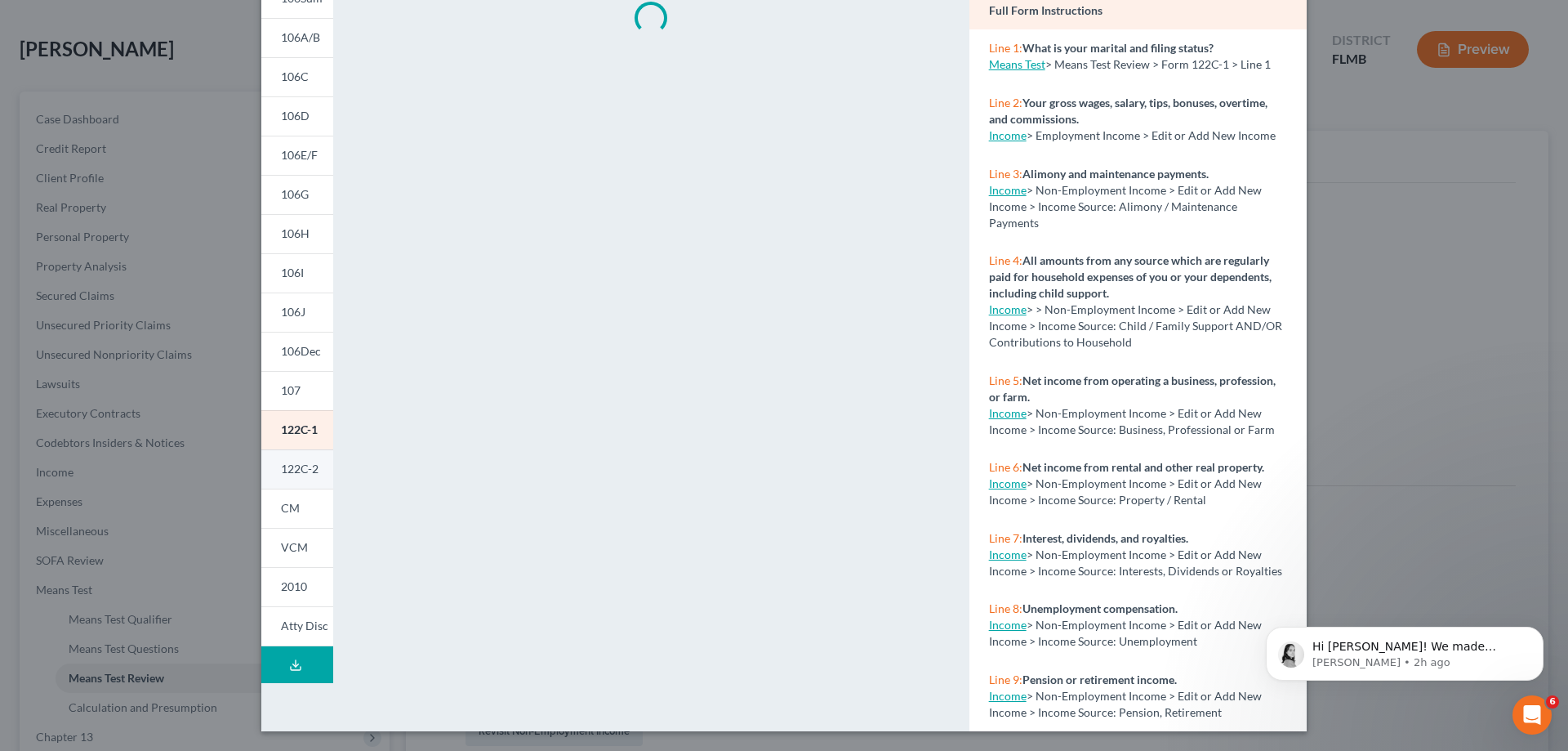
click at [293, 462] on span "122C-2" at bounding box center [300, 469] width 38 height 14
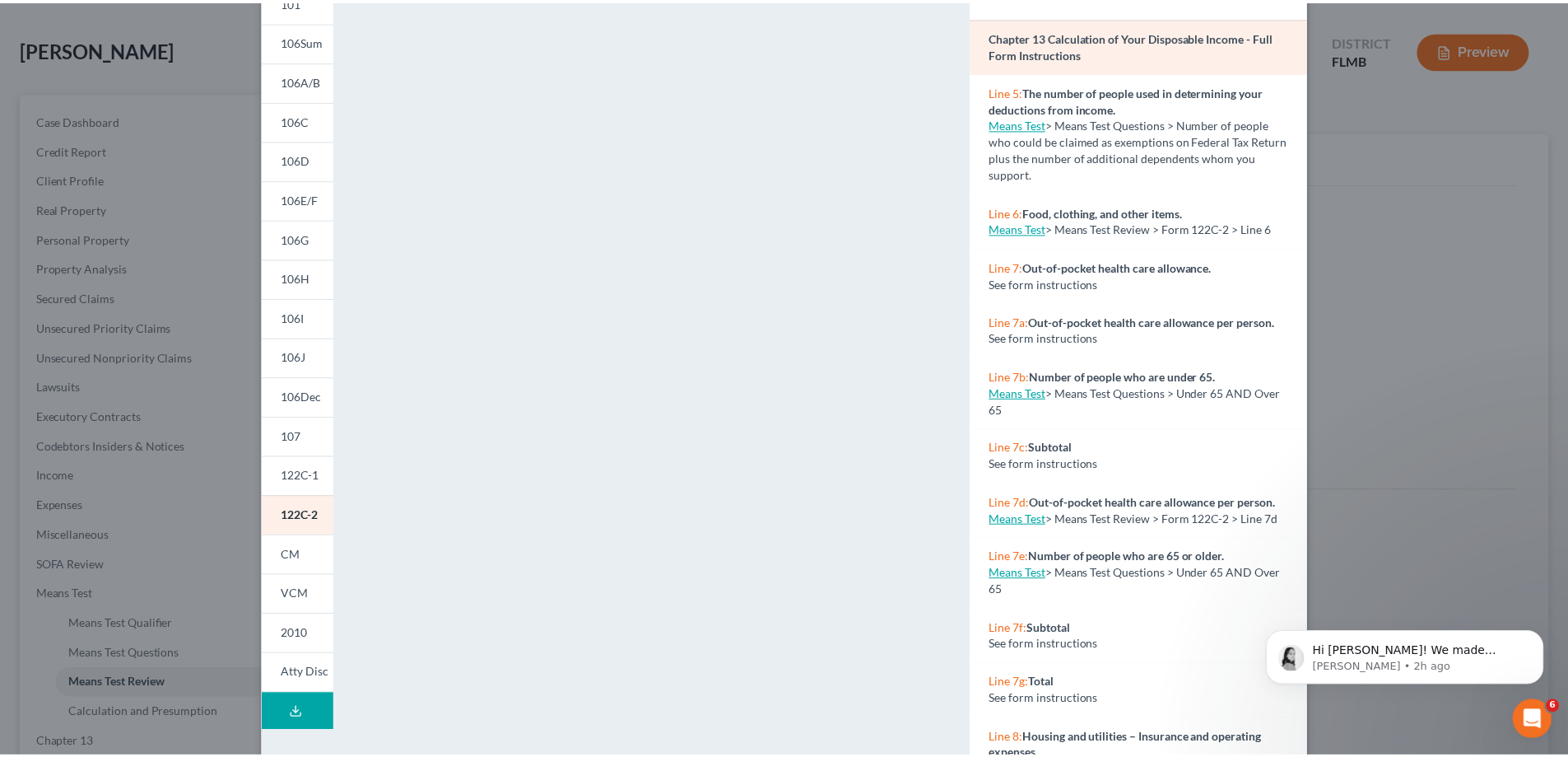
scroll to position [0, 0]
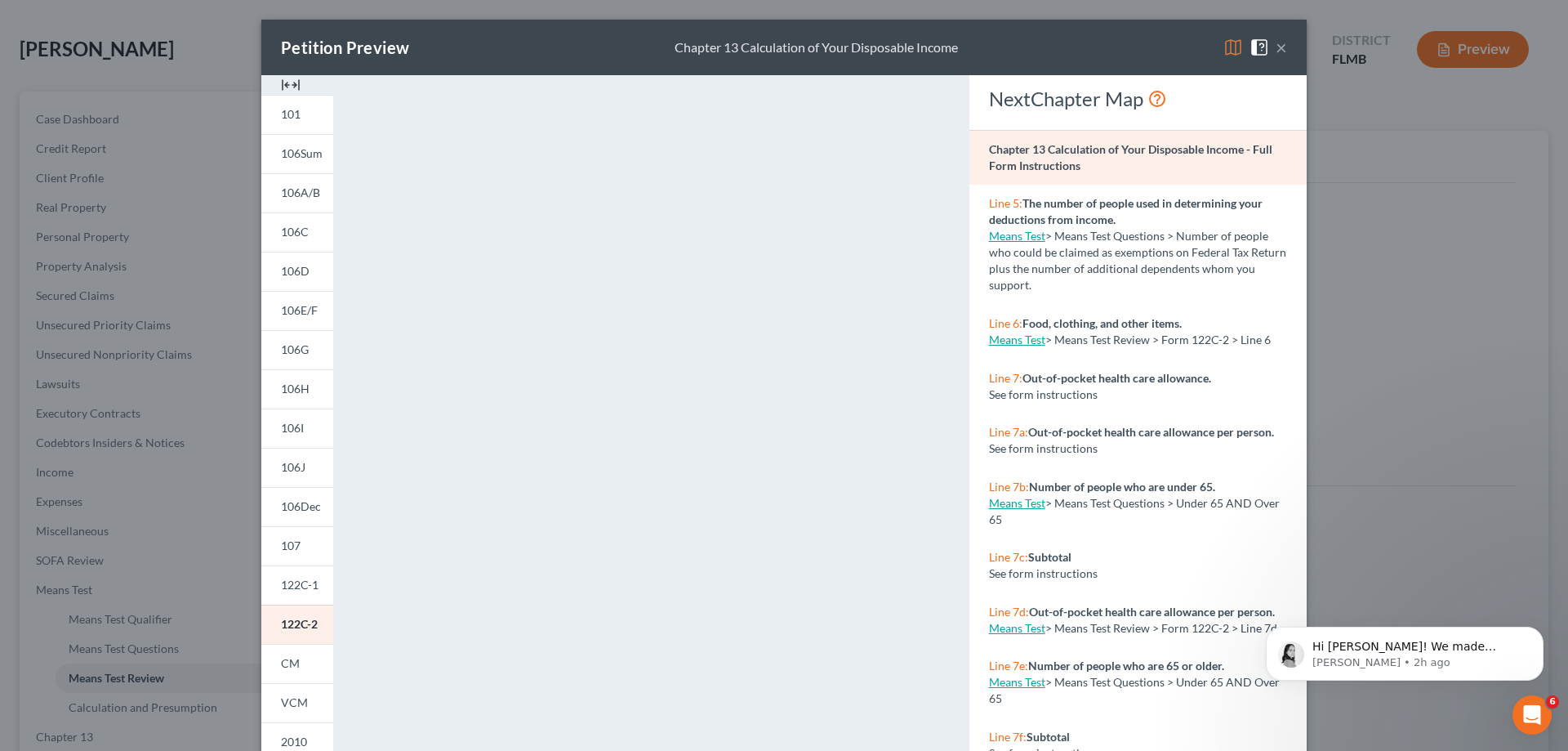
click at [1275, 42] on button "×" at bounding box center [1281, 47] width 11 height 19
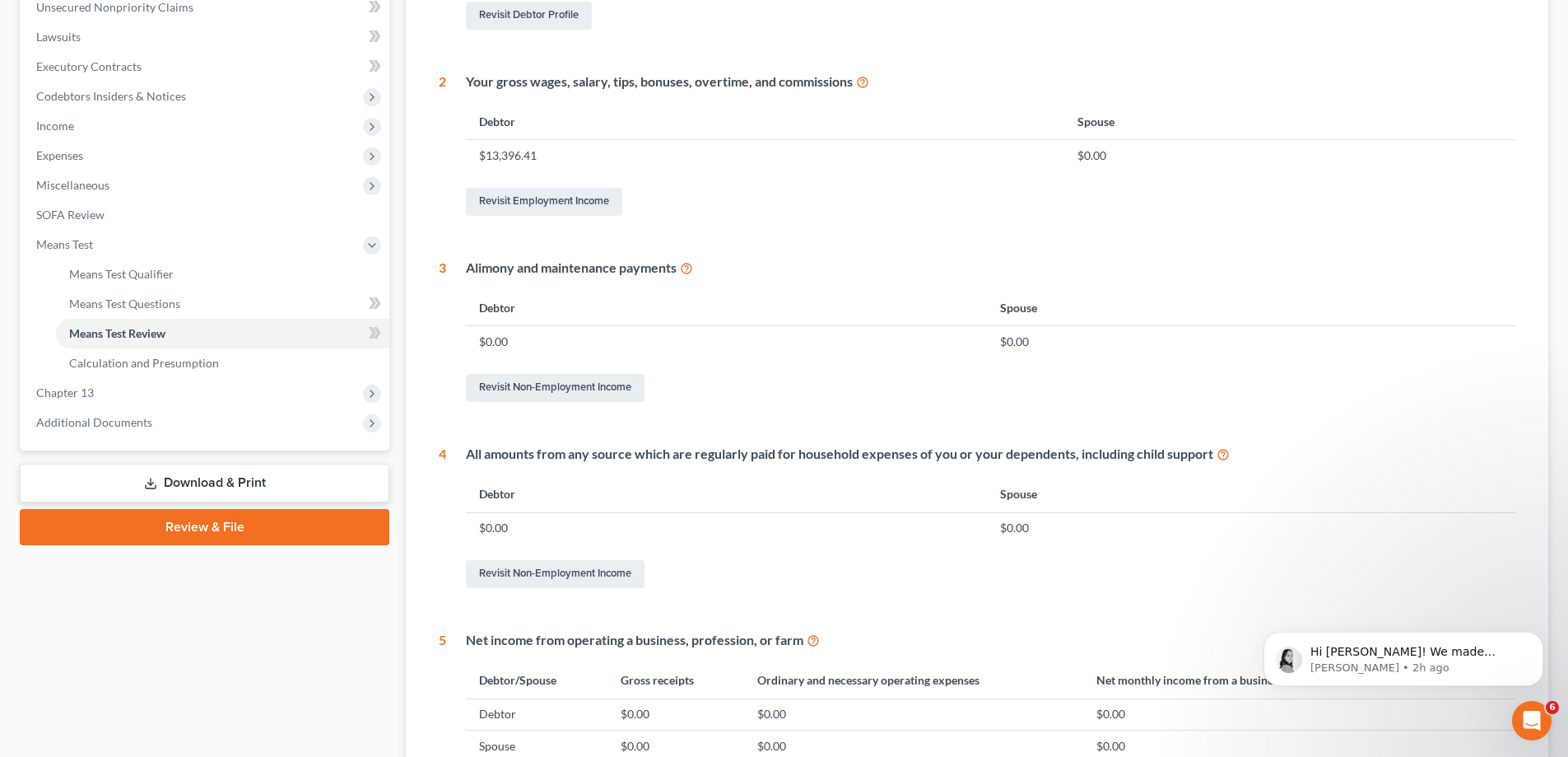
scroll to position [66, 0]
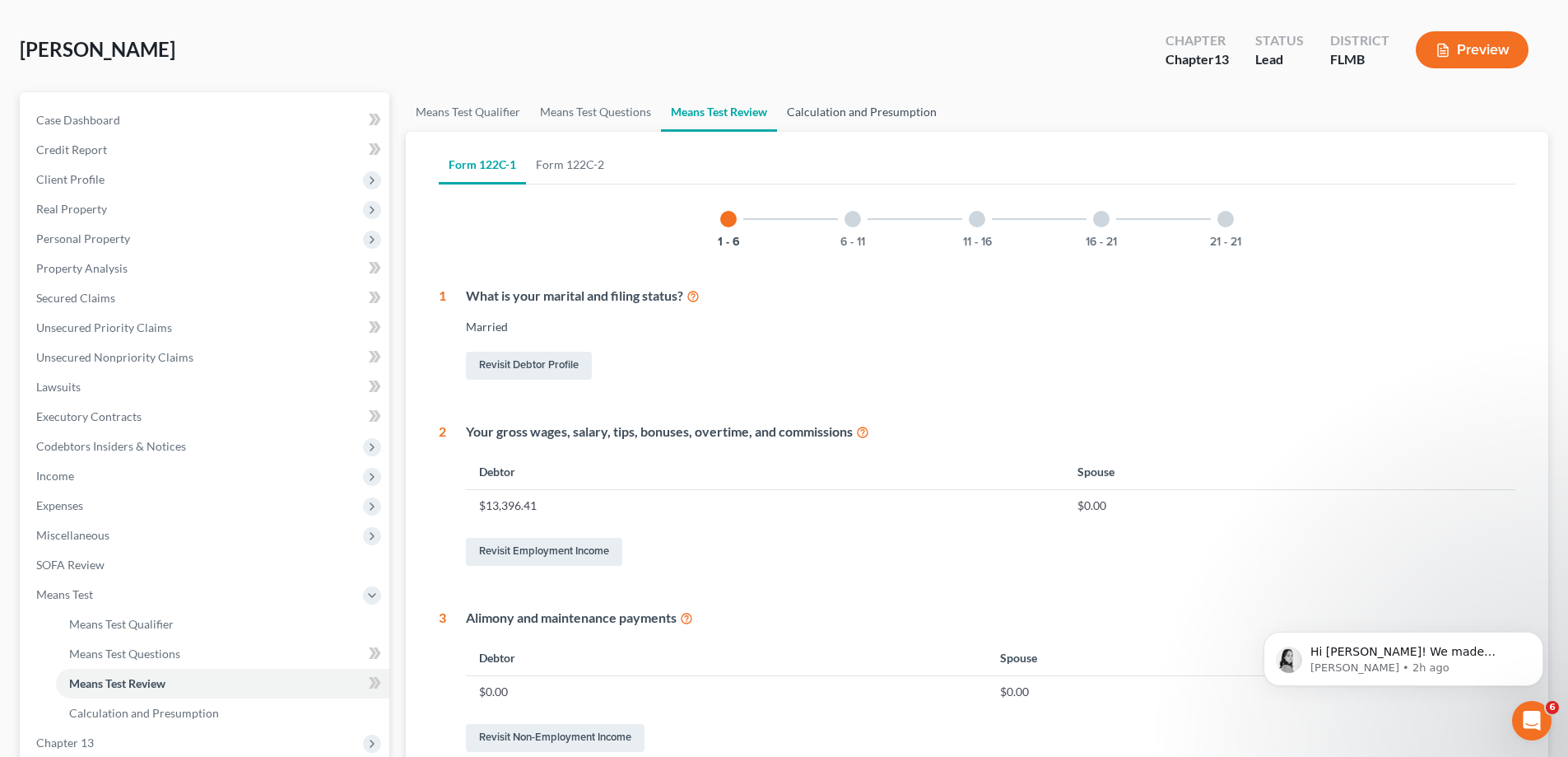
click at [871, 119] on link "Calculation and Presumption" at bounding box center [862, 111] width 170 height 40
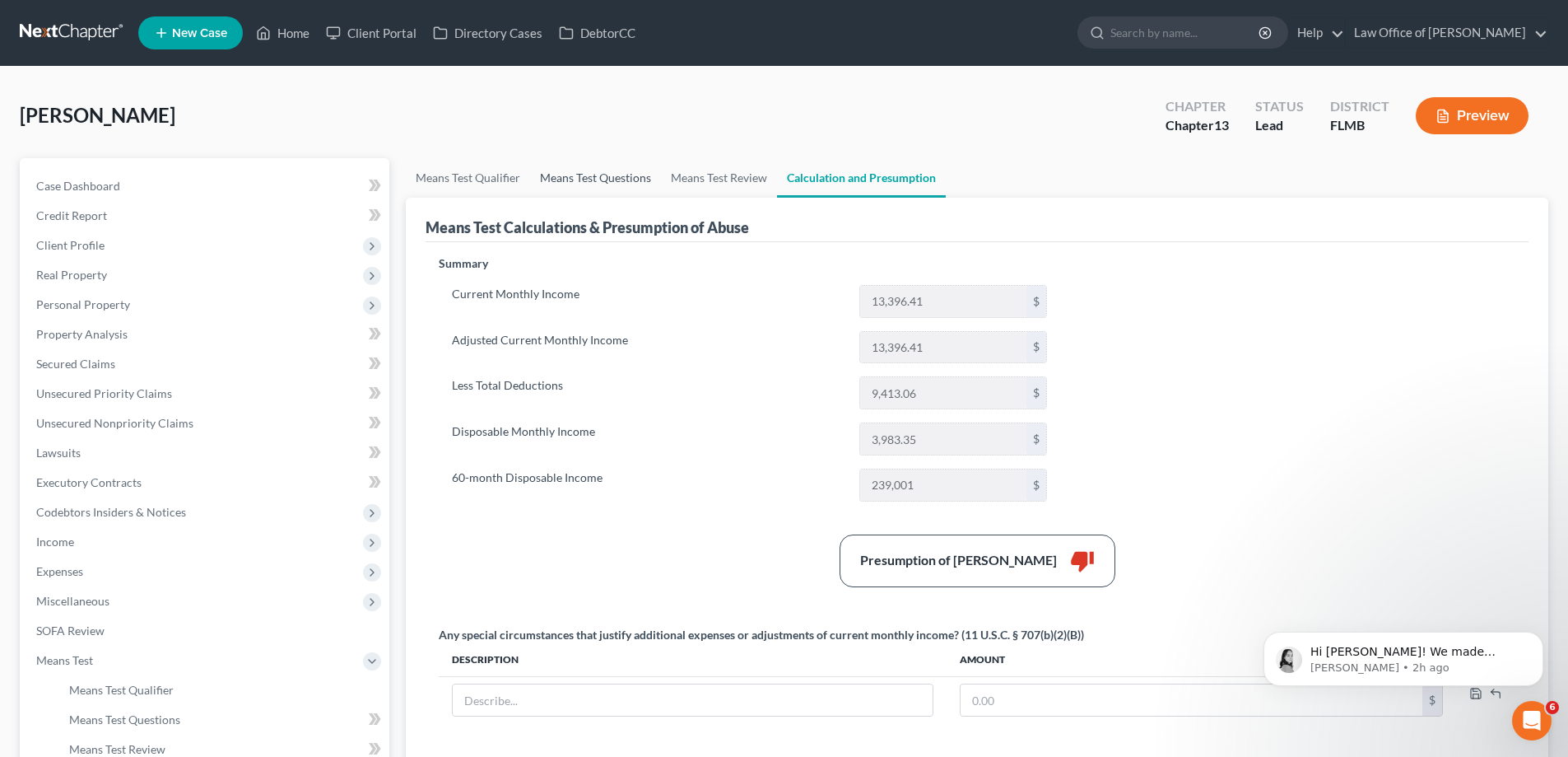
click at [589, 176] on link "Means Test Questions" at bounding box center [595, 178] width 131 height 40
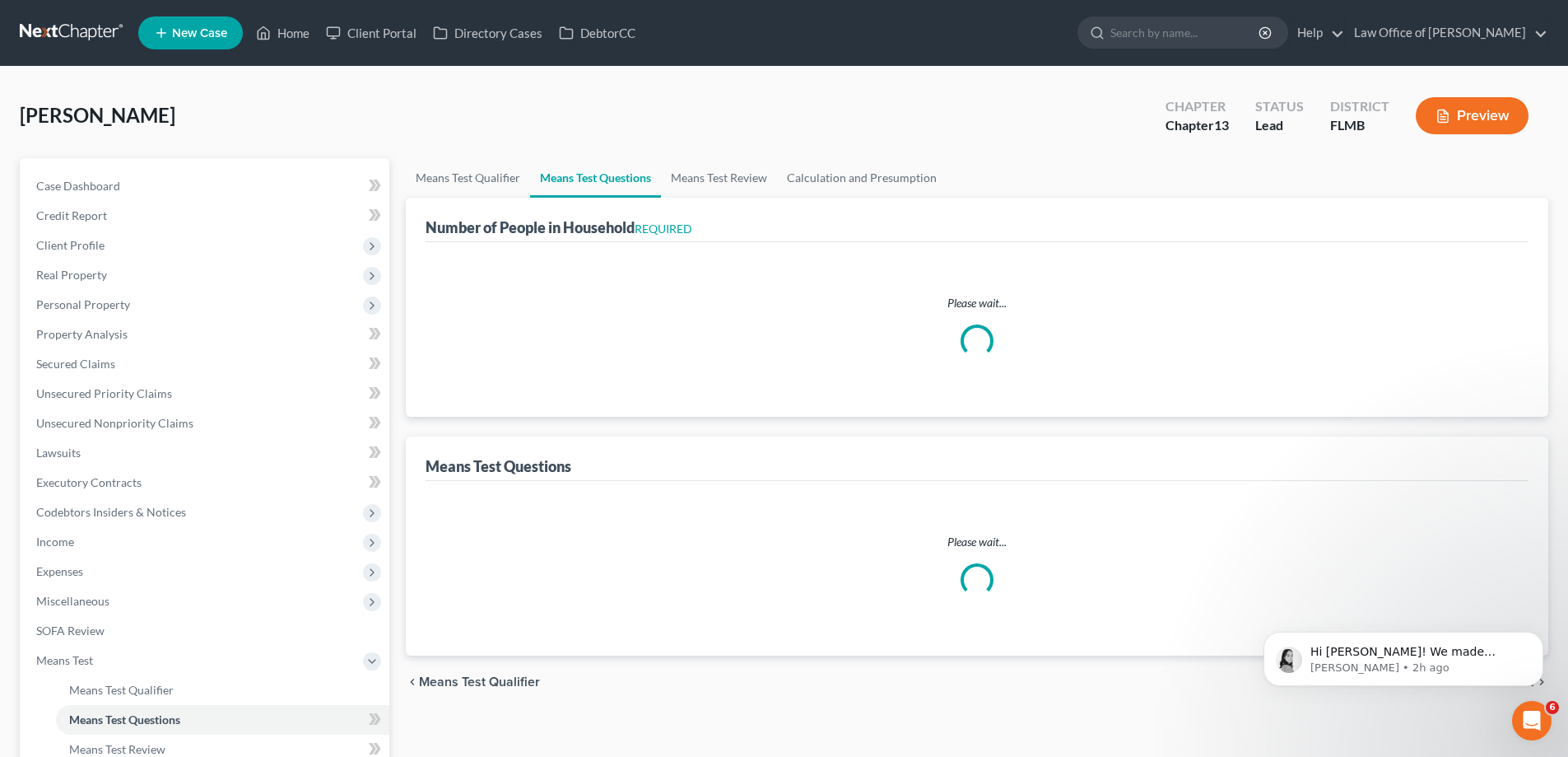
select select "0"
select select "60"
select select "1"
select select "24"
select select "4"
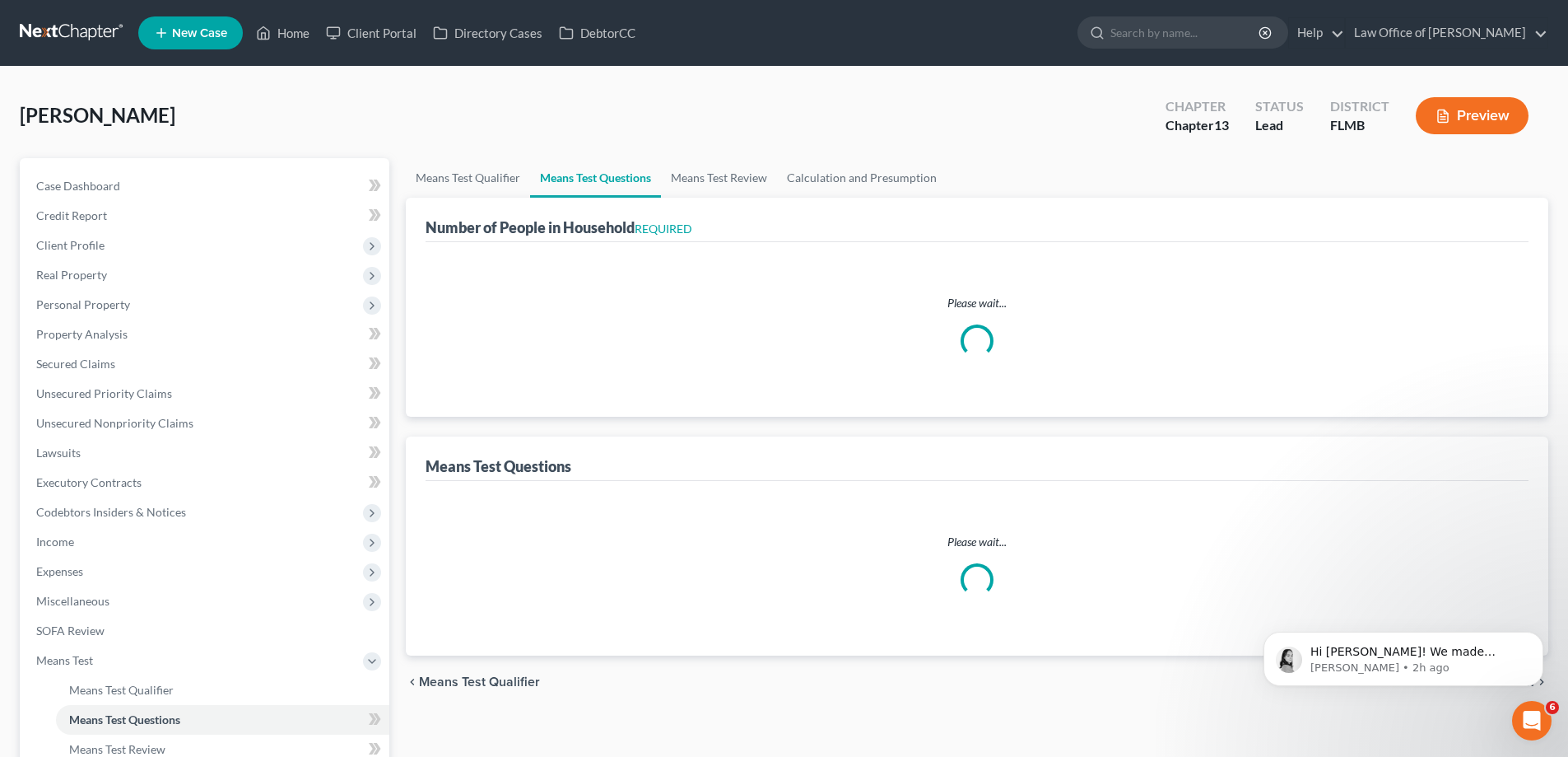
select select "2"
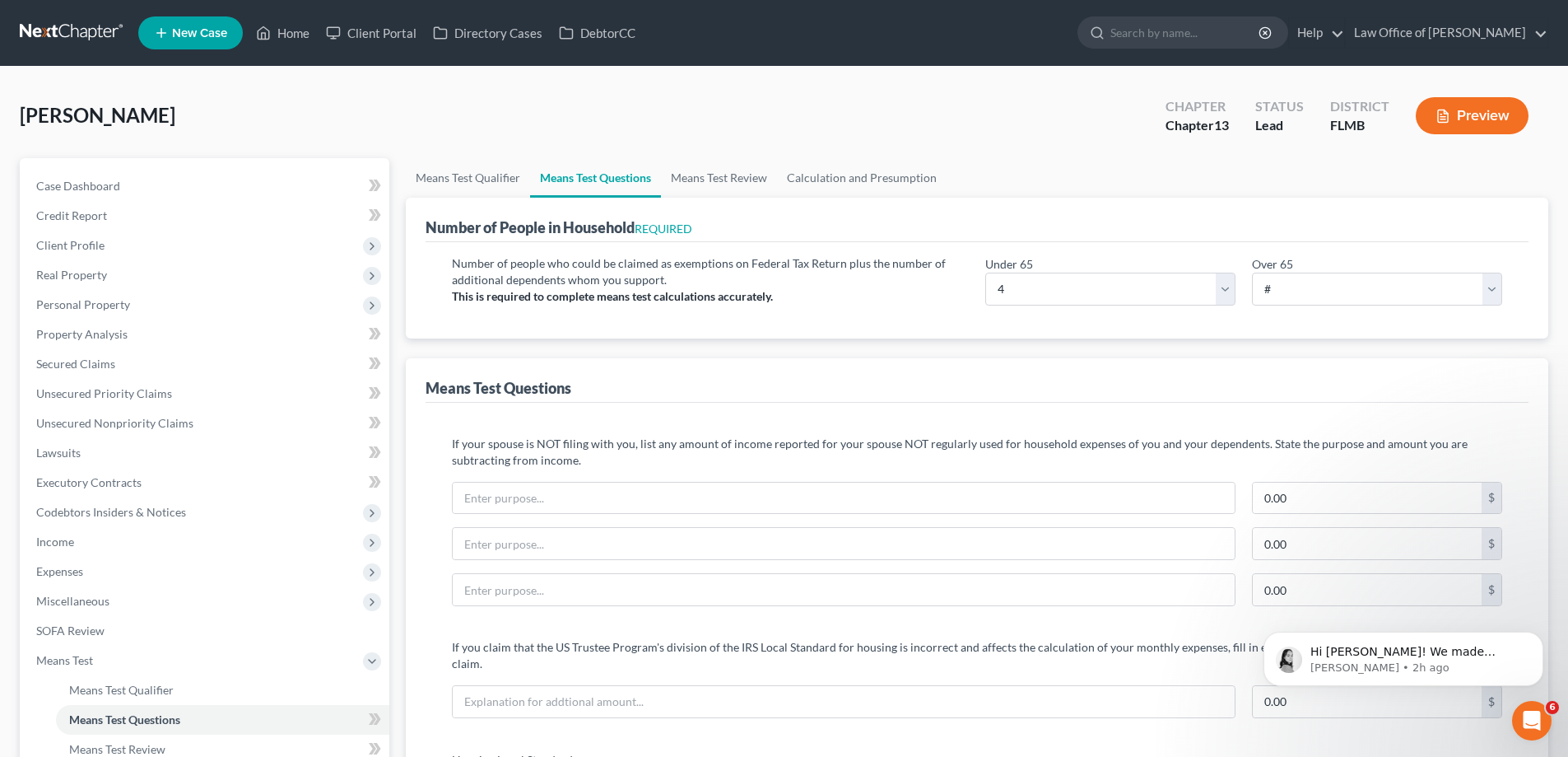
click at [81, 29] on link at bounding box center [72, 34] width 105 height 30
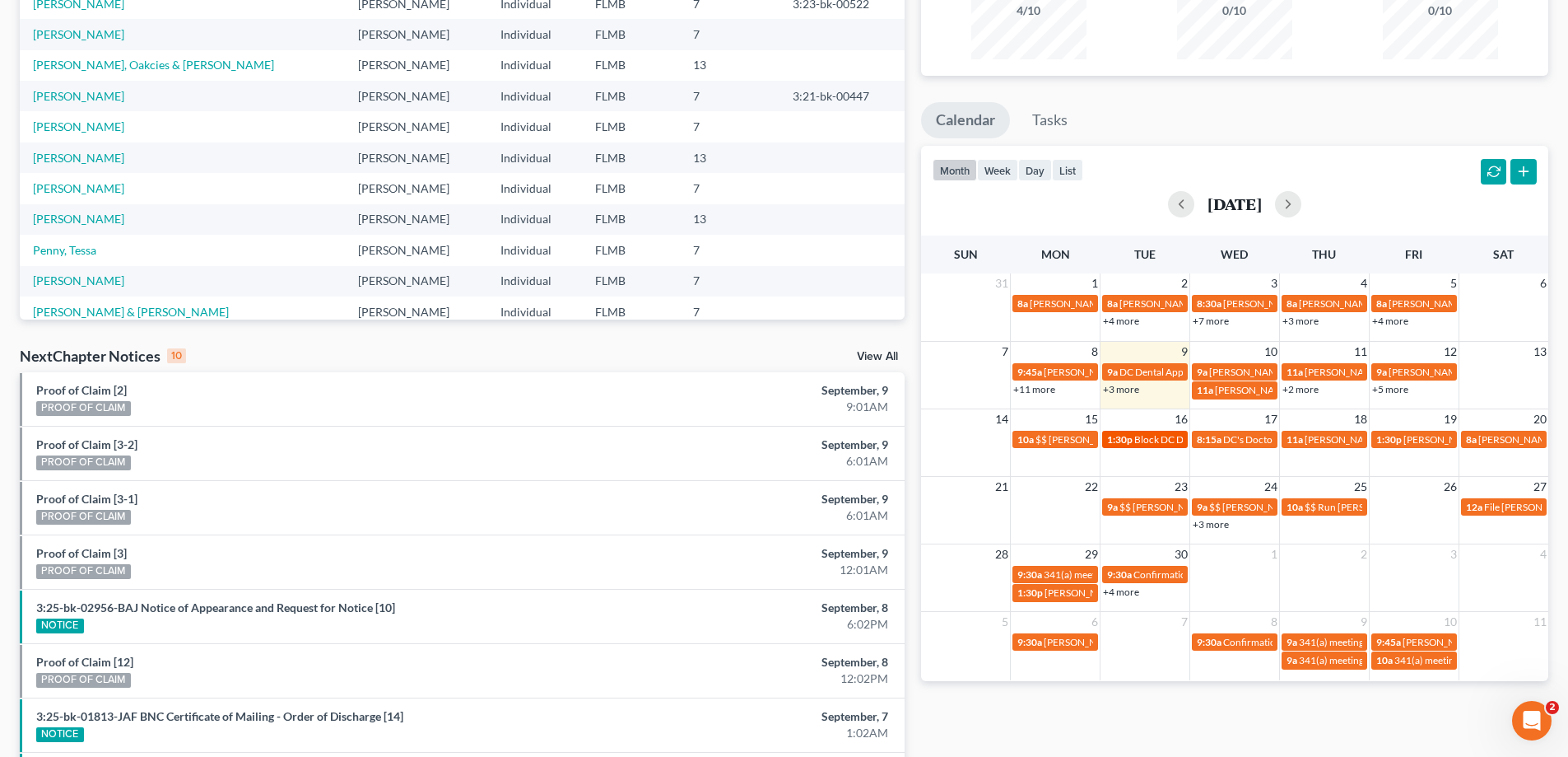
click at [1156, 435] on span "Block DC Dental" at bounding box center [1170, 439] width 71 height 12
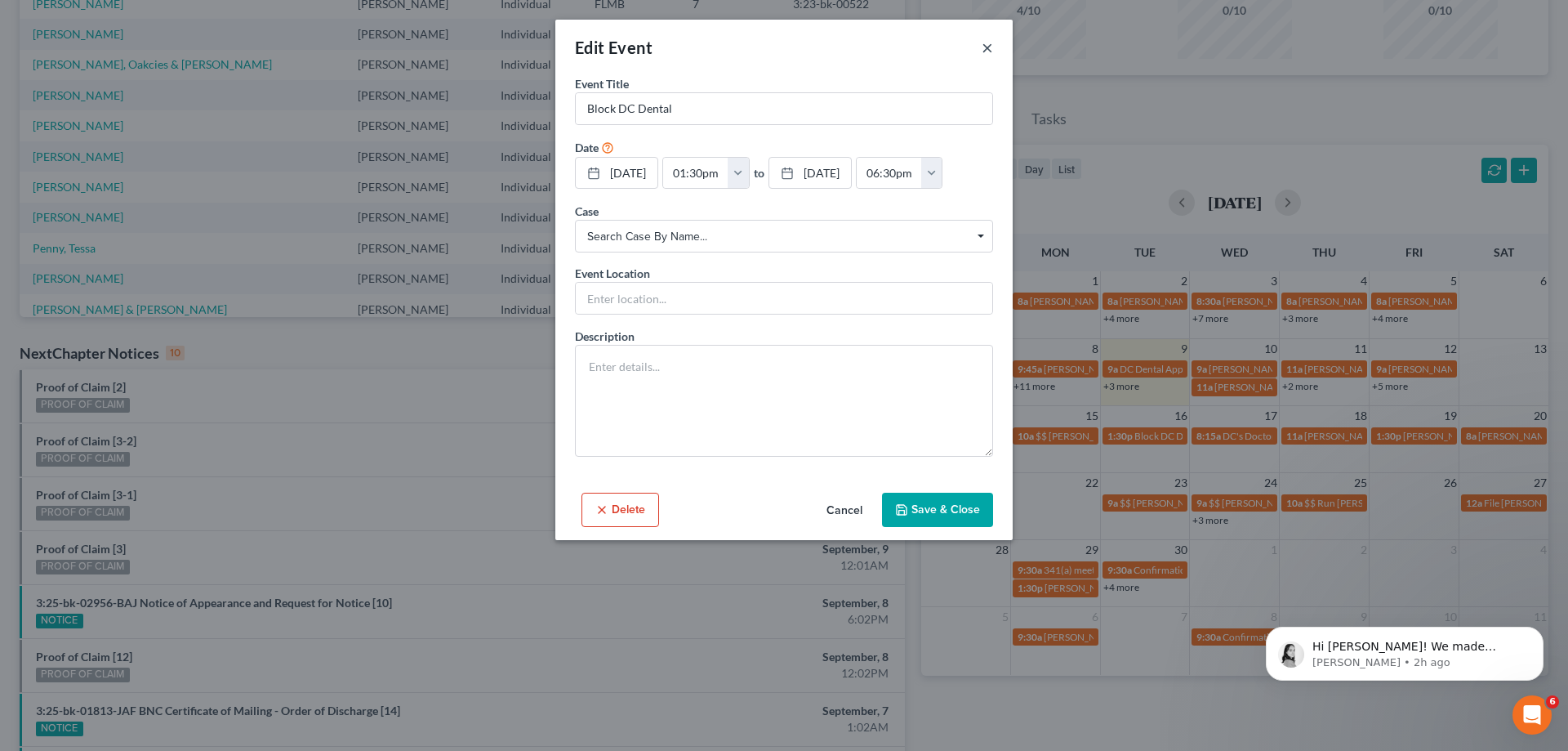
click at [989, 42] on button "×" at bounding box center [986, 47] width 11 height 19
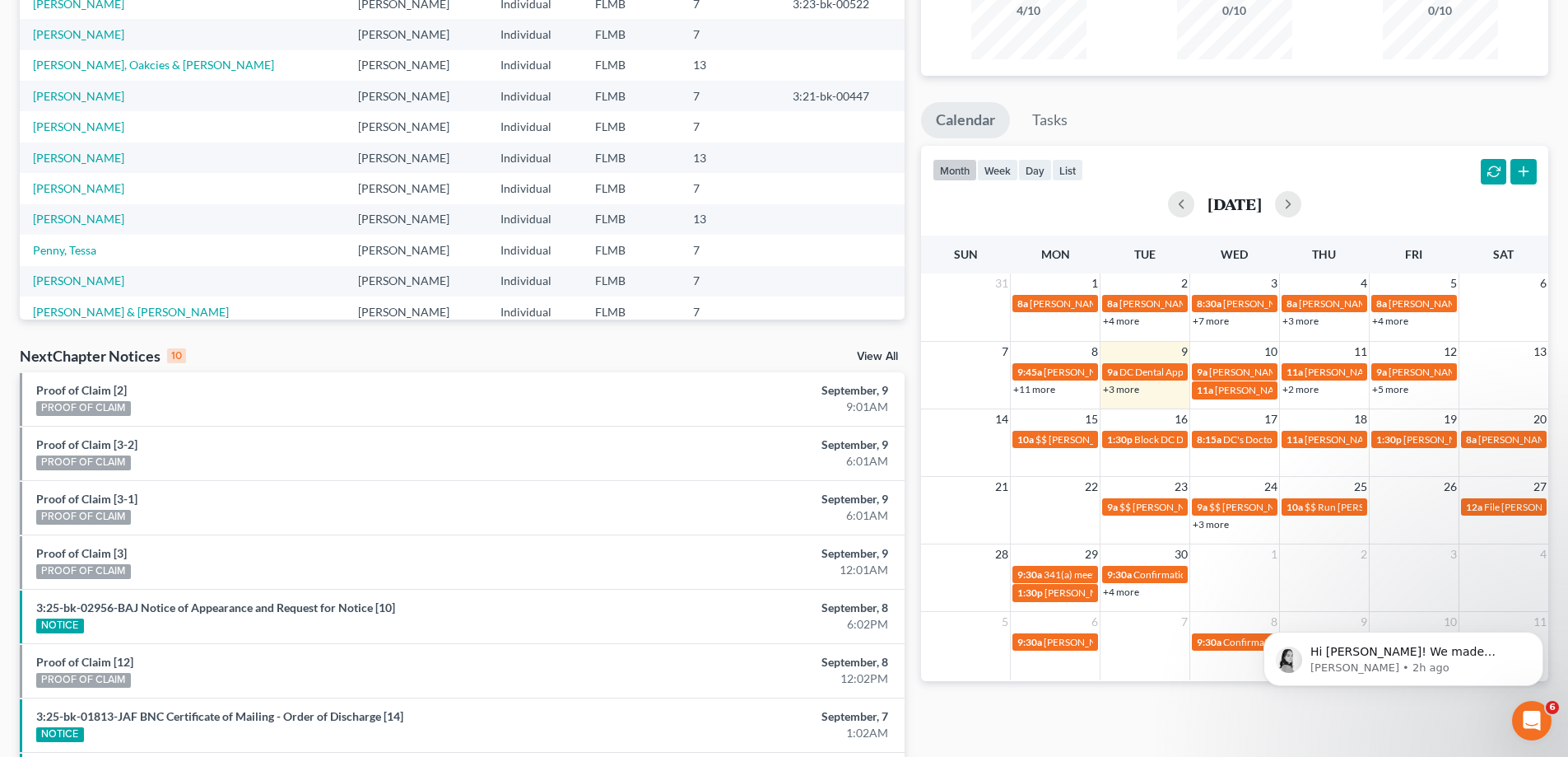
click at [1135, 387] on link "+3 more" at bounding box center [1120, 389] width 36 height 12
click at [1218, 140] on ul "Calendar Tasks" at bounding box center [1234, 124] width 627 height 43
click at [1174, 429] on td "1:30p Block DC Dental" at bounding box center [1145, 438] width 90 height 19
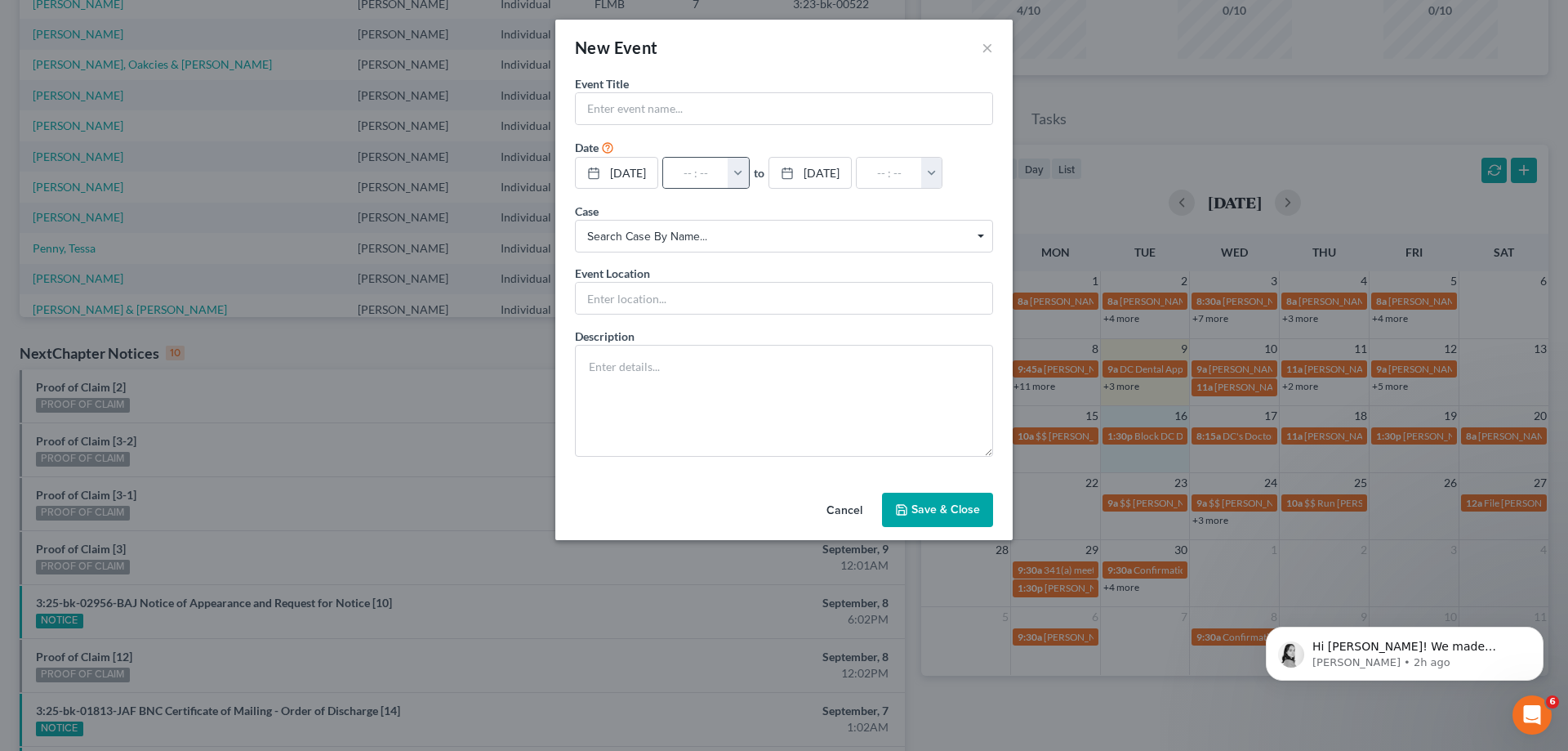
click at [749, 168] on button "button" at bounding box center [738, 173] width 21 height 31
click at [989, 39] on button "×" at bounding box center [986, 47] width 11 height 19
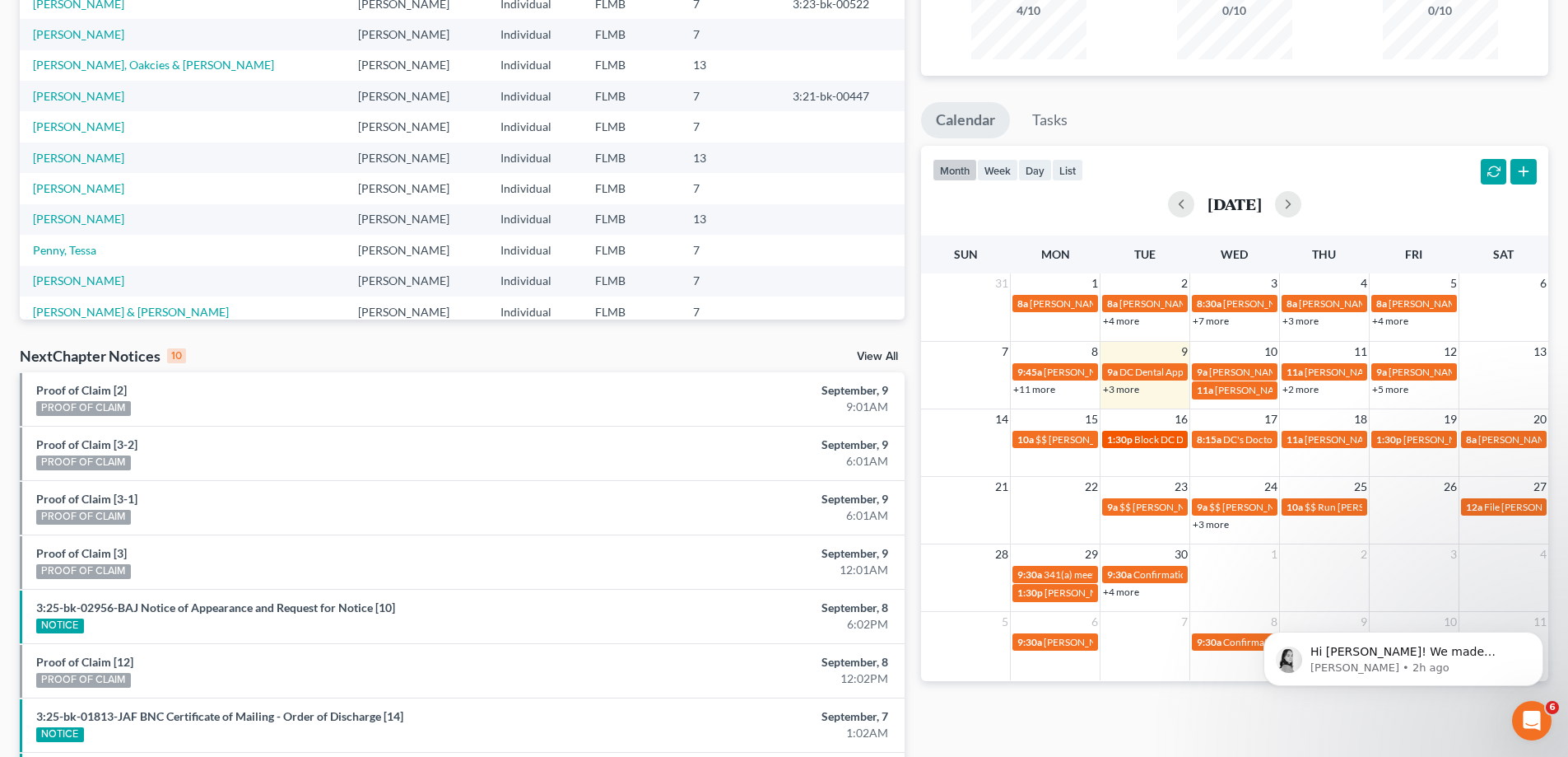
click at [1141, 443] on span "Block DC Dental" at bounding box center [1170, 439] width 71 height 12
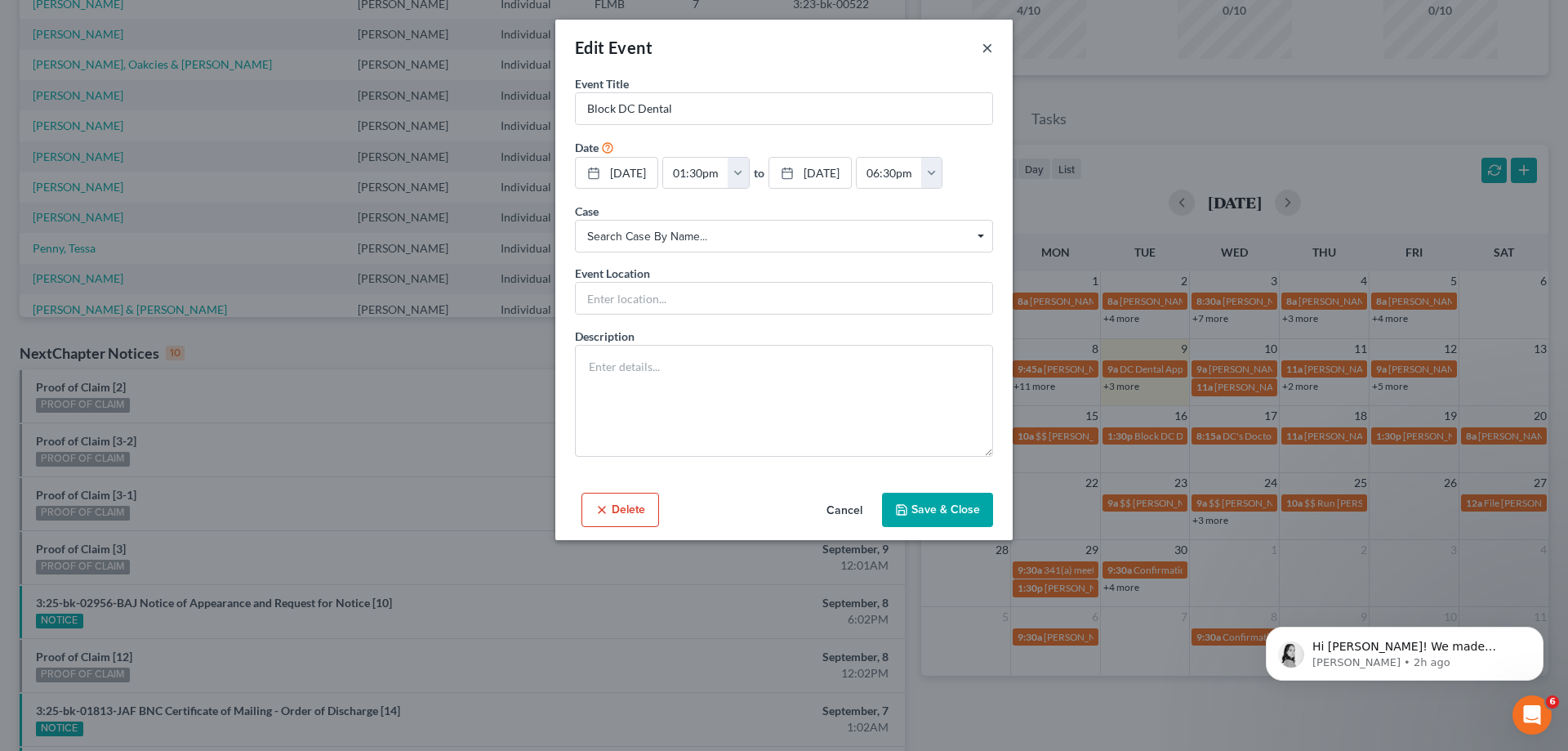
click at [986, 44] on button "×" at bounding box center [986, 47] width 11 height 19
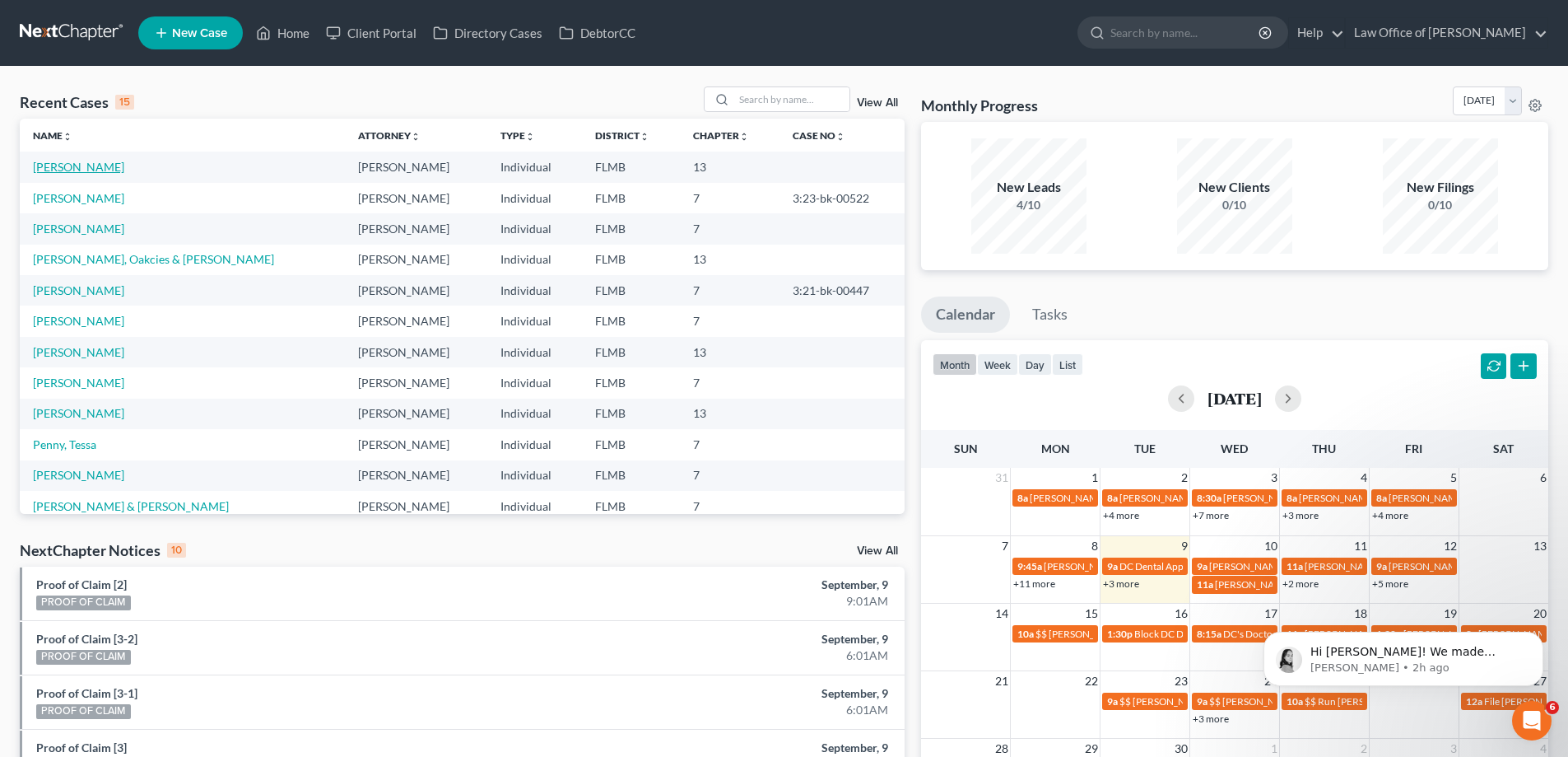
click at [56, 173] on link "[PERSON_NAME]" at bounding box center [78, 167] width 91 height 14
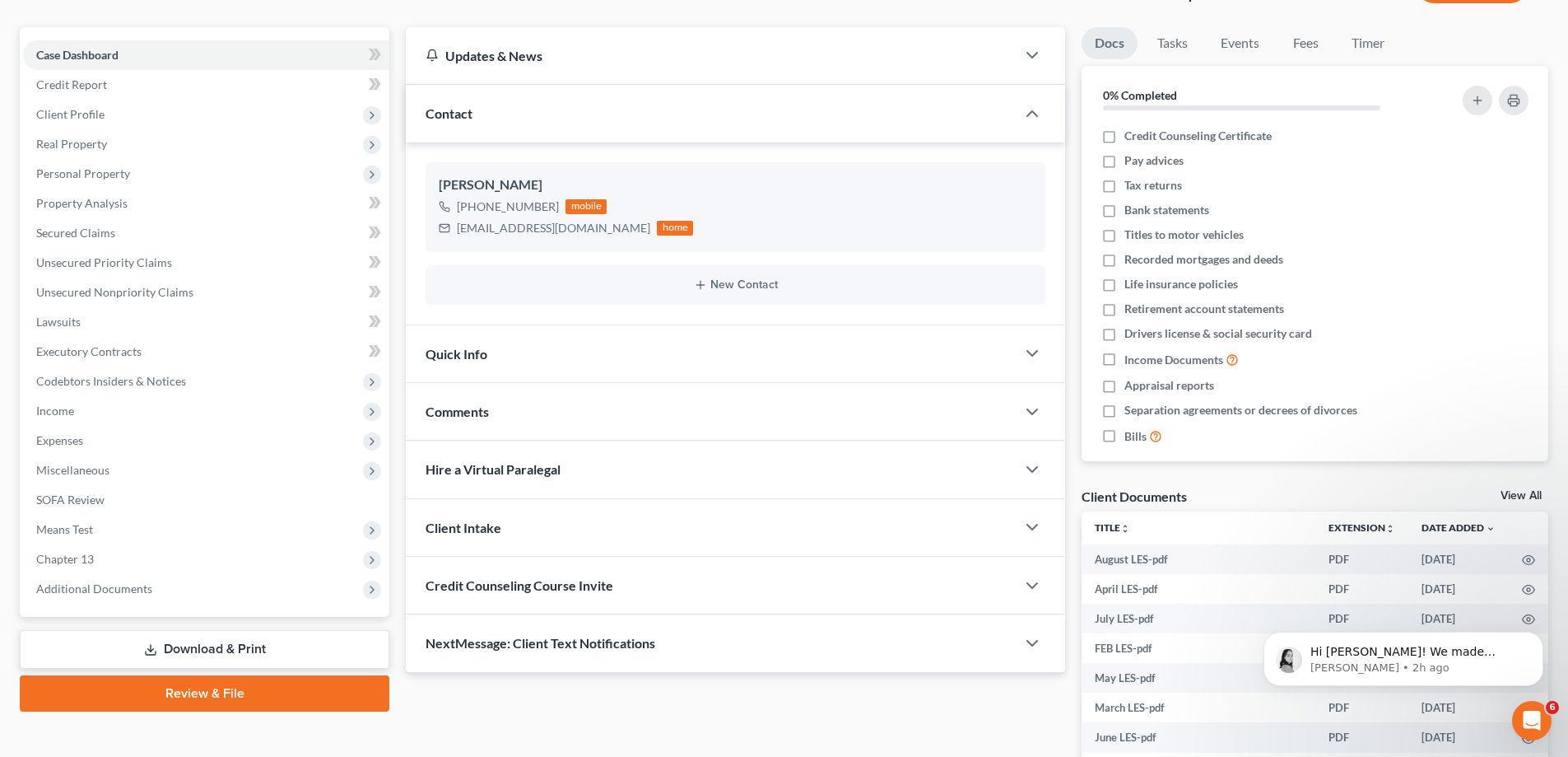
scroll to position [304, 0]
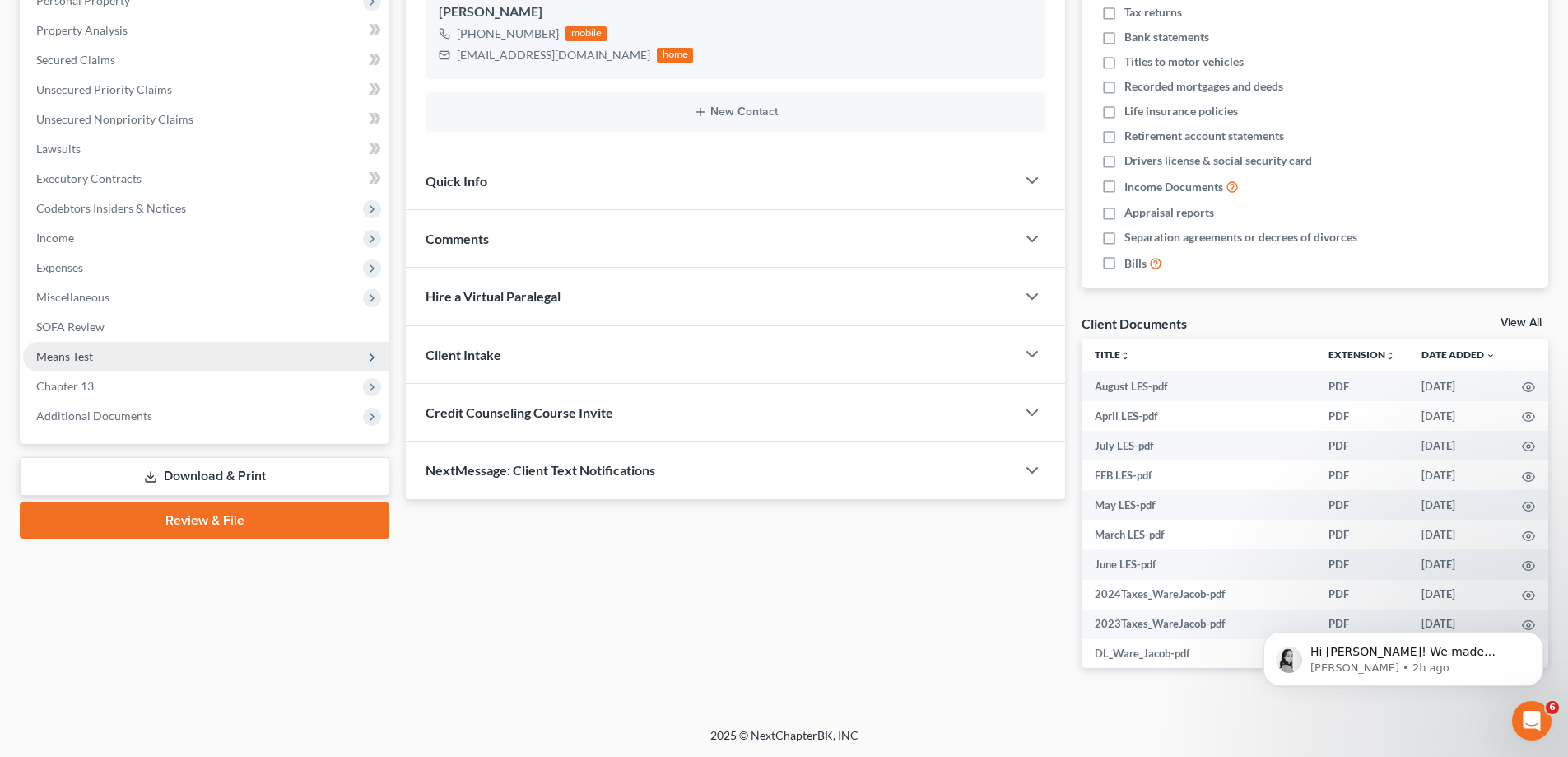
click at [98, 350] on span "Means Test" at bounding box center [206, 357] width 366 height 30
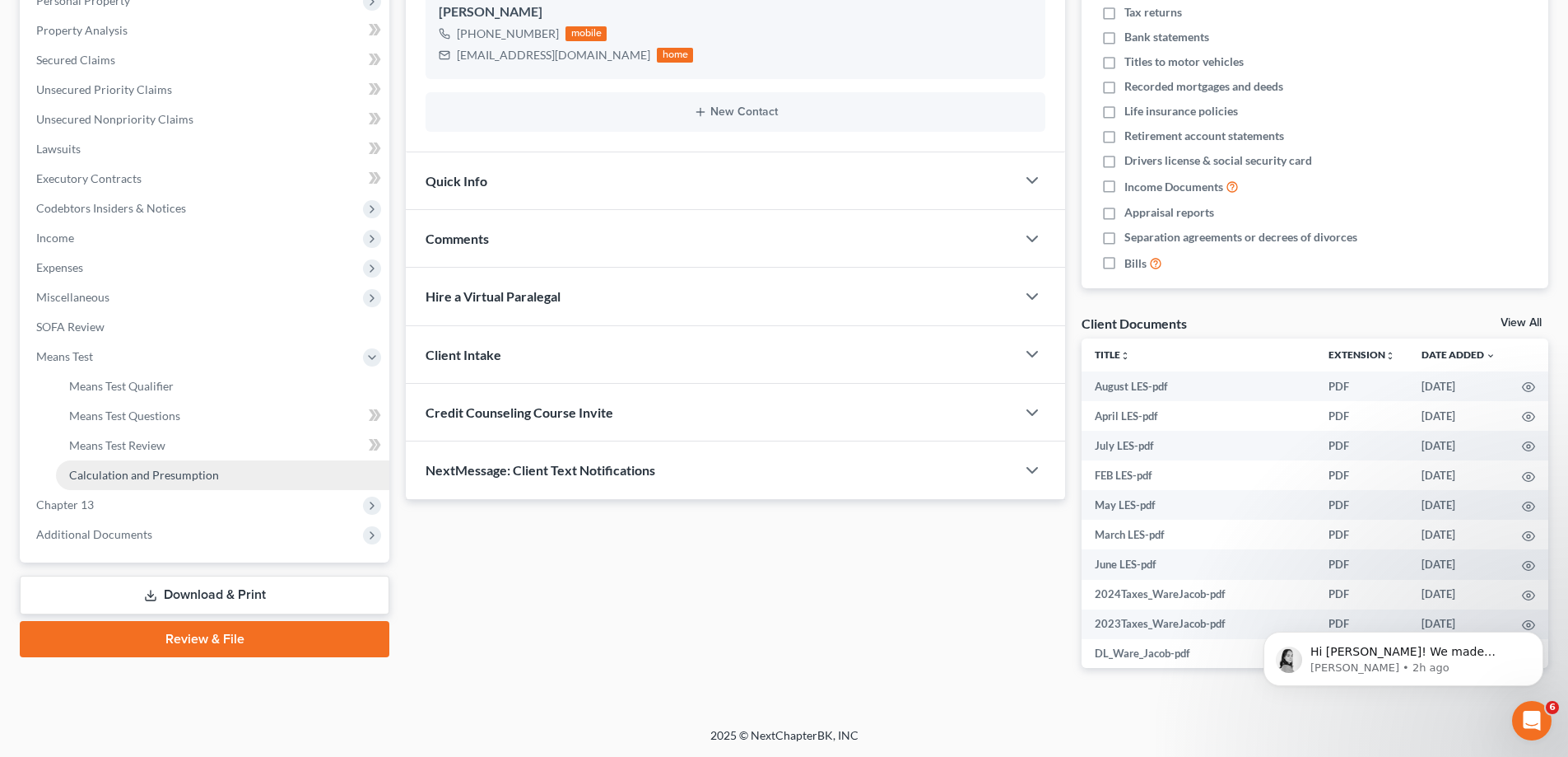
click at [102, 466] on link "Calculation and Presumption" at bounding box center [222, 475] width 334 height 30
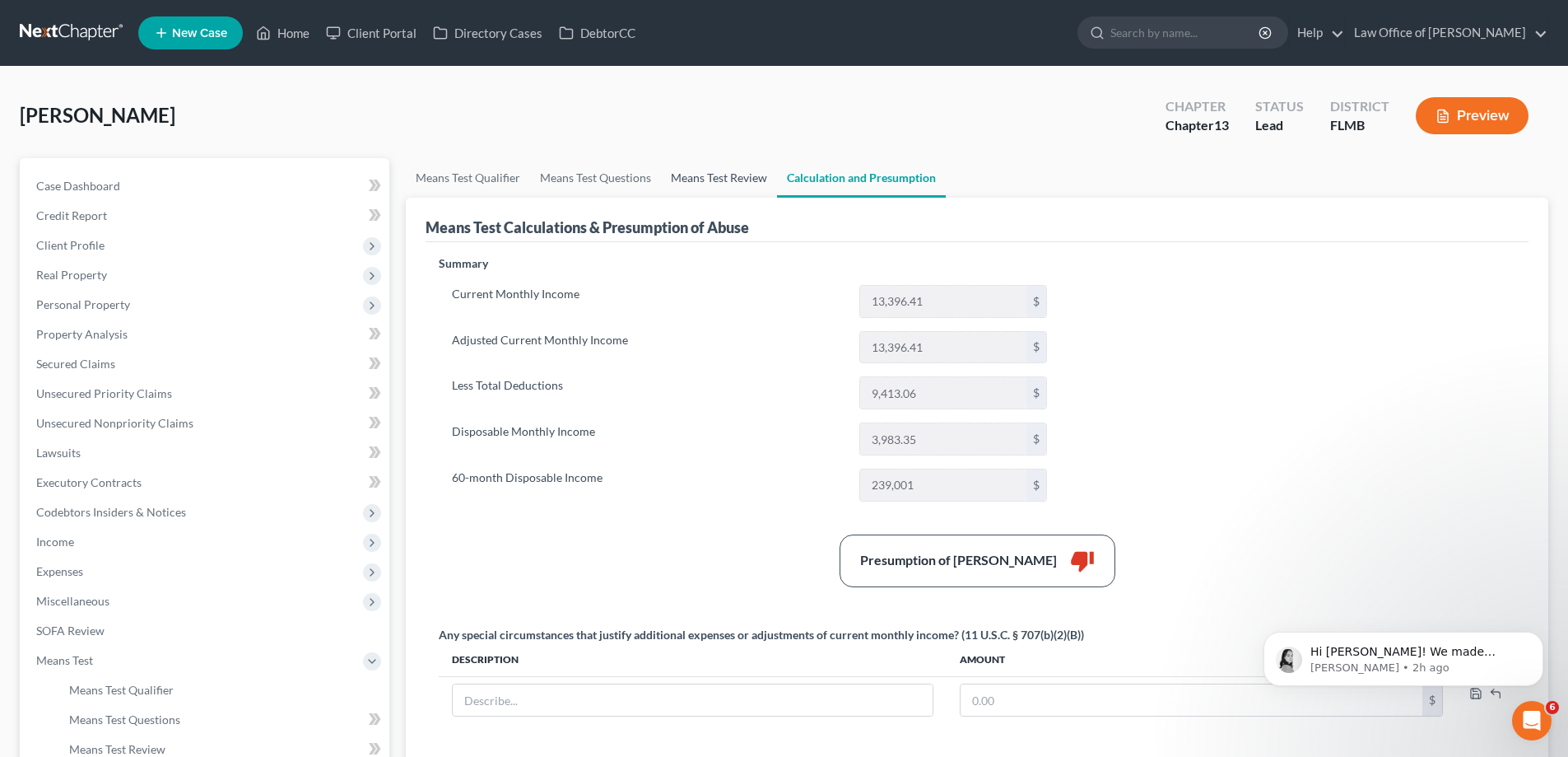
click at [708, 183] on link "Means Test Review" at bounding box center [719, 178] width 116 height 40
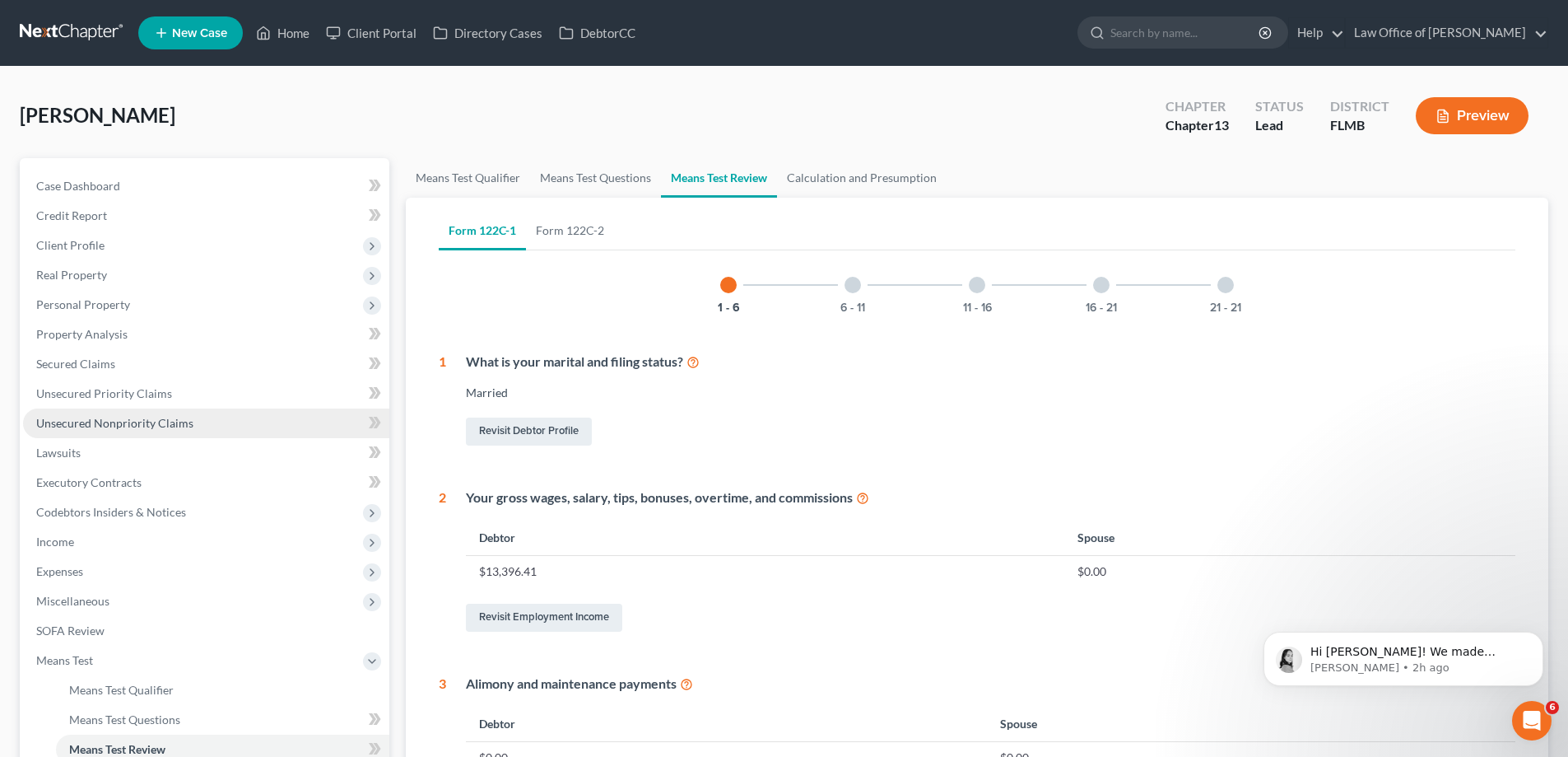
click at [105, 419] on span "Unsecured Nonpriority Claims" at bounding box center [115, 423] width 157 height 14
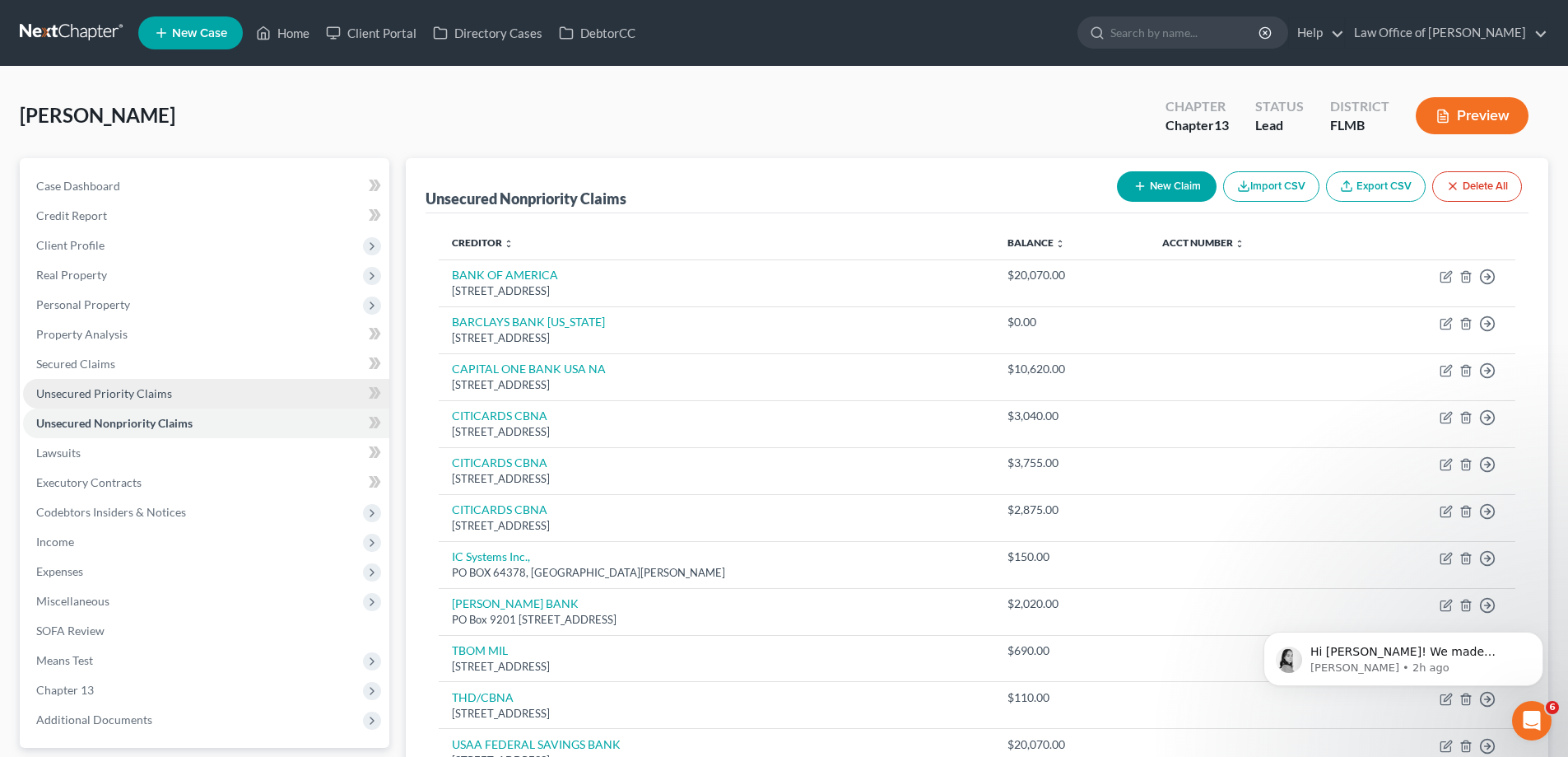
click at [115, 396] on span "Unsecured Priority Claims" at bounding box center [104, 393] width 136 height 14
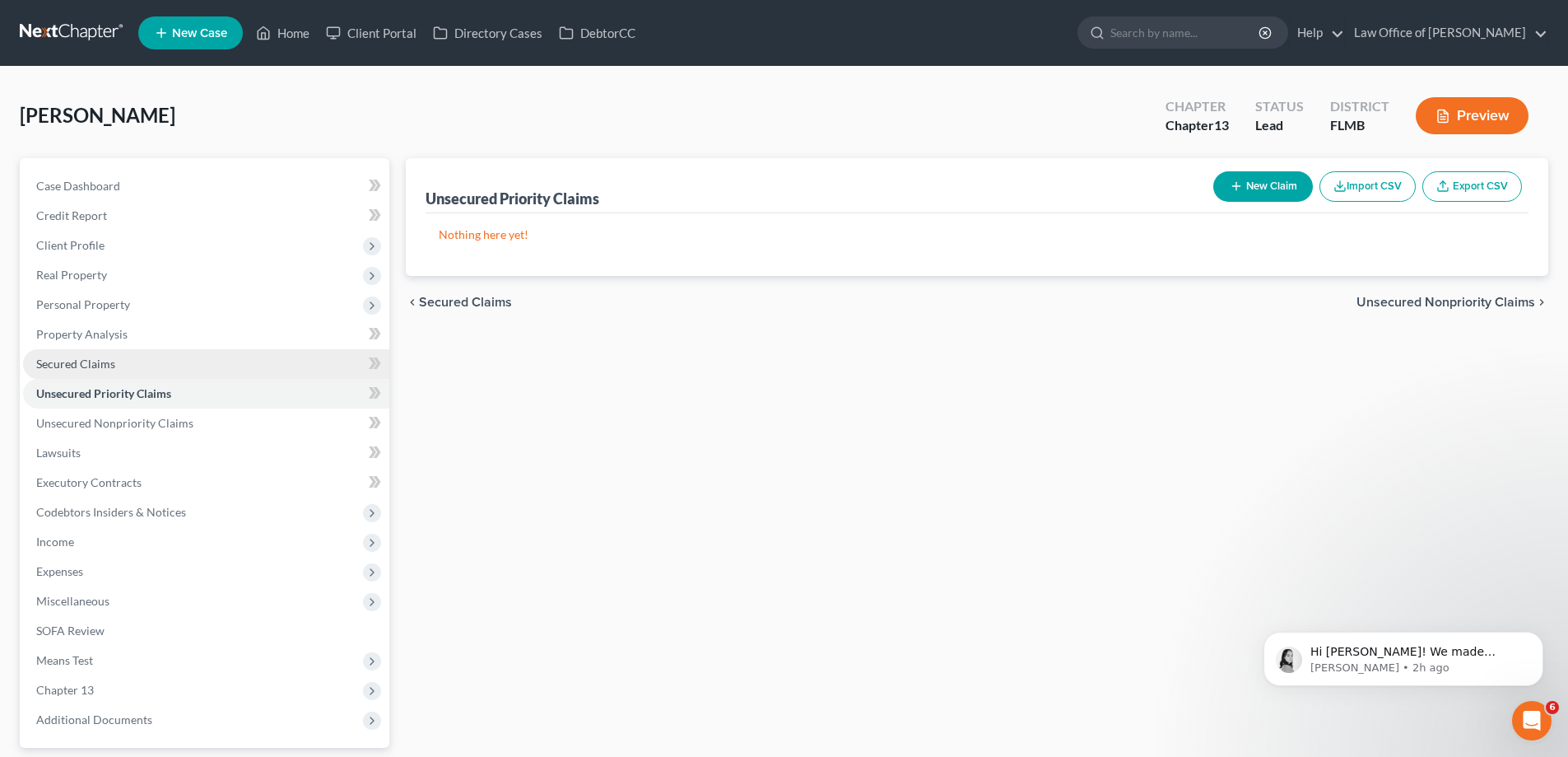
click at [105, 364] on span "Secured Claims" at bounding box center [75, 364] width 79 height 14
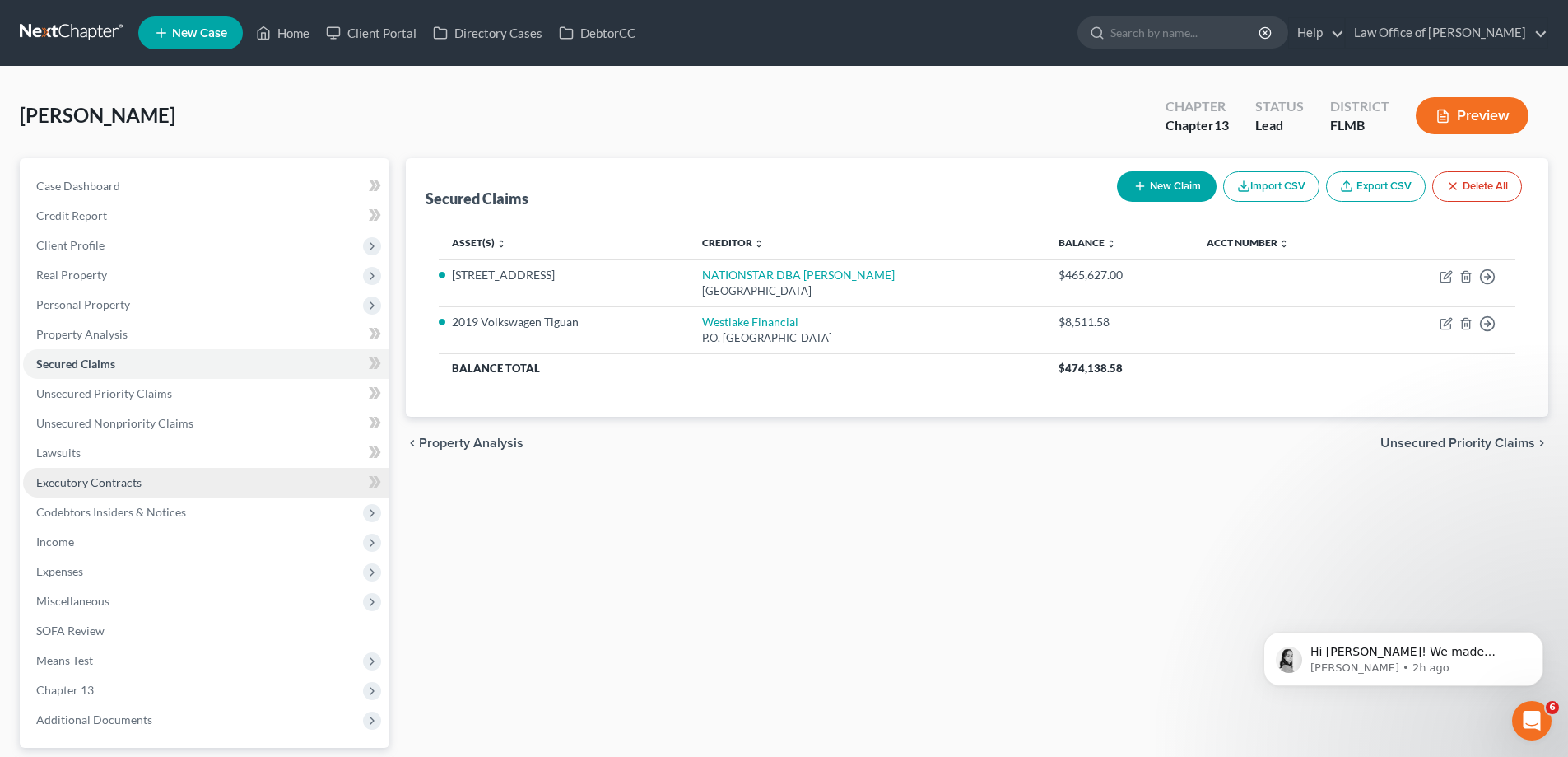
click at [101, 493] on link "Executory Contracts" at bounding box center [206, 482] width 366 height 30
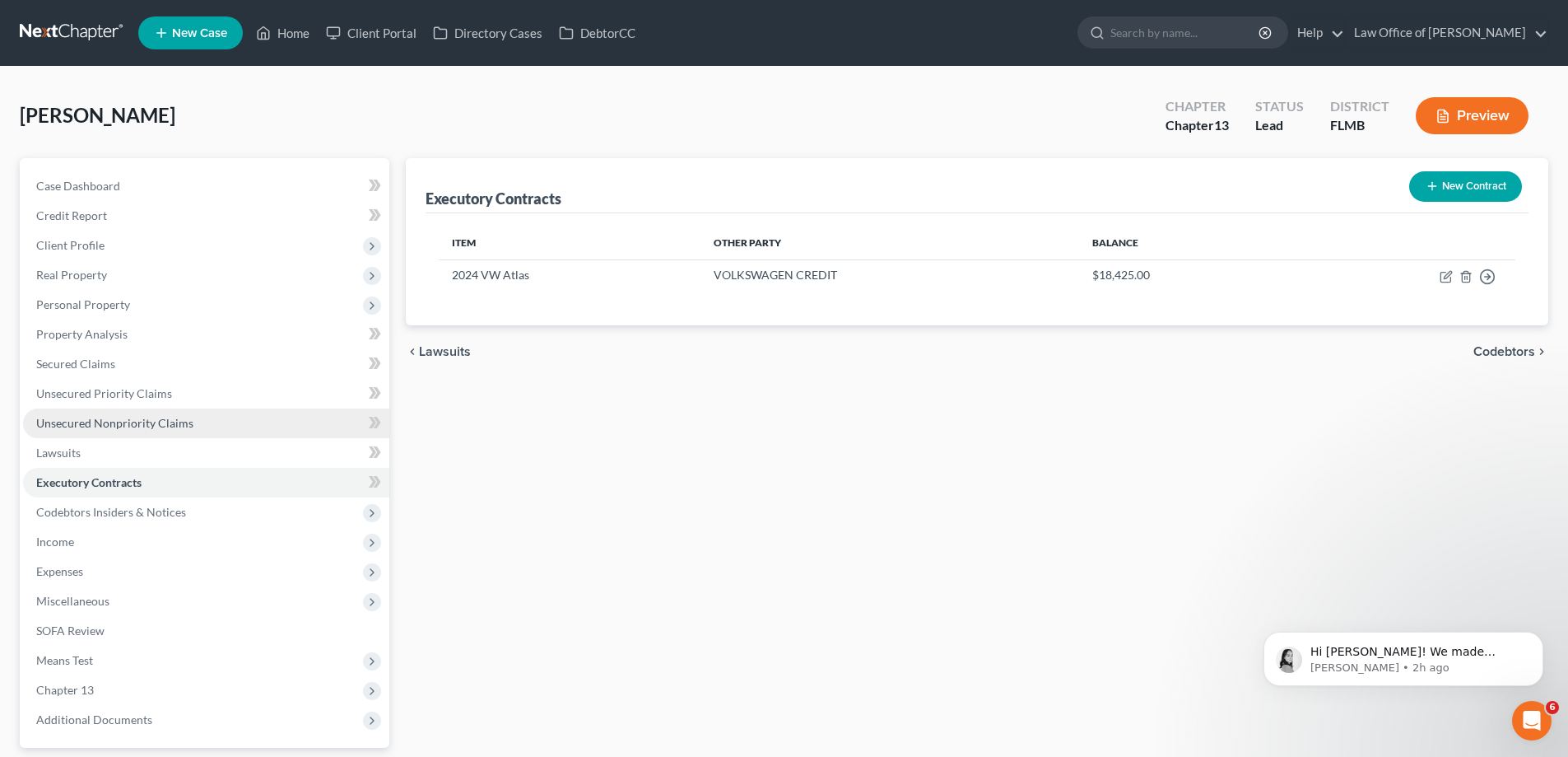
click at [124, 421] on span "Unsecured Nonpriority Claims" at bounding box center [115, 423] width 157 height 14
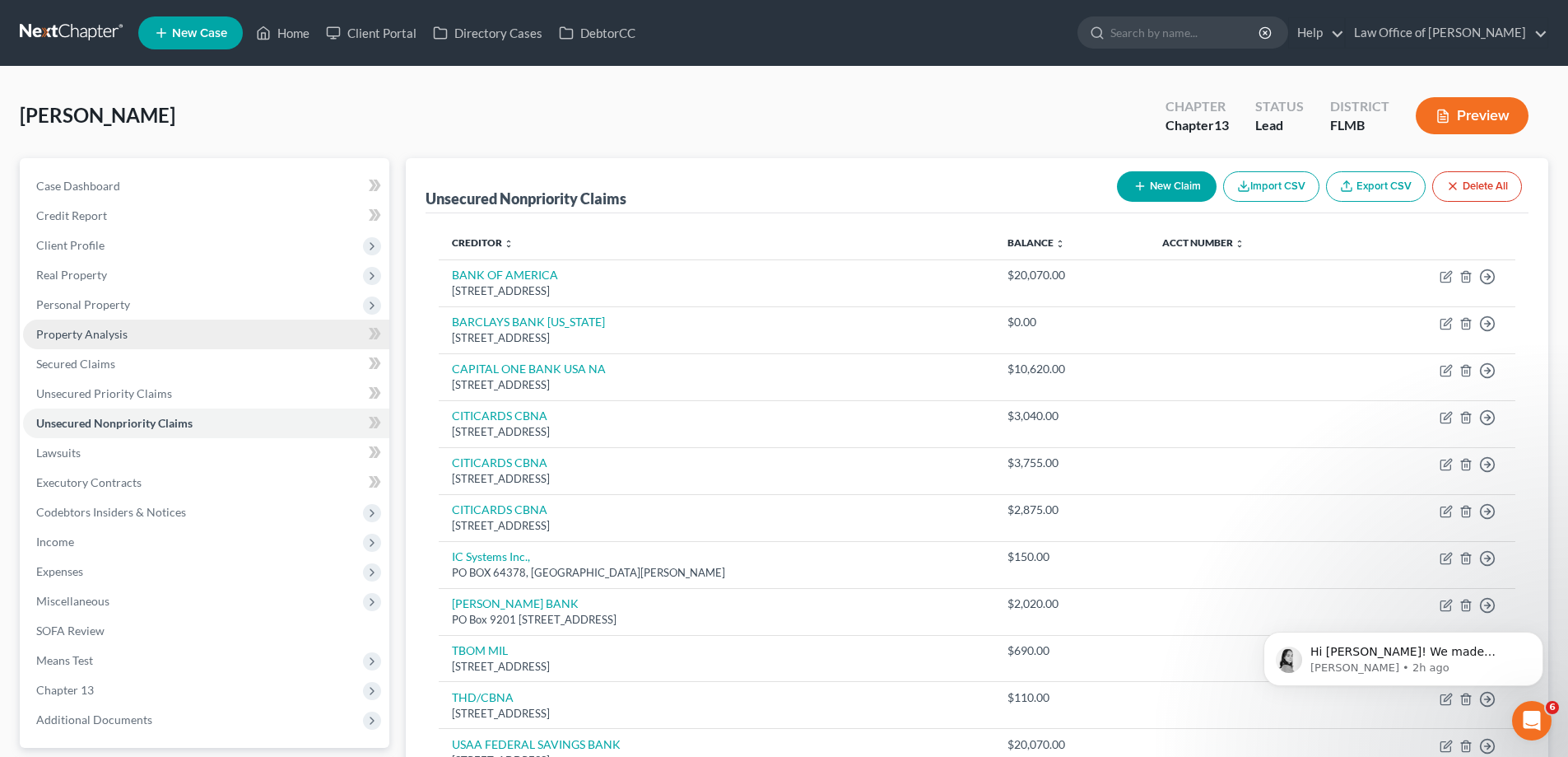
click at [90, 324] on link "Property Analysis" at bounding box center [206, 335] width 366 height 30
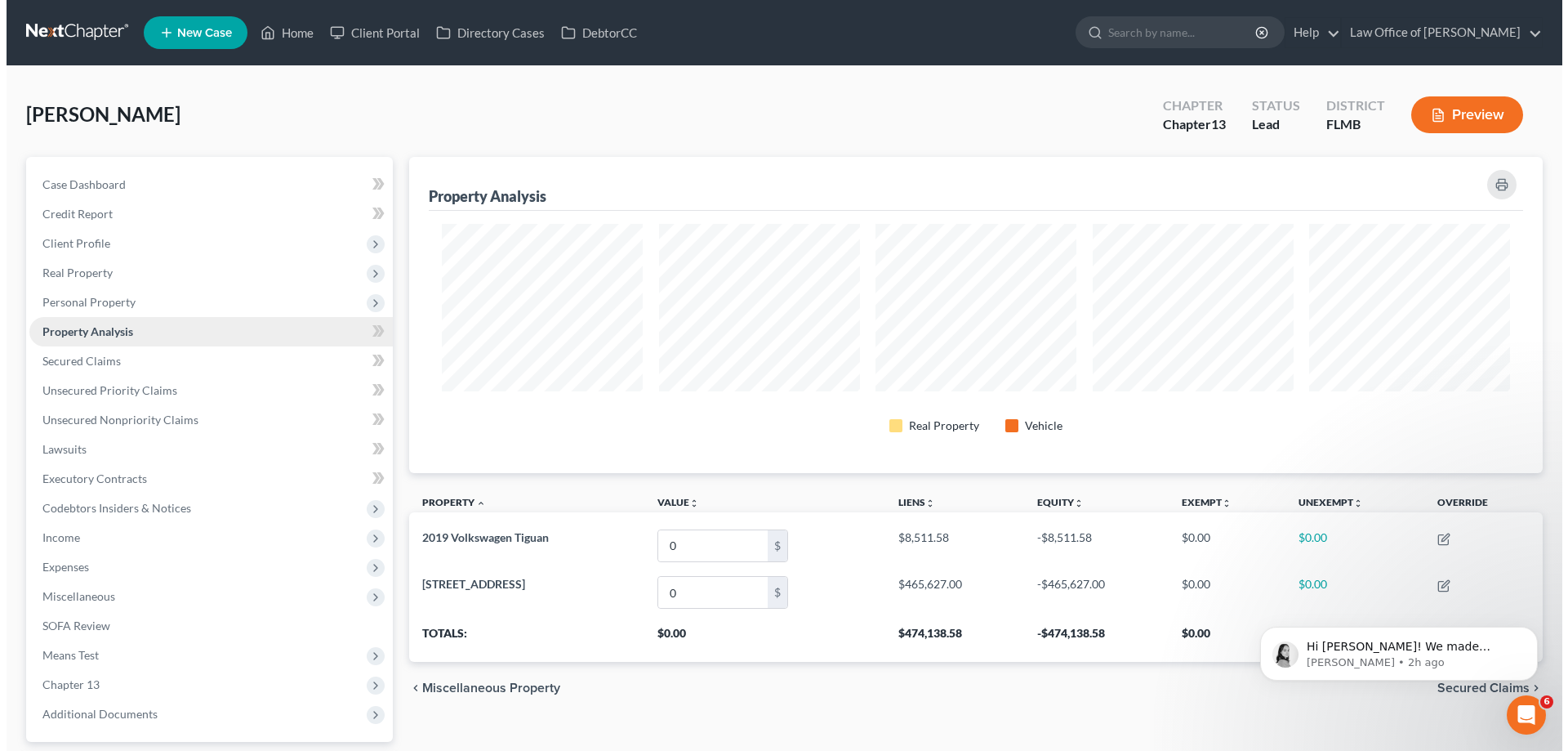
scroll to position [316, 1134]
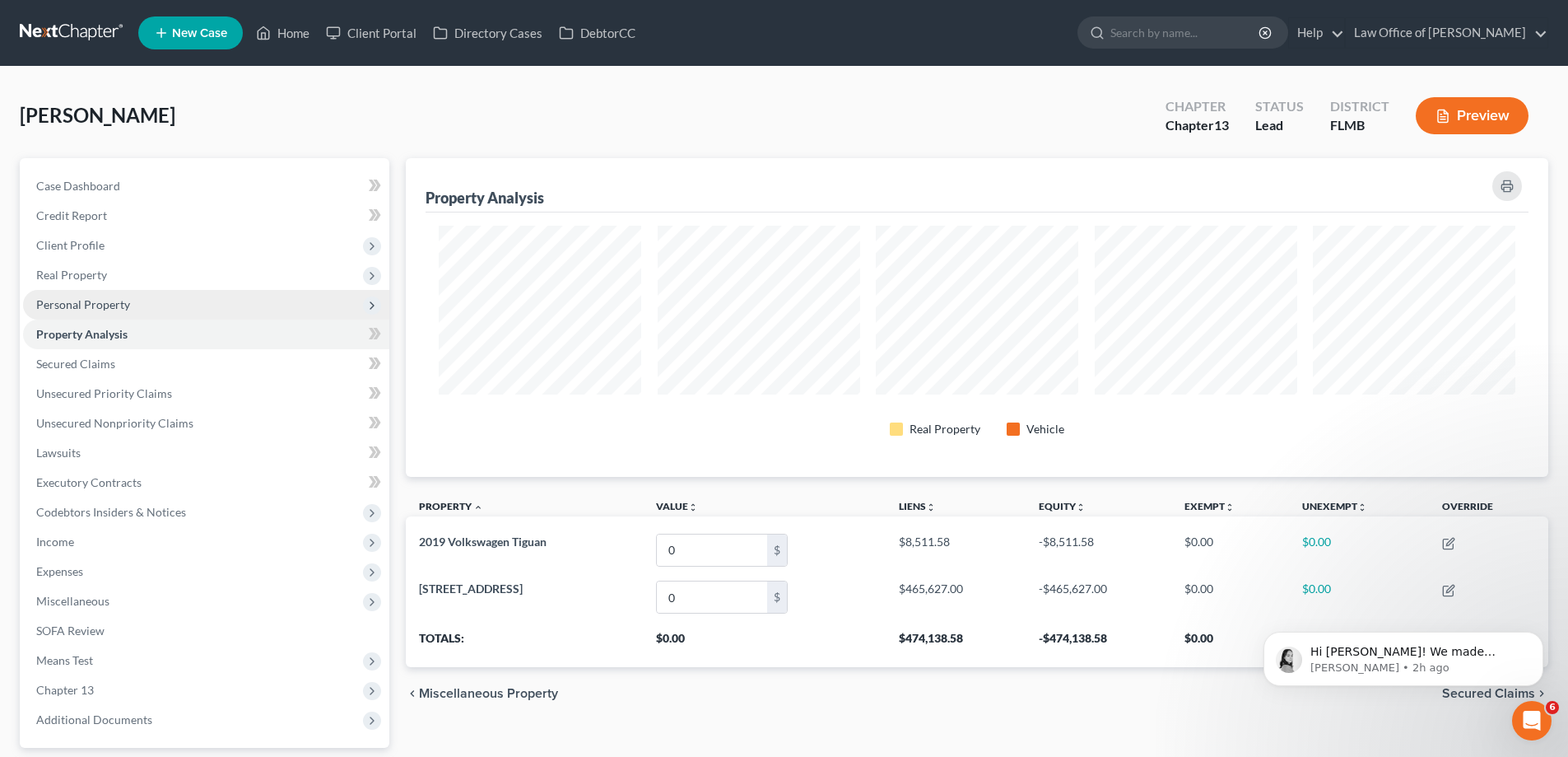
click at [90, 308] on span "Personal Property" at bounding box center [83, 305] width 94 height 14
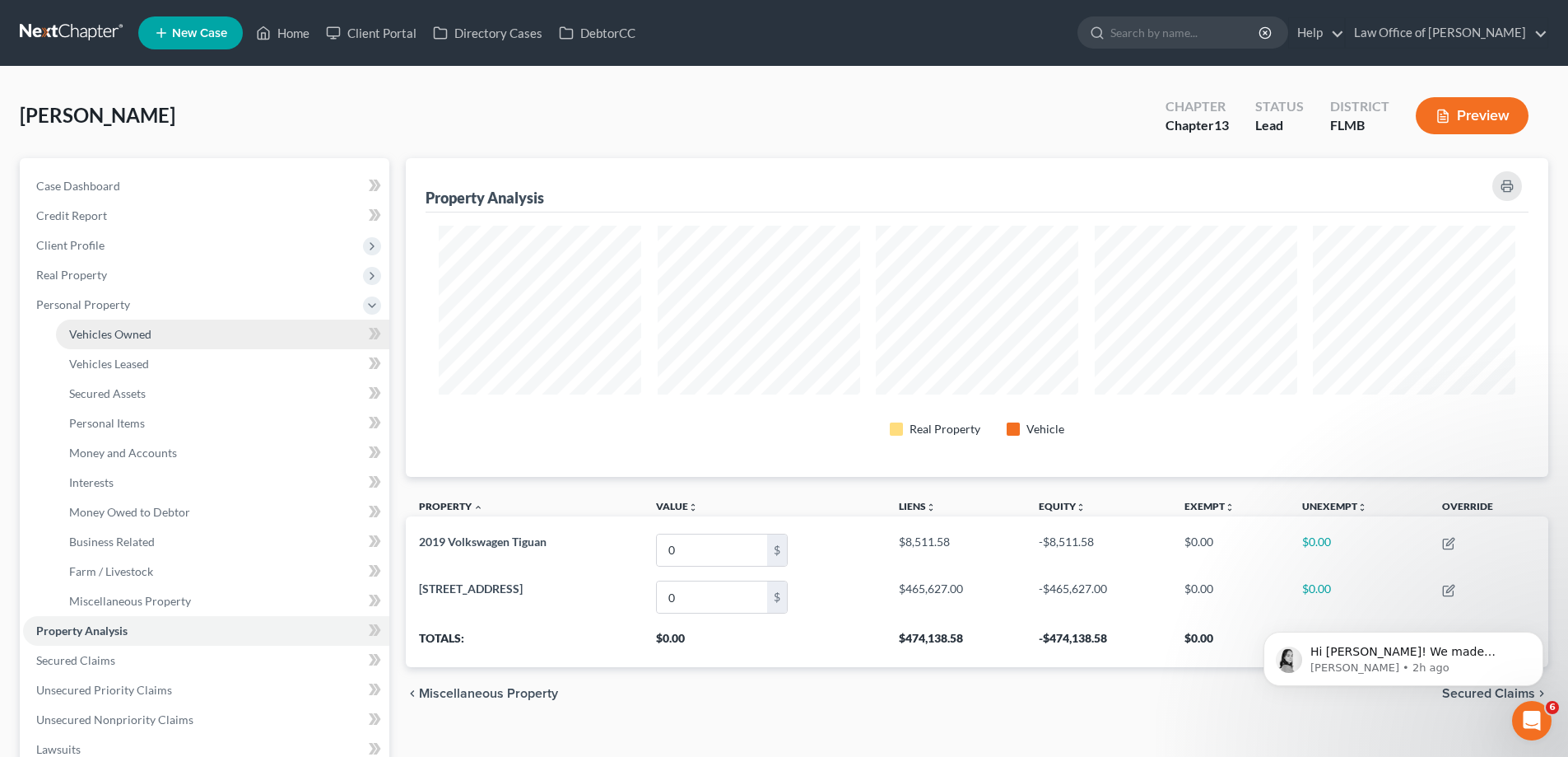
click at [103, 337] on span "Vehicles Owned" at bounding box center [109, 334] width 82 height 14
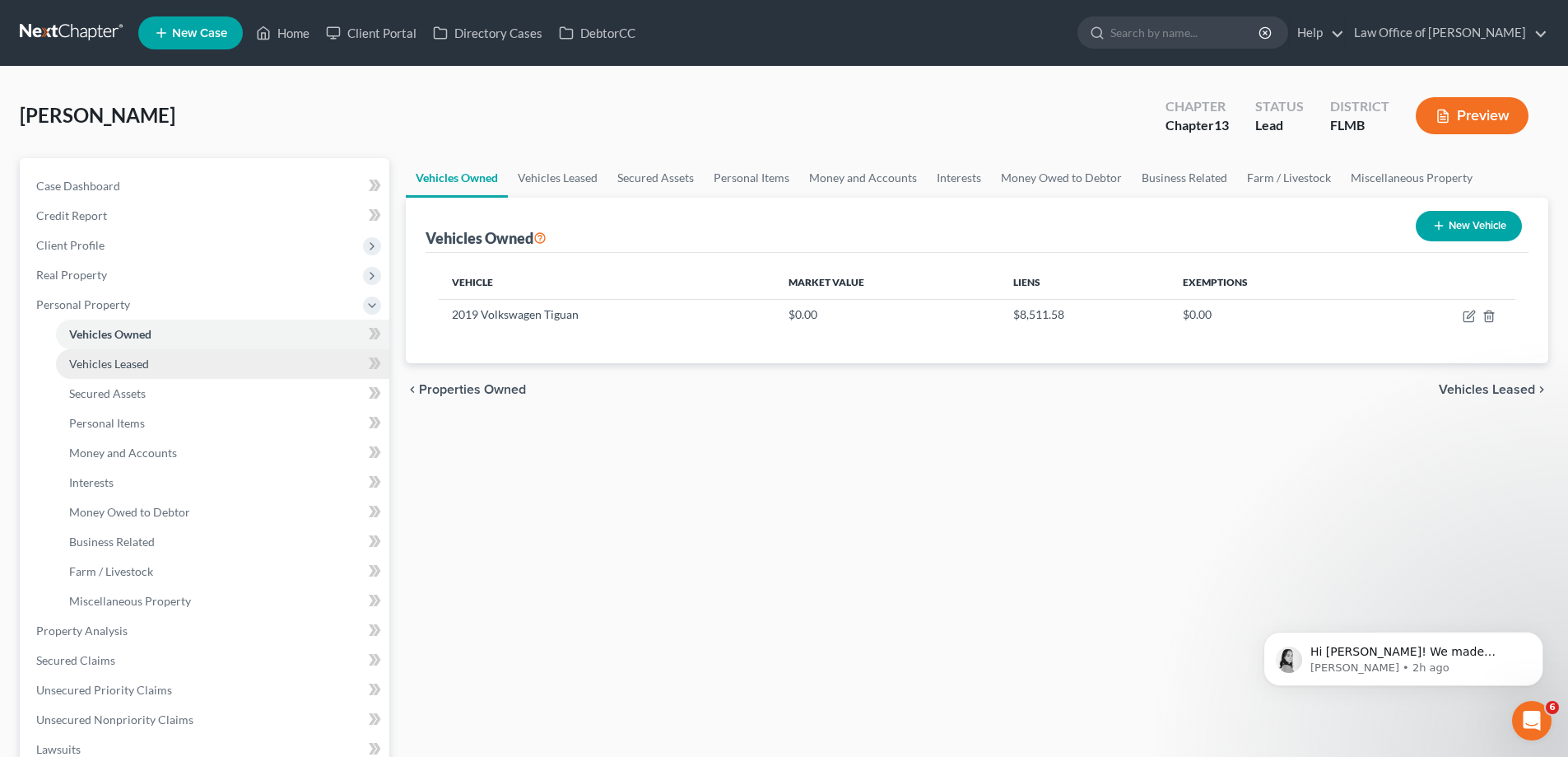
click at [109, 362] on span "Vehicles Leased" at bounding box center [109, 364] width 79 height 14
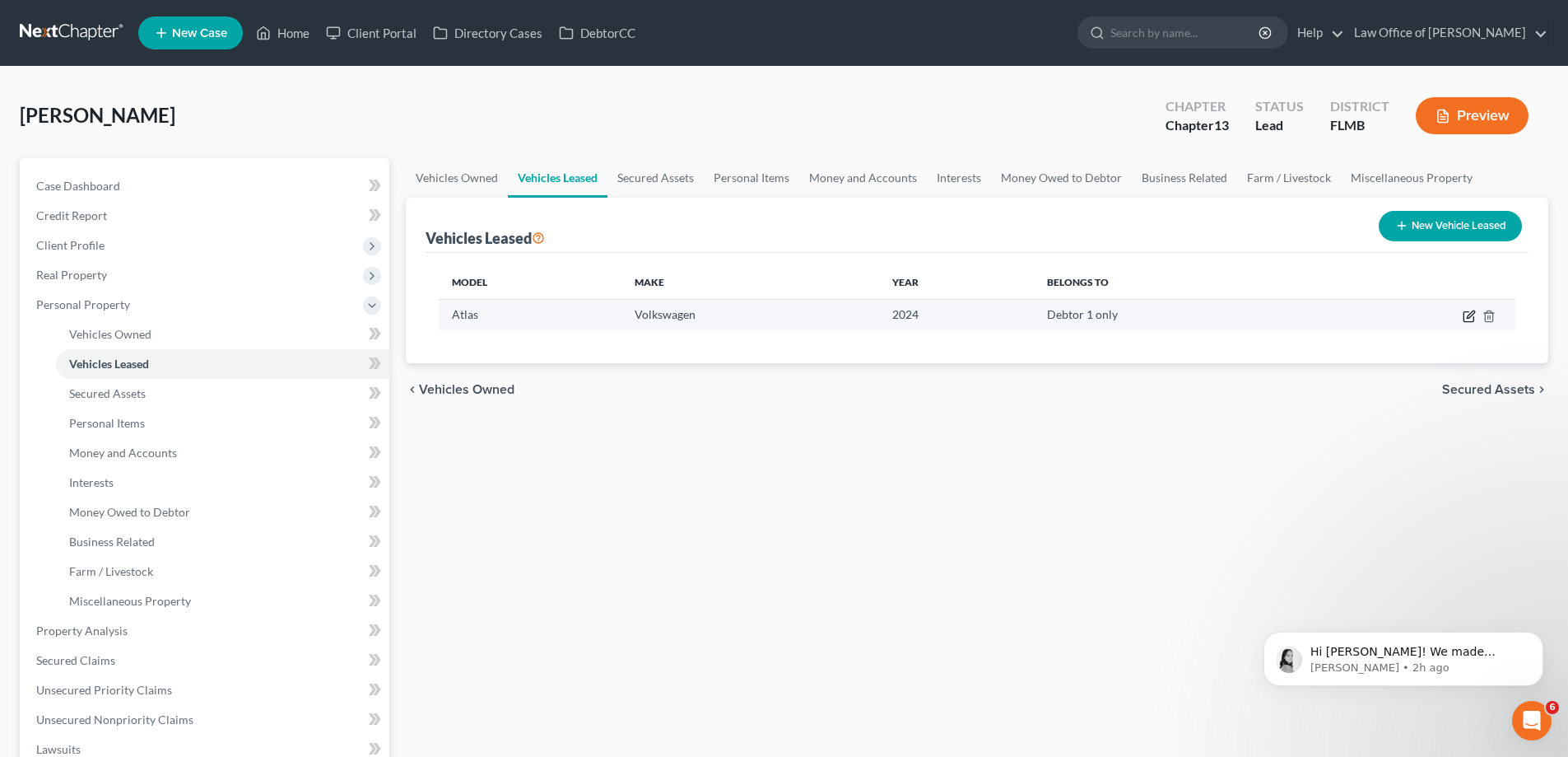
click at [1473, 318] on icon "button" at bounding box center [1468, 315] width 13 height 13
select select "0"
select select "2"
select select "0"
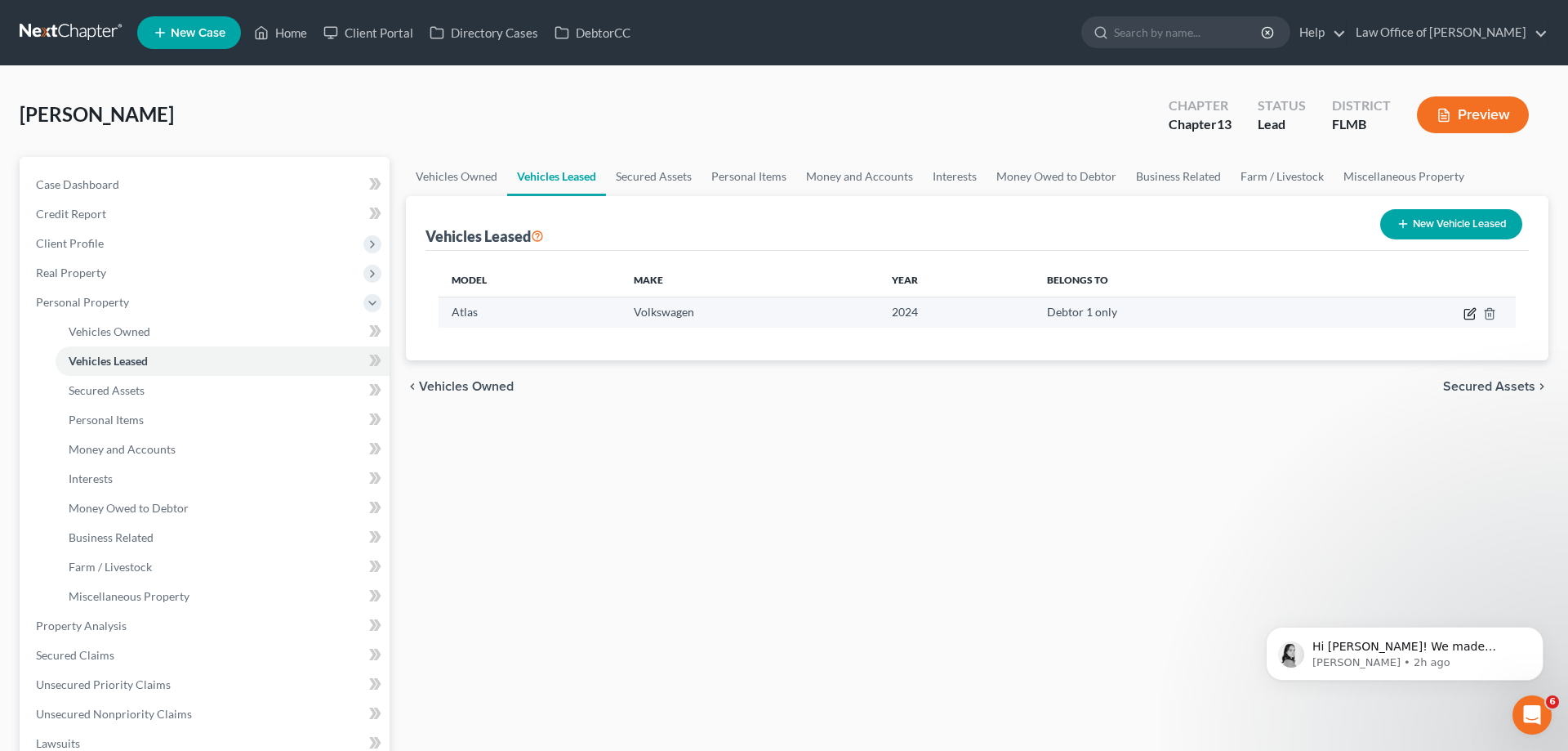
select select "14"
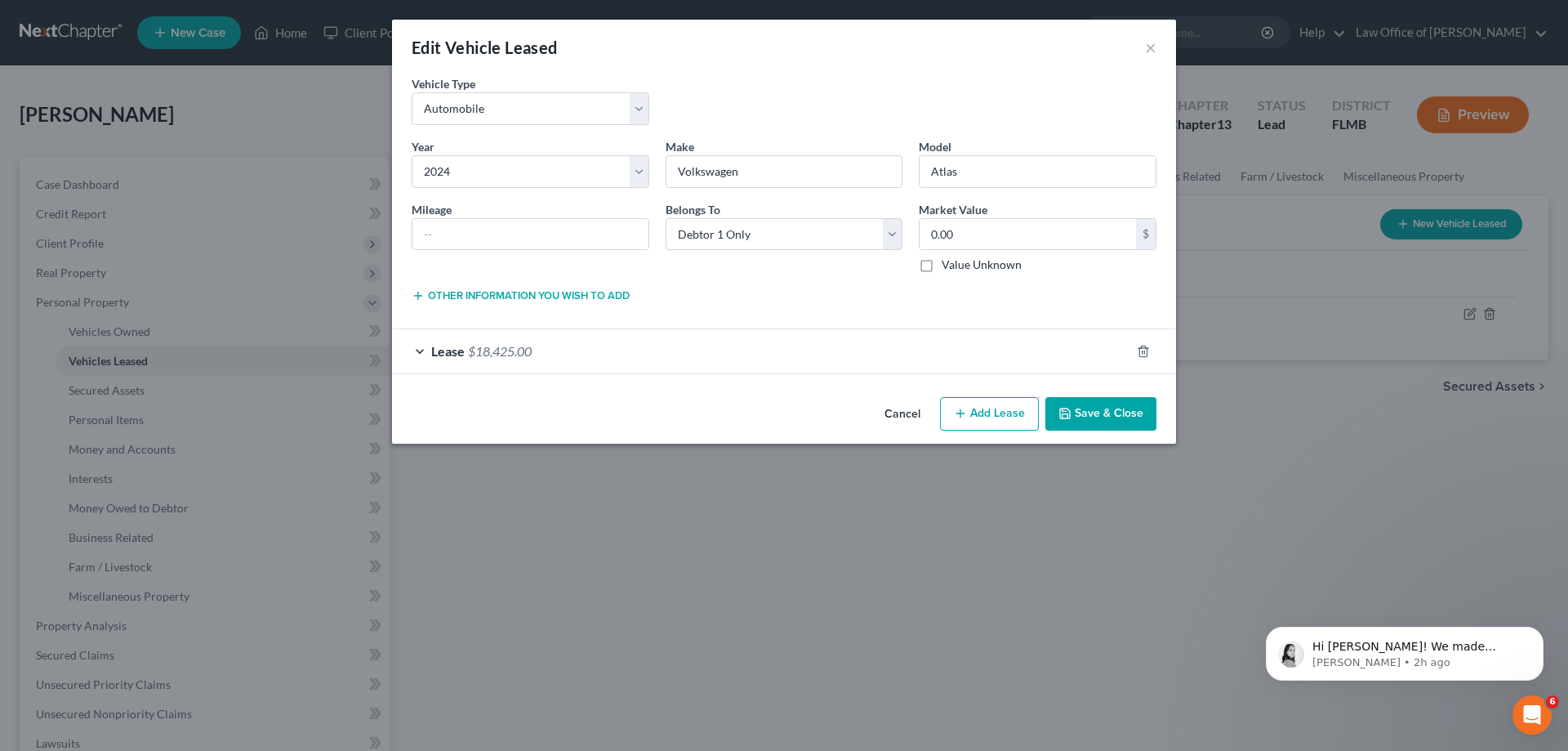
click at [602, 358] on div "Lease $18,425.00" at bounding box center [760, 351] width 738 height 43
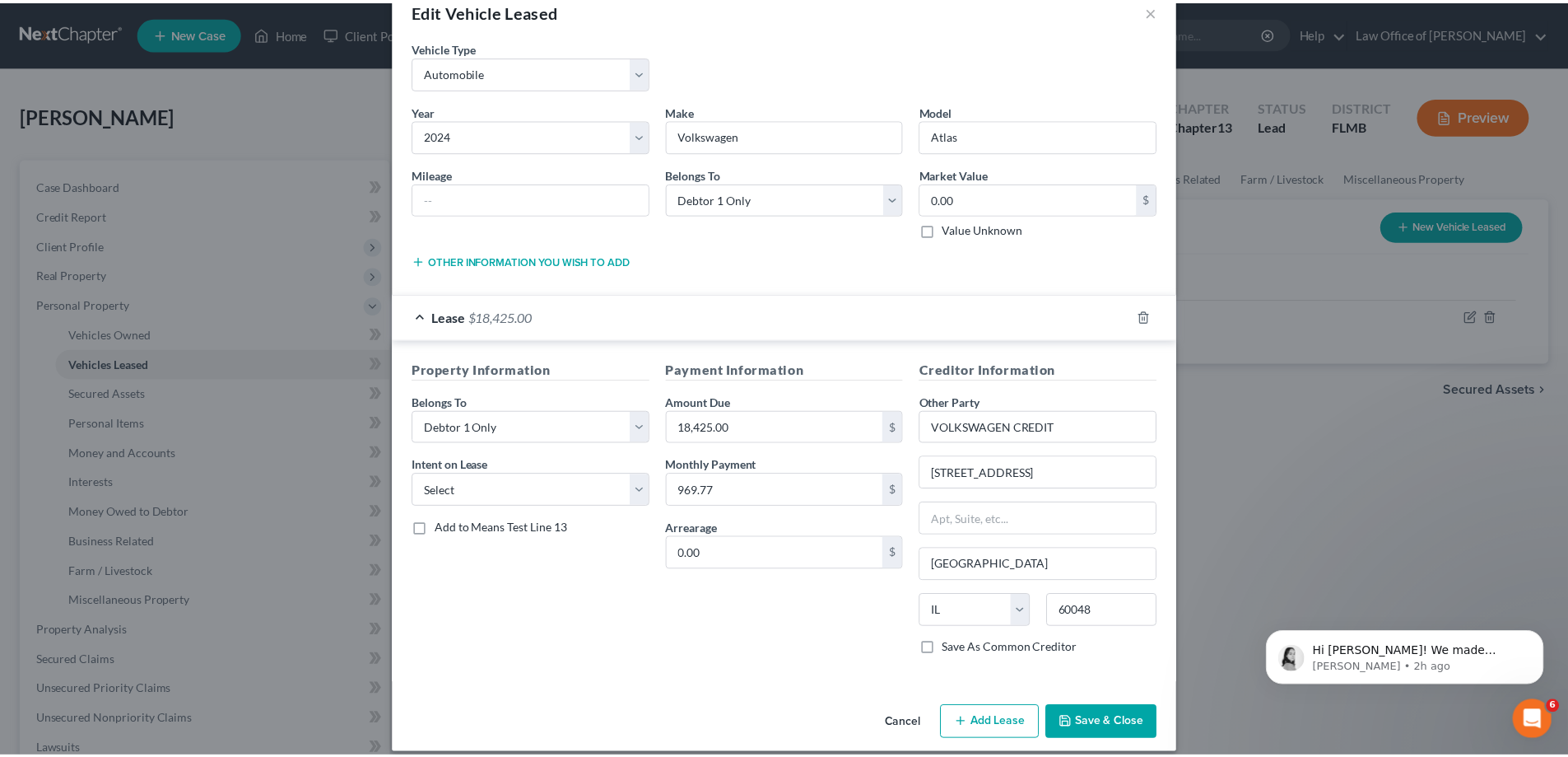
scroll to position [54, 0]
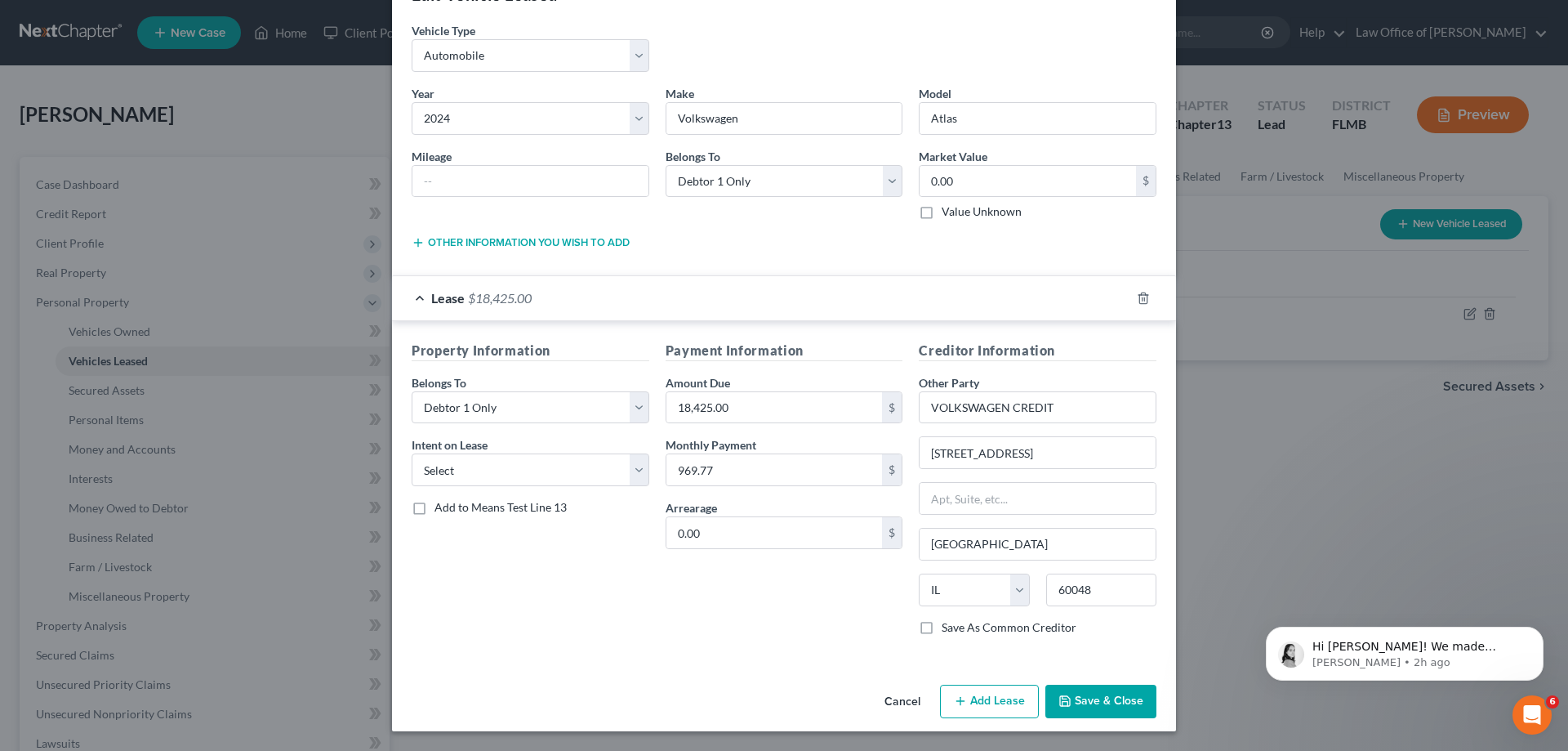
click at [1097, 697] on button "Save & Close" at bounding box center [1100, 701] width 111 height 34
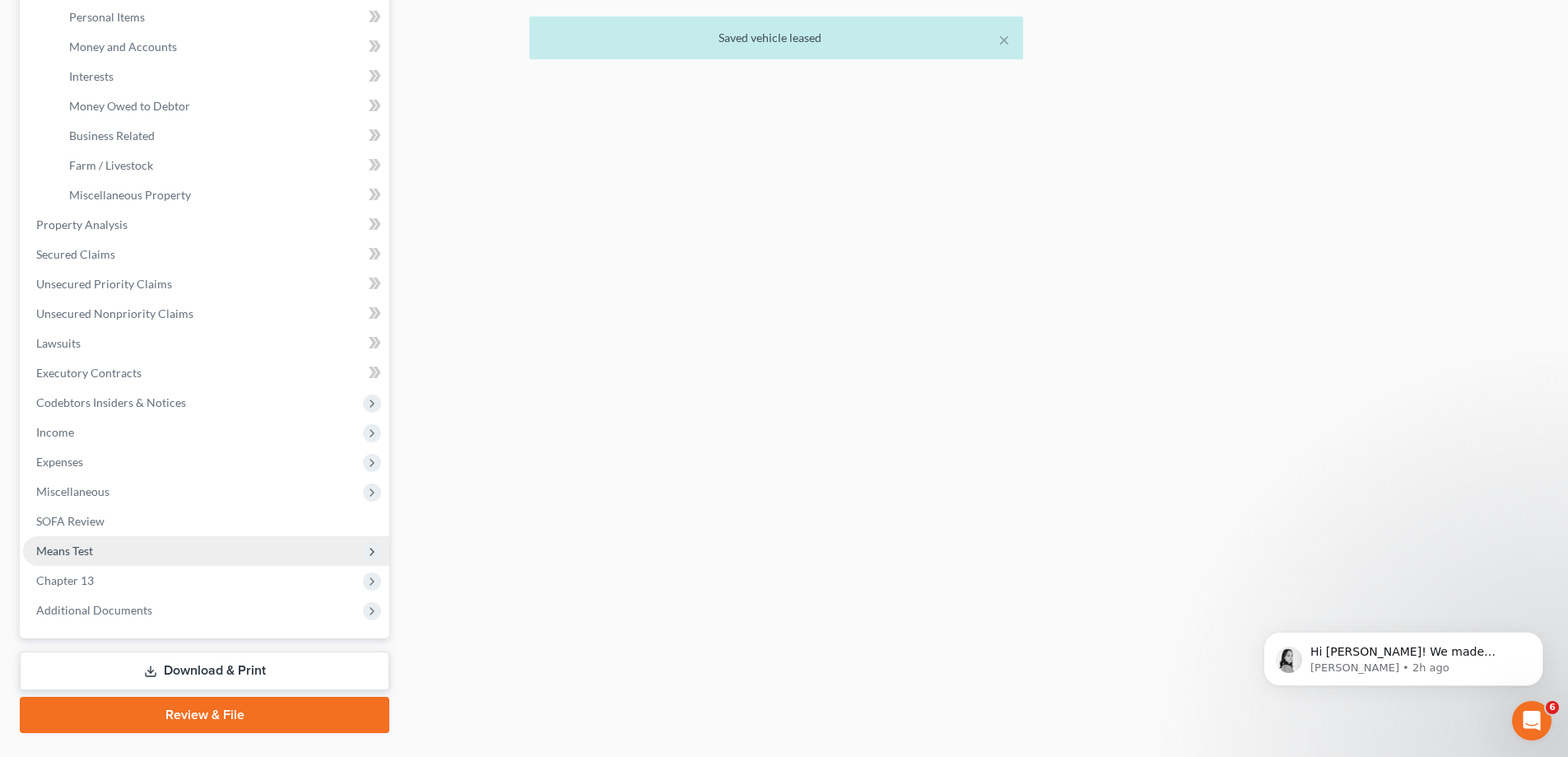
scroll to position [444, 0]
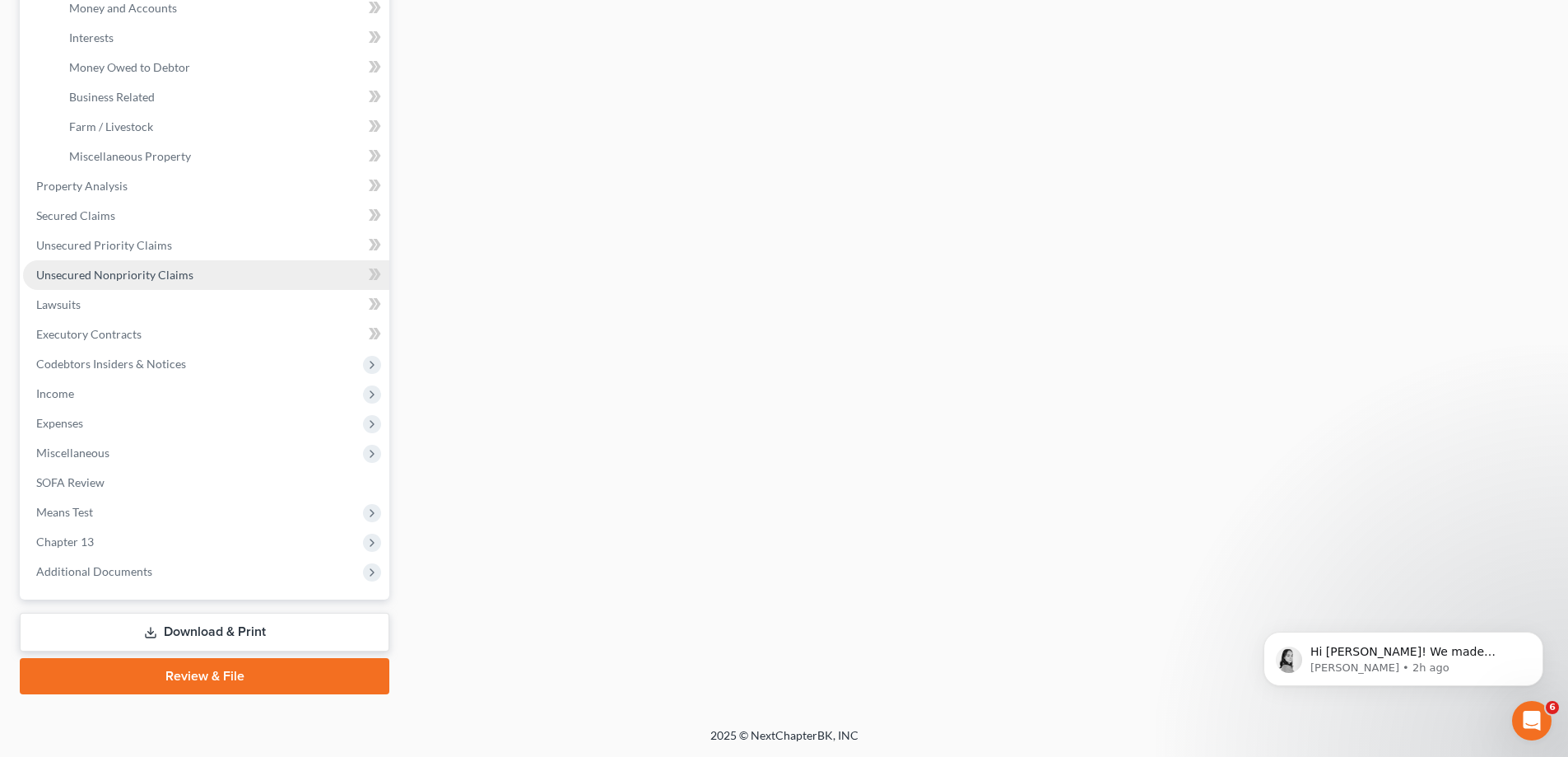
click at [130, 283] on link "Unsecured Nonpriority Claims" at bounding box center [206, 276] width 366 height 30
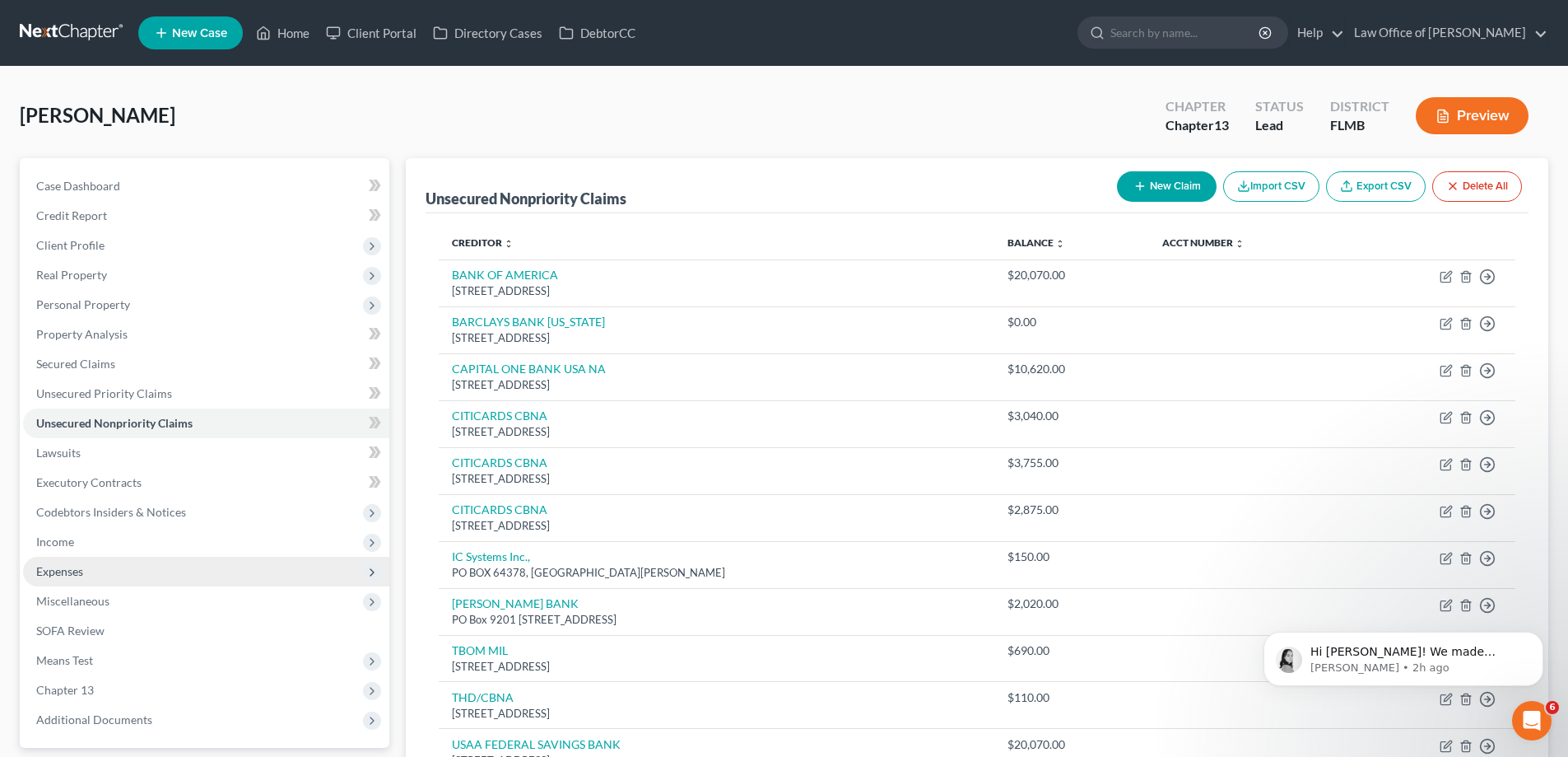
click at [79, 579] on span "Expenses" at bounding box center [206, 572] width 366 height 30
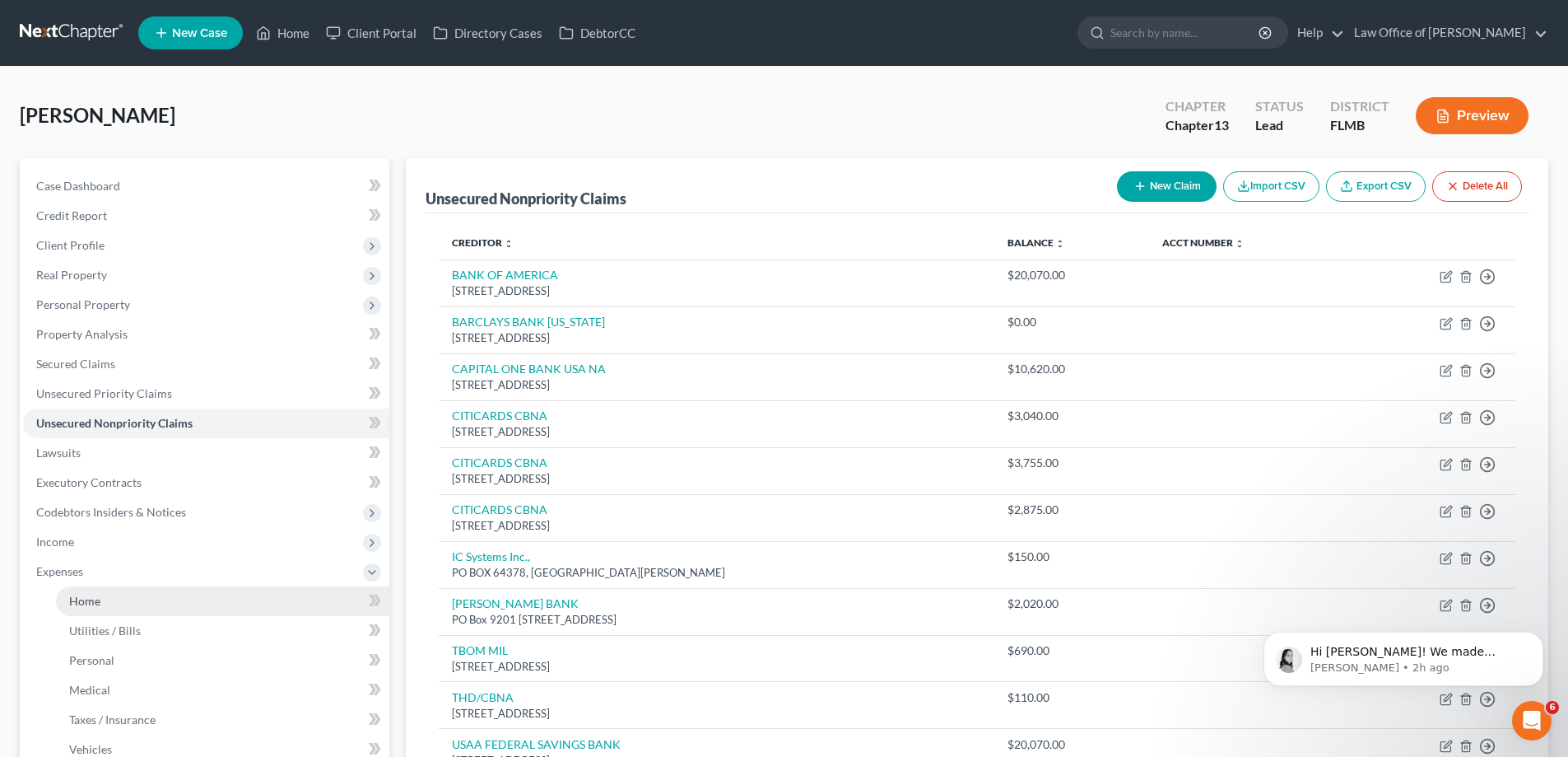
click at [96, 604] on span "Home" at bounding box center [84, 601] width 31 height 14
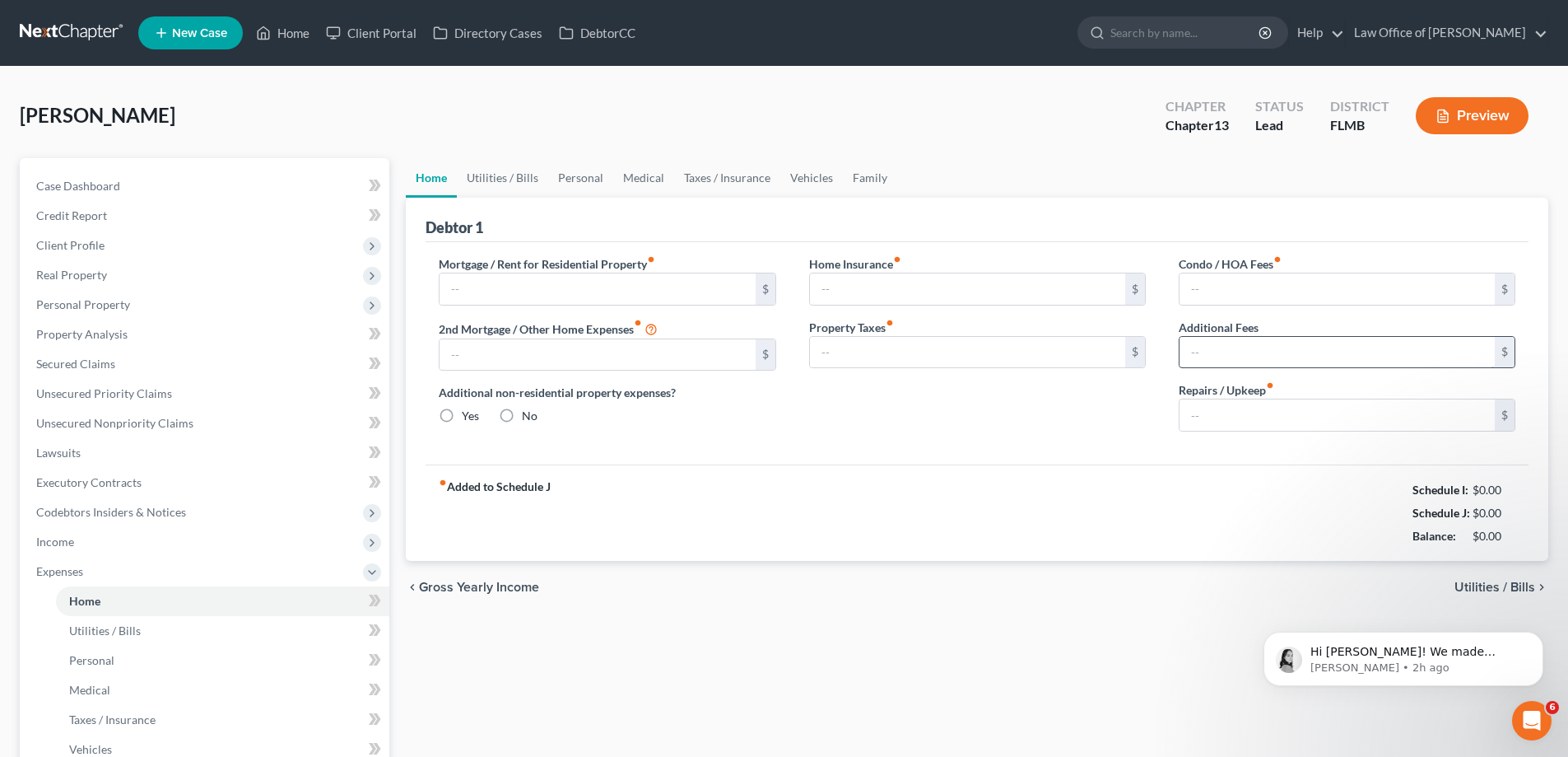
type input "2,900.00"
type input "0.00"
radio input "true"
type input "0.00"
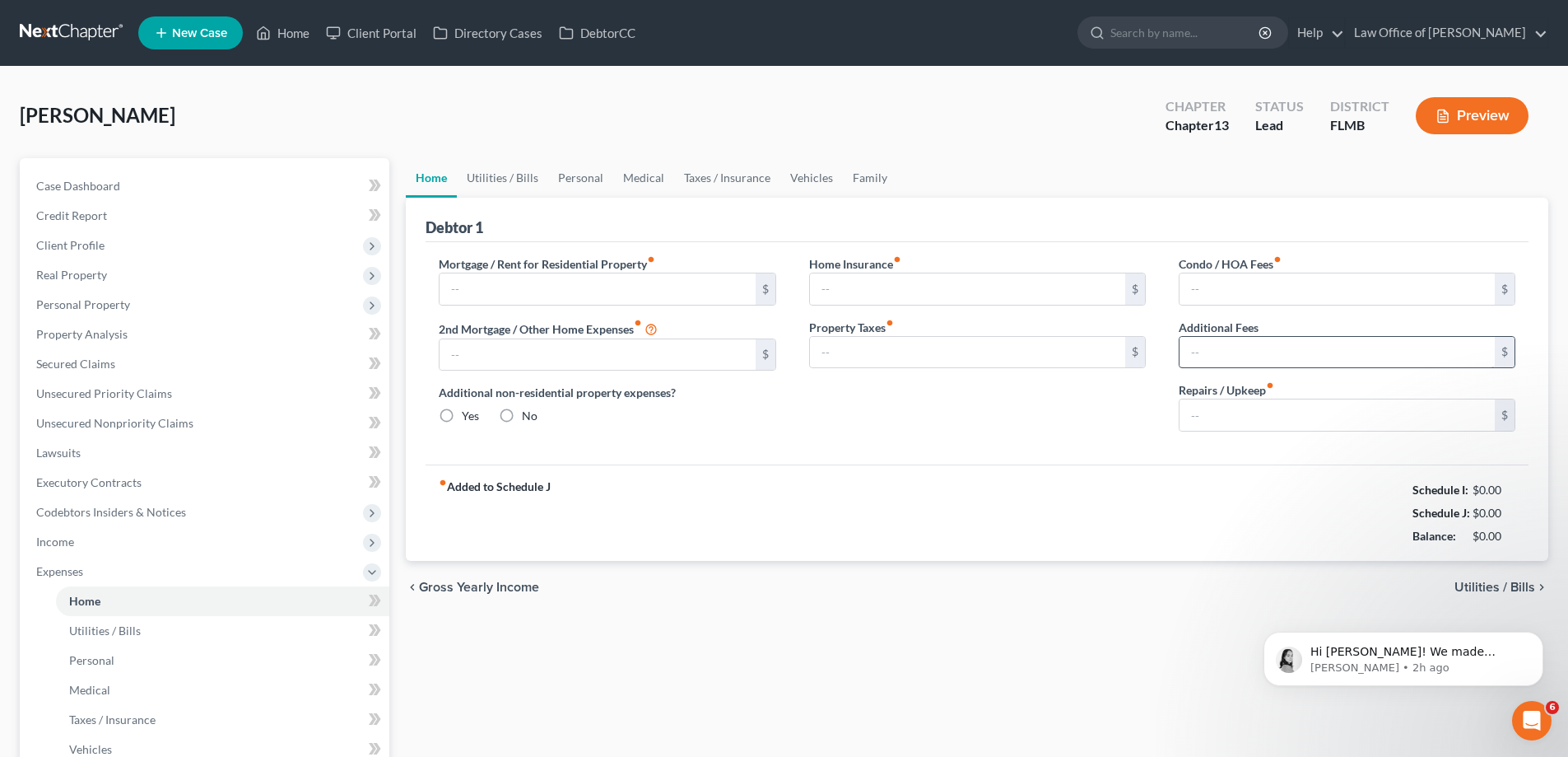
type input "0.00"
click at [503, 170] on link "Utilities / Bills" at bounding box center [501, 178] width 91 height 40
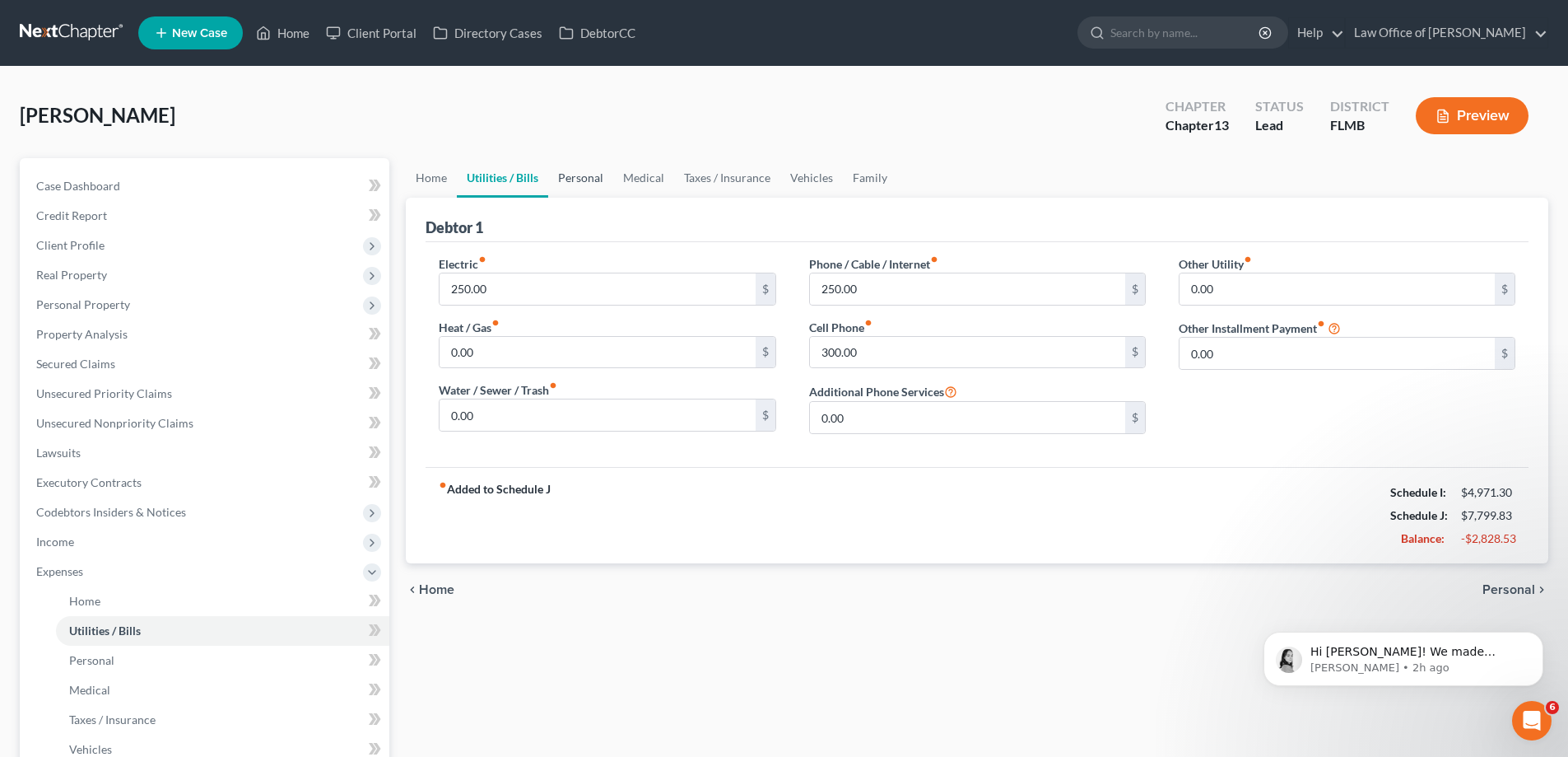
click at [583, 187] on link "Personal" at bounding box center [581, 178] width 65 height 40
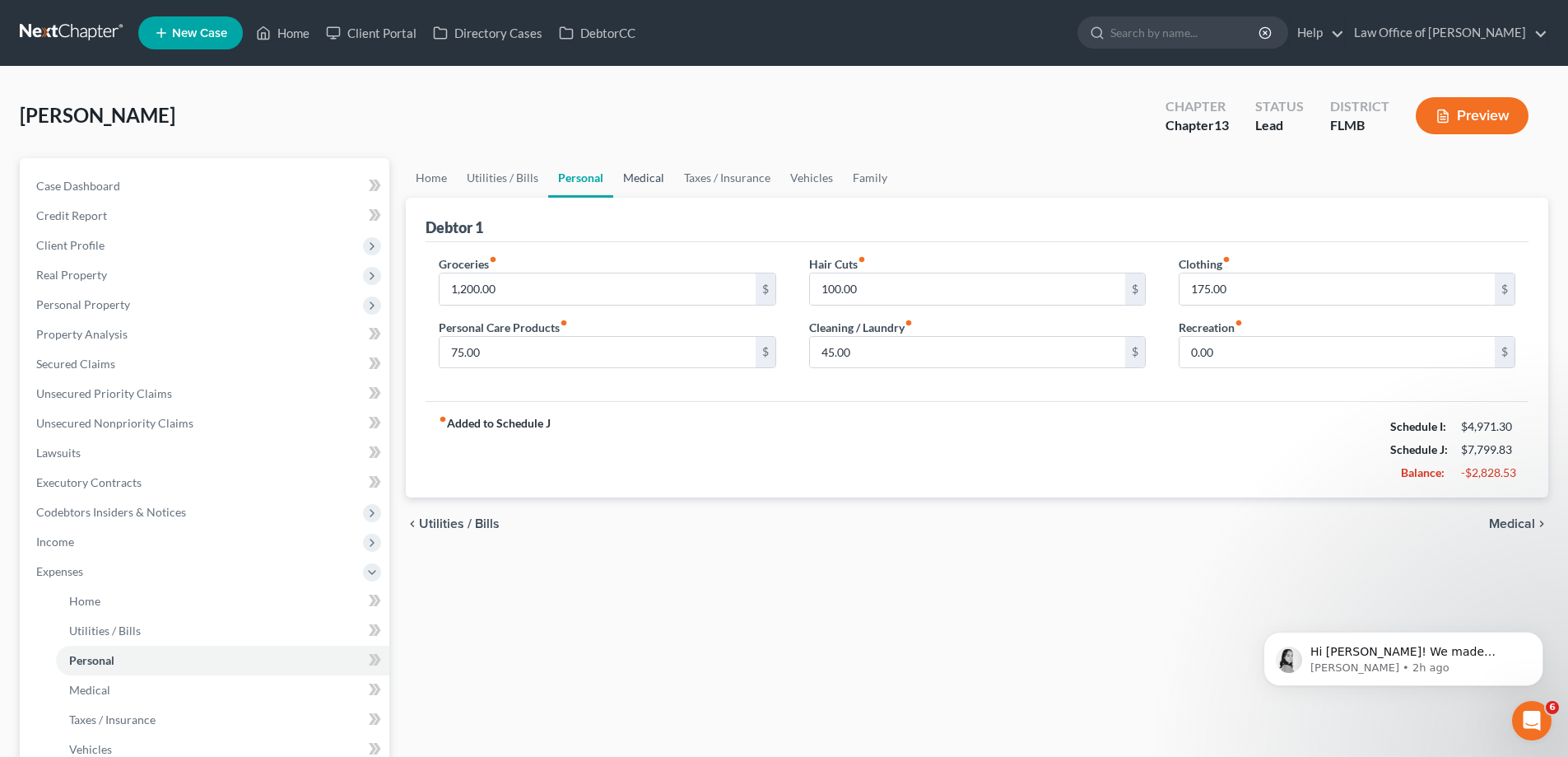
click at [644, 185] on link "Medical" at bounding box center [643, 178] width 61 height 40
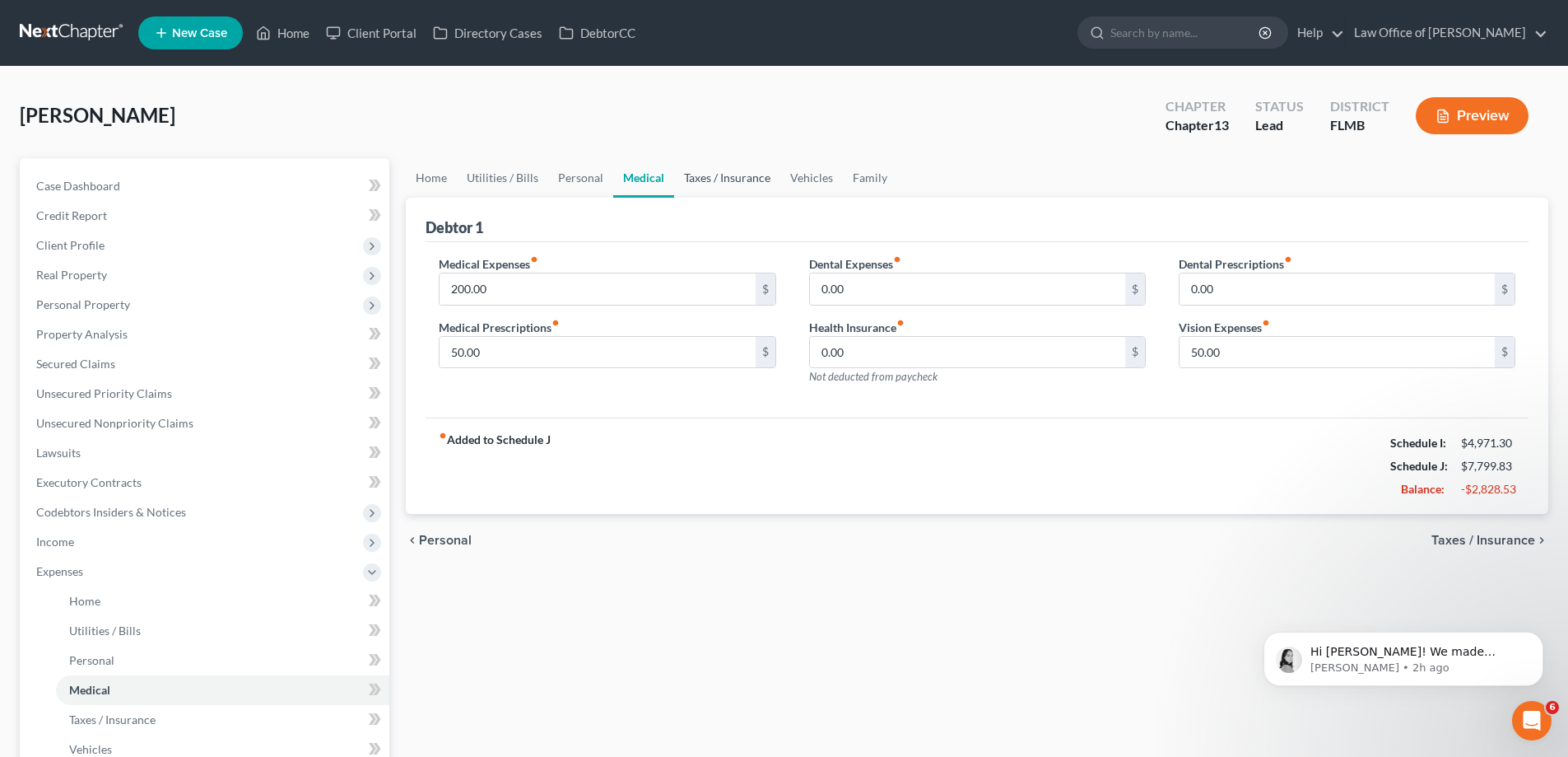
click at [715, 175] on link "Taxes / Insurance" at bounding box center [727, 178] width 106 height 40
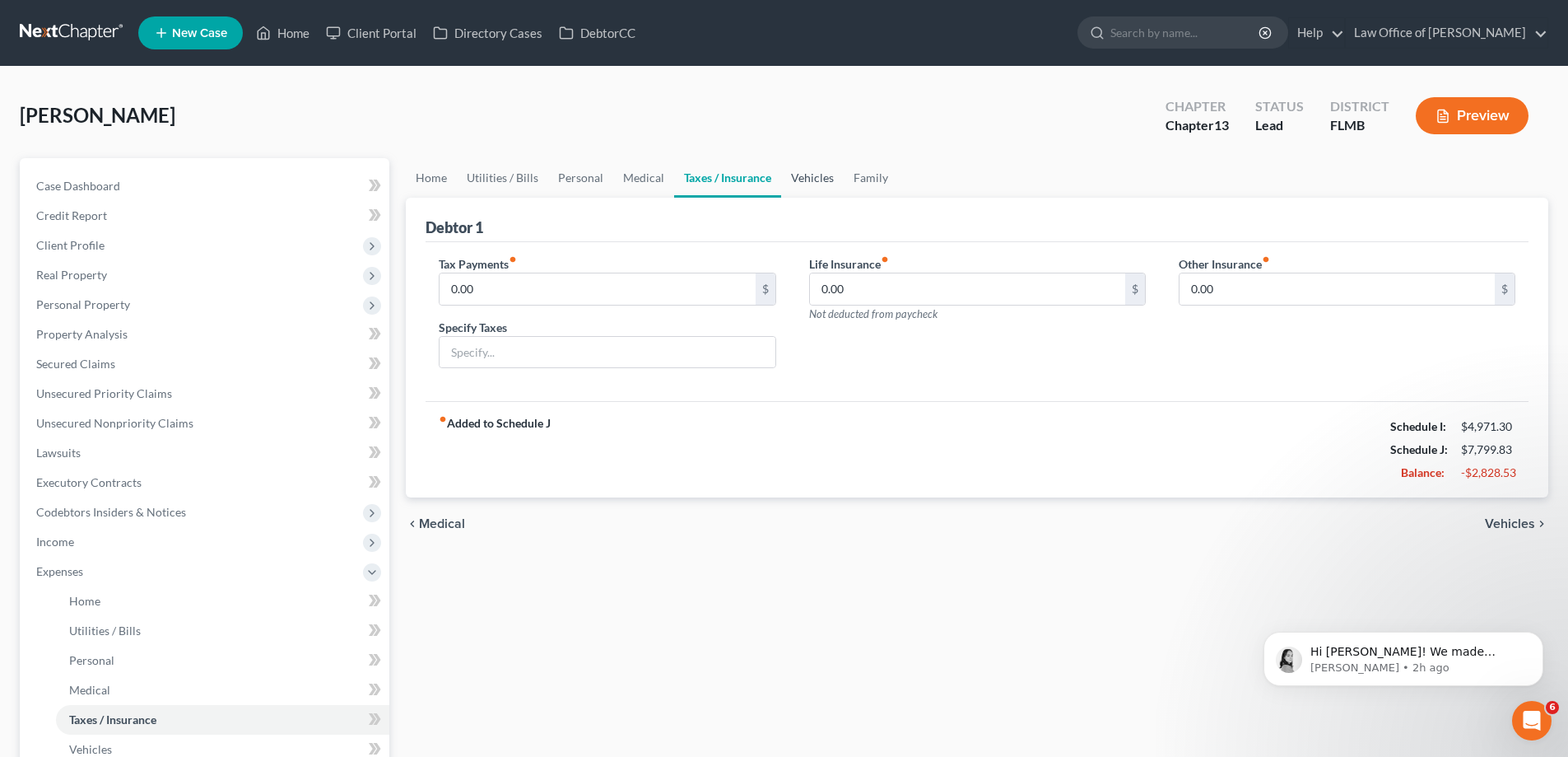
click at [802, 185] on link "Vehicles" at bounding box center [812, 178] width 63 height 40
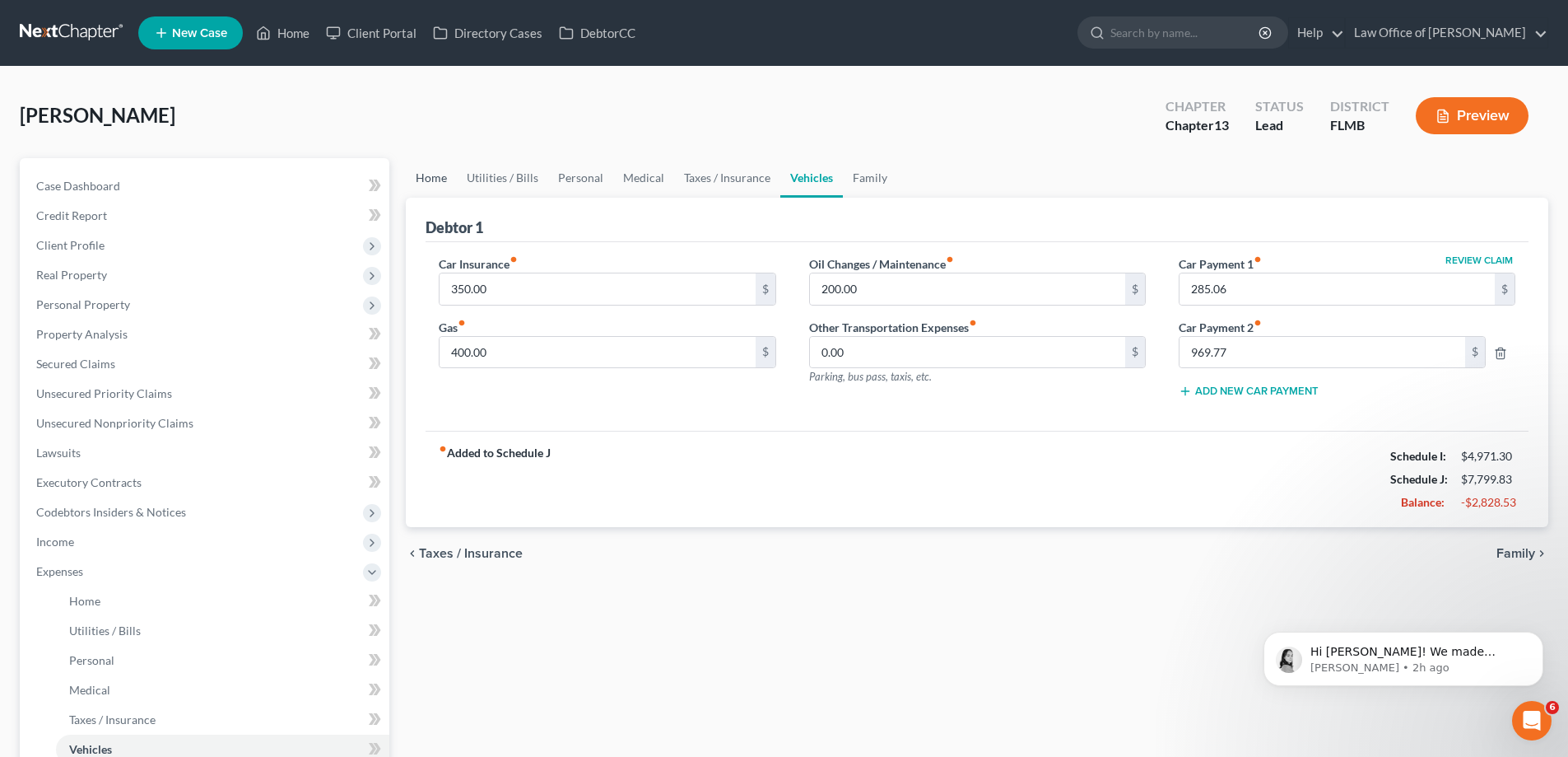
click at [431, 185] on link "Home" at bounding box center [432, 178] width 51 height 40
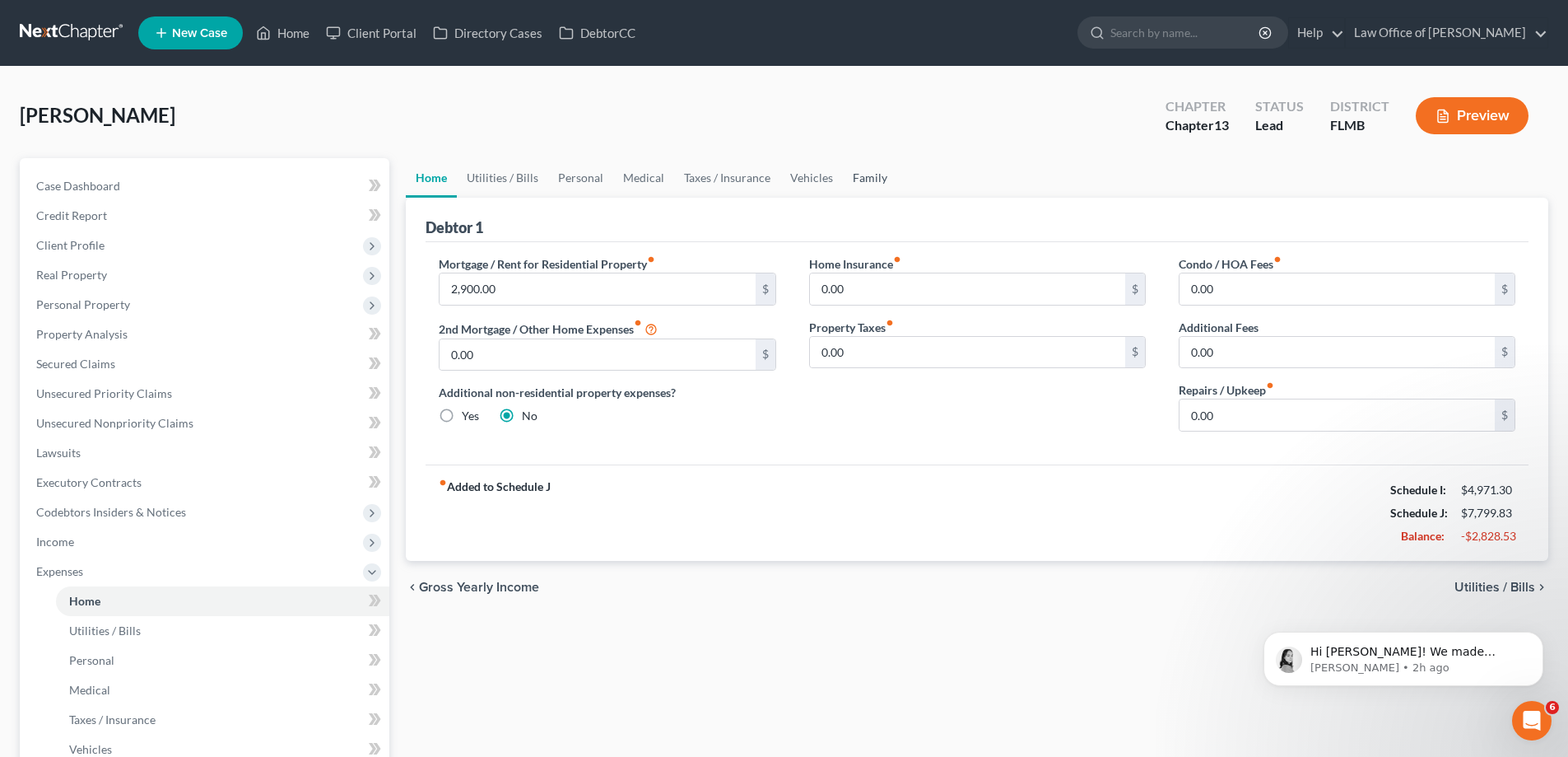
click at [871, 181] on link "Family" at bounding box center [871, 178] width 55 height 40
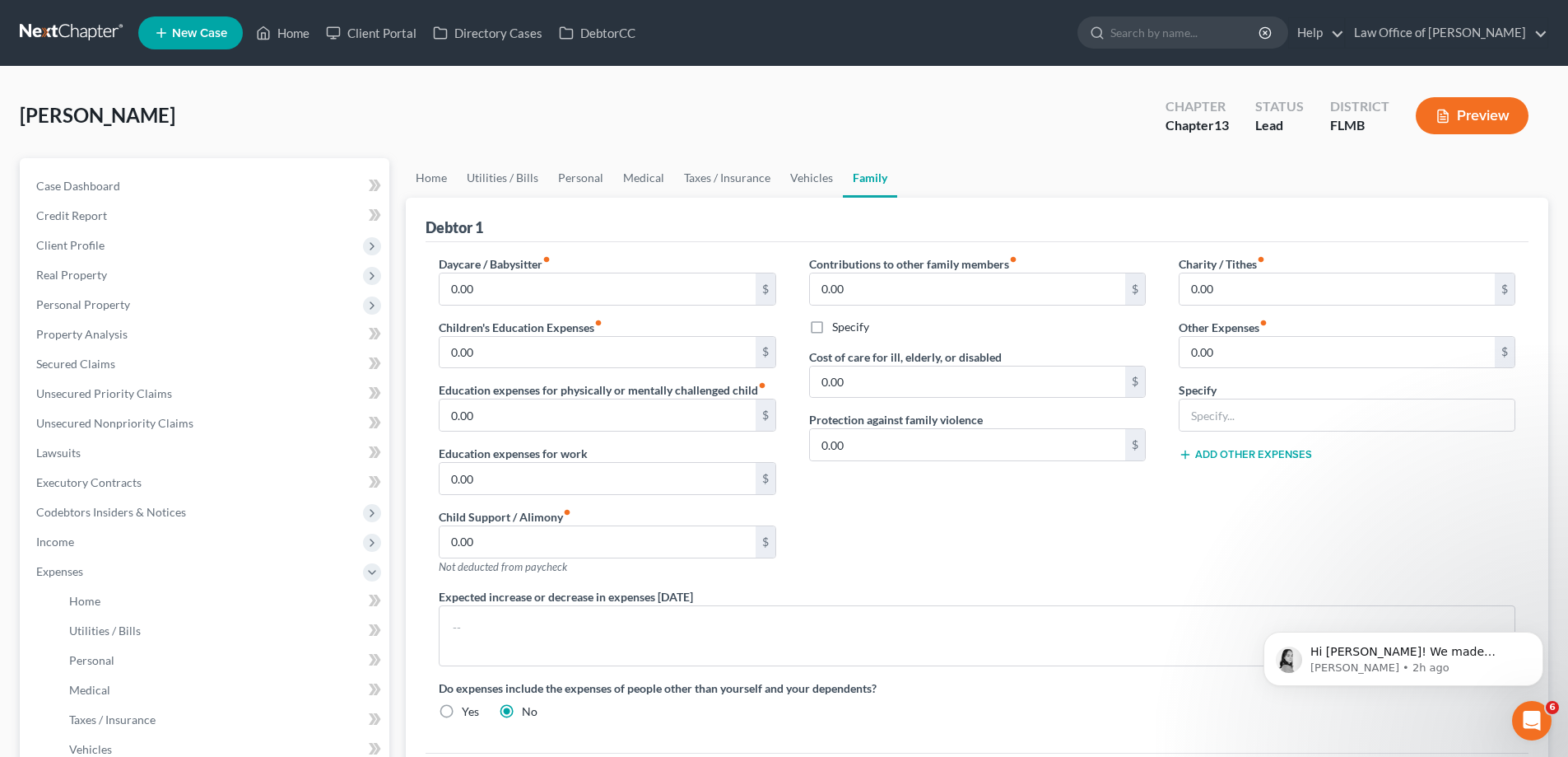
click at [55, 32] on link at bounding box center [72, 34] width 105 height 30
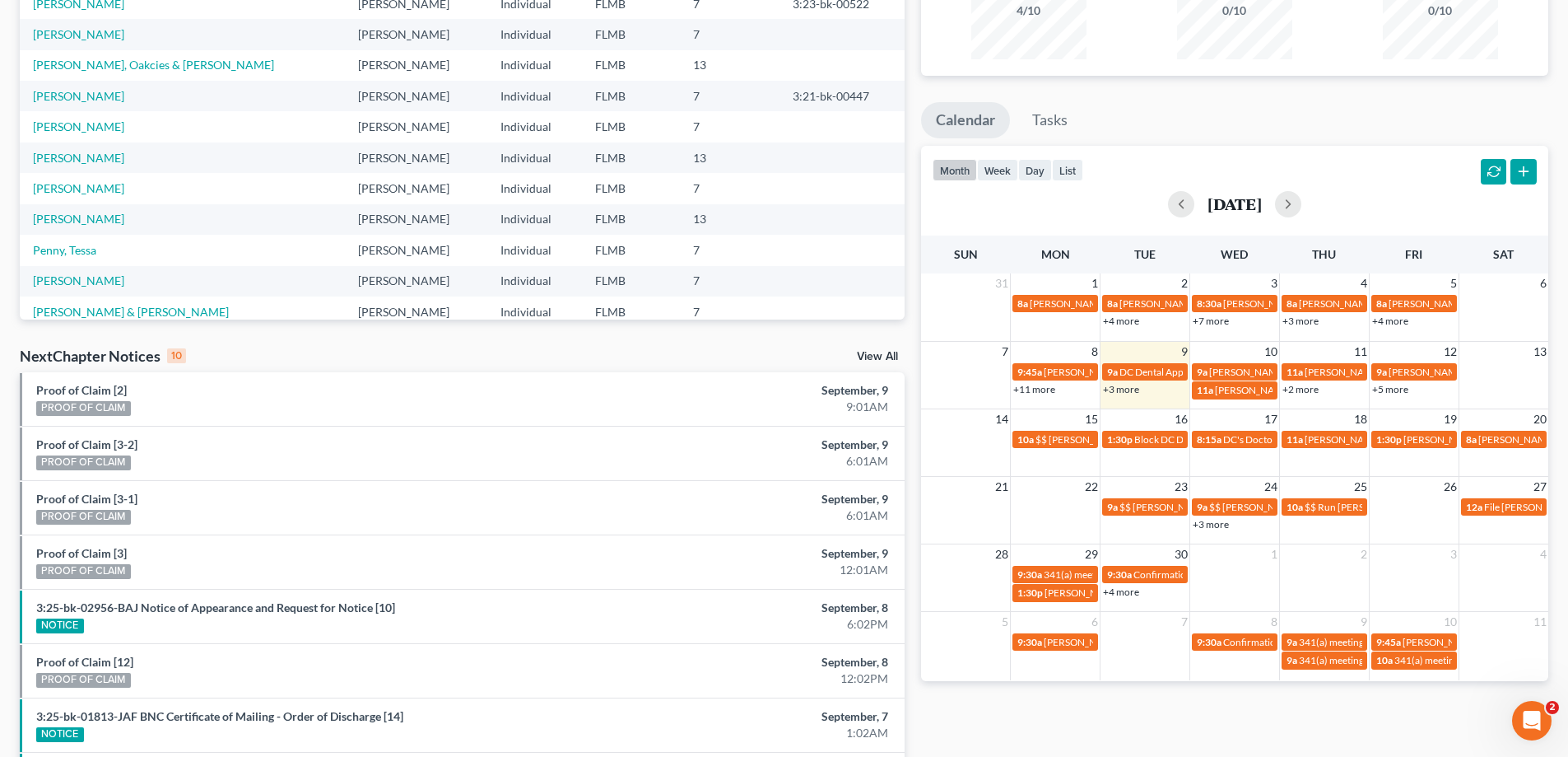
click at [1135, 390] on link "+3 more" at bounding box center [1120, 389] width 36 height 12
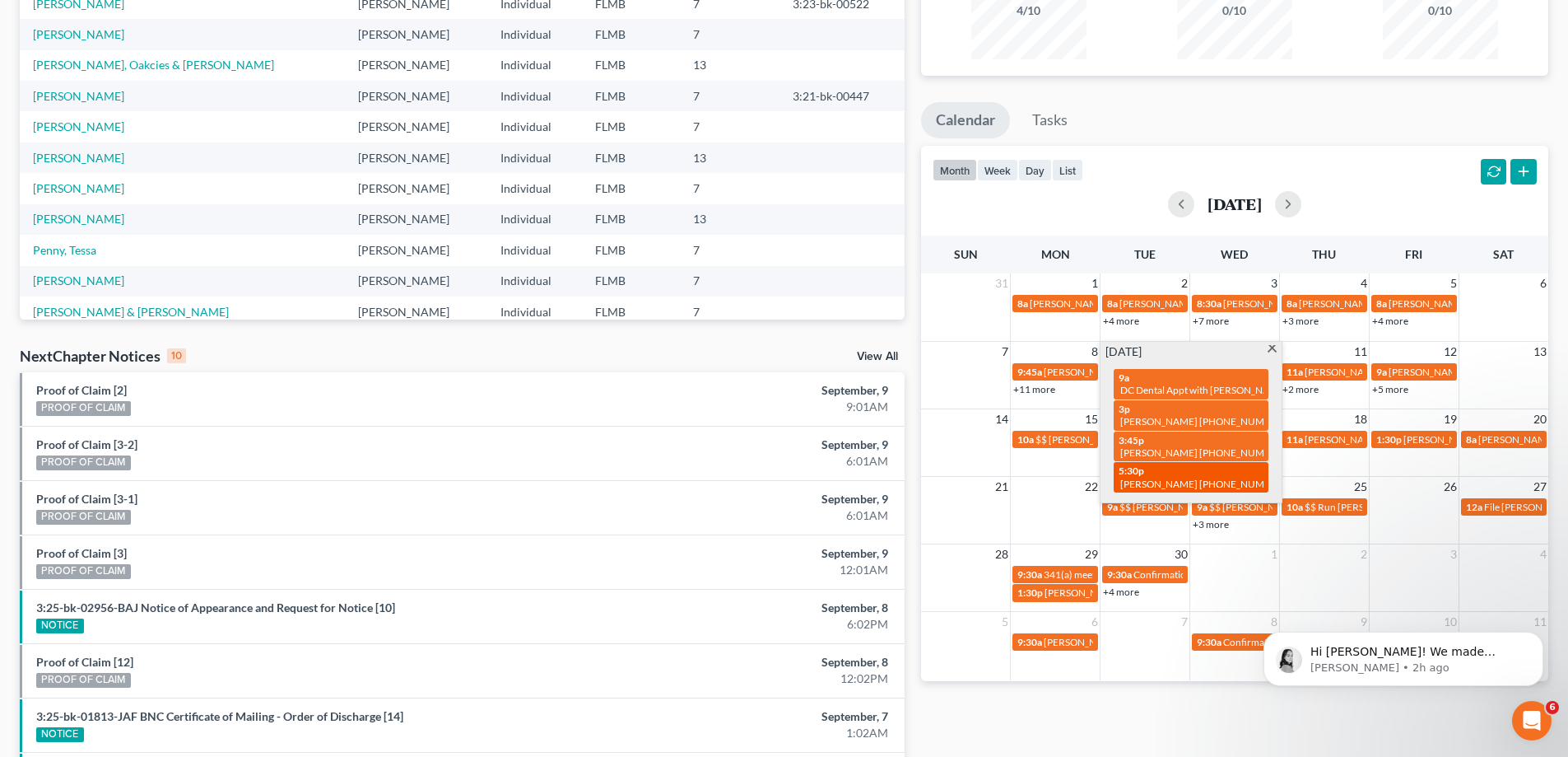
click at [1135, 465] on span "5:30p" at bounding box center [1131, 471] width 26 height 12
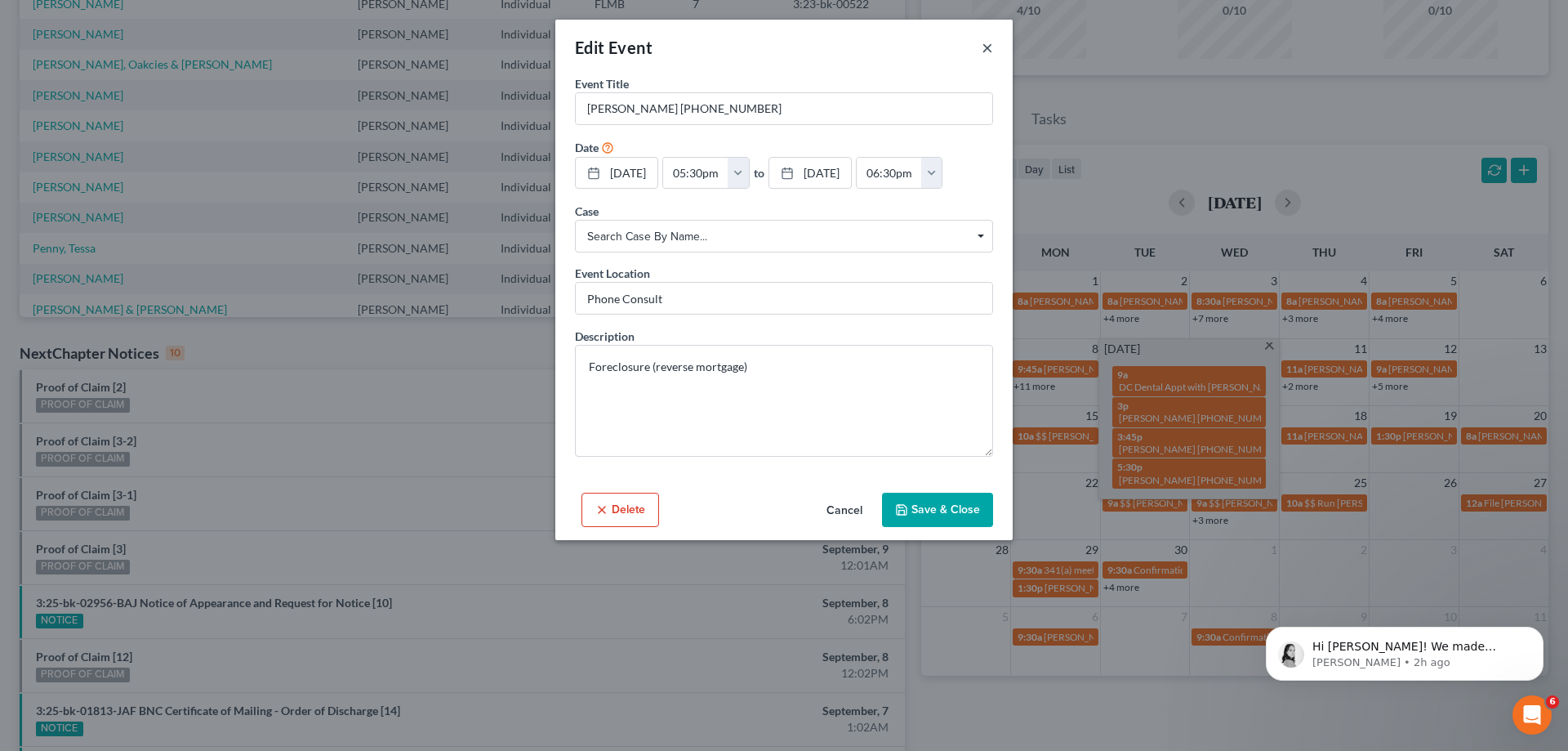
click at [987, 42] on button "×" at bounding box center [986, 47] width 11 height 19
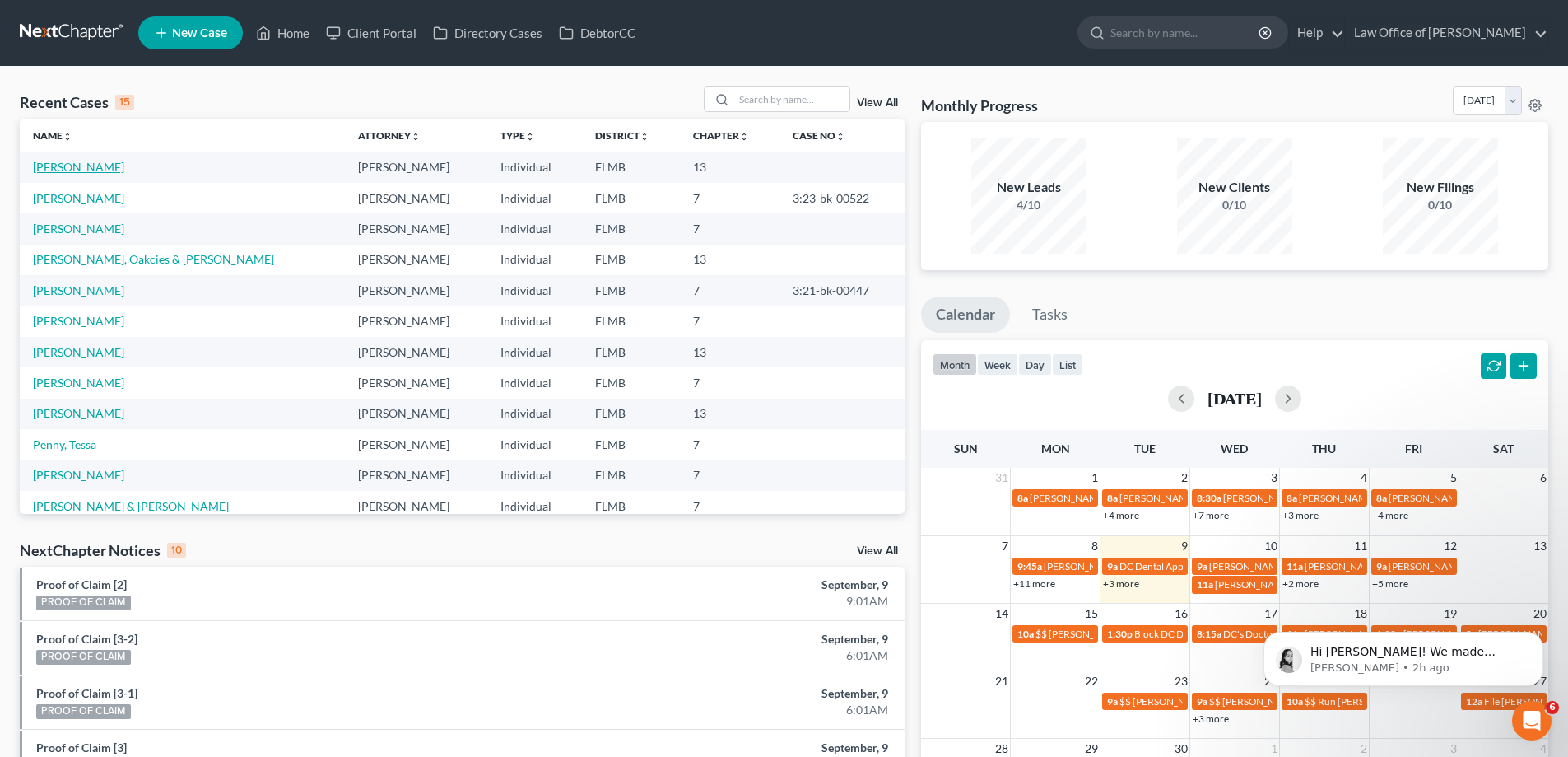
click at [64, 174] on link "[PERSON_NAME]" at bounding box center [78, 167] width 91 height 14
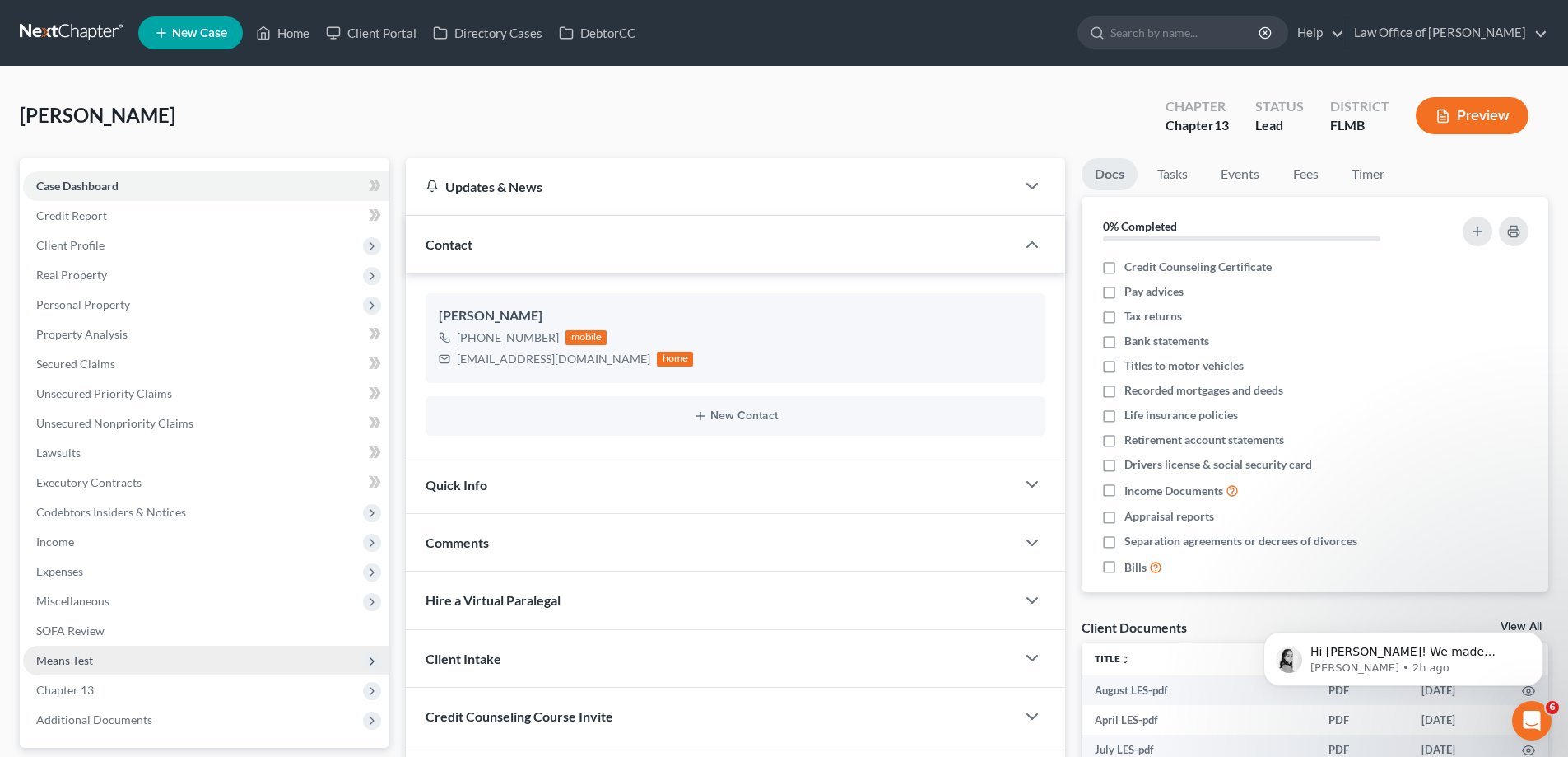
click at [110, 655] on span "Means Test" at bounding box center [206, 661] width 366 height 30
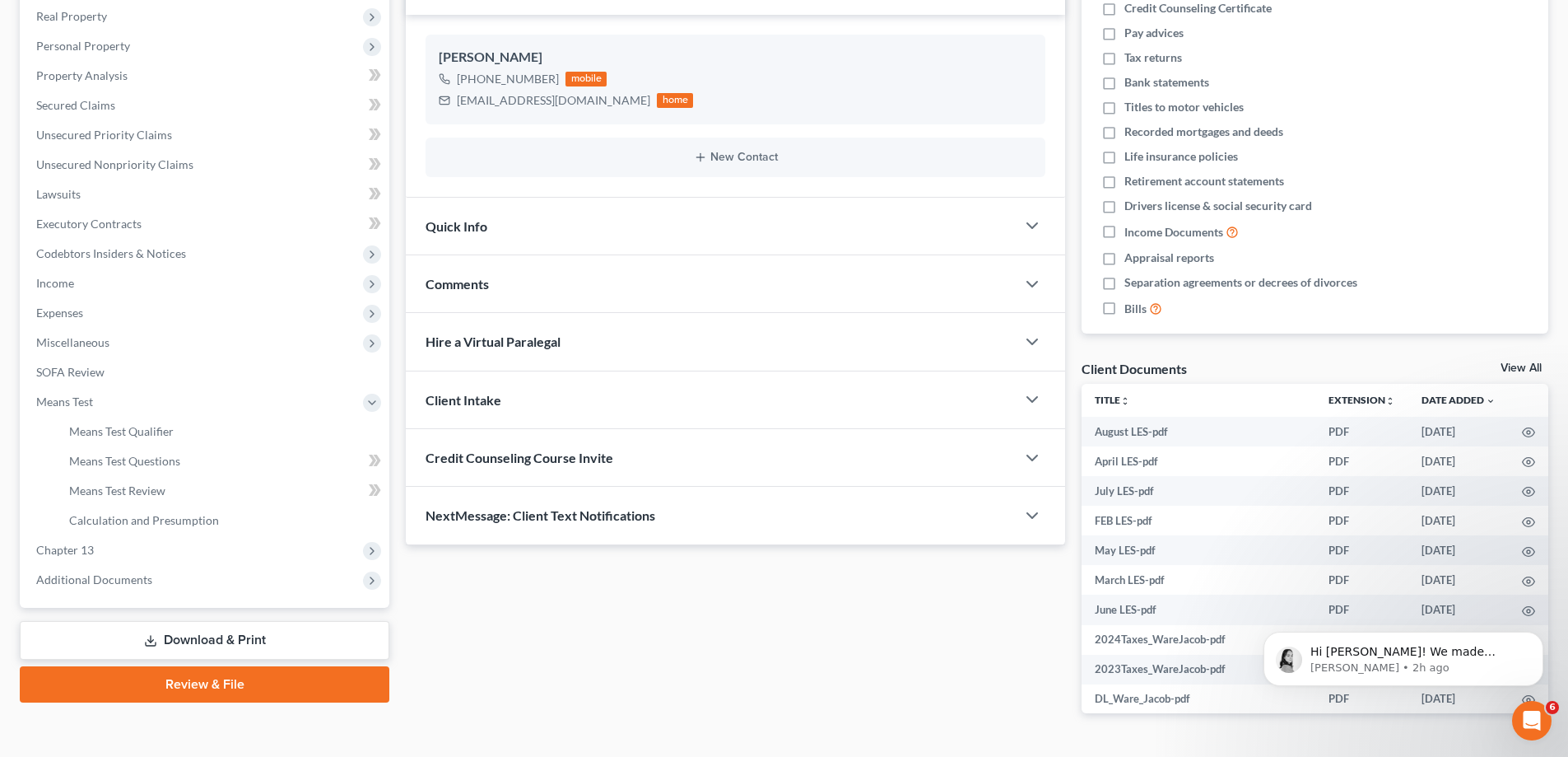
scroll to position [304, 0]
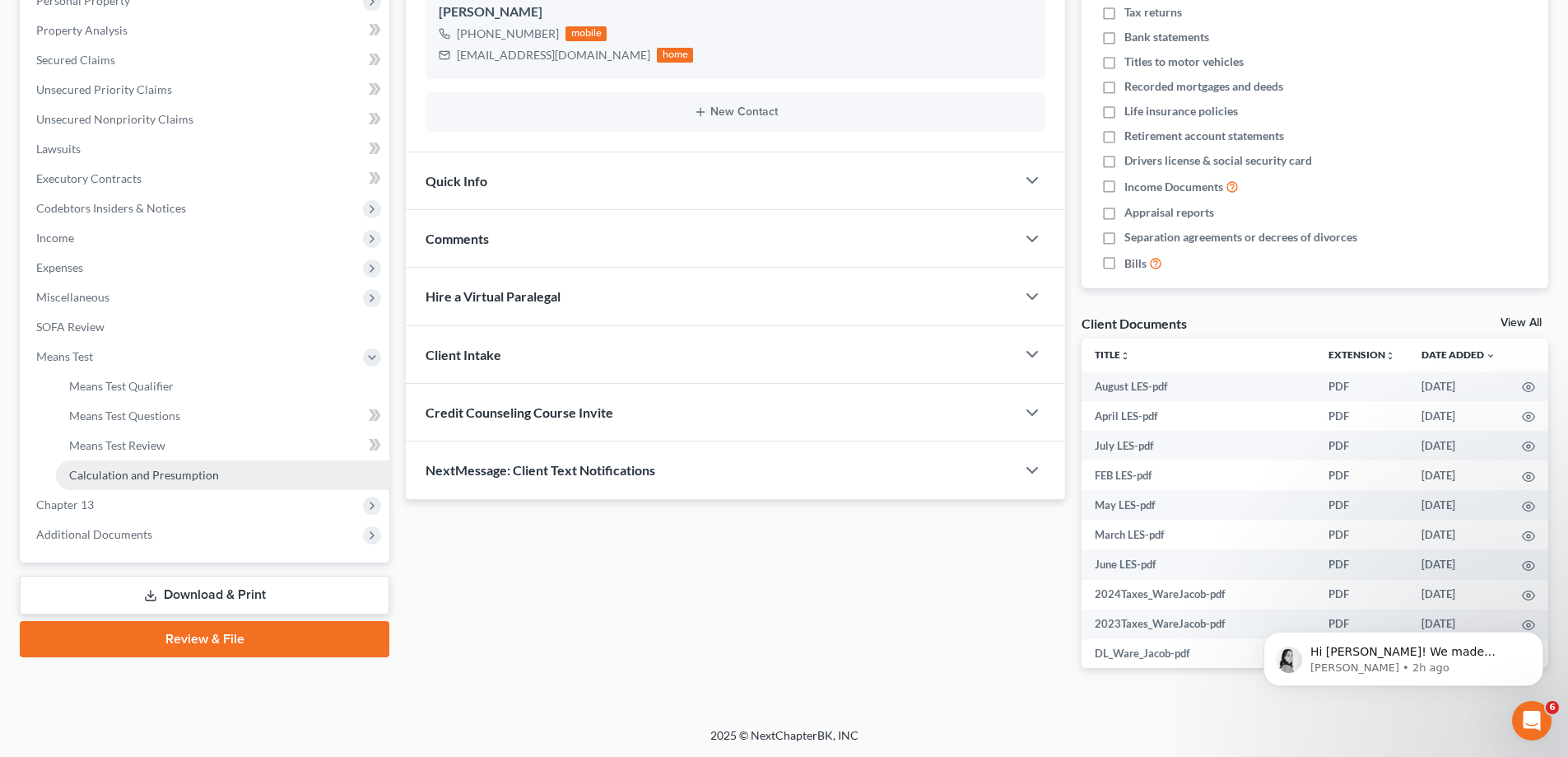
click at [166, 472] on span "Calculation and Presumption" at bounding box center [144, 474] width 150 height 14
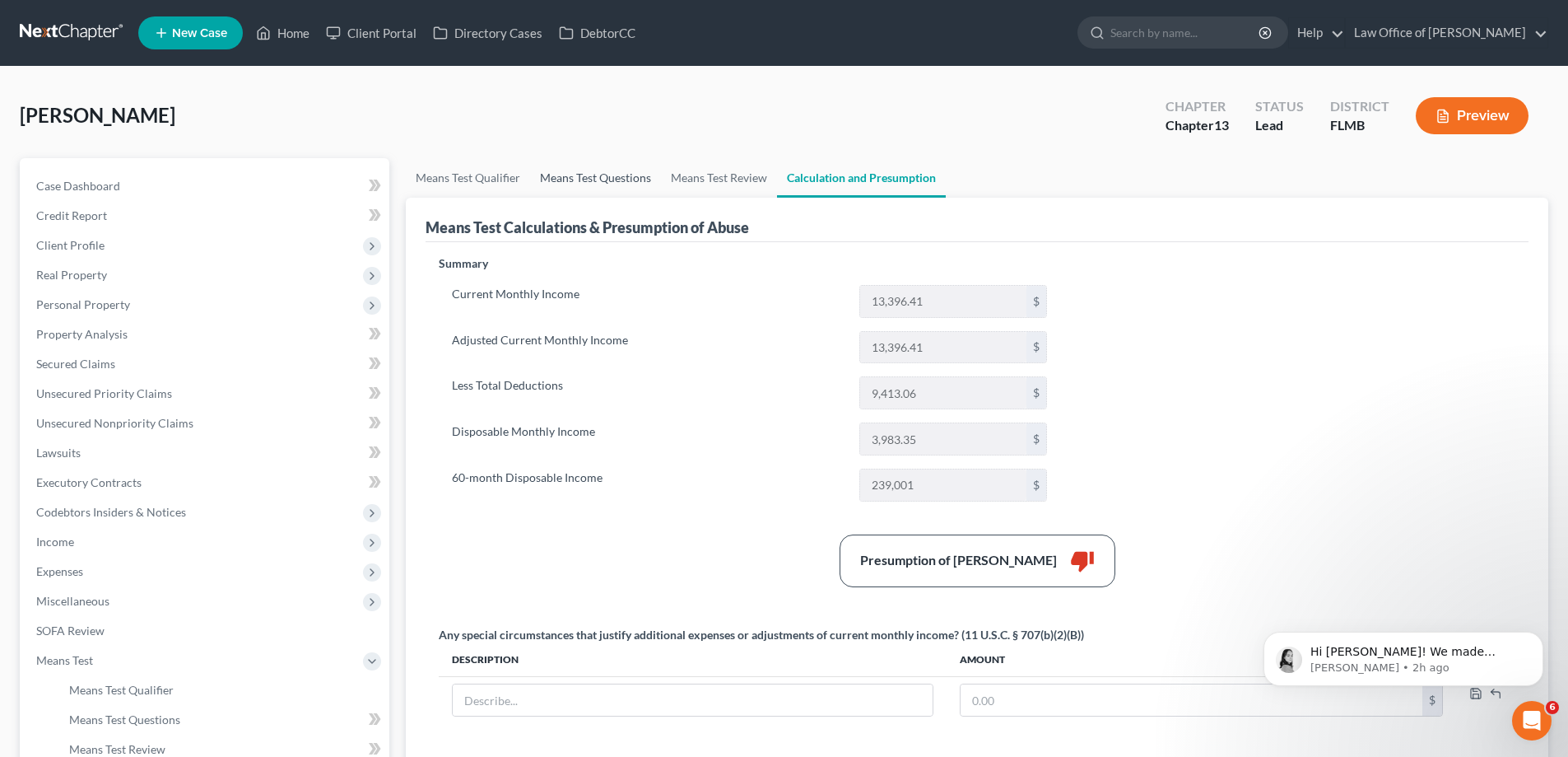
click at [619, 175] on link "Means Test Questions" at bounding box center [595, 178] width 131 height 40
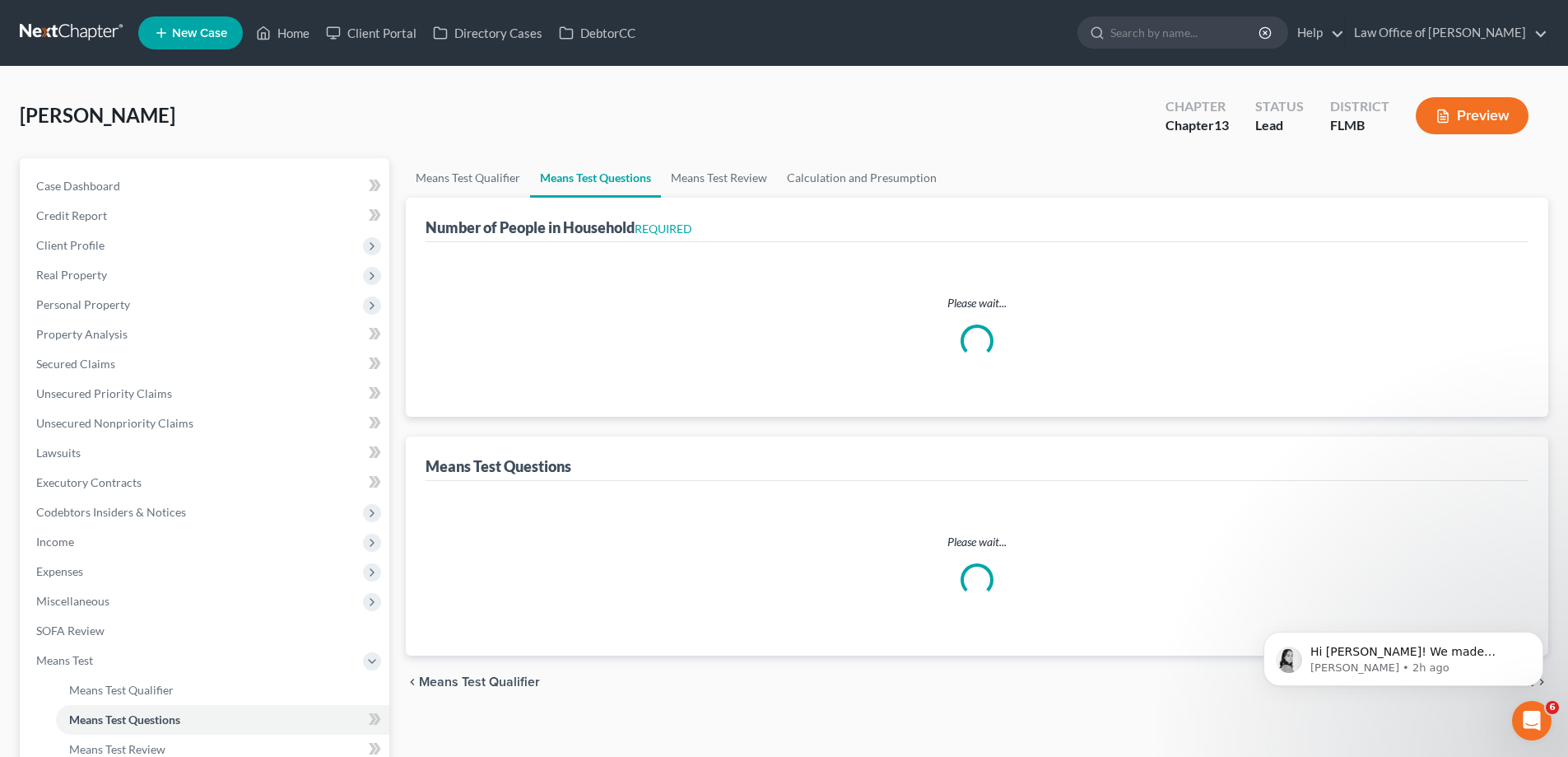
select select "0"
select select "60"
select select "1"
select select "24"
select select "4"
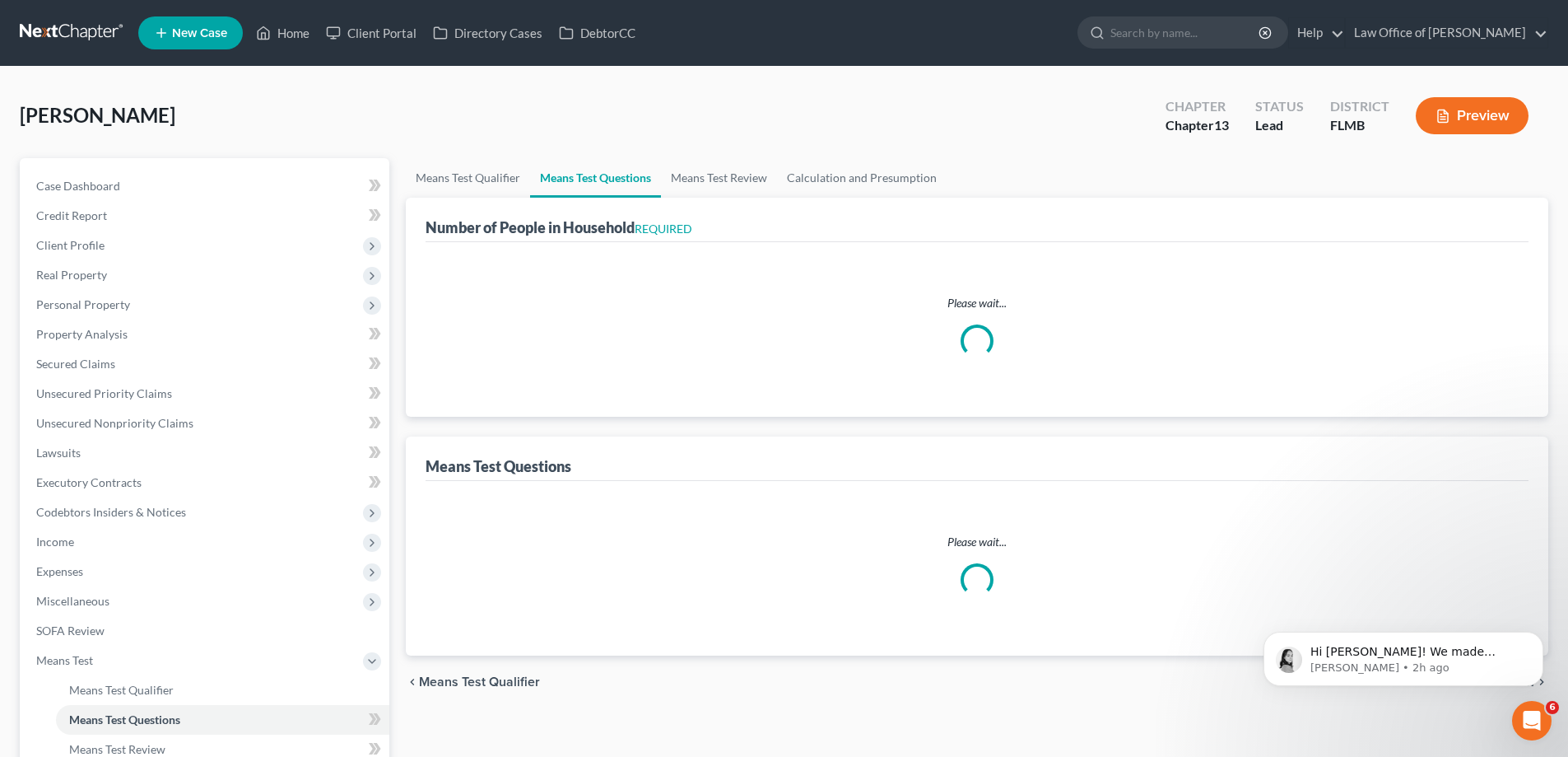
select select "2"
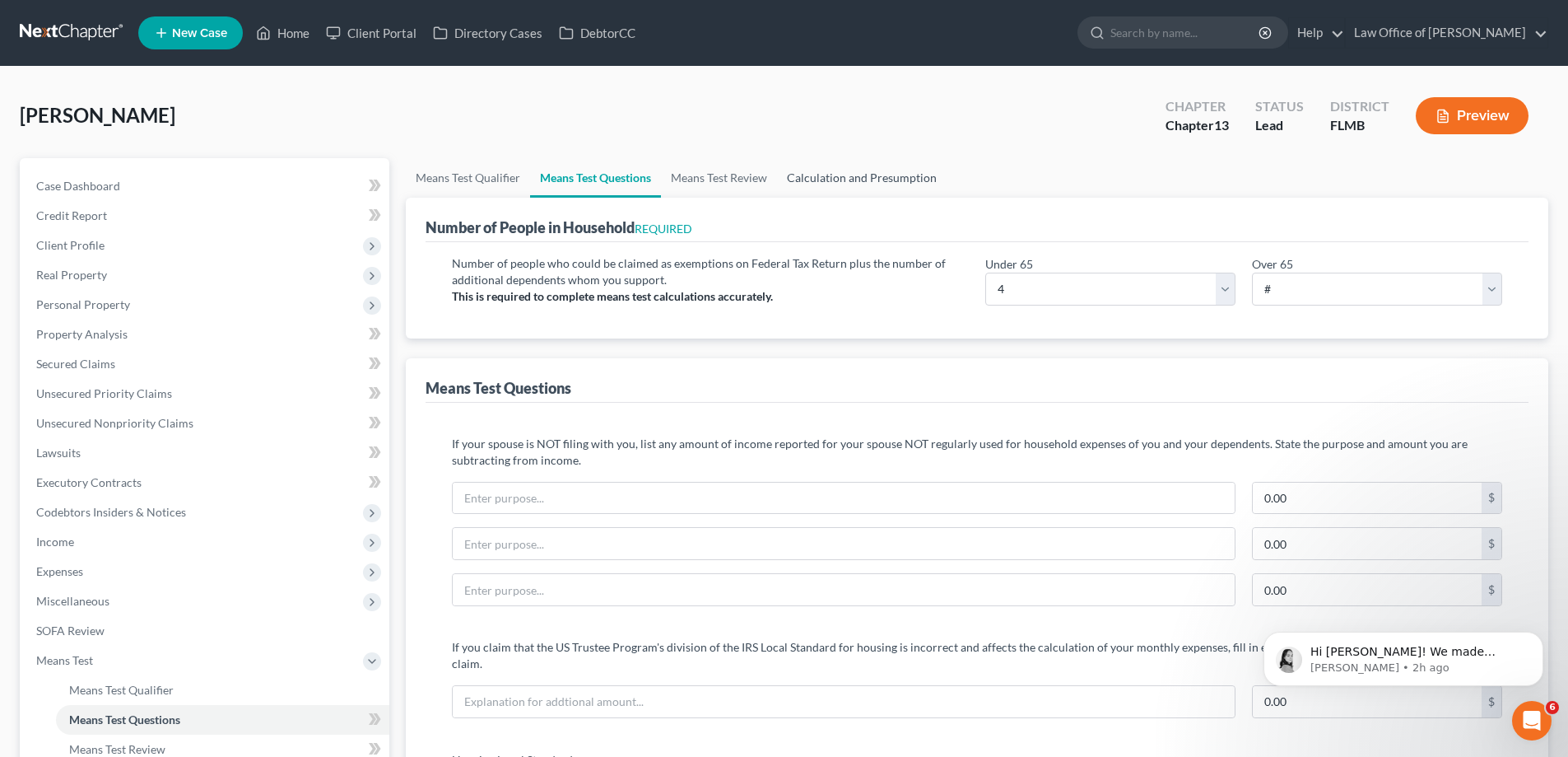
click at [833, 176] on link "Calculation and Presumption" at bounding box center [862, 178] width 170 height 40
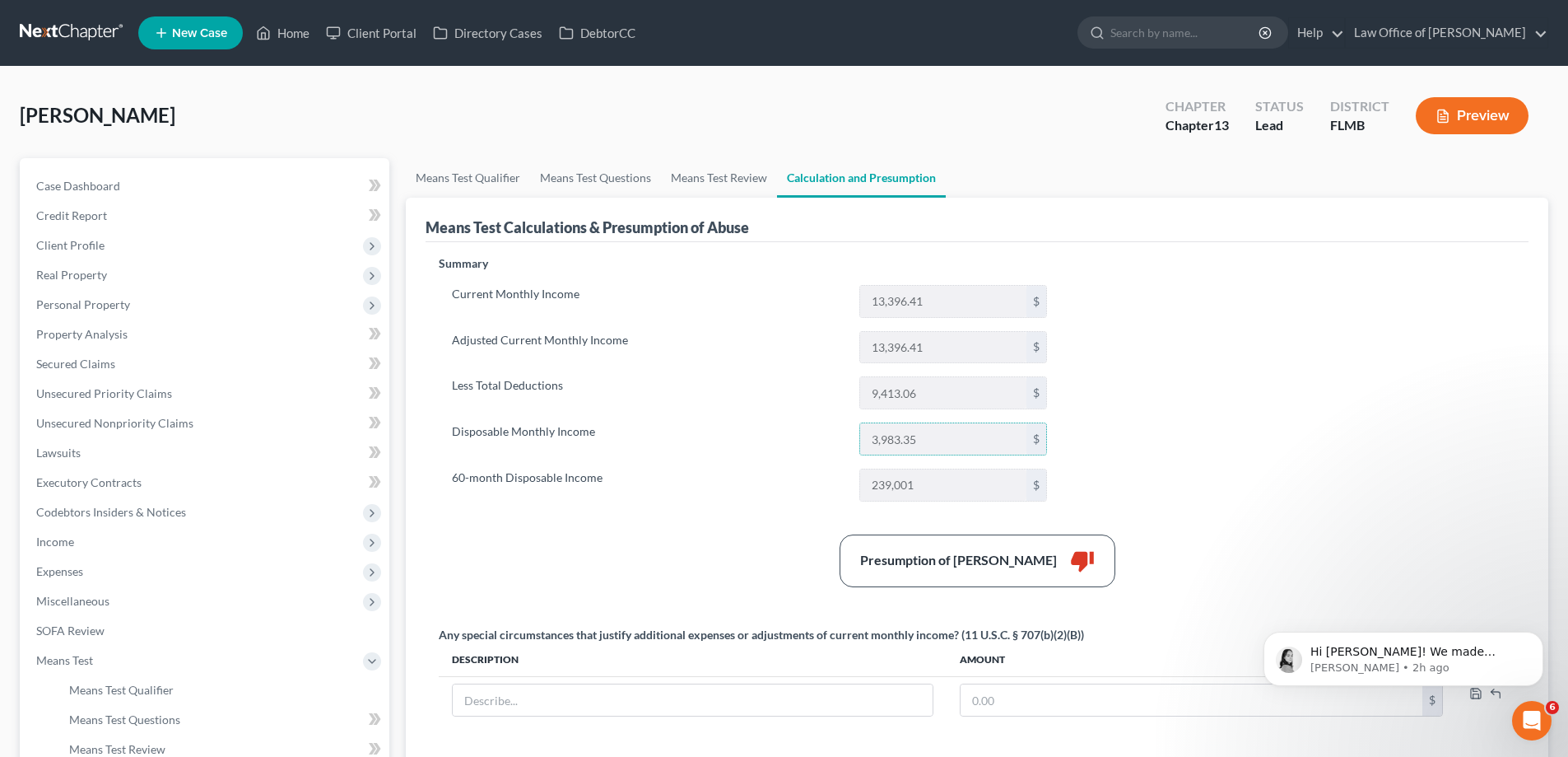
drag, startPoint x: 967, startPoint y: 443, endPoint x: 812, endPoint y: 428, distance: 155.7
click at [812, 428] on div "Disposable Monthly Income 3,983.35 $" at bounding box center [749, 438] width 612 height 33
click at [777, 432] on label "Disposable Monthly Income" at bounding box center [646, 438] width 407 height 33
drag, startPoint x: 1136, startPoint y: 447, endPoint x: 445, endPoint y: 420, distance: 691.5
click at [445, 420] on div "Summary Current Monthly Income 13,396.41 $ Adjusted Current Monthly Income 13,3…" at bounding box center [977, 592] width 1093 height 674
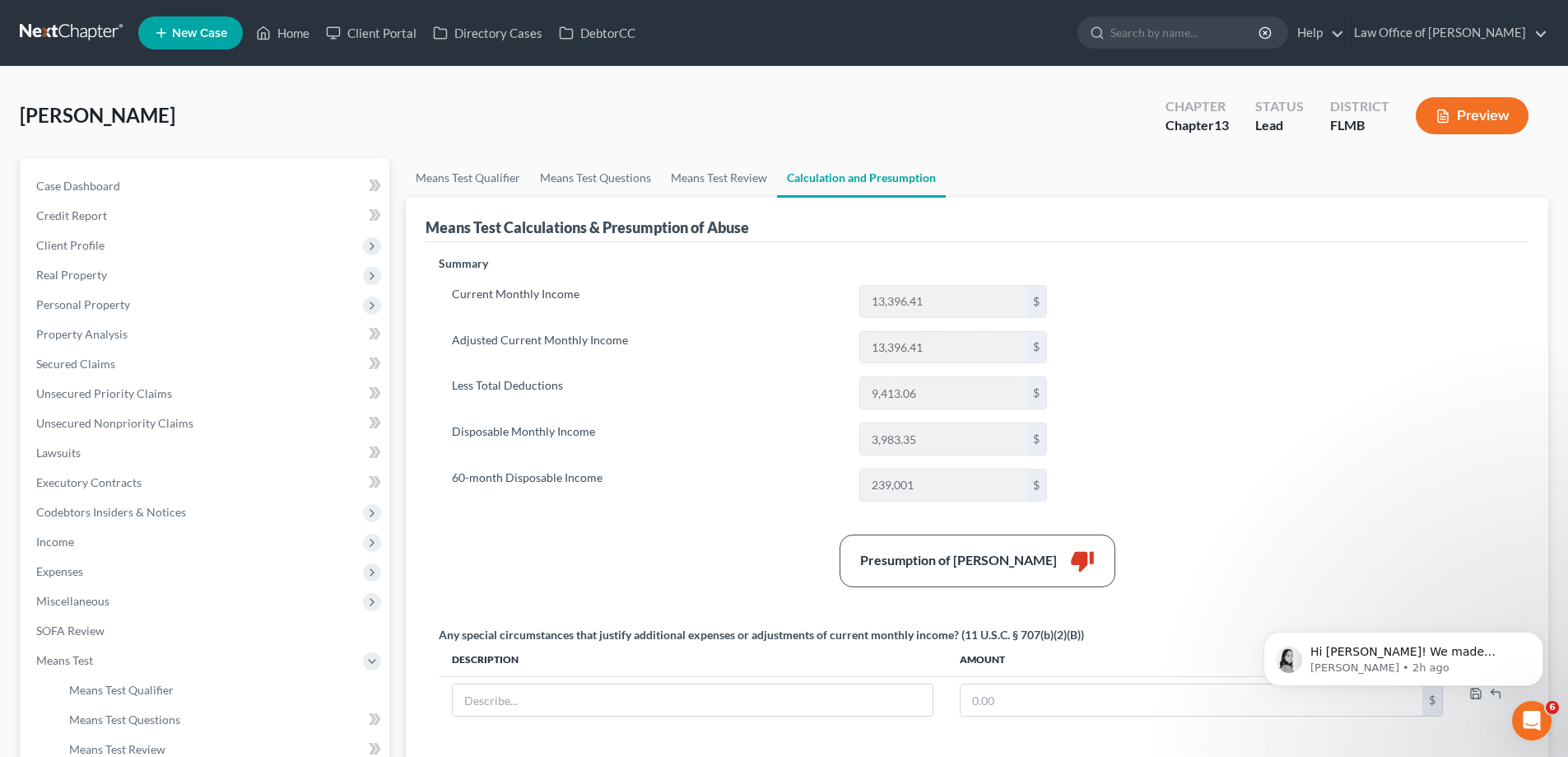
click at [578, 138] on div "[PERSON_NAME] Upgraded Chapter Chapter 13 Status Lead District FLMB Preview" at bounding box center [783, 122] width 1528 height 72
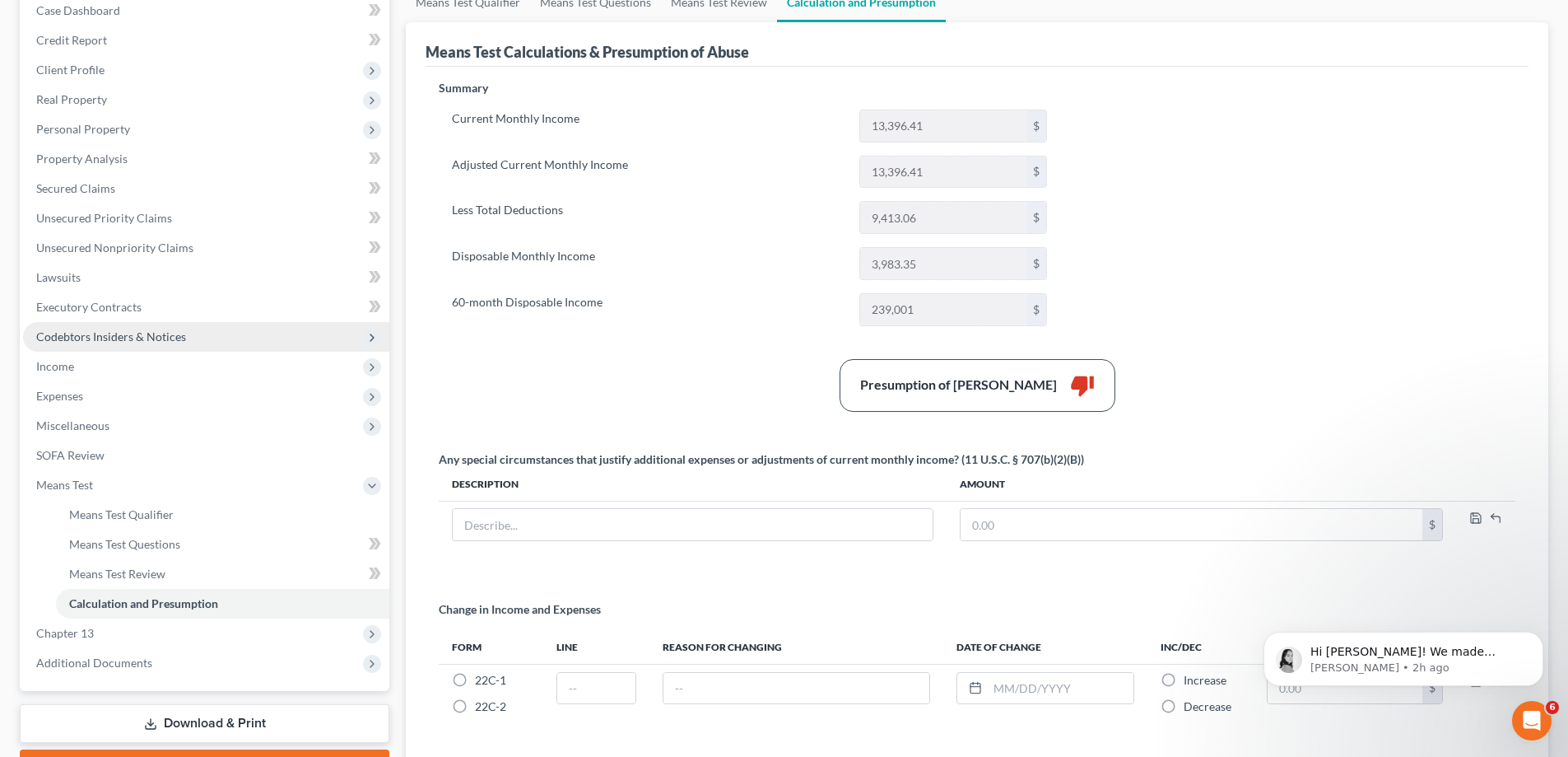
scroll to position [308, 0]
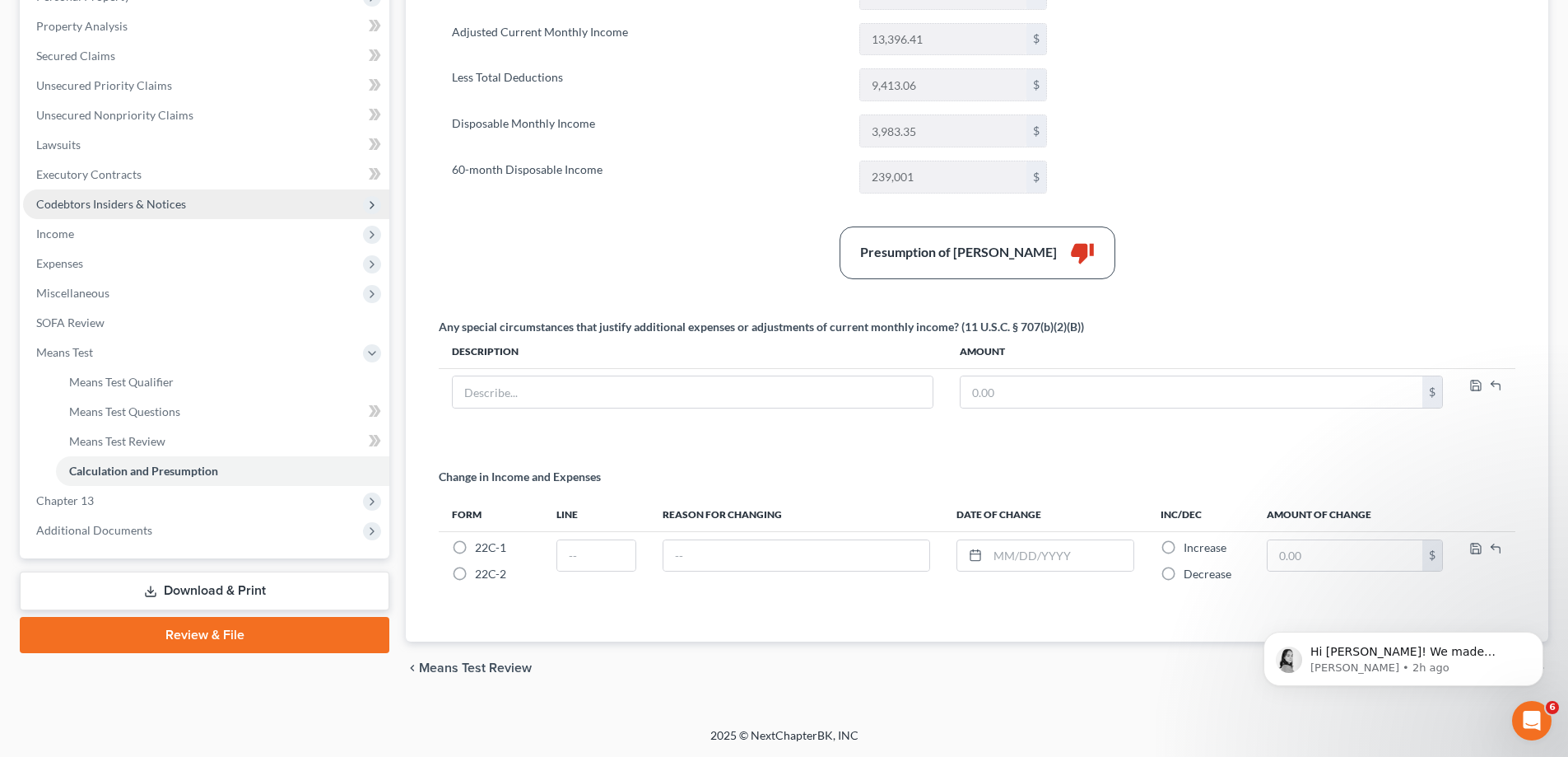
click at [215, 215] on span "Codebtors Insiders & Notices" at bounding box center [206, 204] width 366 height 30
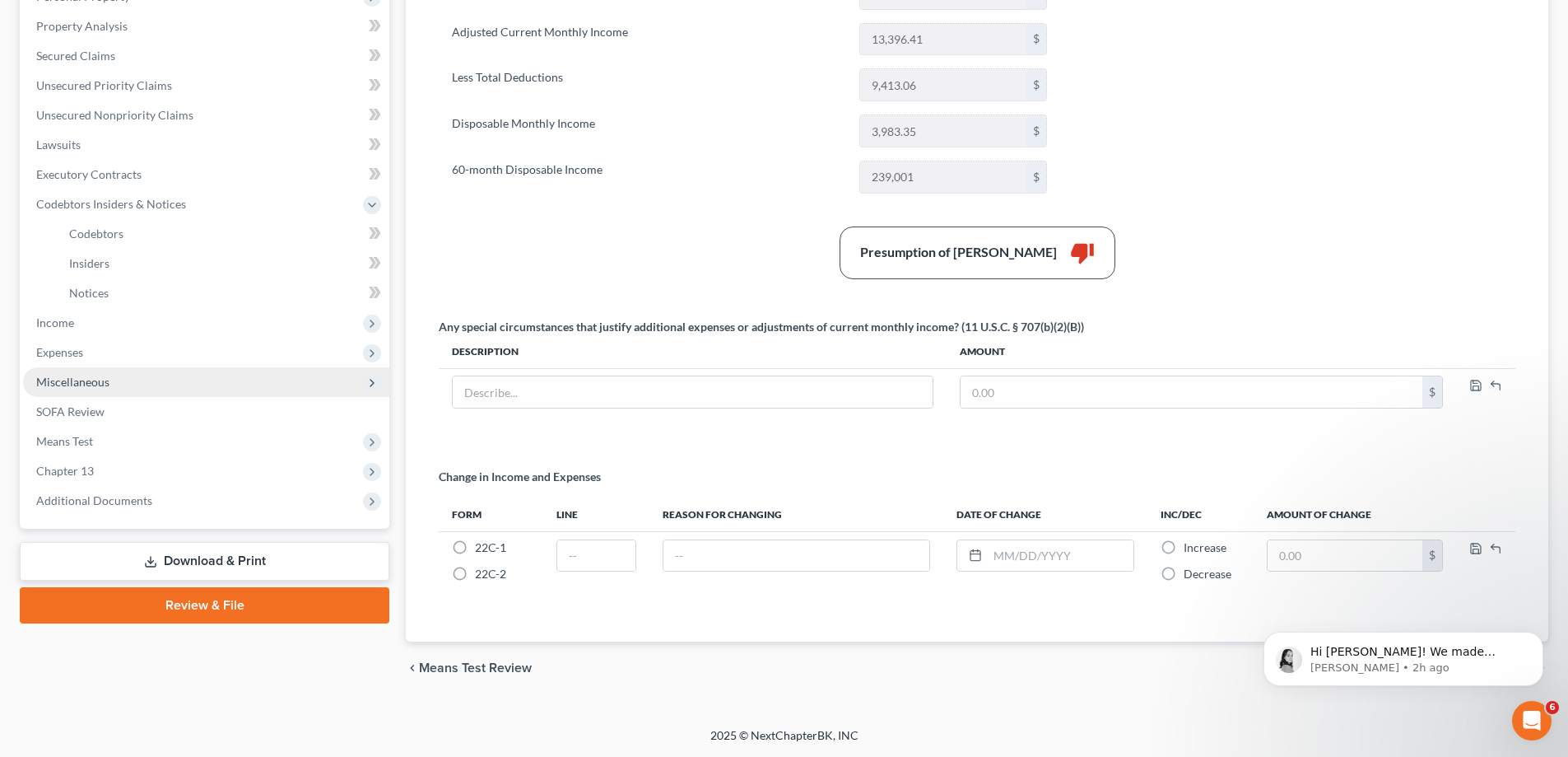
click at [83, 376] on span "Miscellaneous" at bounding box center [72, 382] width 73 height 14
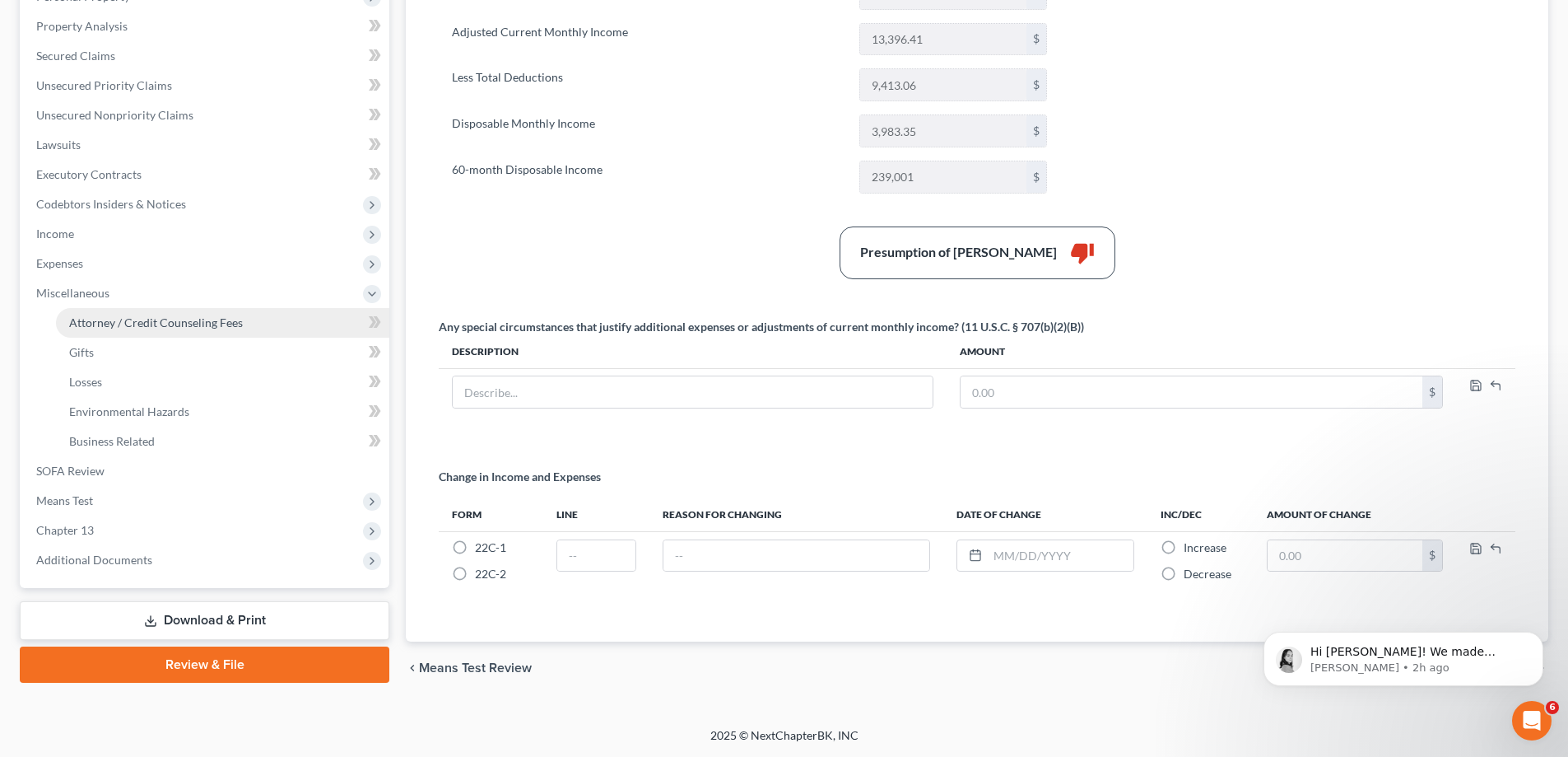
scroll to position [61, 0]
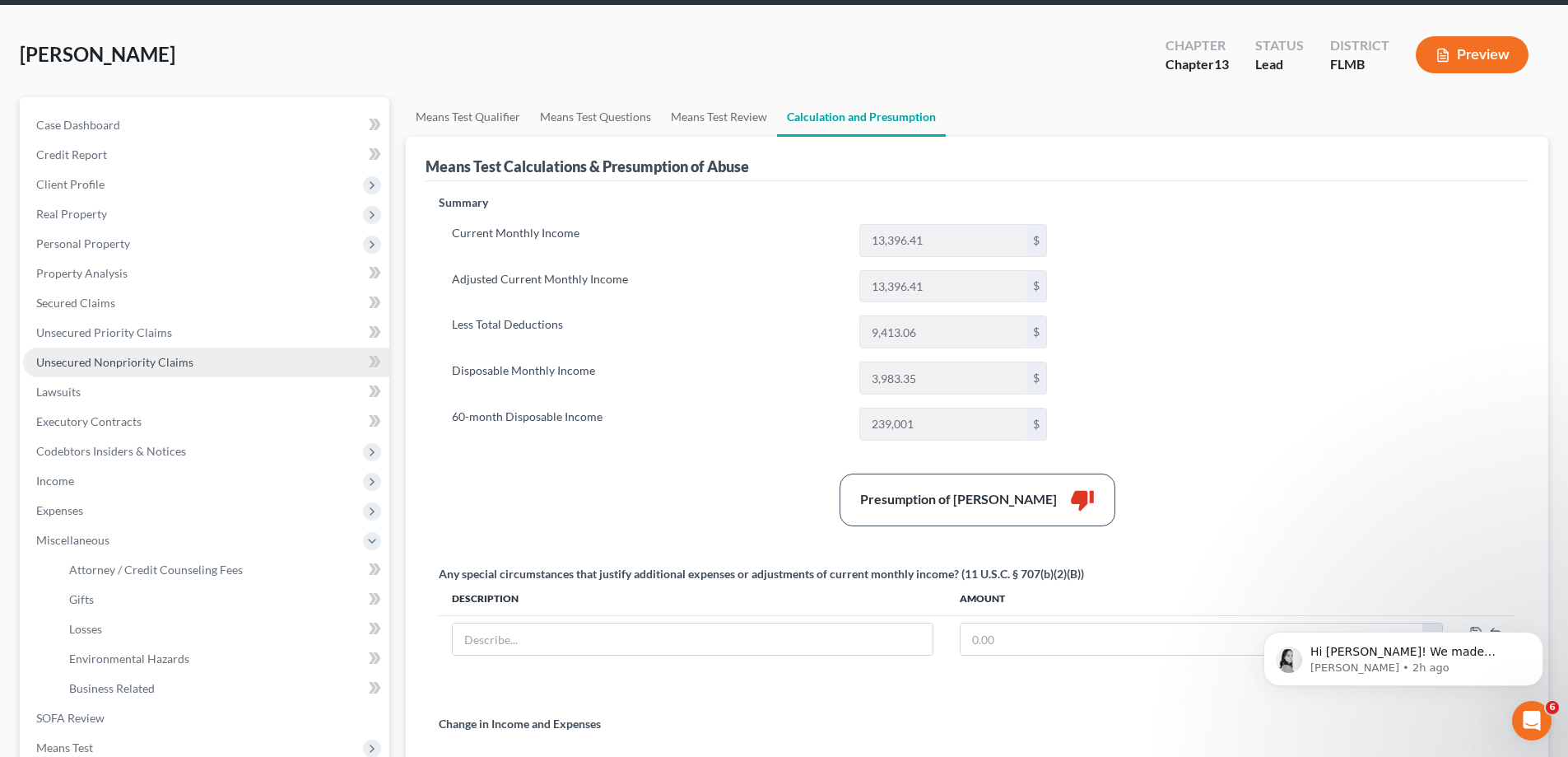
click at [100, 361] on span "Unsecured Nonpriority Claims" at bounding box center [115, 362] width 157 height 14
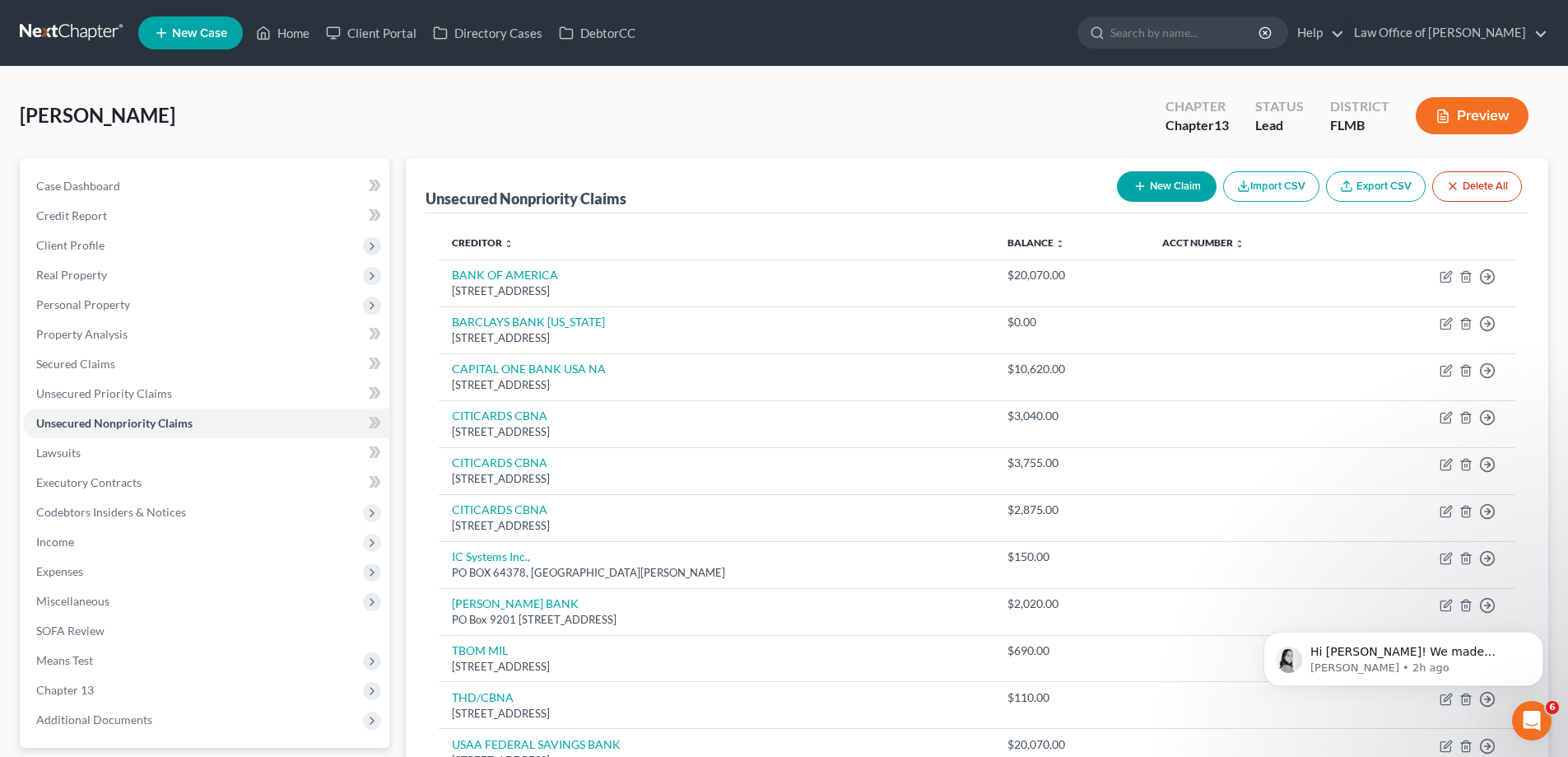
click at [431, 91] on div "[PERSON_NAME] Upgraded Chapter Chapter 13 Status Lead District FLMB Preview" at bounding box center [783, 122] width 1528 height 72
click at [43, 44] on link at bounding box center [72, 34] width 105 height 30
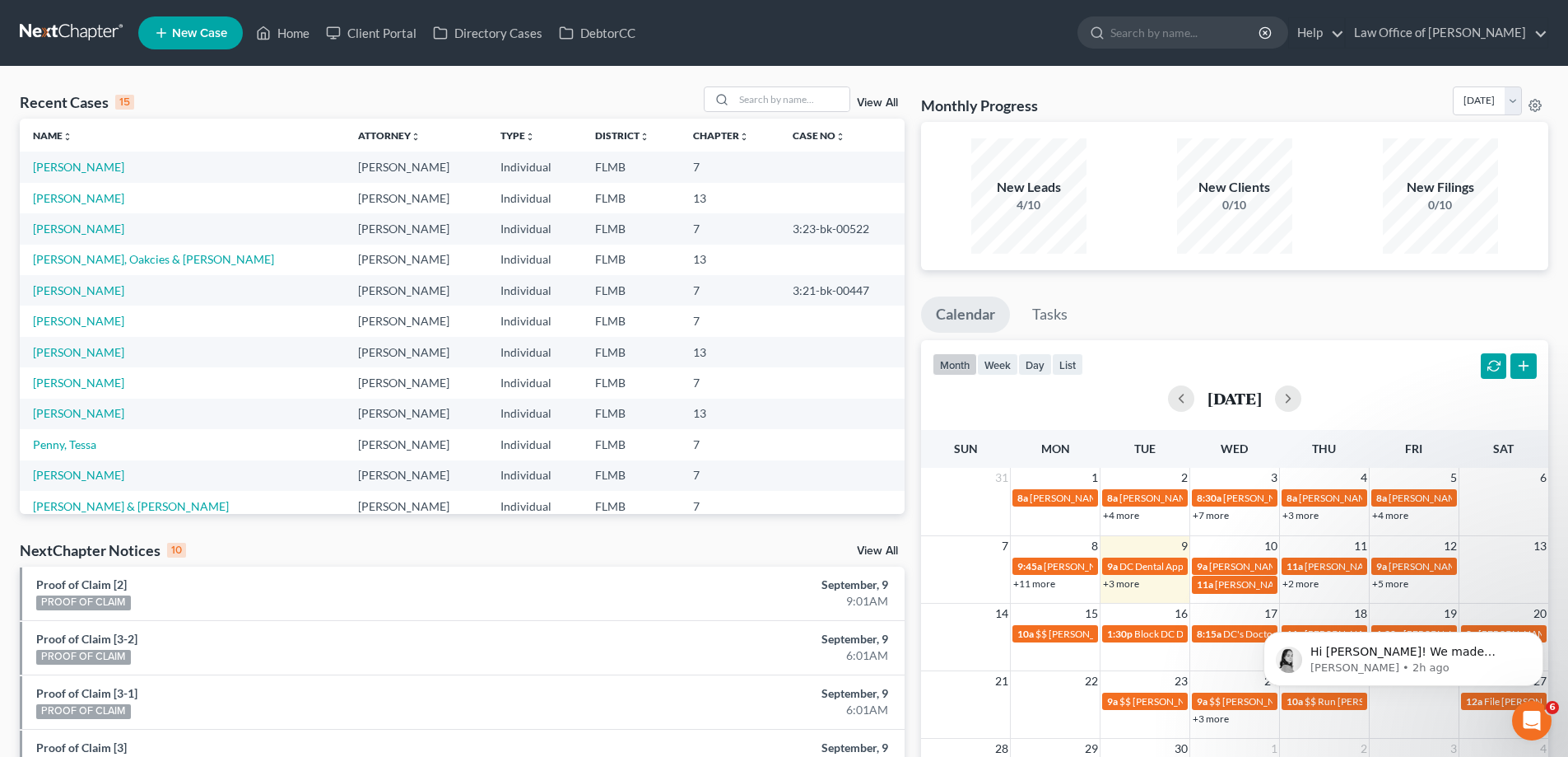
click at [67, 205] on td "[PERSON_NAME]" at bounding box center [182, 198] width 325 height 30
click at [66, 196] on link "[PERSON_NAME]" at bounding box center [78, 198] width 91 height 14
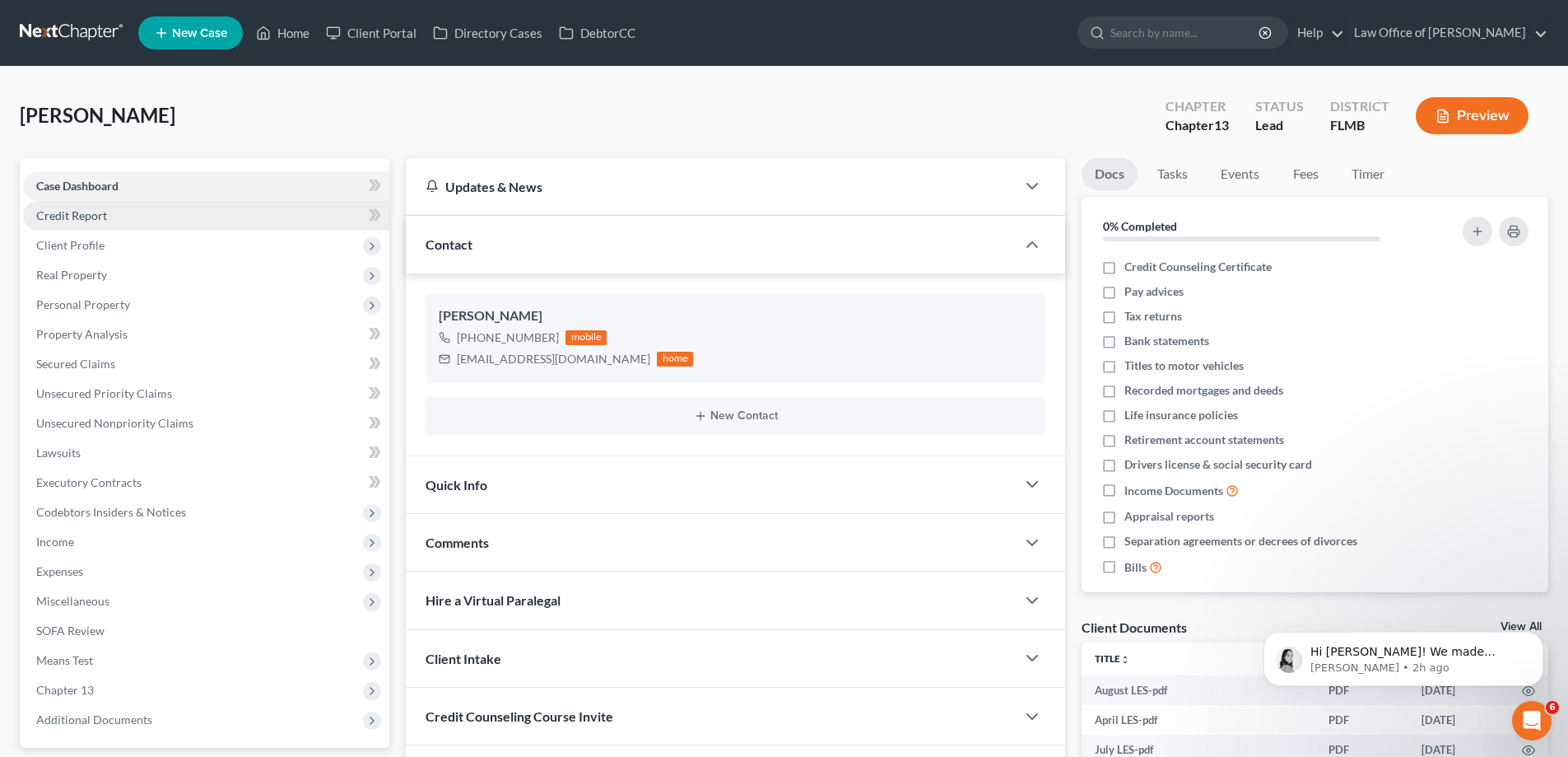
click at [78, 226] on link "Credit Report" at bounding box center [206, 216] width 366 height 30
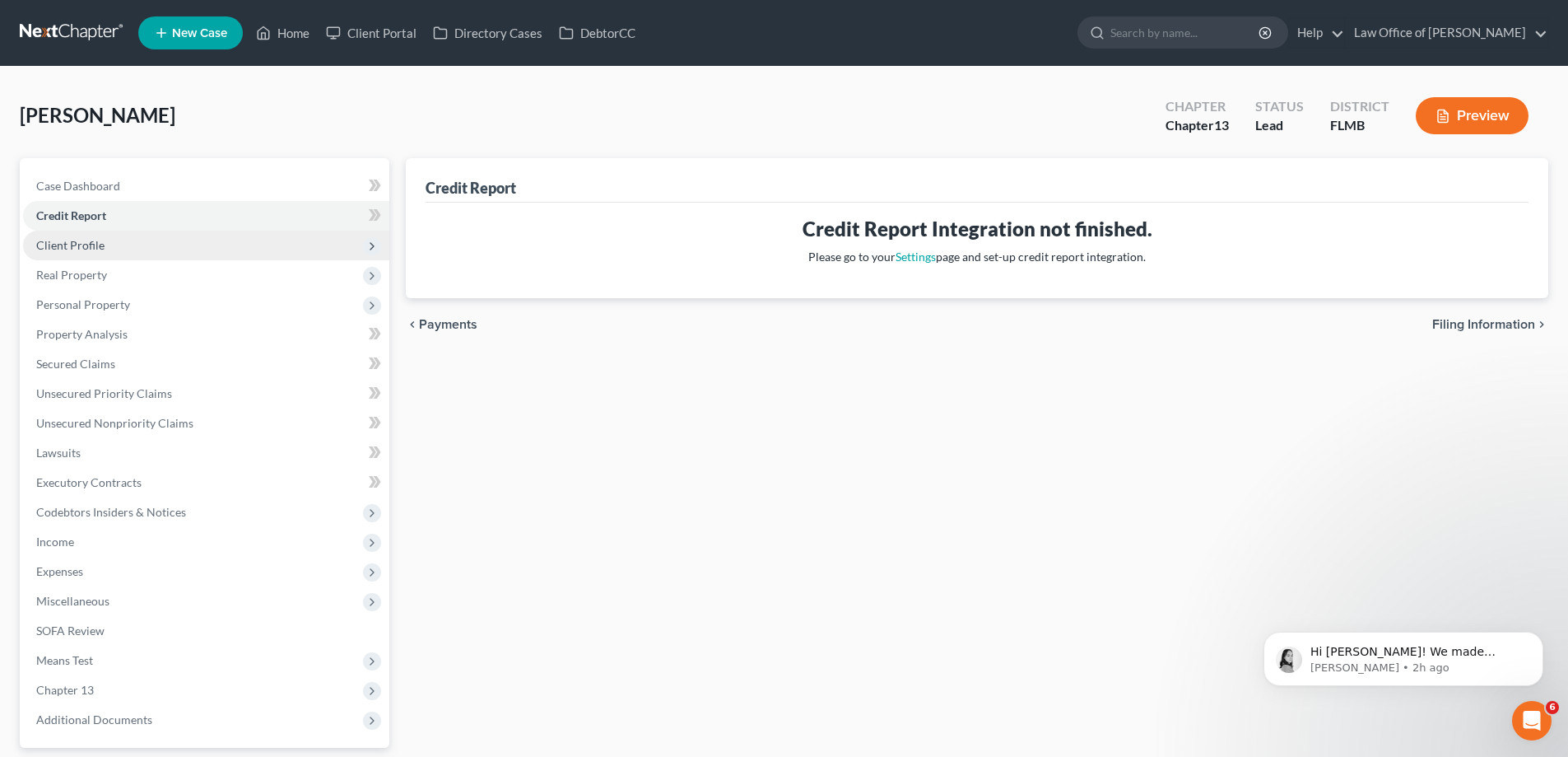
click at [78, 249] on span "Client Profile" at bounding box center [70, 245] width 68 height 14
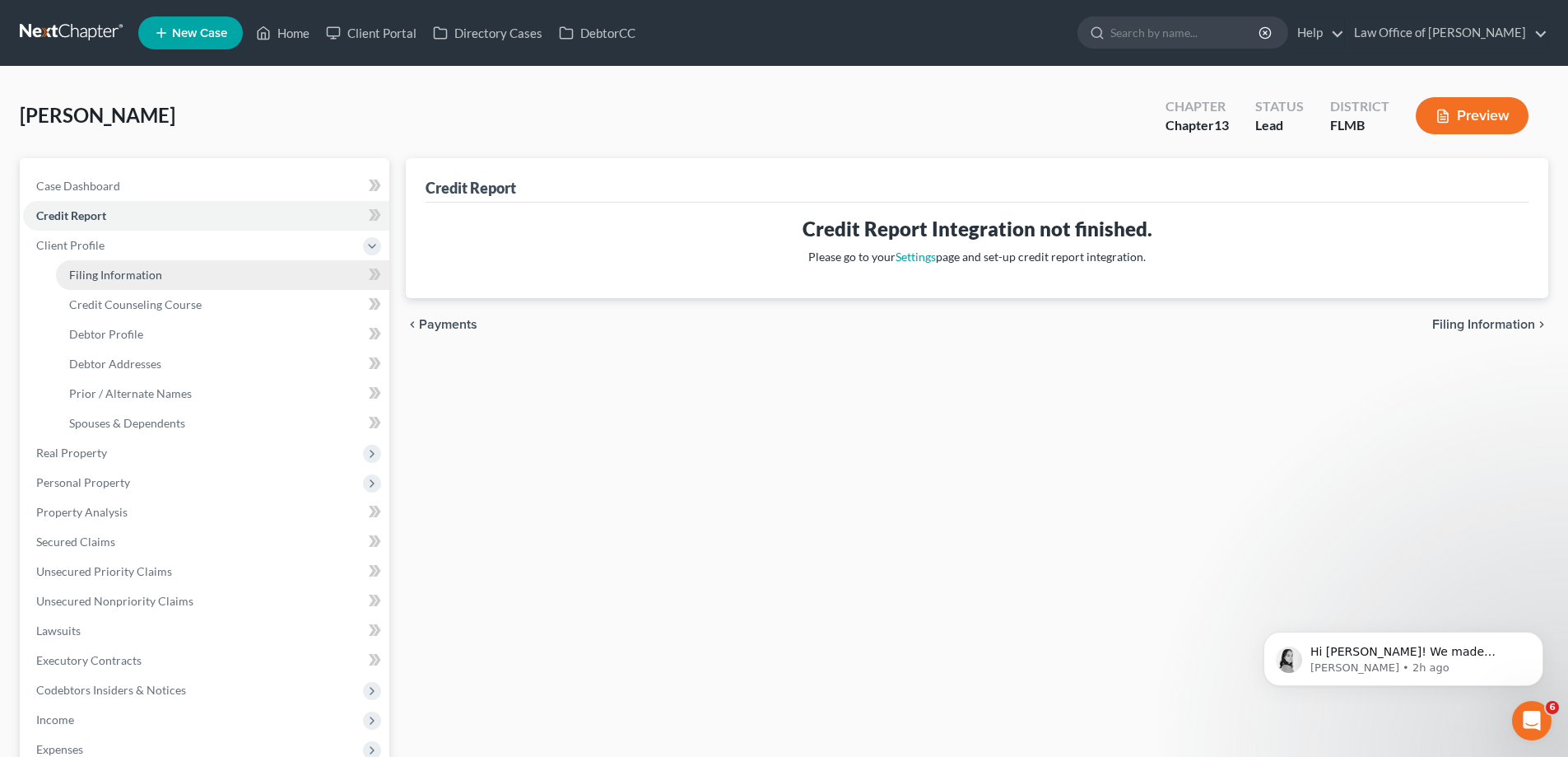
click at [89, 273] on span "Filing Information" at bounding box center [115, 275] width 93 height 14
select select "1"
select select "0"
select select "3"
select select "9"
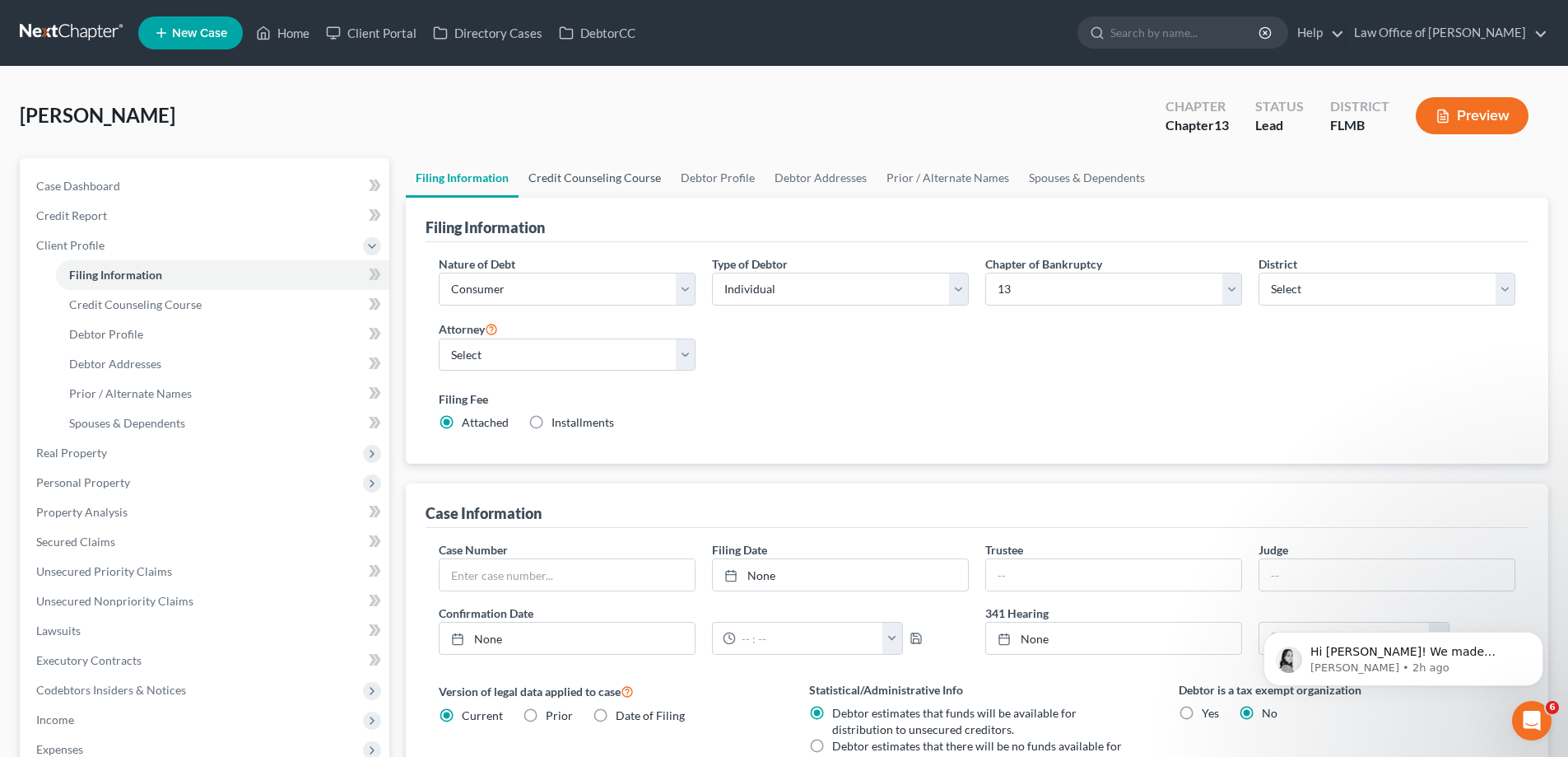
click at [592, 185] on link "Credit Counseling Course" at bounding box center [594, 178] width 152 height 40
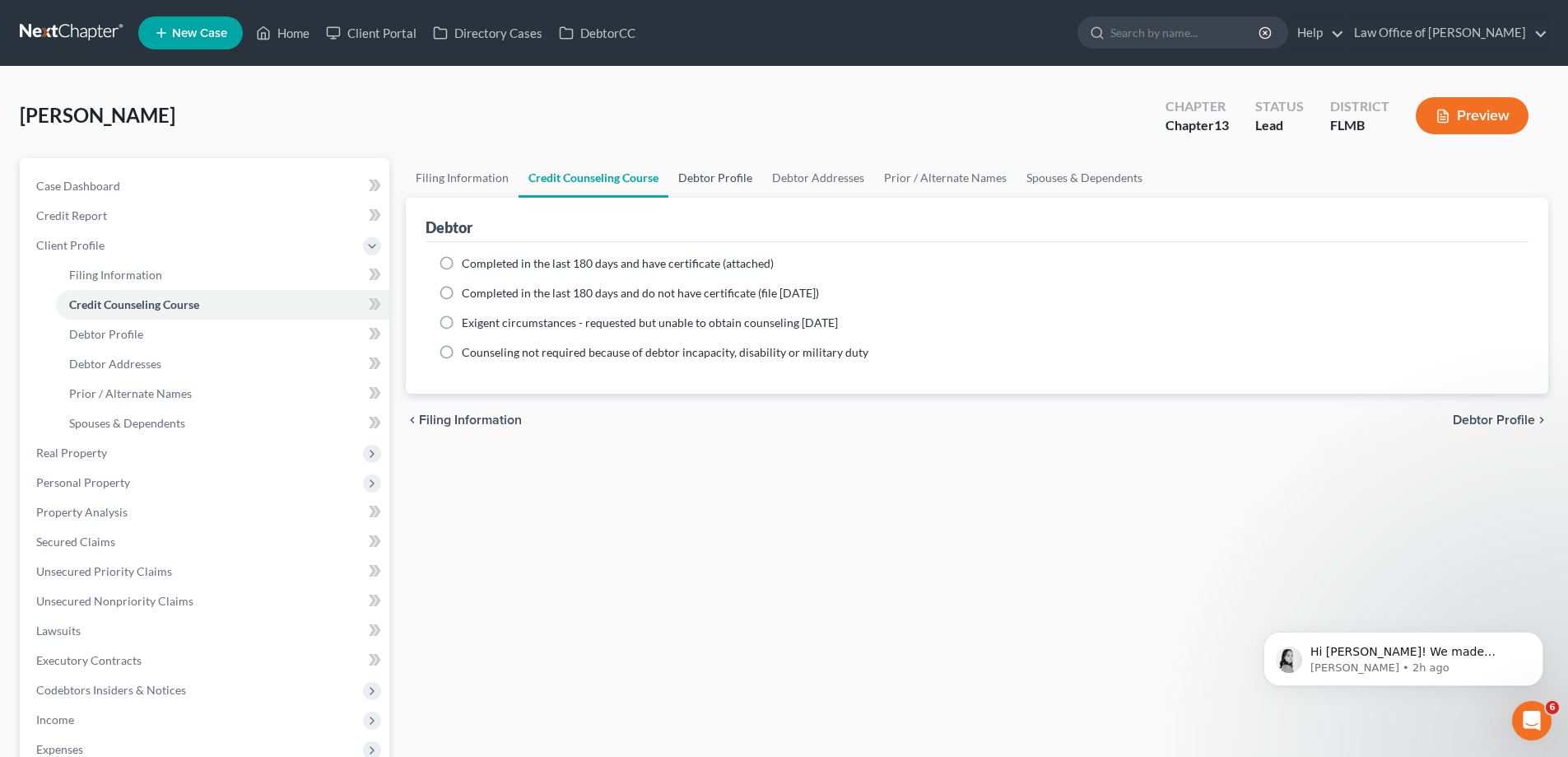
click at [705, 195] on link "Debtor Profile" at bounding box center [715, 178] width 94 height 40
select select "1"
select select "3"
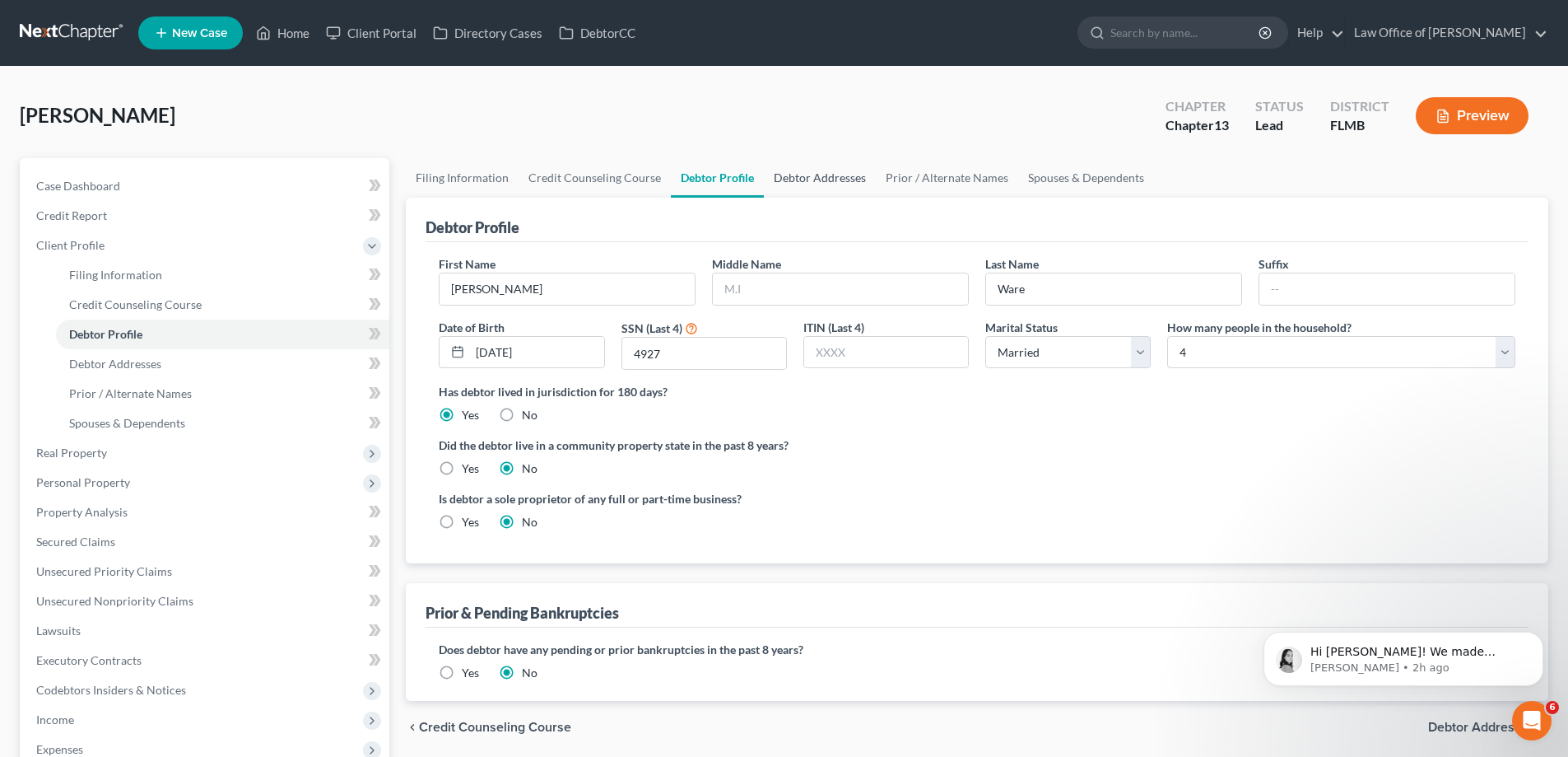
click at [811, 174] on link "Debtor Addresses" at bounding box center [819, 178] width 112 height 40
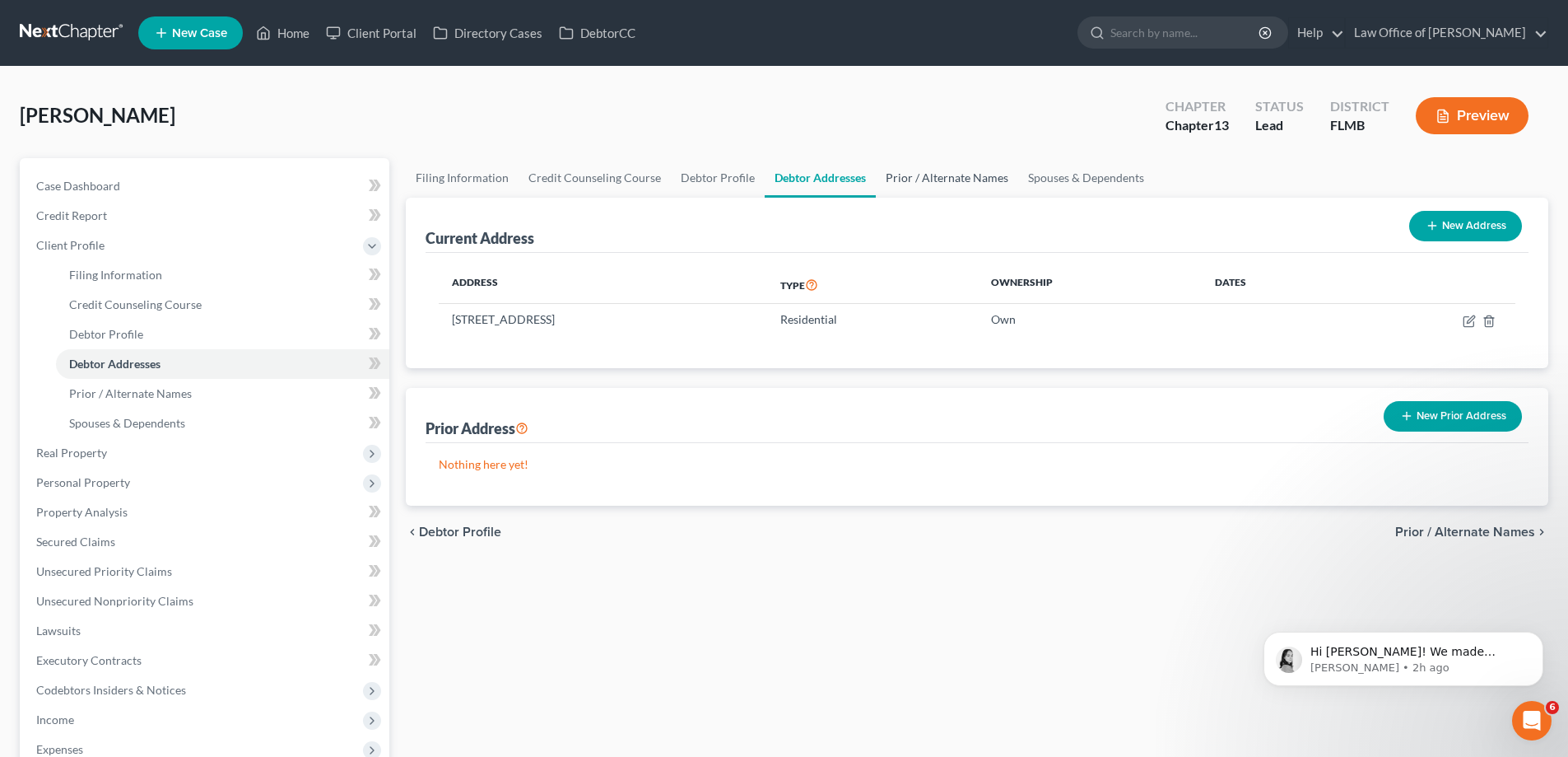
click at [906, 183] on link "Prior / Alternate Names" at bounding box center [946, 178] width 142 height 40
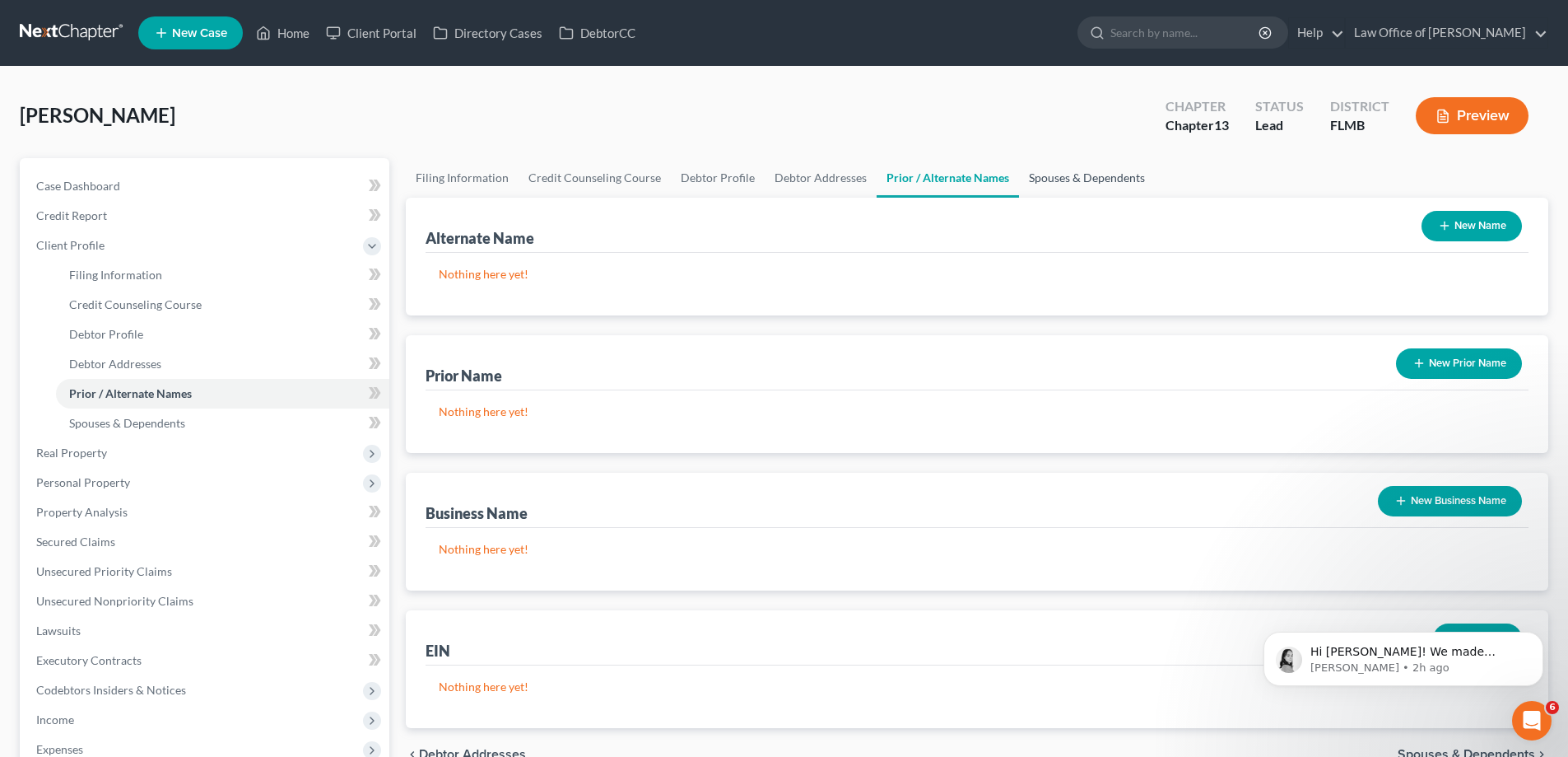
click at [1124, 174] on link "Spouses & Dependents" at bounding box center [1087, 178] width 136 height 40
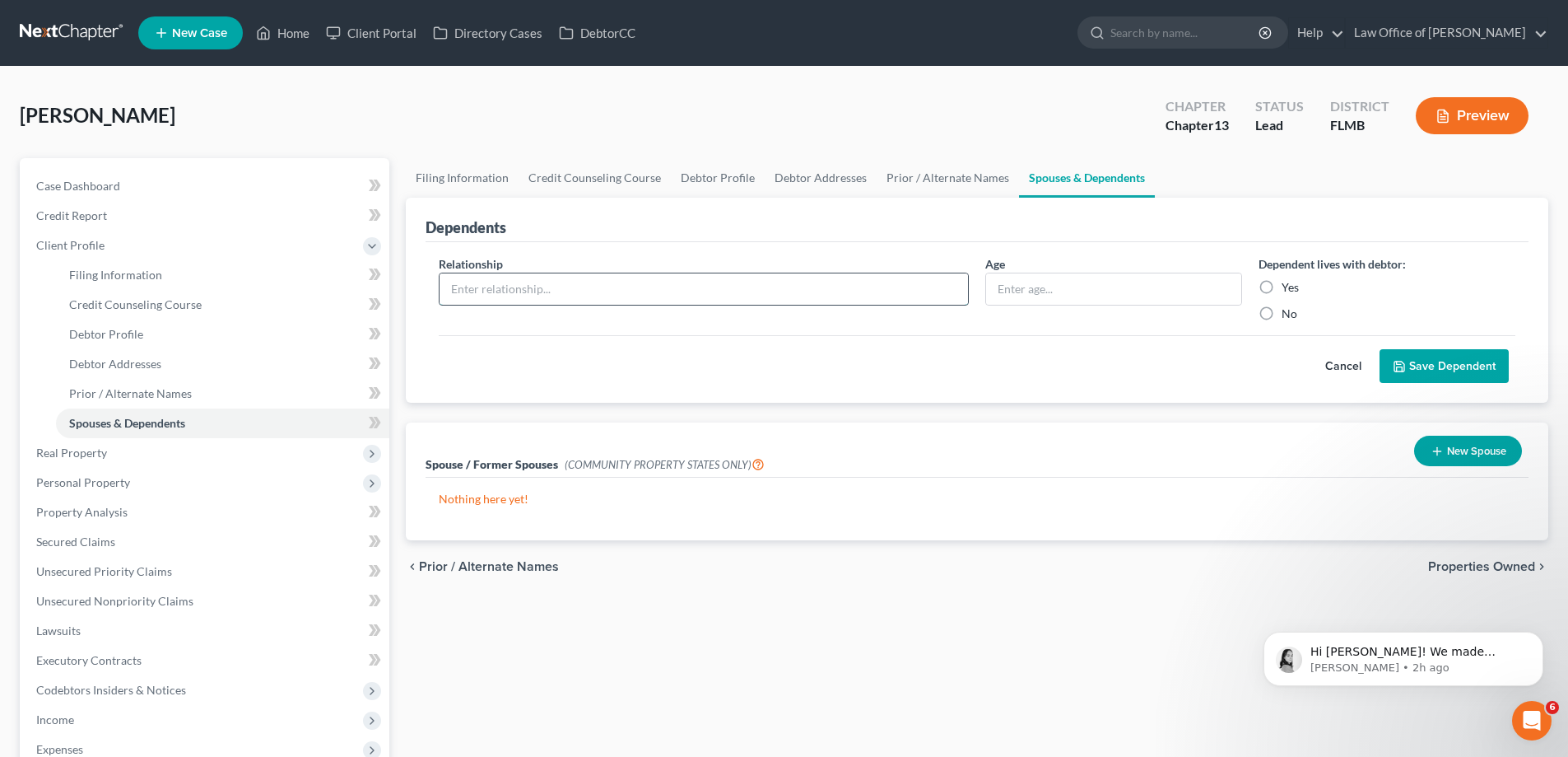
click at [642, 282] on input "text" at bounding box center [704, 288] width 528 height 31
type input "Chil"
click at [763, 647] on div "Filing Information Credit Counseling Course Debtor Profile Debtor Addresses Pri…" at bounding box center [976, 589] width 1159 height 862
